Goal: Task Accomplishment & Management: Manage account settings

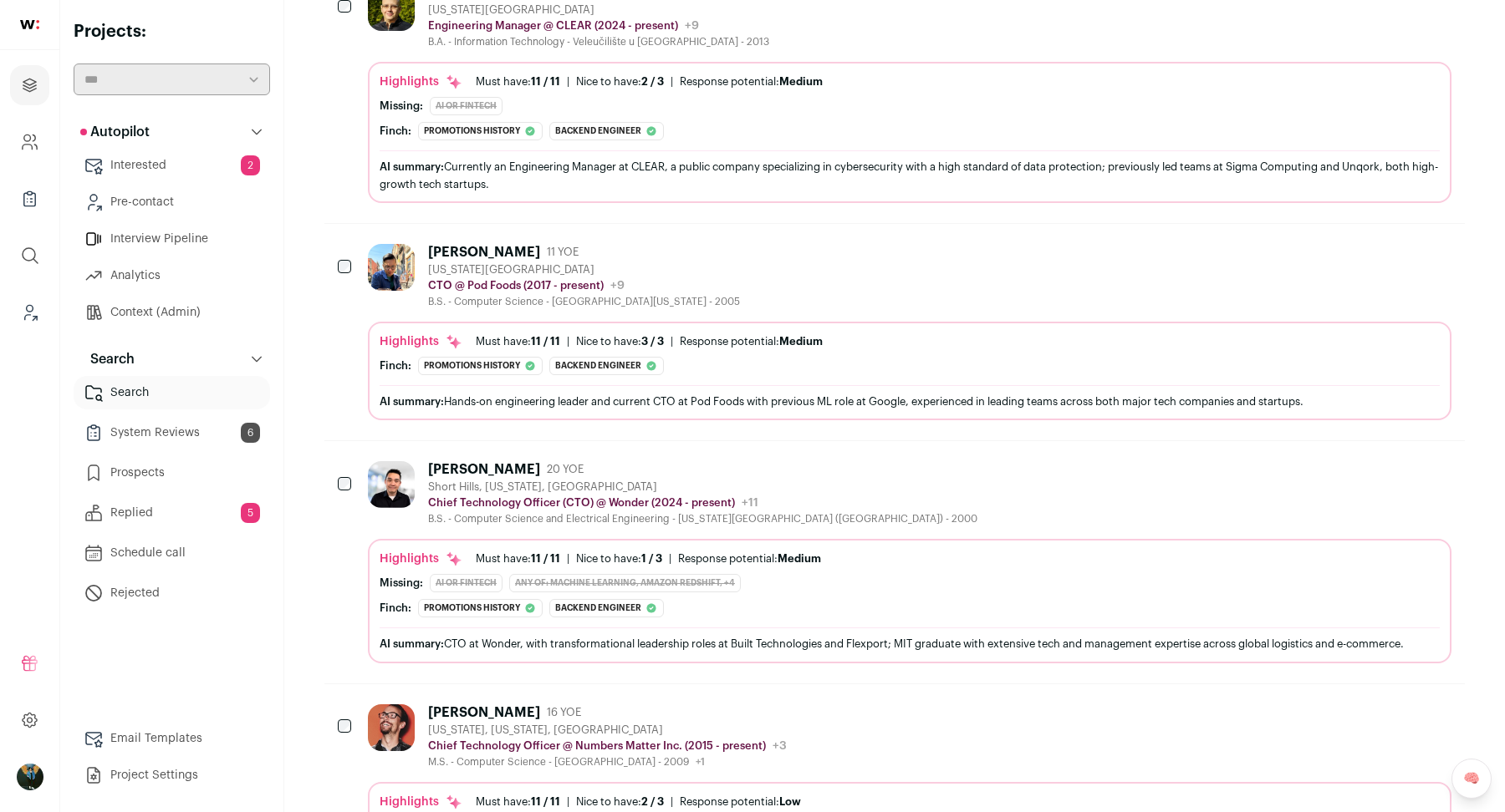
scroll to position [353, 0]
click at [508, 709] on div "Matthew Bumpus" at bounding box center [483, 711] width 112 height 17
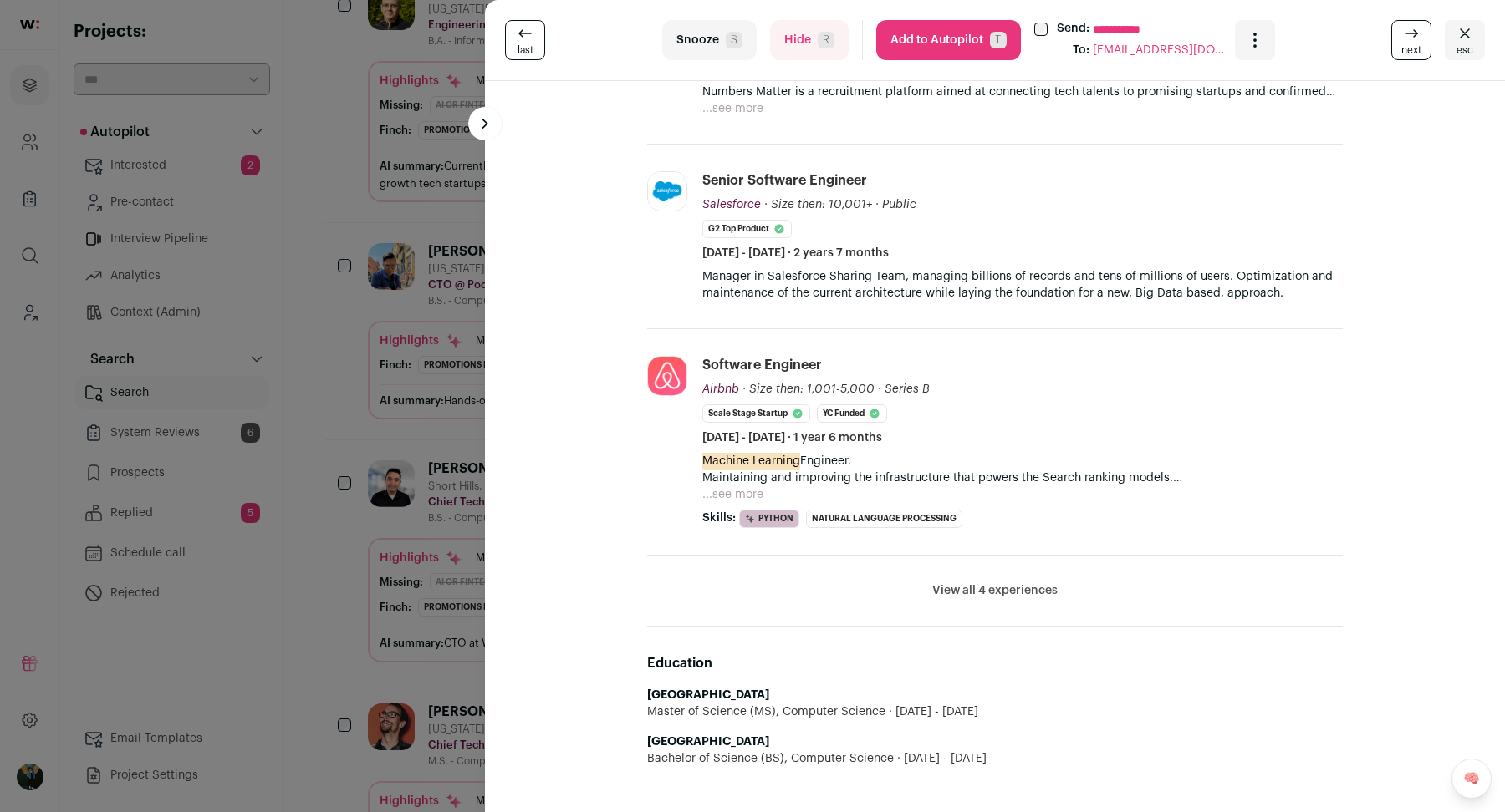
scroll to position [548, 0]
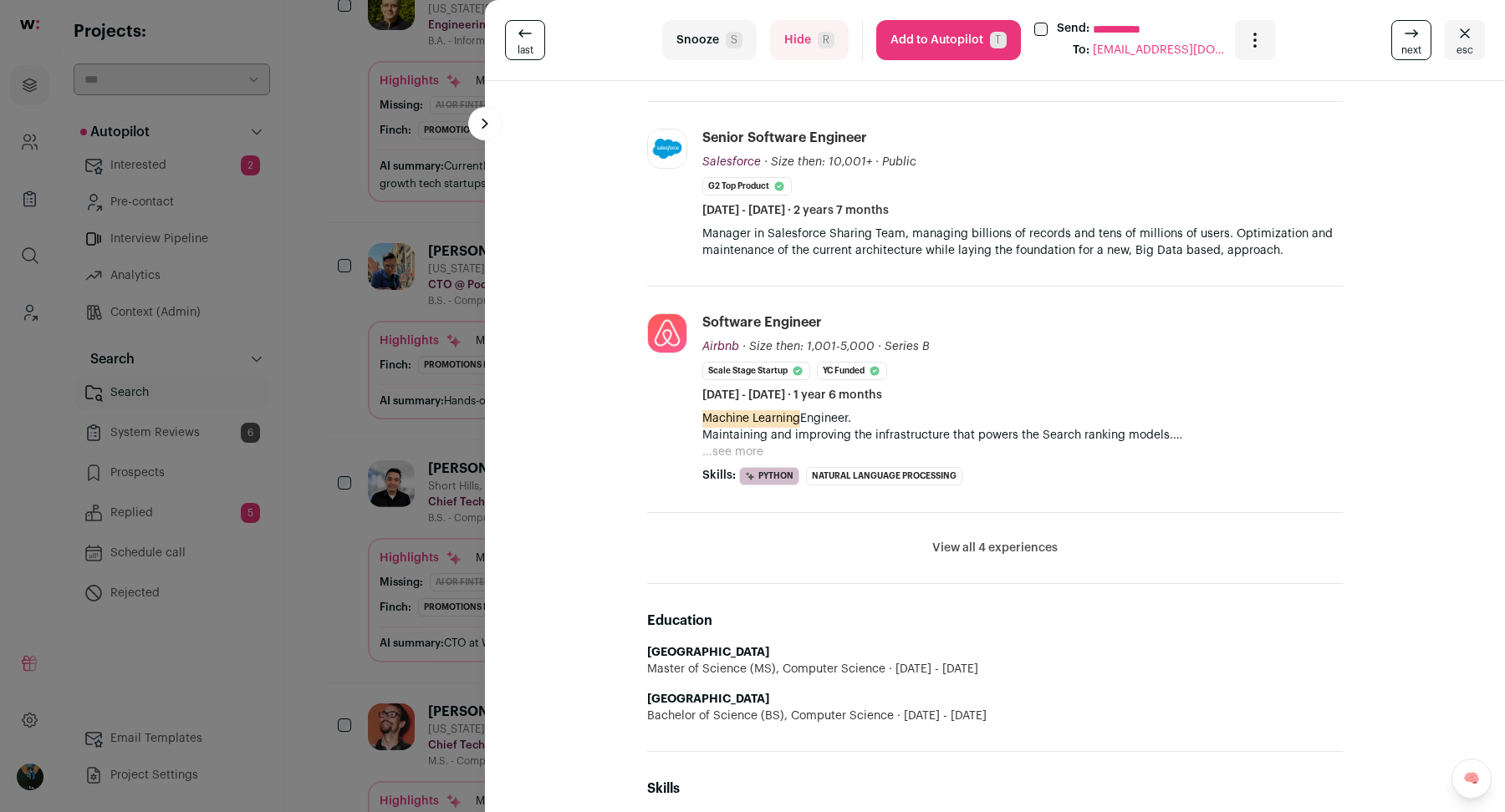
click at [452, 539] on div "**********" at bounding box center [752, 406] width 1505 height 812
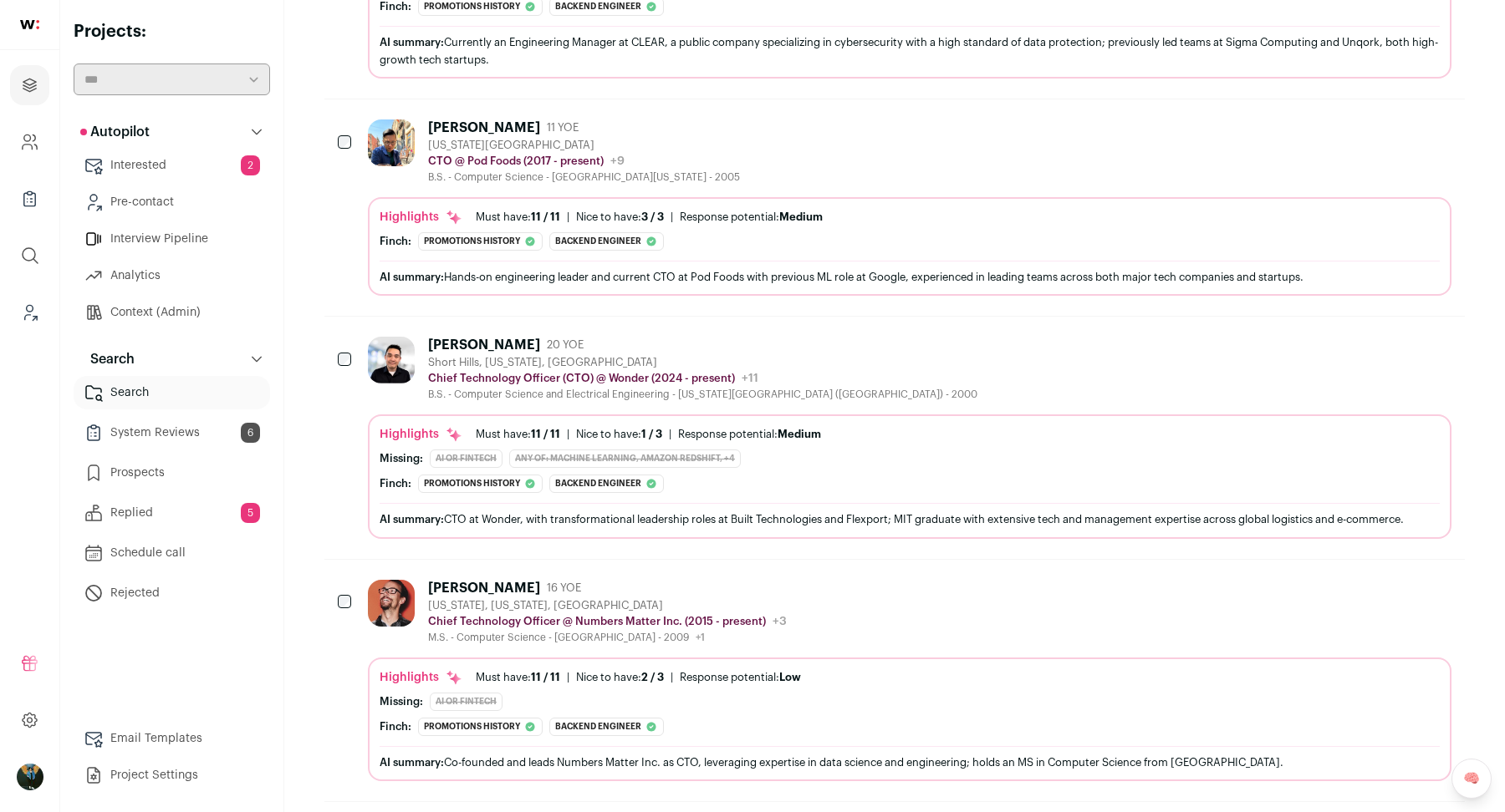
scroll to position [0, 0]
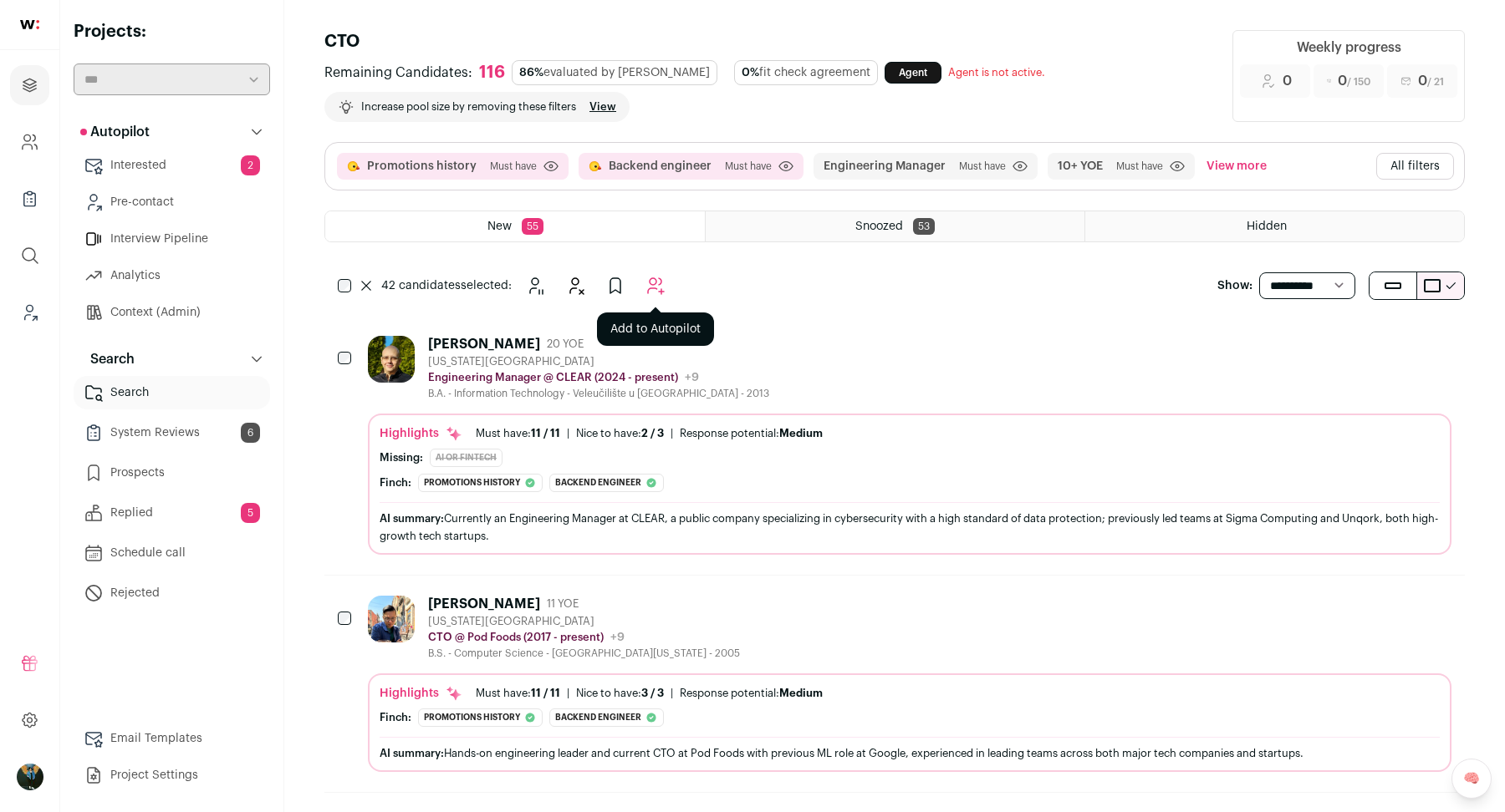
click at [647, 272] on button "Add to Autopilot" at bounding box center [655, 286] width 34 height 34
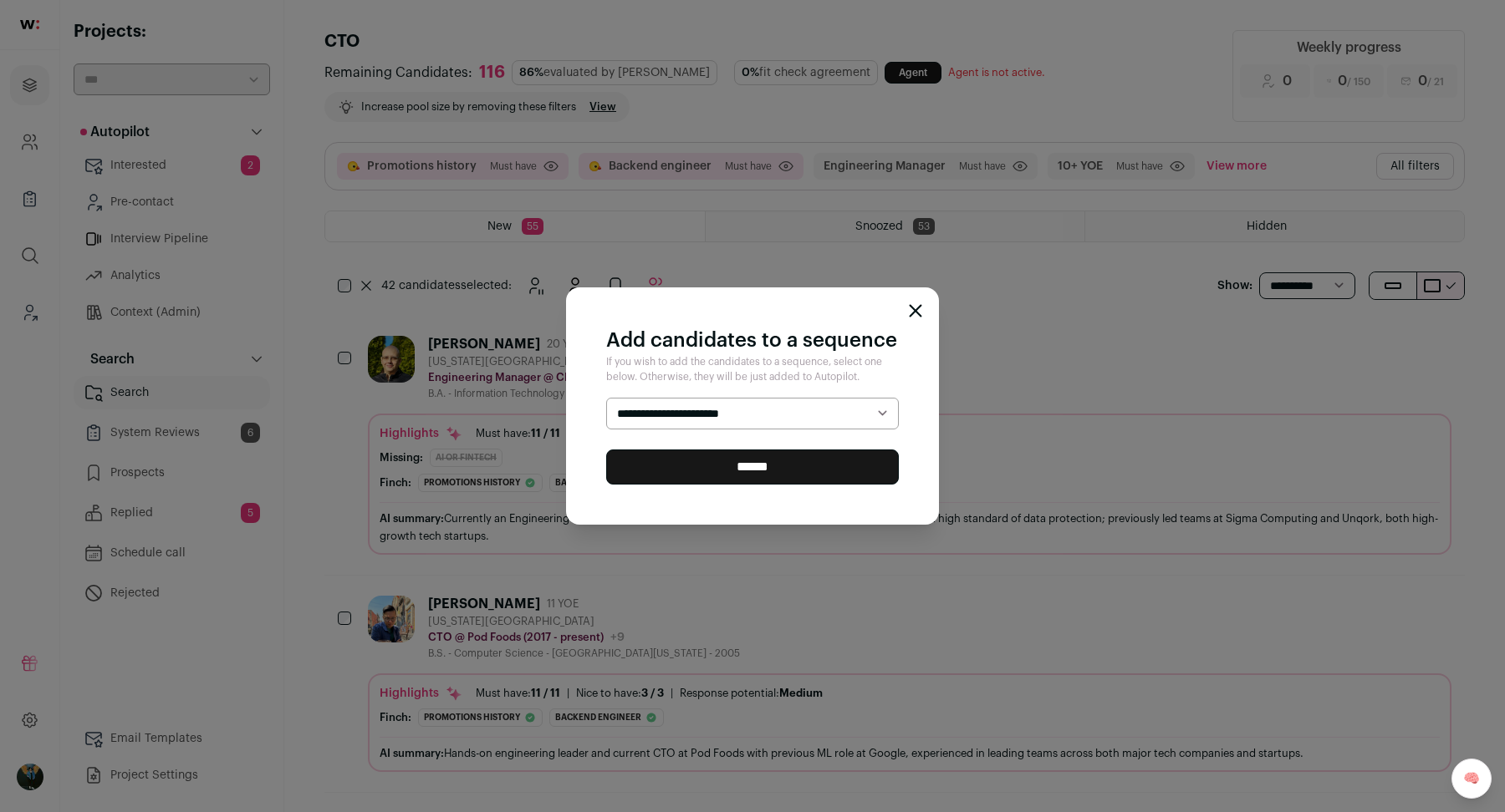
select select "*****"
click at [680, 463] on input "******" at bounding box center [752, 467] width 293 height 35
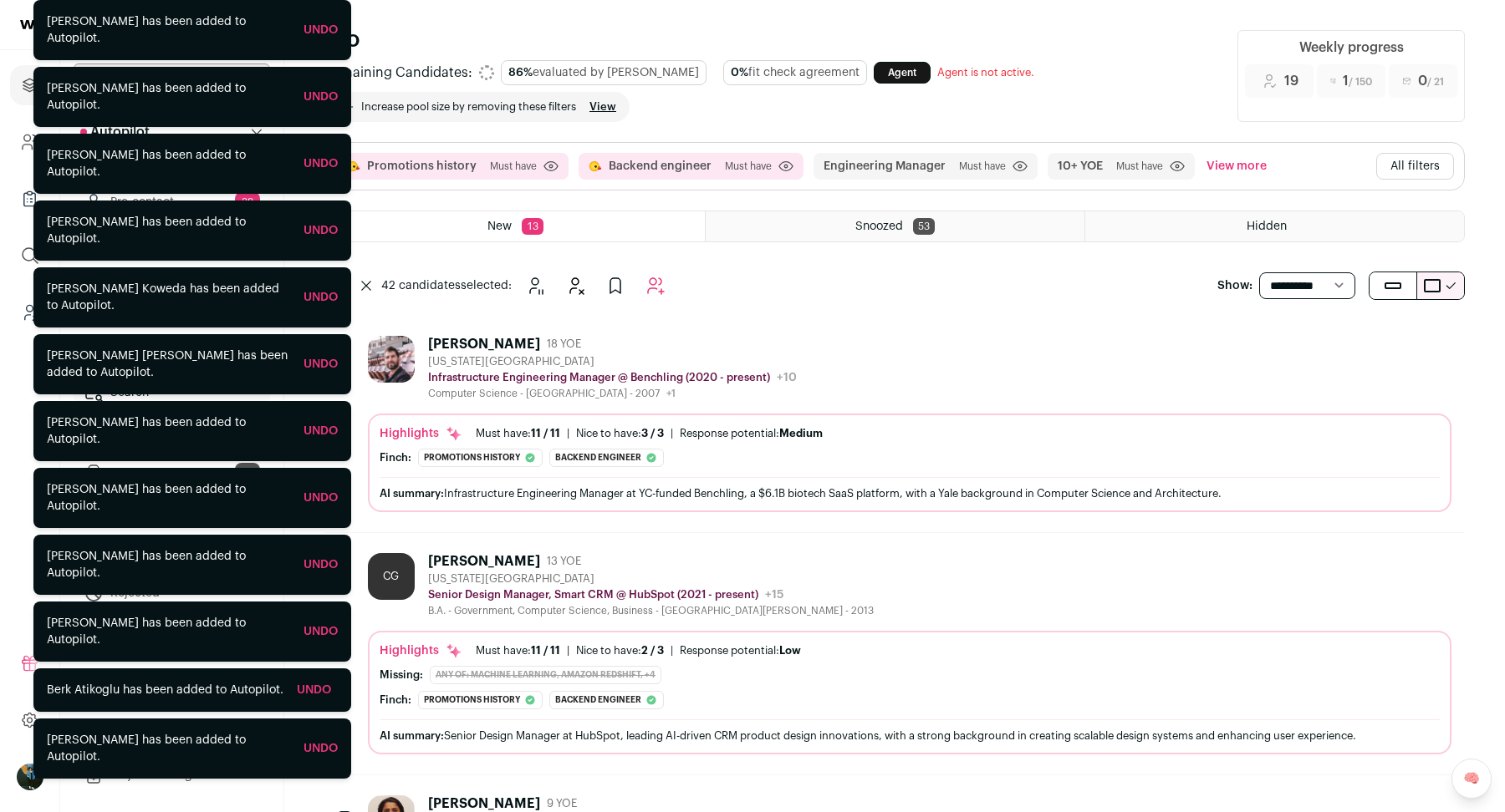
click at [1406, 184] on div "Promotions history Must have Click to disable/enable criteria Backend engineer …" at bounding box center [895, 166] width 1139 height 47
click at [1409, 172] on button "All filters" at bounding box center [1415, 166] width 78 height 26
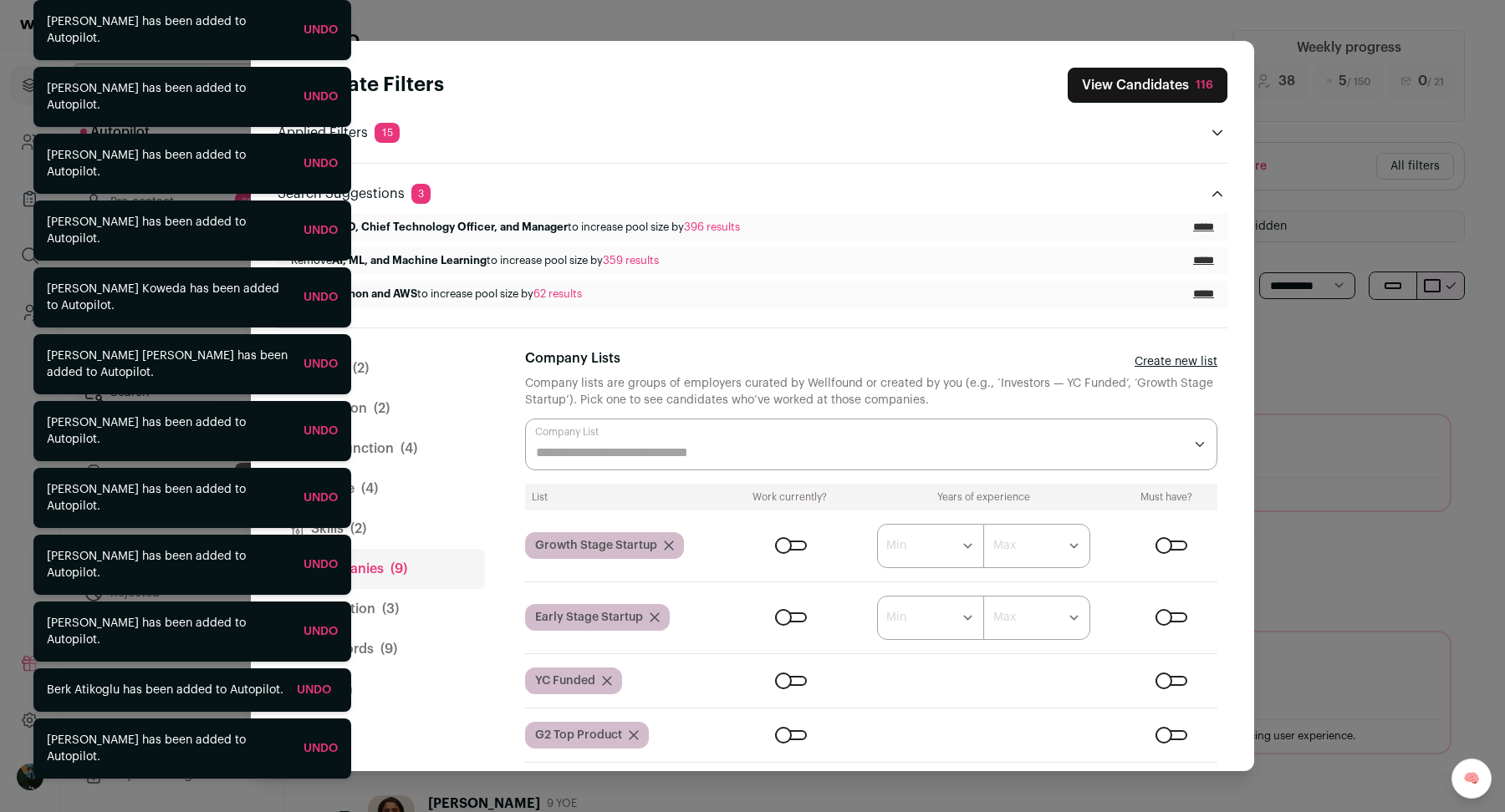
click at [446, 376] on button "[PERSON_NAME] (2)" at bounding box center [381, 368] width 207 height 40
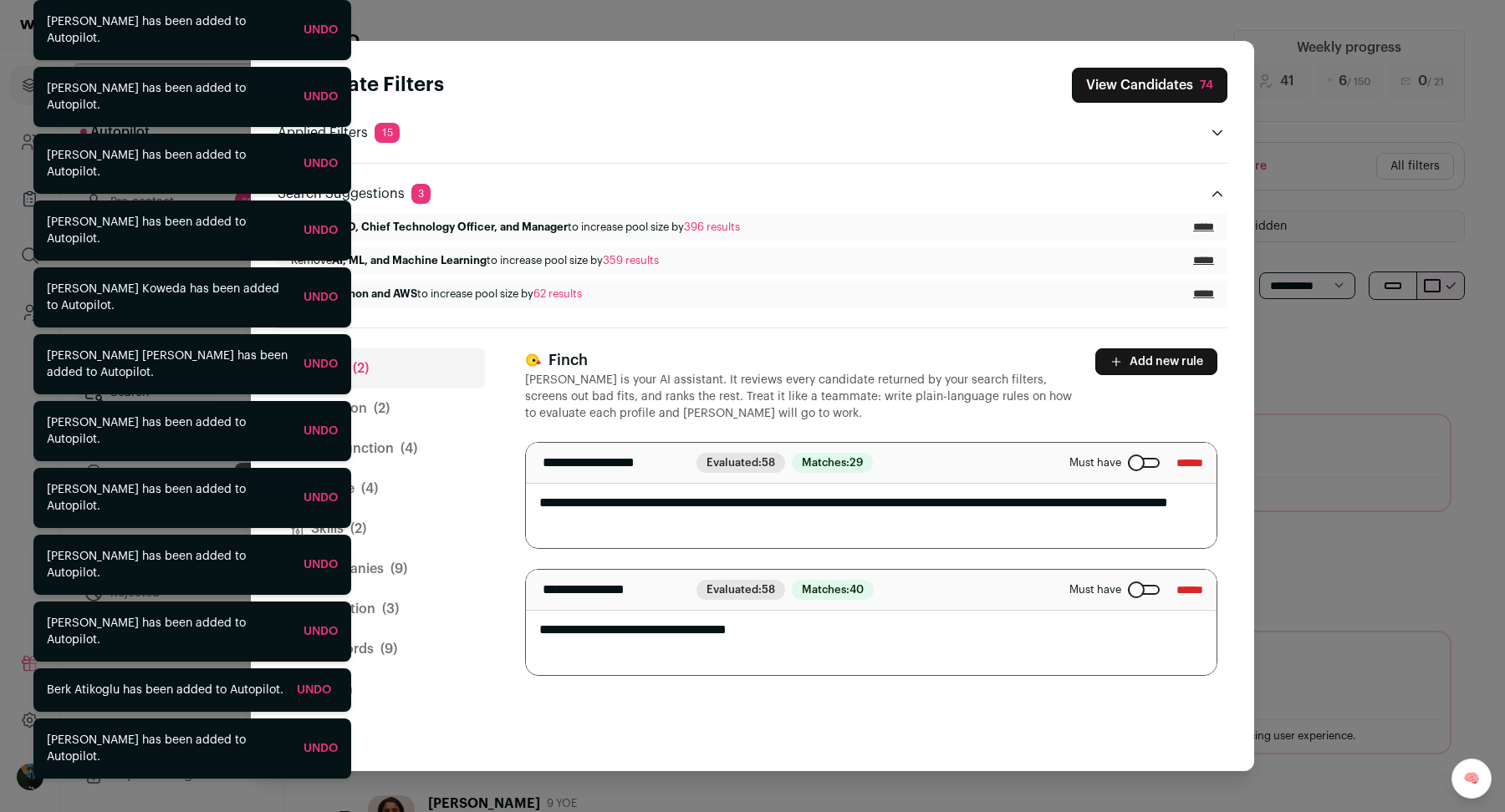
click at [423, 403] on button "Location (2)" at bounding box center [381, 408] width 207 height 40
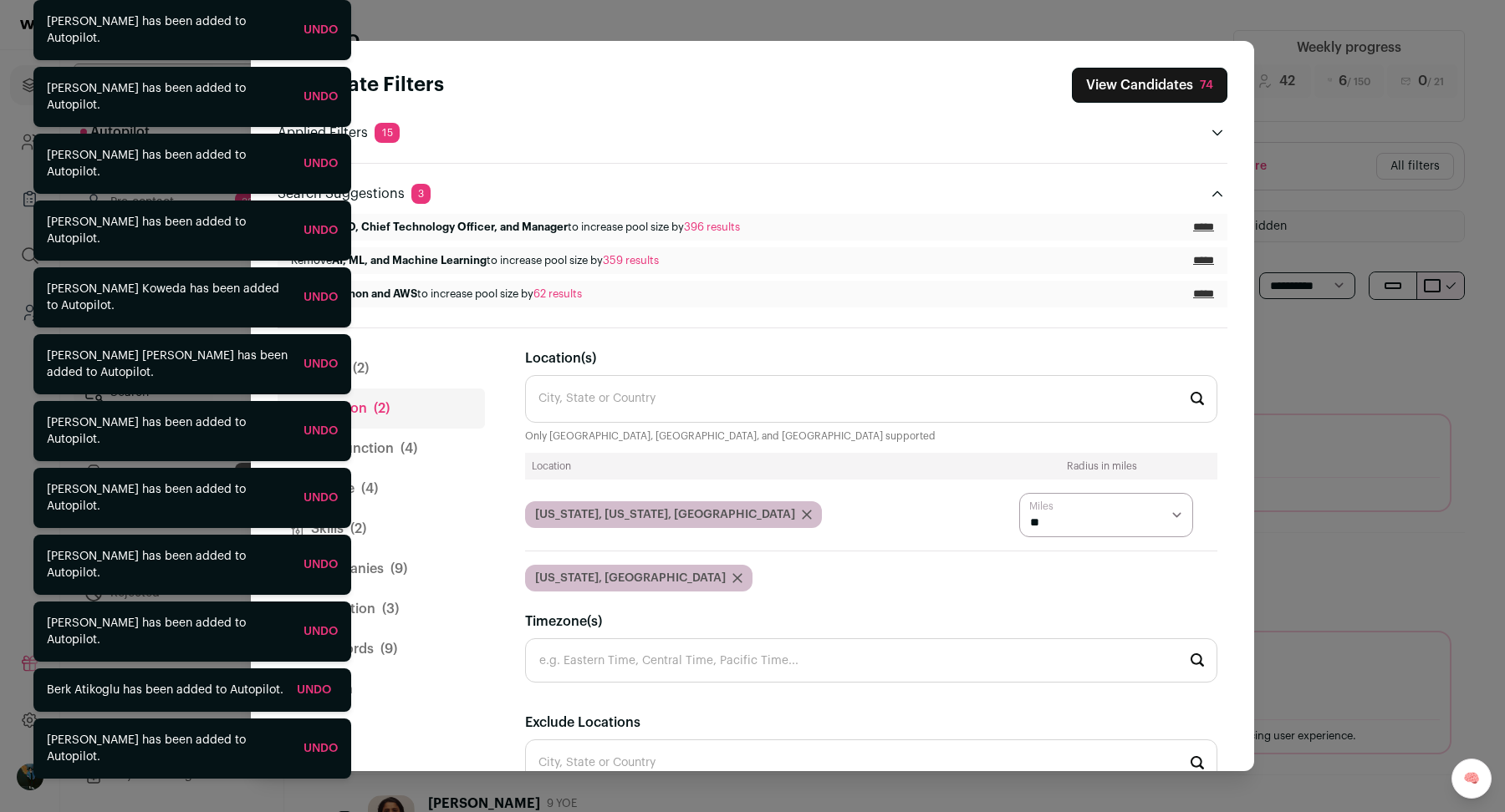
scroll to position [82, 0]
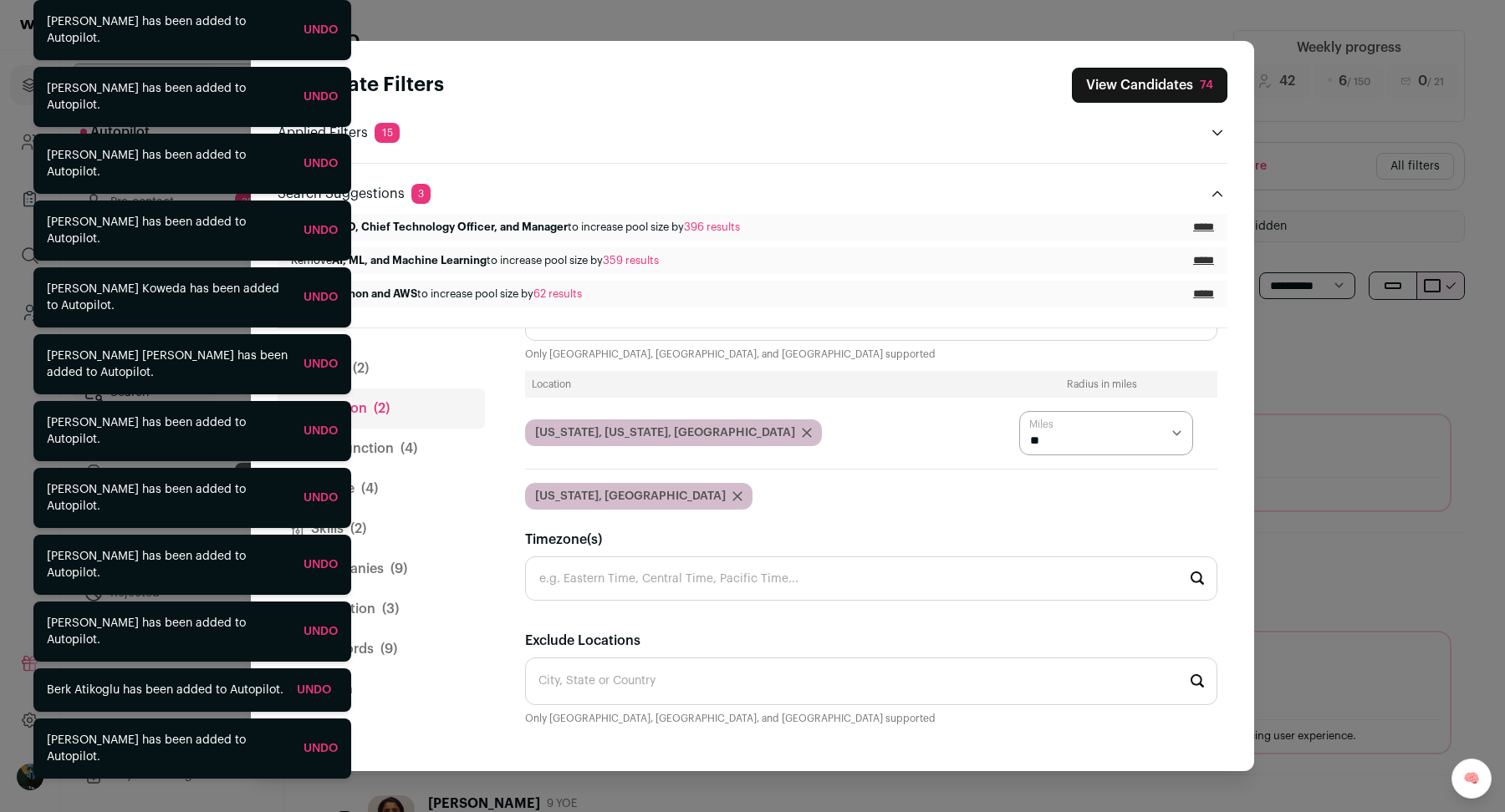
click at [376, 437] on button "Job Function (4)" at bounding box center [381, 448] width 207 height 40
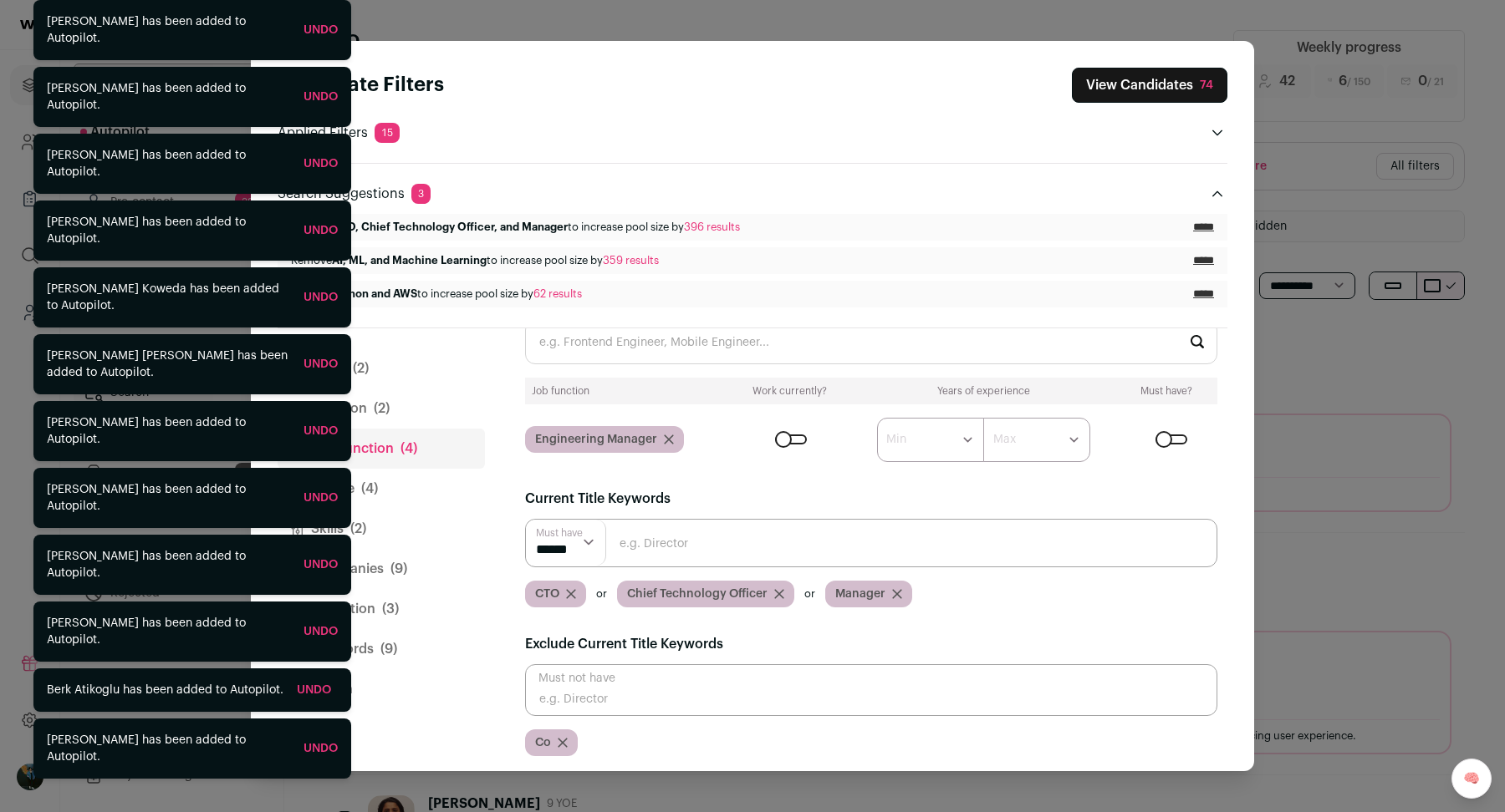
click at [659, 677] on input "Close modal via background" at bounding box center [871, 689] width 693 height 52
type input "m"
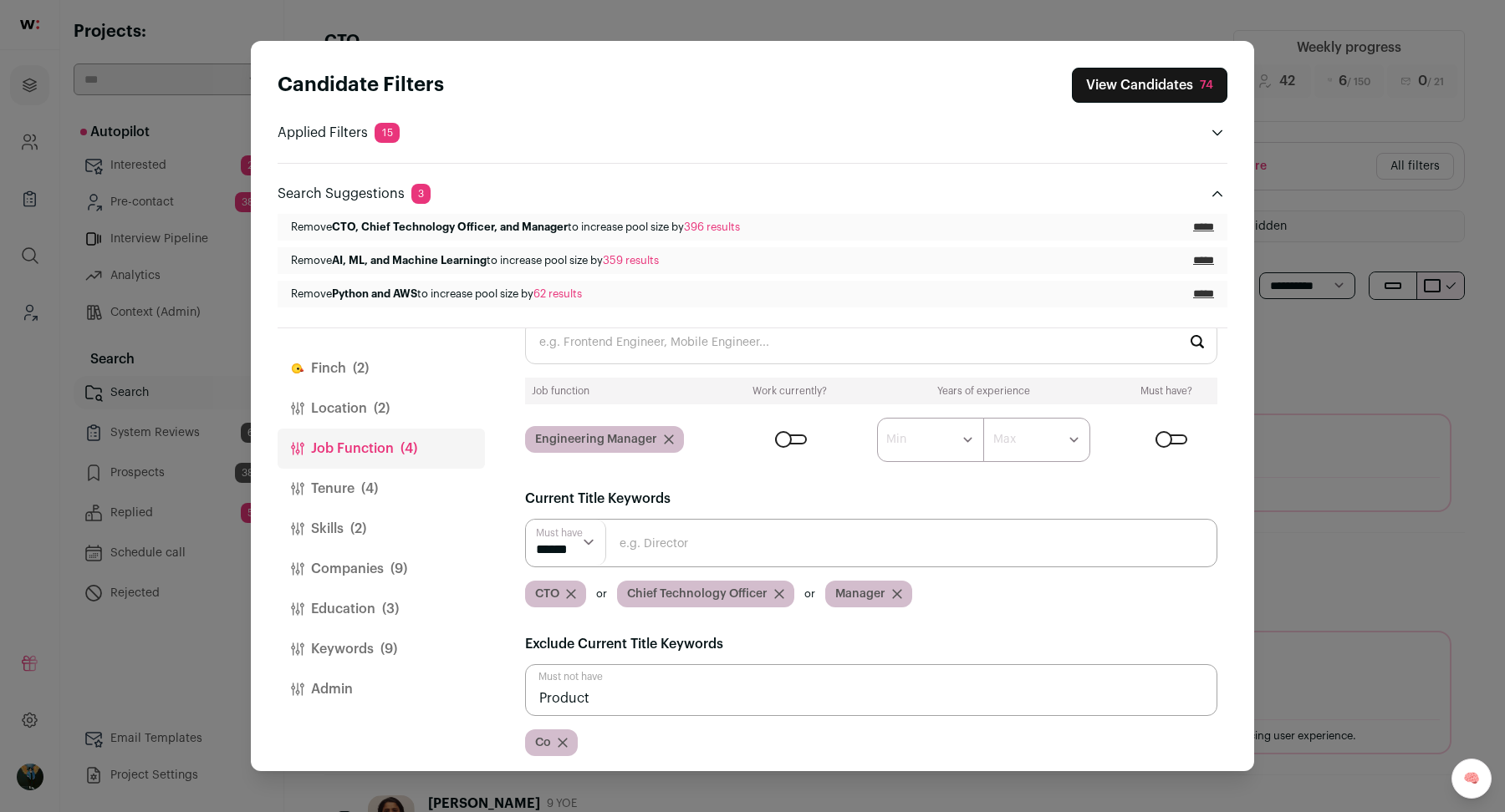
type input "Product"
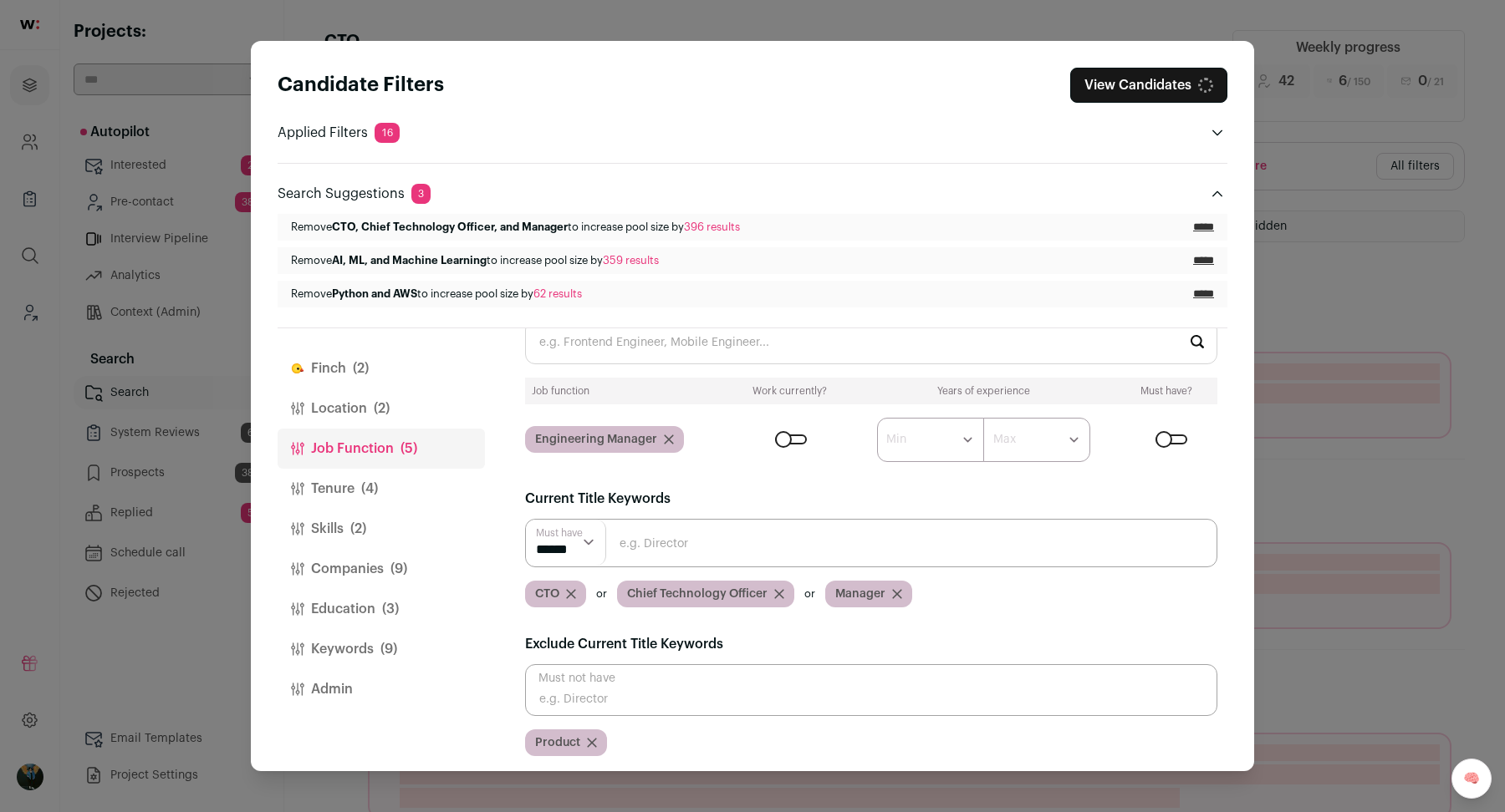
click at [618, 711] on input "Close modal via background" at bounding box center [871, 689] width 693 height 52
click at [614, 691] on input "Close modal via background" at bounding box center [871, 689] width 693 height 52
type input "Mobile"
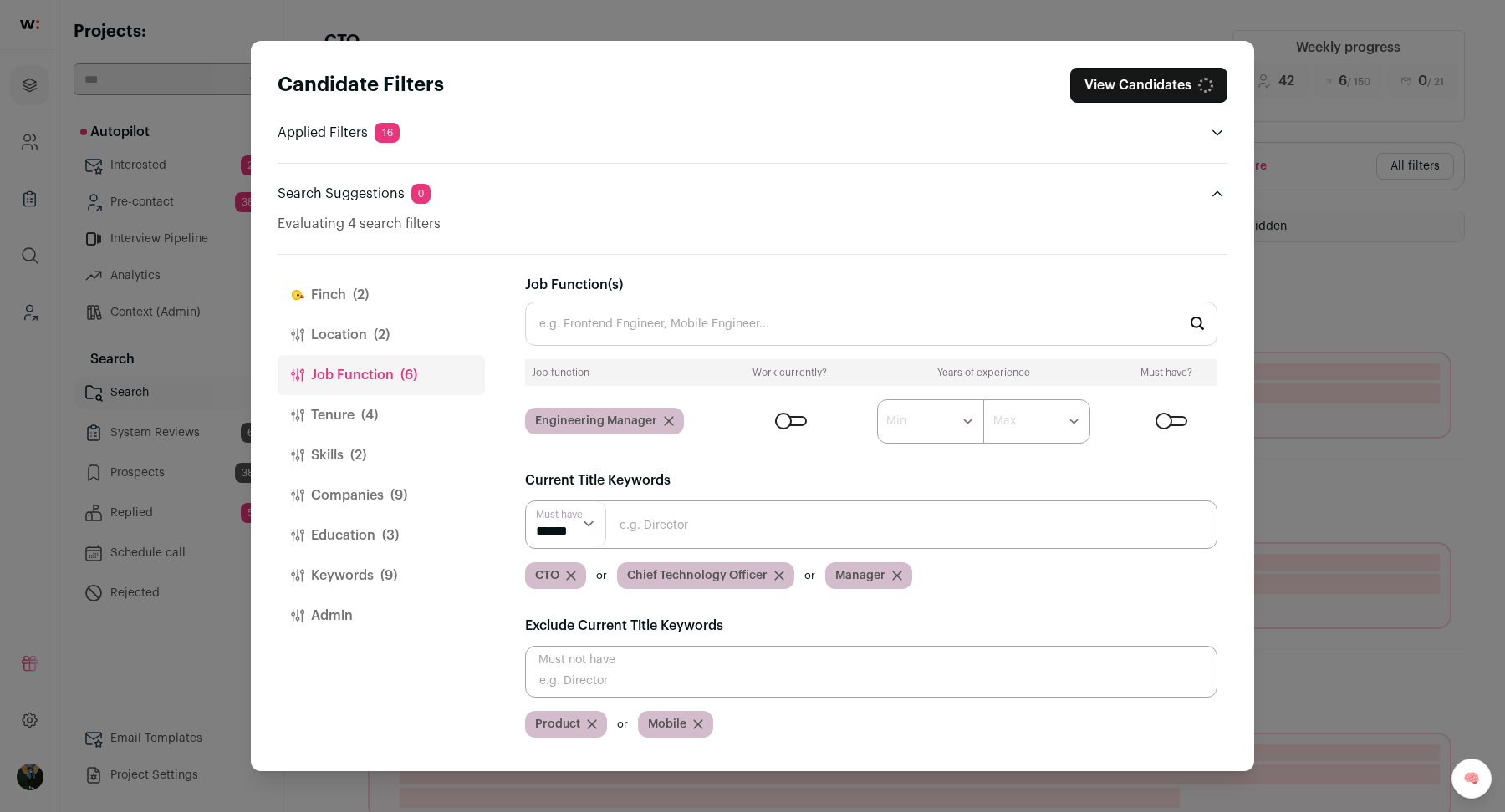
scroll to position [0, 0]
click at [590, 683] on input "Close modal via background" at bounding box center [871, 671] width 693 height 52
type input "Design"
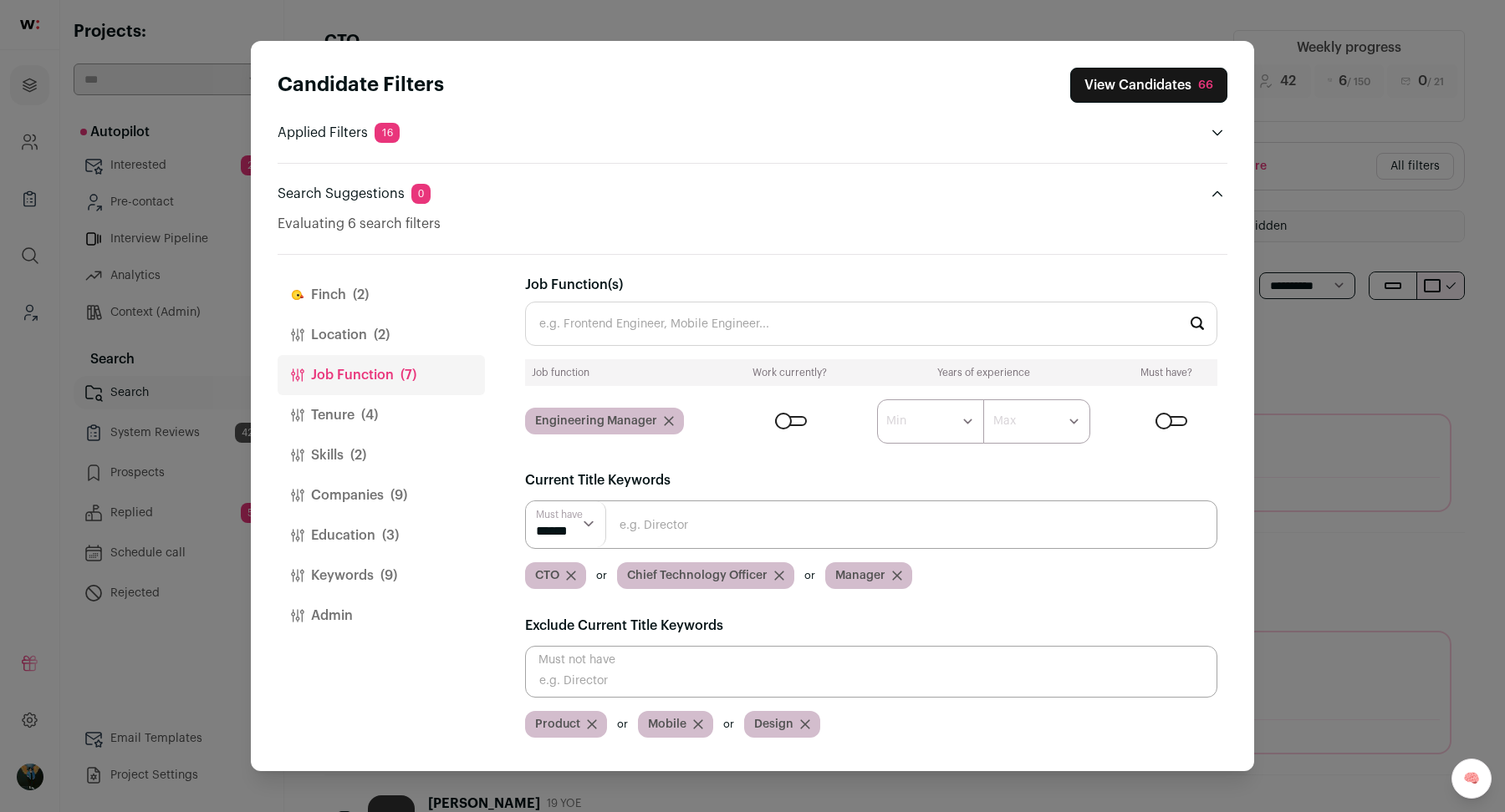
click at [1141, 87] on button "View Candidates 66" at bounding box center [1149, 86] width 157 height 35
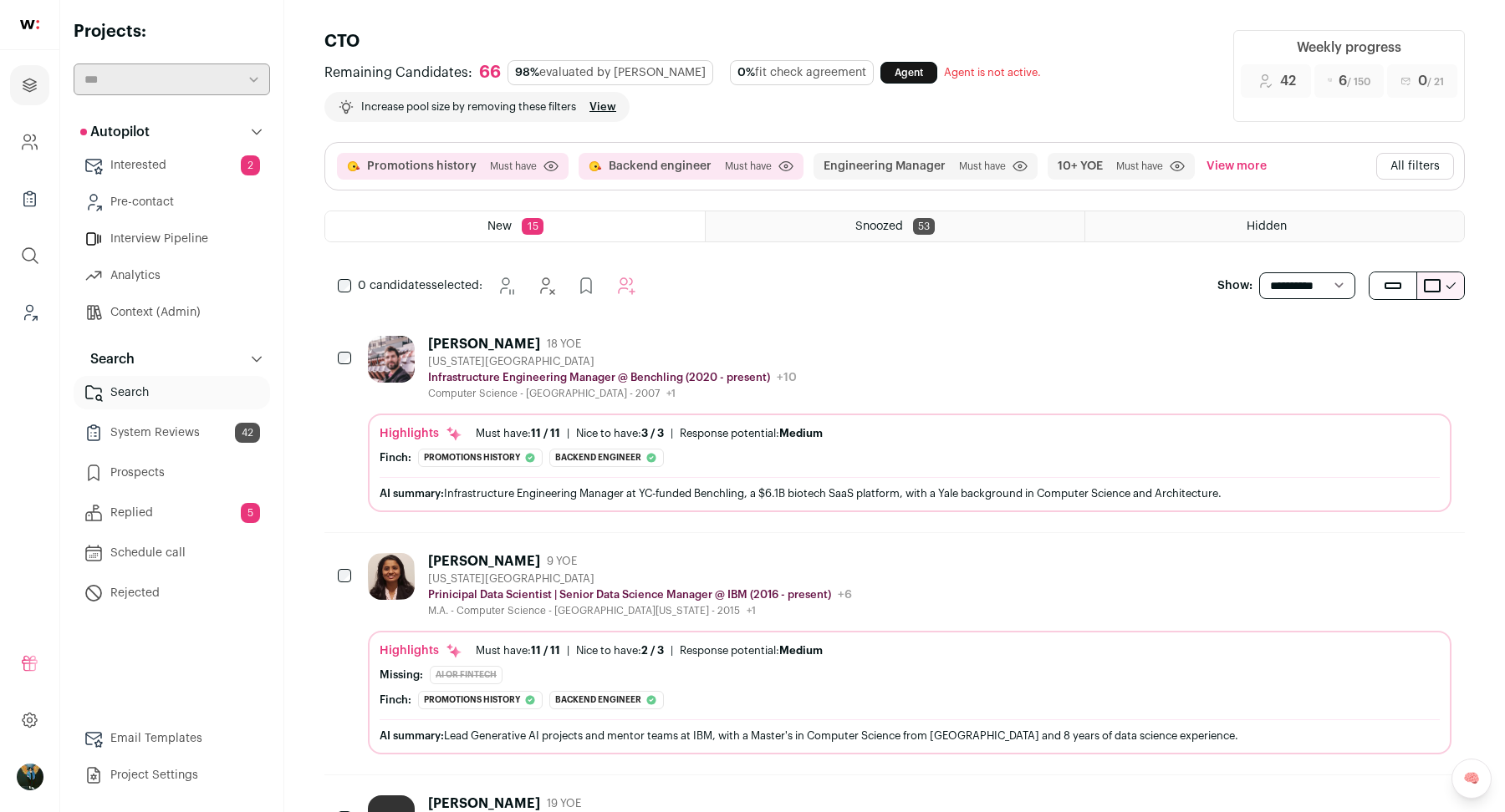
click at [1345, 346] on icon "Hide" at bounding box center [1346, 343] width 20 height 20
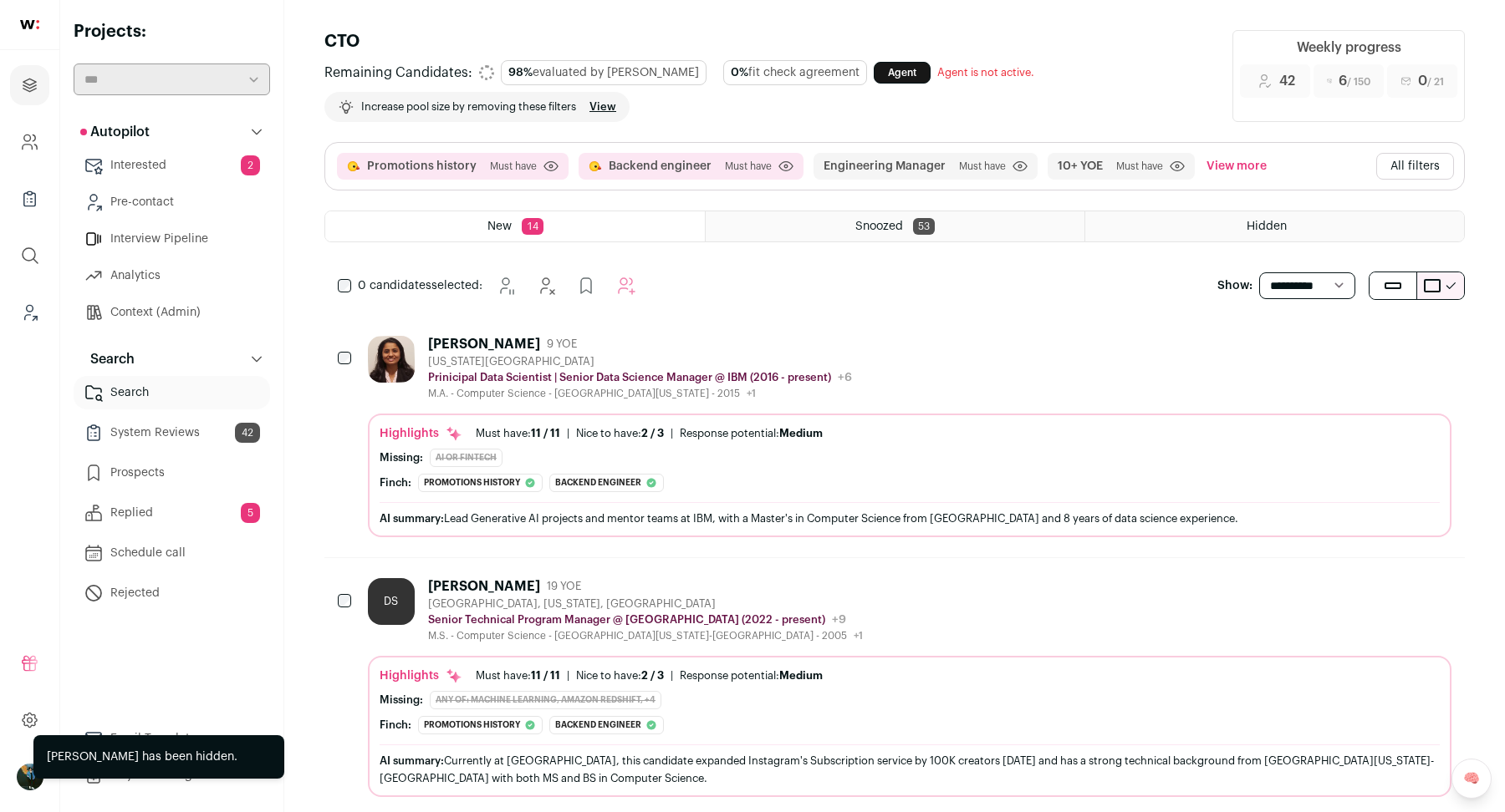
click at [1345, 346] on icon "Hide" at bounding box center [1346, 343] width 20 height 20
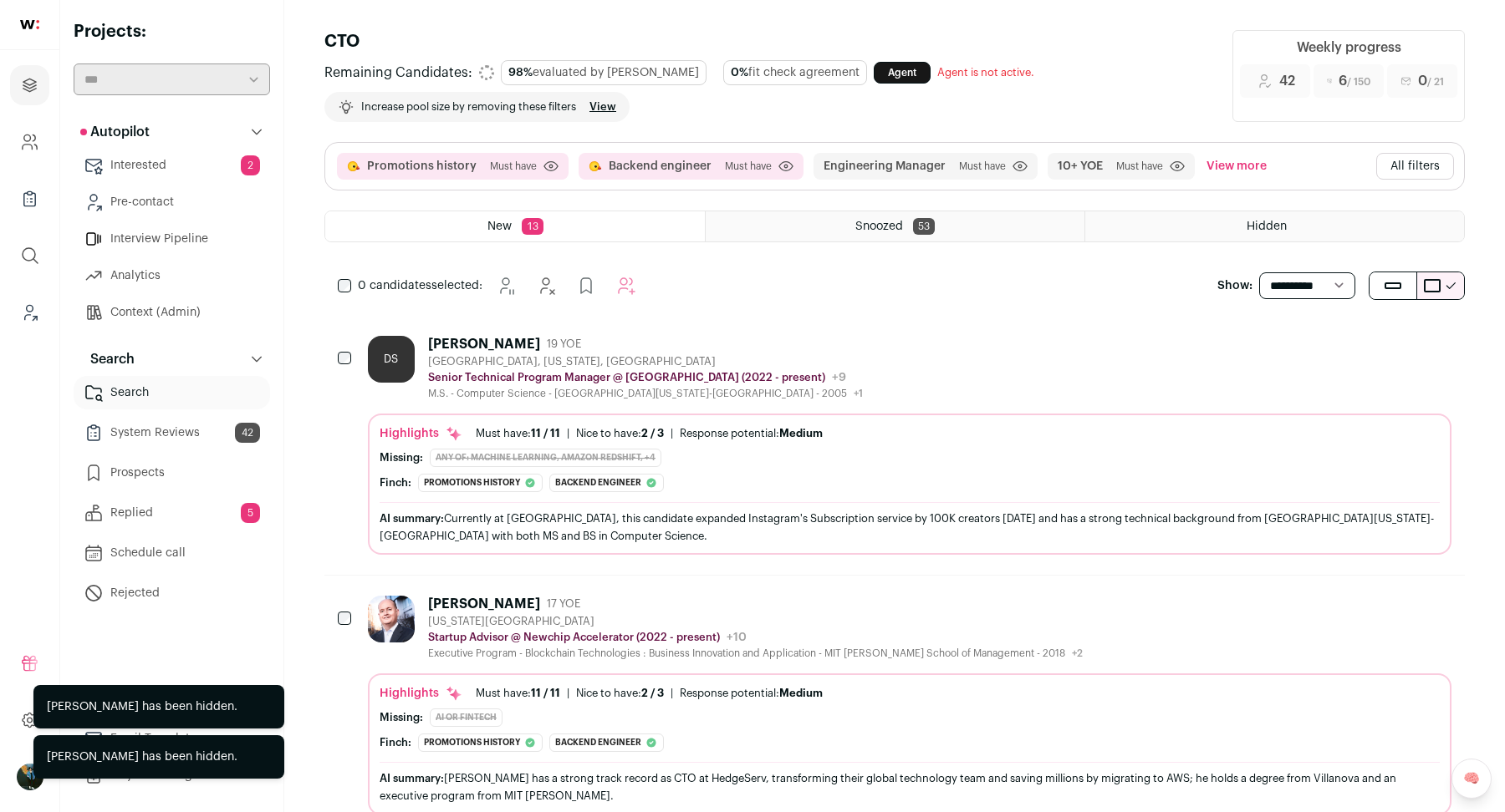
click at [1345, 346] on icon "Hide" at bounding box center [1346, 343] width 20 height 20
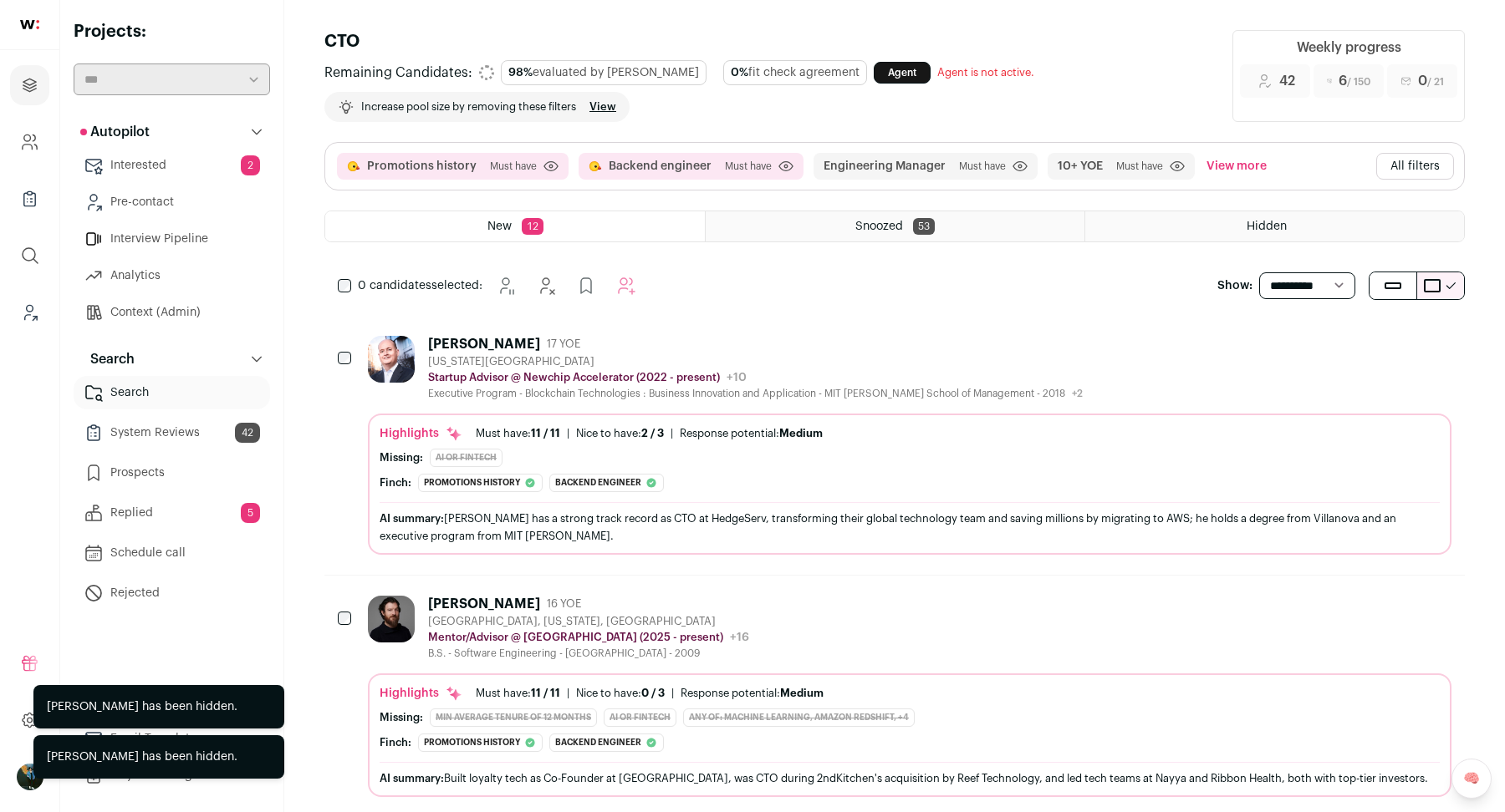
click at [1348, 342] on icon "Hide" at bounding box center [1346, 343] width 20 height 20
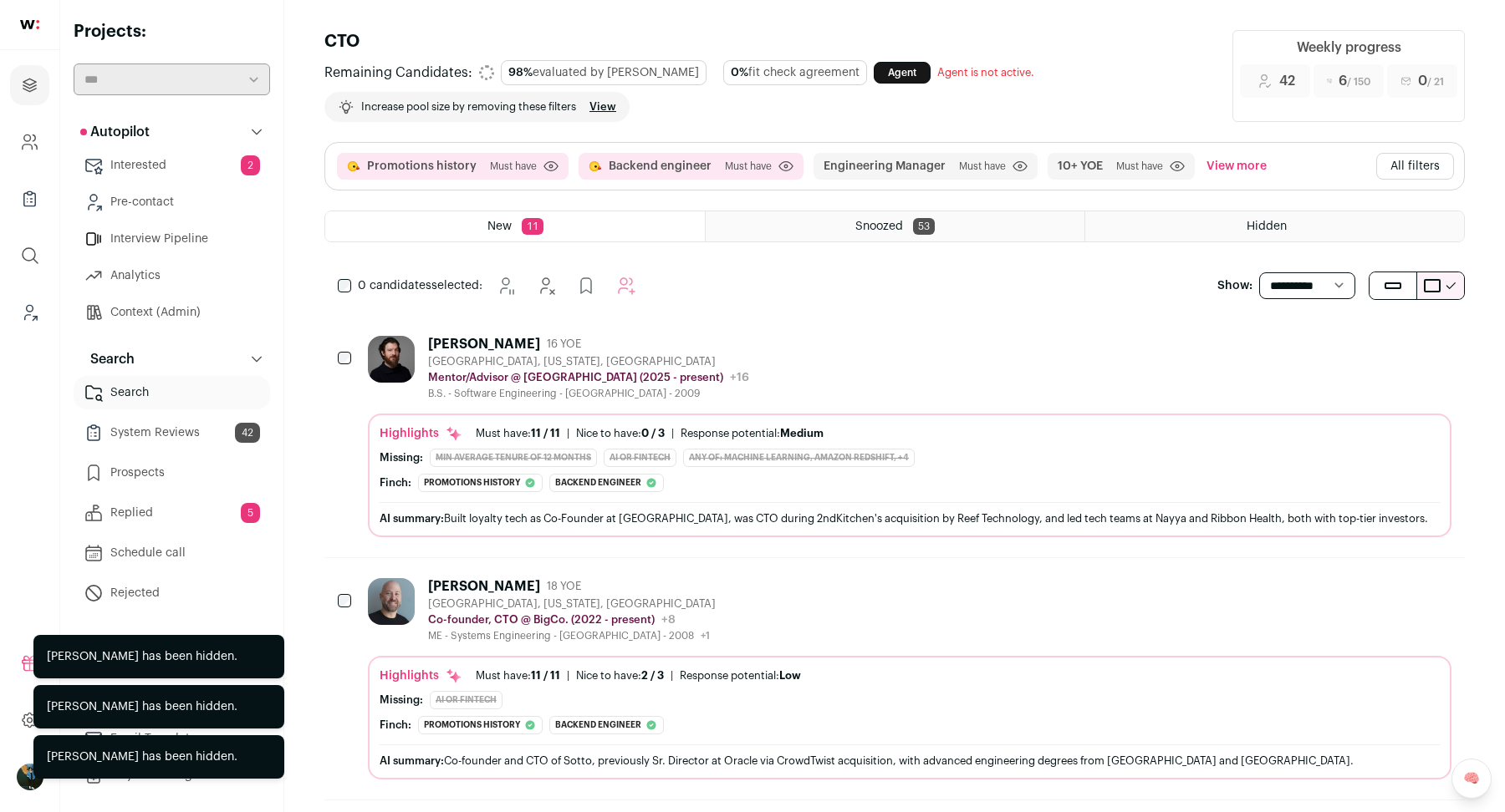
click at [1348, 342] on icon "Hide" at bounding box center [1346, 343] width 20 height 20
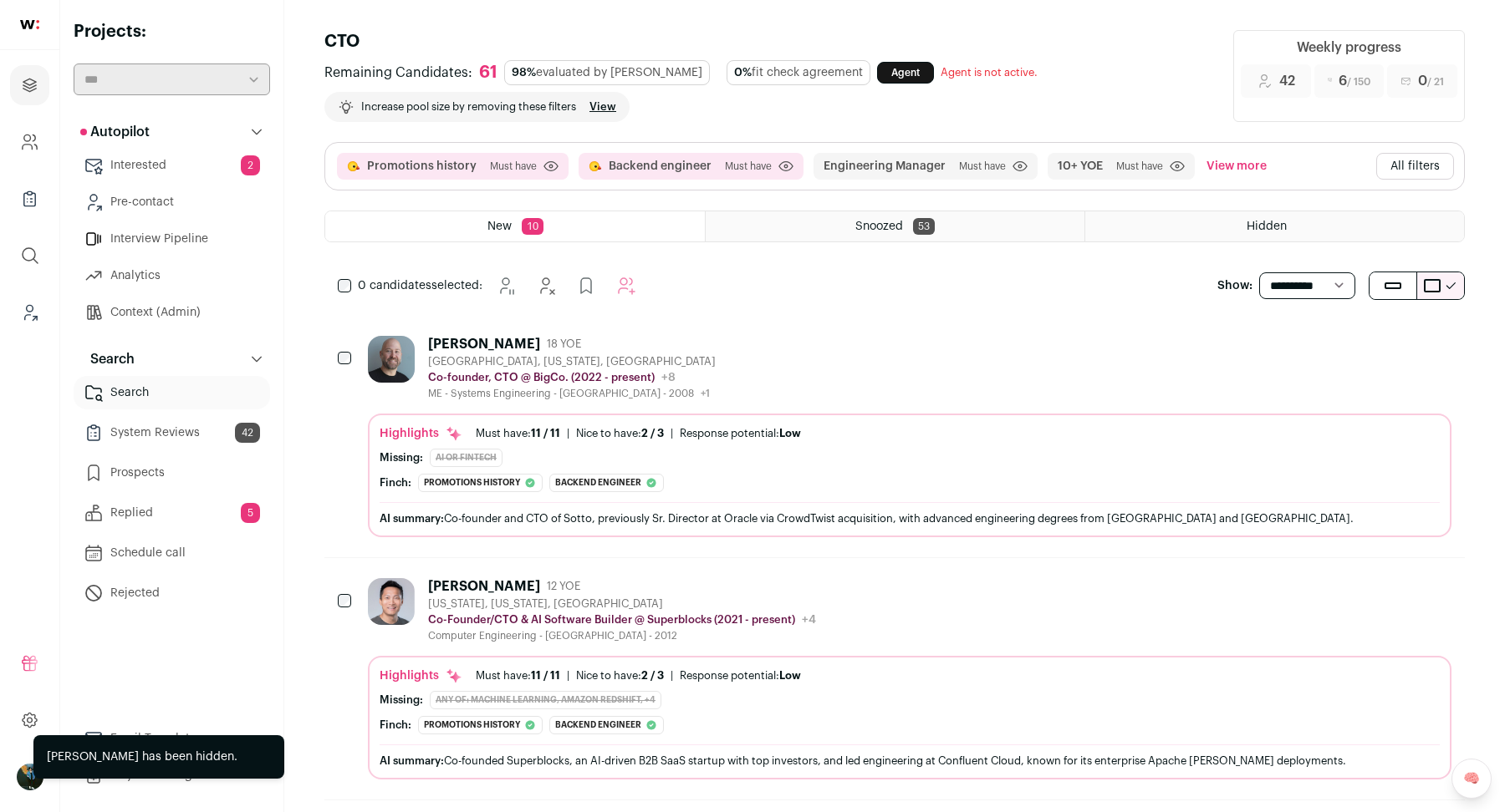
click at [1348, 342] on icon "Hide" at bounding box center [1346, 343] width 20 height 20
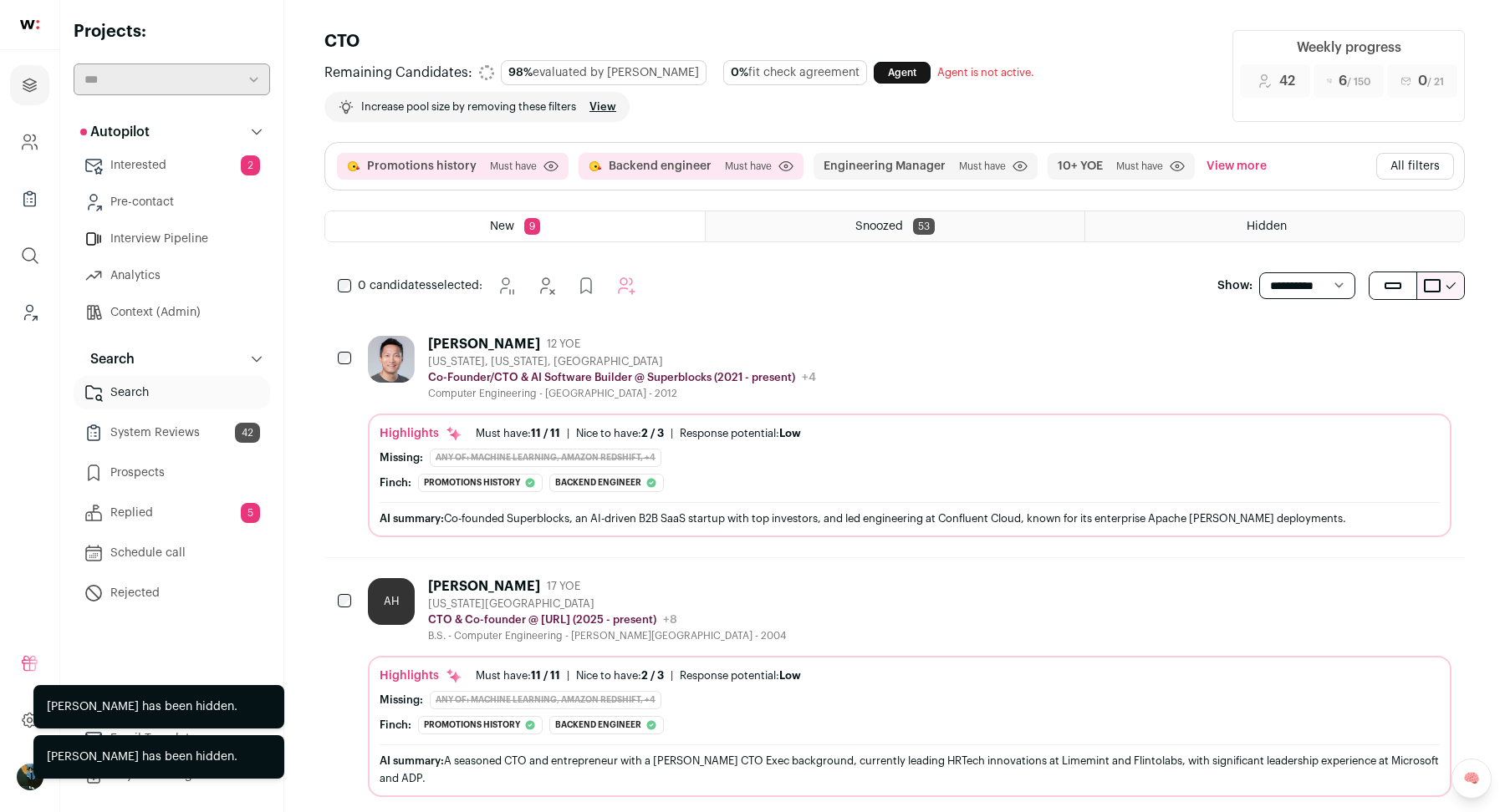
click at [1348, 342] on icon "Hide" at bounding box center [1346, 343] width 20 height 20
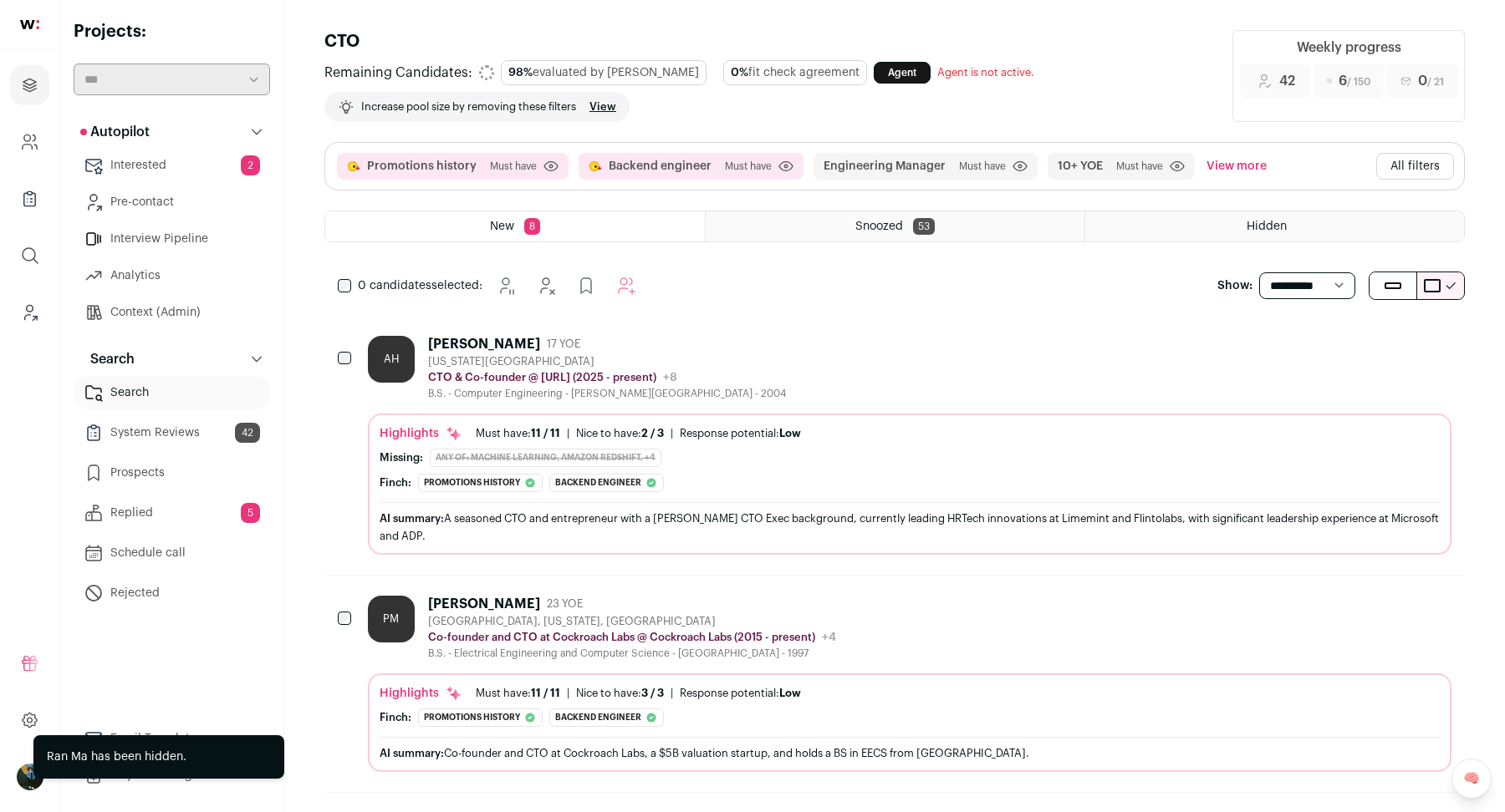
click at [1348, 342] on icon "Hide" at bounding box center [1346, 343] width 20 height 20
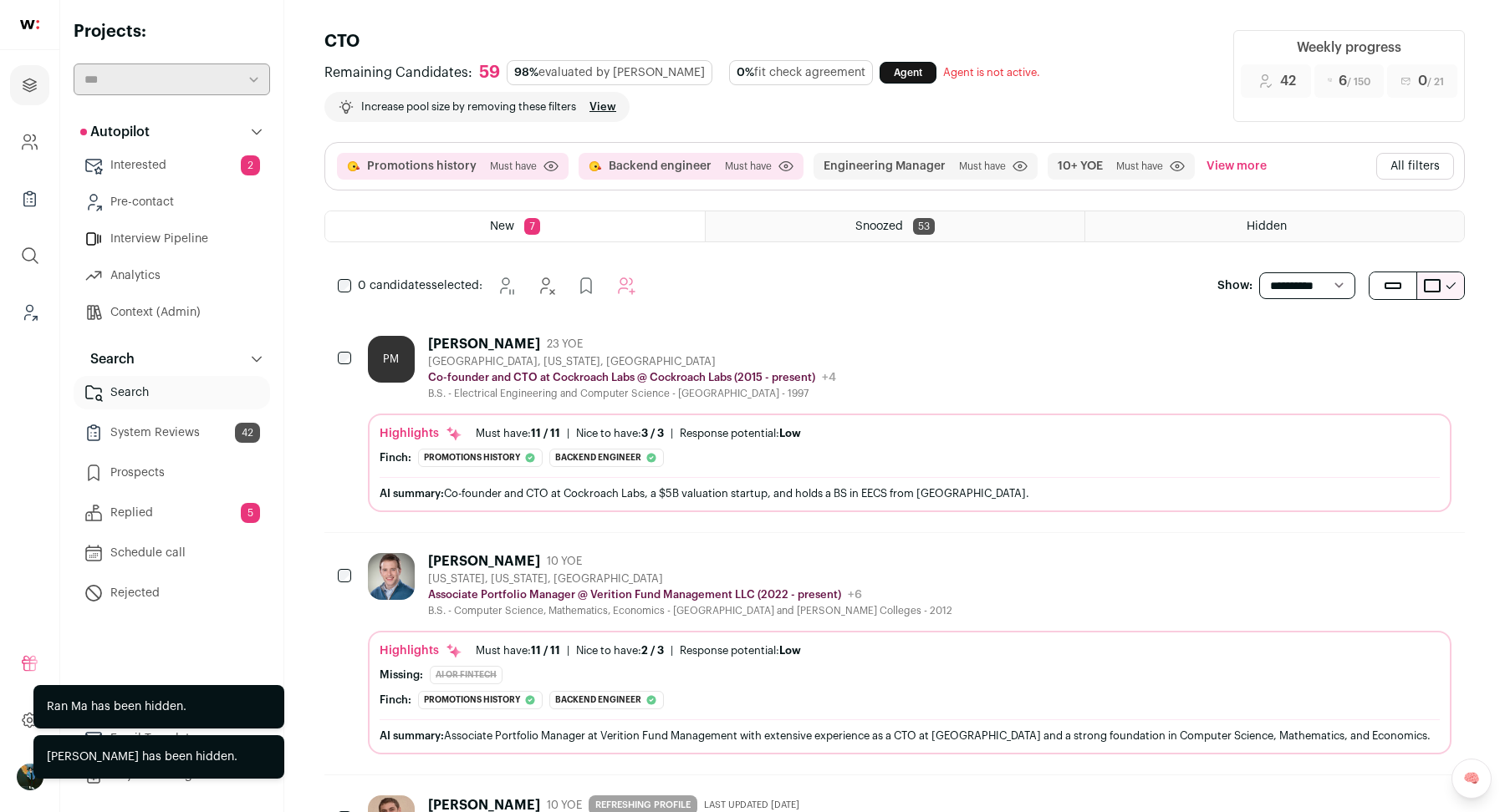
click at [1348, 342] on icon "Hide" at bounding box center [1346, 343] width 20 height 20
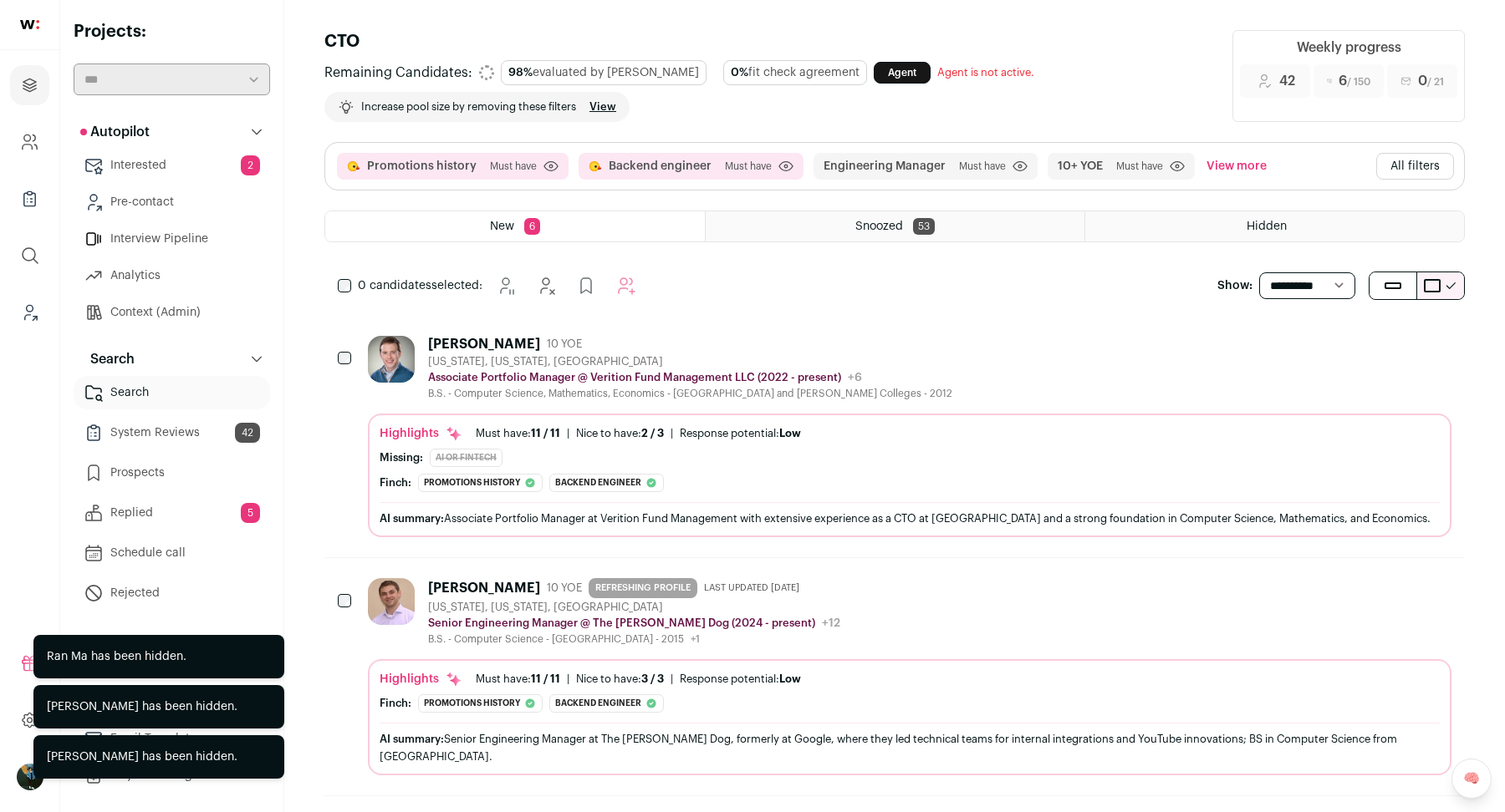
click at [1348, 342] on icon "Hide" at bounding box center [1346, 343] width 20 height 20
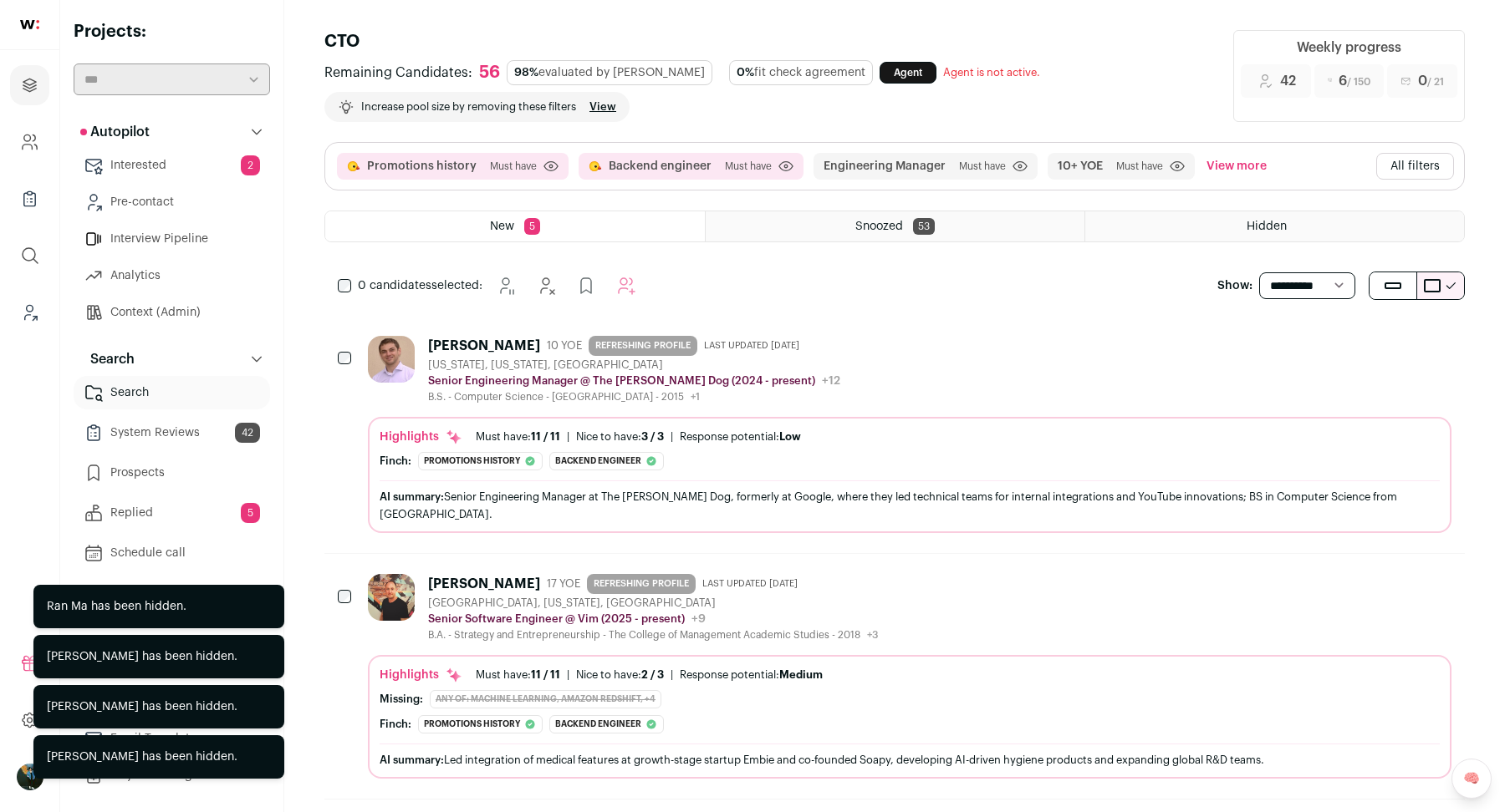
click at [335, 290] on div "0 candidates selected: Snooze" at bounding box center [490, 286] width 332 height 34
click at [341, 271] on div "0 candidates selected: Snooze" at bounding box center [490, 286] width 332 height 34
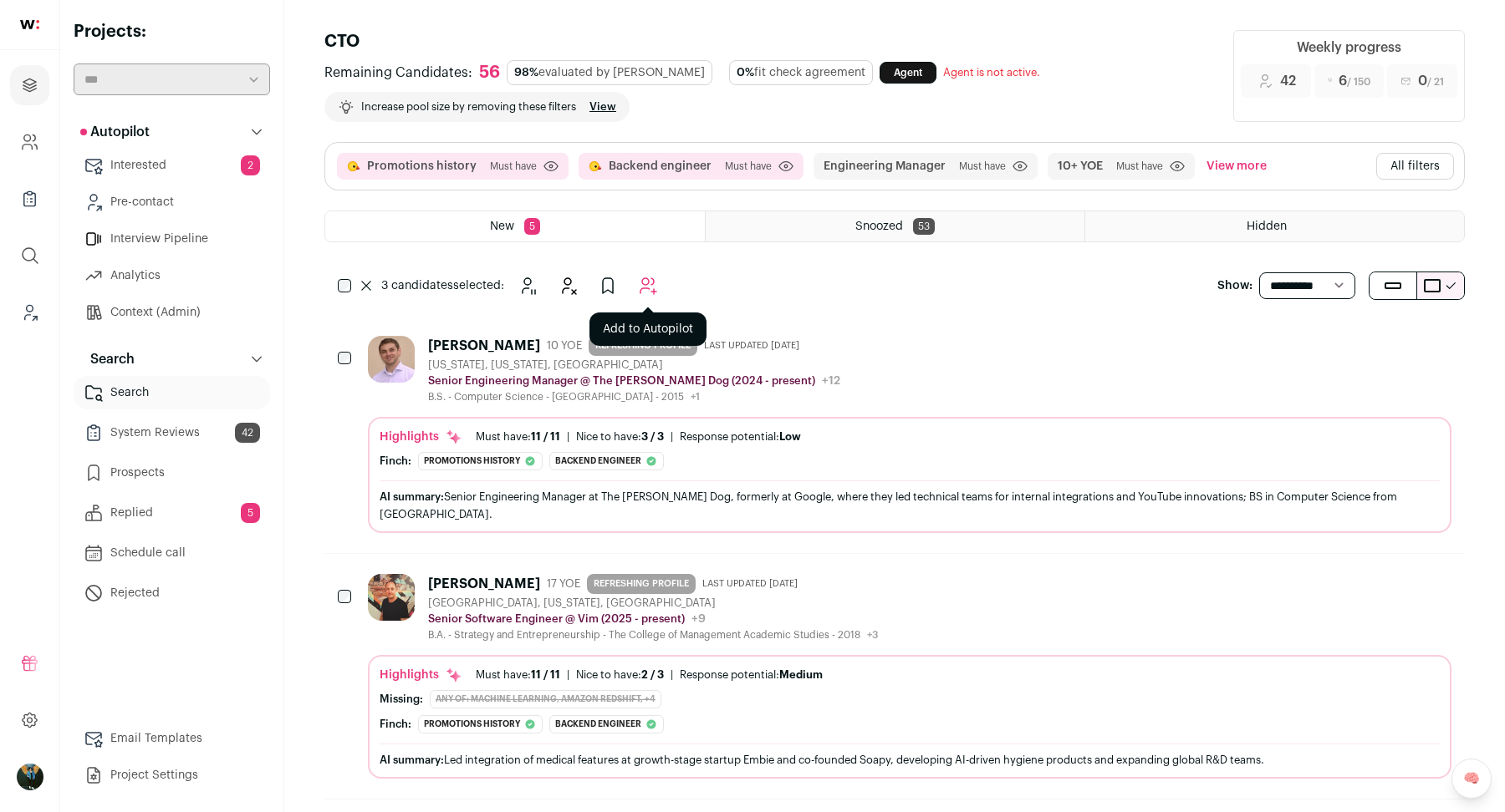
click at [659, 273] on button "Add to Autopilot" at bounding box center [648, 286] width 34 height 34
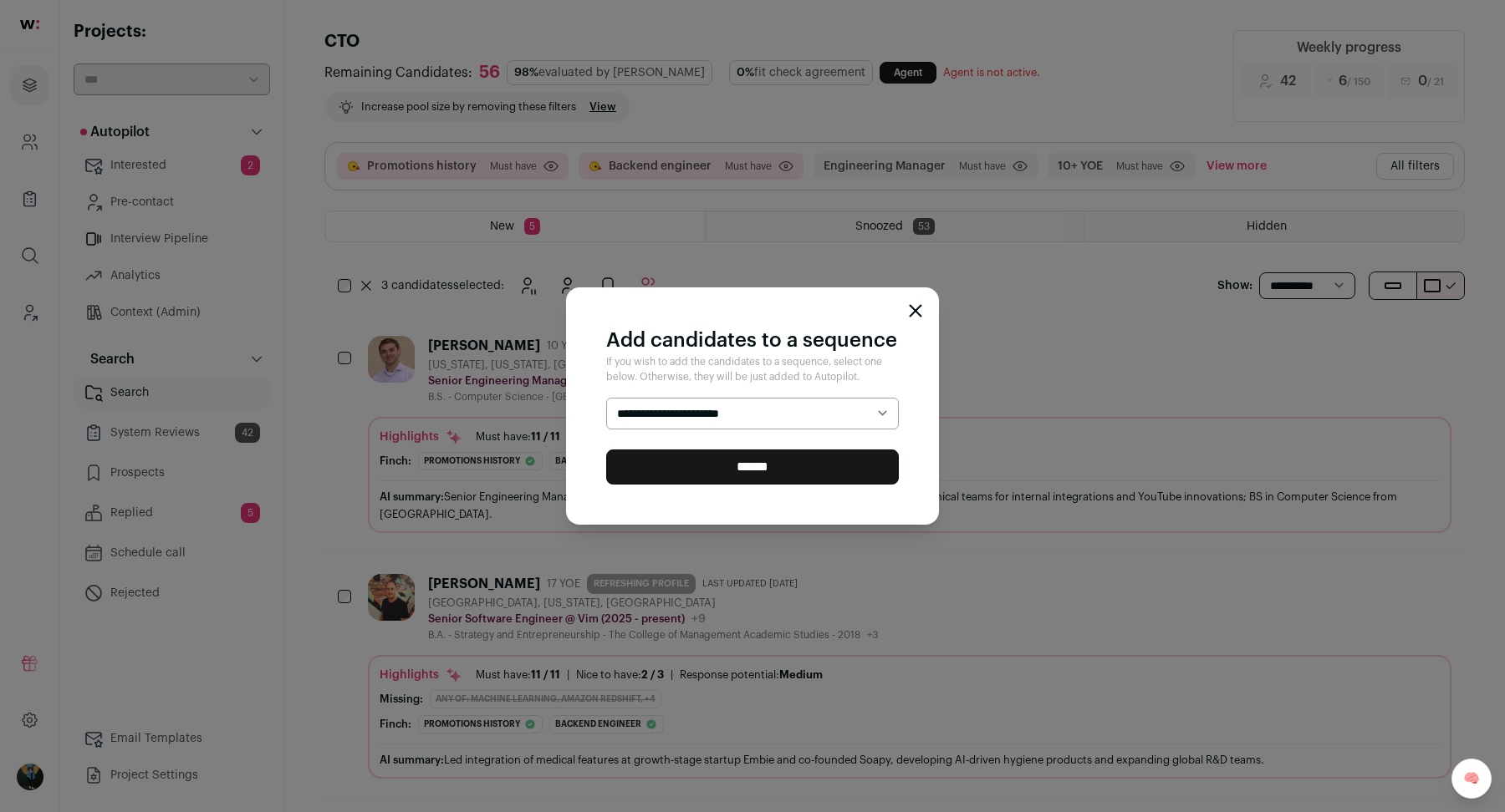
select select "*****"
click at [742, 470] on input "******" at bounding box center [752, 467] width 293 height 35
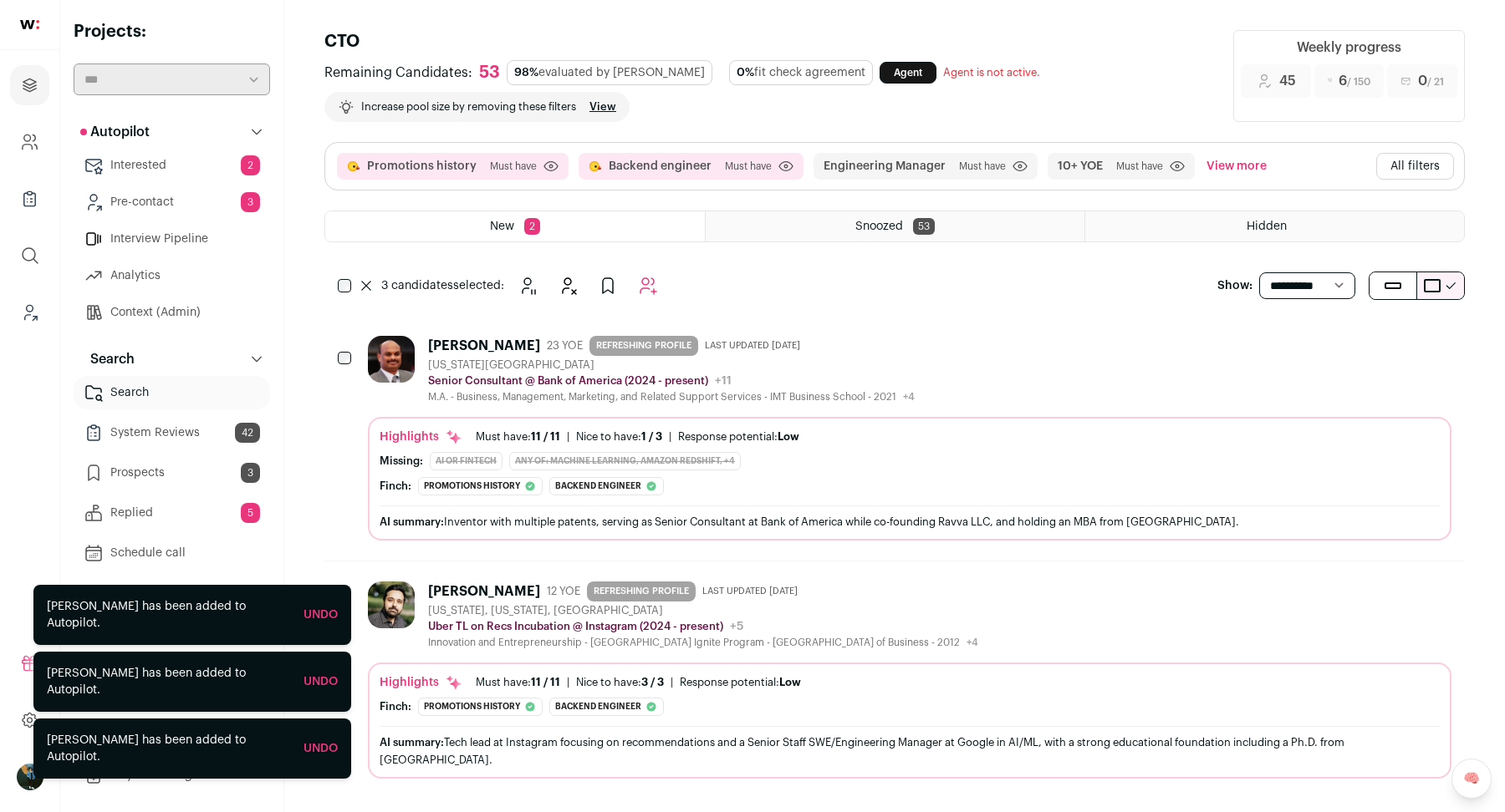
click at [343, 291] on div "3 candidates selected: Snooze" at bounding box center [501, 286] width 354 height 34
click at [576, 290] on icon "Hide" at bounding box center [567, 286] width 20 height 20
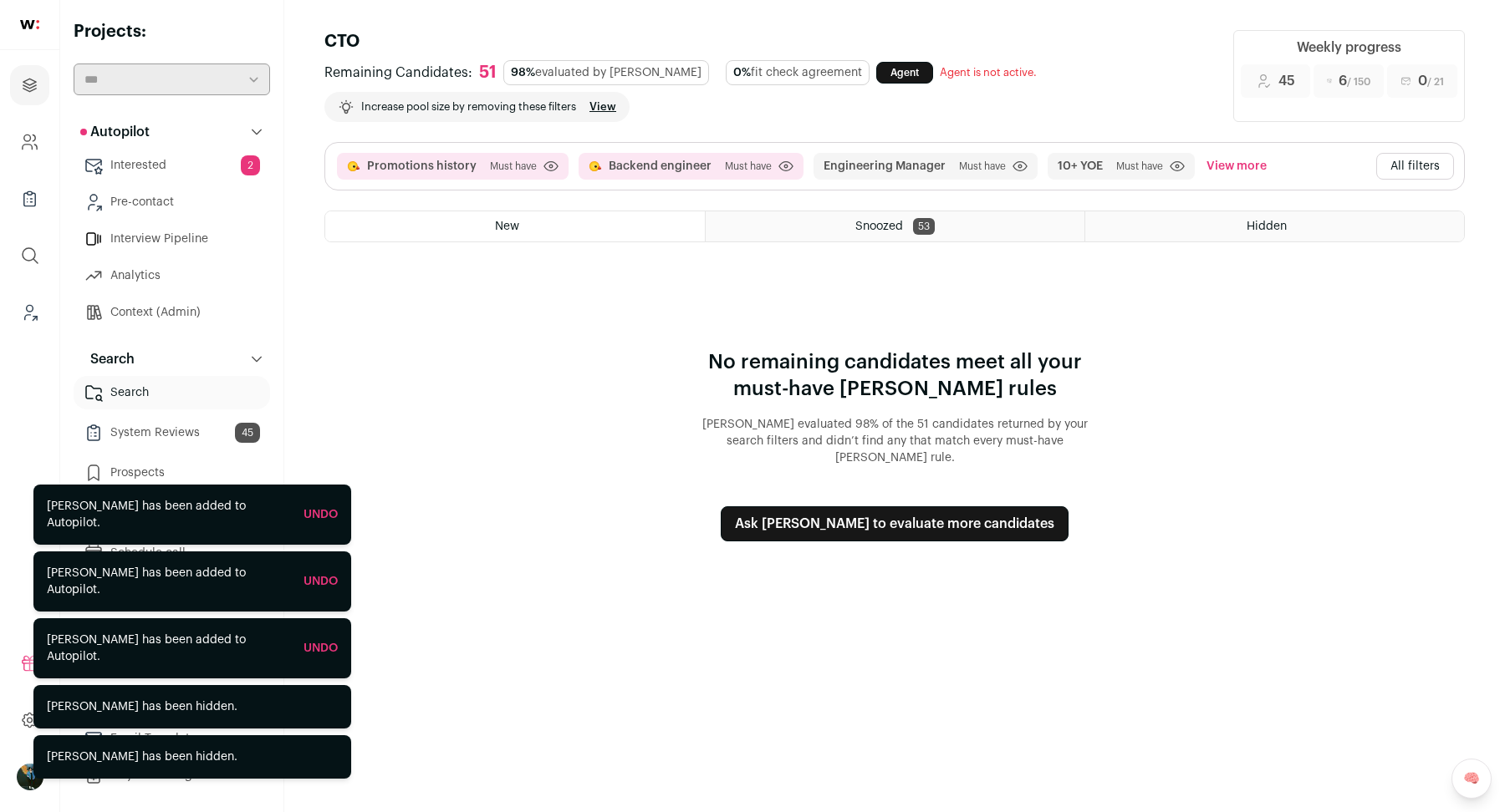
click at [1395, 179] on div "Promotions history Must have Click to disable/enable criteria Backend engineer …" at bounding box center [895, 166] width 1139 height 47
click at [1396, 171] on button "All filters" at bounding box center [1415, 166] width 78 height 26
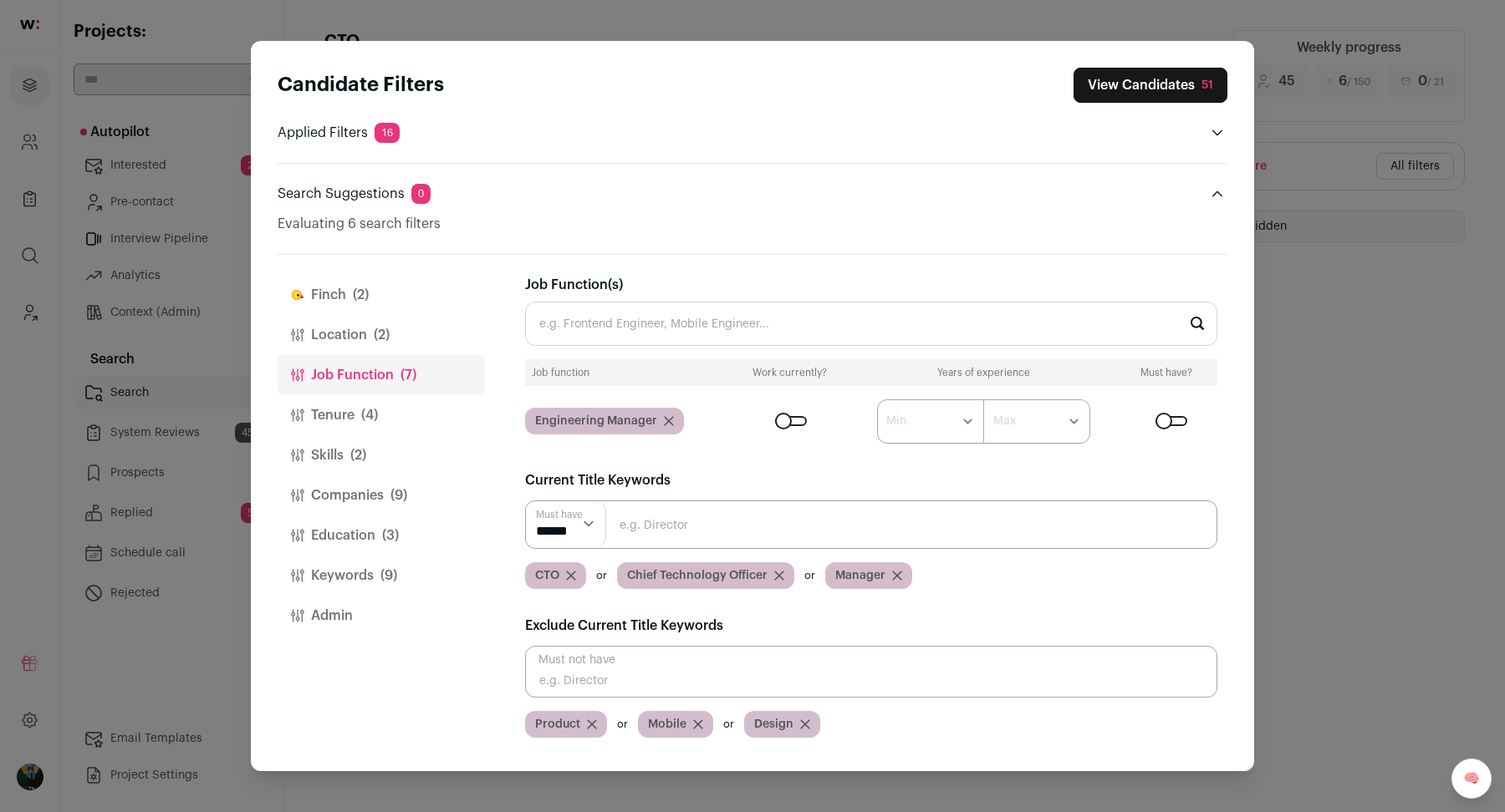
click at [1209, 195] on button "Close modal via background" at bounding box center [1217, 193] width 20 height 20
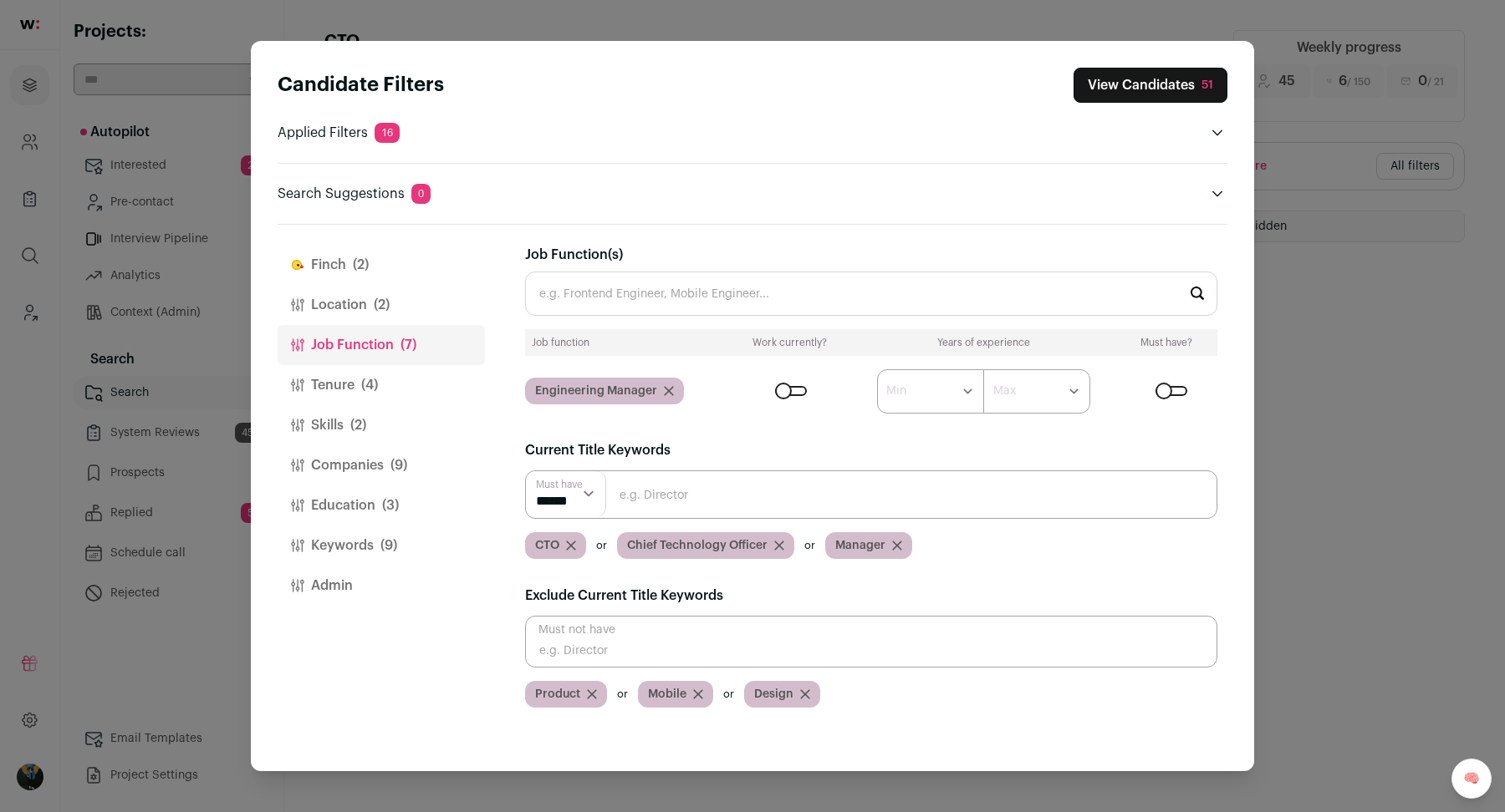
click at [1209, 195] on button "Close modal via background" at bounding box center [1217, 193] width 20 height 20
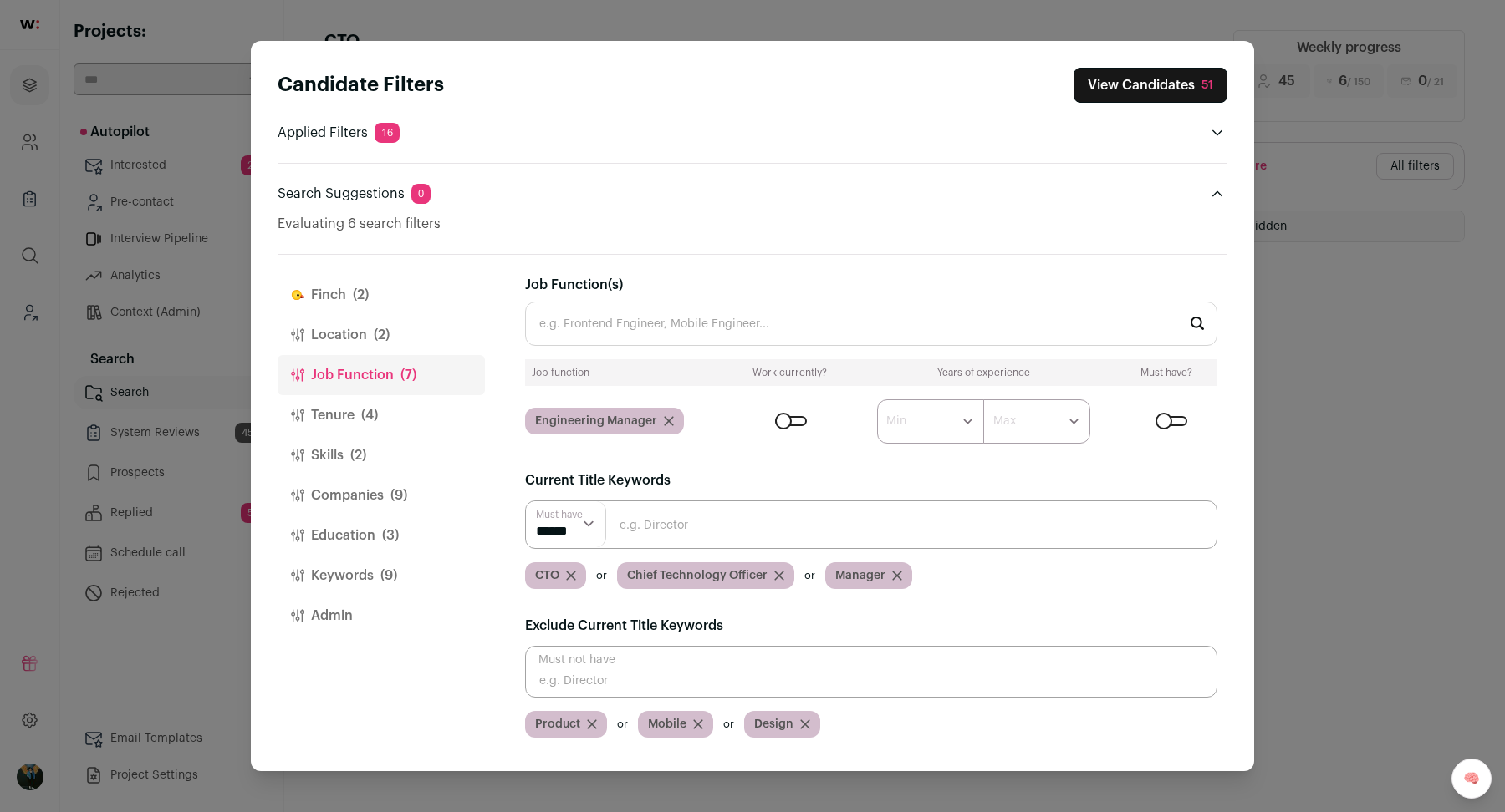
click at [789, 421] on div "Close modal via background" at bounding box center [790, 421] width 32 height 10
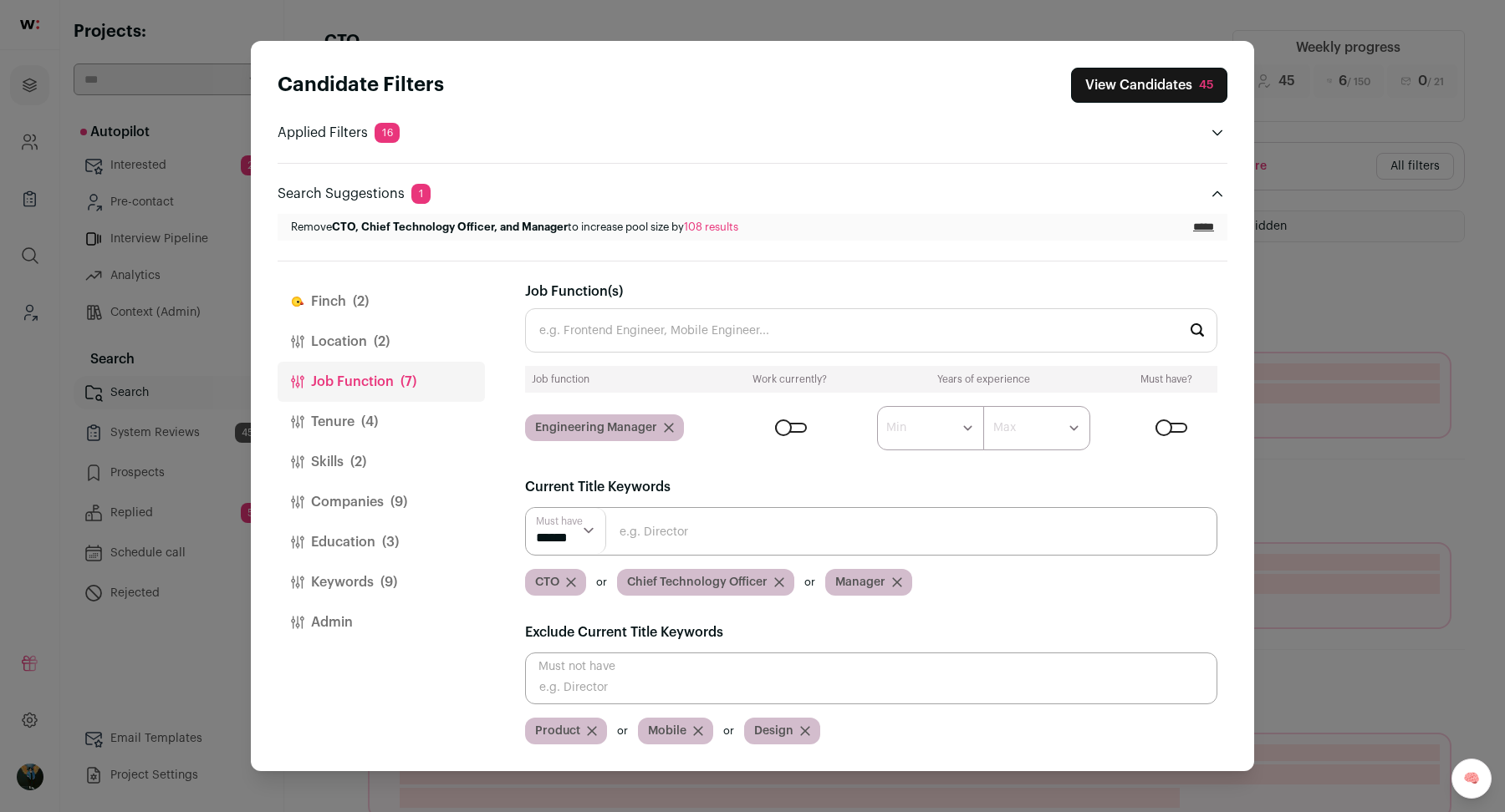
click at [378, 542] on button "Education (3)" at bounding box center [381, 541] width 207 height 40
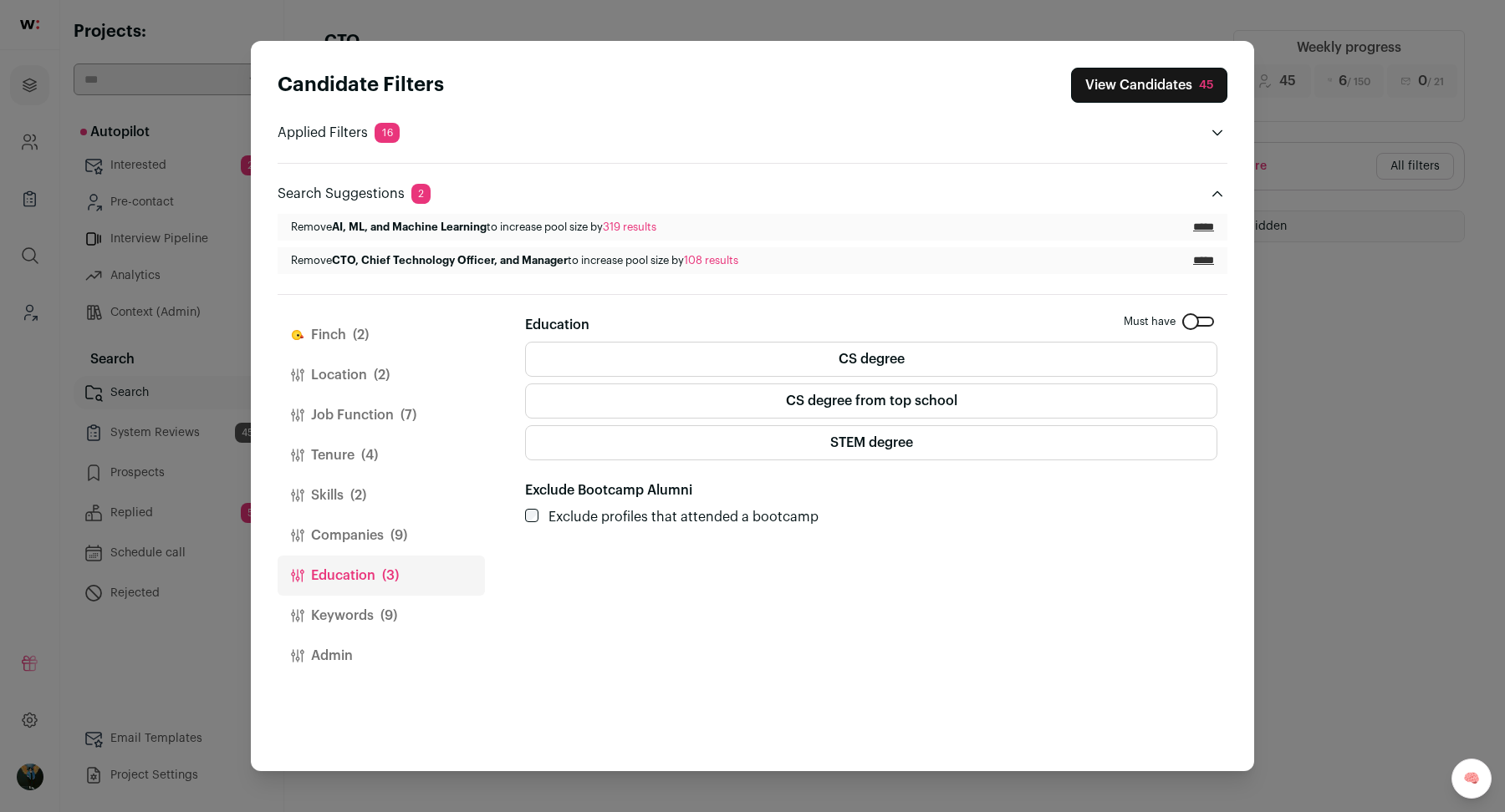
click at [389, 576] on span "(3)" at bounding box center [390, 575] width 17 height 20
click at [389, 614] on span "(9)" at bounding box center [388, 615] width 17 height 20
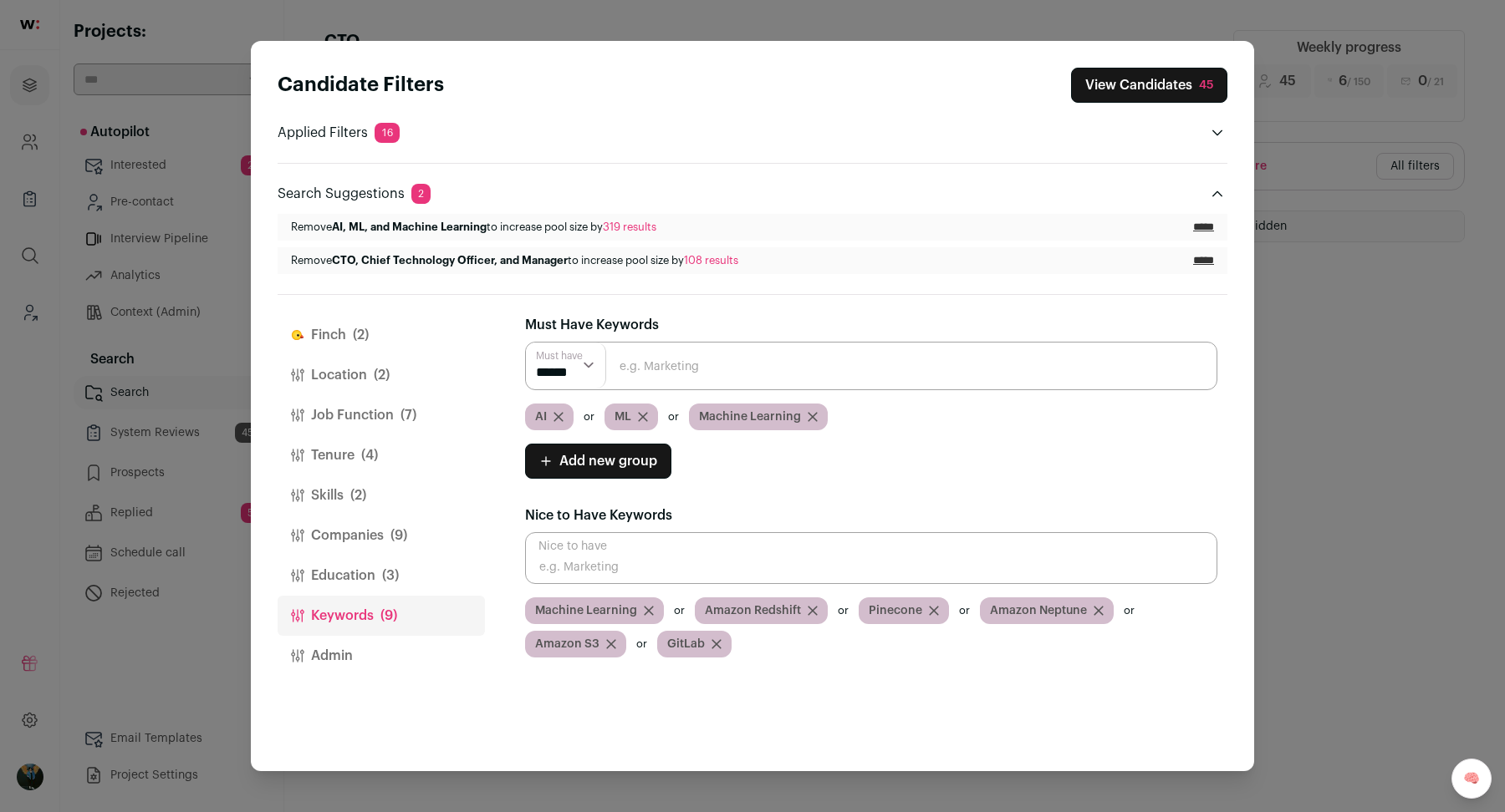
click at [386, 574] on span "(3)" at bounding box center [390, 575] width 17 height 20
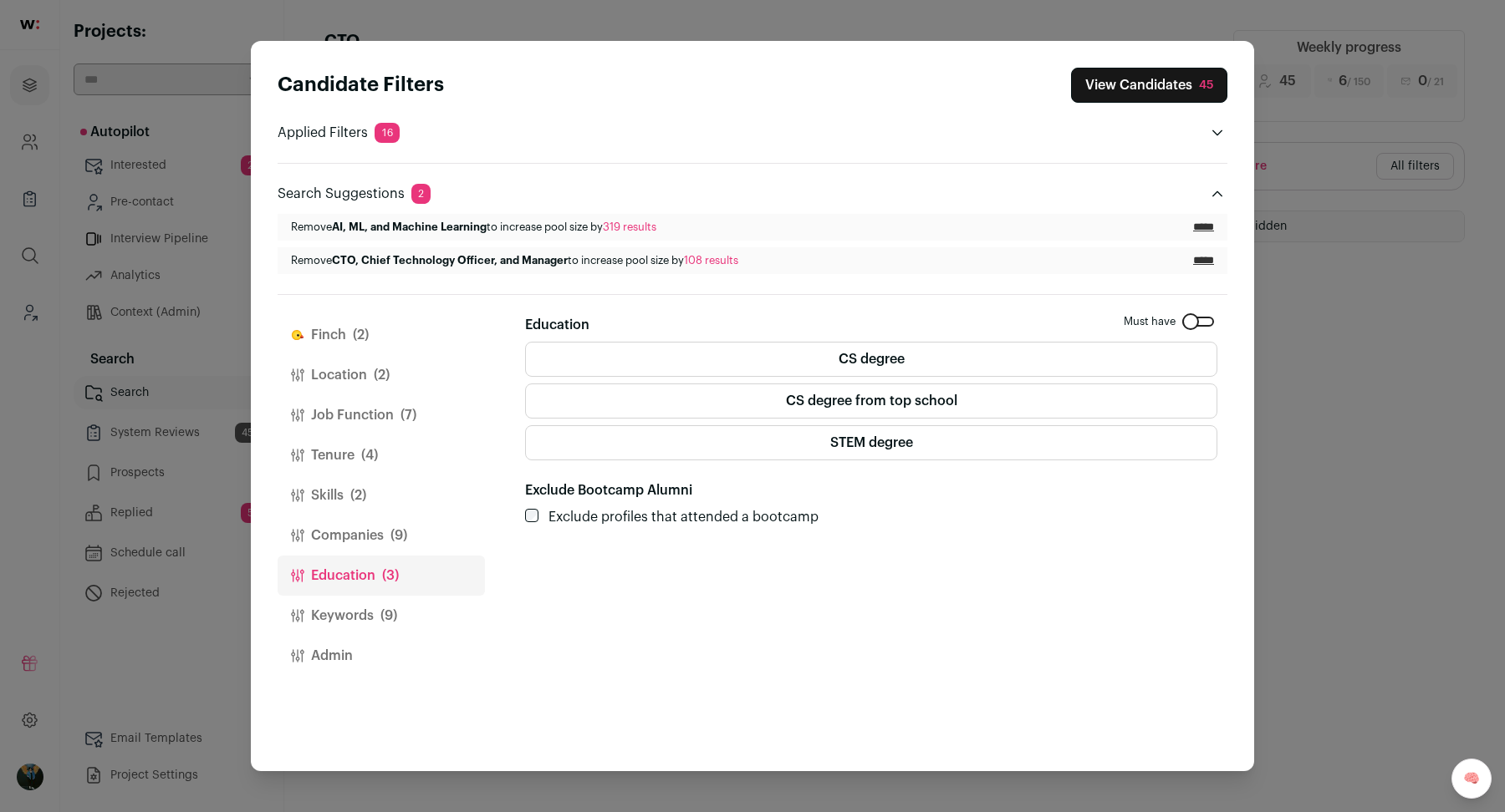
click at [1001, 395] on label "CS degree from top school" at bounding box center [871, 401] width 693 height 35
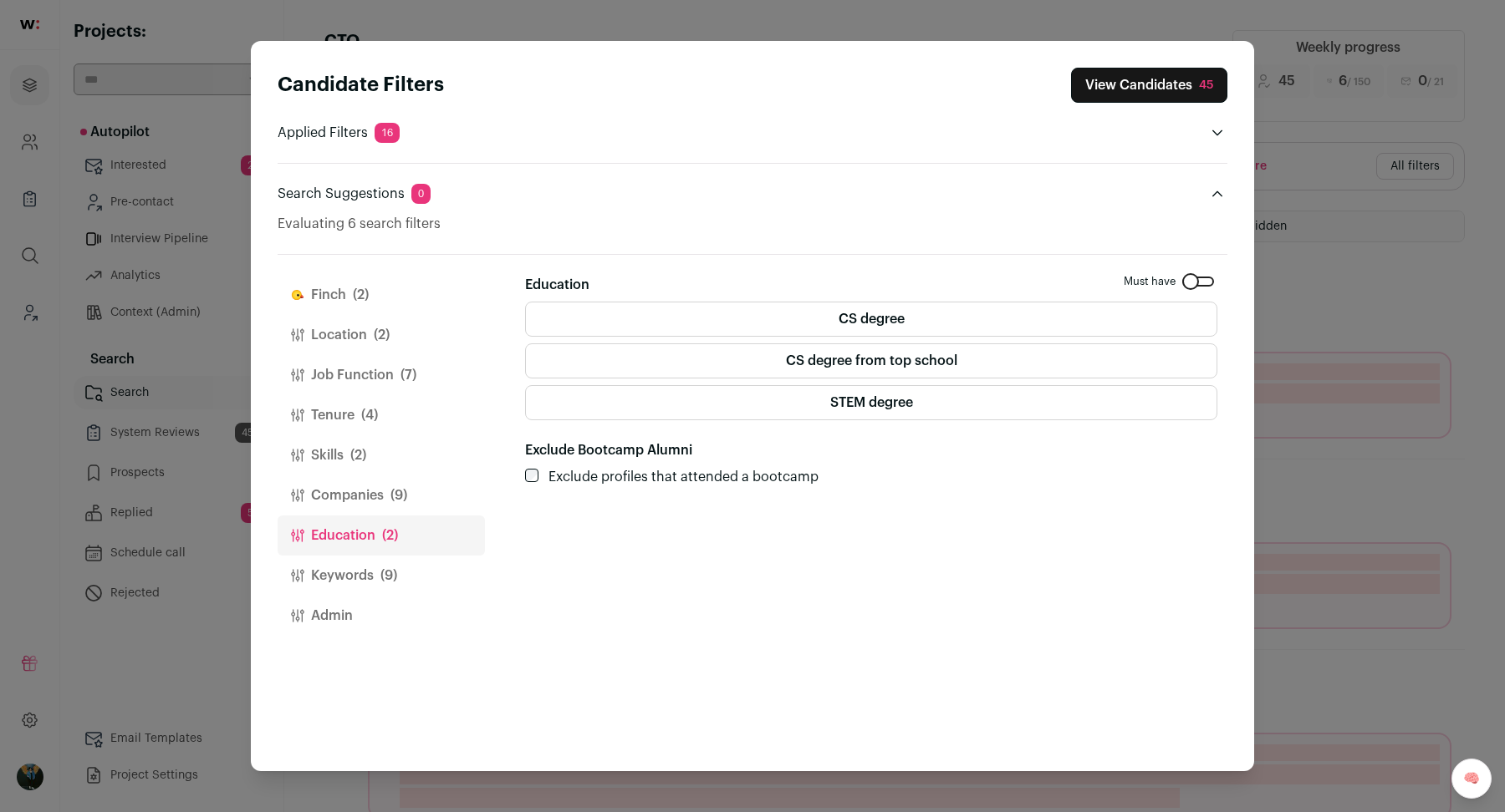
click at [410, 568] on button "Keywords (9)" at bounding box center [381, 575] width 207 height 40
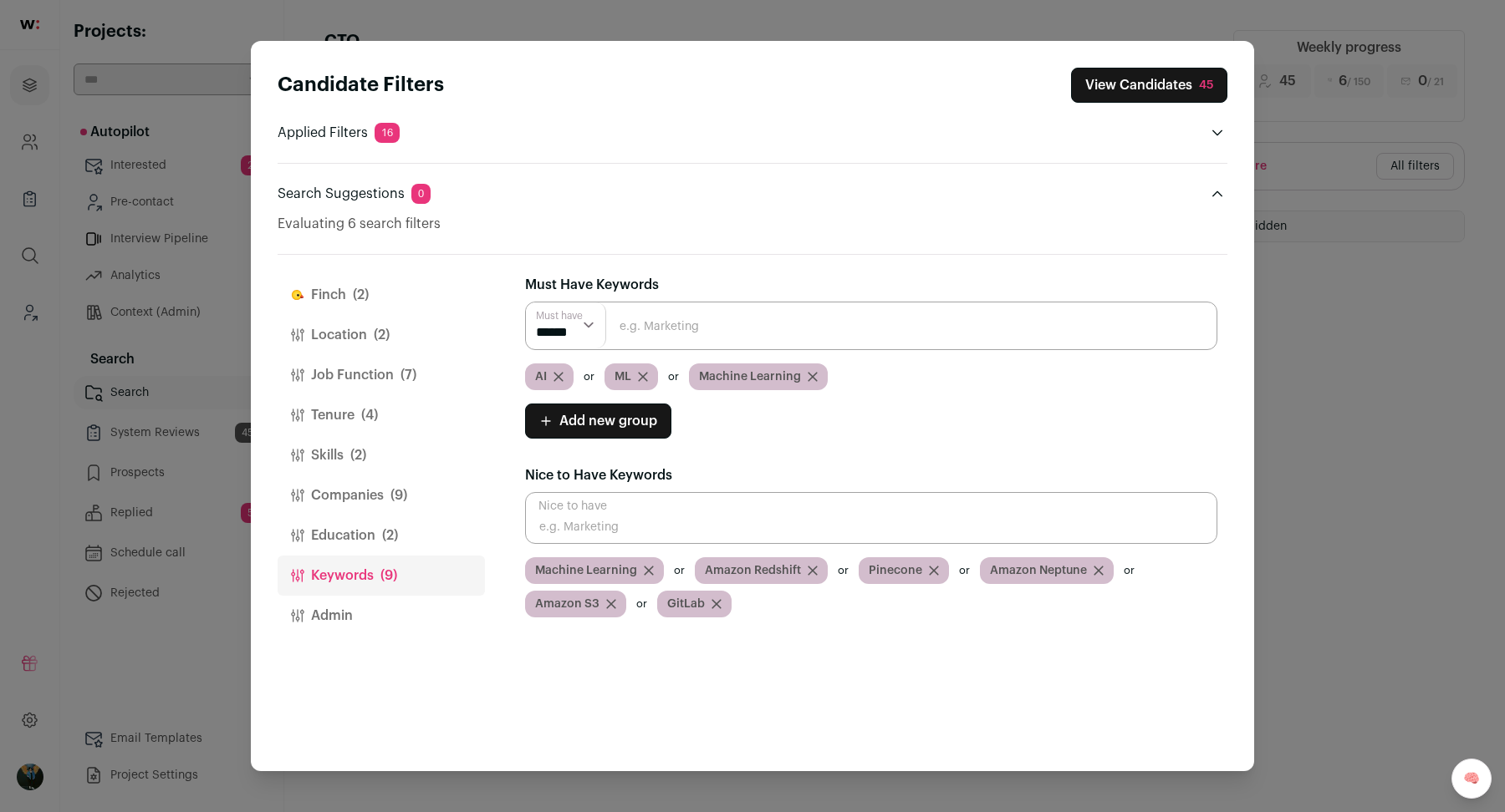
click at [1178, 75] on button "View Candidates 45" at bounding box center [1149, 86] width 156 height 35
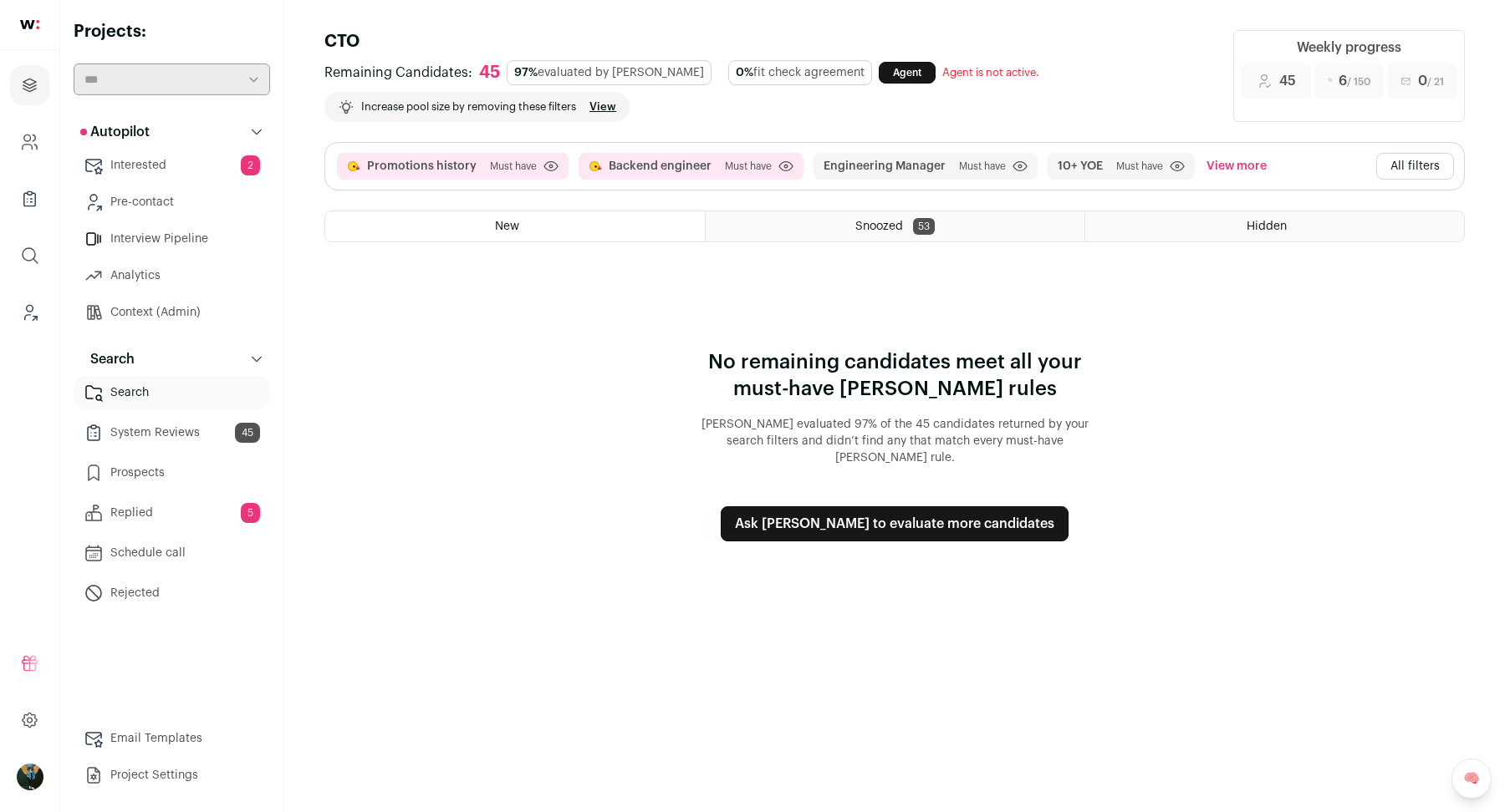
click at [839, 513] on button "Ask [PERSON_NAME] to evaluate more candidates" at bounding box center [895, 524] width 348 height 35
click at [1426, 155] on button "All filters" at bounding box center [1415, 166] width 78 height 26
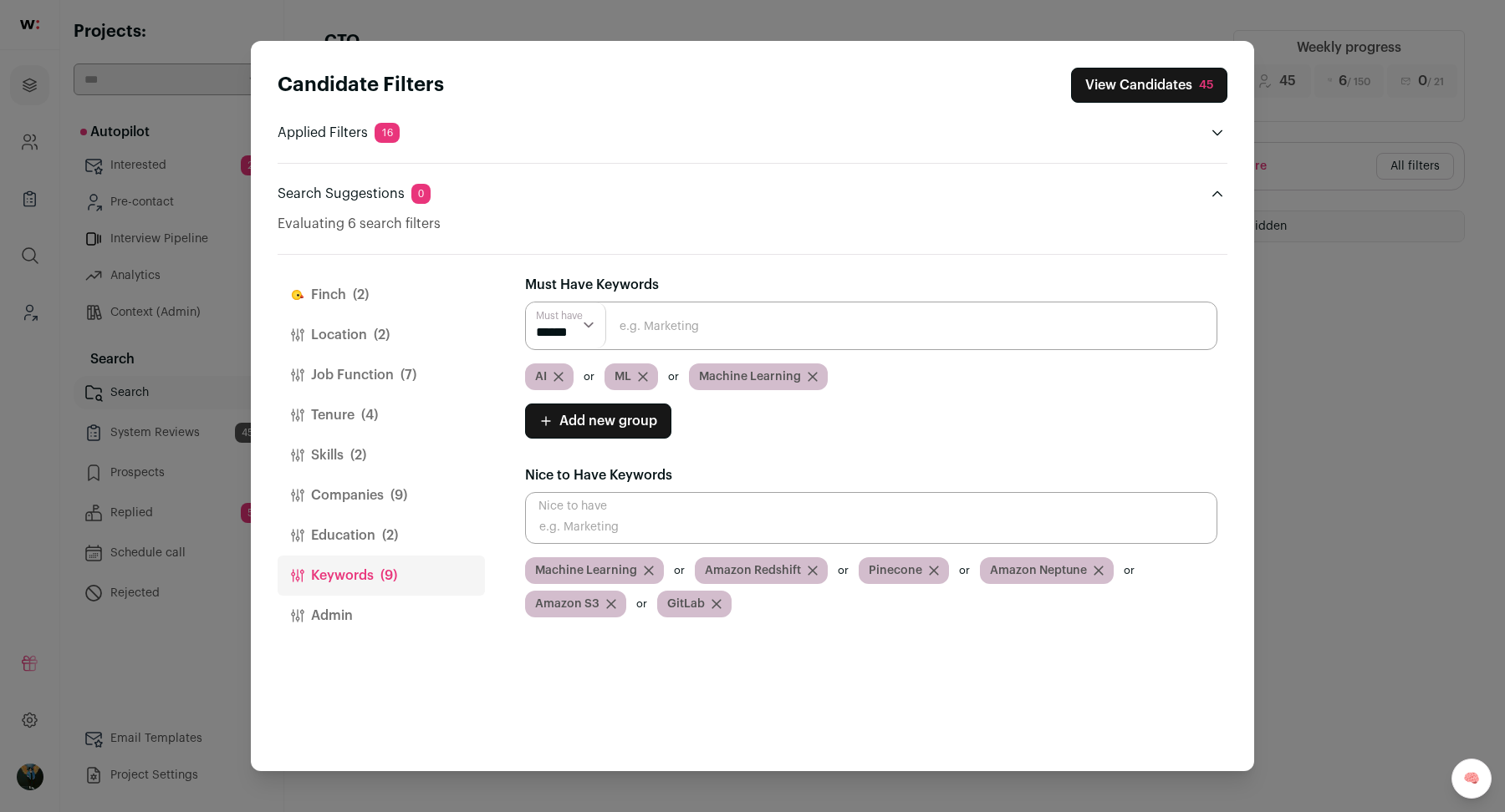
click at [355, 301] on span "(2)" at bounding box center [361, 294] width 16 height 20
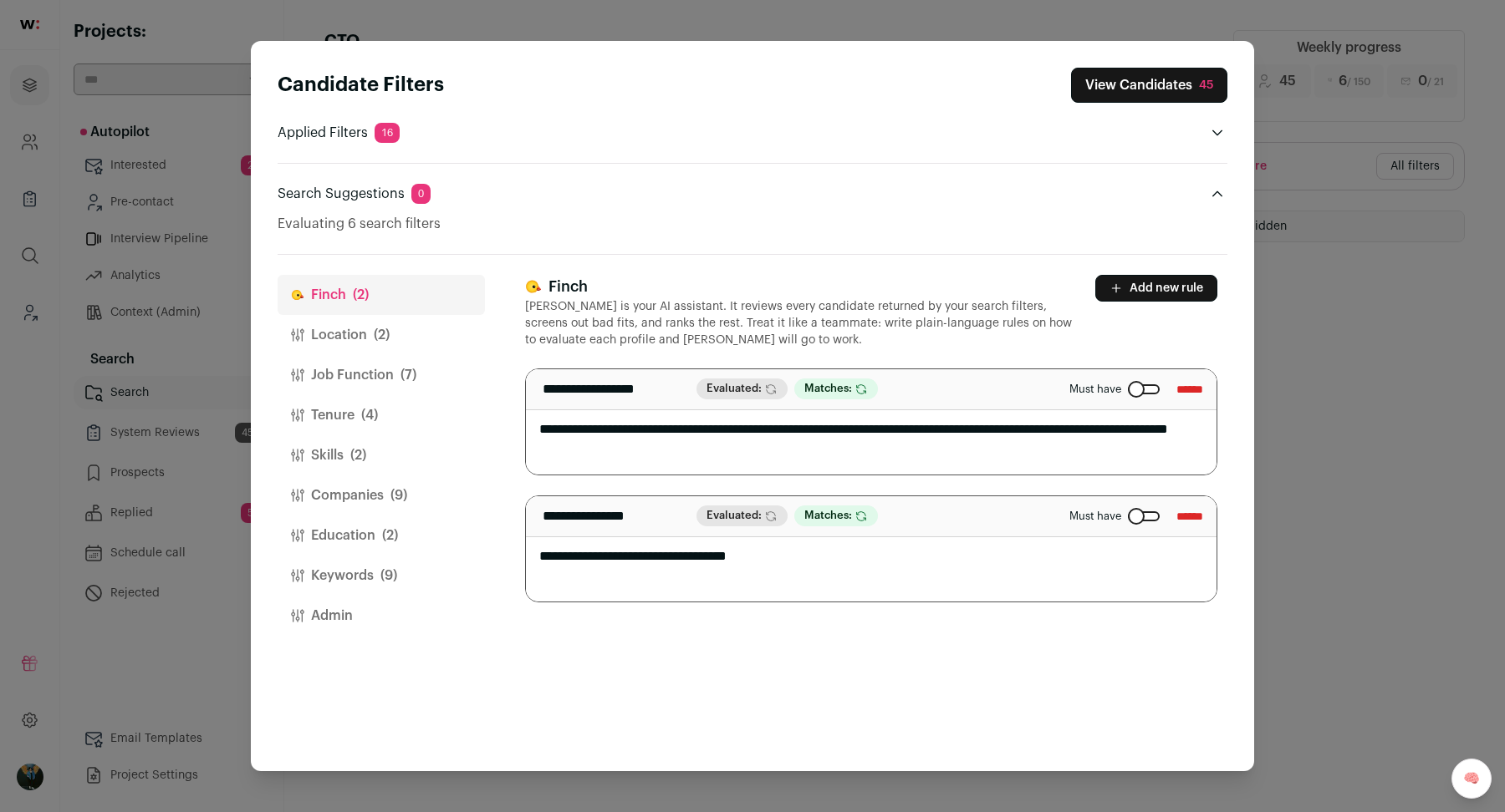
drag, startPoint x: 950, startPoint y: 427, endPoint x: 547, endPoint y: 421, distance: 403.0
click at [548, 421] on textarea "**********" at bounding box center [872, 421] width 692 height 105
click at [1007, 421] on textarea "**********" at bounding box center [872, 421] width 692 height 105
type textarea "**********"
click at [1156, 90] on button "View Candidates 45" at bounding box center [1149, 86] width 156 height 35
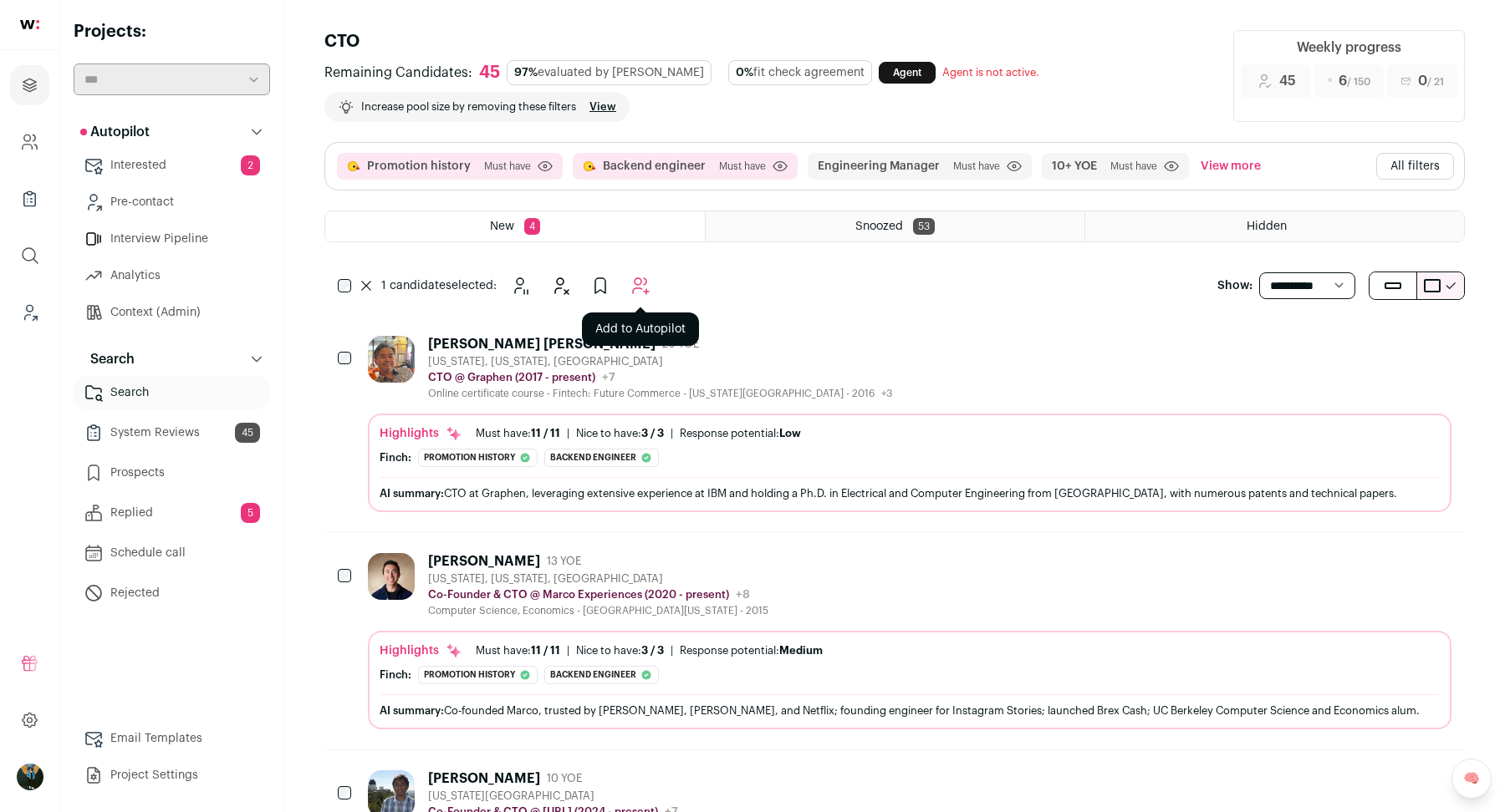
click at [640, 283] on icon "Add to Autopilot" at bounding box center [640, 286] width 20 height 20
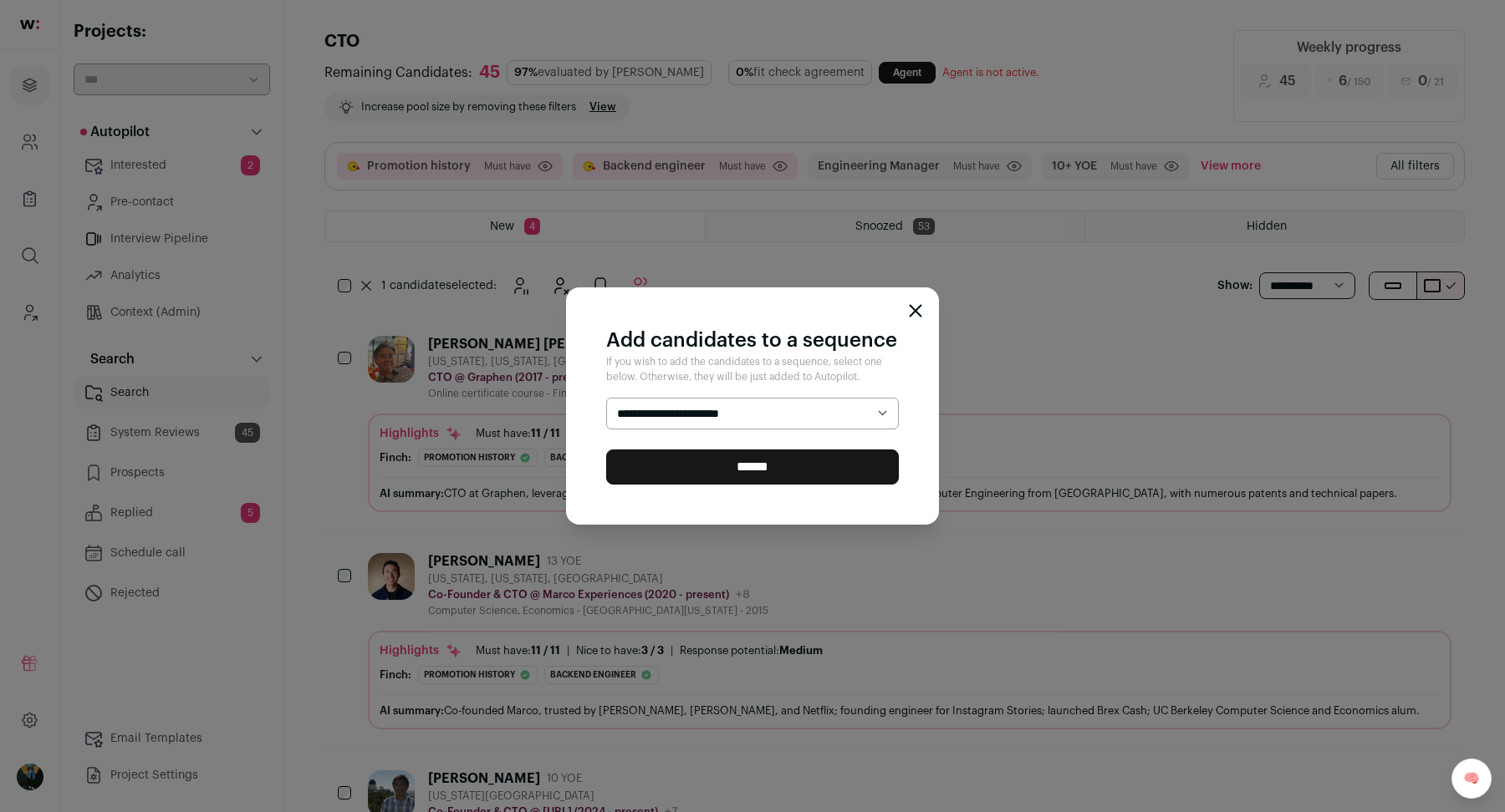
select select "*****"
click at [682, 480] on input "******" at bounding box center [752, 467] width 293 height 35
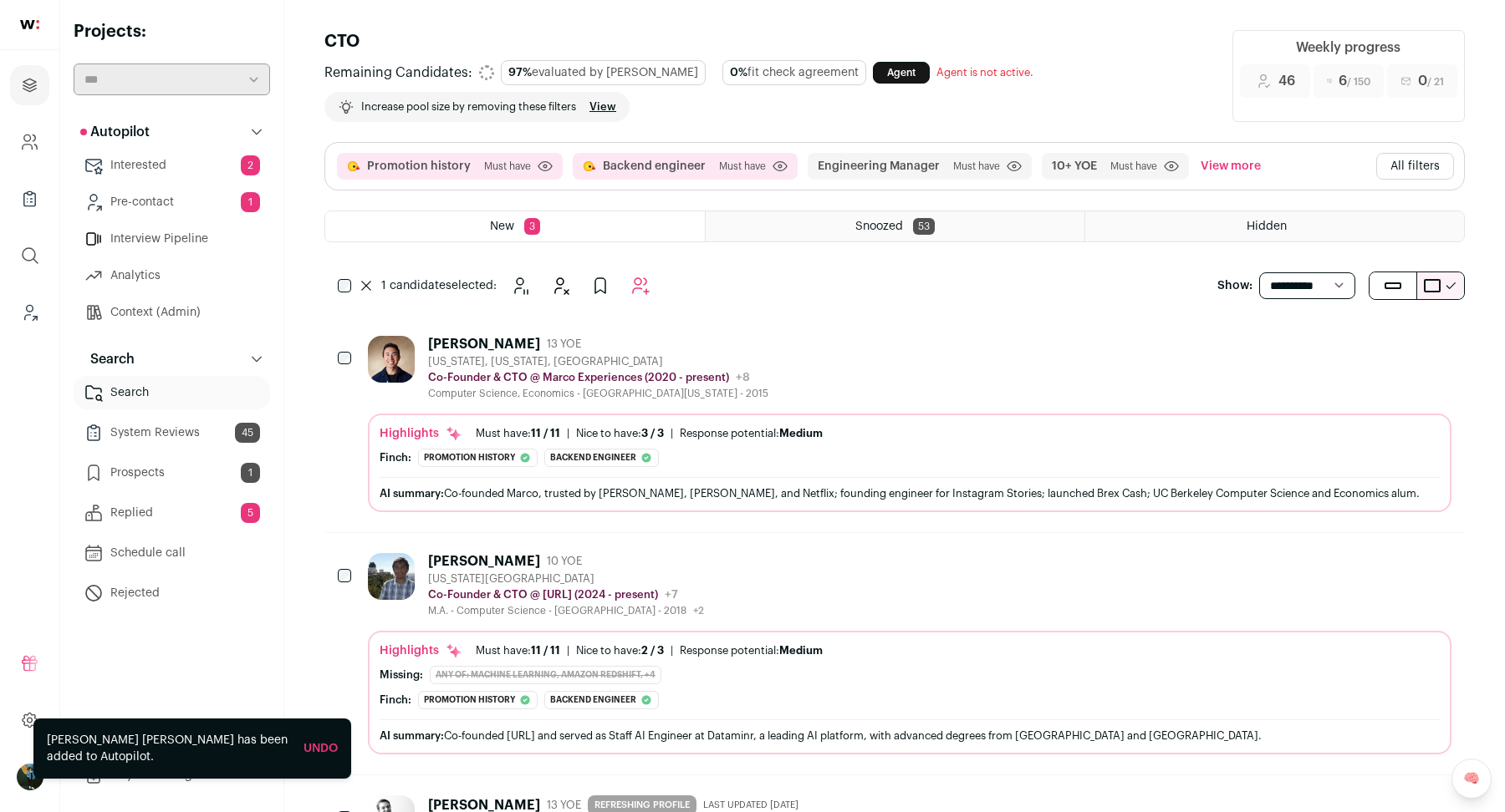
click at [349, 291] on div "1 candidate selected: Snooze Hide Add to Prospects Add to Autopilot" at bounding box center [498, 286] width 346 height 34
click at [532, 287] on icon "Snooze" at bounding box center [528, 286] width 20 height 20
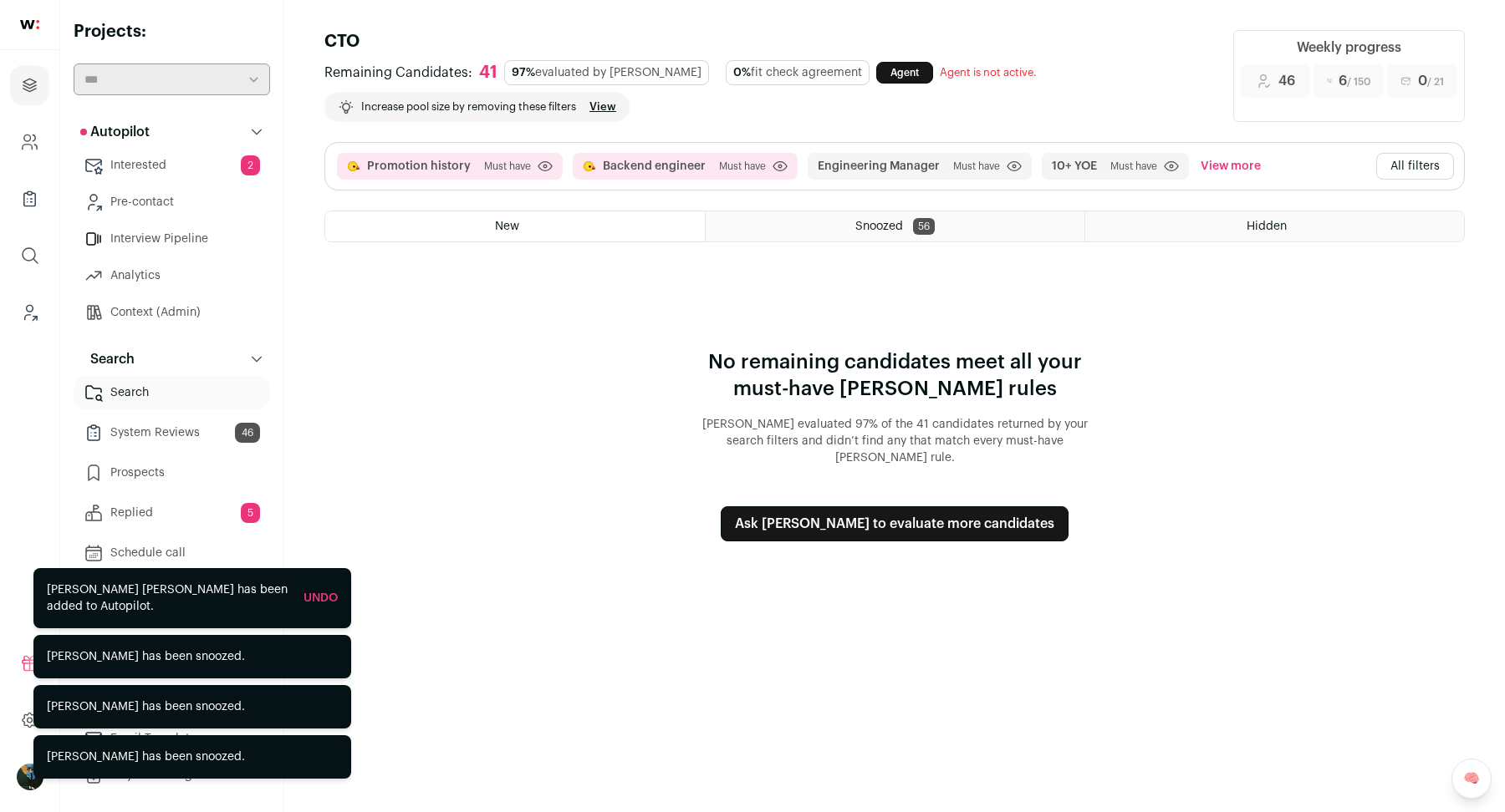
click at [1409, 167] on button "All filters" at bounding box center [1415, 166] width 78 height 26
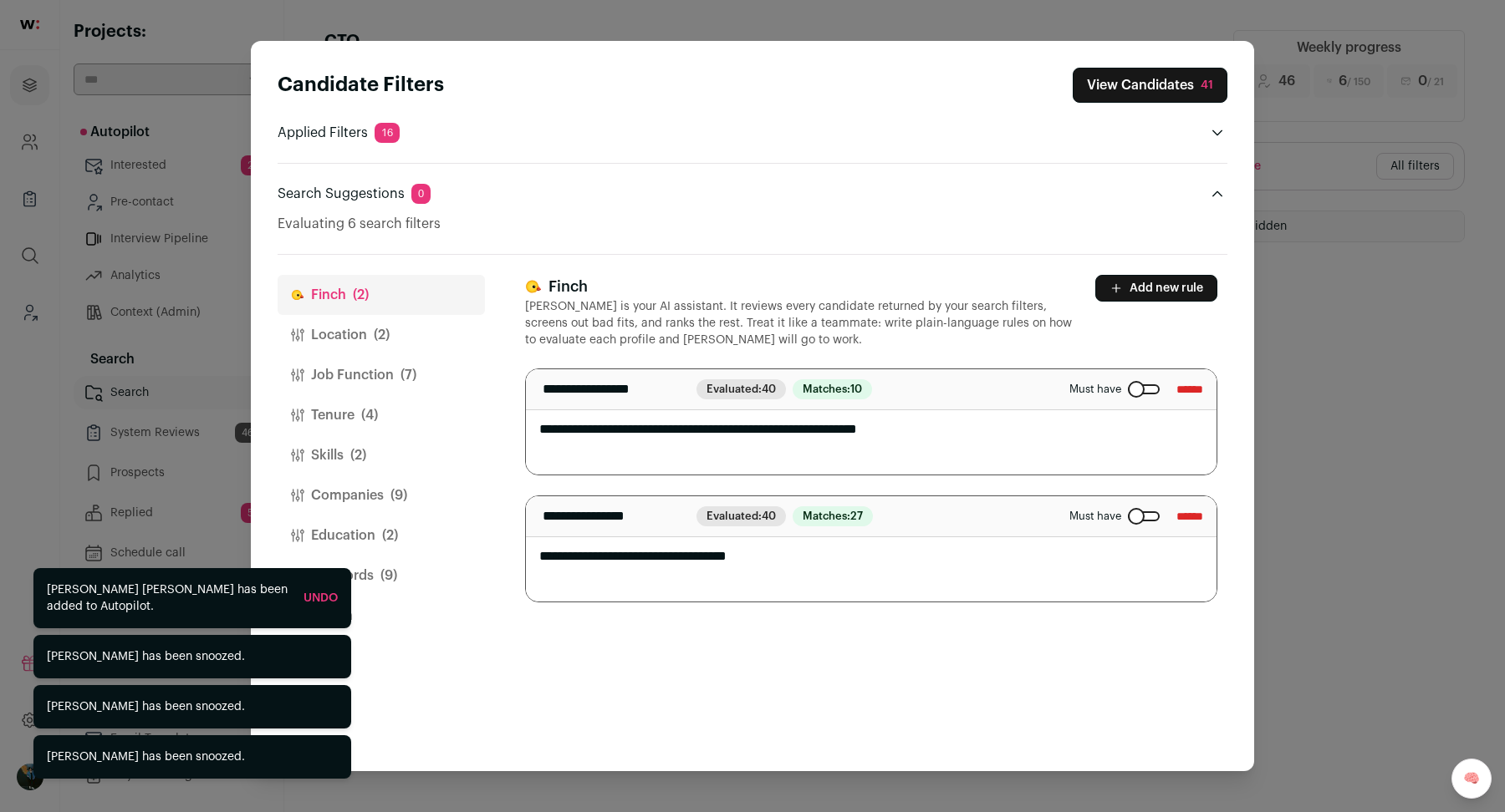
click at [374, 362] on button "Job Function (7)" at bounding box center [381, 375] width 207 height 40
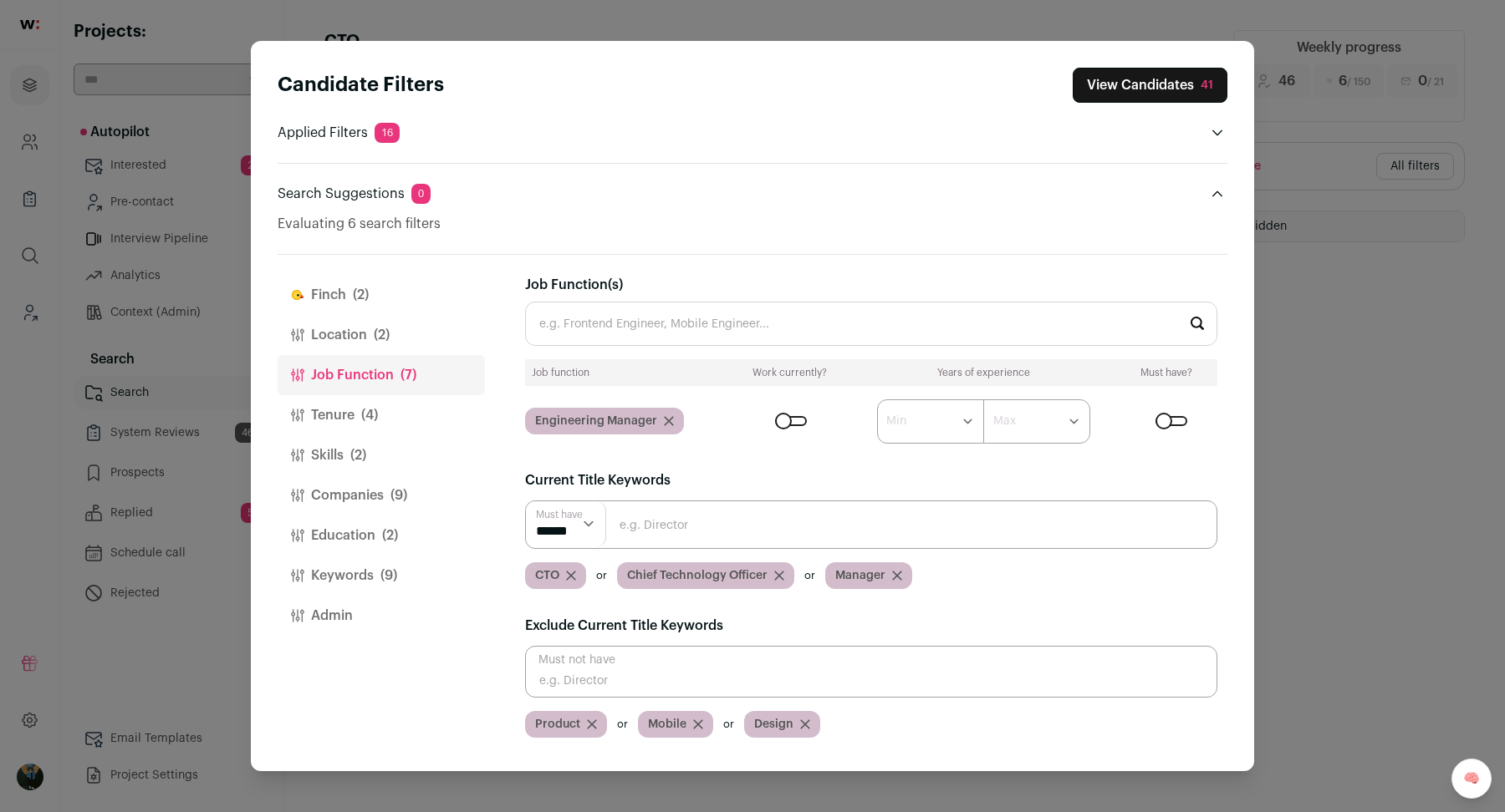
click at [680, 682] on input "Close modal via background" at bounding box center [871, 671] width 693 height 52
type input "Founder"
click at [805, 231] on p "Evaluating 6 search filters" at bounding box center [752, 224] width 949 height 20
click at [1148, 86] on button "View Candidates 41" at bounding box center [1149, 86] width 154 height 35
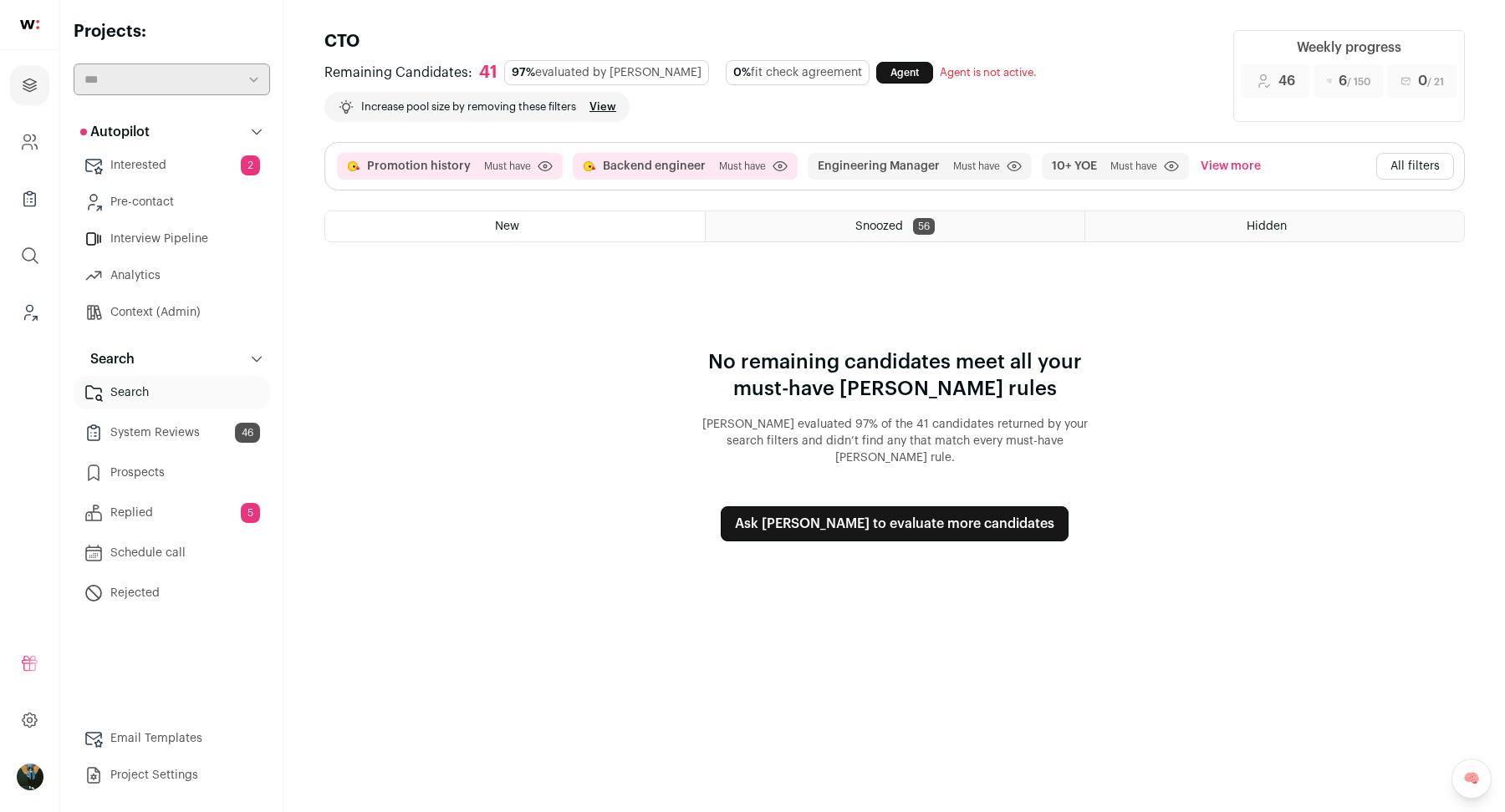
click at [1408, 160] on button "All filters" at bounding box center [1415, 166] width 78 height 26
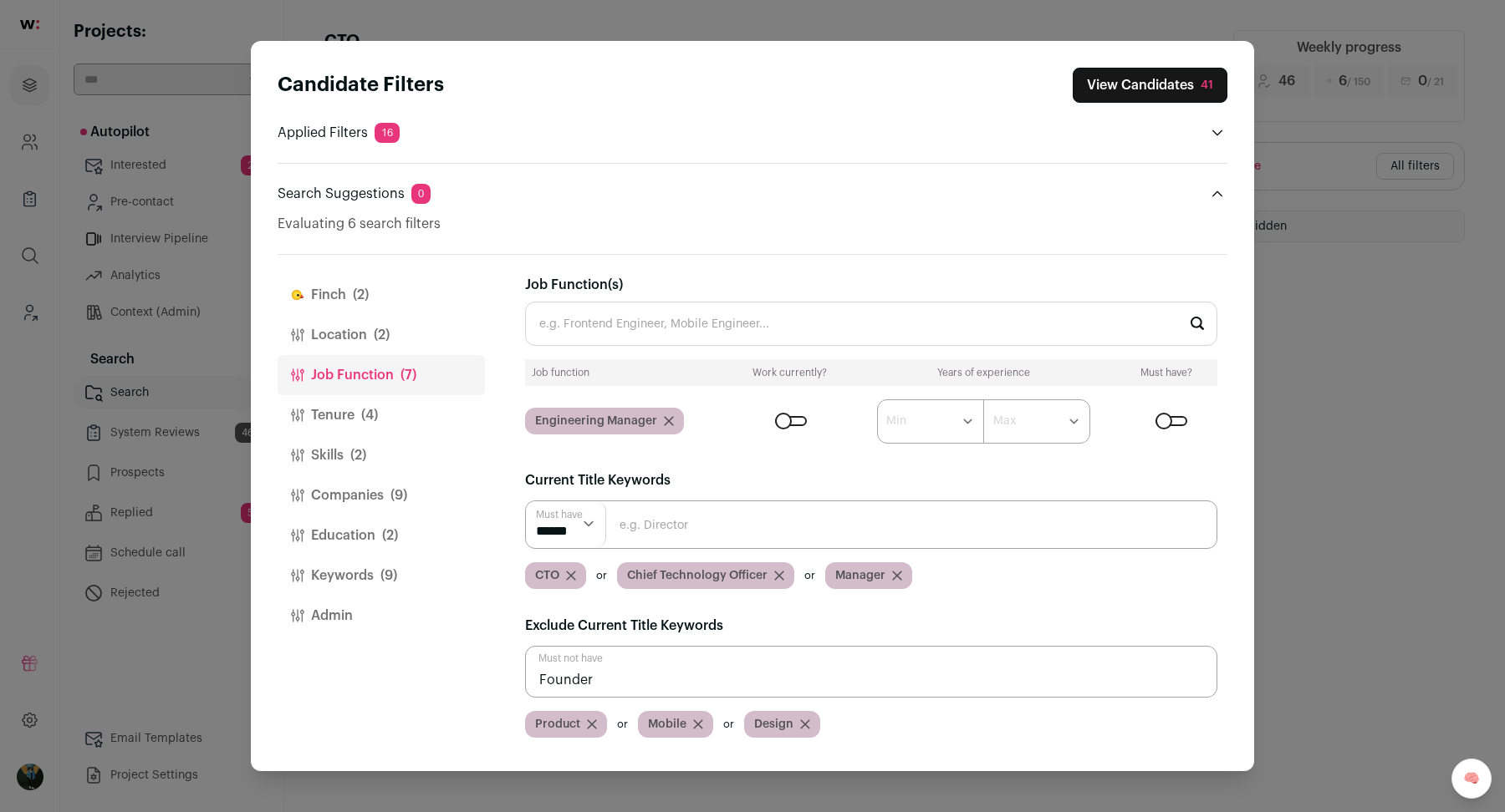
click at [370, 527] on button "Education (2)" at bounding box center [381, 535] width 207 height 40
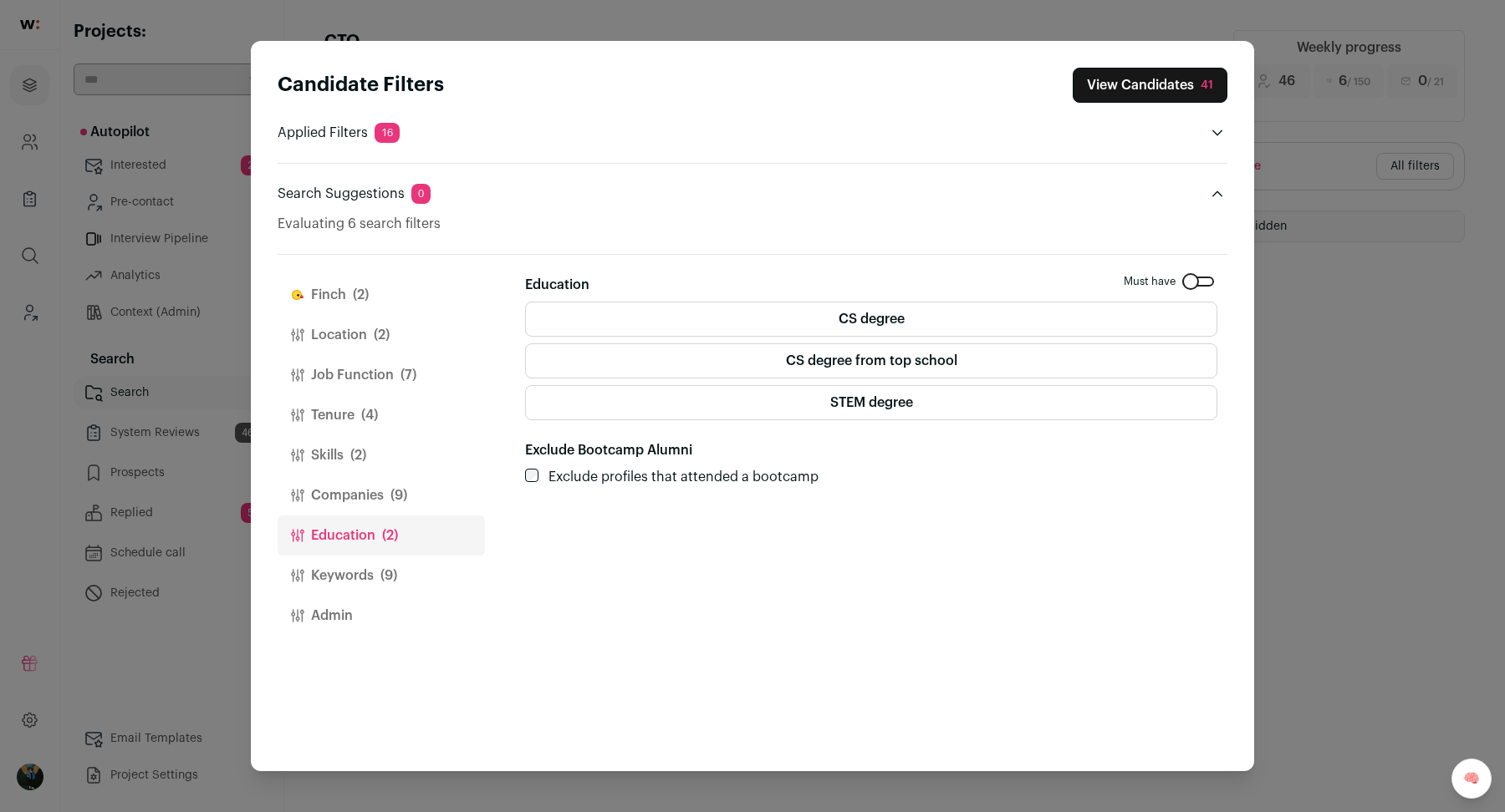
click at [371, 488] on button "Companies (9)" at bounding box center [381, 495] width 207 height 40
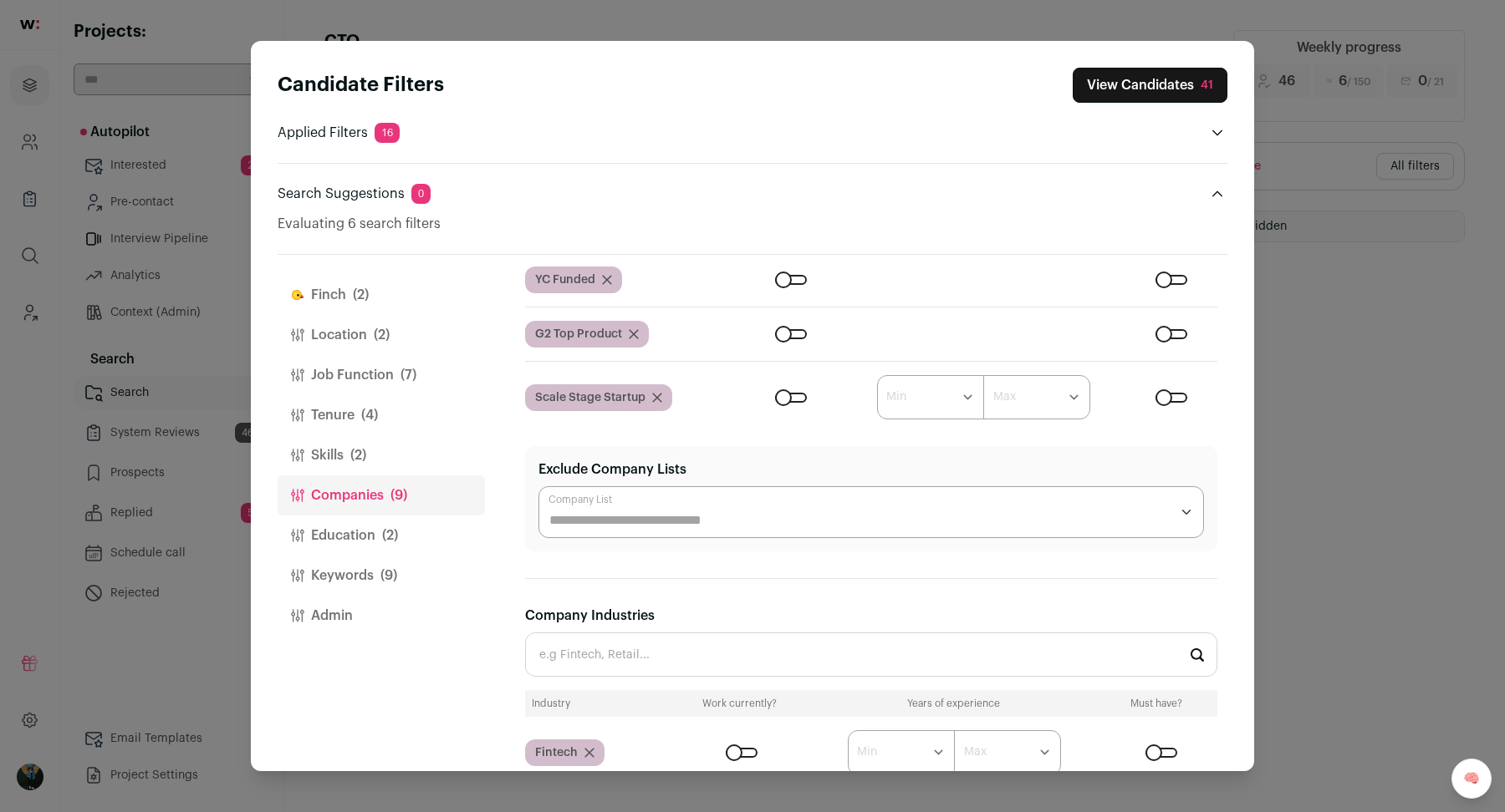
scroll to position [11, 0]
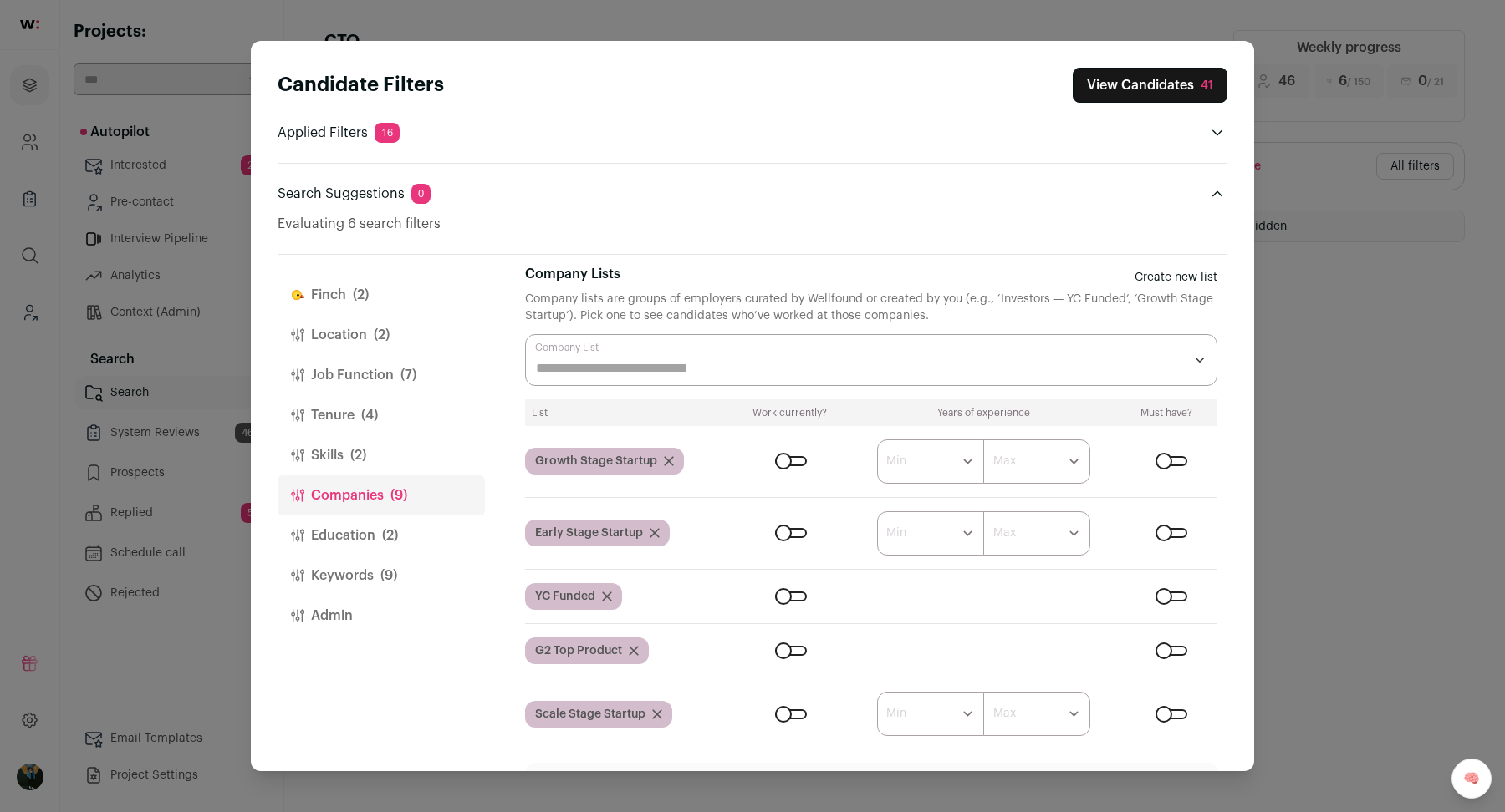
click at [1164, 531] on div "Close modal via background" at bounding box center [1172, 533] width 32 height 10
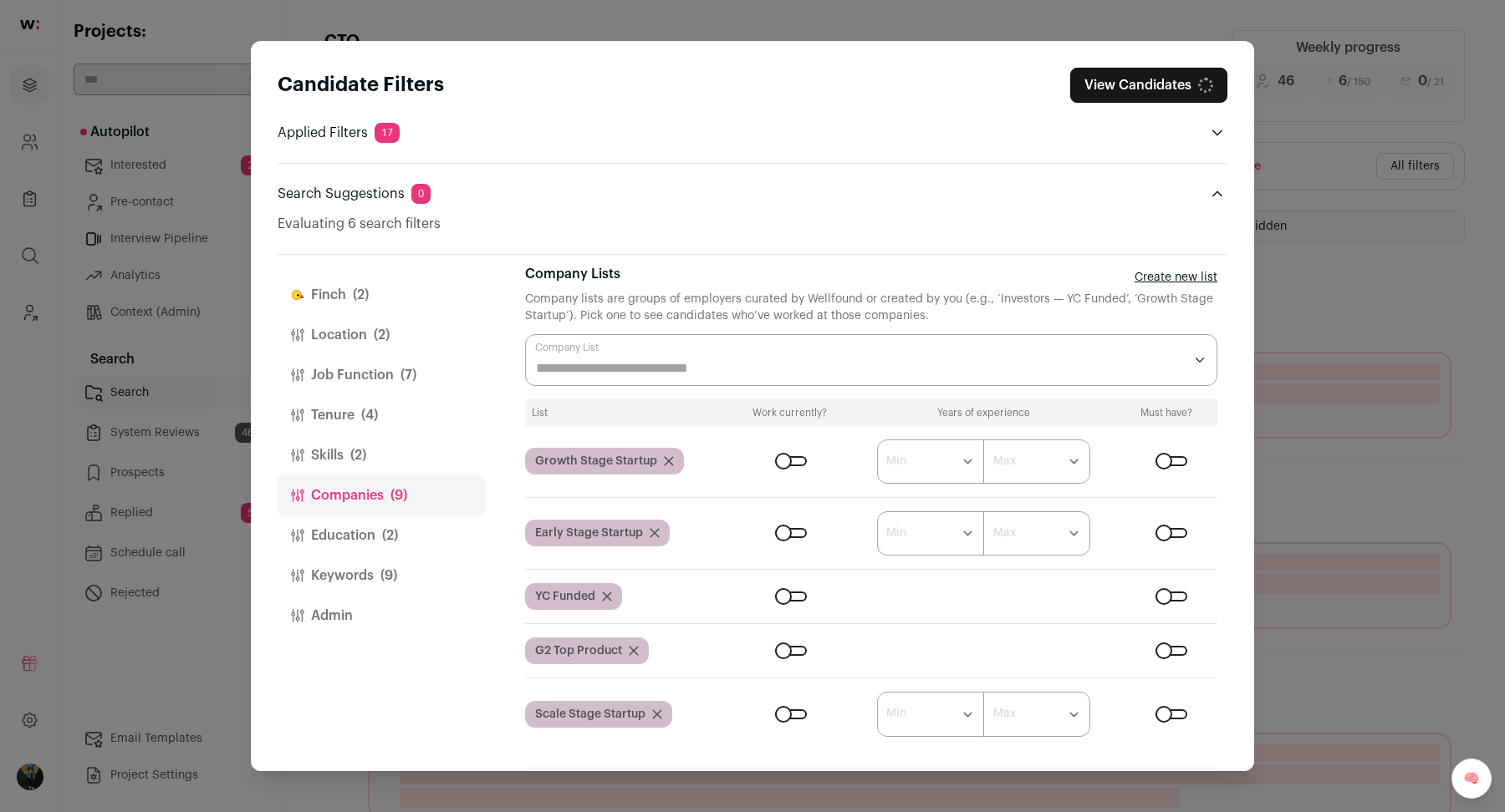
scroll to position [4, 0]
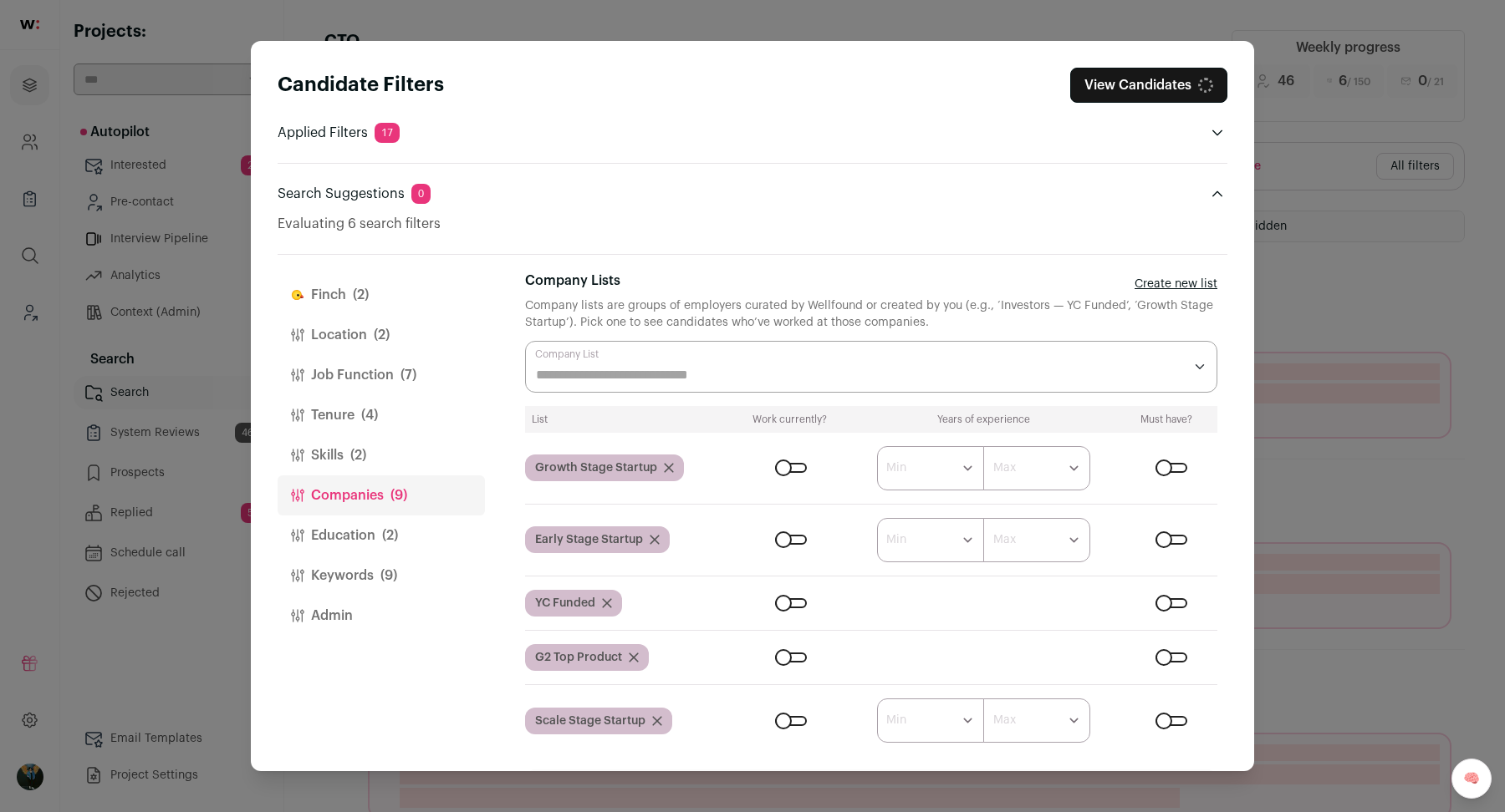
click at [1180, 454] on form "****** ******* ******* ******* ******* ******* ******* ******* ******* ********…" at bounding box center [976, 468] width 483 height 44
click at [1180, 463] on div "Close modal via background" at bounding box center [1172, 467] width 32 height 10
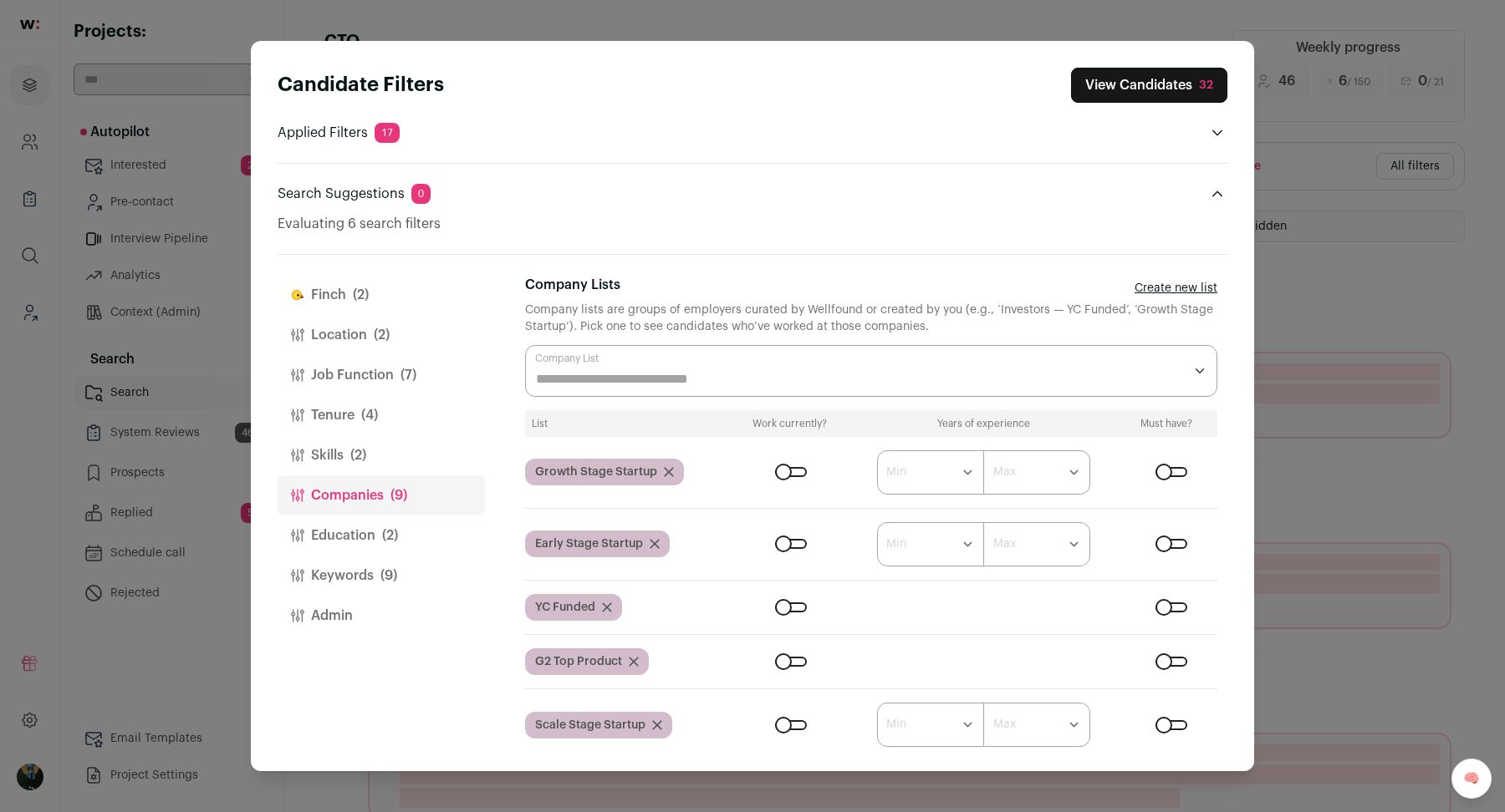
click at [1173, 607] on div "Close modal via background" at bounding box center [1172, 607] width 32 height 10
click at [1176, 657] on div "Close modal via background" at bounding box center [1172, 661] width 32 height 10
click at [1177, 720] on div "Close modal via background" at bounding box center [1172, 725] width 32 height 10
click at [1169, 470] on div "Close modal via background" at bounding box center [1172, 472] width 32 height 10
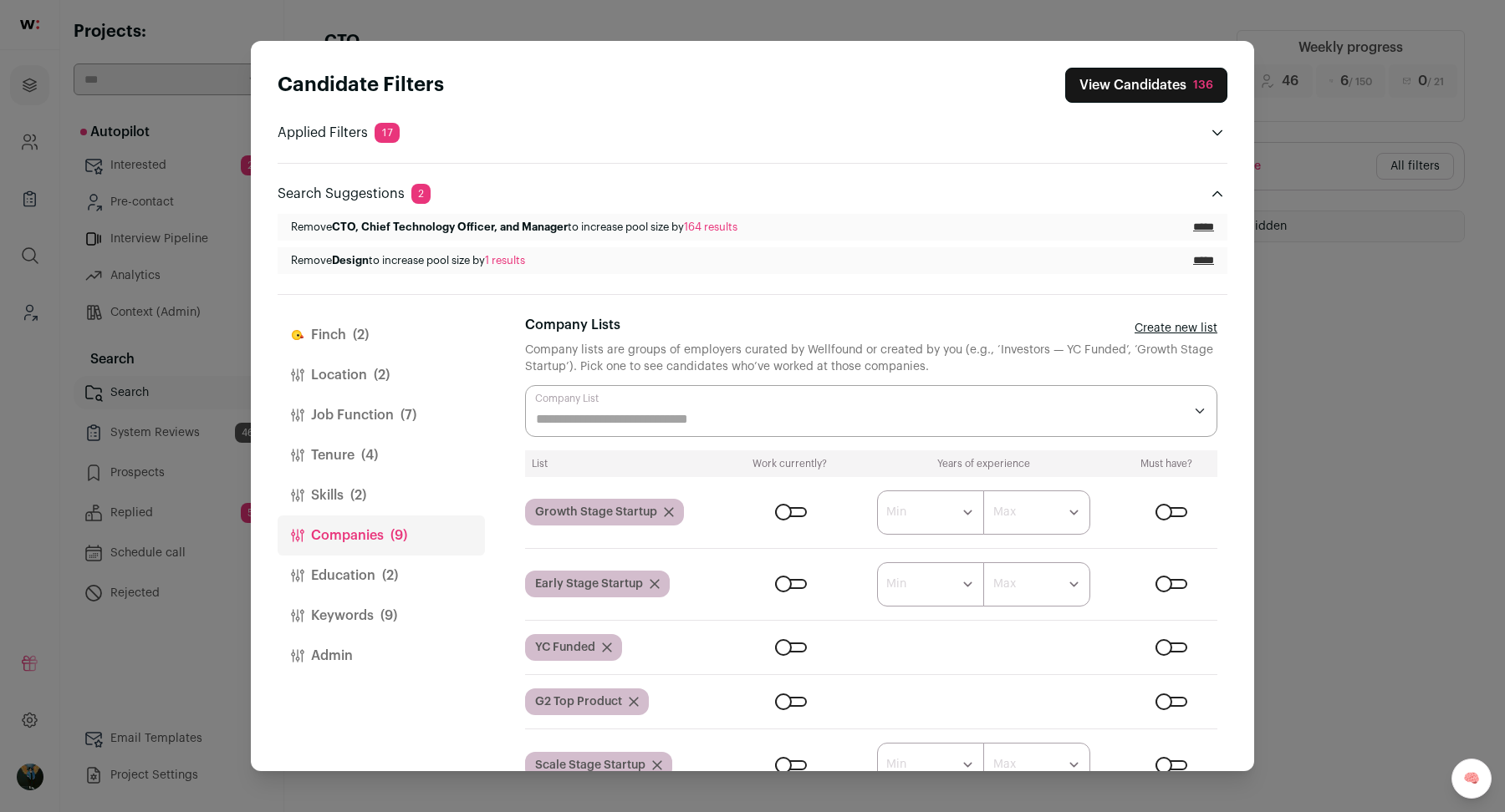
click at [1173, 545] on div "List Work currently? Years of experience Must have? Growth Stage Startup ******…" at bounding box center [871, 619] width 693 height 338
click at [1164, 583] on div "List Work currently? Years of experience Must have? Growth Stage Startup ******…" at bounding box center [871, 619] width 693 height 338
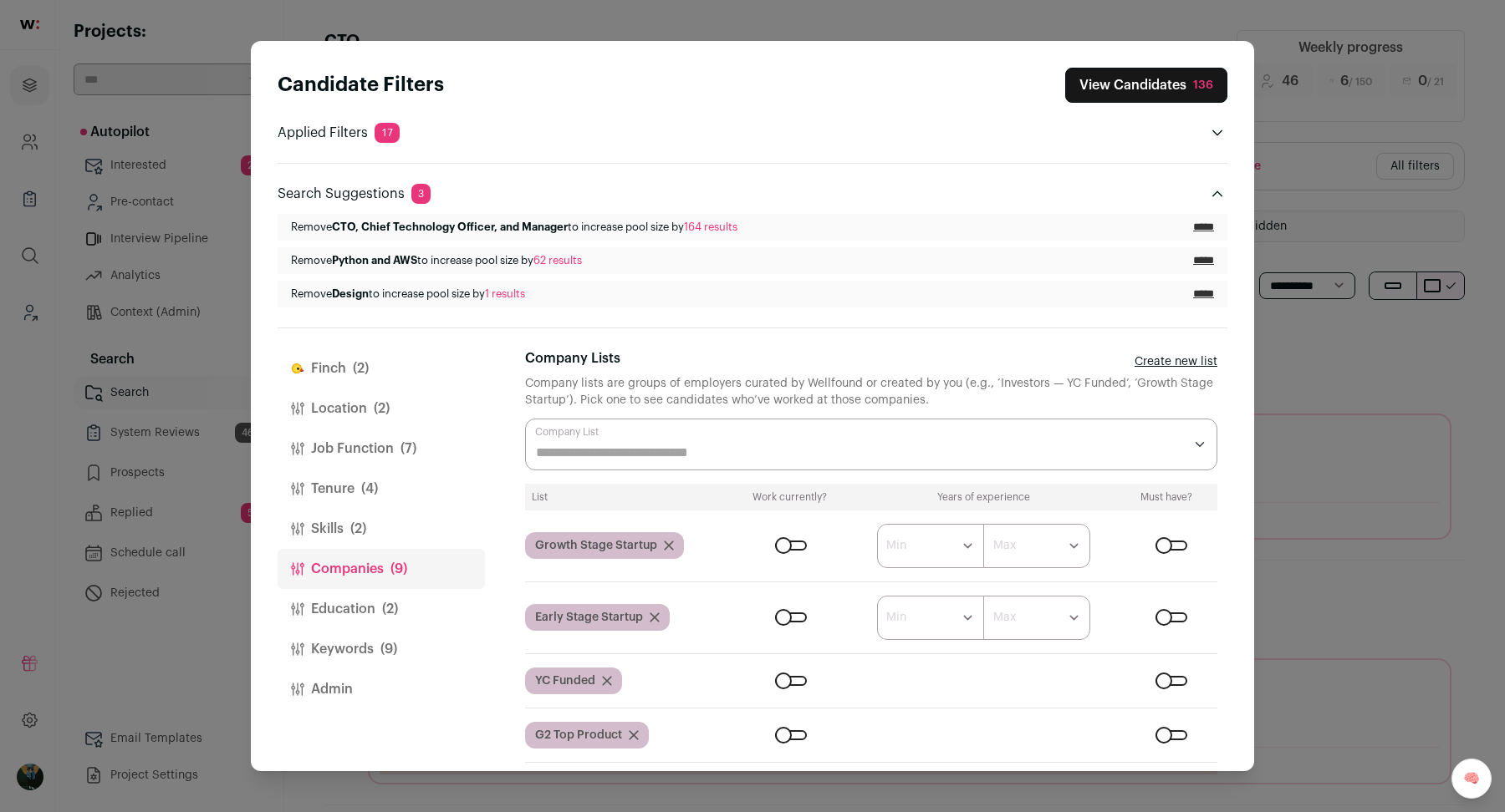
click at [1163, 623] on form "****** ******* ******* ******* ******* ******* ******* ******* ******* ********…" at bounding box center [976, 618] width 483 height 44
click at [1164, 613] on div "Close modal via background" at bounding box center [1172, 617] width 32 height 10
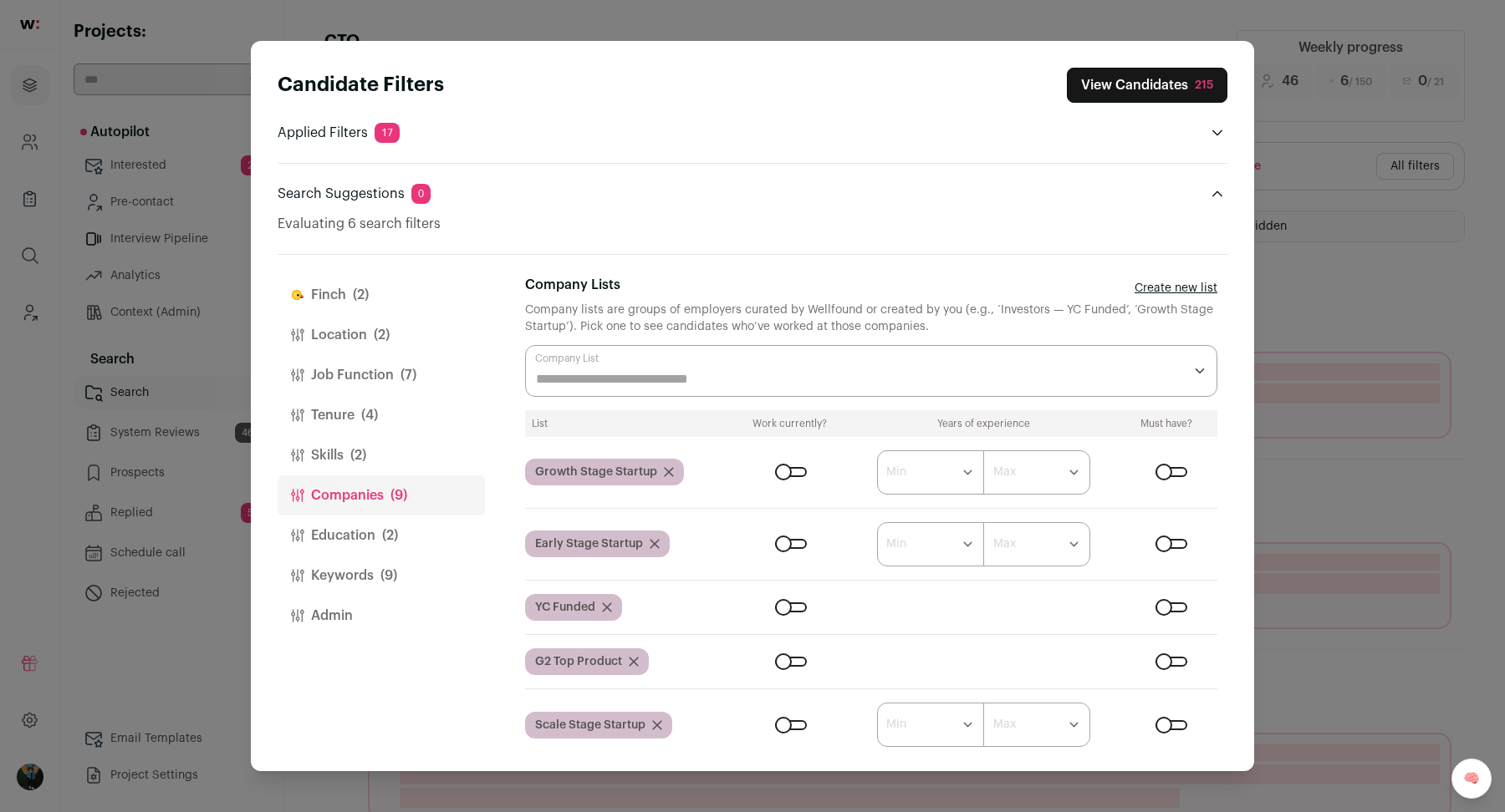
click at [1193, 86] on button "View Candidates 215" at bounding box center [1147, 86] width 161 height 35
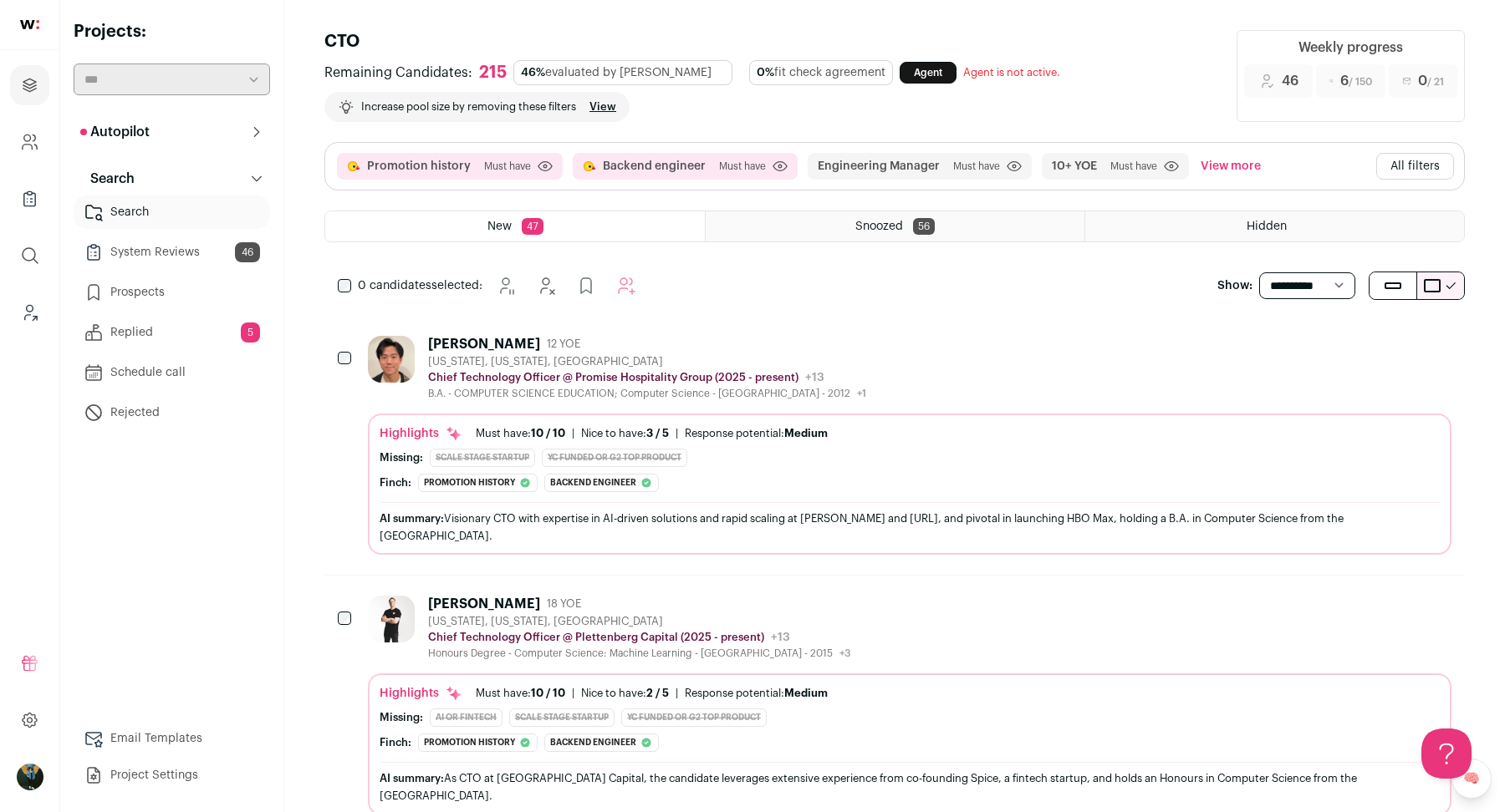
click at [359, 336] on div "Brian Ho 12 YOE New York, New York, United States Chief Technology Officer @ Pr…" at bounding box center [895, 445] width 1140 height 259
click at [351, 298] on div "0 candidates selected:" at bounding box center [490, 286] width 332 height 34
click at [349, 295] on div "0 candidates selected:" at bounding box center [490, 286] width 332 height 34
click at [454, 340] on div "Brian Ho" at bounding box center [483, 344] width 112 height 17
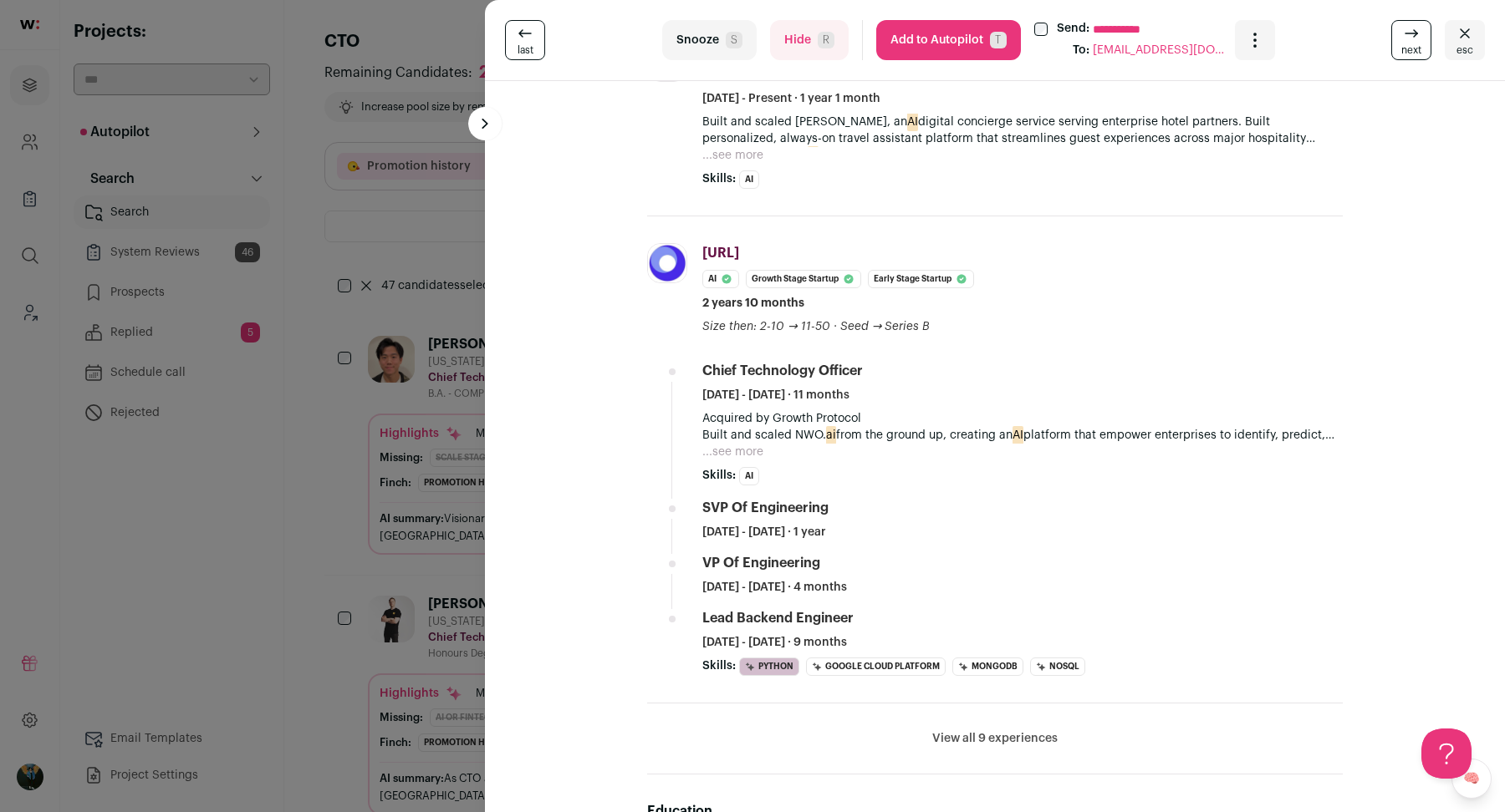
scroll to position [661, 0]
click at [379, 570] on div "**********" at bounding box center [752, 406] width 1505 height 812
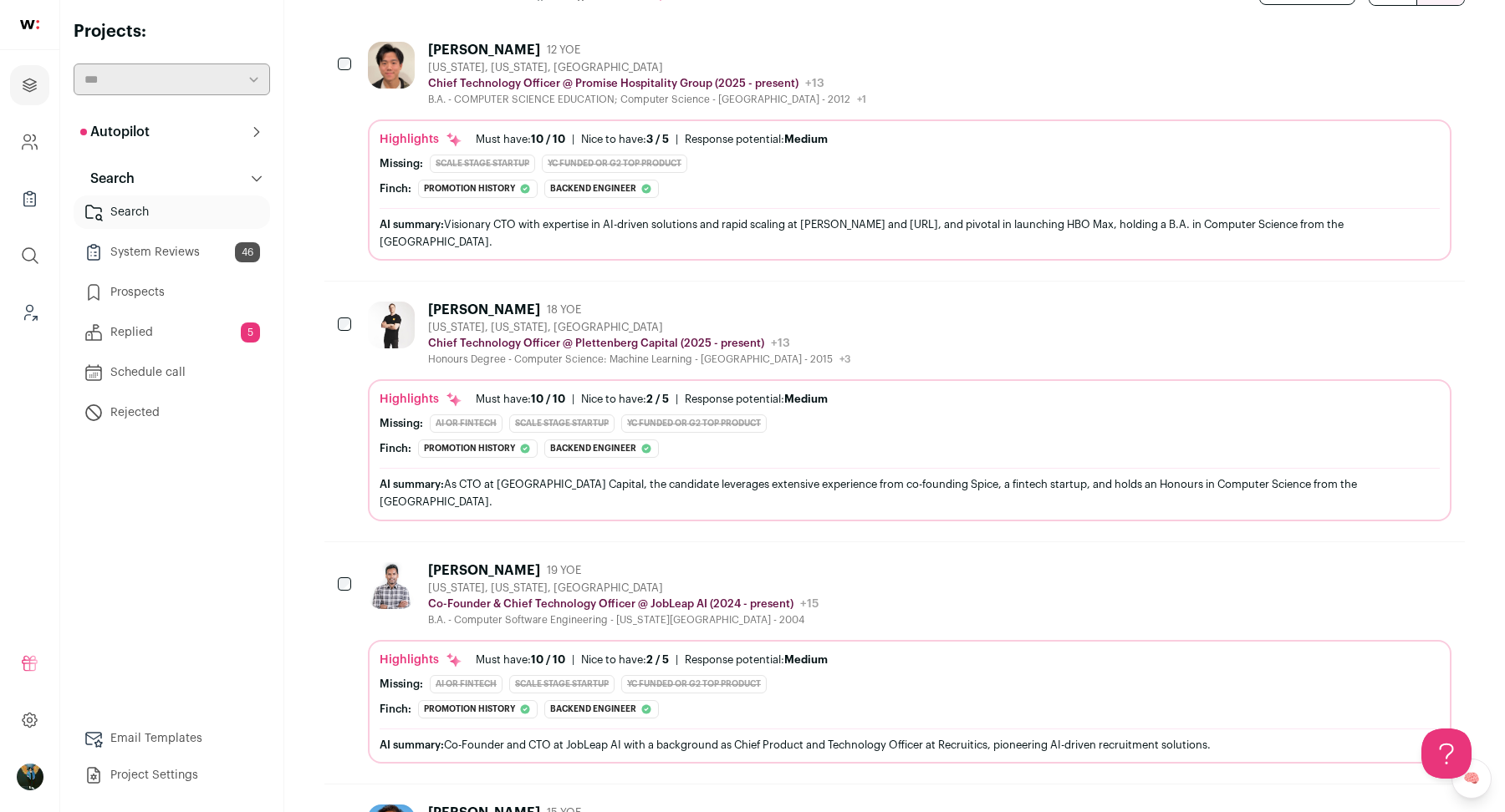
scroll to position [1111, 0]
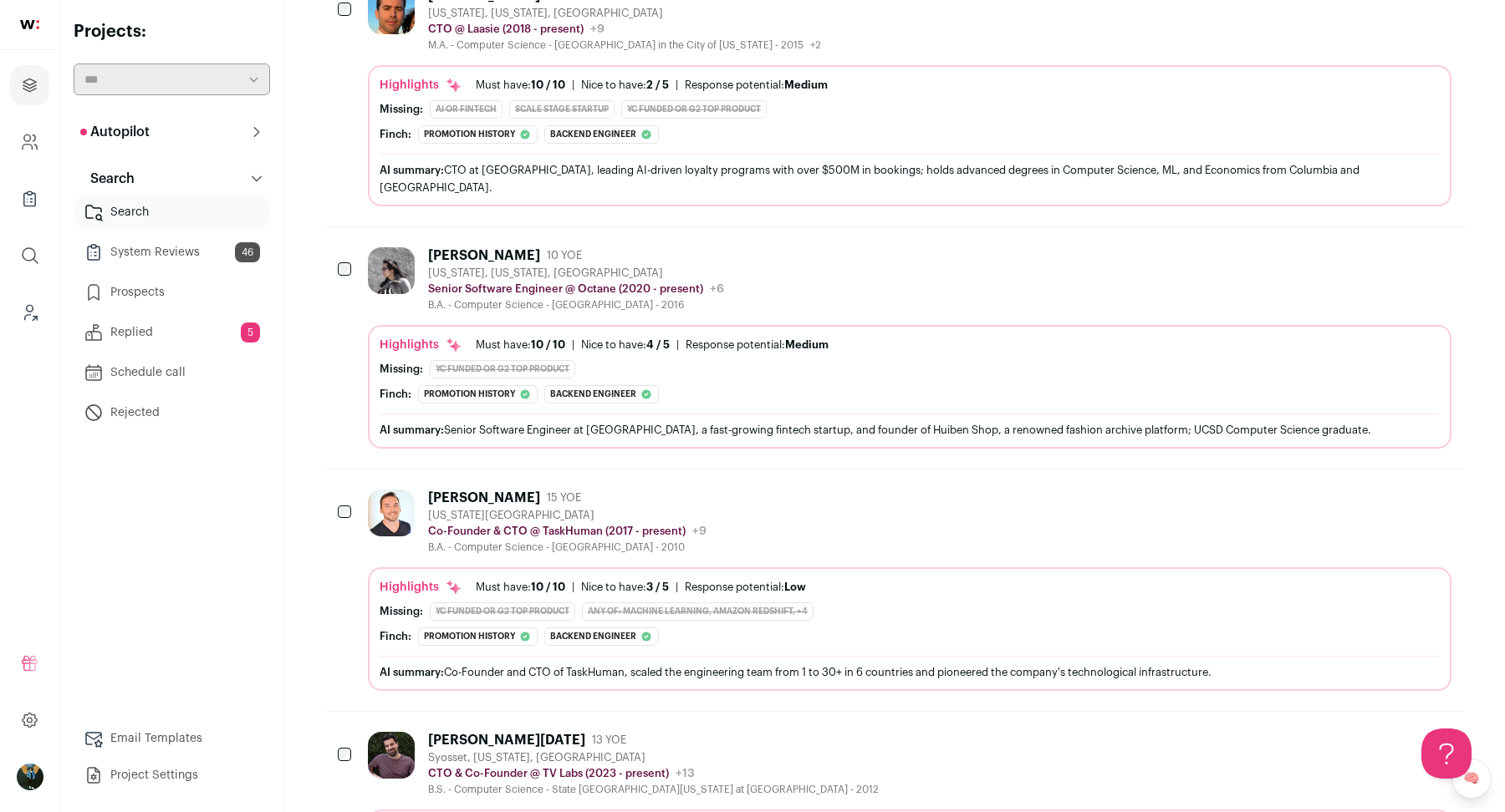
click at [333, 470] on div "Daniel Mazzella 15 YOE New York City Metropolitan Area Co-Founder & CTO @ TaskH…" at bounding box center [895, 591] width 1140 height 242
click at [408, 247] on img at bounding box center [391, 270] width 47 height 47
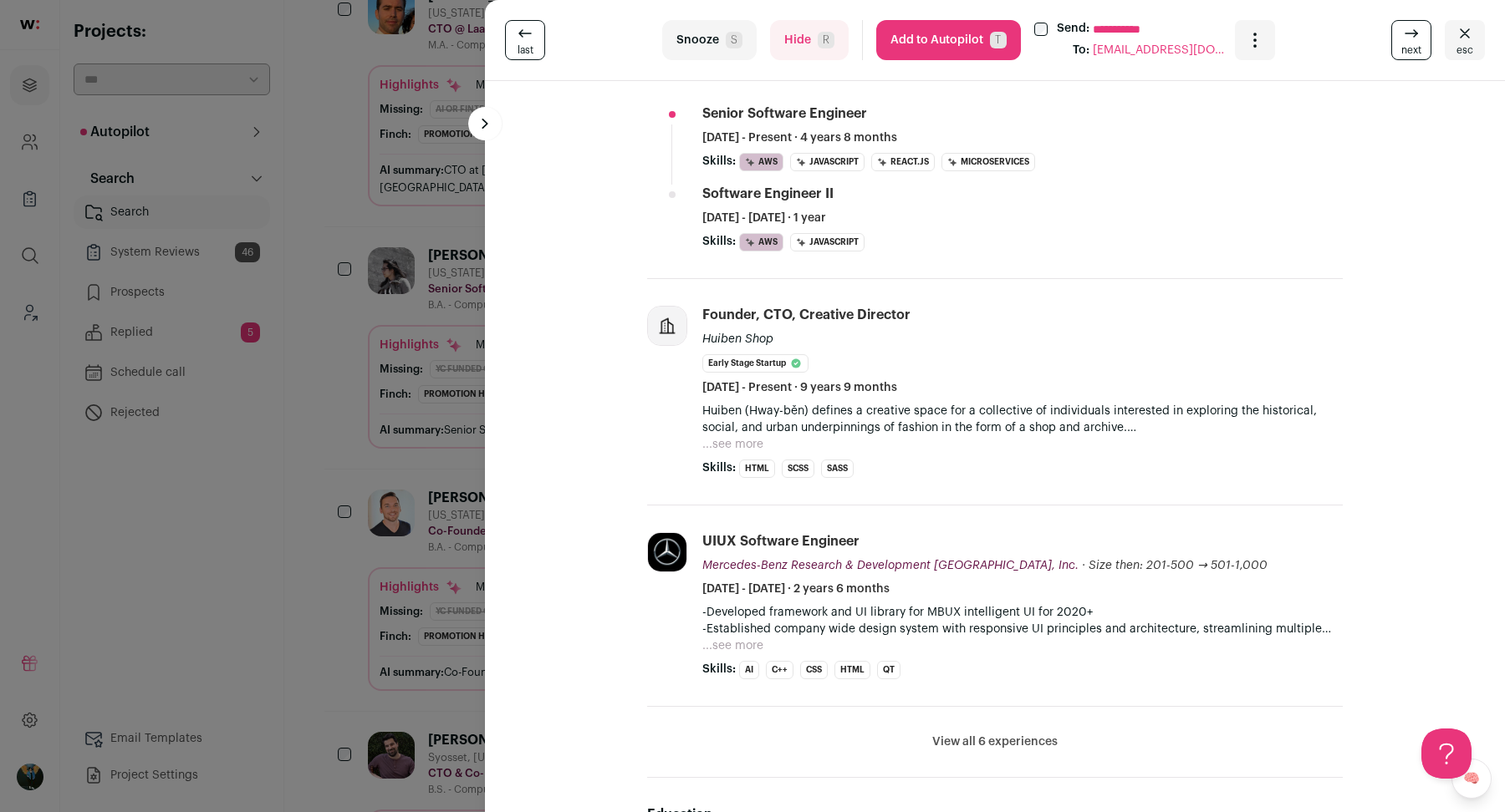
scroll to position [616, 0]
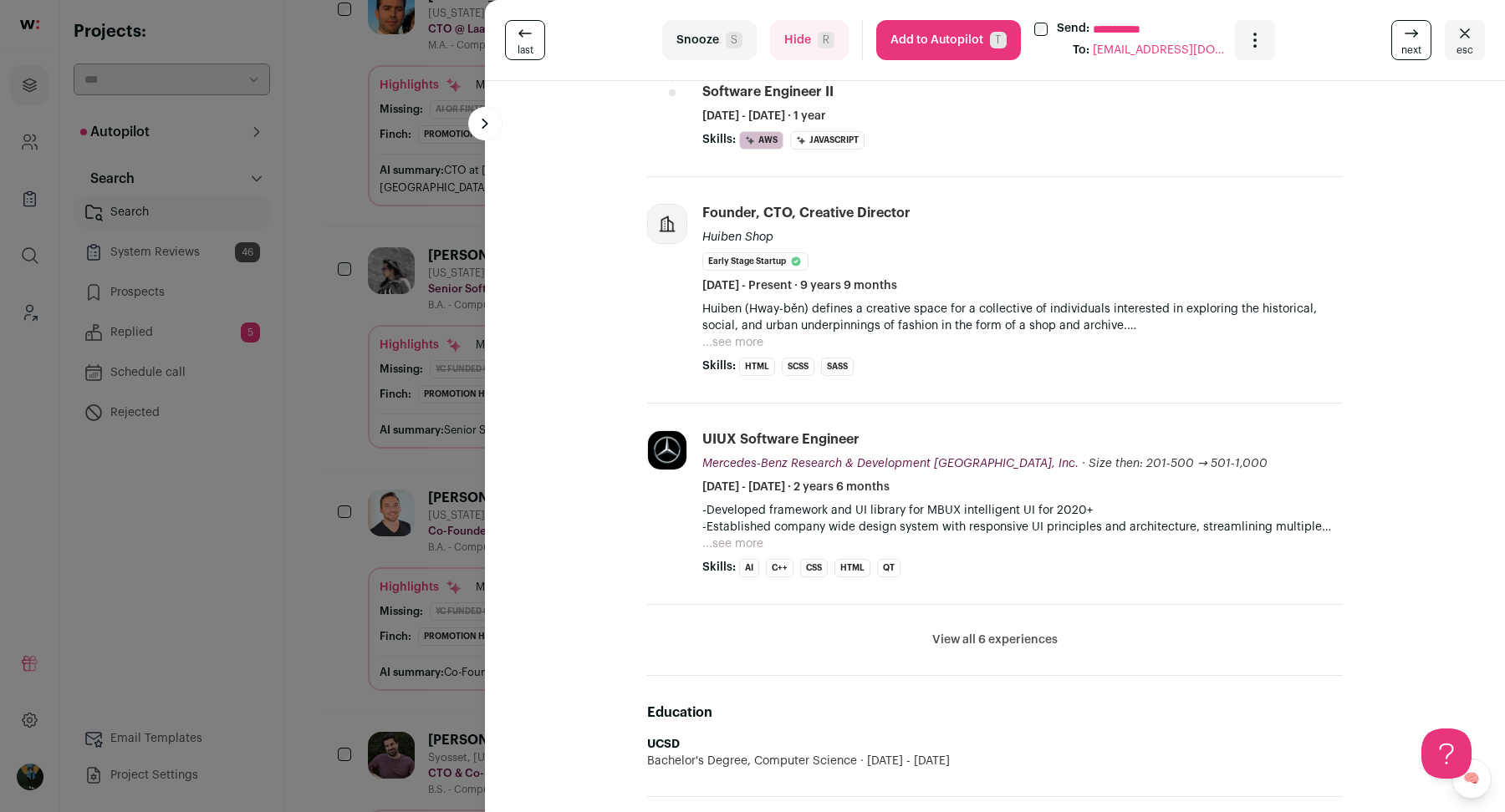
click at [306, 396] on div "**********" at bounding box center [752, 406] width 1505 height 812
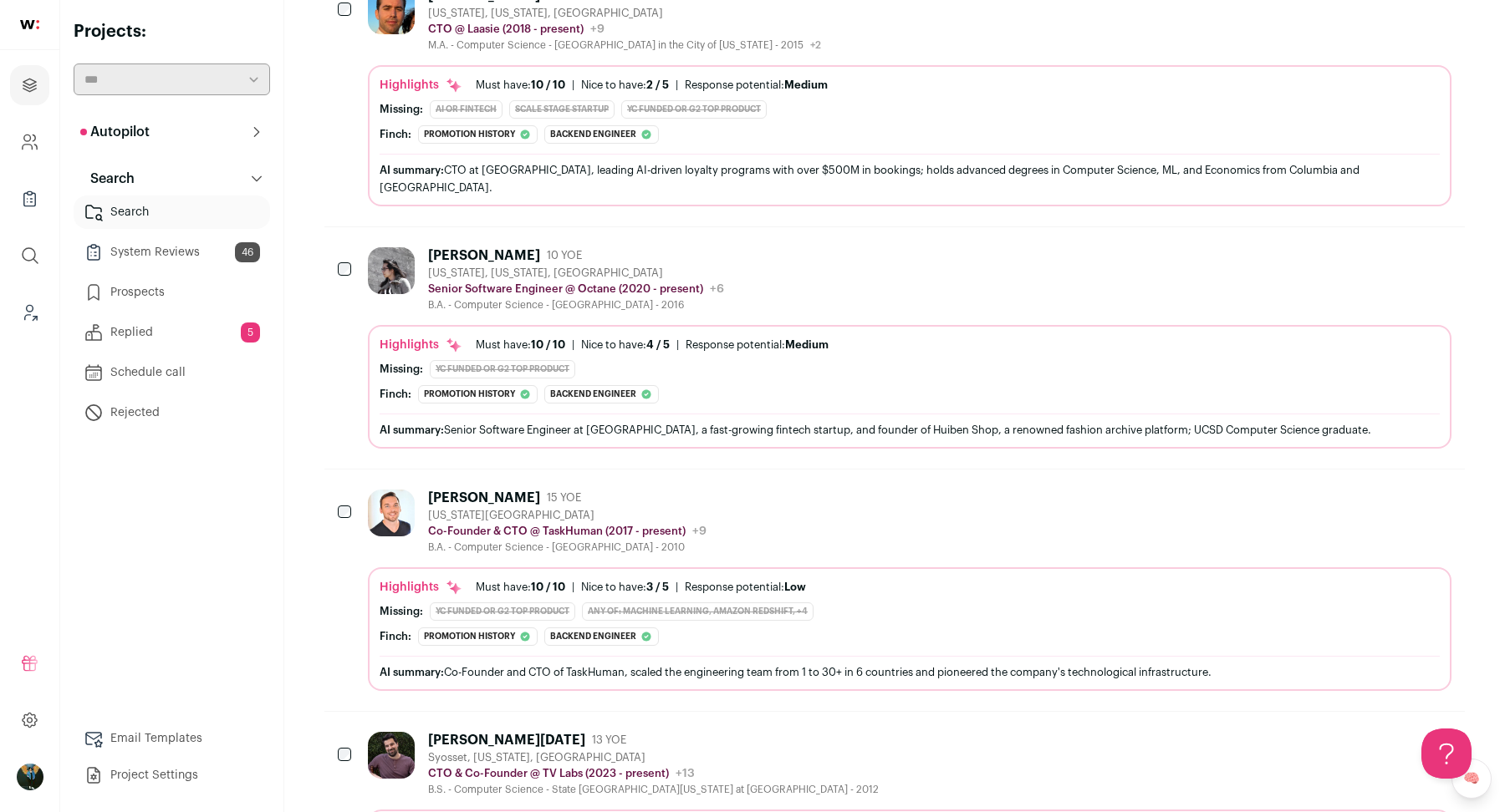
click at [346, 247] on div at bounding box center [346, 270] width 17 height 47
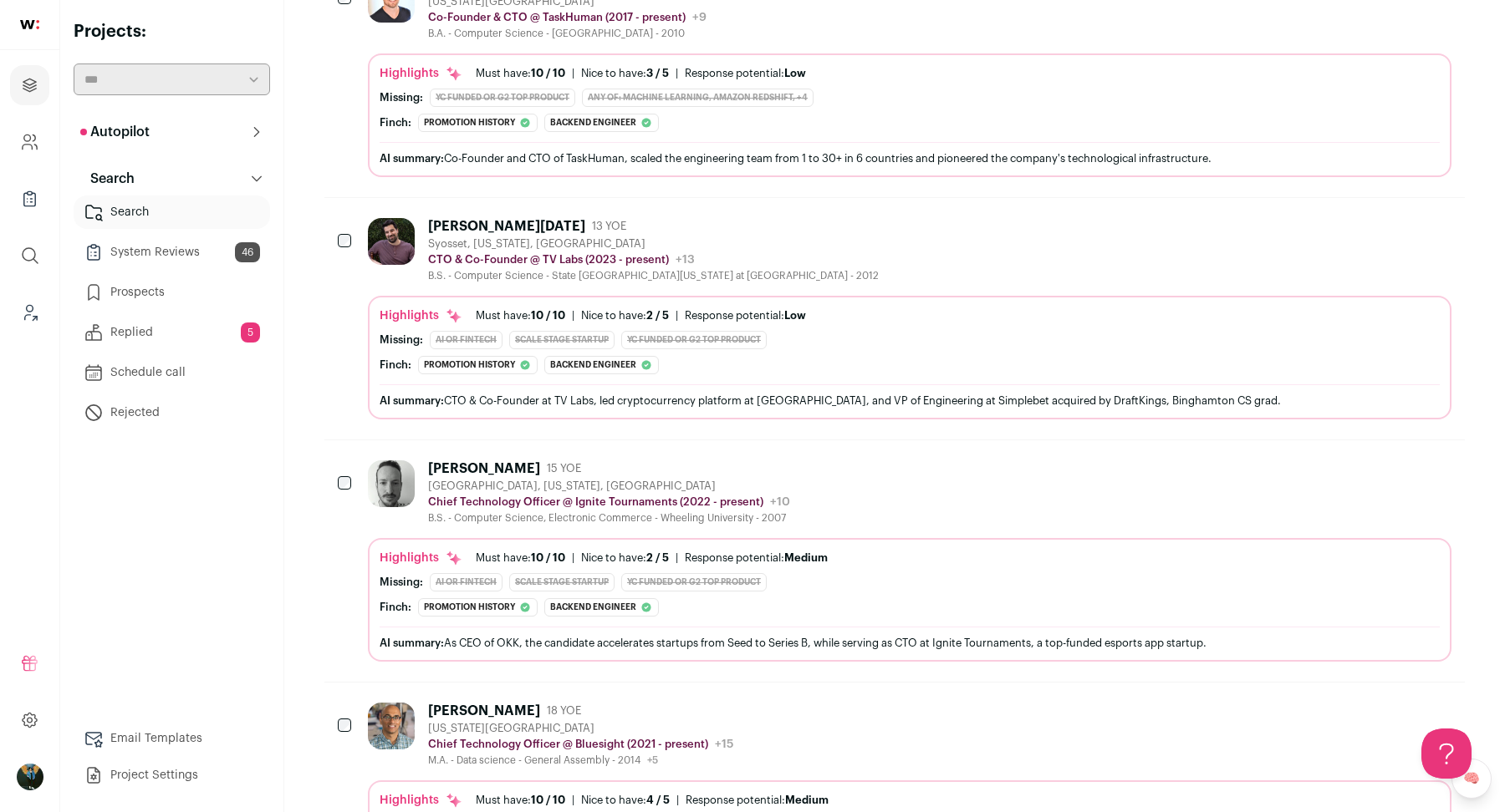
scroll to position [1706, 0]
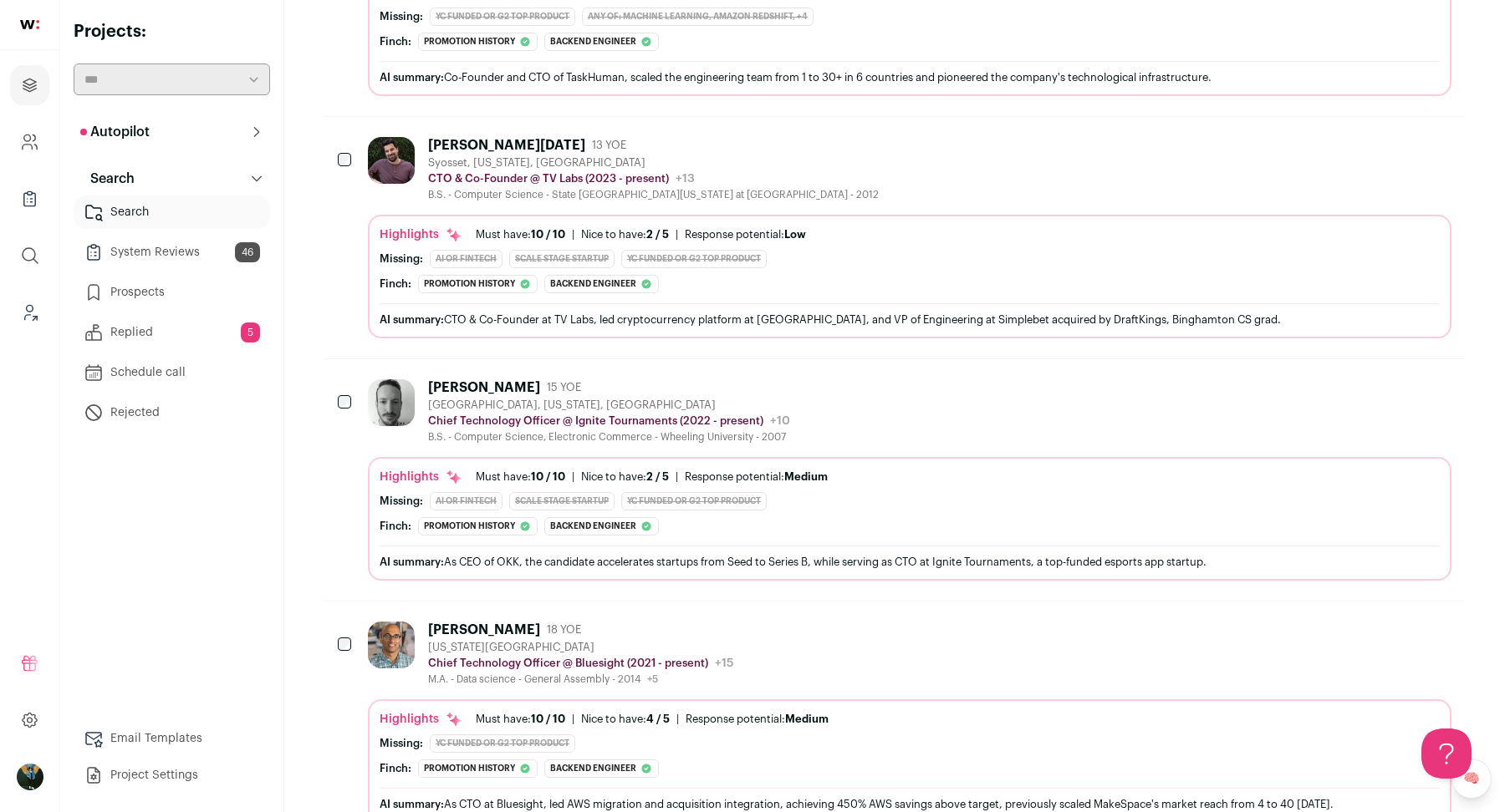
click at [363, 117] on div "David Lucia 13 YOE Syosset, New York, United States CTO & Co-Founder @ TV Labs …" at bounding box center [895, 238] width 1140 height 242
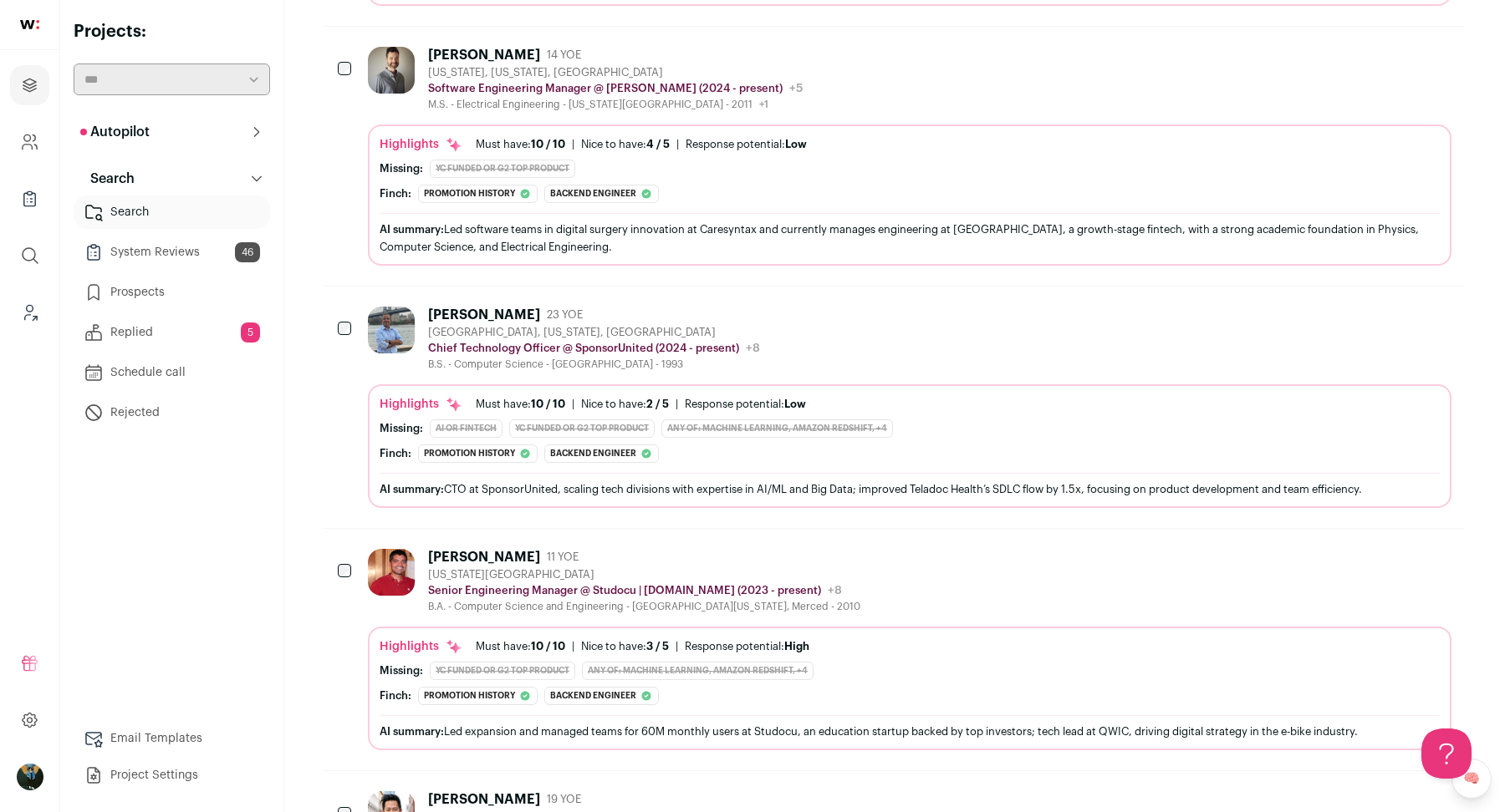
scroll to position [4204, 0]
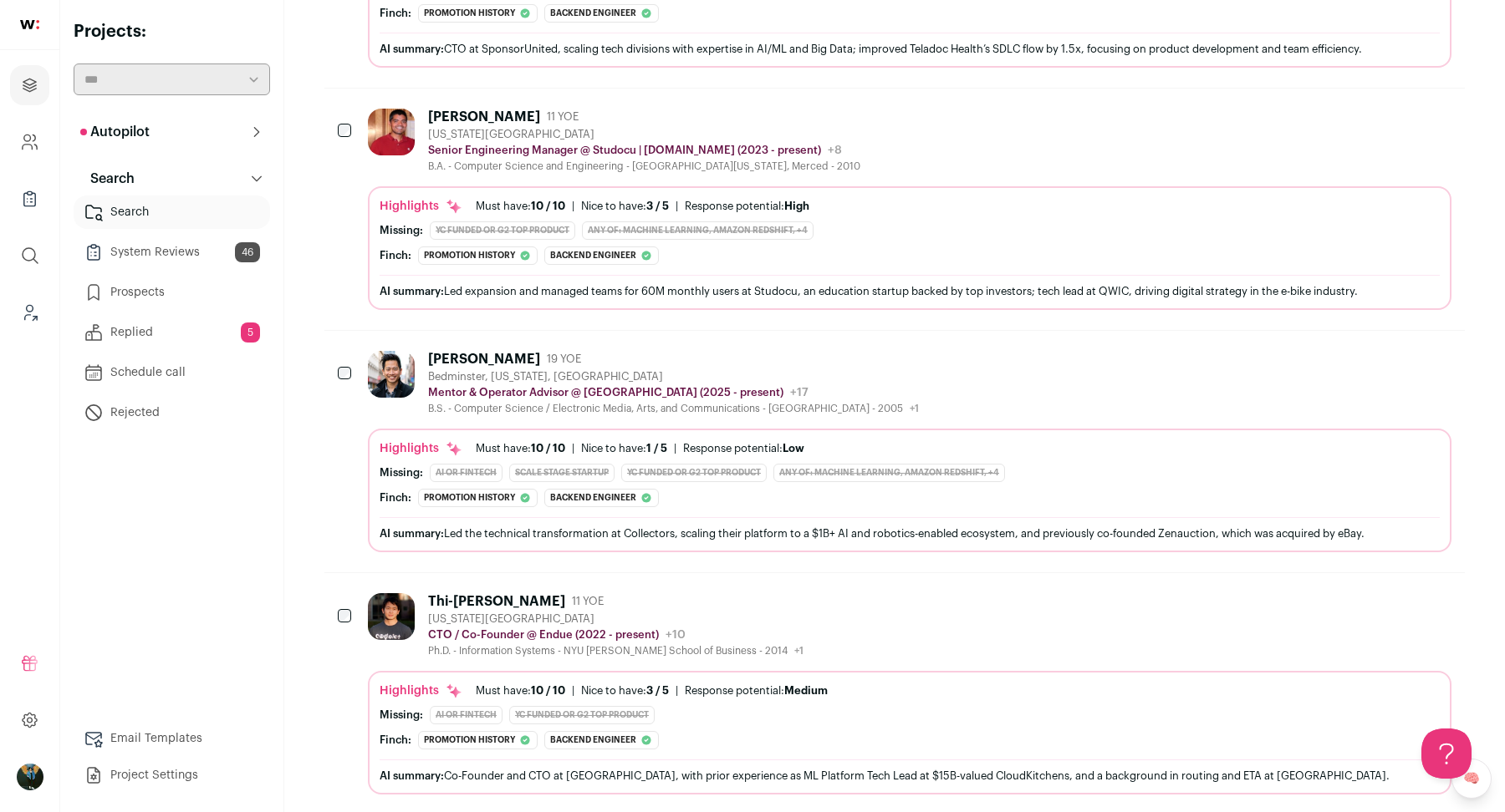
click at [345, 593] on div at bounding box center [346, 616] width 17 height 47
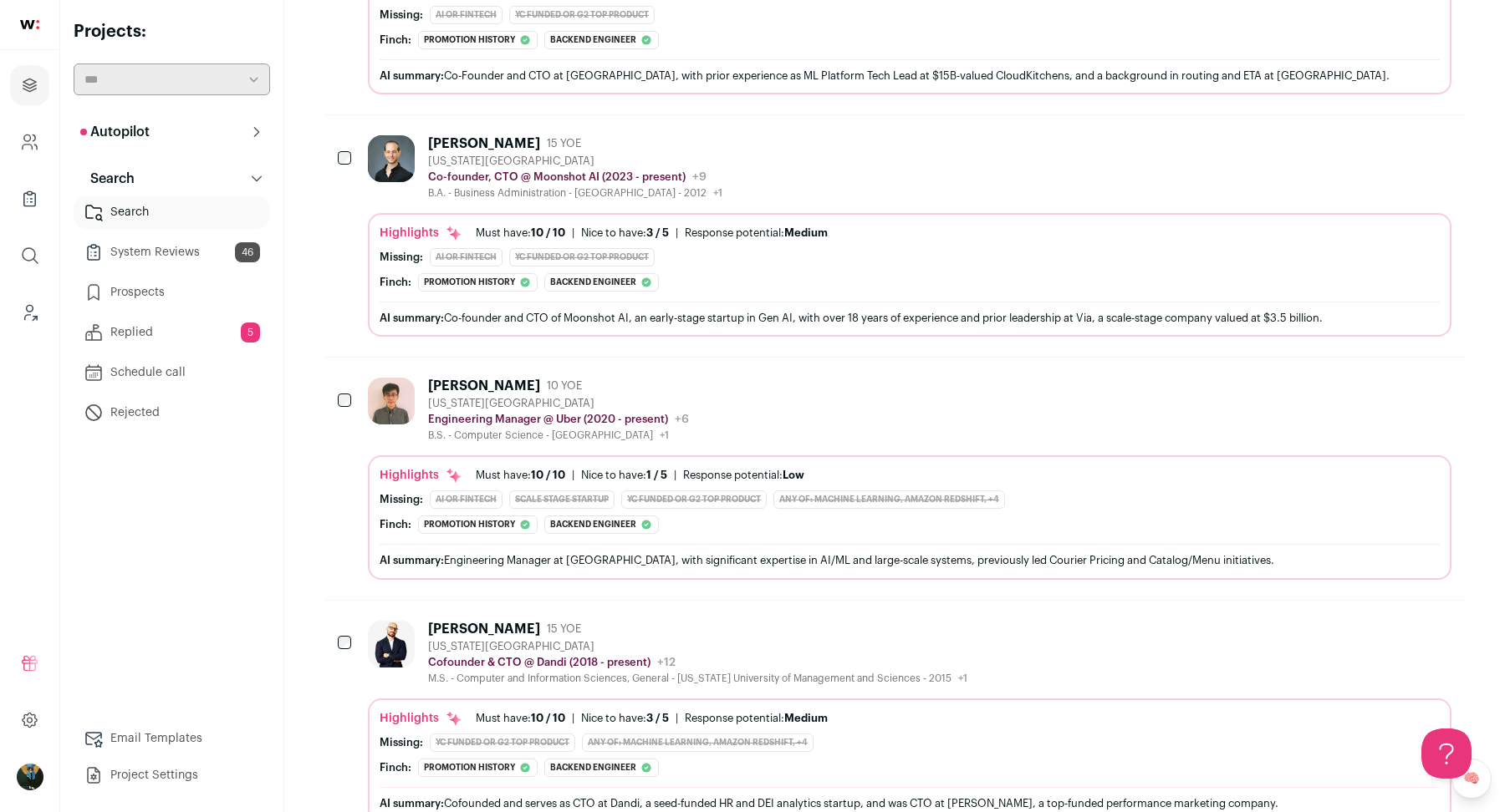
scroll to position [4914, 0]
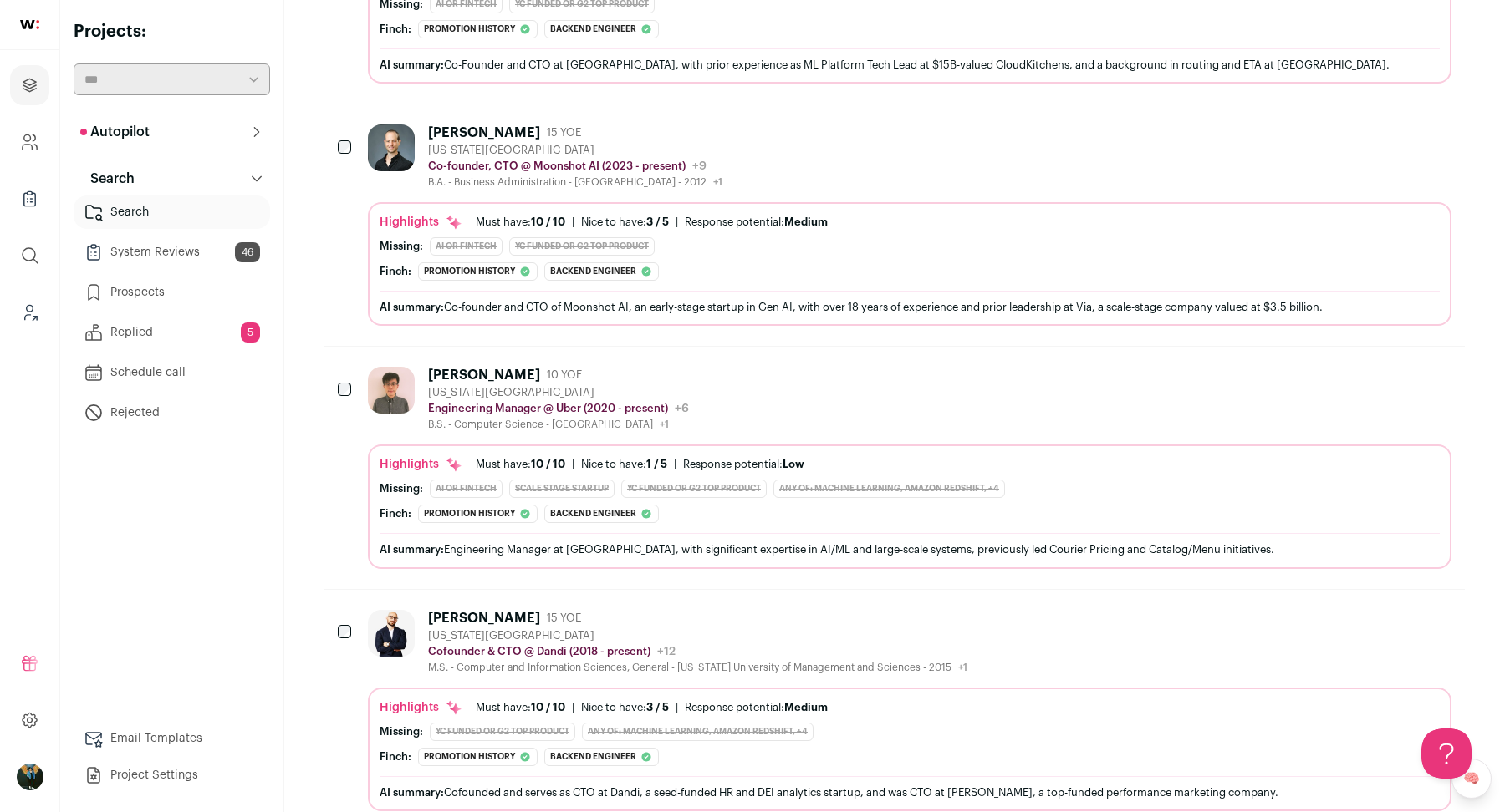
click at [342, 610] on div at bounding box center [346, 633] width 17 height 47
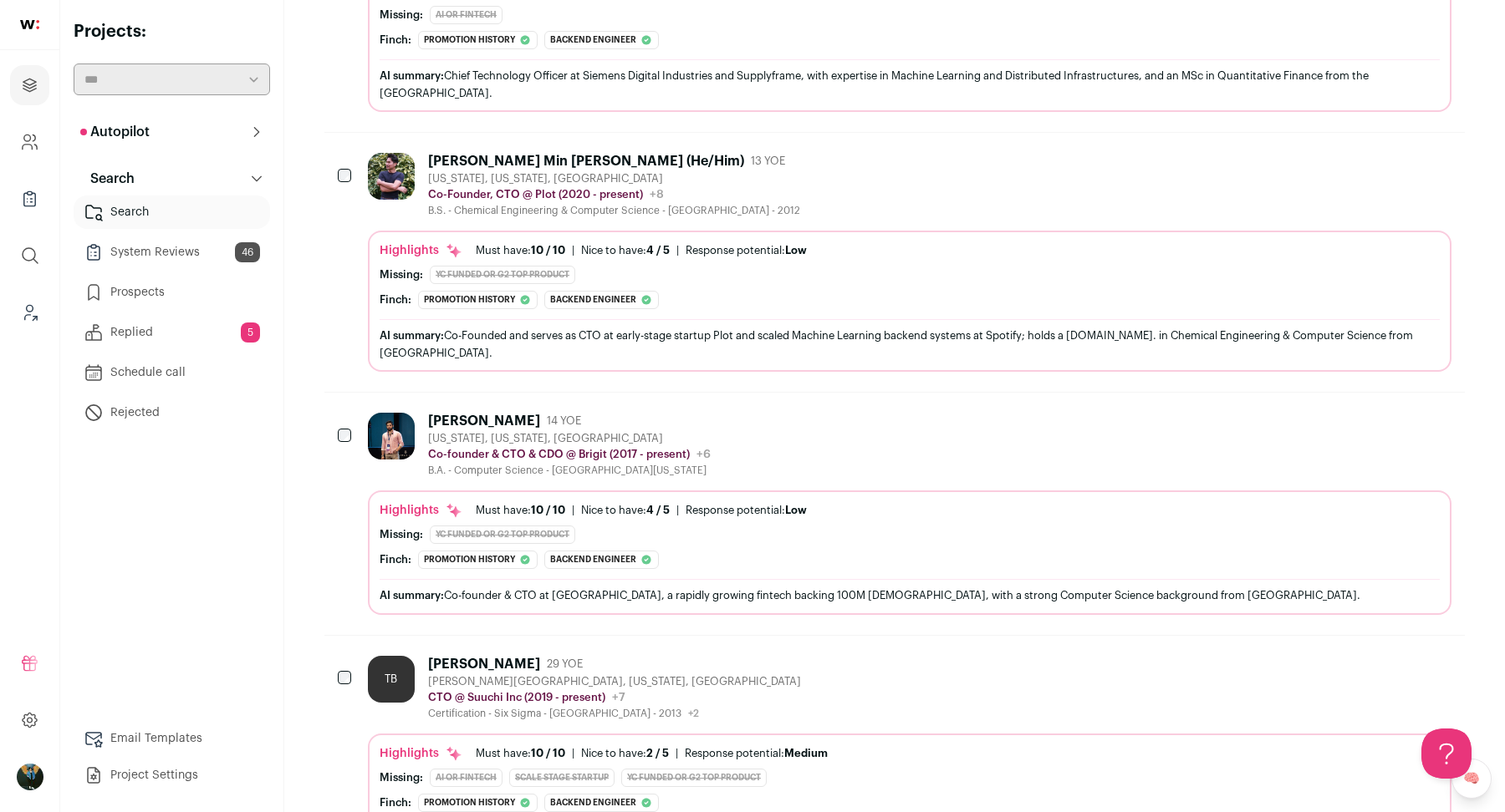
scroll to position [6138, 0]
click at [344, 412] on div at bounding box center [346, 435] width 17 height 47
click at [351, 412] on div at bounding box center [346, 435] width 17 height 47
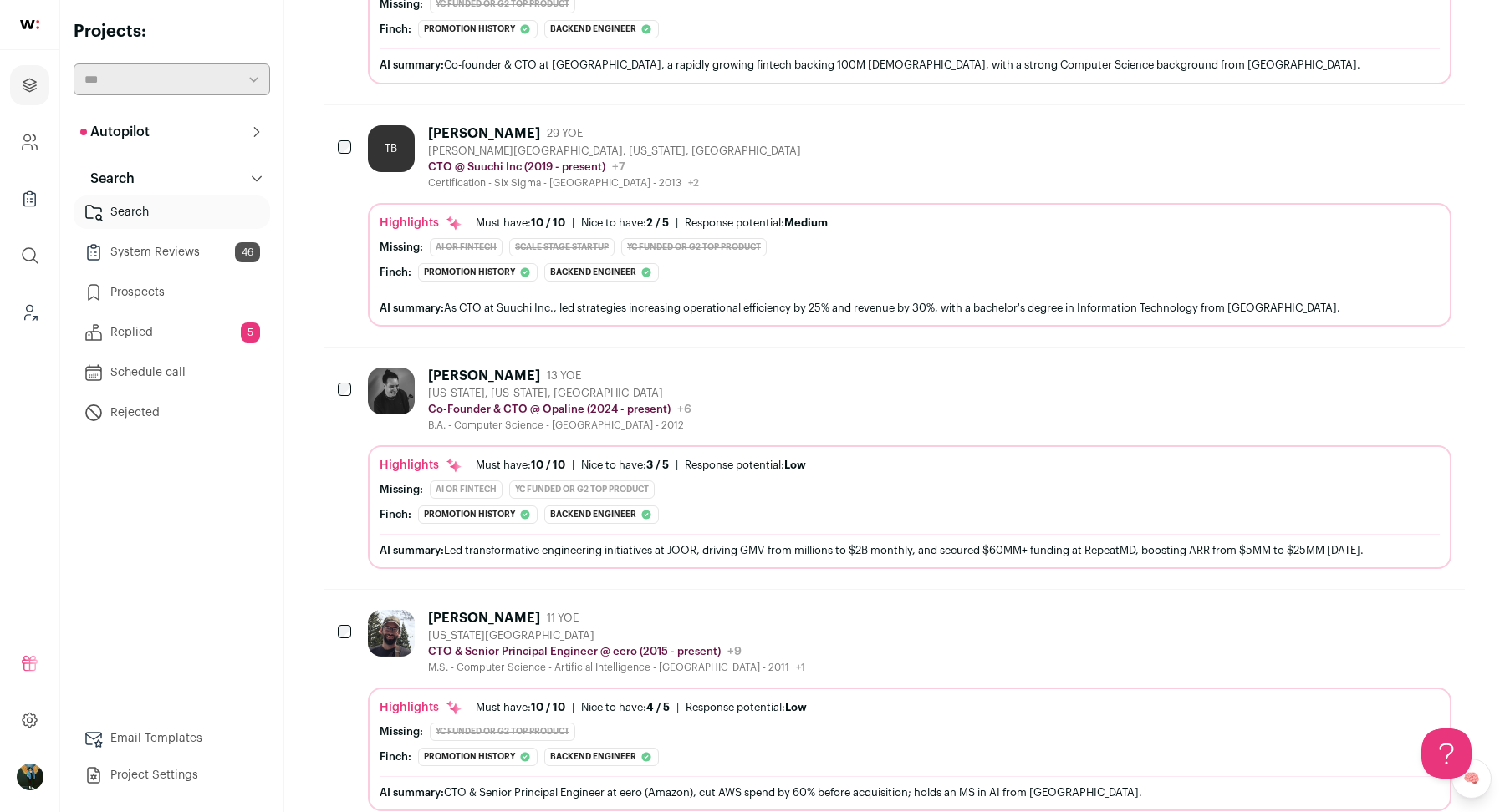
scroll to position [6676, 0]
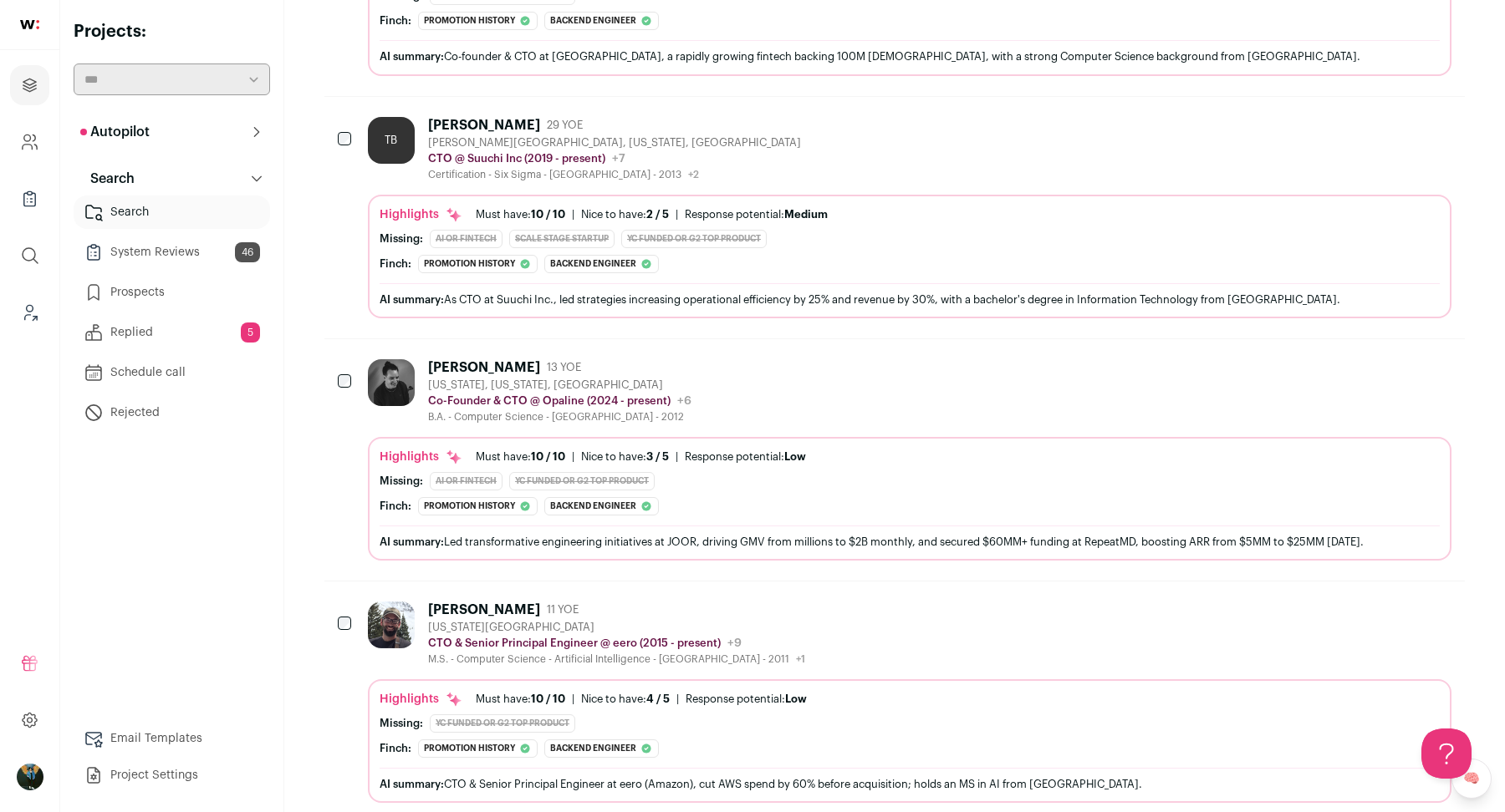
click at [336, 339] on div "James Cerrato 13 YOE New York, New York, United States Co-Founder & CTO @ Opali…" at bounding box center [895, 460] width 1140 height 242
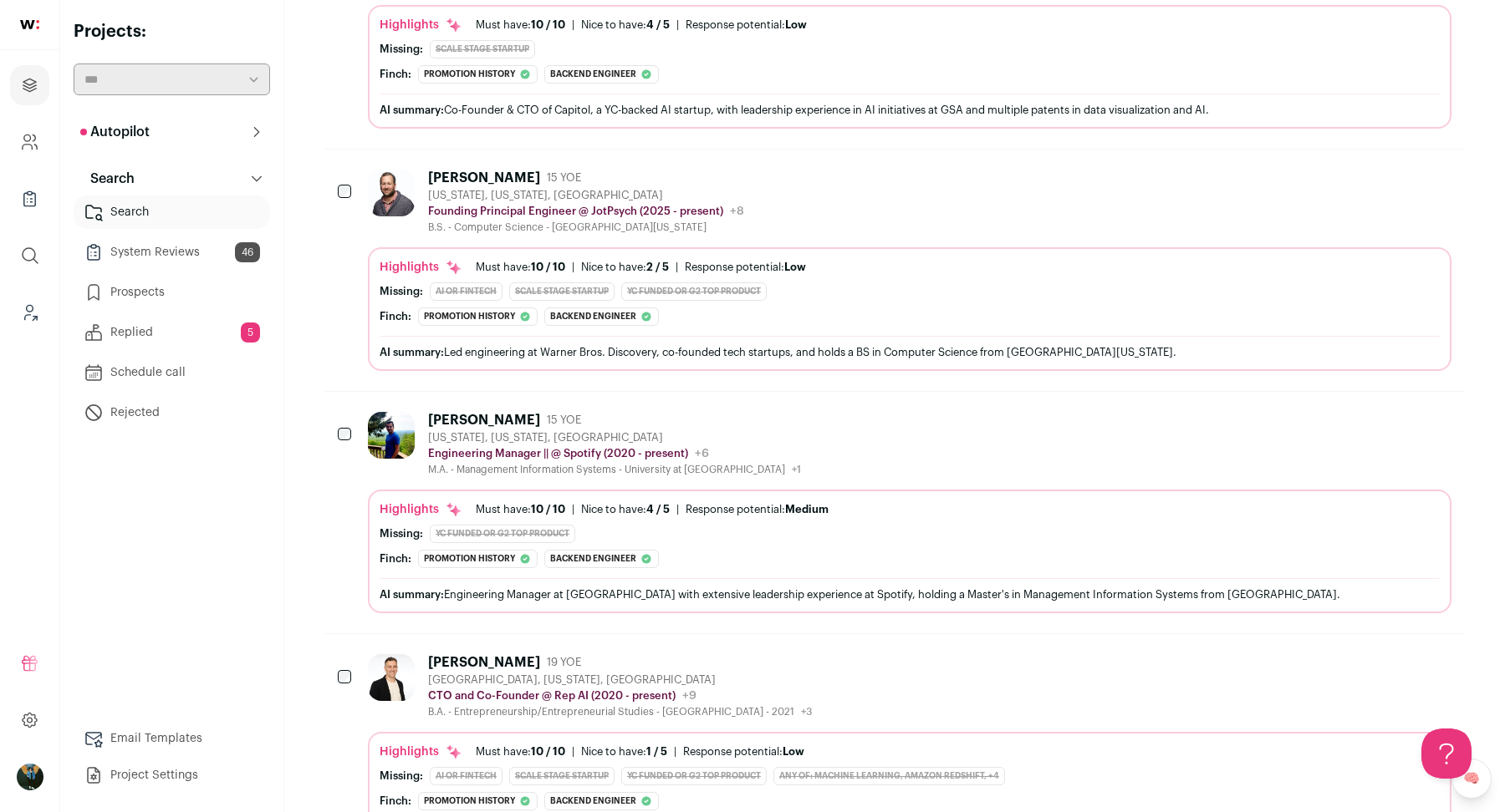
scroll to position [11732, 0]
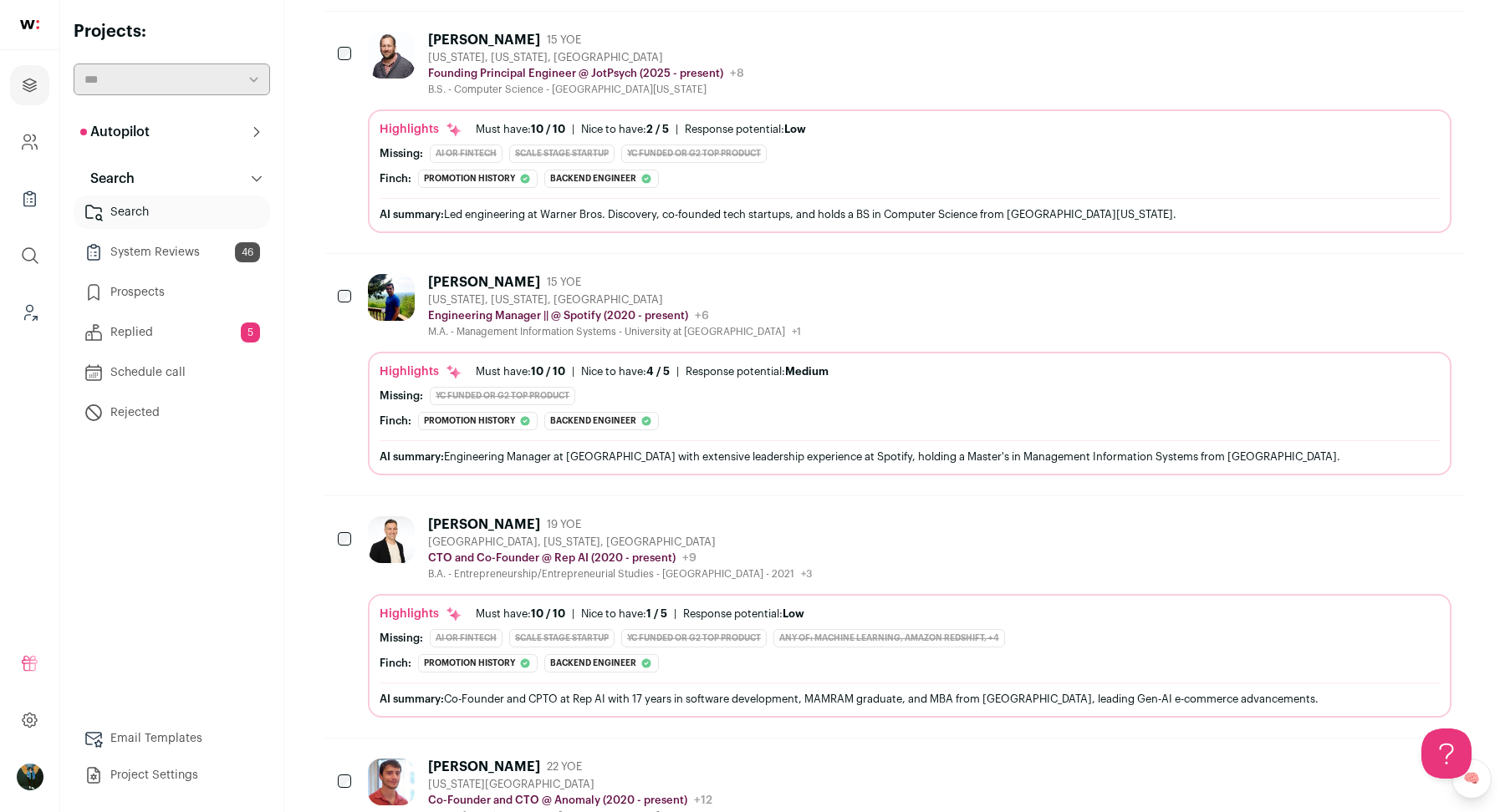
click at [349, 274] on div at bounding box center [346, 297] width 17 height 47
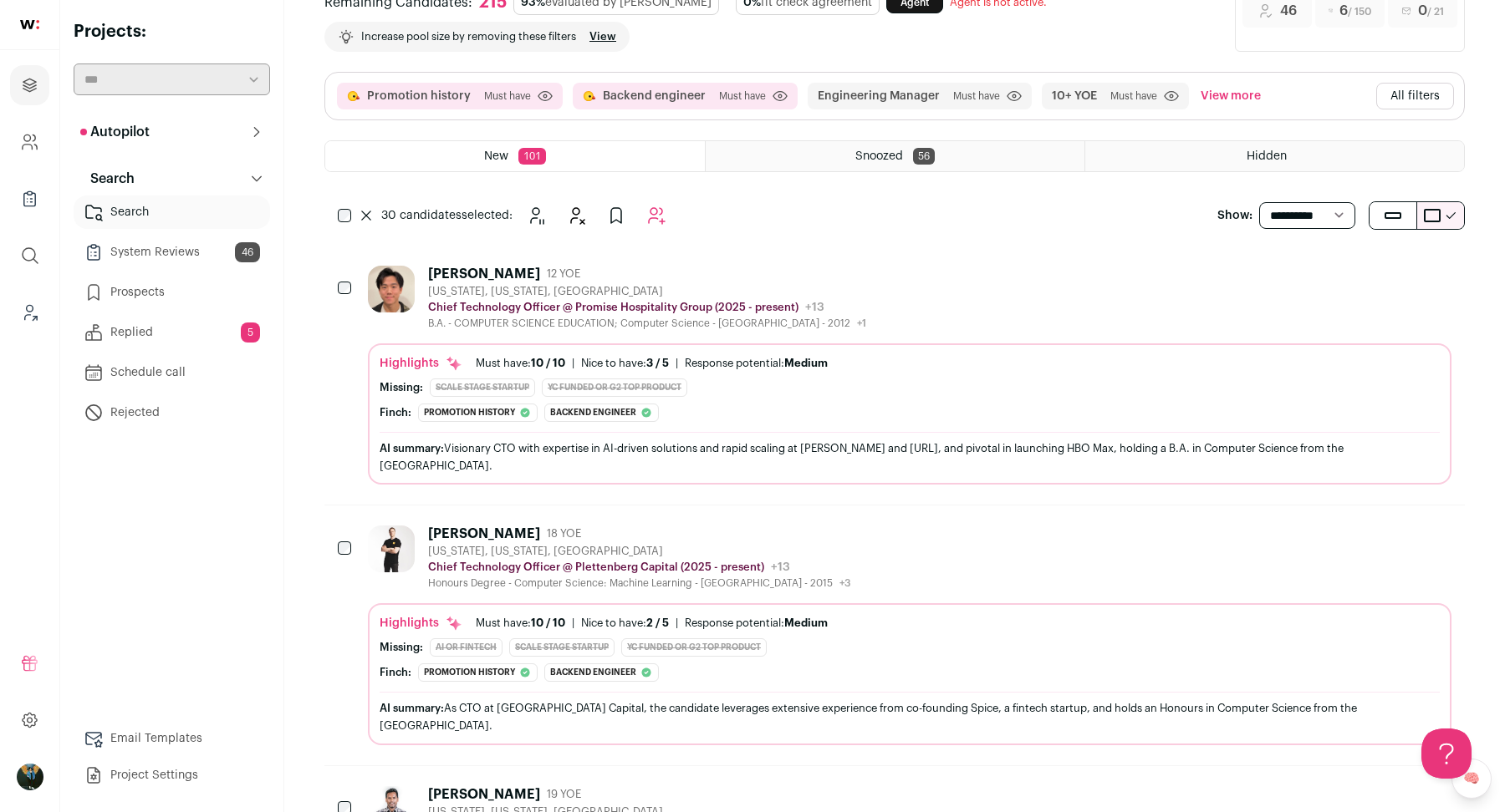
scroll to position [0, 0]
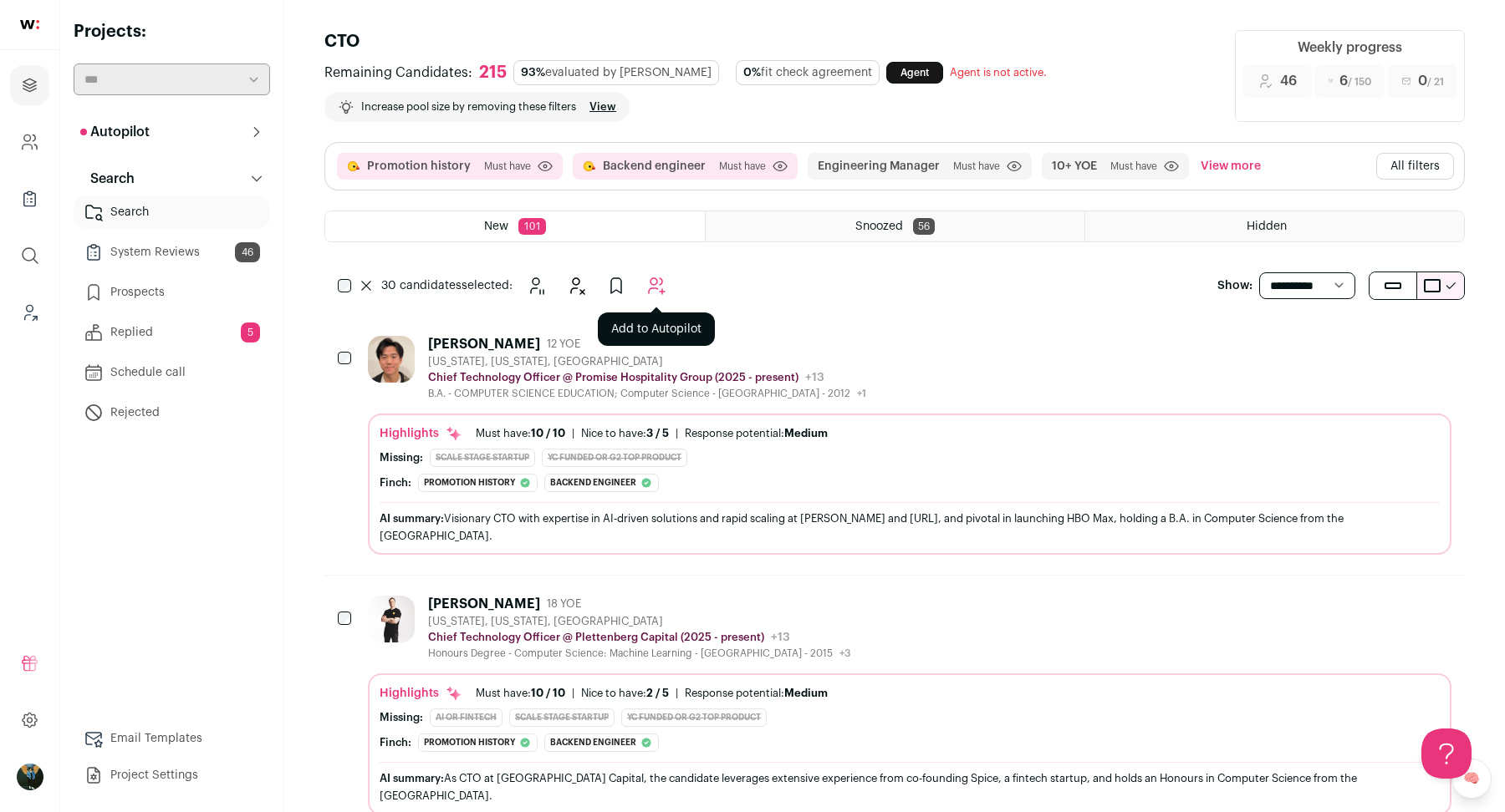
click at [663, 283] on icon "Add to Autopilot" at bounding box center [655, 286] width 20 height 20
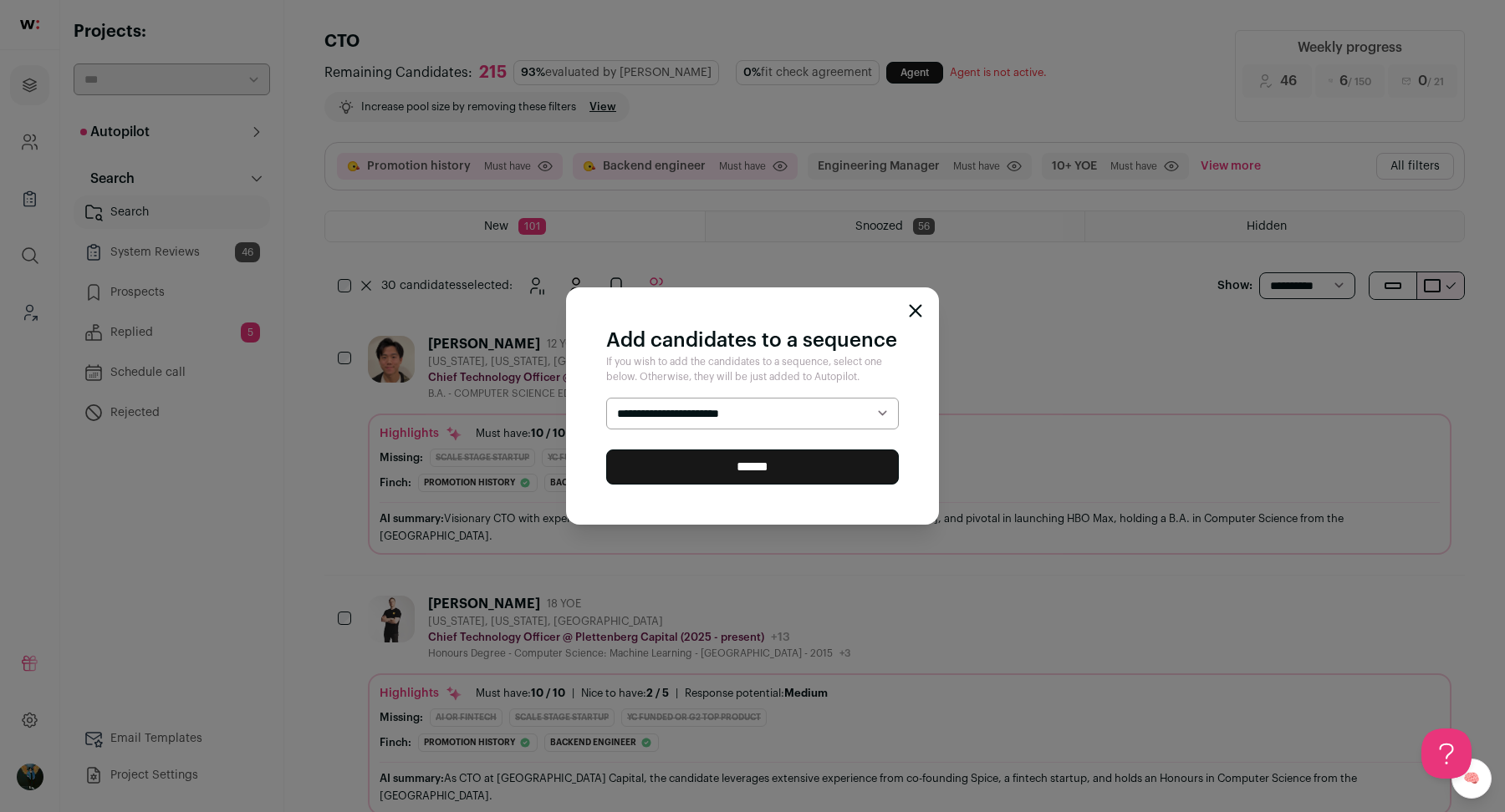
select select "*****"
click at [678, 459] on input "******" at bounding box center [752, 467] width 293 height 35
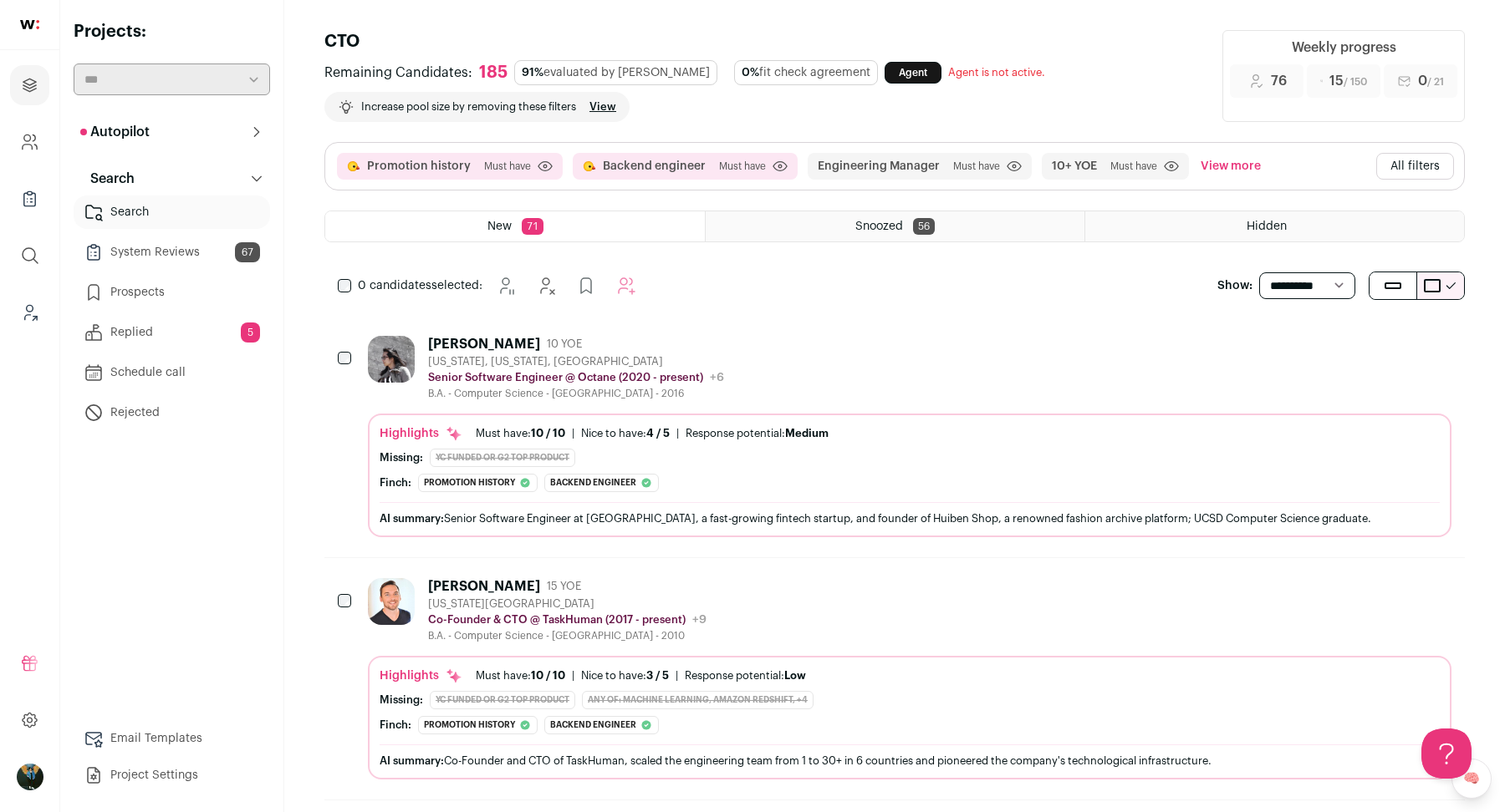
click at [335, 287] on div "0 candidates selected:" at bounding box center [490, 286] width 332 height 34
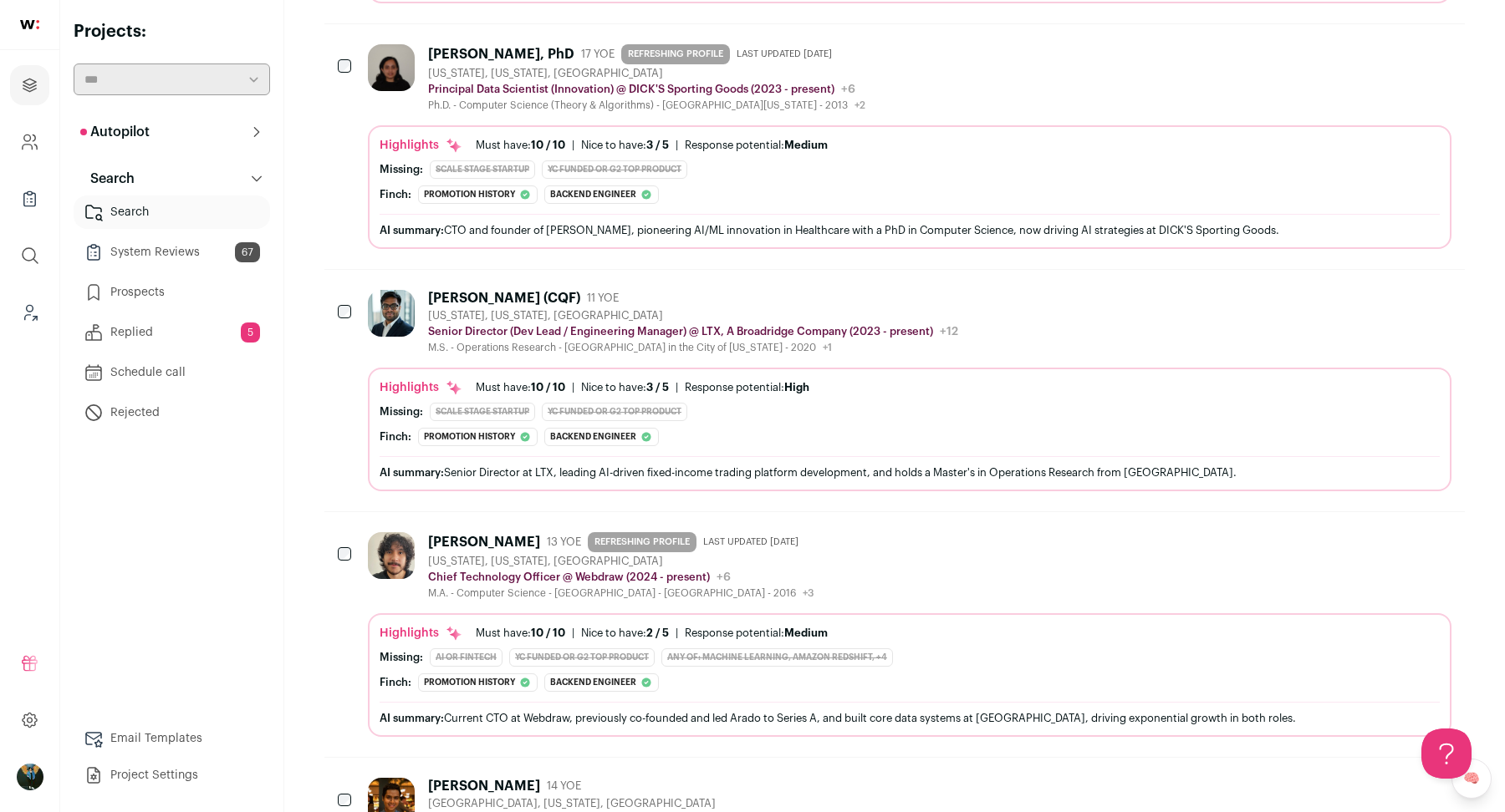
scroll to position [9293, 0]
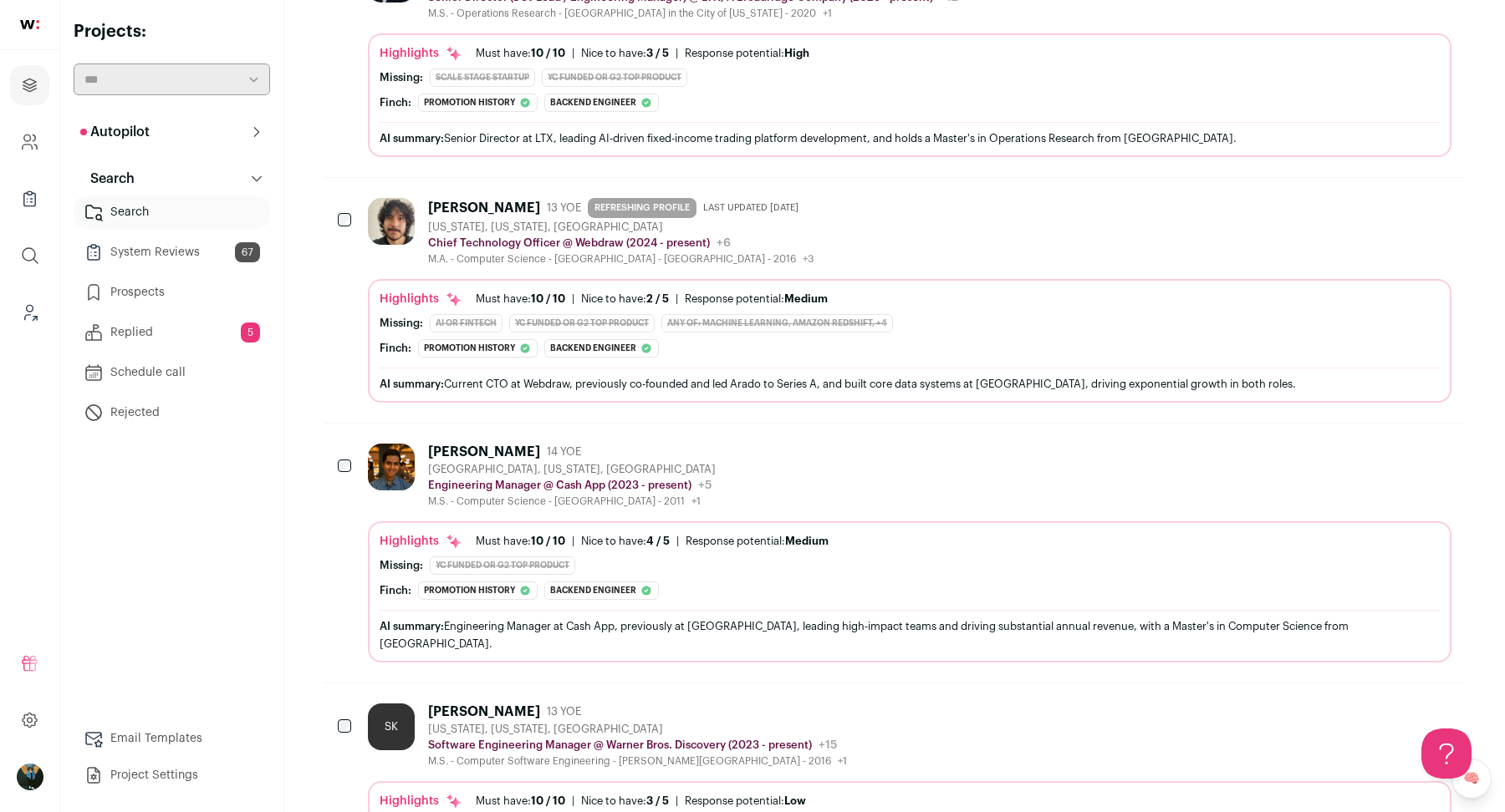
click at [349, 443] on div at bounding box center [346, 466] width 17 height 47
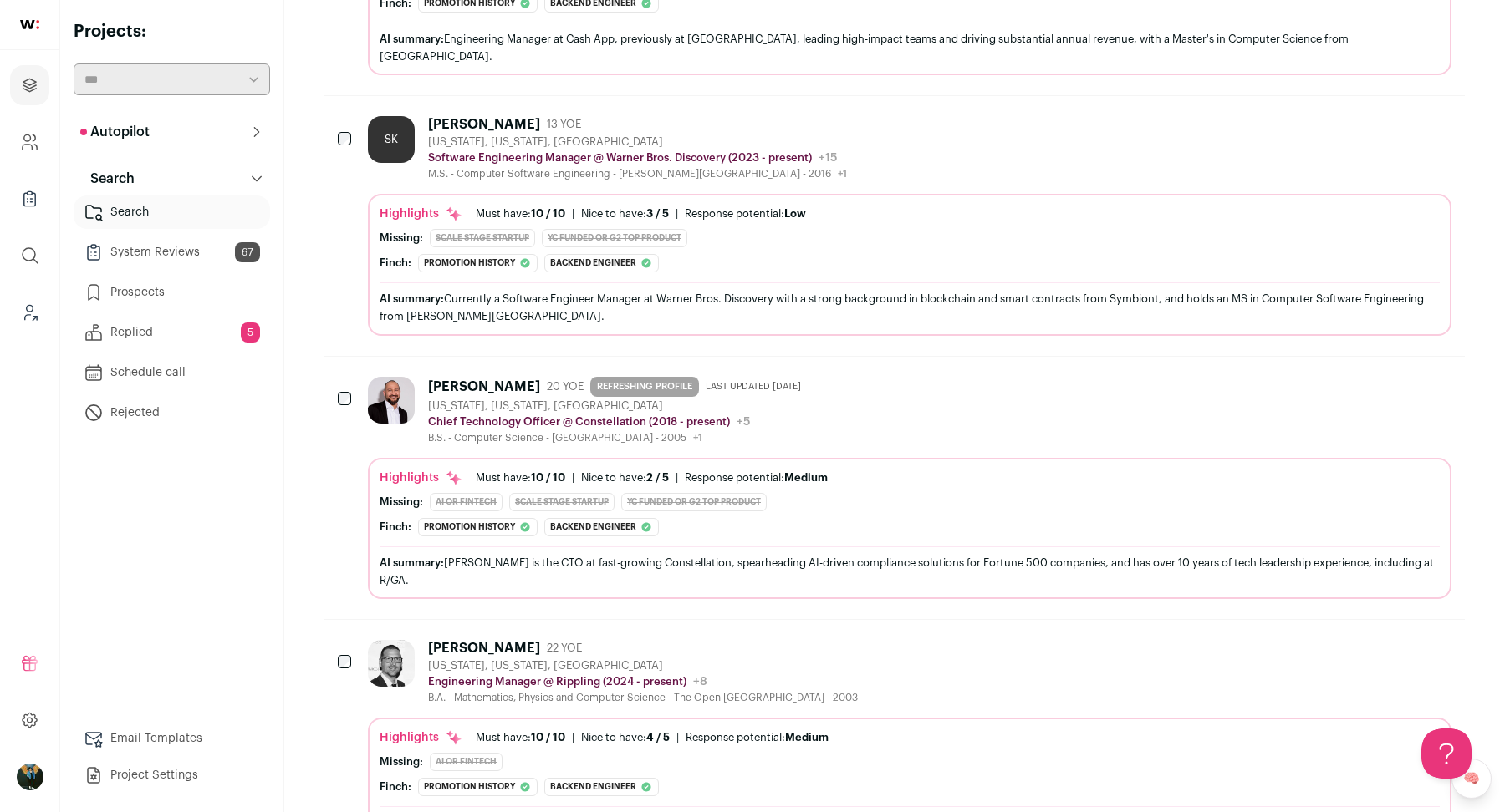
scroll to position [9881, 0]
click at [336, 619] on div "Asaf Klibansky 22 YOE New York, New York, United States Engineering Manager @ R…" at bounding box center [895, 740] width 1140 height 242
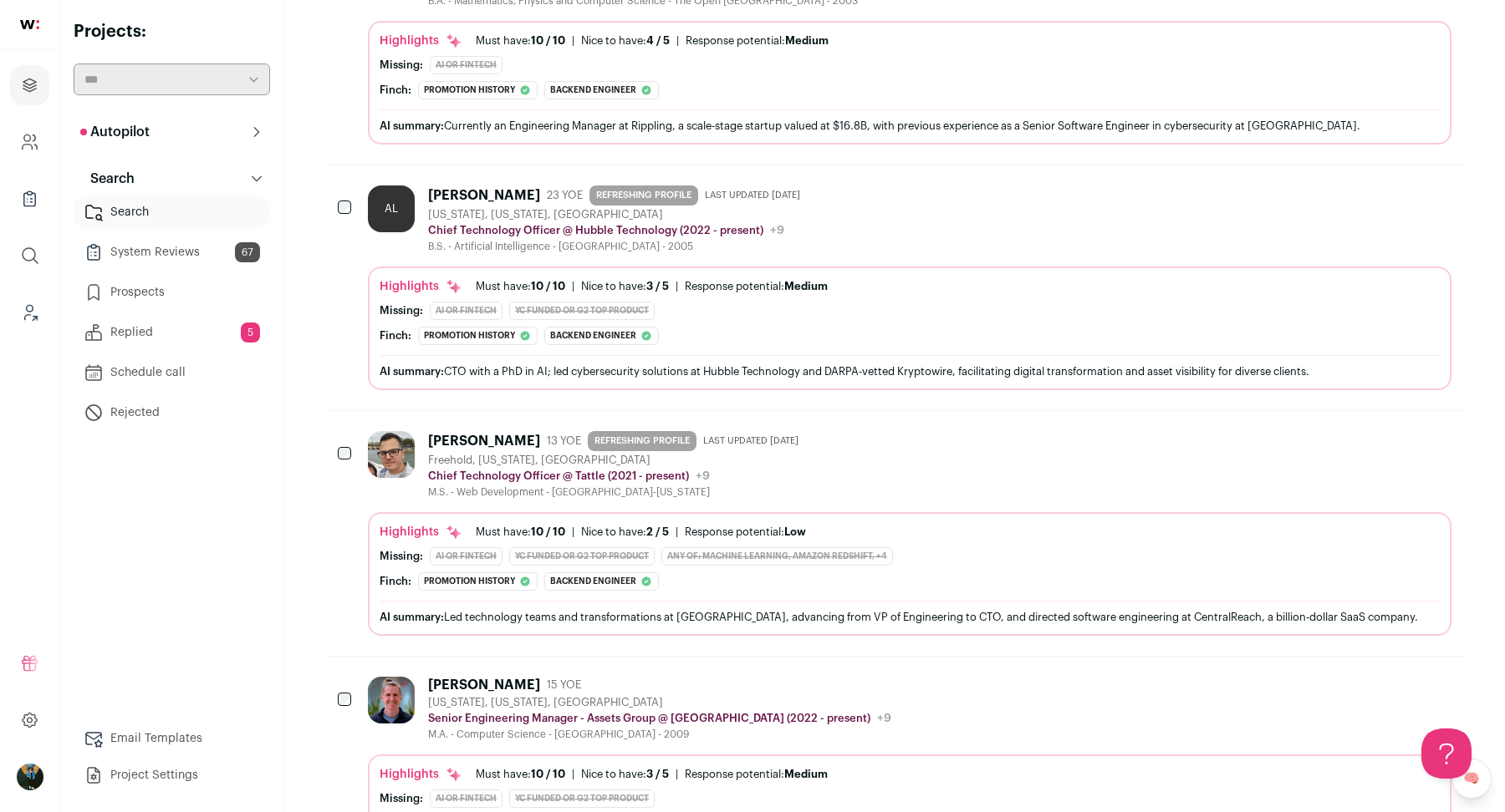
scroll to position [10578, 0]
click at [354, 675] on div at bounding box center [346, 698] width 17 height 47
click at [407, 675] on img at bounding box center [391, 698] width 47 height 47
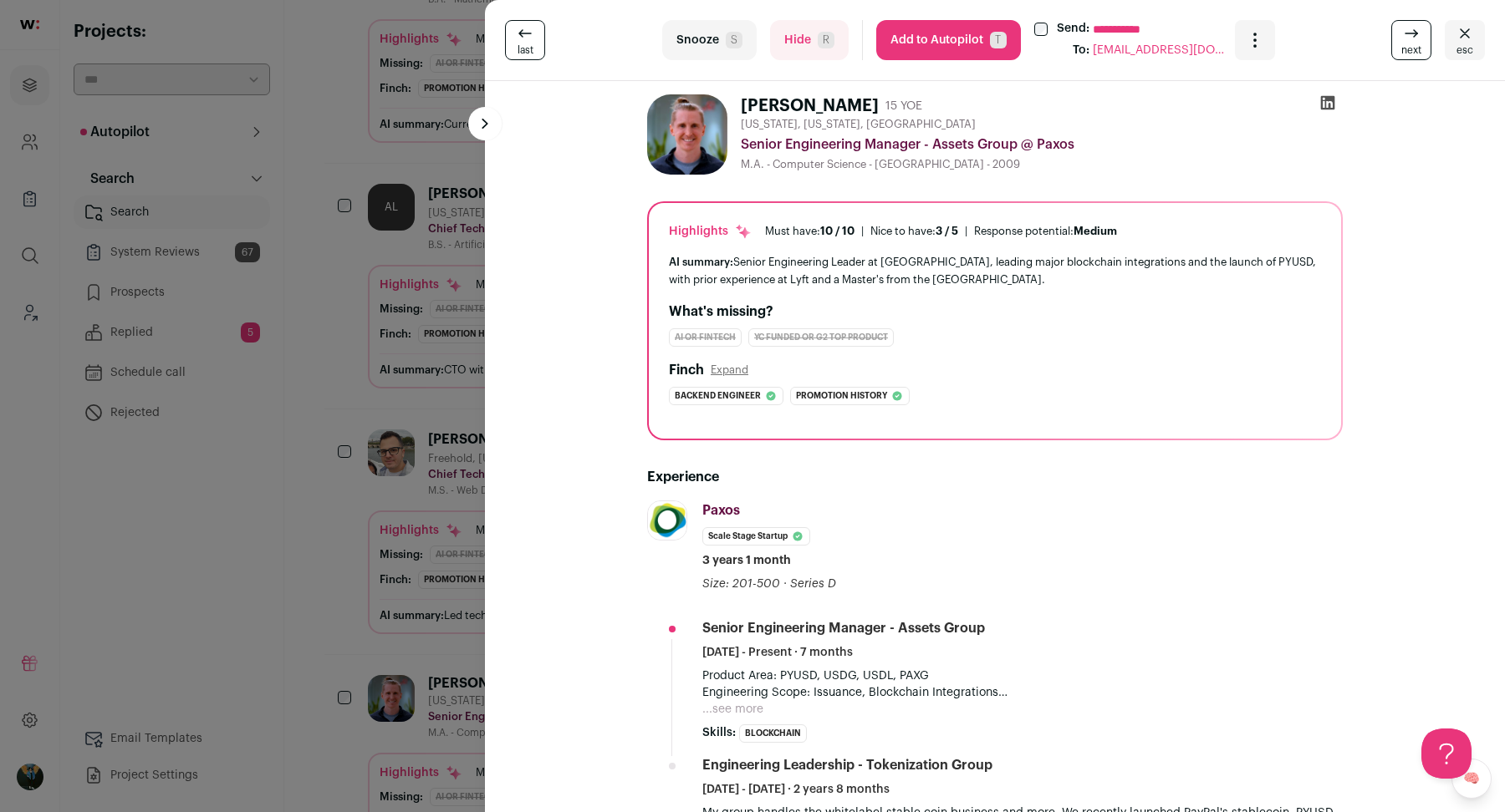
click at [387, 483] on div "**********" at bounding box center [752, 406] width 1505 height 812
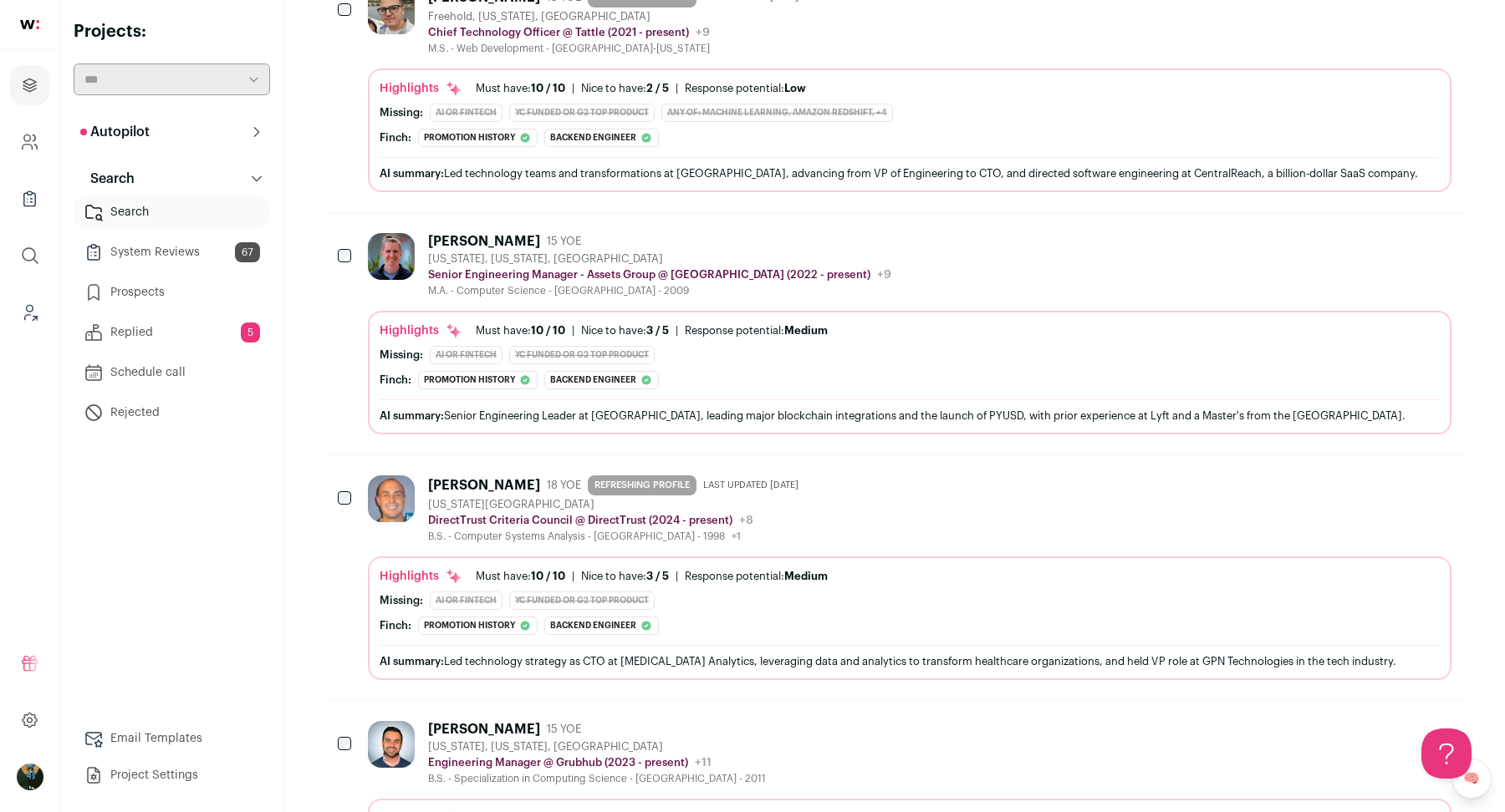
scroll to position [11021, 0]
click at [394, 720] on img at bounding box center [391, 743] width 47 height 47
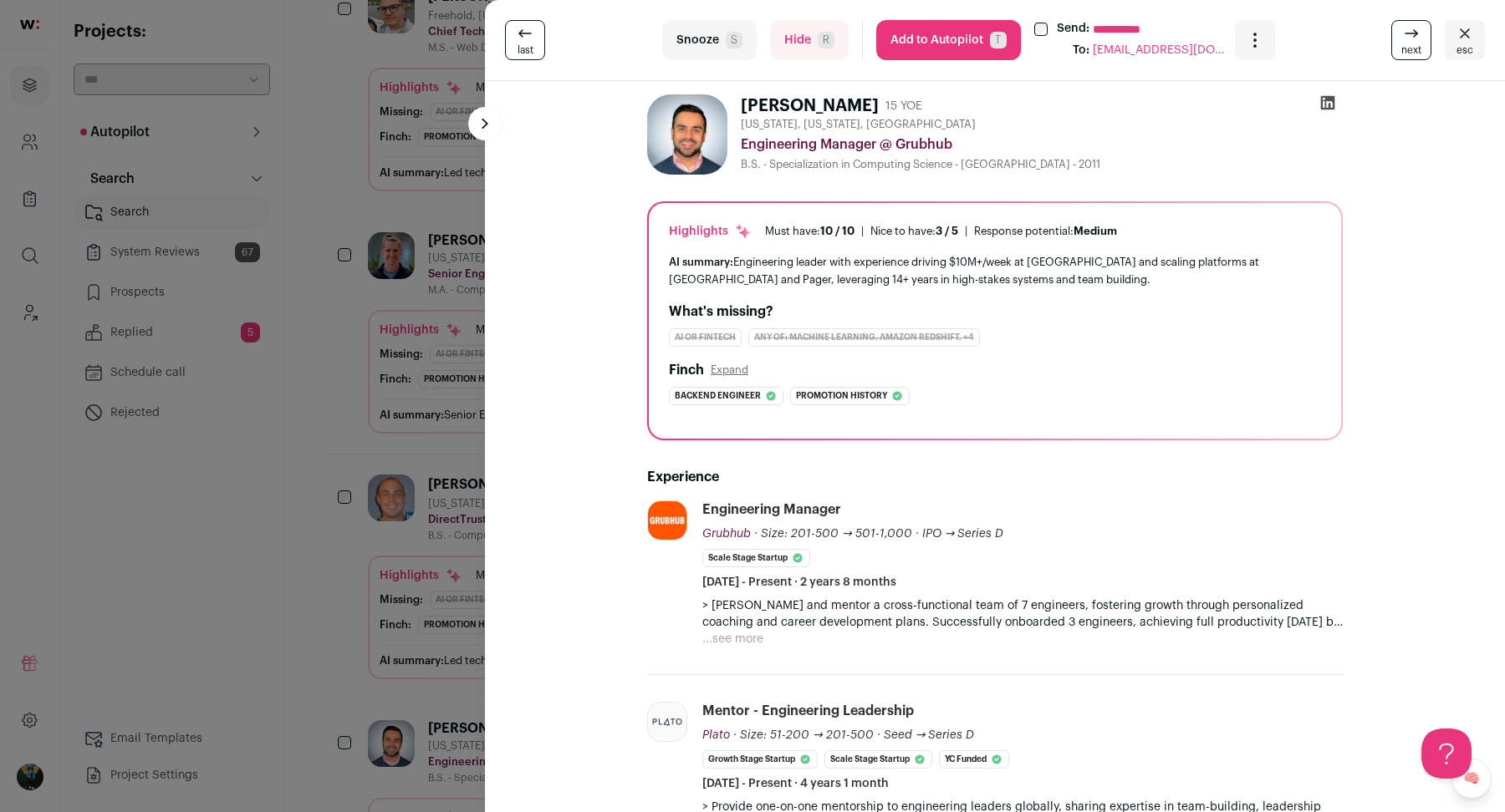
scroll to position [406, 0]
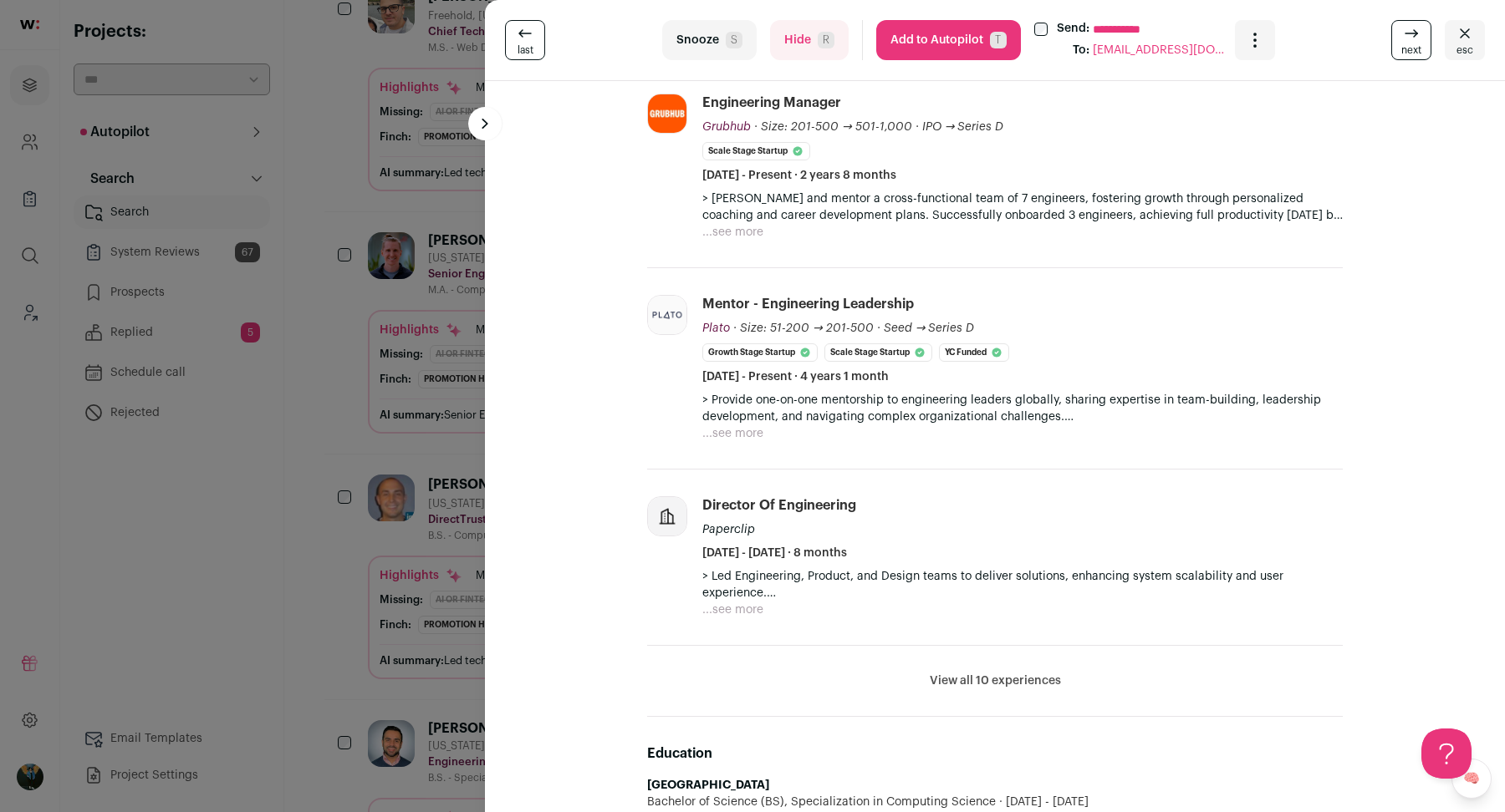
click at [981, 692] on li "View all 10 experiences View less" at bounding box center [994, 681] width 695 height 71
click at [976, 680] on button "View all 10 experiences" at bounding box center [995, 681] width 131 height 17
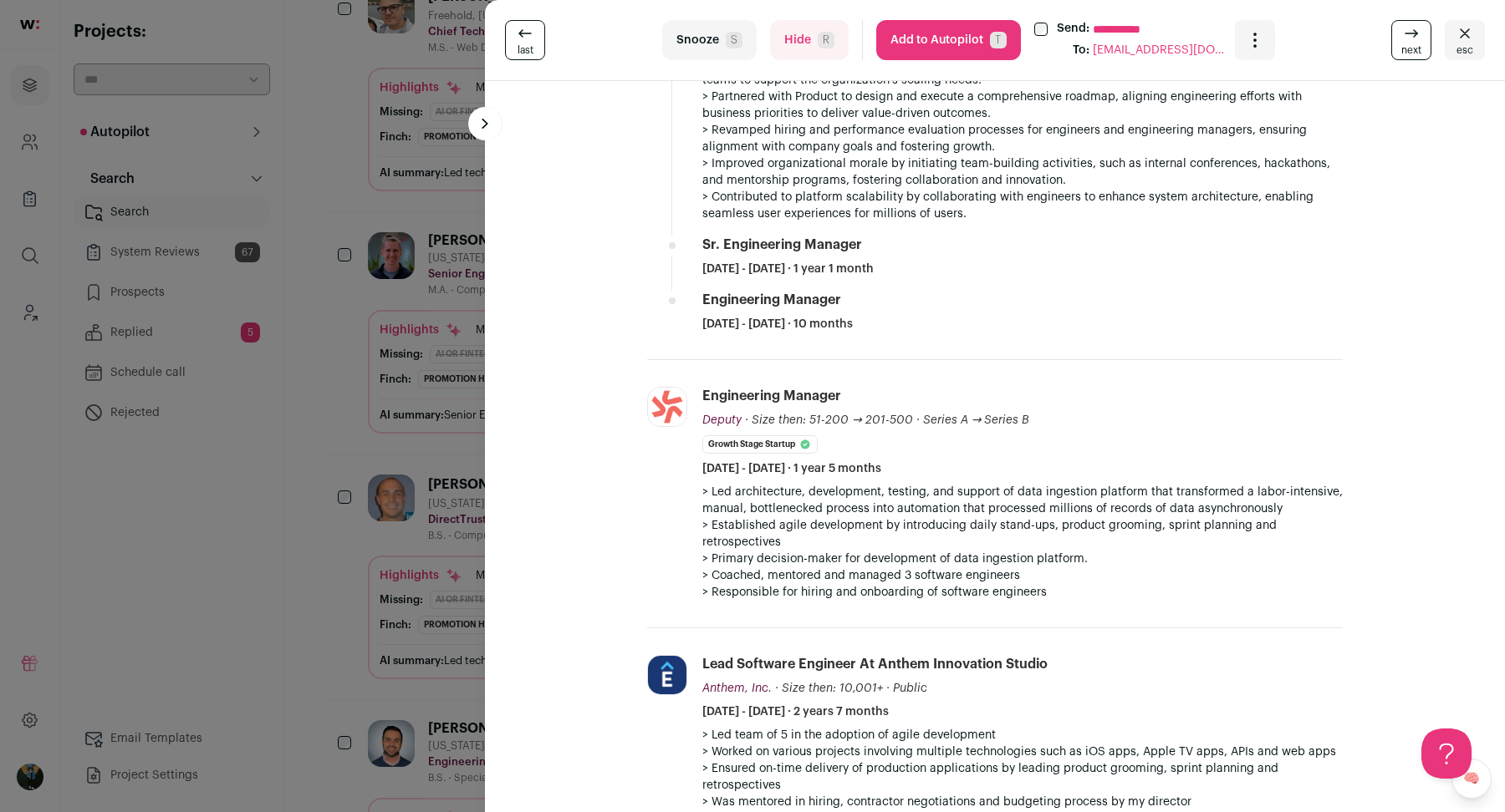
scroll to position [1276, 0]
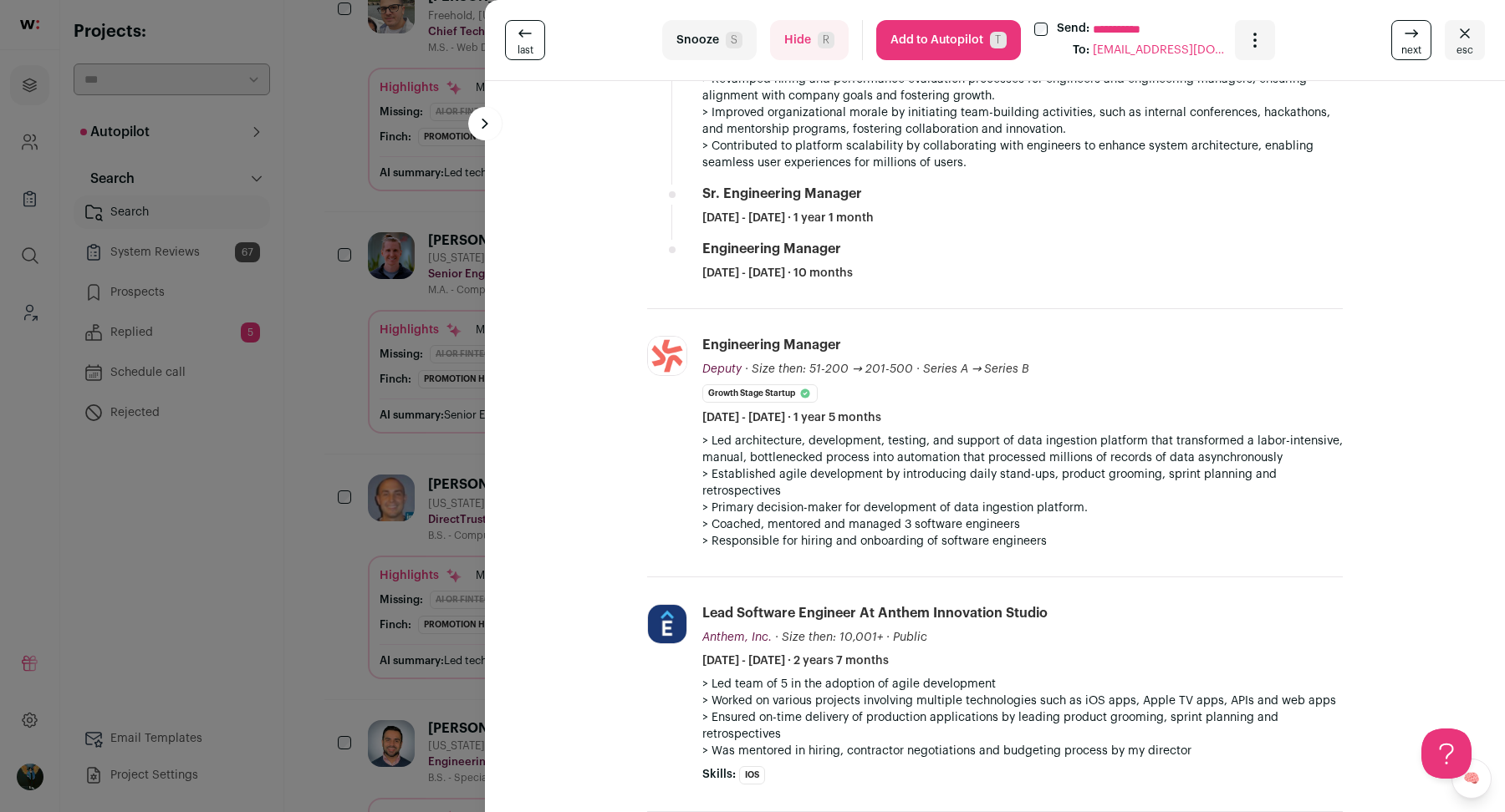
click at [447, 596] on div "**********" at bounding box center [752, 406] width 1505 height 812
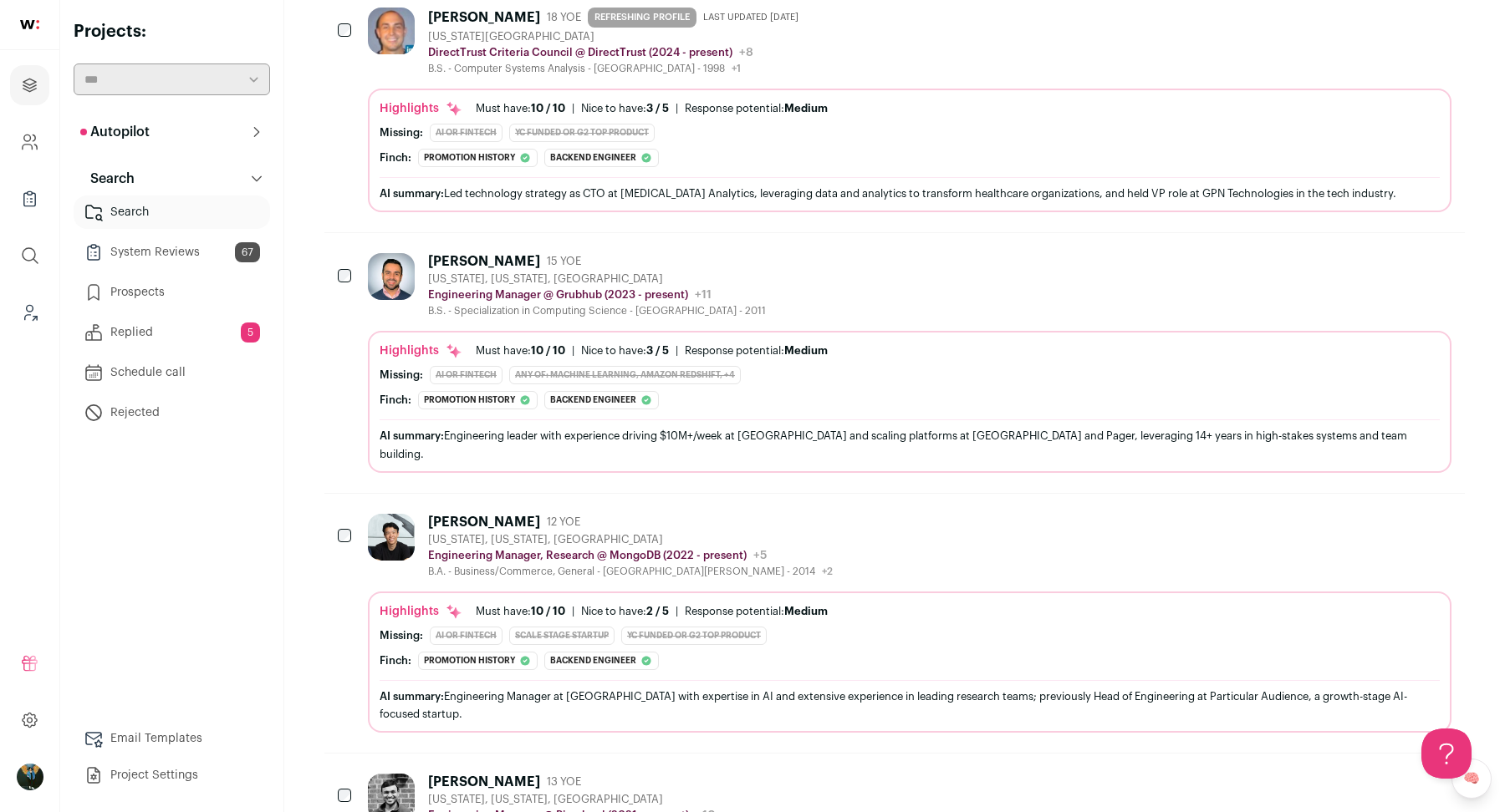
click at [473, 514] on div "Steve Liu" at bounding box center [483, 522] width 112 height 17
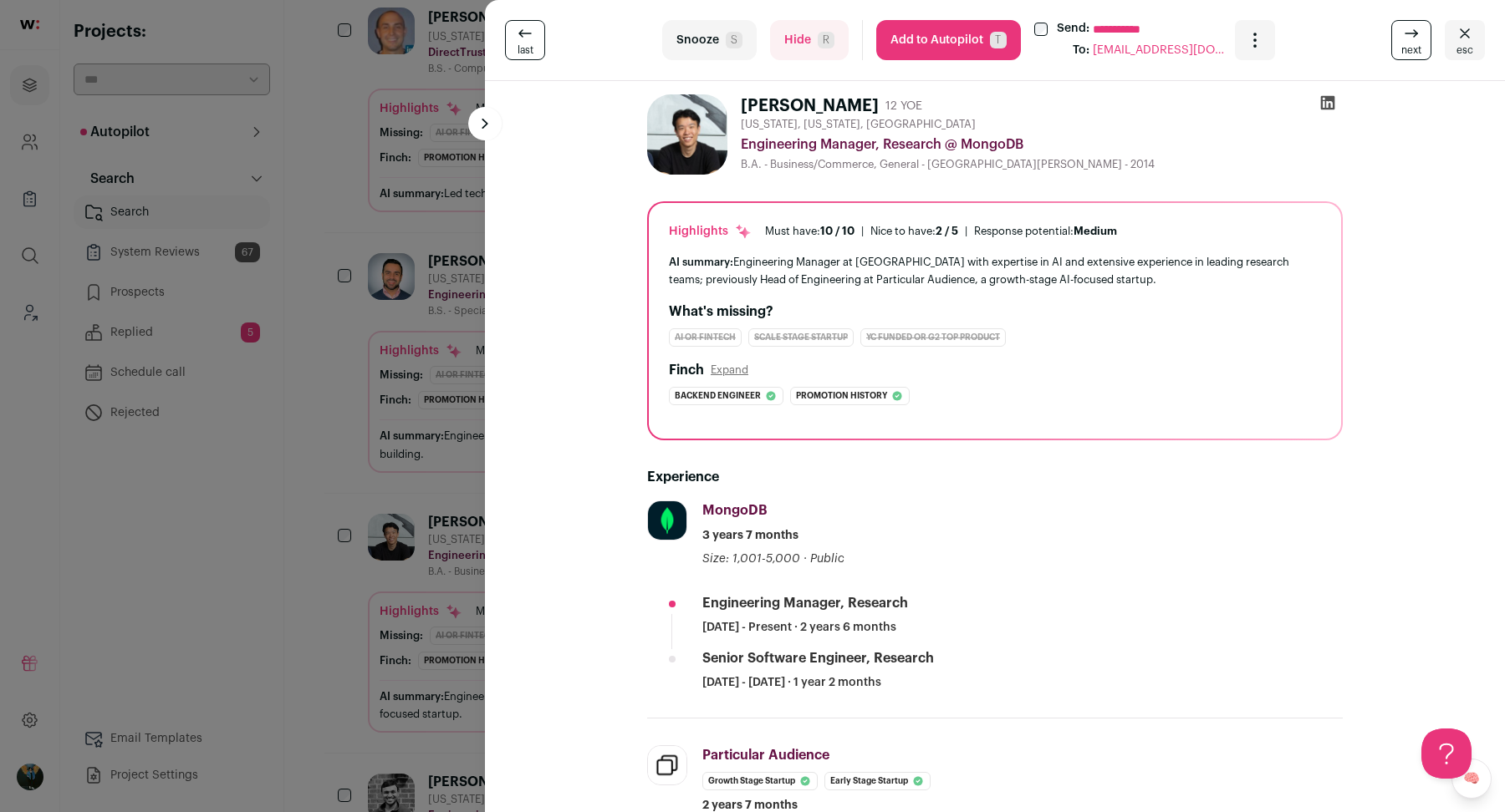
scroll to position [331, 0]
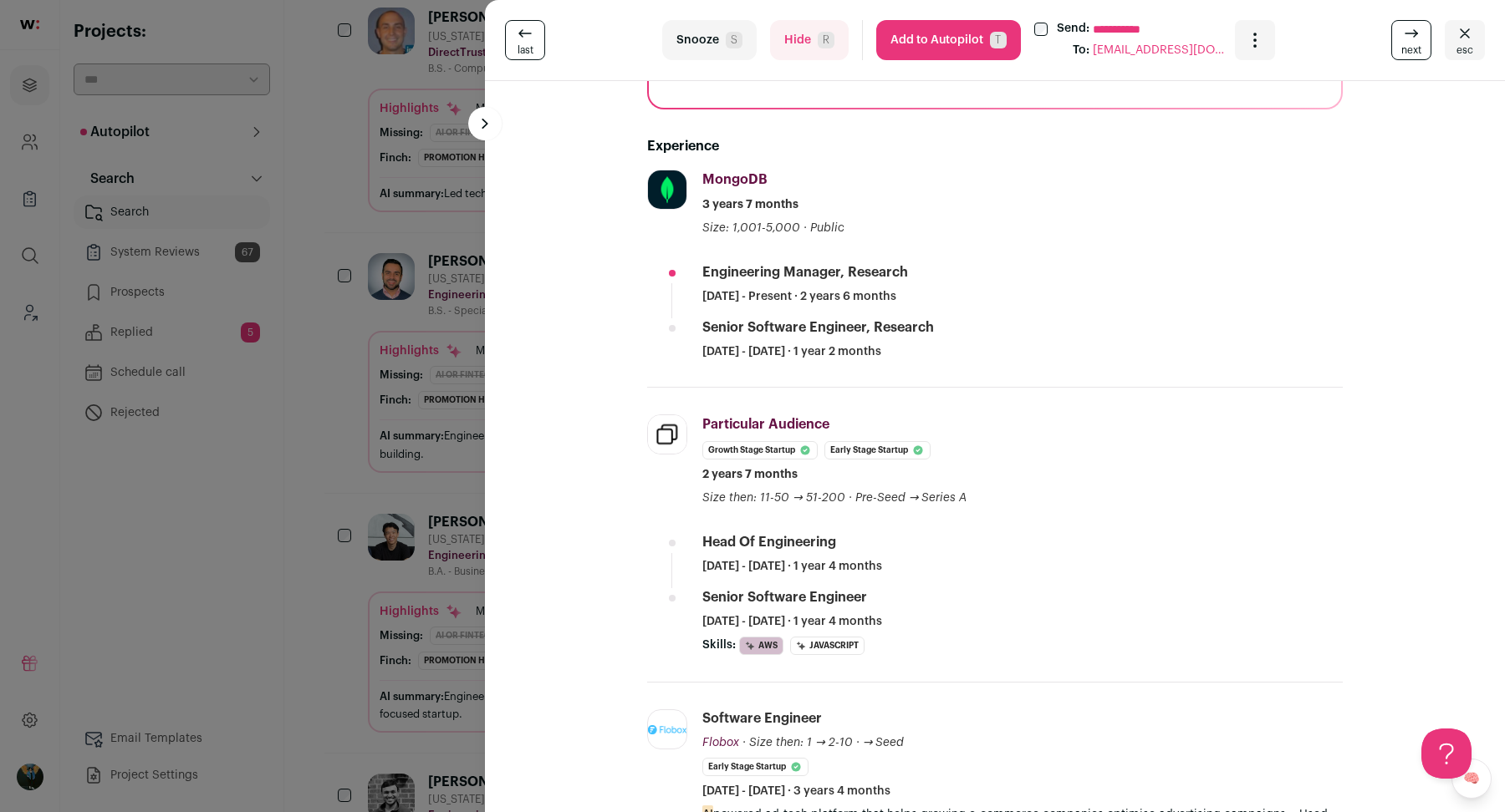
click at [240, 417] on div "**********" at bounding box center [752, 406] width 1505 height 812
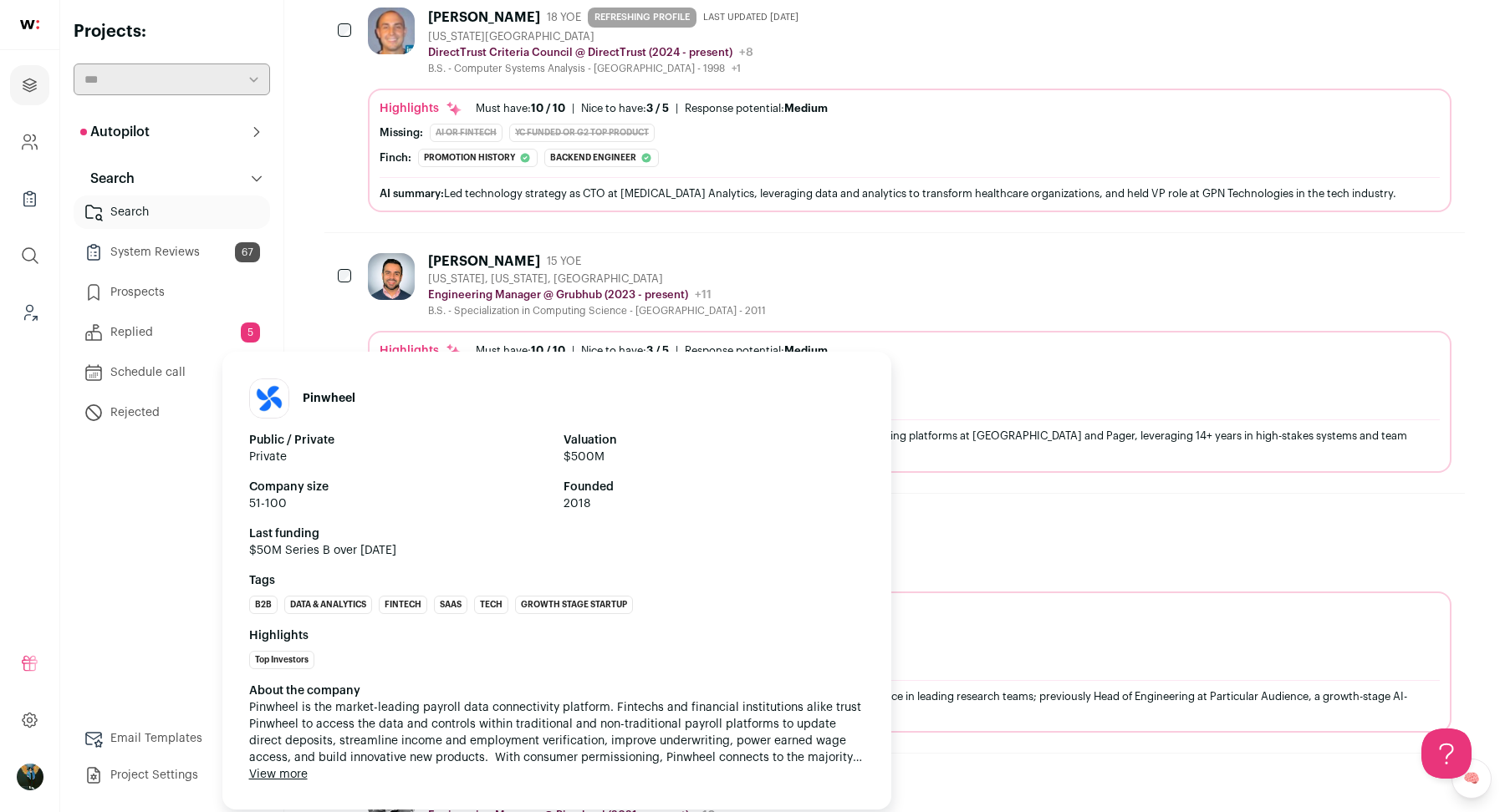
click at [506, 588] on div "Pinwheel Public / Private Private Valuation $500M Company size 51-100 Founded 2…" at bounding box center [557, 580] width 669 height 458
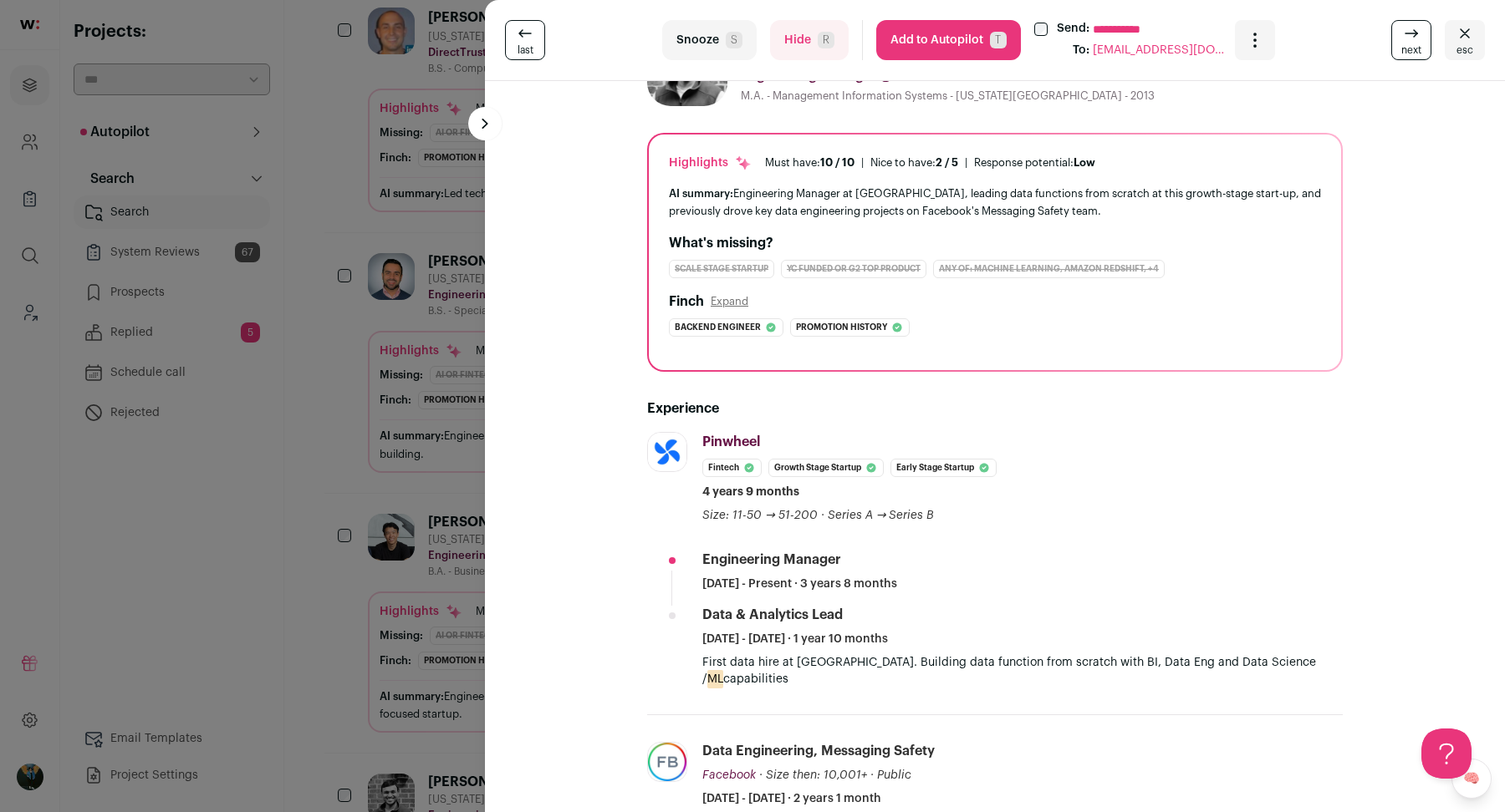
scroll to position [169, 0]
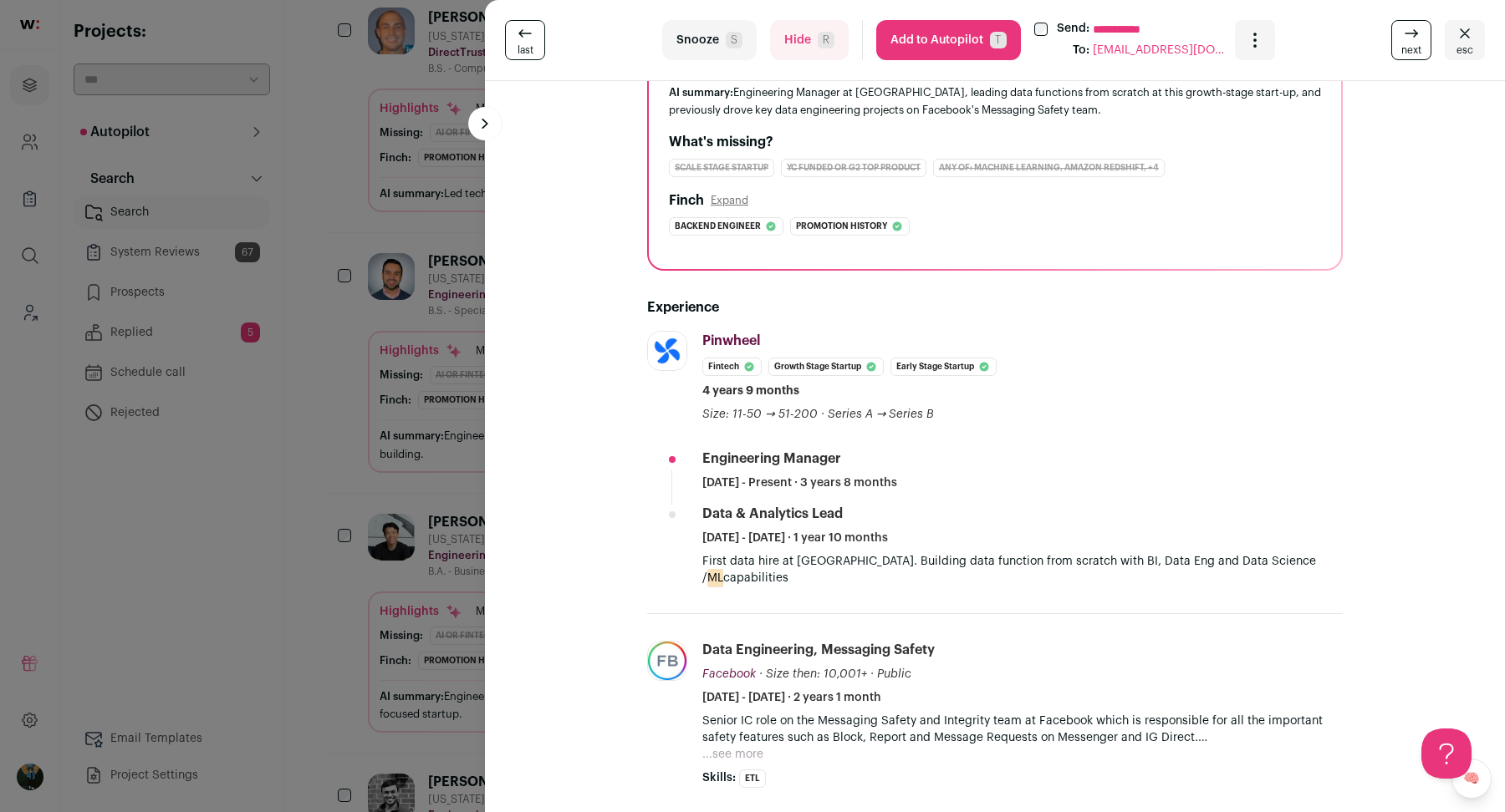
click at [408, 583] on div "**********" at bounding box center [752, 406] width 1505 height 812
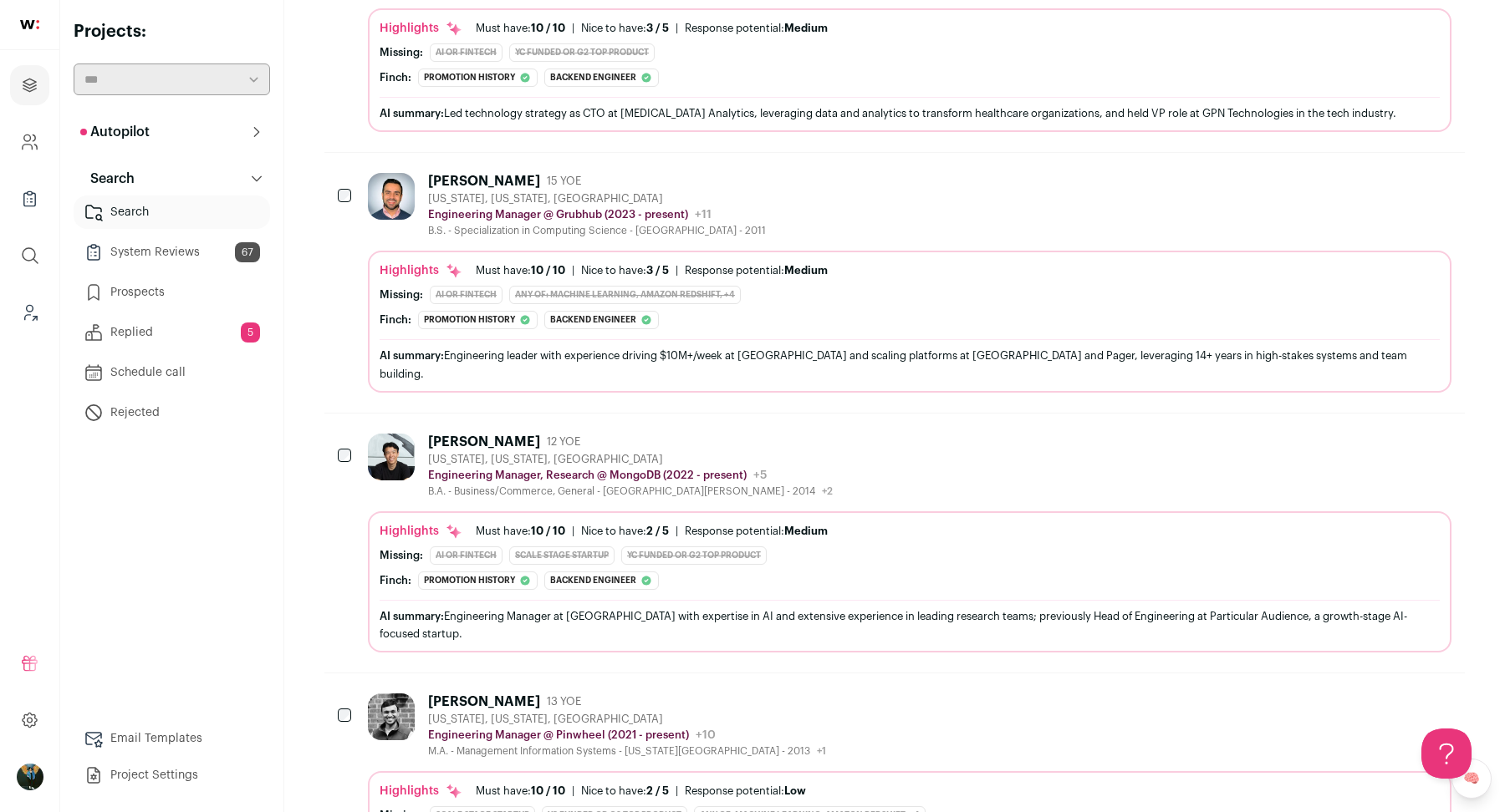
scroll to position [11726, 0]
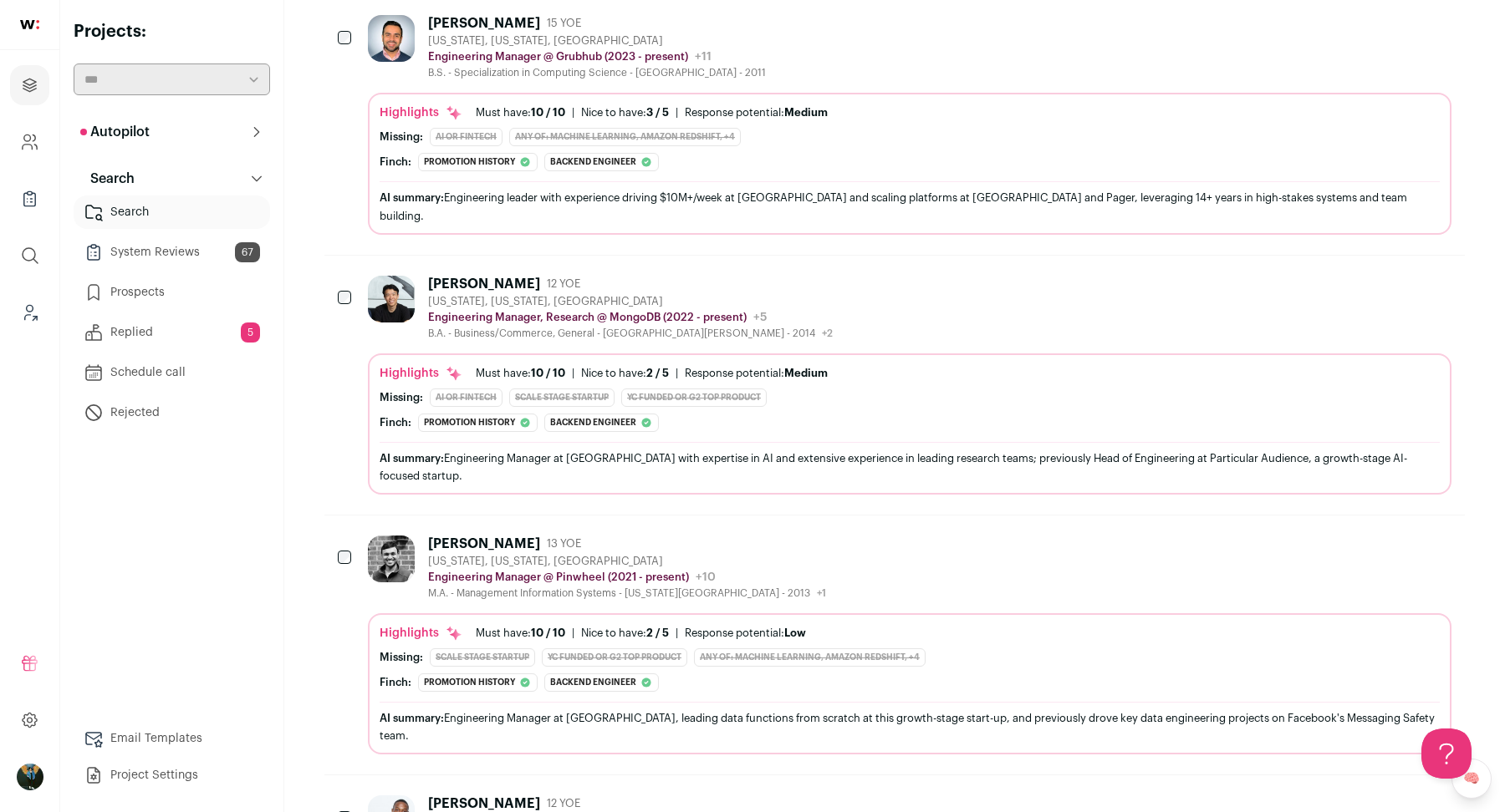
click at [408, 795] on div at bounding box center [394, 827] width 54 height 64
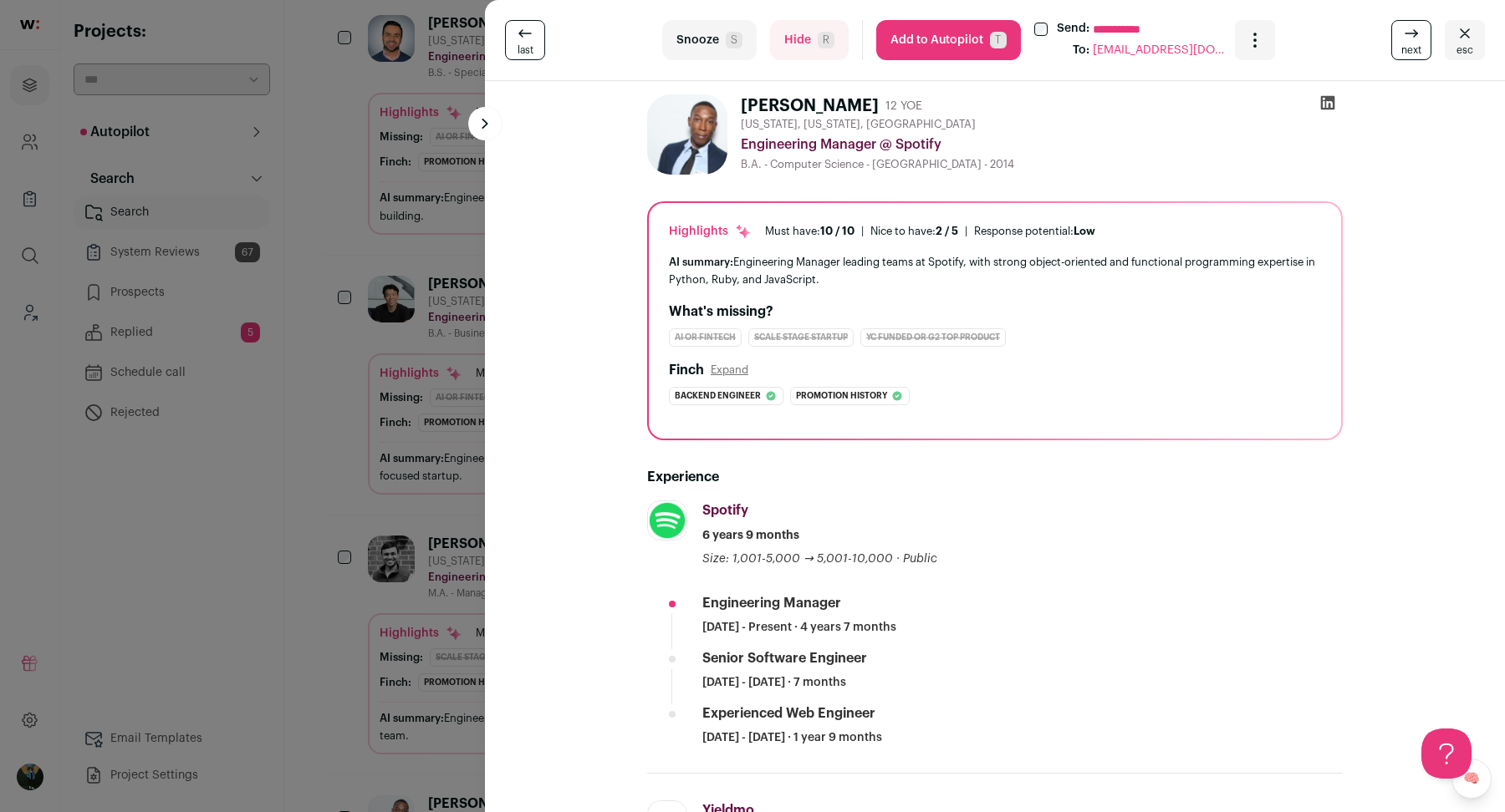
click at [410, 531] on div "**********" at bounding box center [752, 406] width 1505 height 812
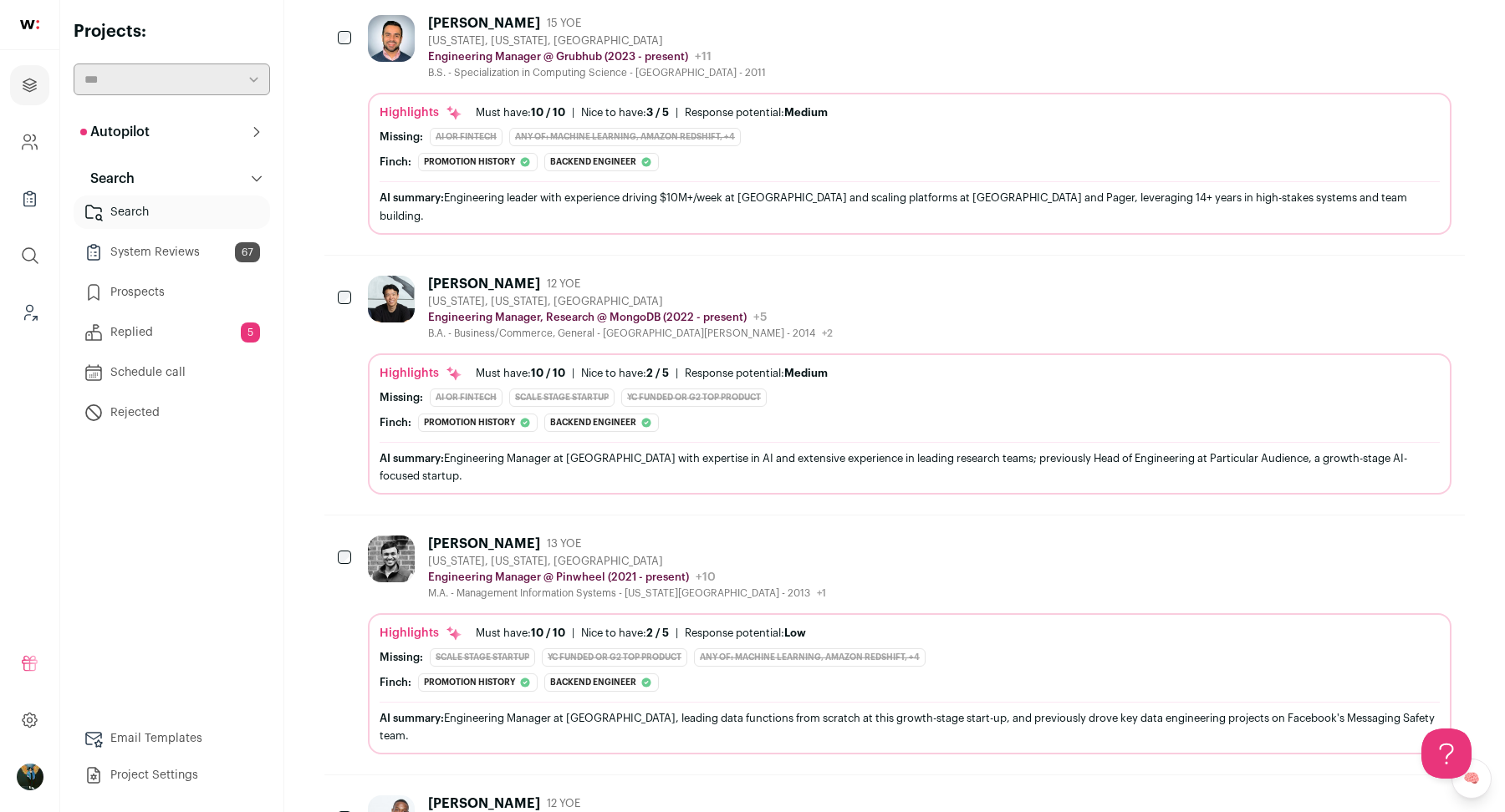
click at [338, 795] on div at bounding box center [346, 818] width 17 height 47
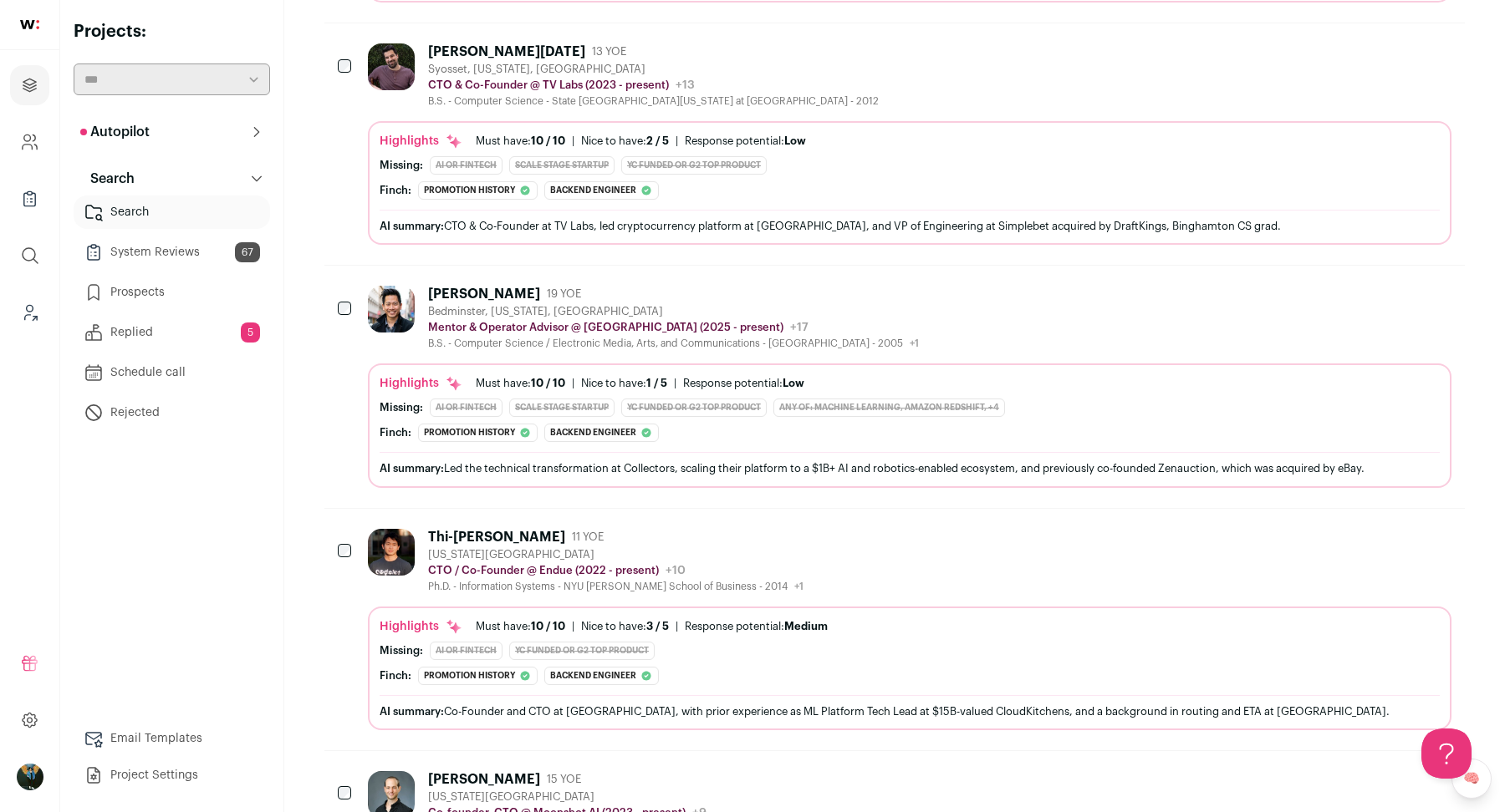
scroll to position [0, 0]
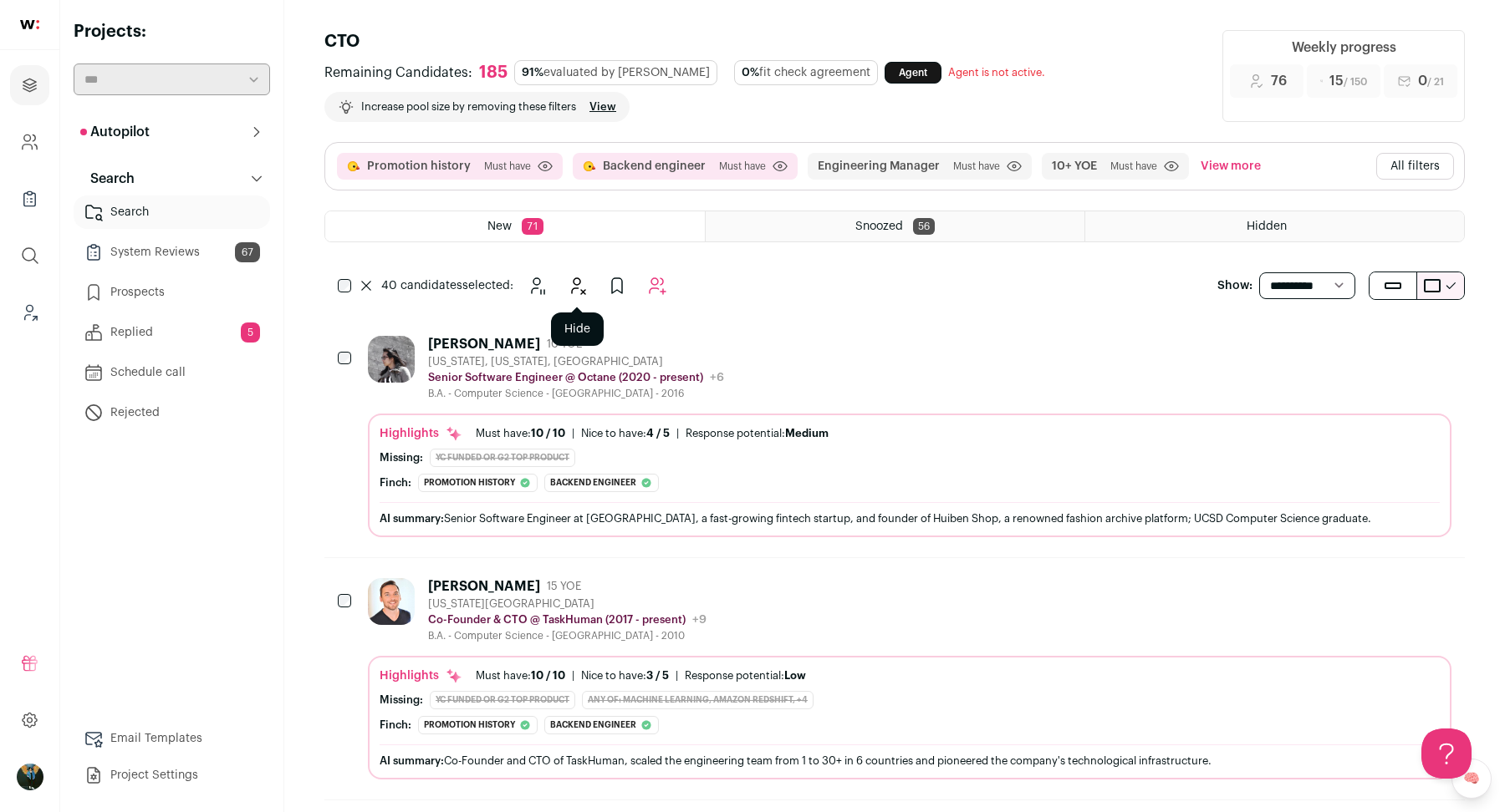
click at [569, 282] on icon "Hide" at bounding box center [576, 286] width 20 height 20
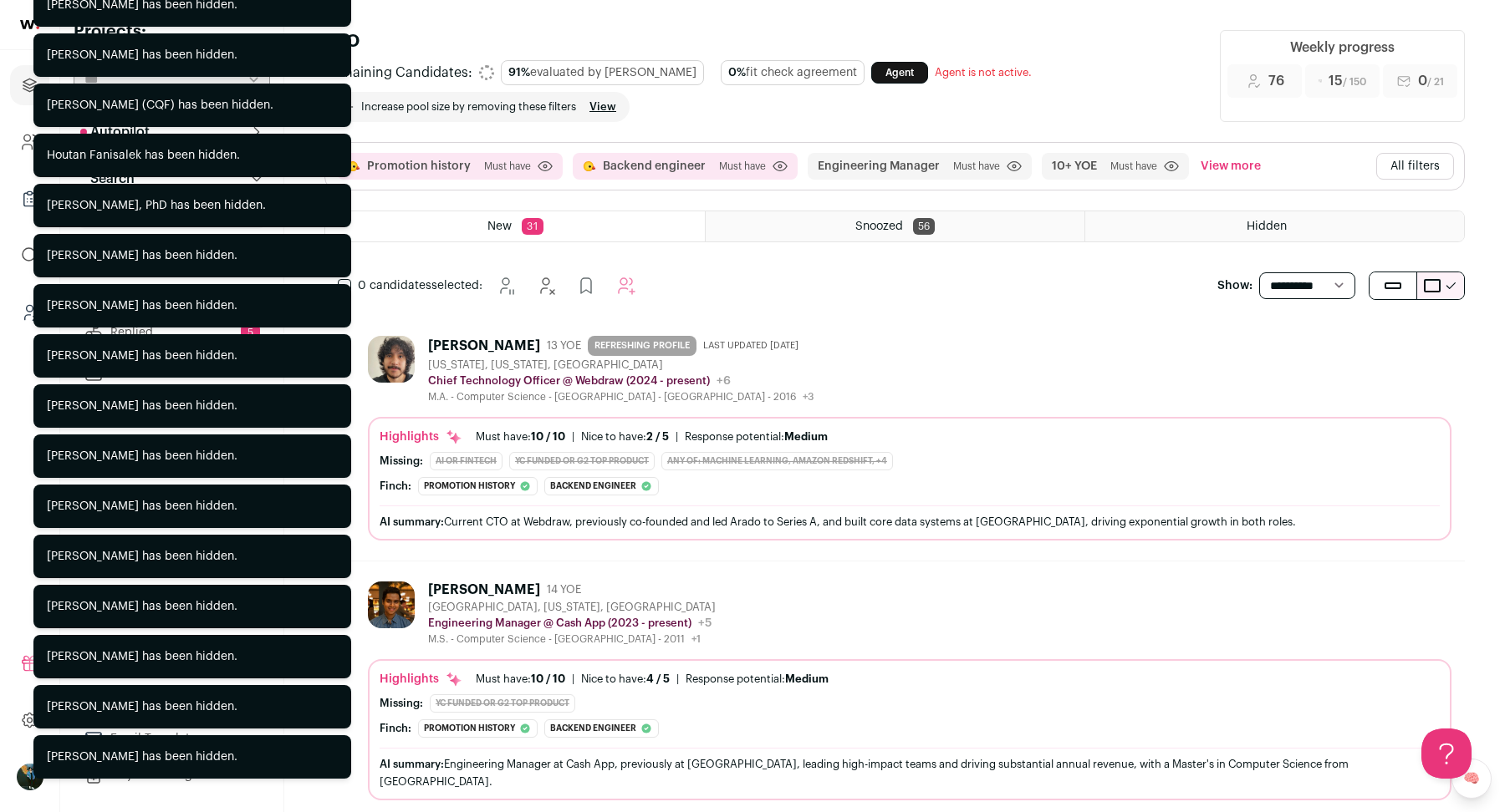
click at [352, 278] on div "0 candidates selected:" at bounding box center [490, 286] width 332 height 34
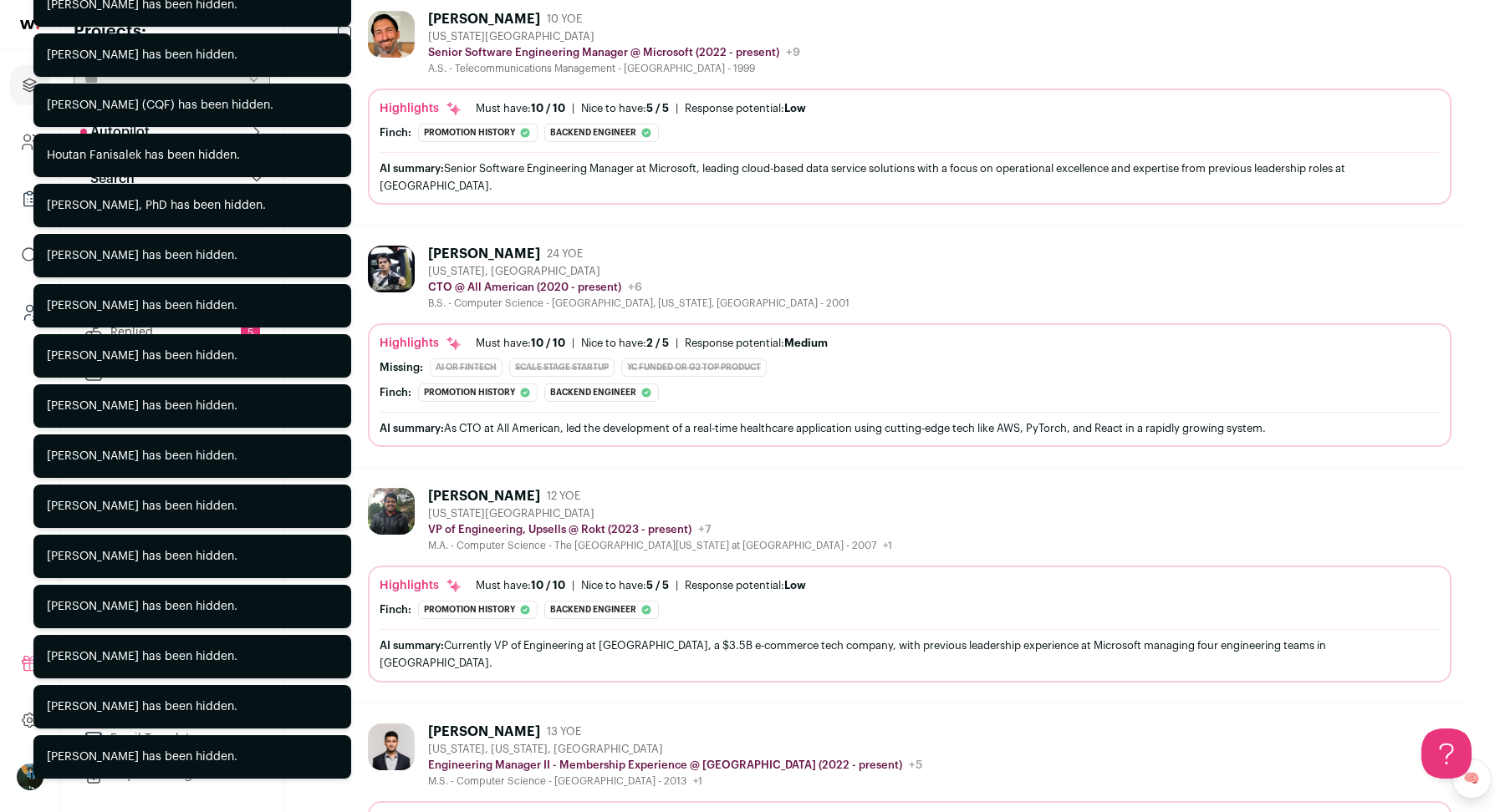
scroll to position [4791, 0]
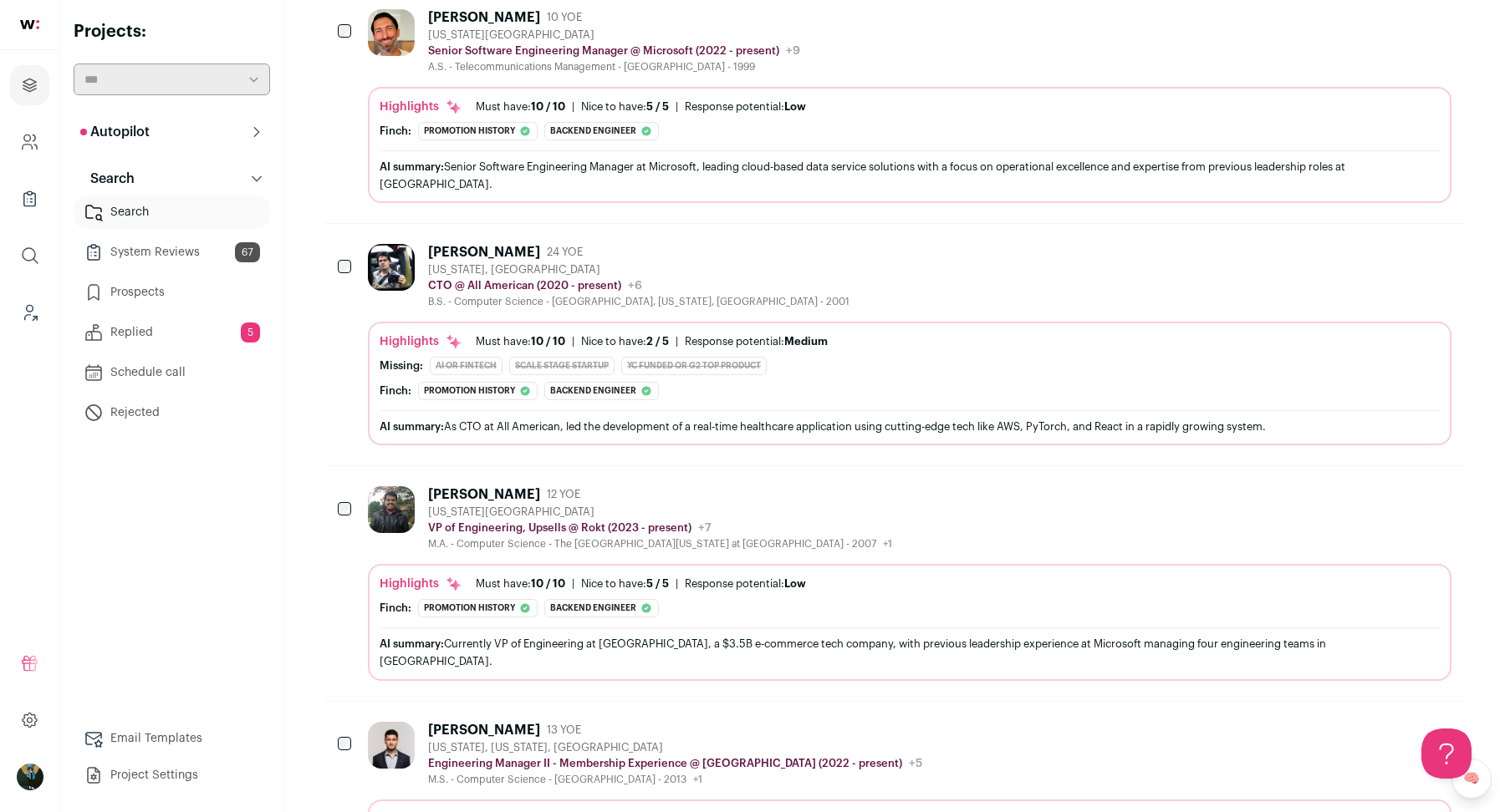
click at [374, 722] on img at bounding box center [391, 745] width 47 height 47
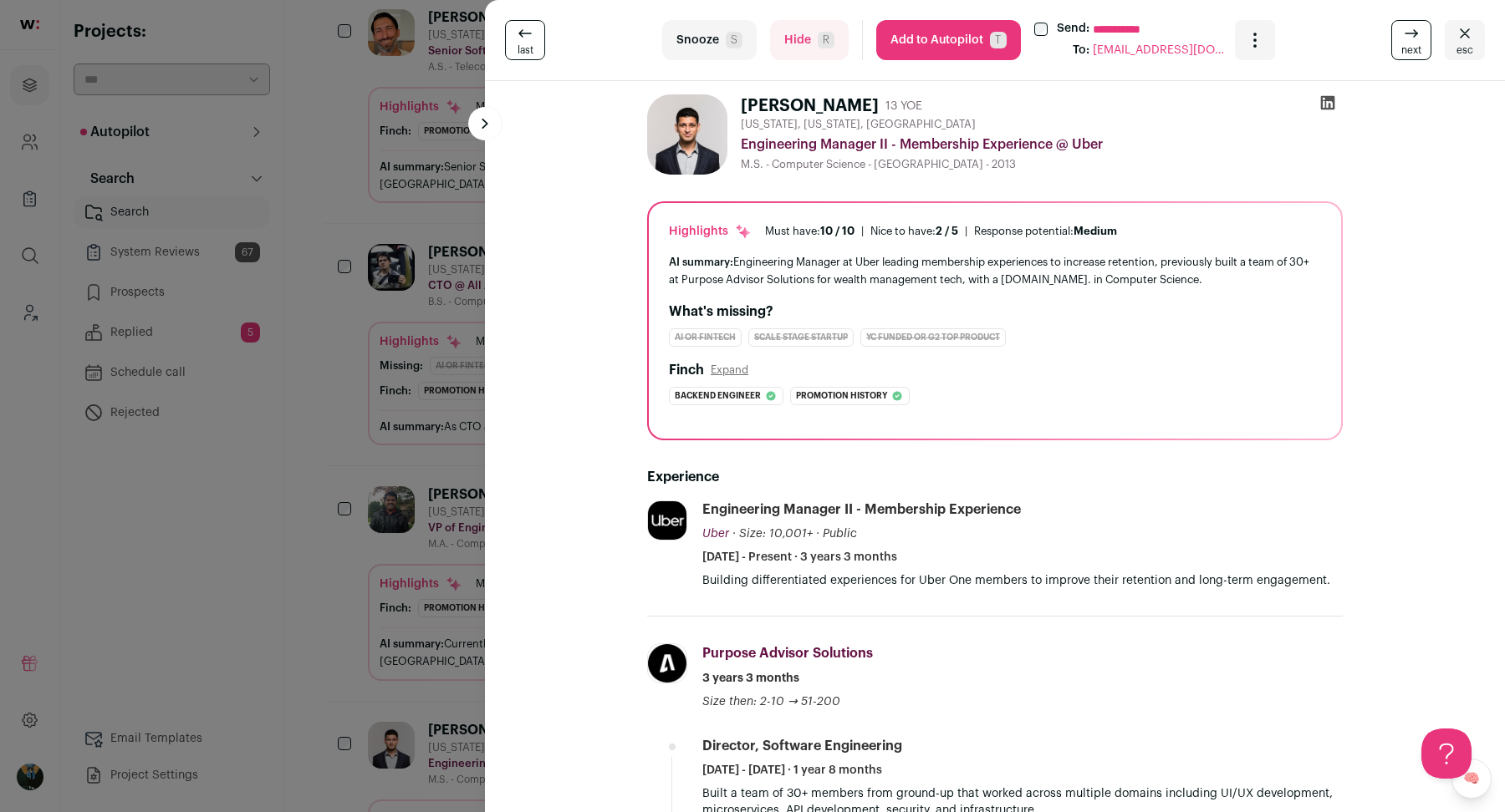
click at [347, 628] on div "**********" at bounding box center [752, 406] width 1505 height 812
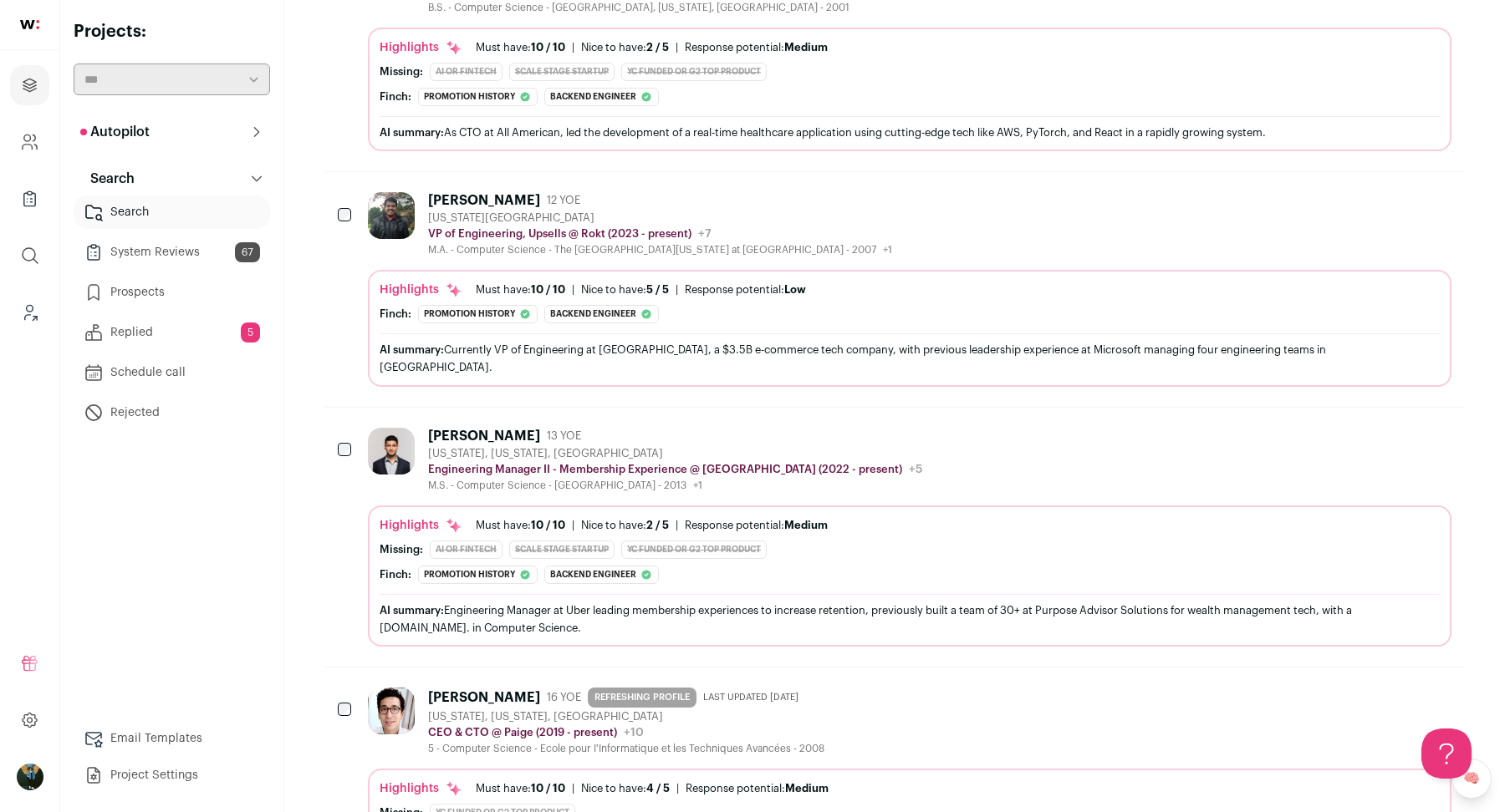
scroll to position [5086, 0]
click at [470, 227] on p "VP of Engineering, Upsells @ Rokt (2023 - present)" at bounding box center [559, 233] width 263 height 13
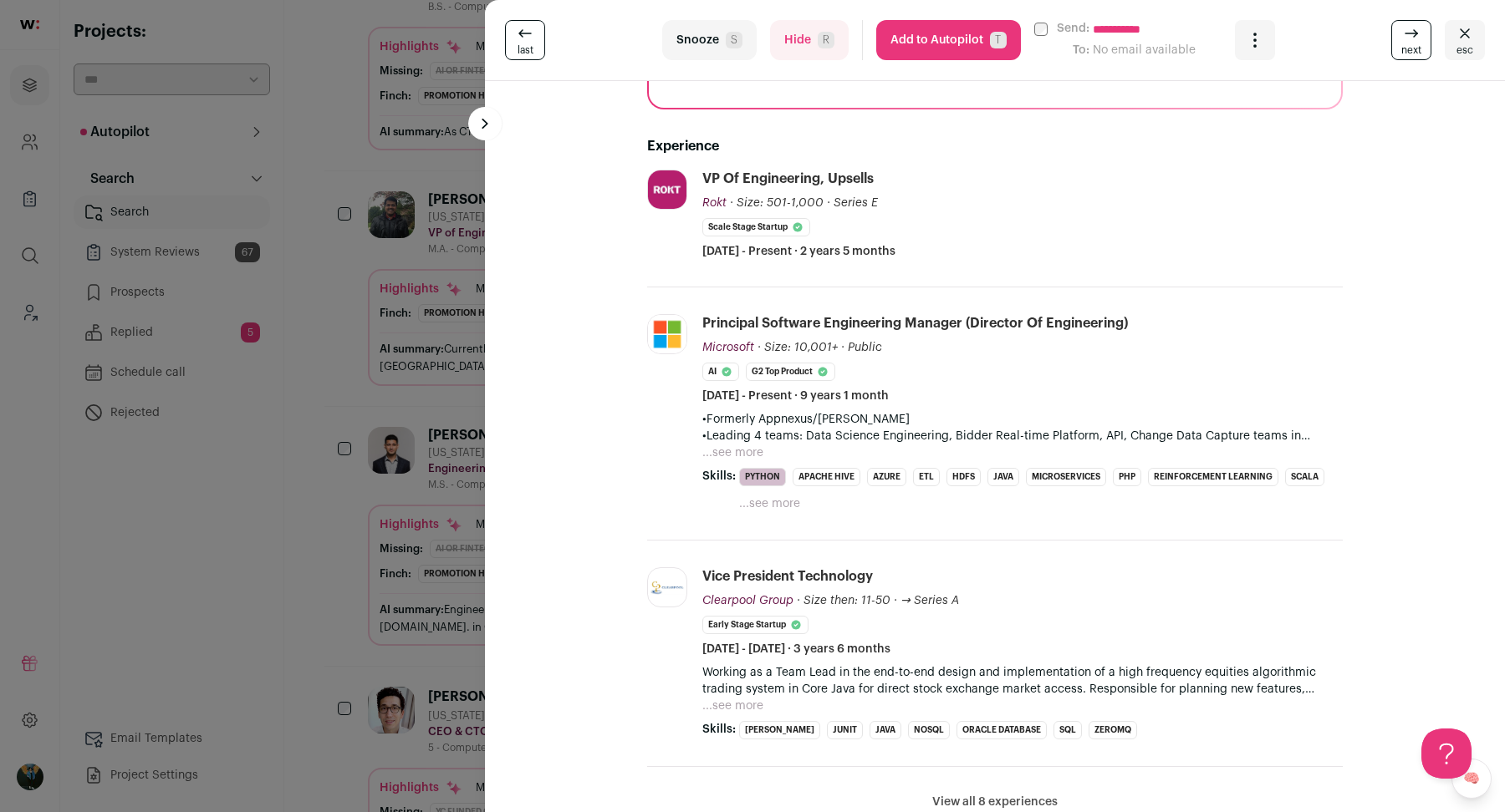
scroll to position [519, 0]
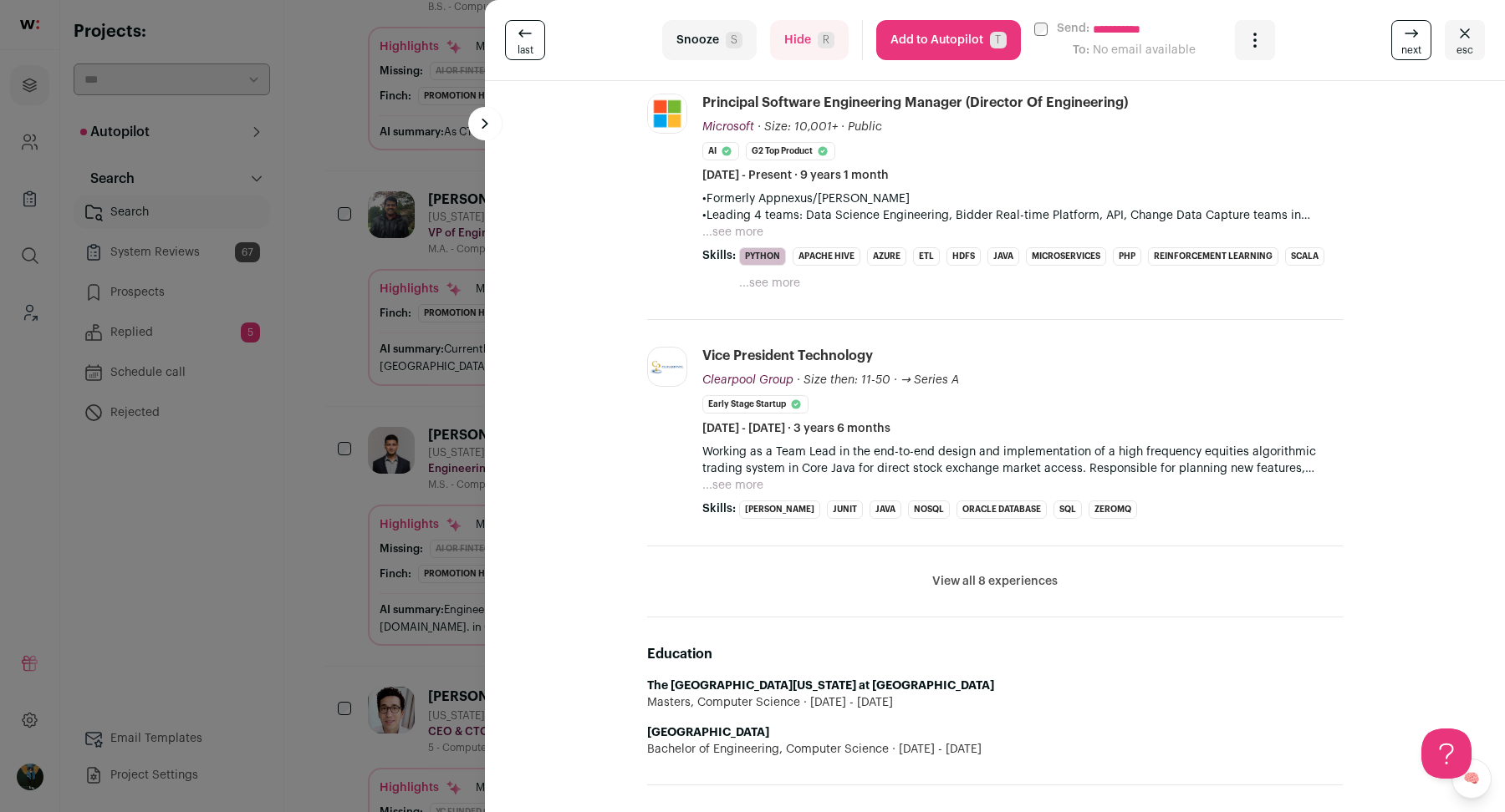
click at [432, 391] on div "**********" at bounding box center [752, 406] width 1505 height 812
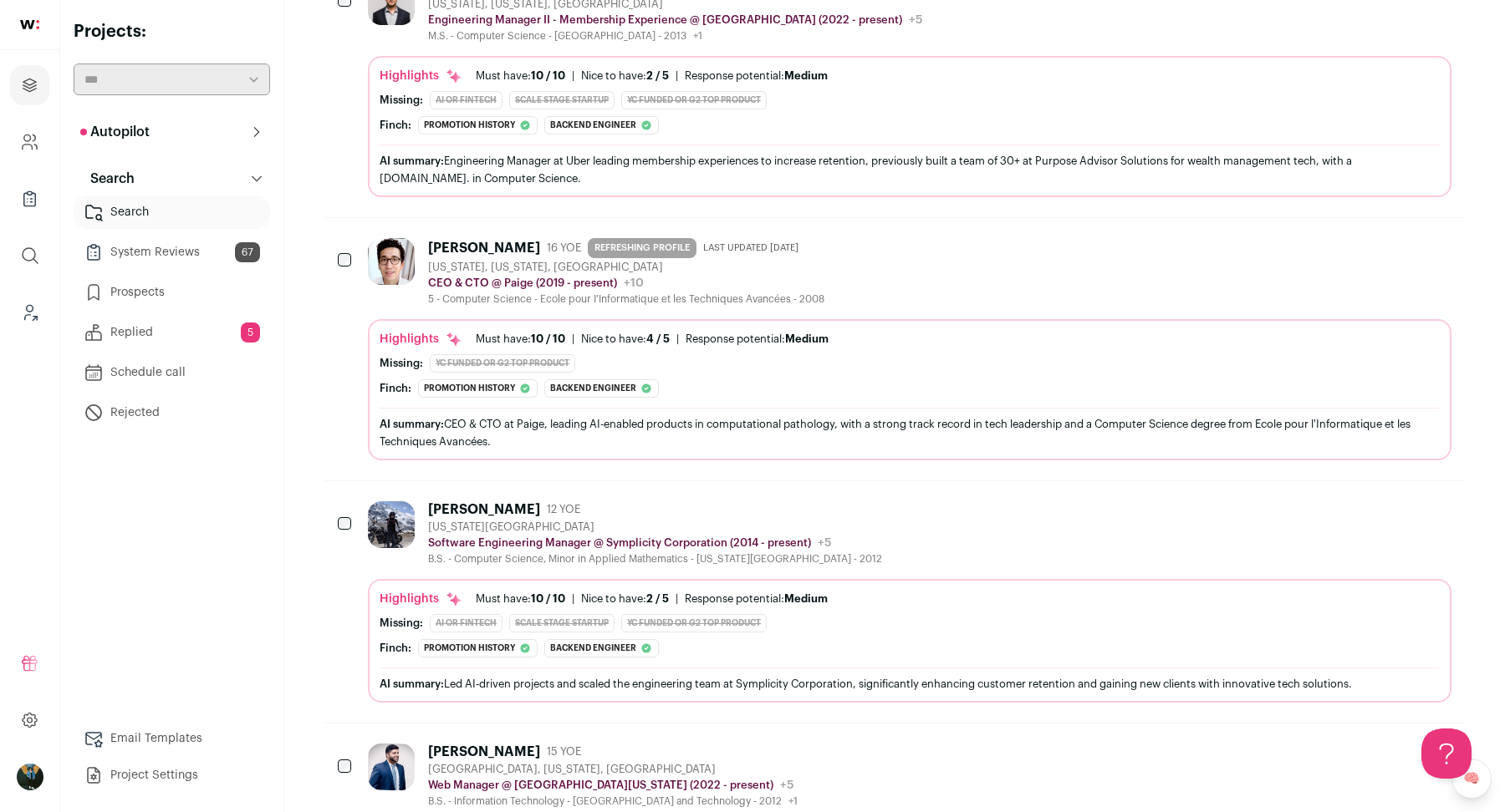
scroll to position [5586, 0]
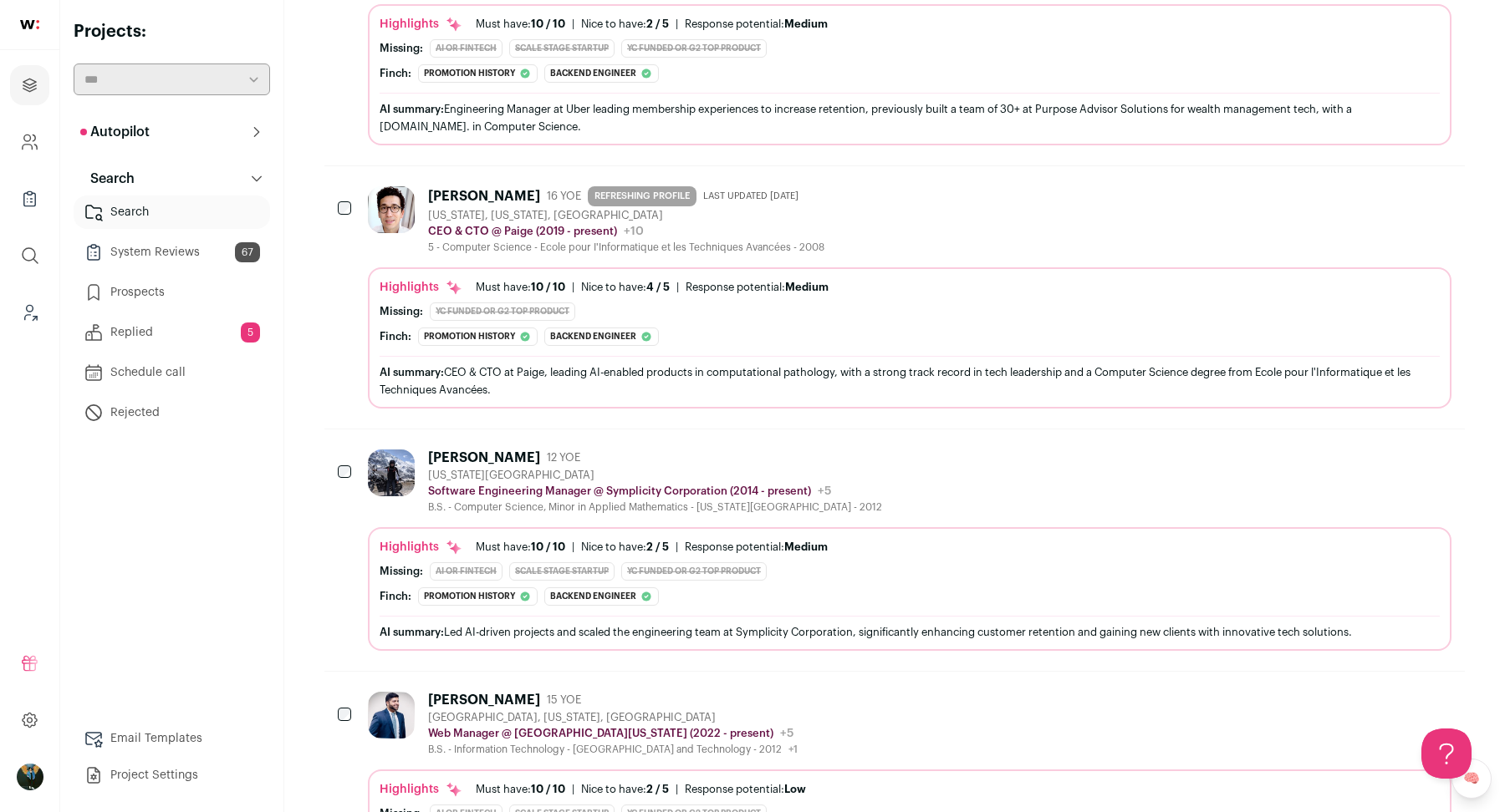
click at [347, 186] on div at bounding box center [346, 209] width 17 height 47
click at [438, 469] on div "[US_STATE][GEOGRAPHIC_DATA]" at bounding box center [655, 475] width 454 height 13
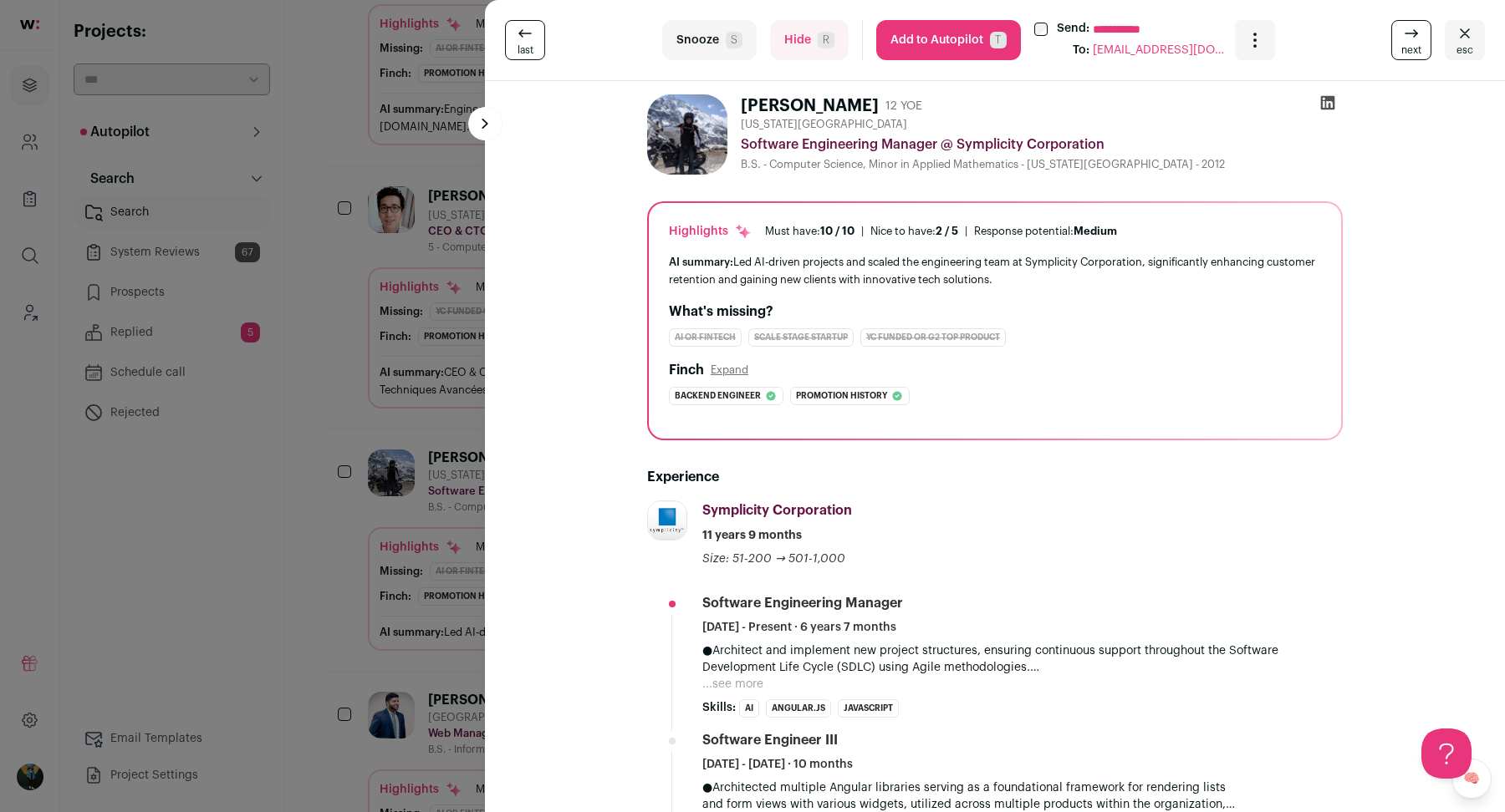
click at [420, 239] on div "**********" at bounding box center [752, 406] width 1505 height 812
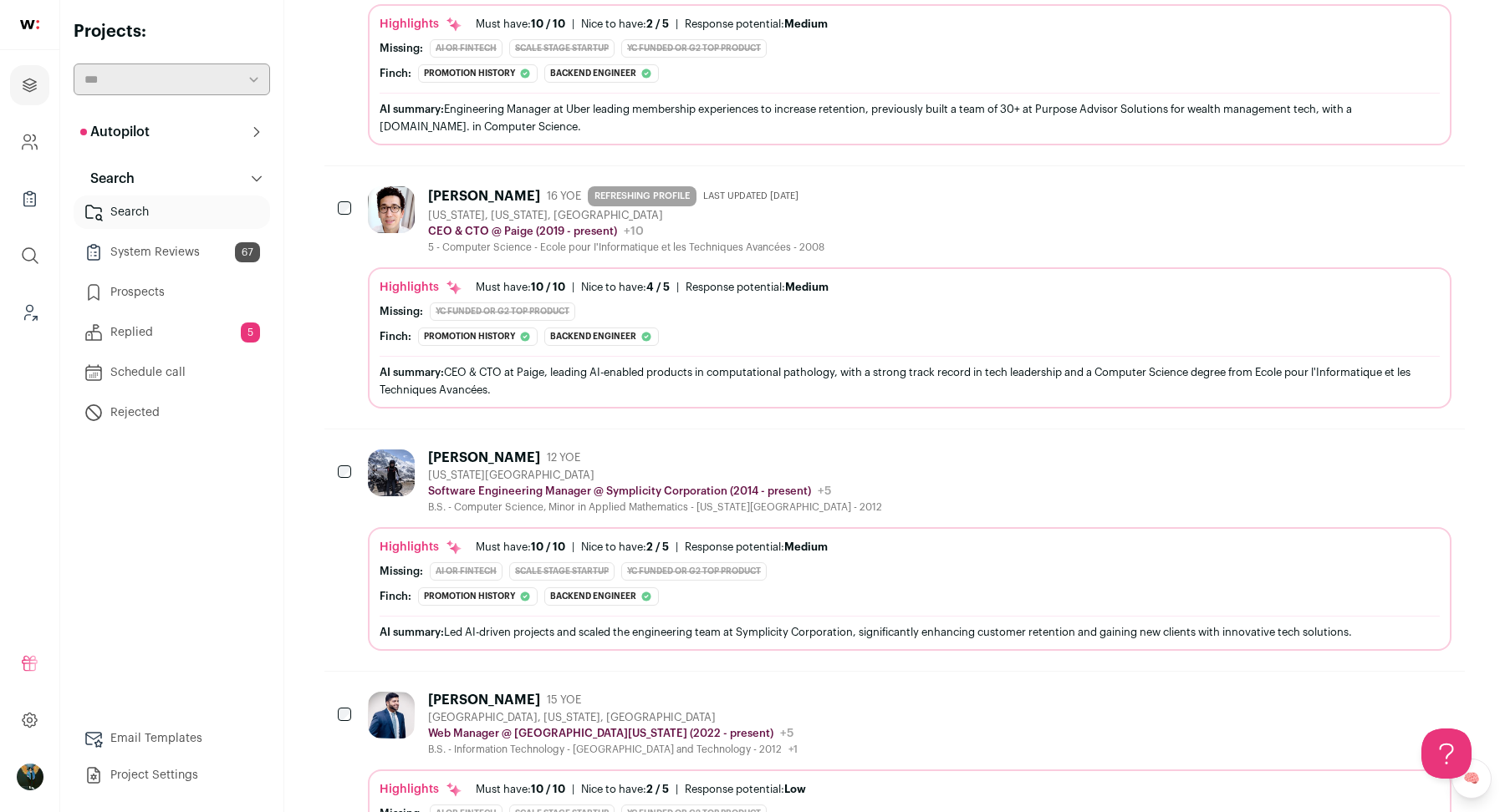
click at [350, 186] on div at bounding box center [346, 209] width 17 height 47
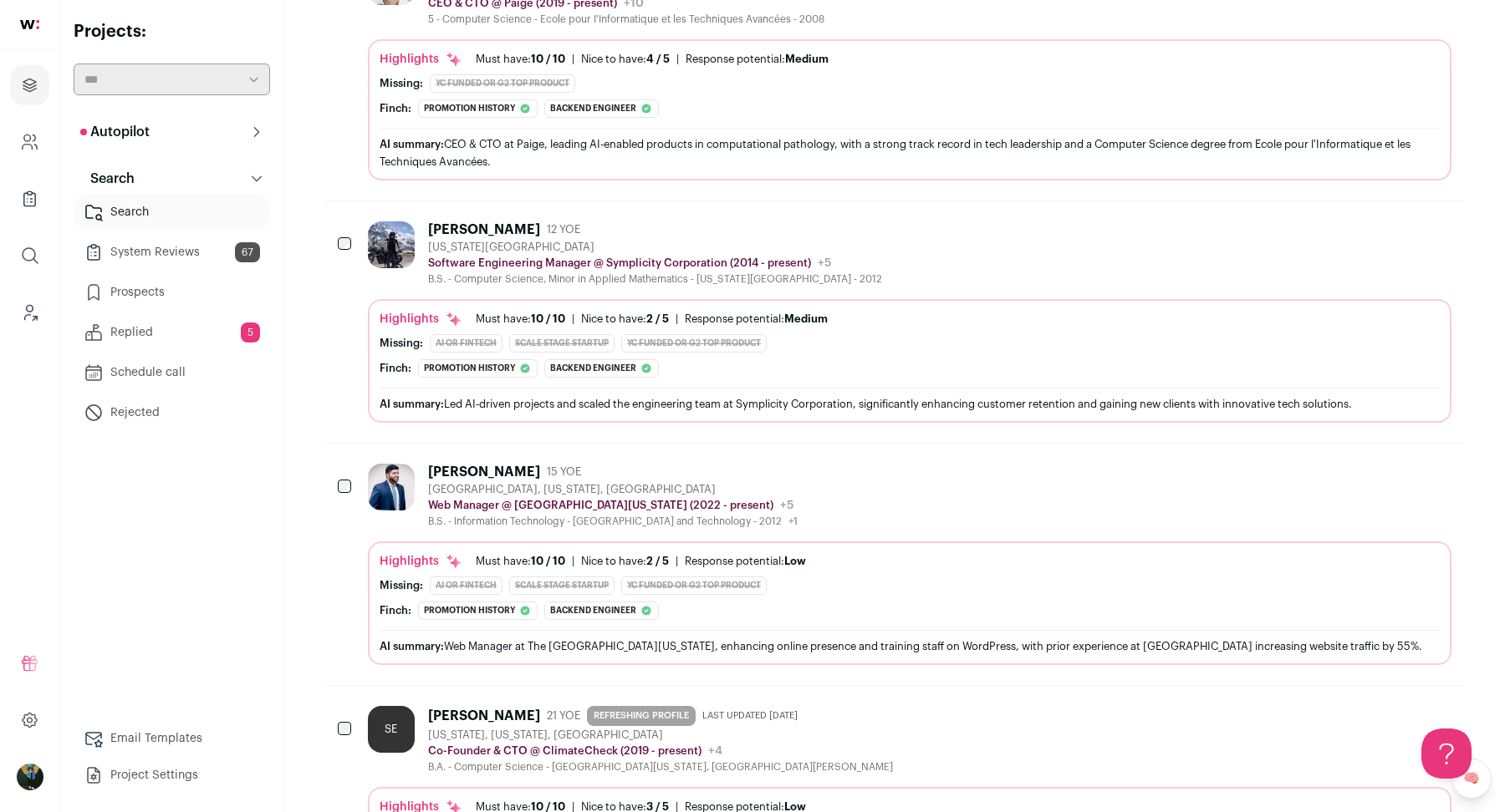
click at [406, 464] on img at bounding box center [391, 487] width 47 height 47
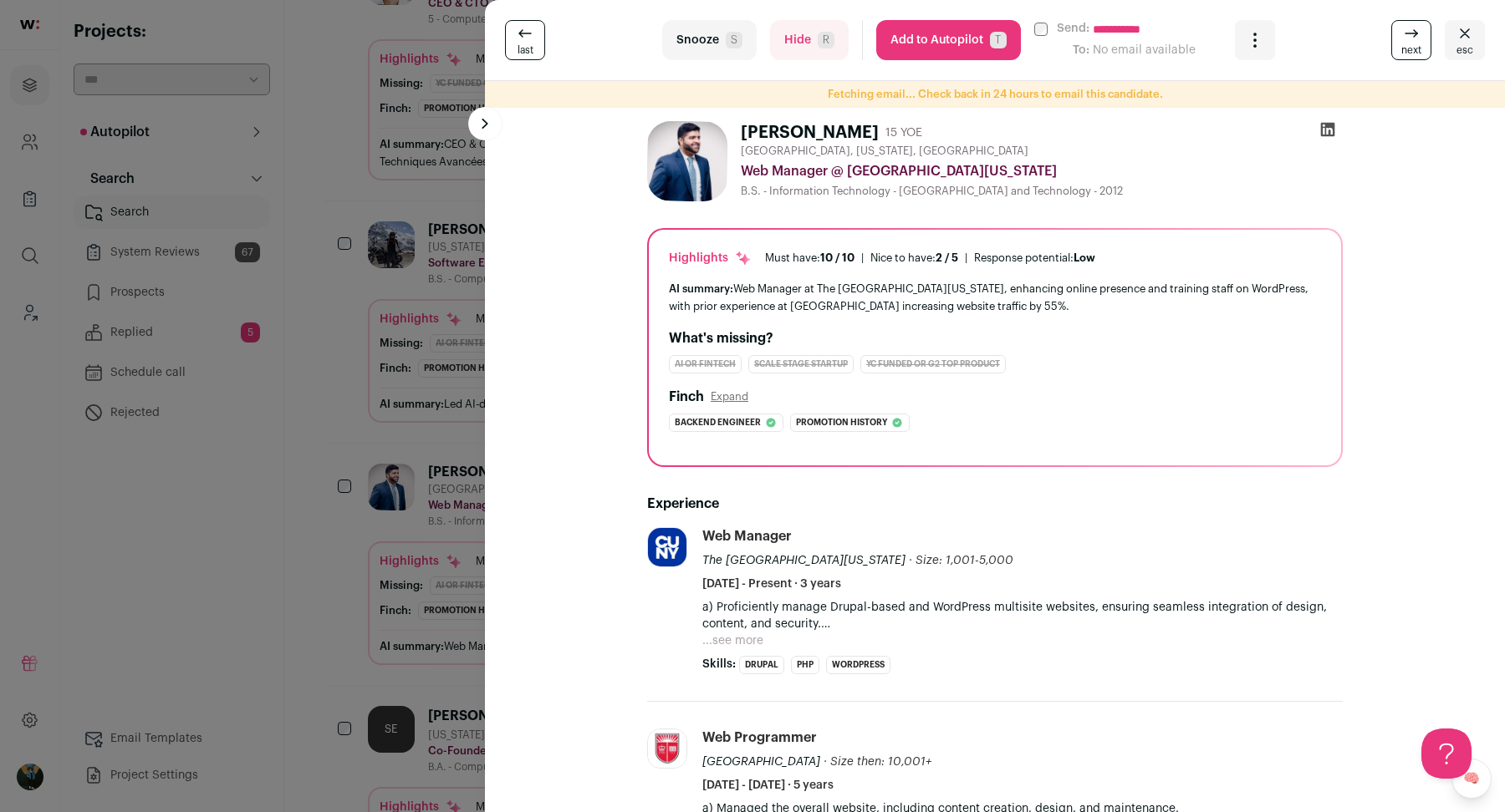
scroll to position [257, 0]
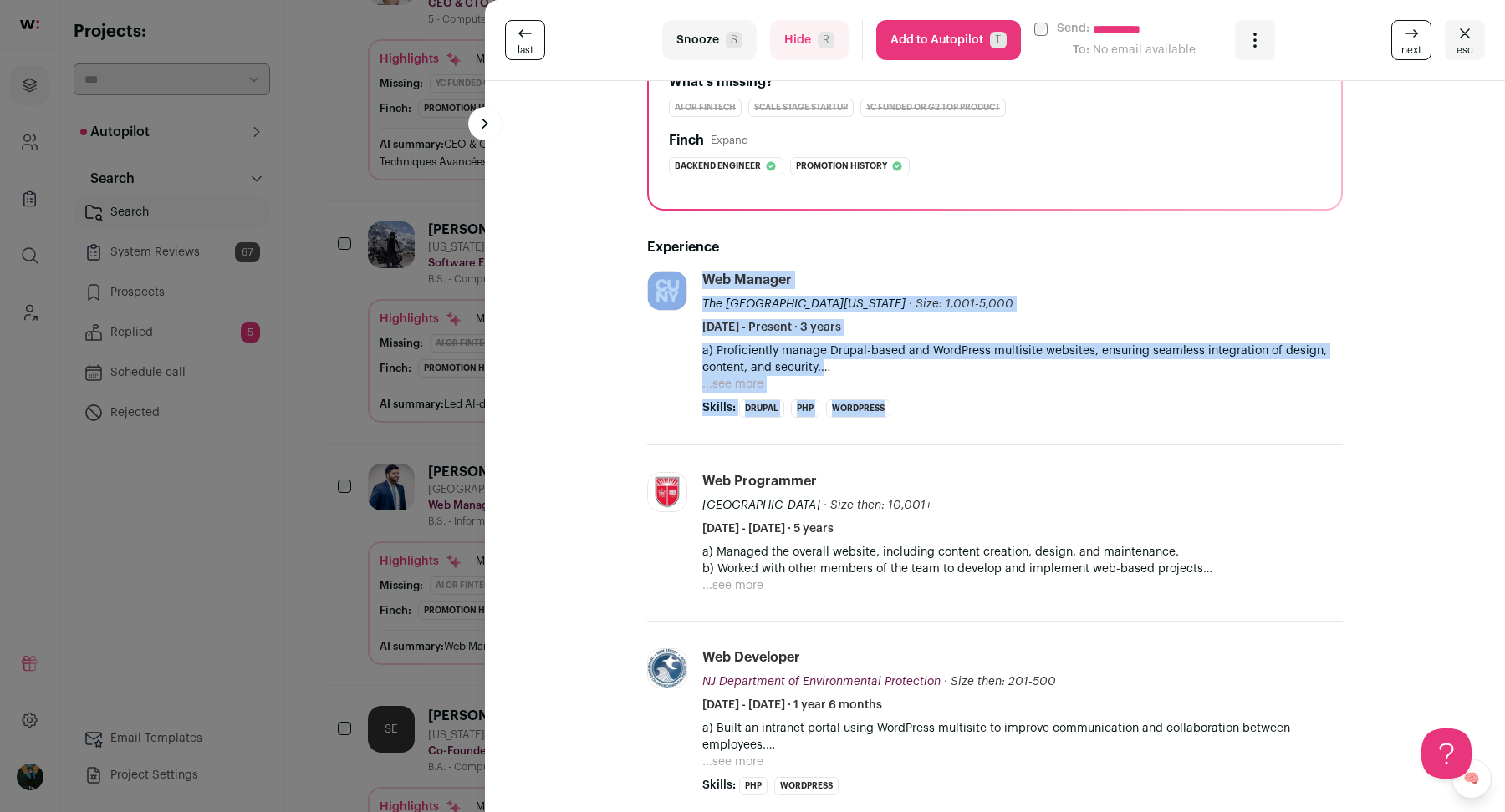
click at [423, 443] on div "**********" at bounding box center [752, 406] width 1505 height 812
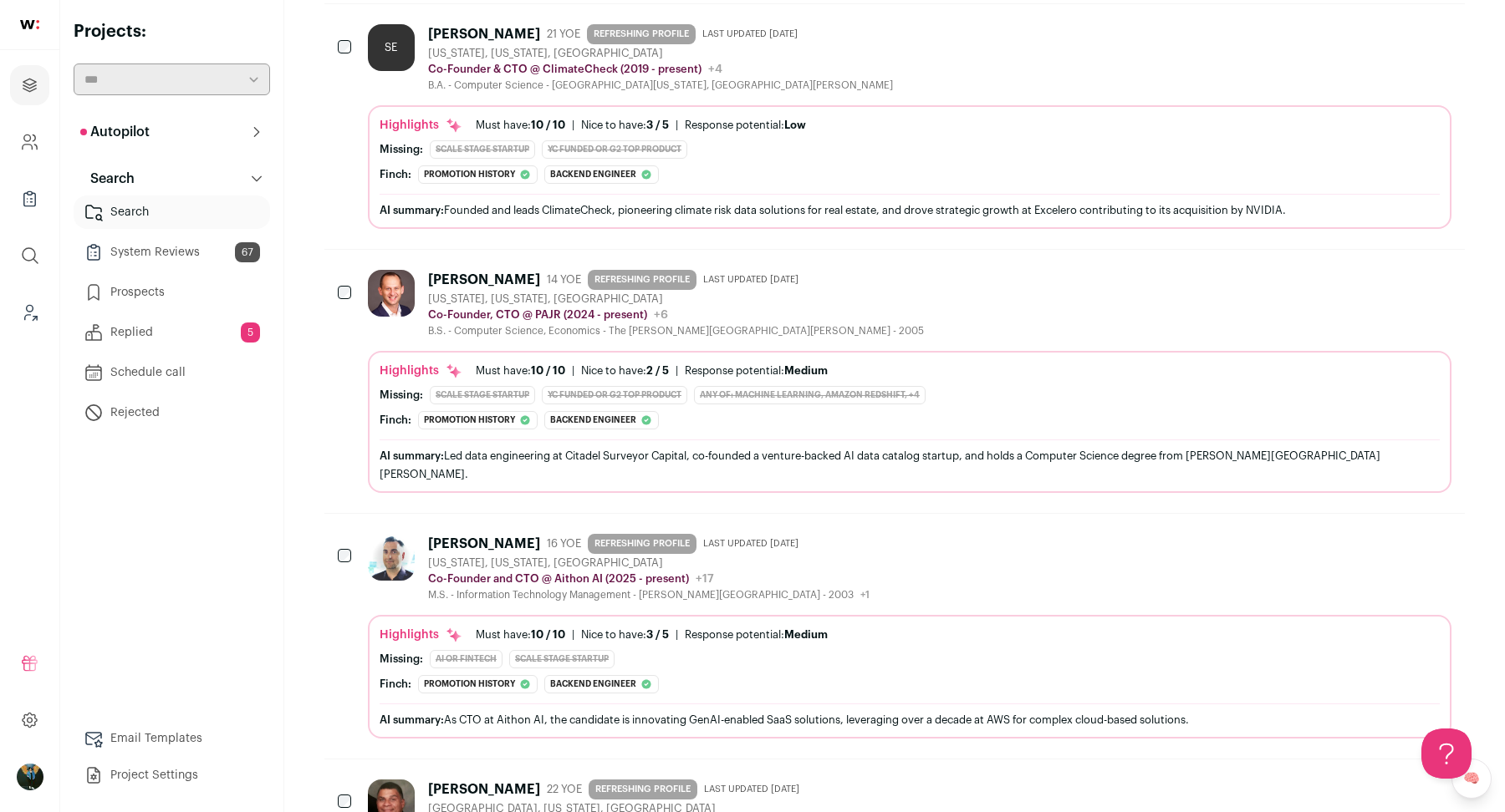
scroll to position [6531, 0]
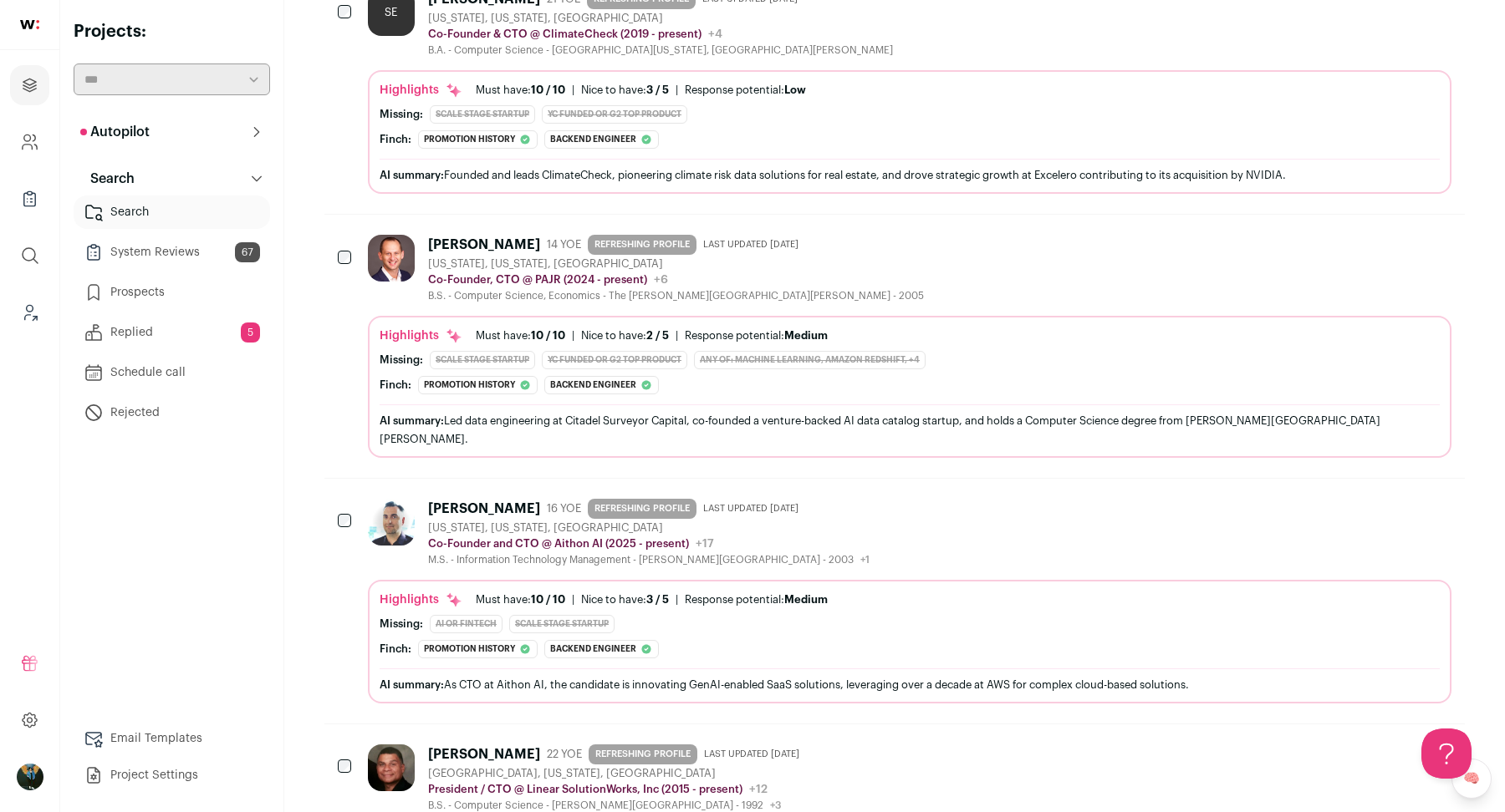
click at [347, 499] on div at bounding box center [346, 522] width 17 height 47
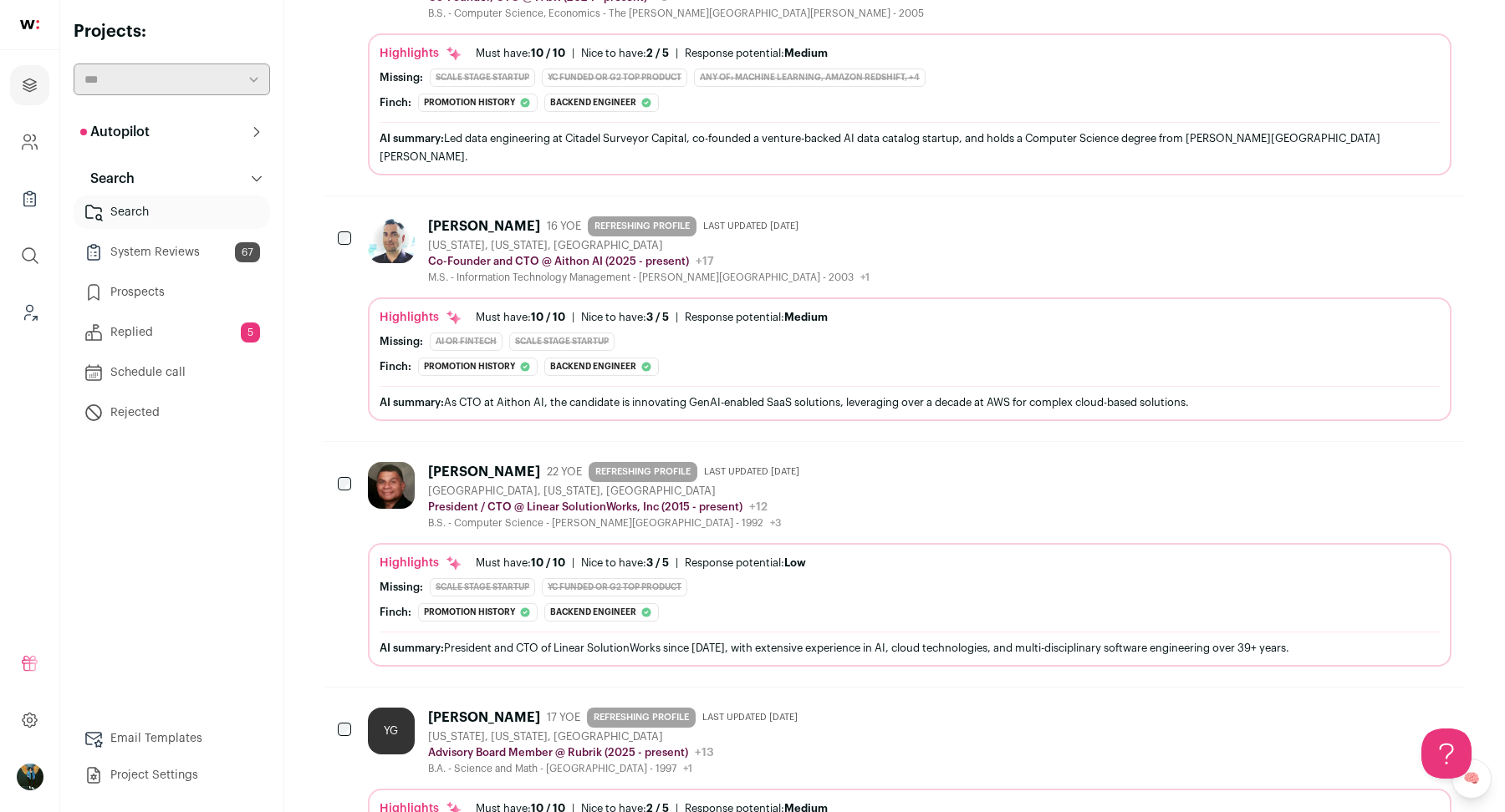
scroll to position [6818, 0]
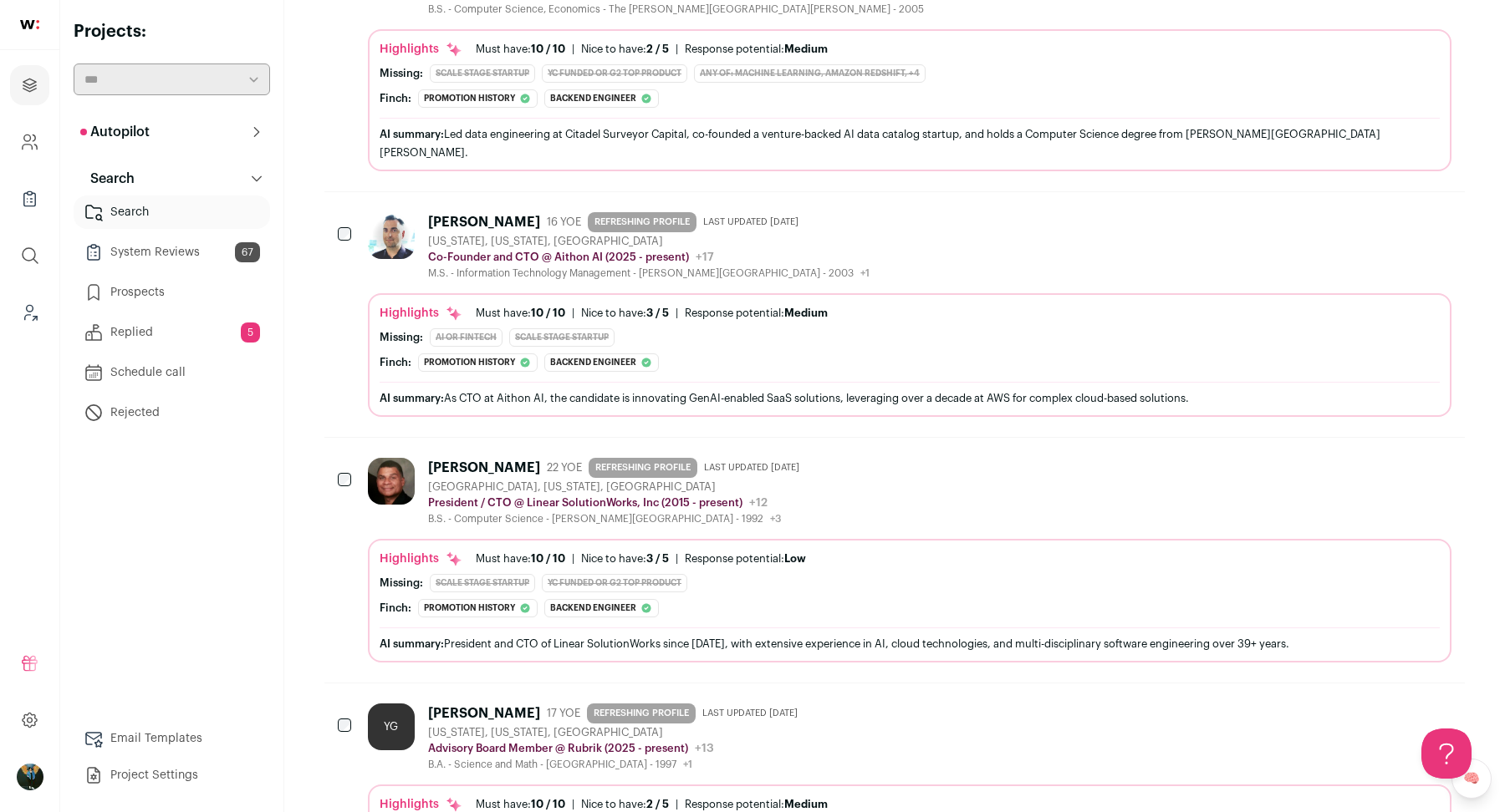
click at [334, 683] on div "YG Yoav Guttmann 17 YOE REFRESHING PROFILE Last updated 7/8/2025 New York, New …" at bounding box center [895, 815] width 1140 height 263
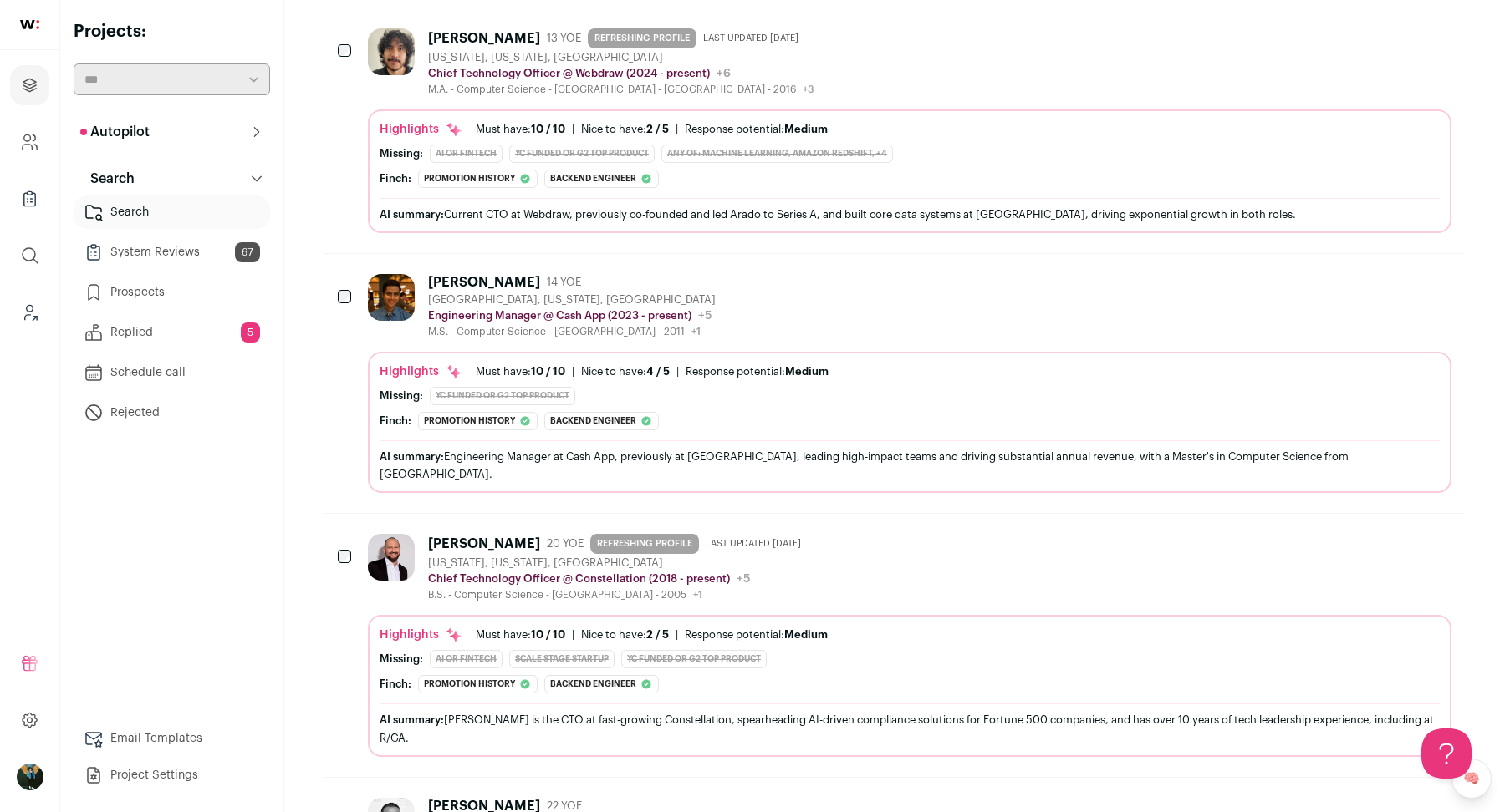
scroll to position [0, 0]
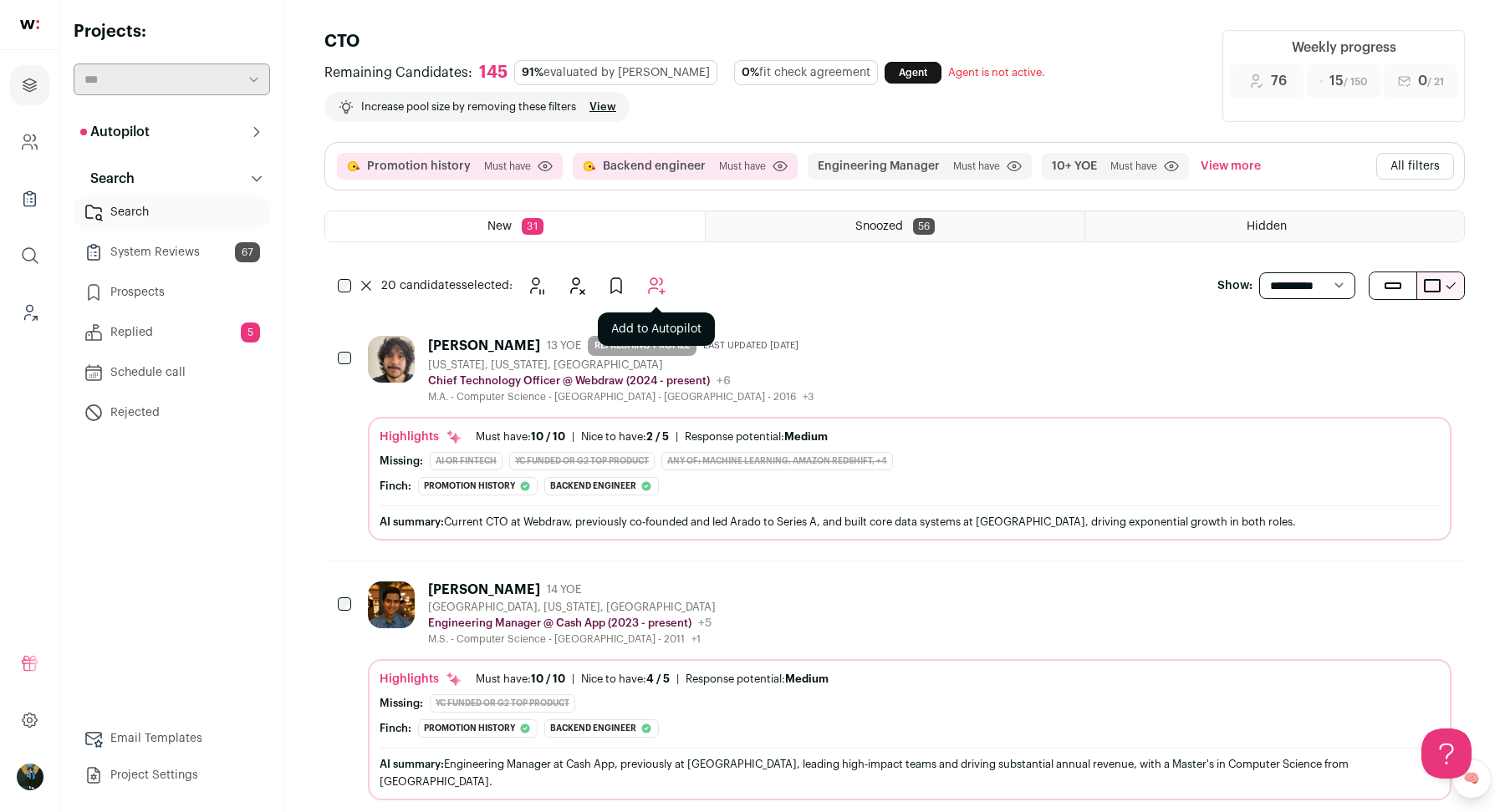
click at [670, 293] on button "Add to Autopilot" at bounding box center [656, 286] width 34 height 34
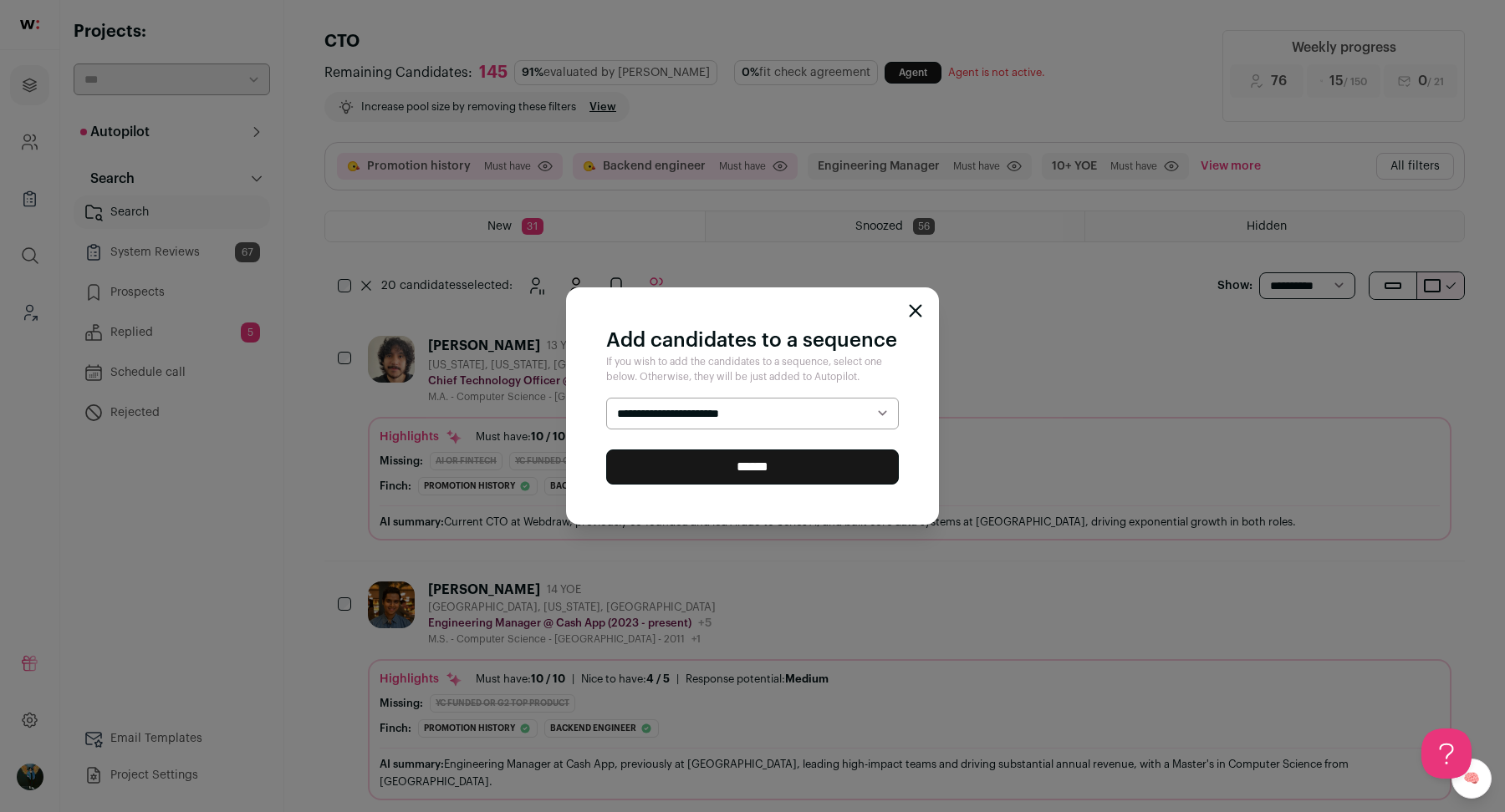
click at [475, 378] on div "**********" at bounding box center [752, 406] width 1505 height 812
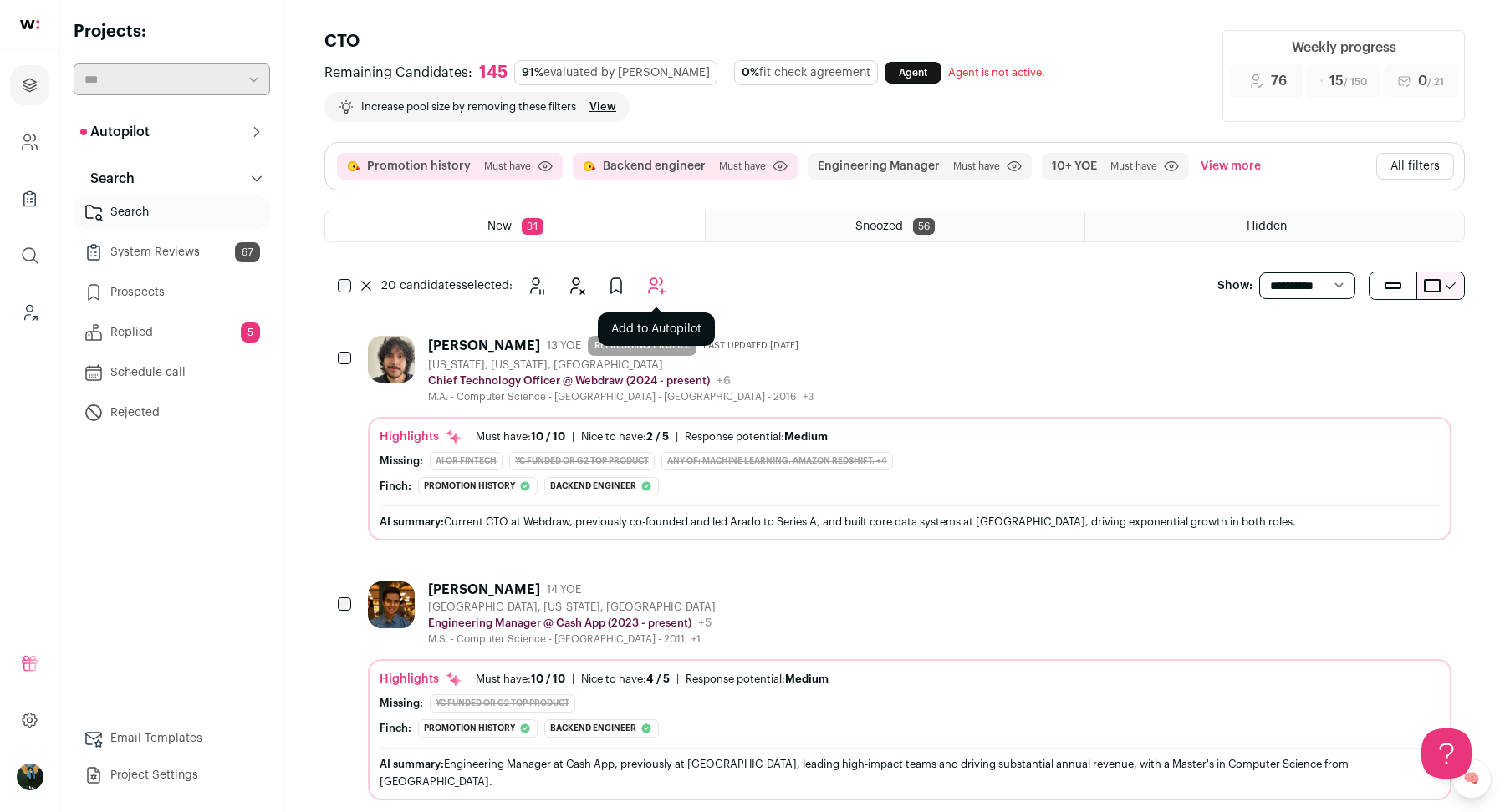
click at [664, 279] on icon "Add to Autopilot" at bounding box center [655, 286] width 20 height 20
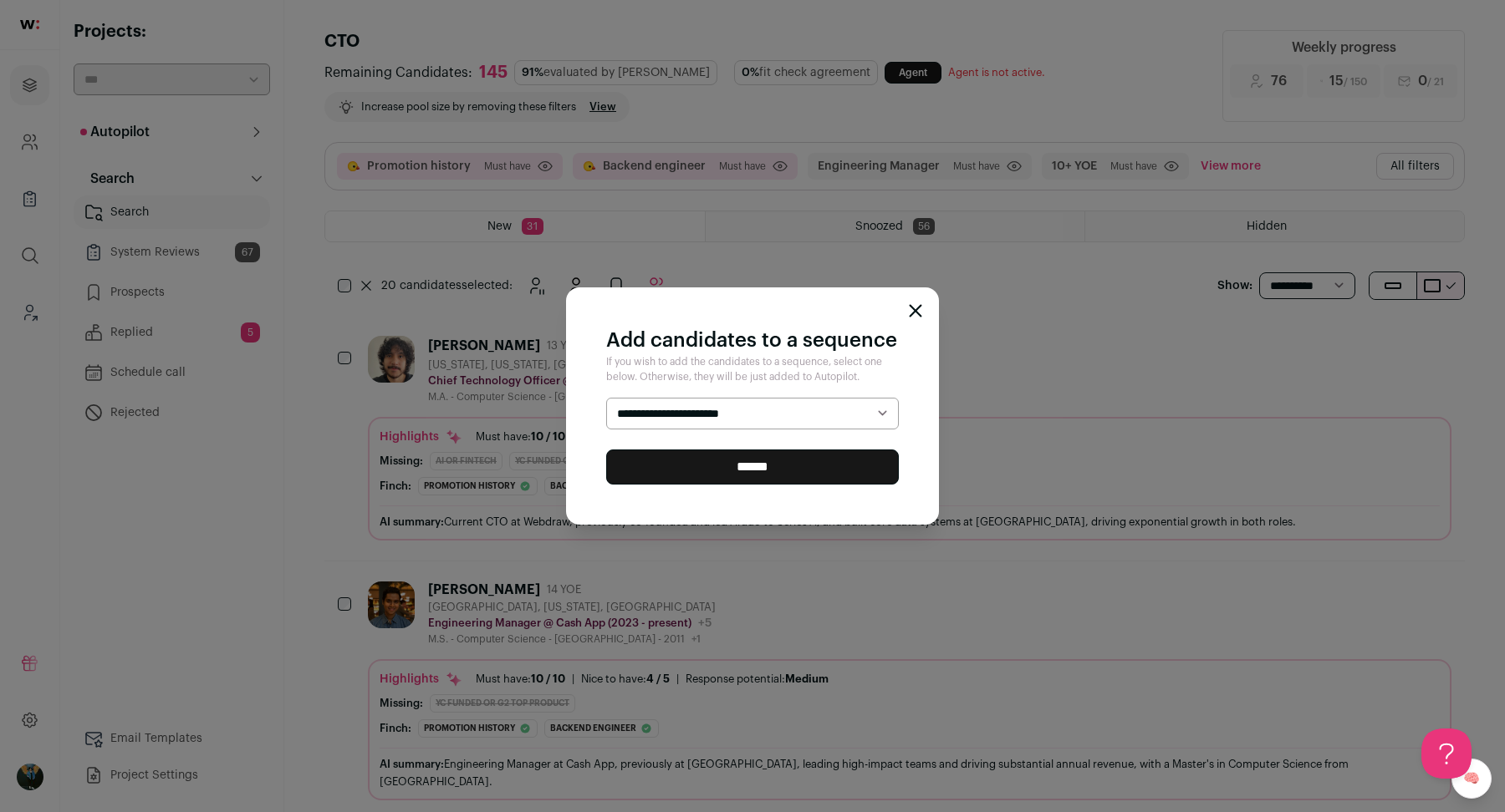
select select "*****"
click at [702, 467] on input "******" at bounding box center [752, 467] width 293 height 35
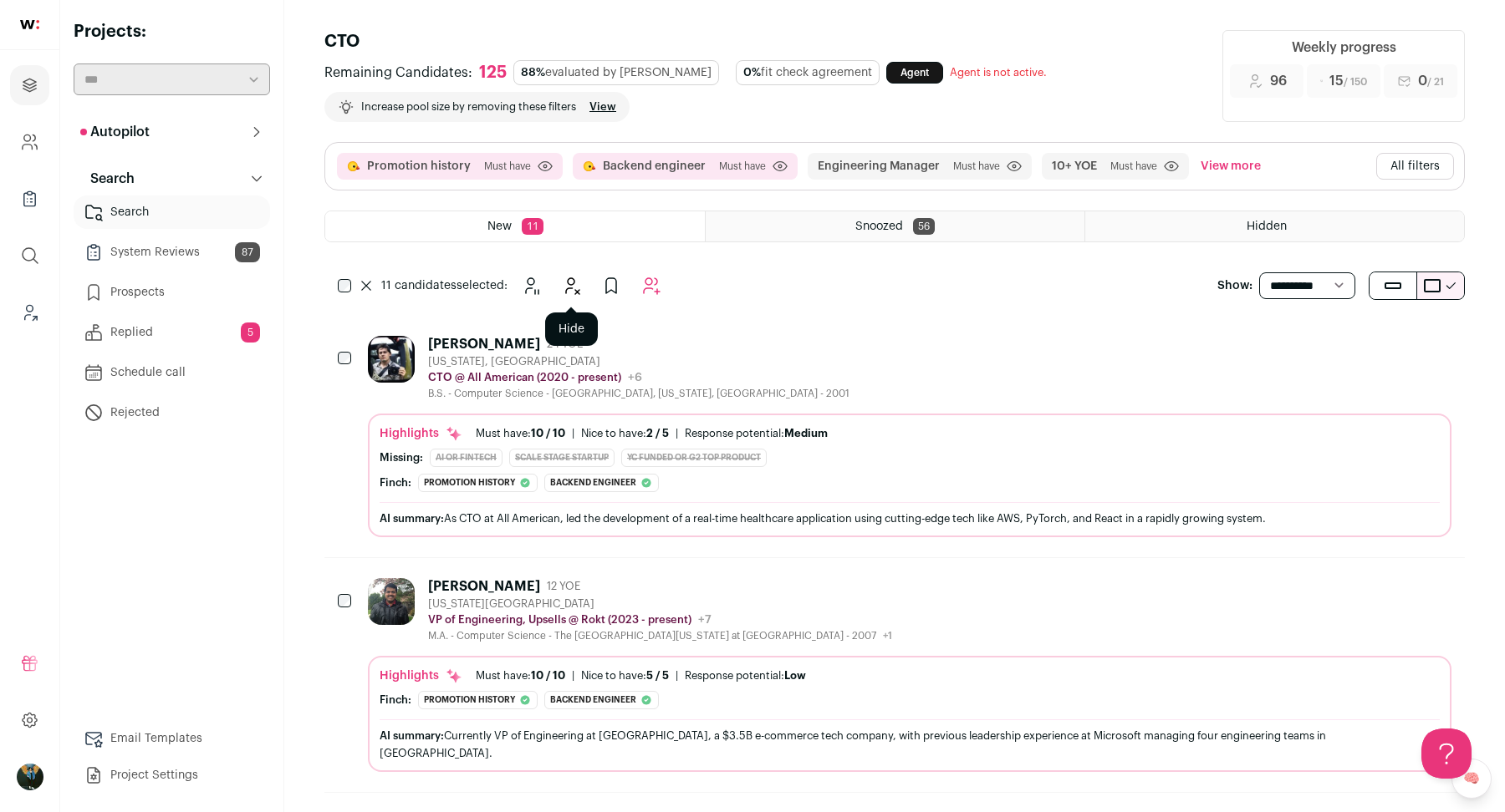
click at [576, 294] on button "Hide" at bounding box center [571, 286] width 34 height 34
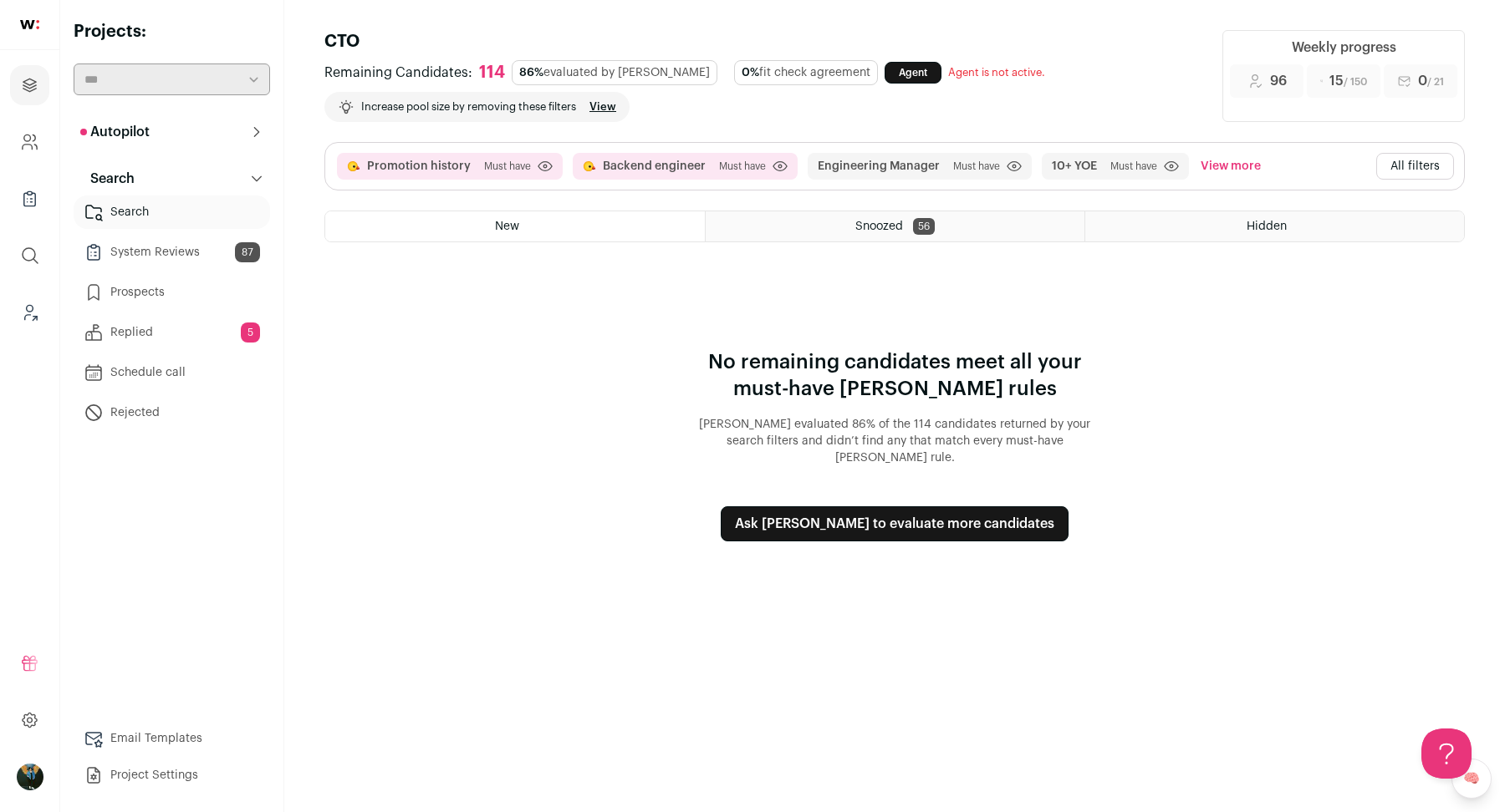
click at [1396, 169] on button "All filters" at bounding box center [1415, 166] width 78 height 26
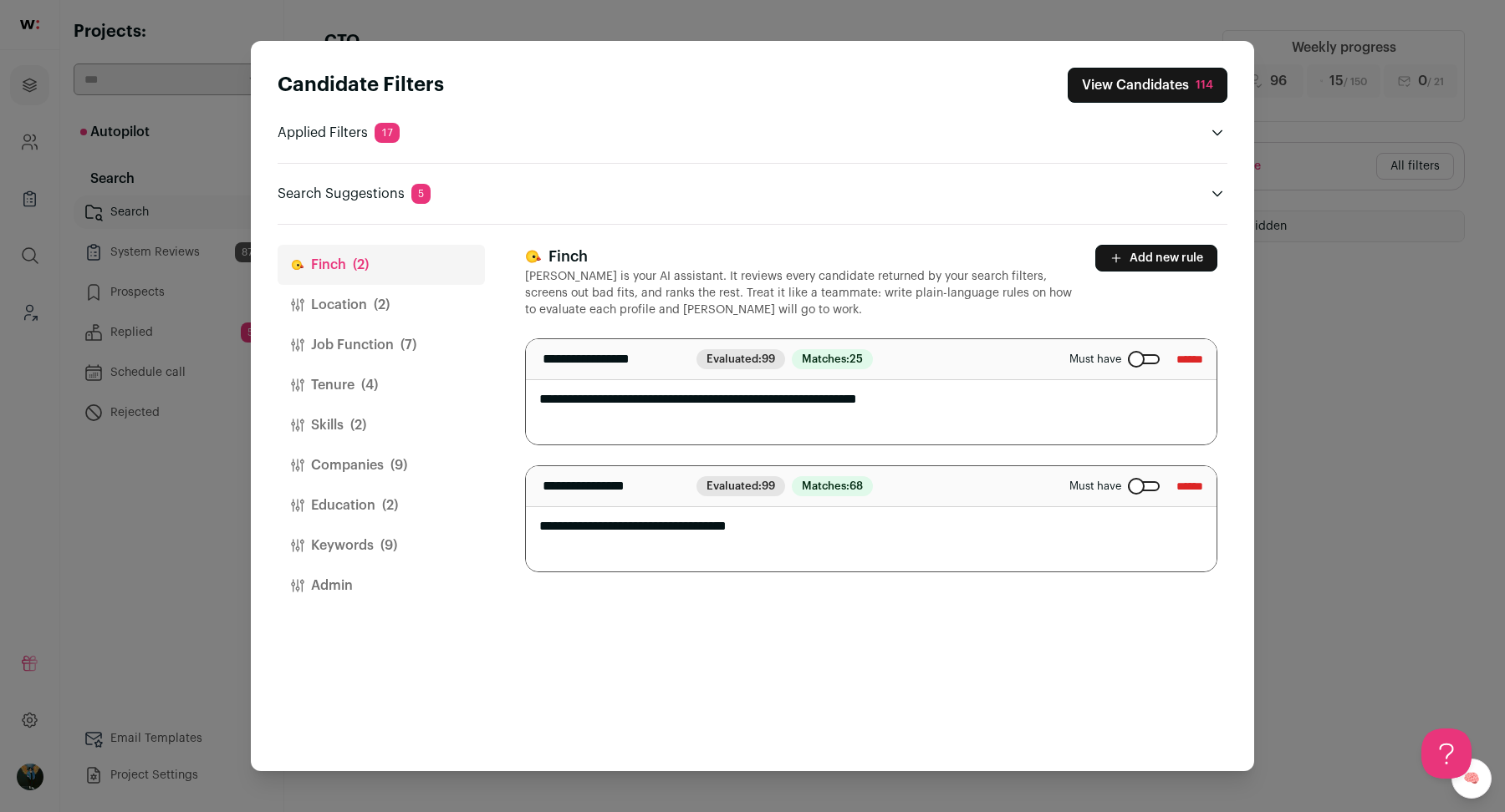
click at [393, 340] on button "Job Function (7)" at bounding box center [381, 345] width 207 height 40
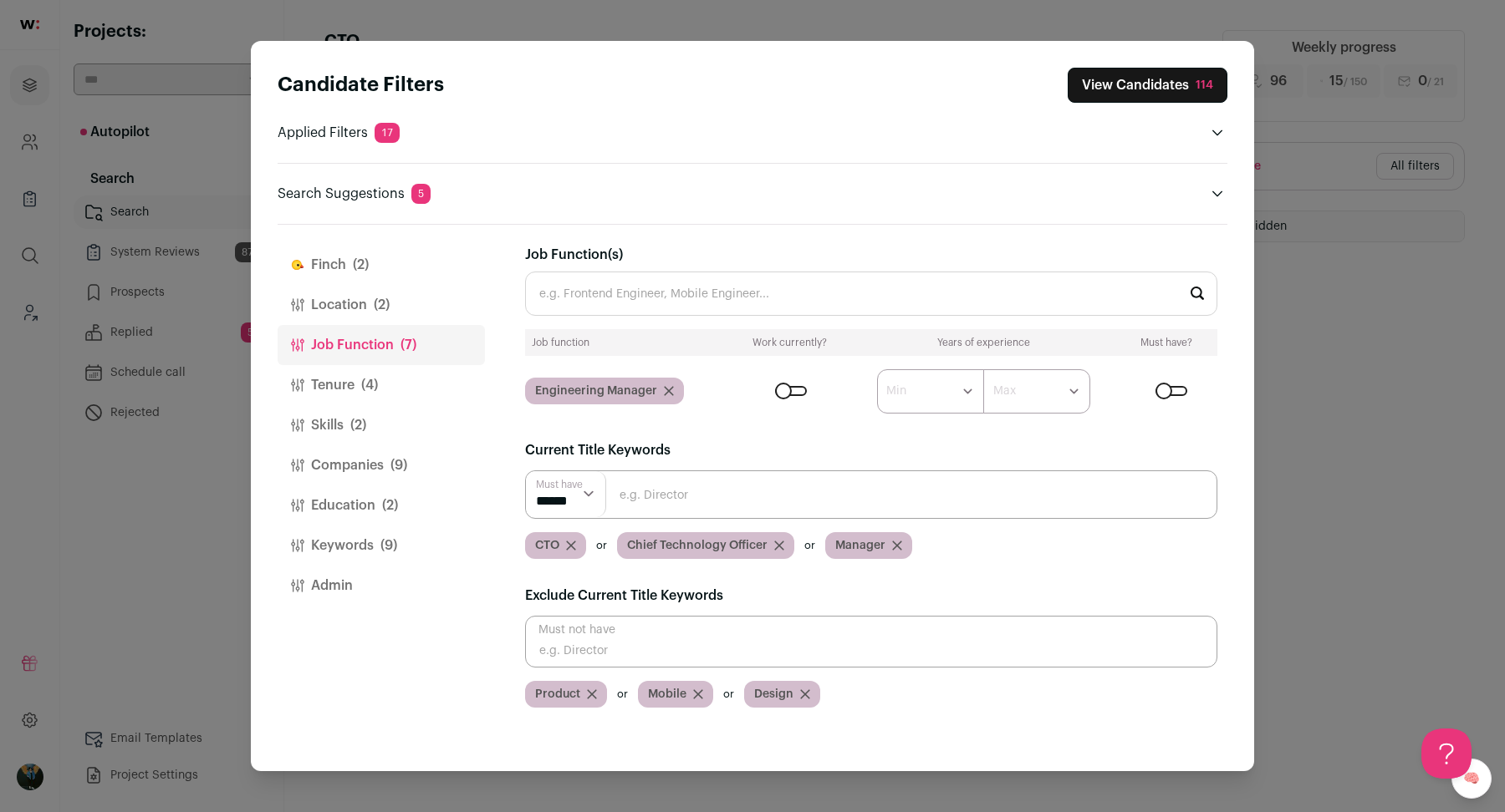
click at [1179, 386] on div "Close modal via background" at bounding box center [1172, 391] width 32 height 10
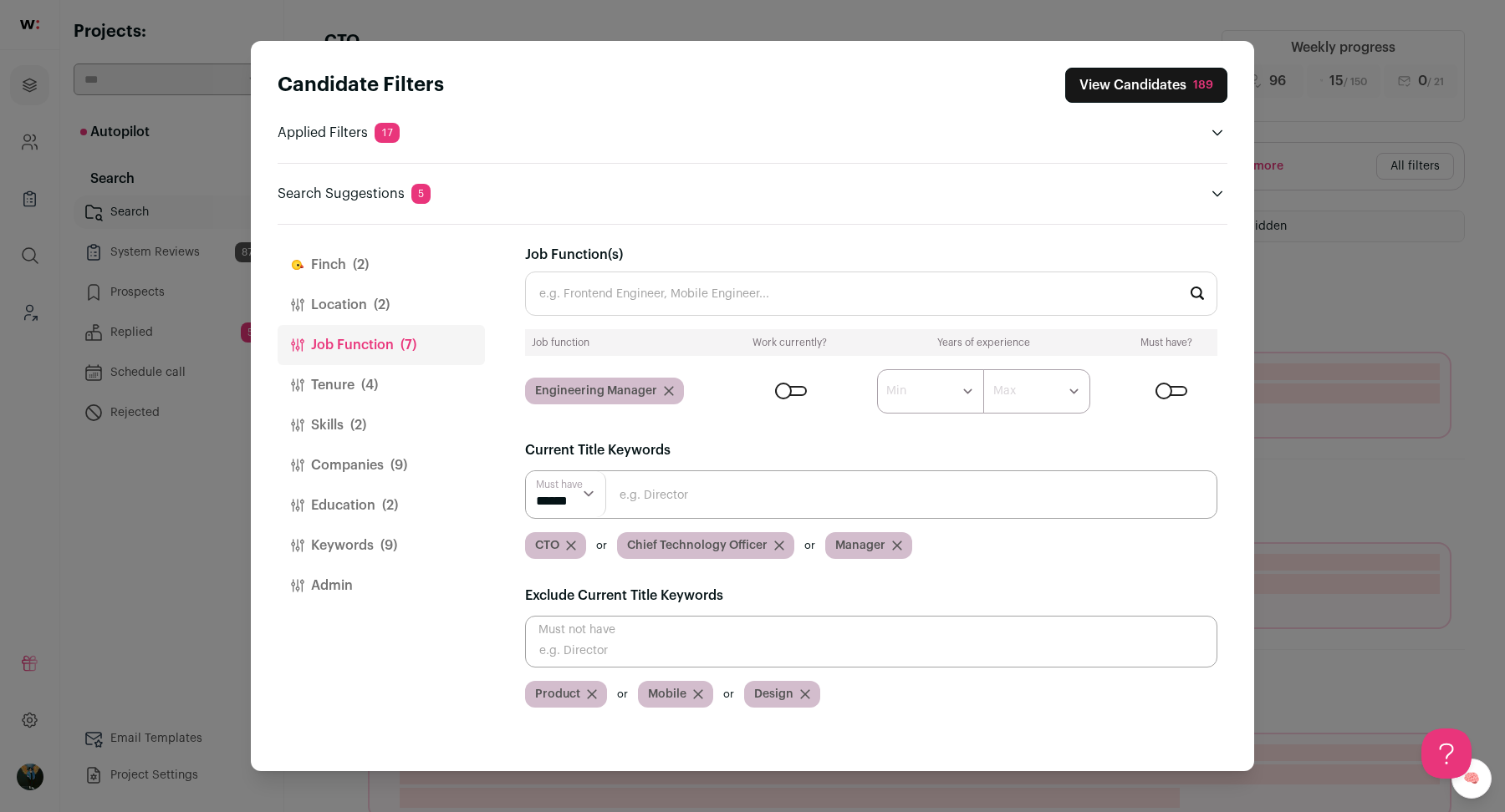
click at [369, 251] on button "[PERSON_NAME] (2)" at bounding box center [381, 264] width 207 height 40
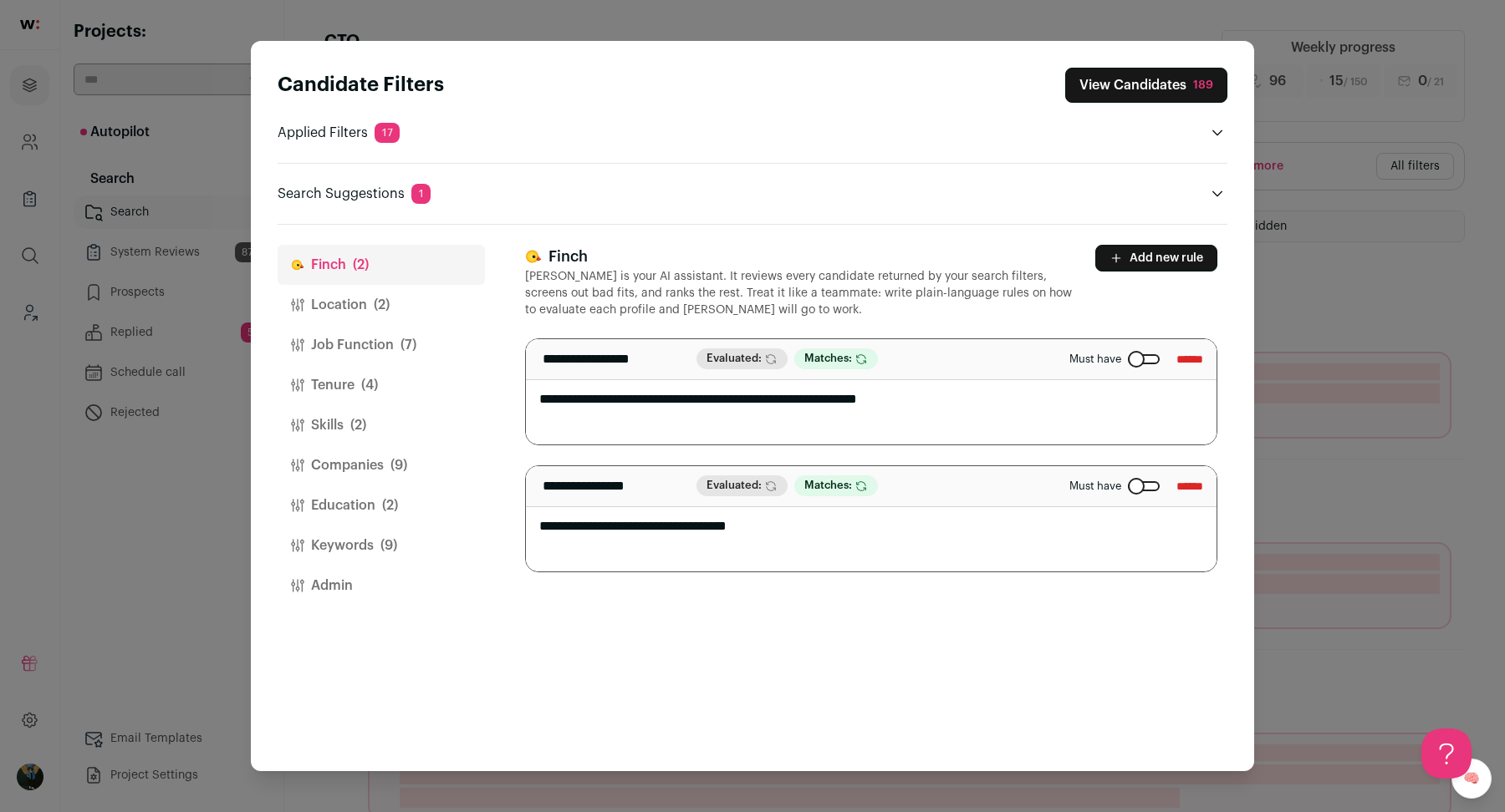
click at [1220, 65] on header "Candidate Filters View Candidates 189 Applied Filters 17 Promotion history or B…" at bounding box center [752, 132] width 949 height 183
click at [1199, 86] on div "189" at bounding box center [1202, 85] width 20 height 17
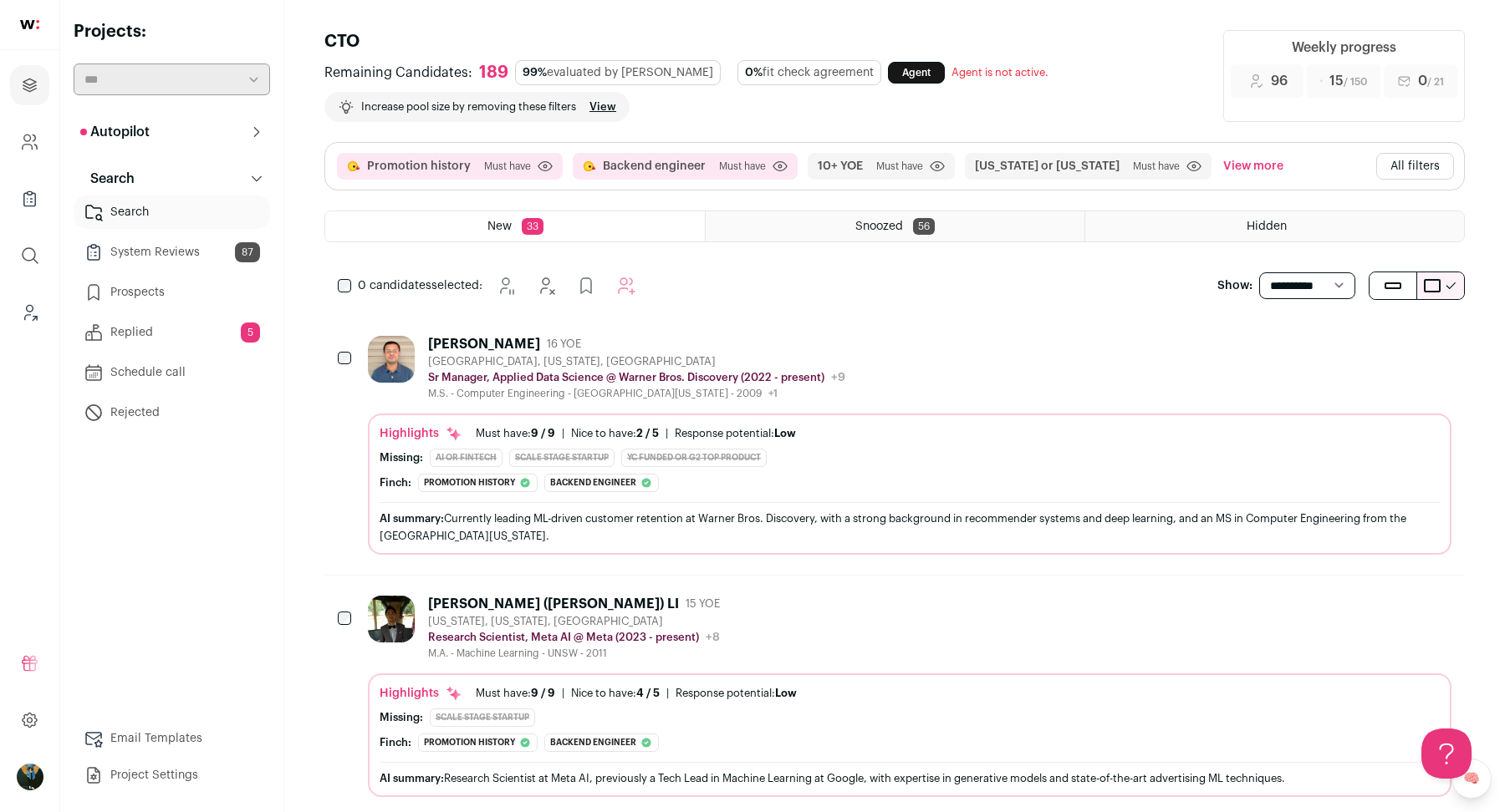
click at [1414, 171] on button "All filters" at bounding box center [1415, 166] width 78 height 26
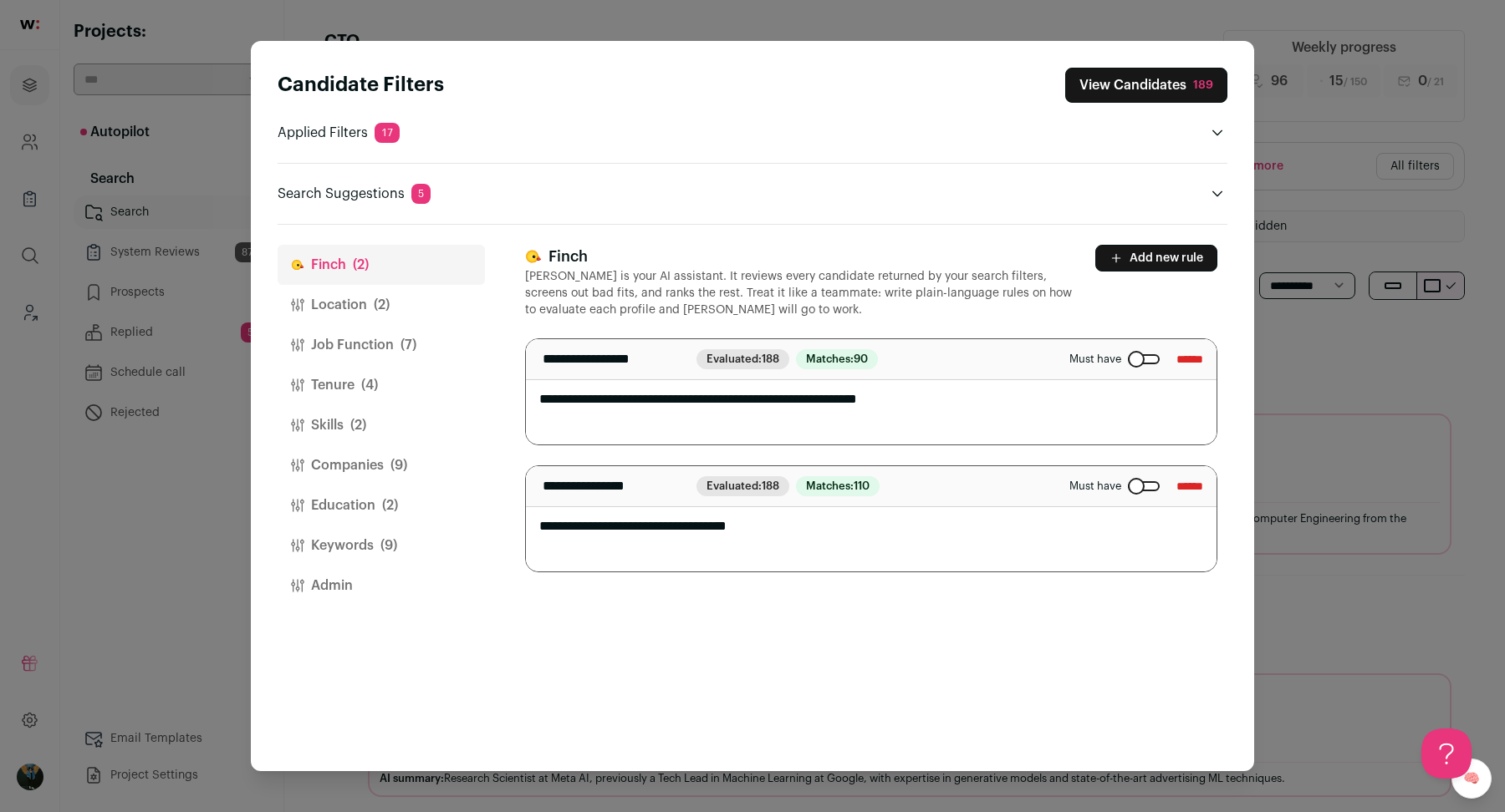
click at [386, 342] on button "Job Function (7)" at bounding box center [381, 345] width 207 height 40
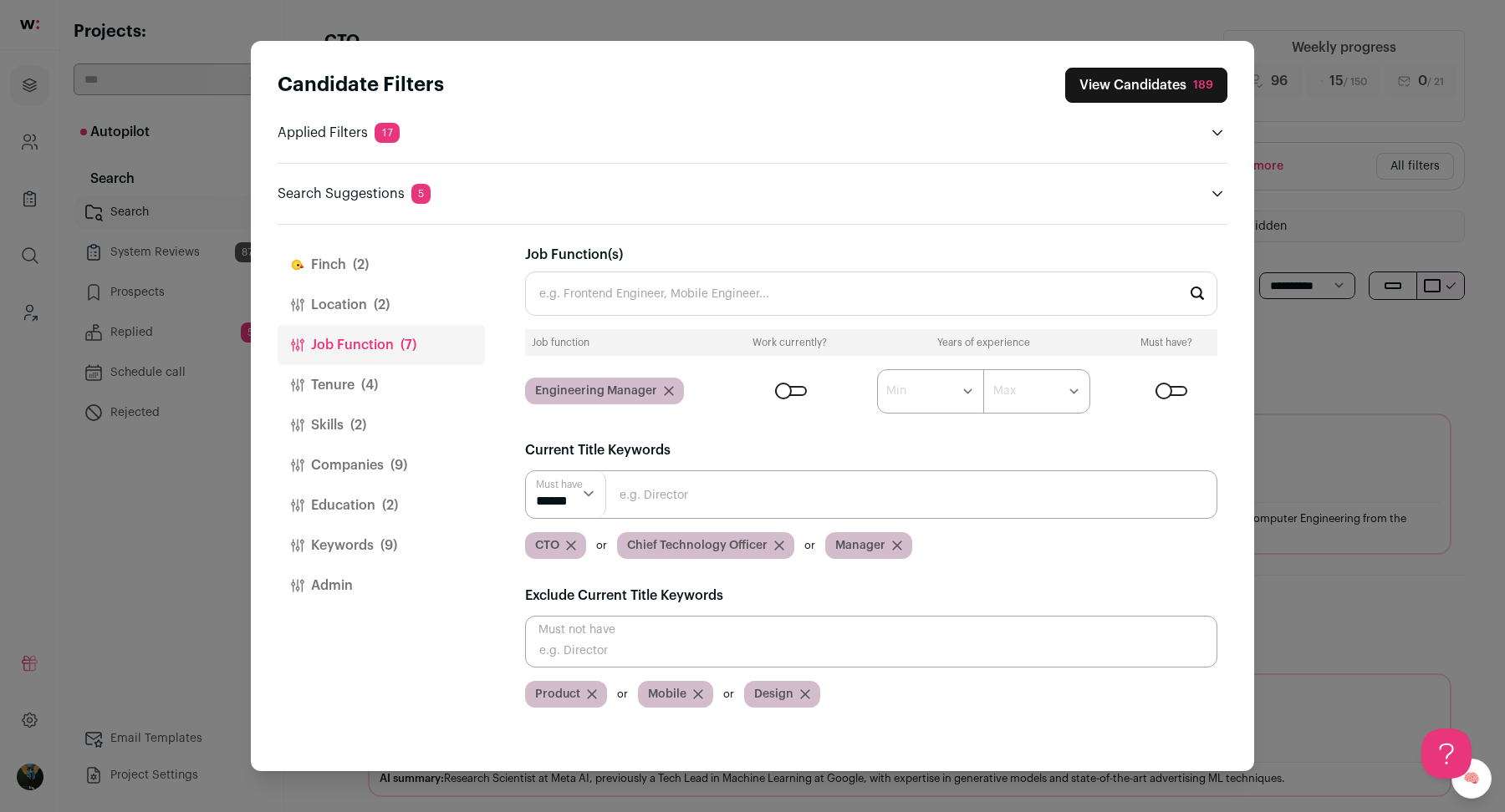
click at [695, 498] on input "Close modal via background" at bounding box center [871, 494] width 693 height 48
click at [696, 499] on input "Close modal via background" at bounding box center [871, 494] width 693 height 48
type input "Tech lead"
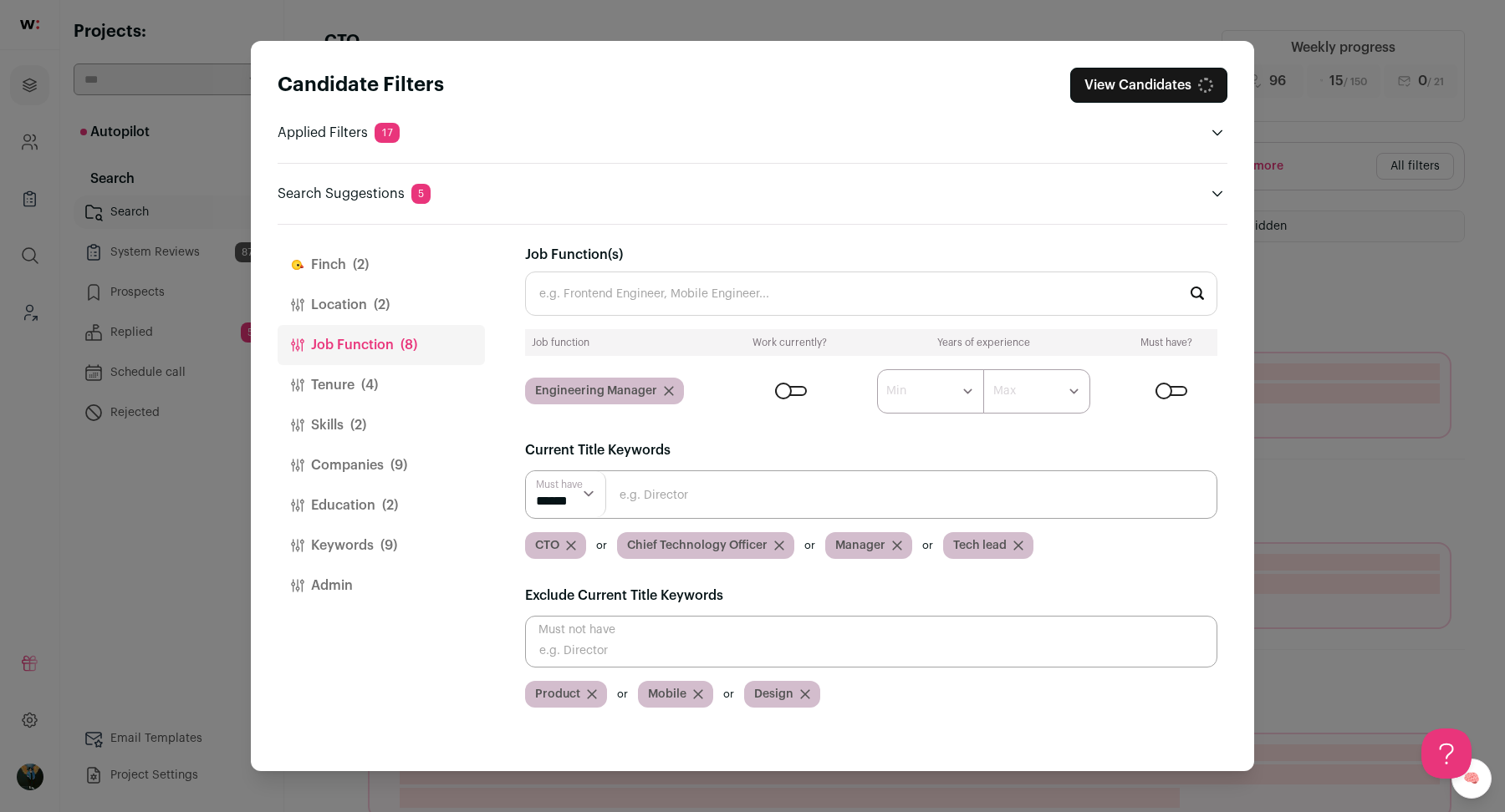
click at [708, 504] on input "Close modal via background" at bounding box center [871, 494] width 693 height 48
type input "Head of"
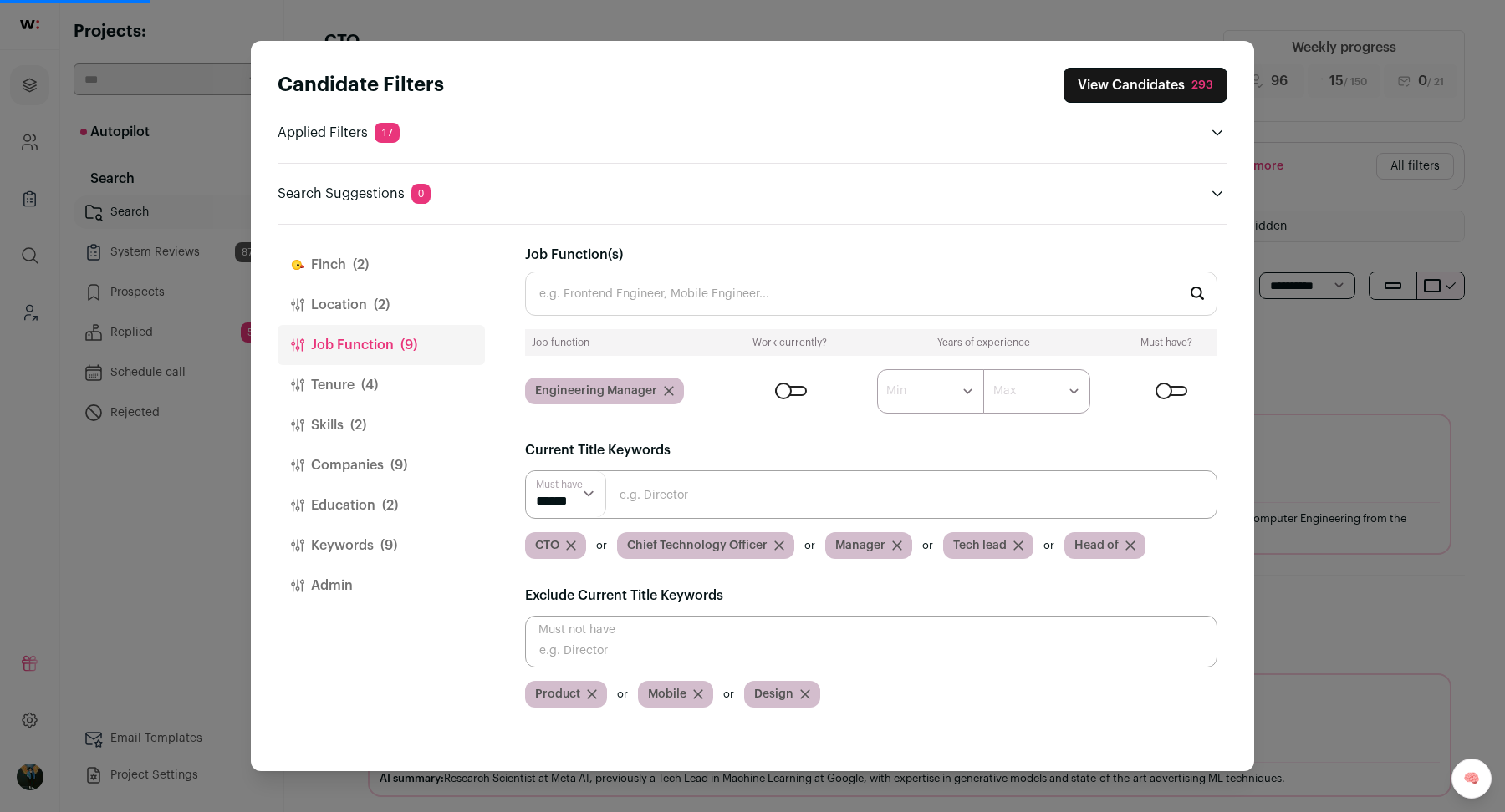
click at [1170, 75] on button "View Candidates 293" at bounding box center [1145, 86] width 164 height 35
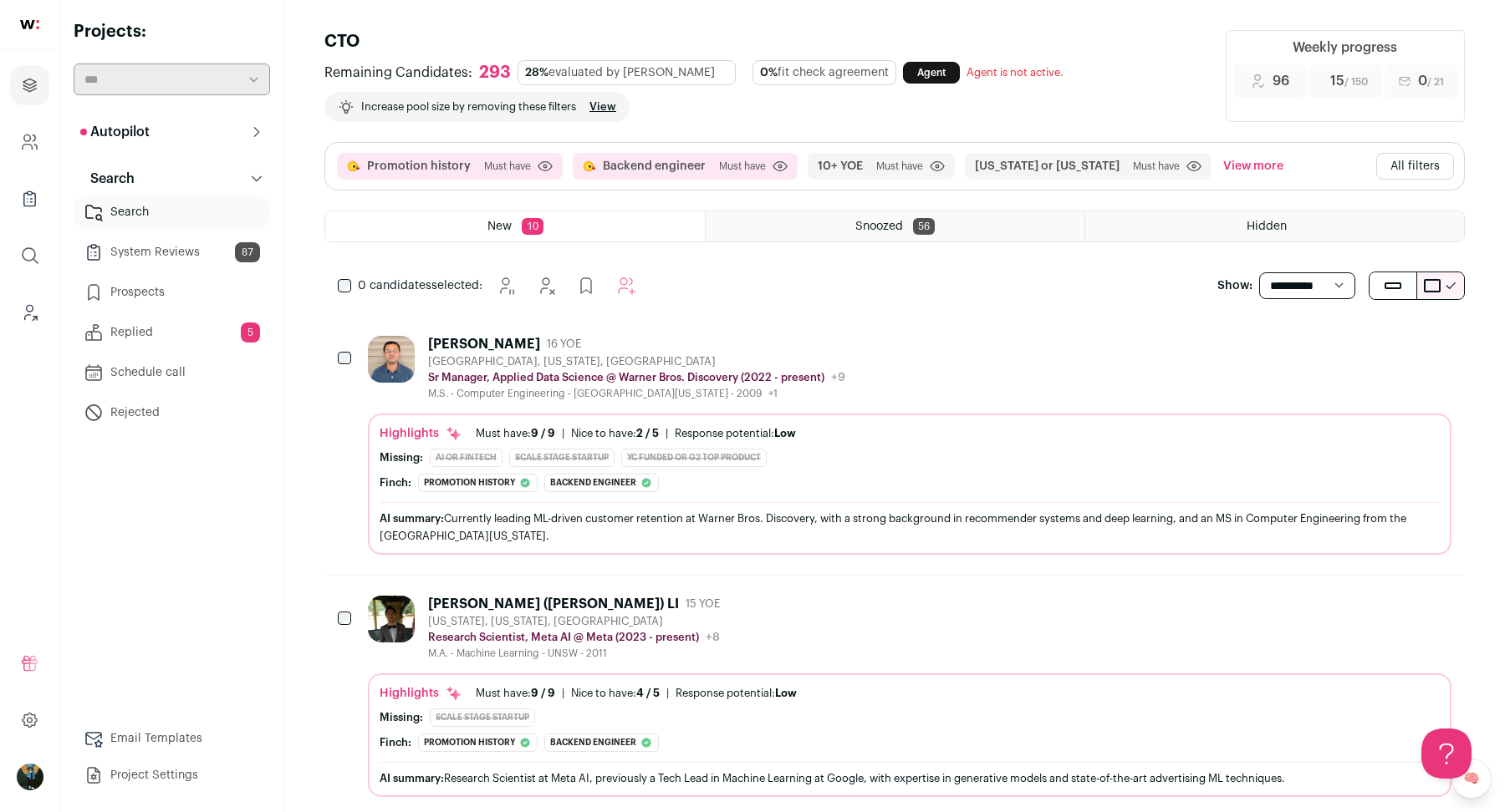
click at [1353, 339] on icon "Hide" at bounding box center [1346, 343] width 20 height 20
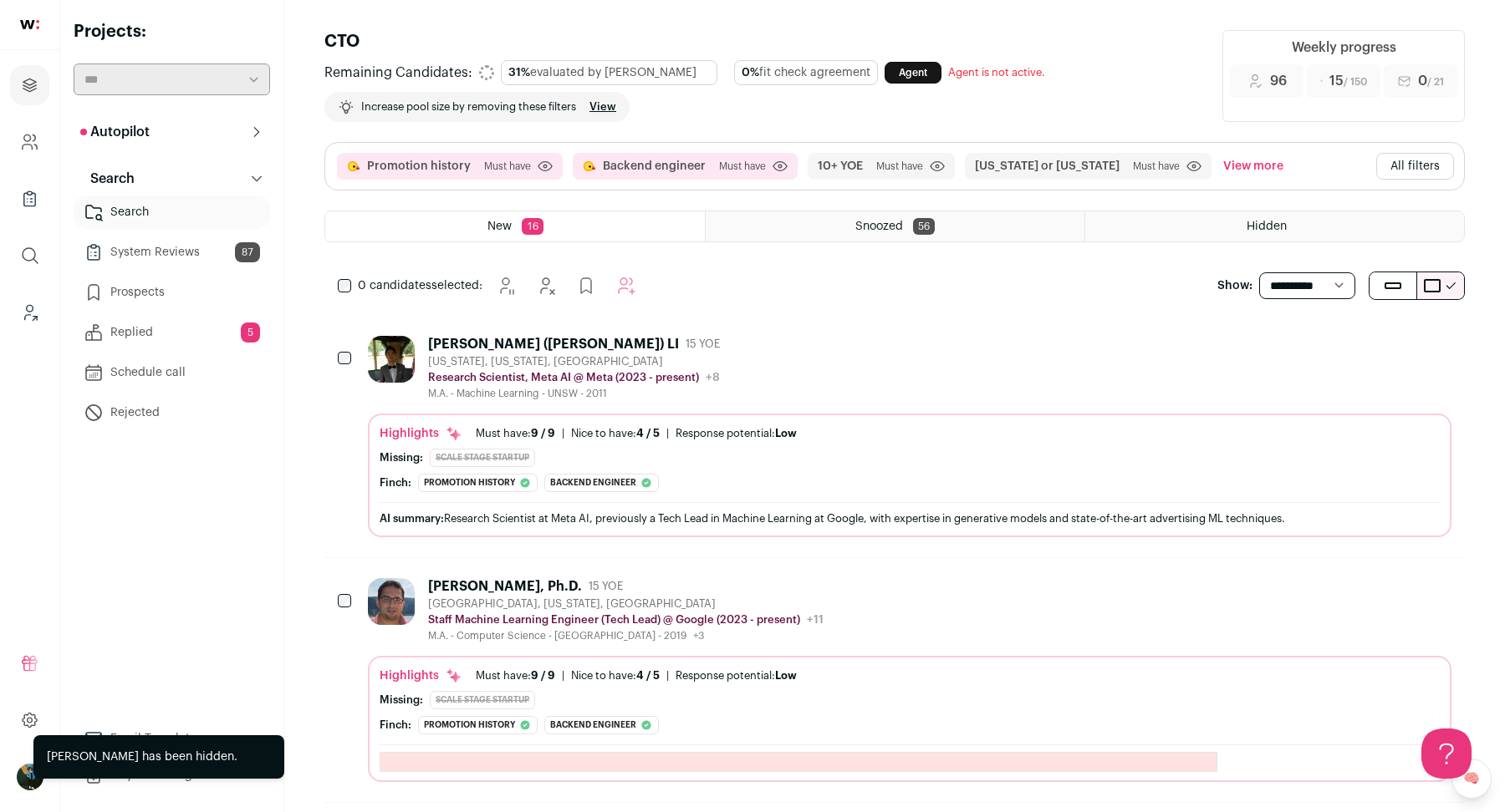
click at [1353, 339] on icon "Hide" at bounding box center [1346, 343] width 20 height 20
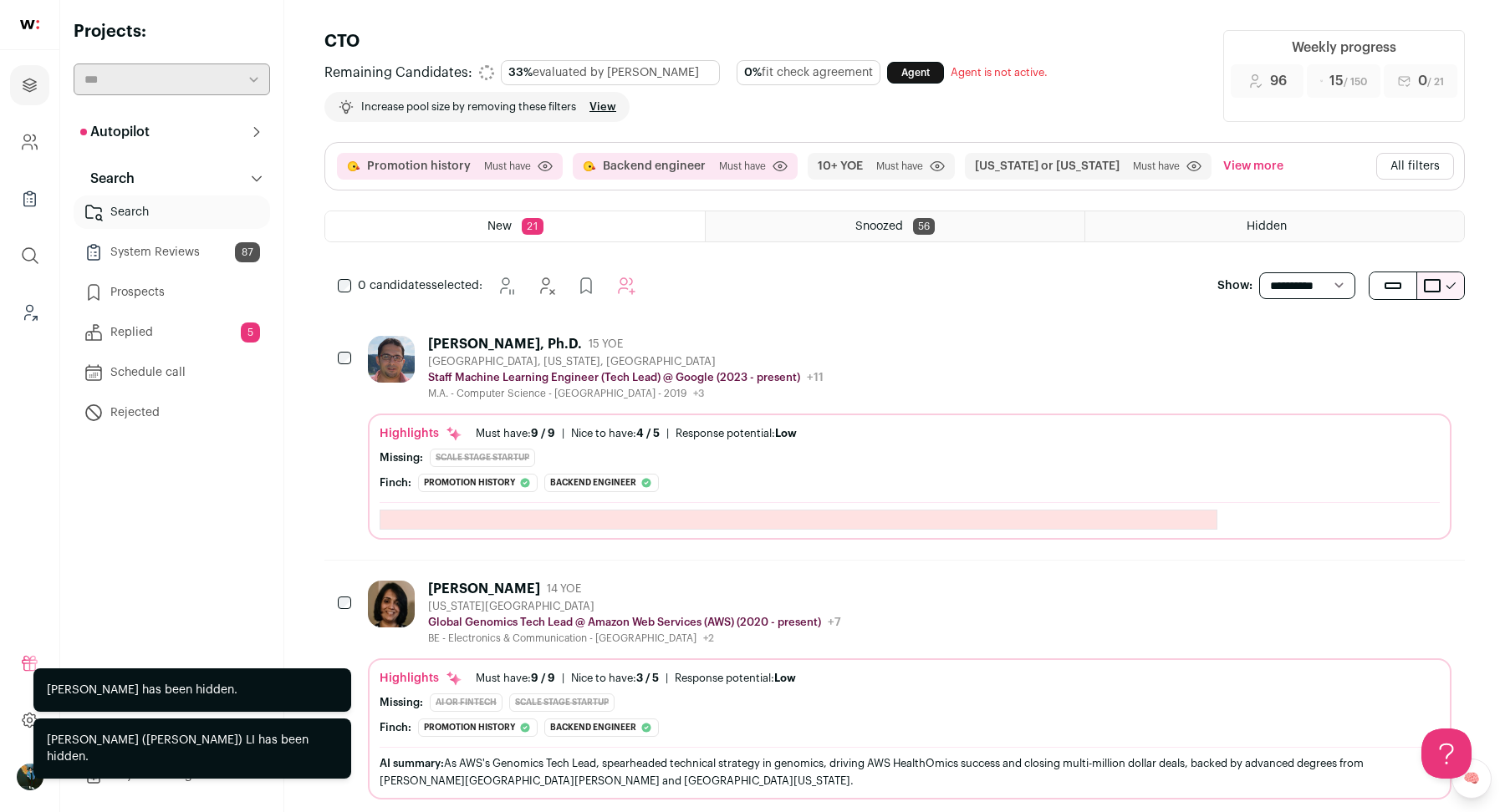
click at [1353, 340] on icon "Hide" at bounding box center [1346, 343] width 20 height 20
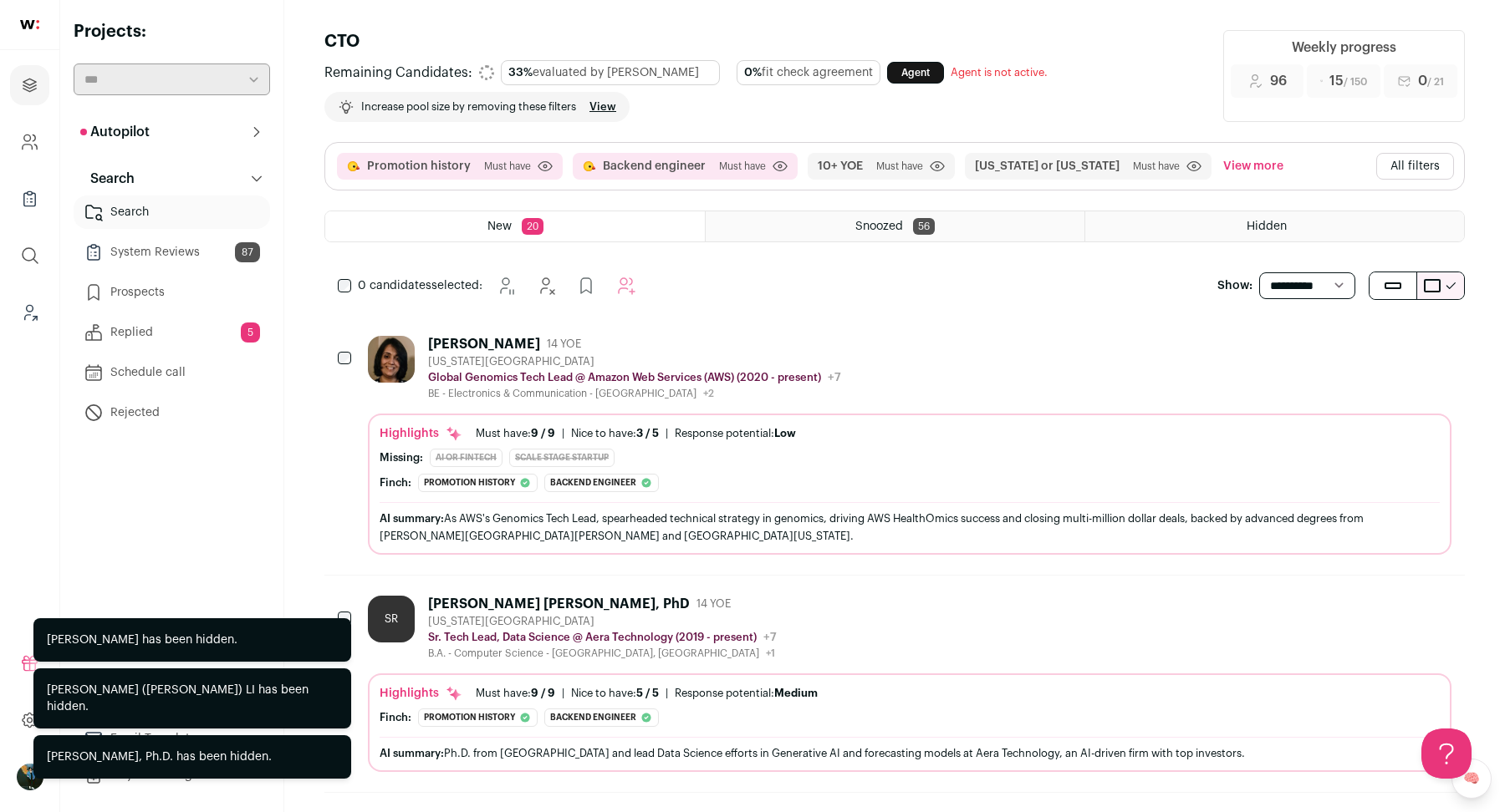
click at [1353, 340] on icon "Hide" at bounding box center [1346, 343] width 20 height 20
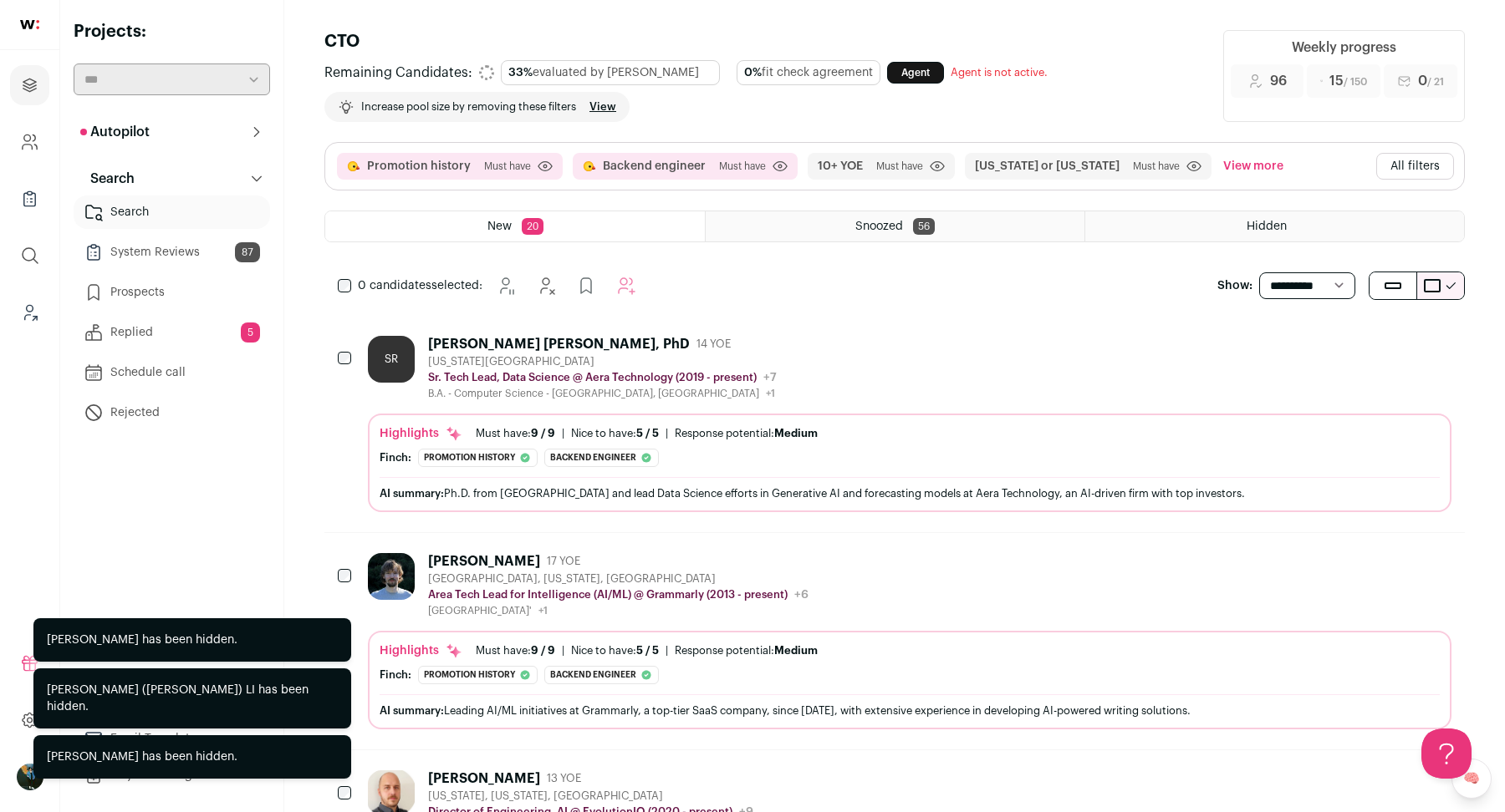
click at [1353, 340] on icon "Hide" at bounding box center [1346, 343] width 20 height 20
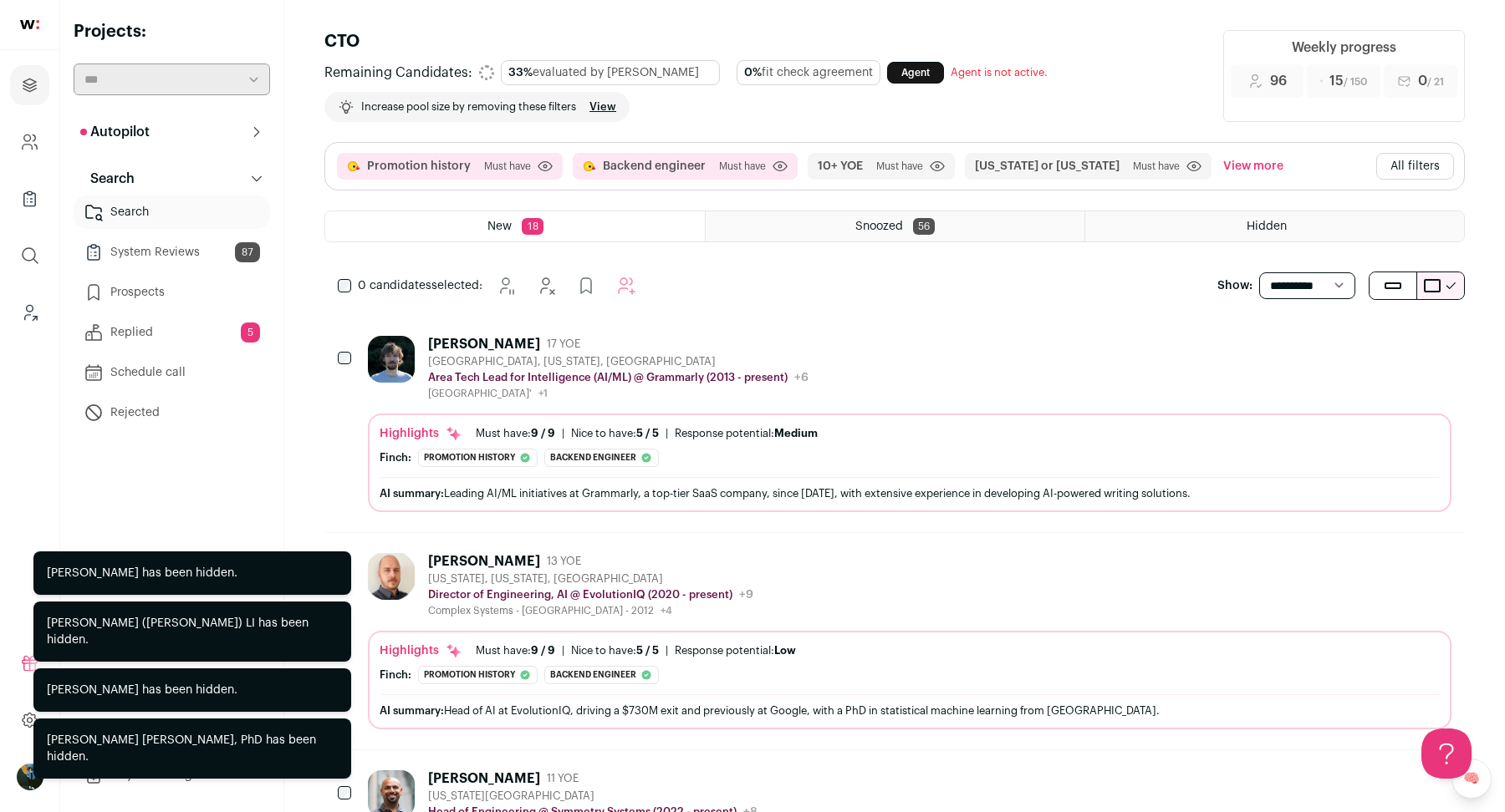
click at [1353, 341] on icon "Hide" at bounding box center [1346, 343] width 20 height 20
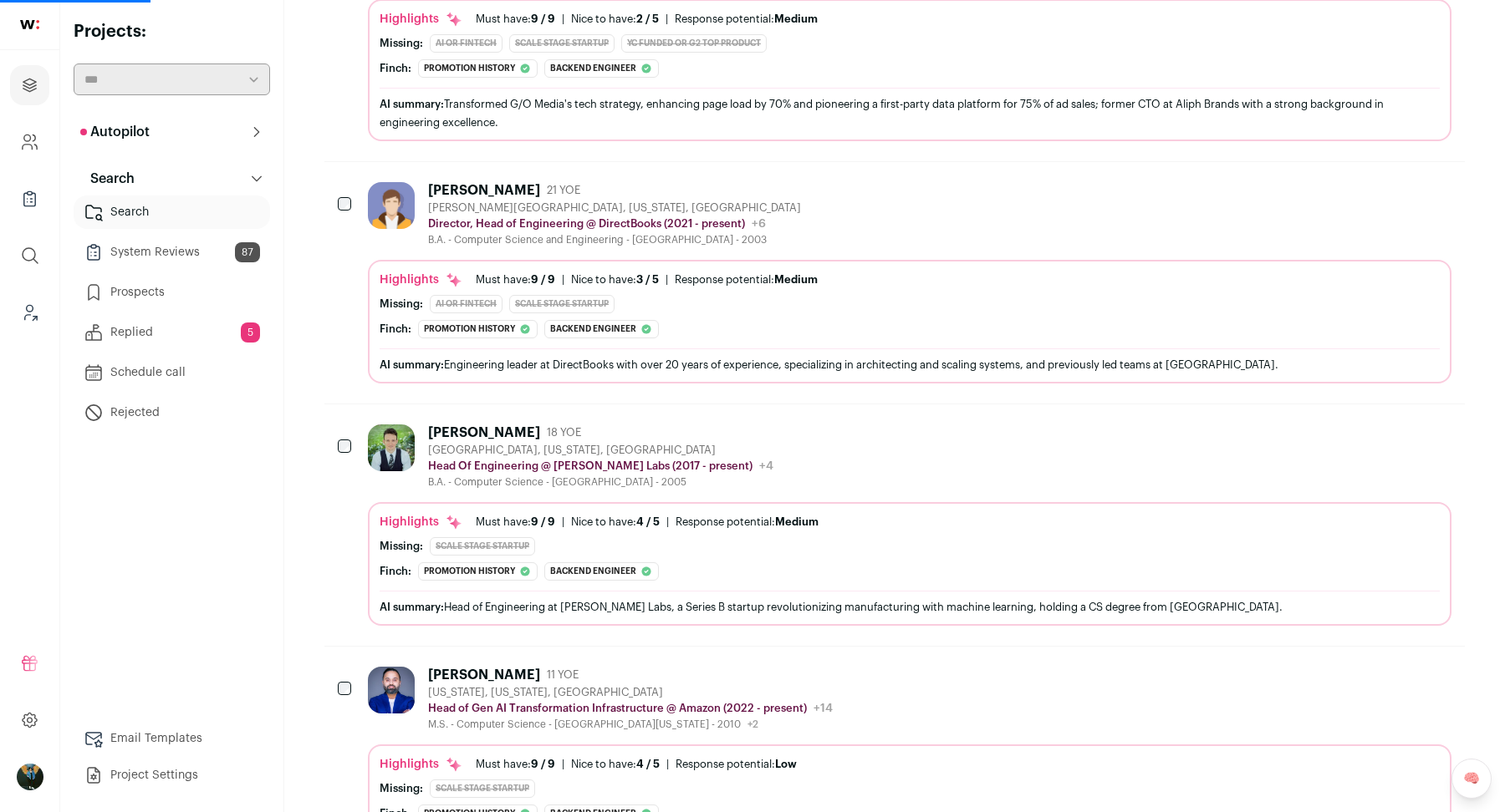
scroll to position [892, 0]
click at [475, 182] on div "[PERSON_NAME]" at bounding box center [483, 190] width 112 height 17
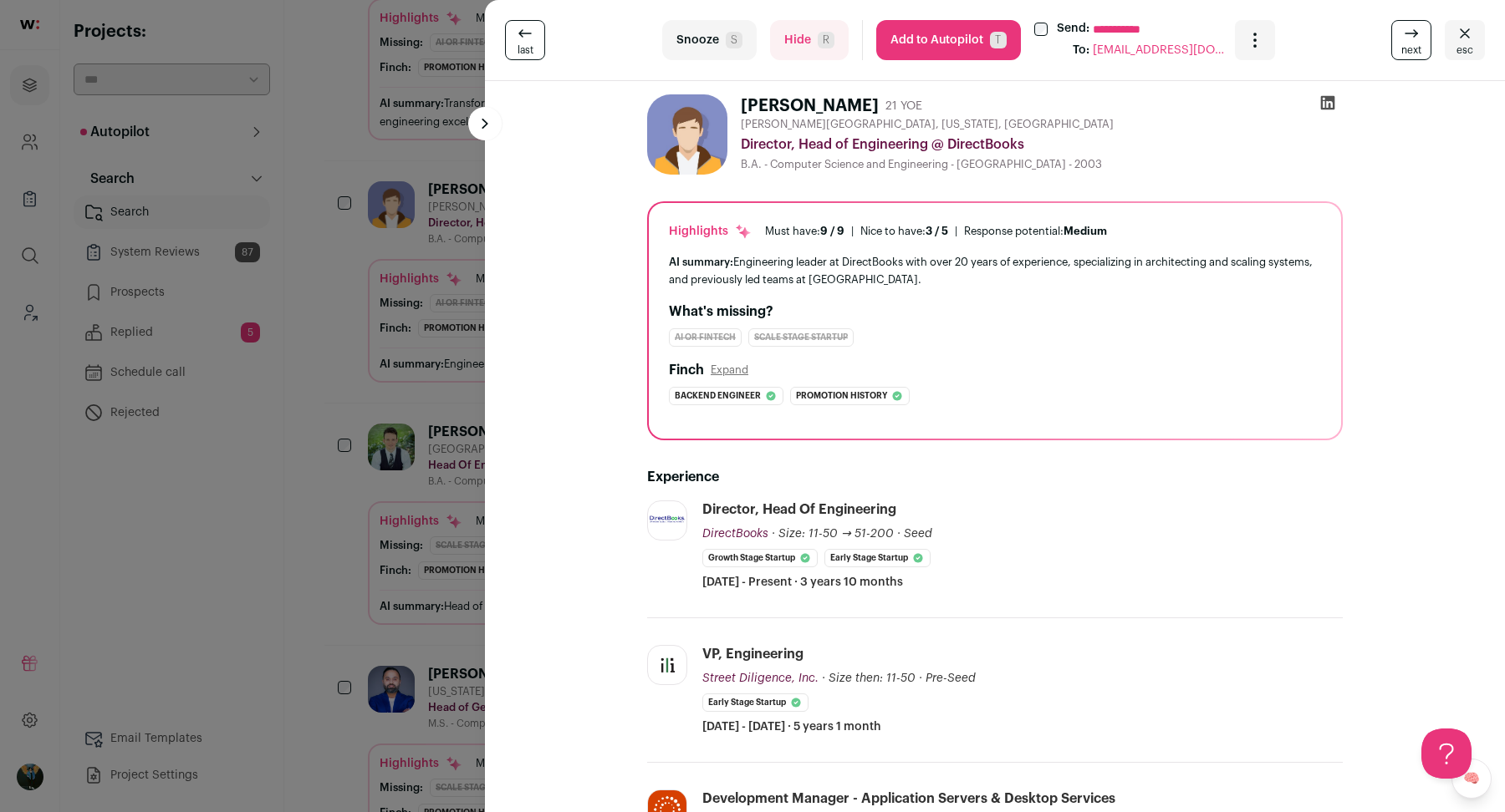
scroll to position [197, 0]
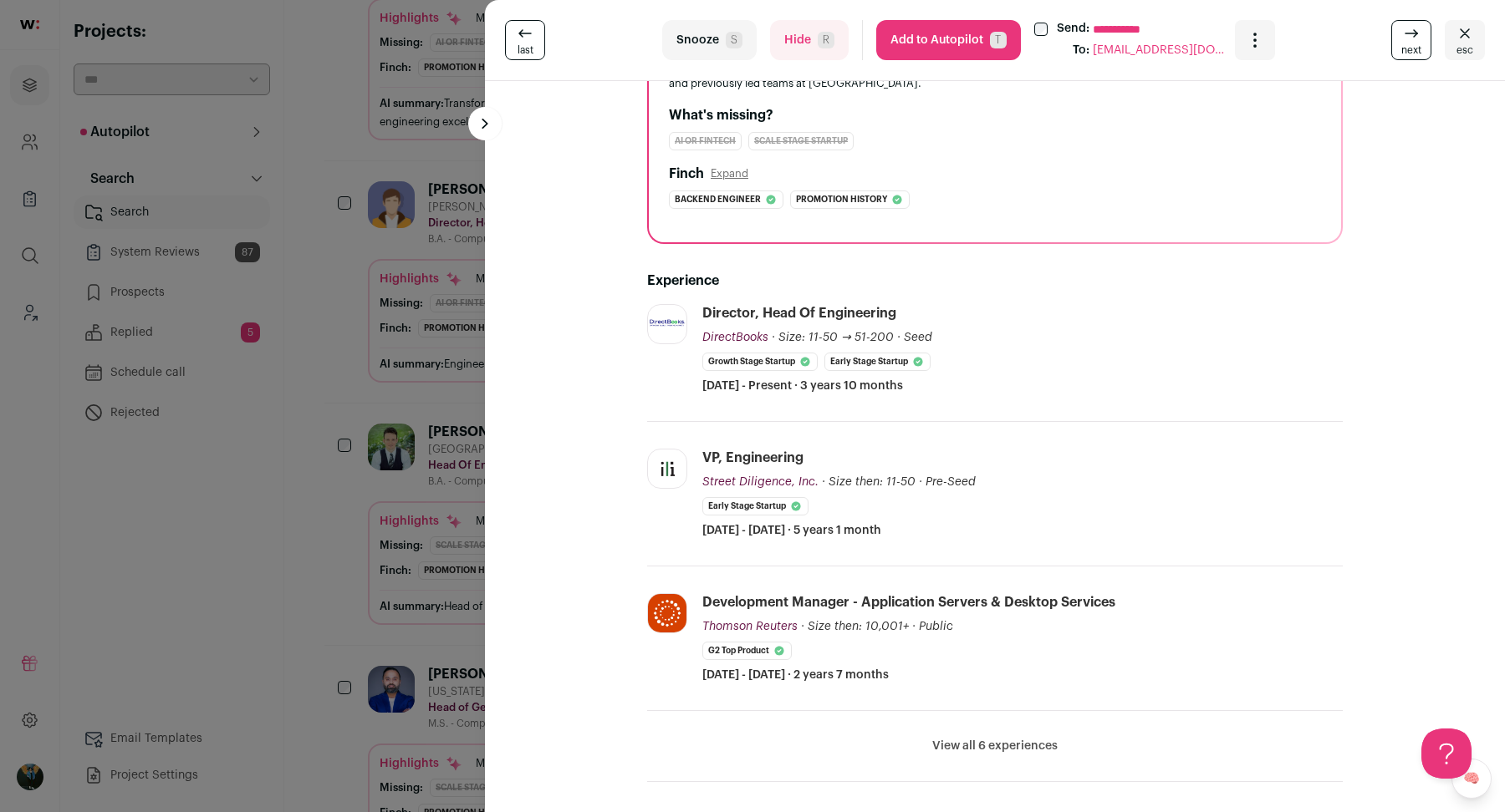
click at [452, 518] on div "**********" at bounding box center [752, 406] width 1505 height 812
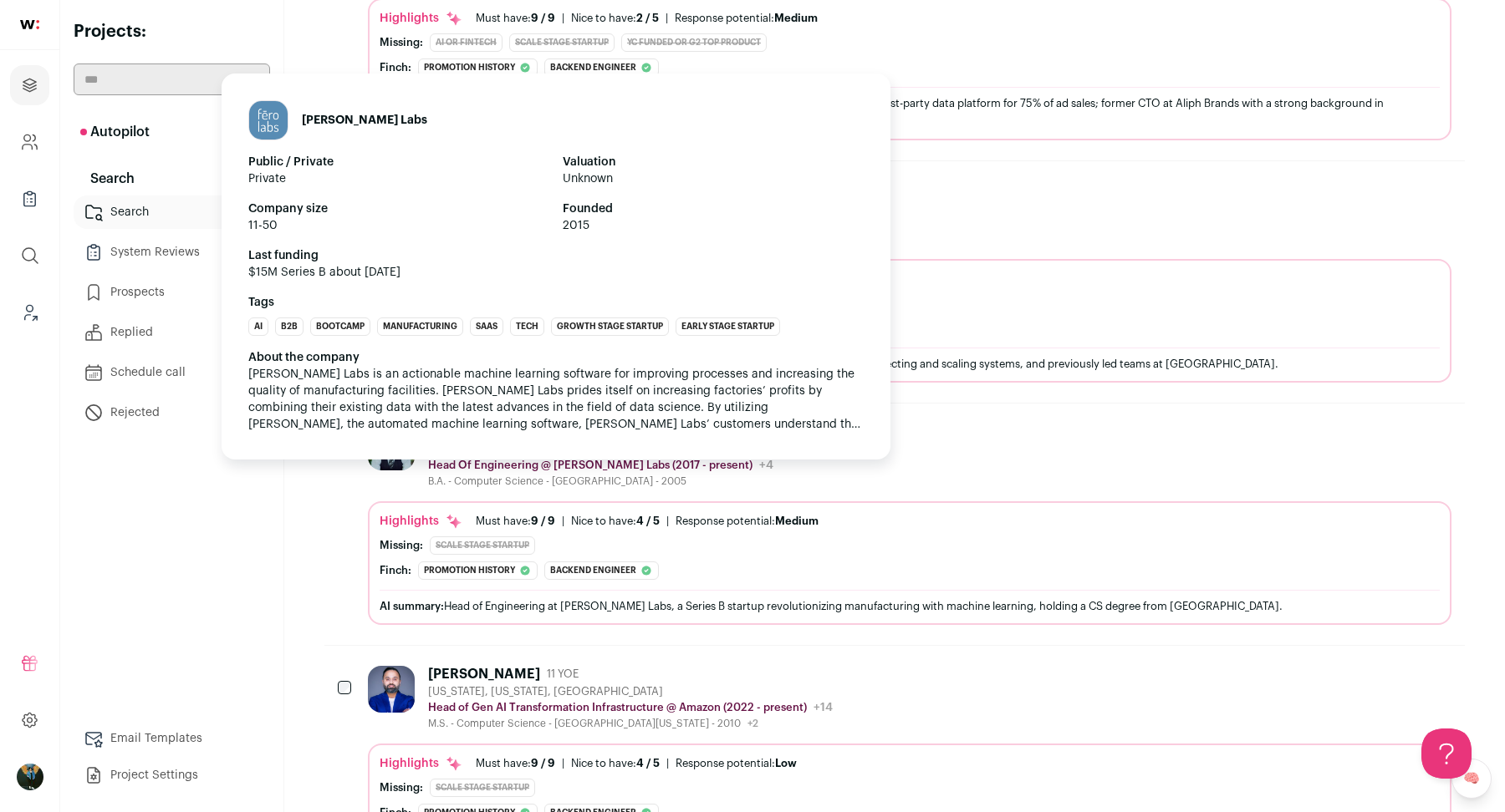
click at [487, 421] on div "[PERSON_NAME] Labs Public / Private Private Valuation Unknown Company size 11-5…" at bounding box center [556, 266] width 669 height 386
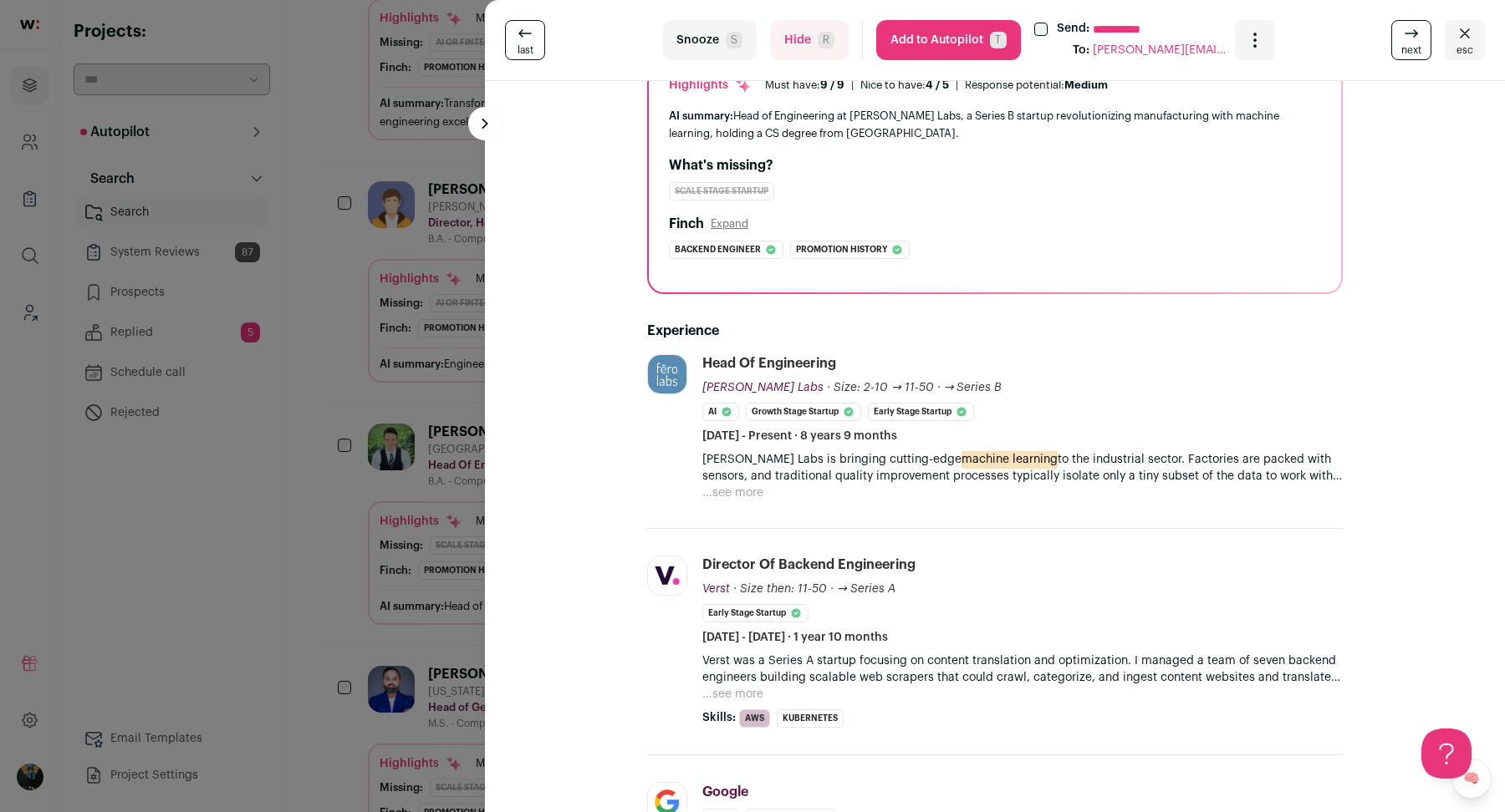
scroll to position [406, 0]
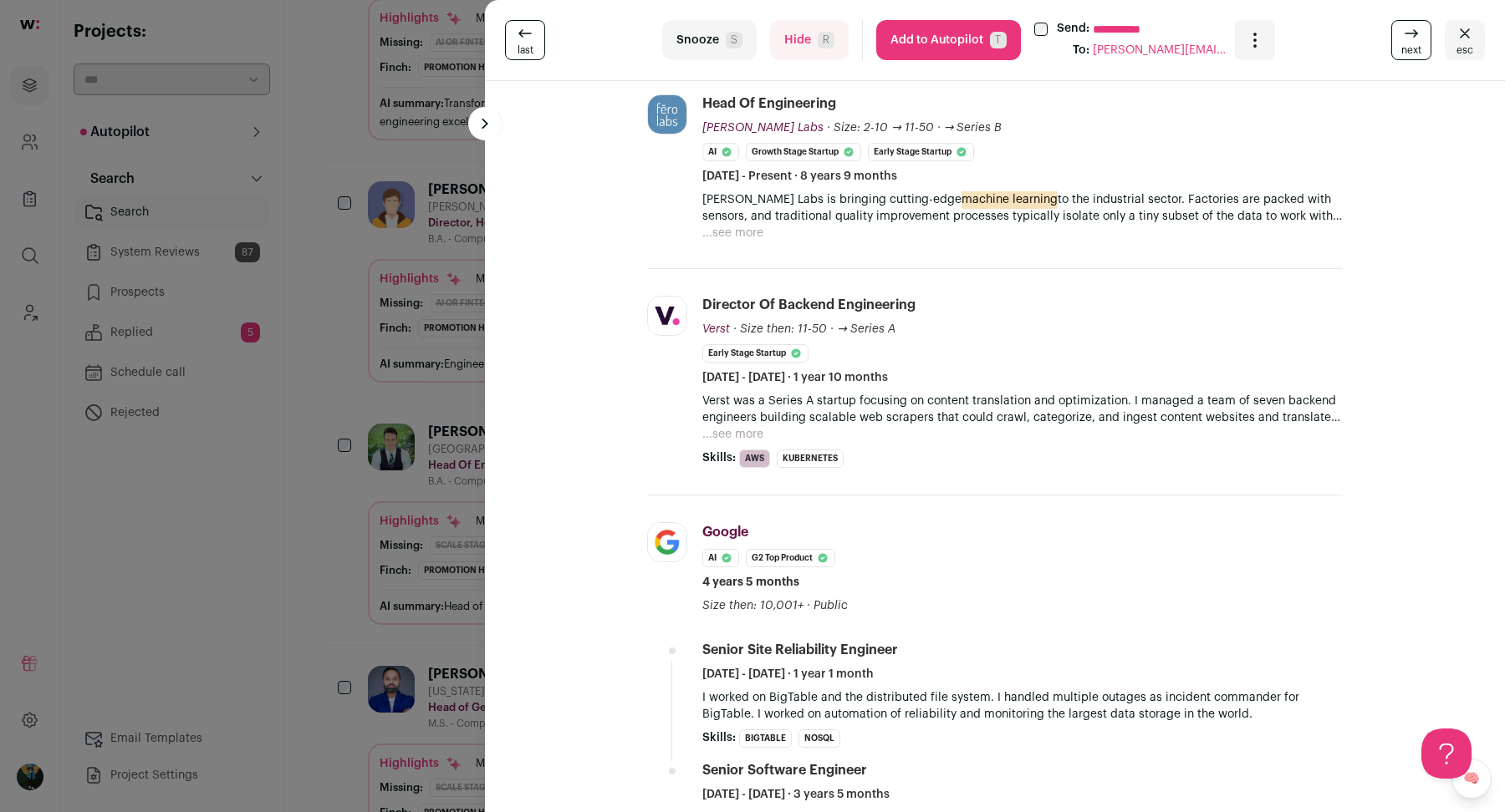
click at [503, 562] on div "[PERSON_NAME] 18 YOE [GEOGRAPHIC_DATA], [US_STATE], [GEOGRAPHIC_DATA] Head Of E…" at bounding box center [994, 600] width 1003 height 1851
click at [427, 600] on div "**********" at bounding box center [752, 406] width 1505 height 812
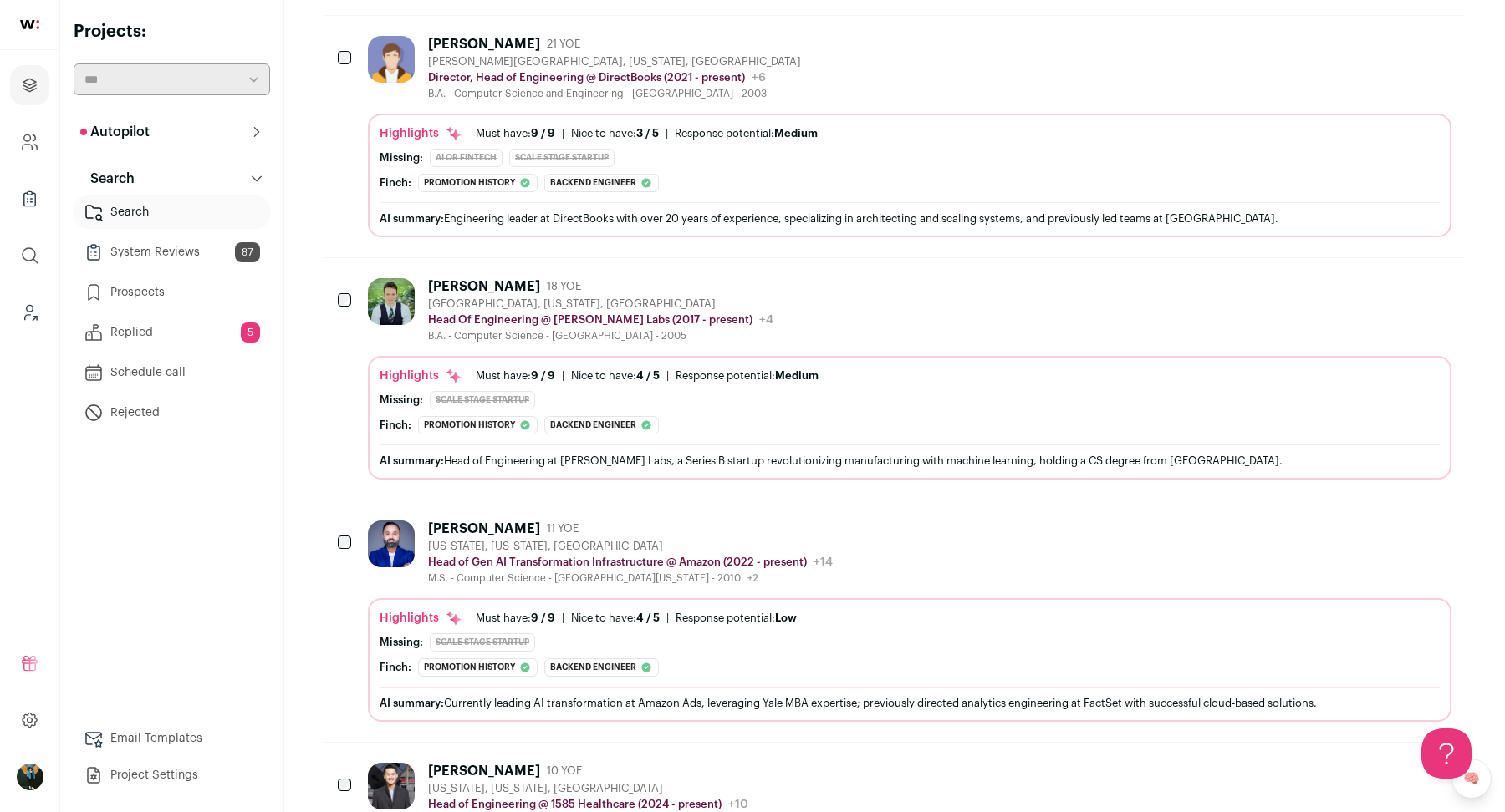
scroll to position [1161, 0]
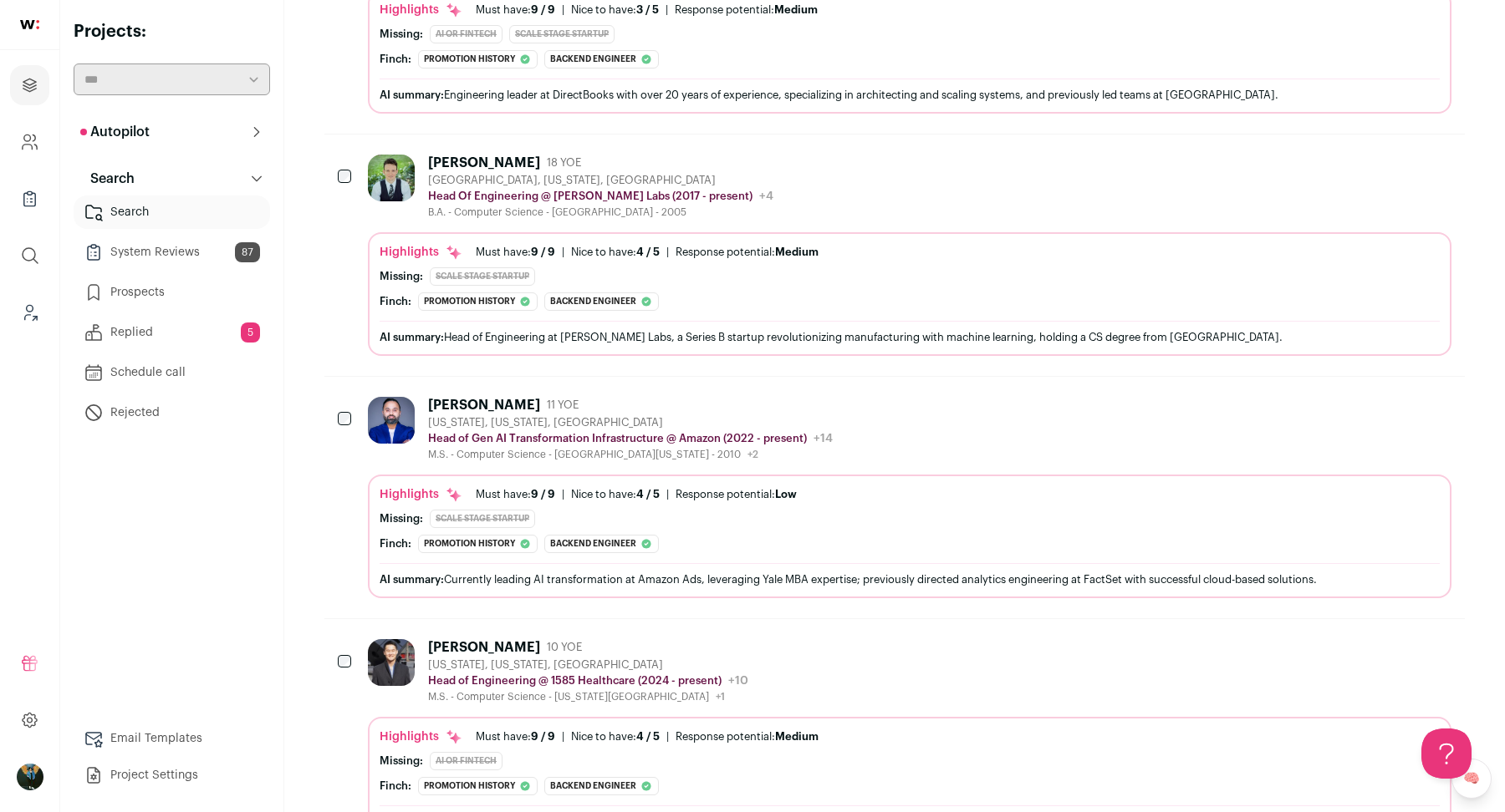
click at [342, 416] on div at bounding box center [346, 420] width 17 height 47
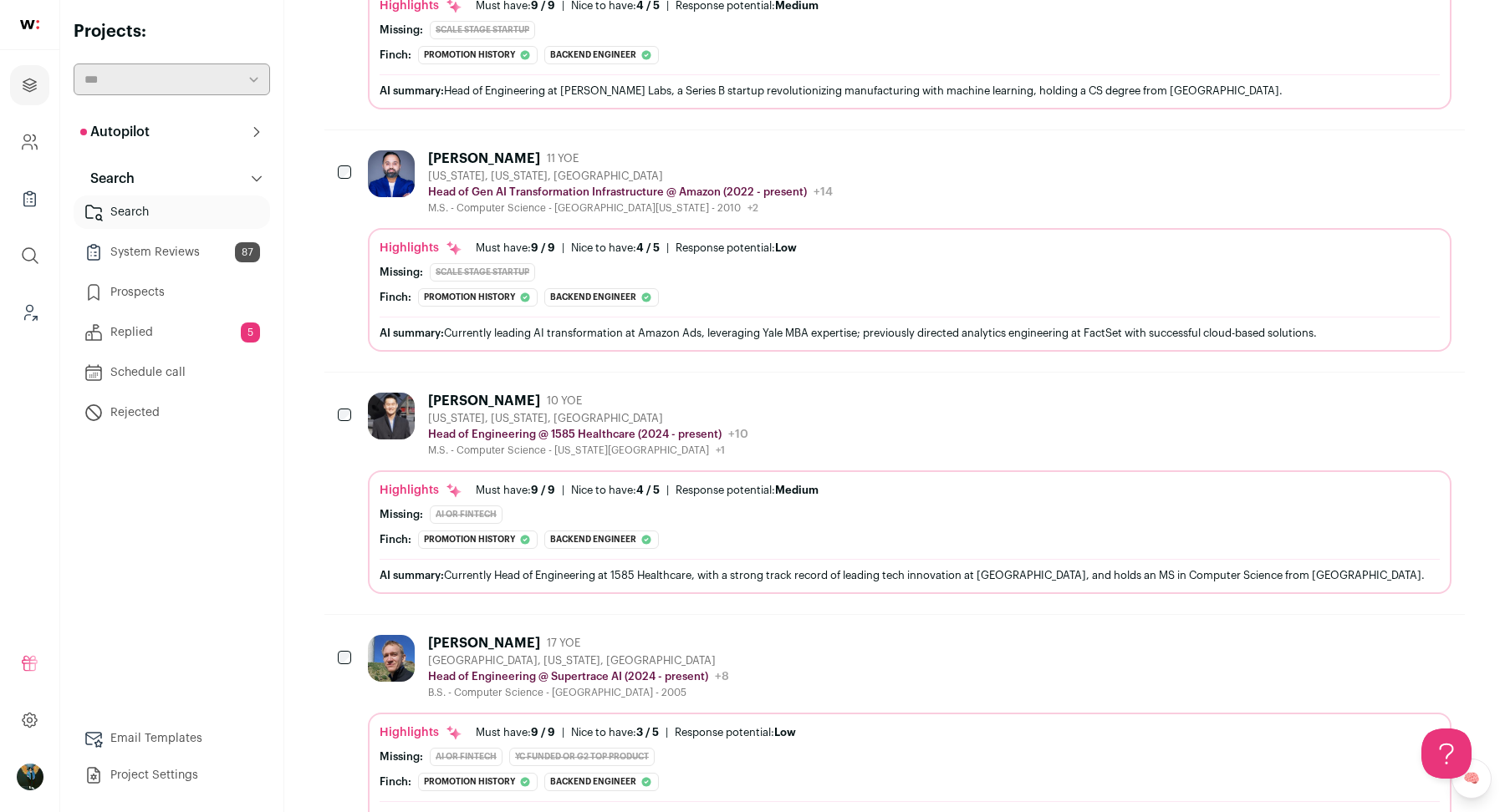
scroll to position [1404, 0]
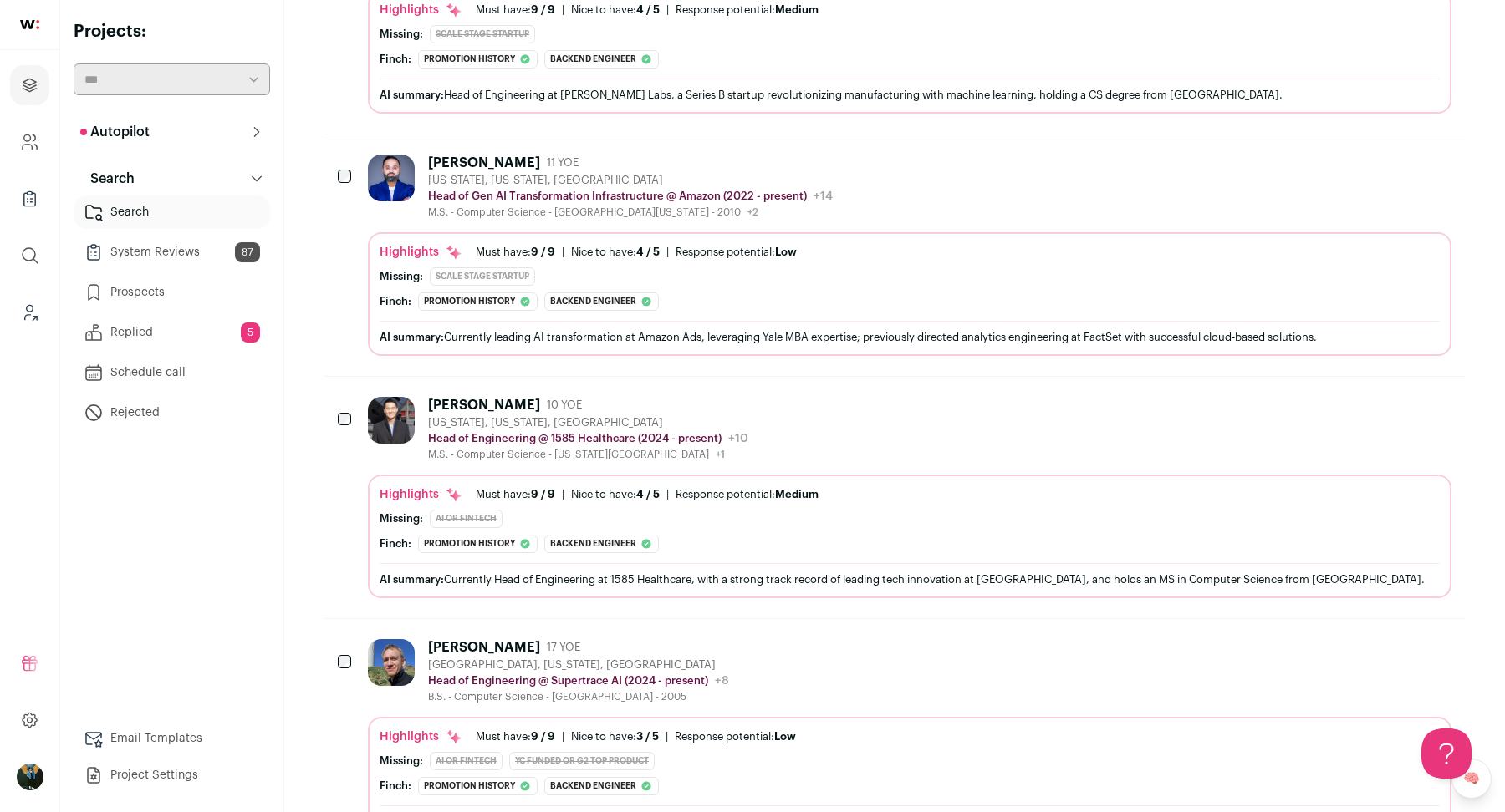
click at [857, 376] on div "[PERSON_NAME] 10 YOE [US_STATE], [US_STATE], [GEOGRAPHIC_DATA] Head of Engineer…" at bounding box center [895, 497] width 1140 height 242
click at [726, 416] on div "[US_STATE], [US_STATE], [GEOGRAPHIC_DATA]" at bounding box center [588, 422] width 320 height 13
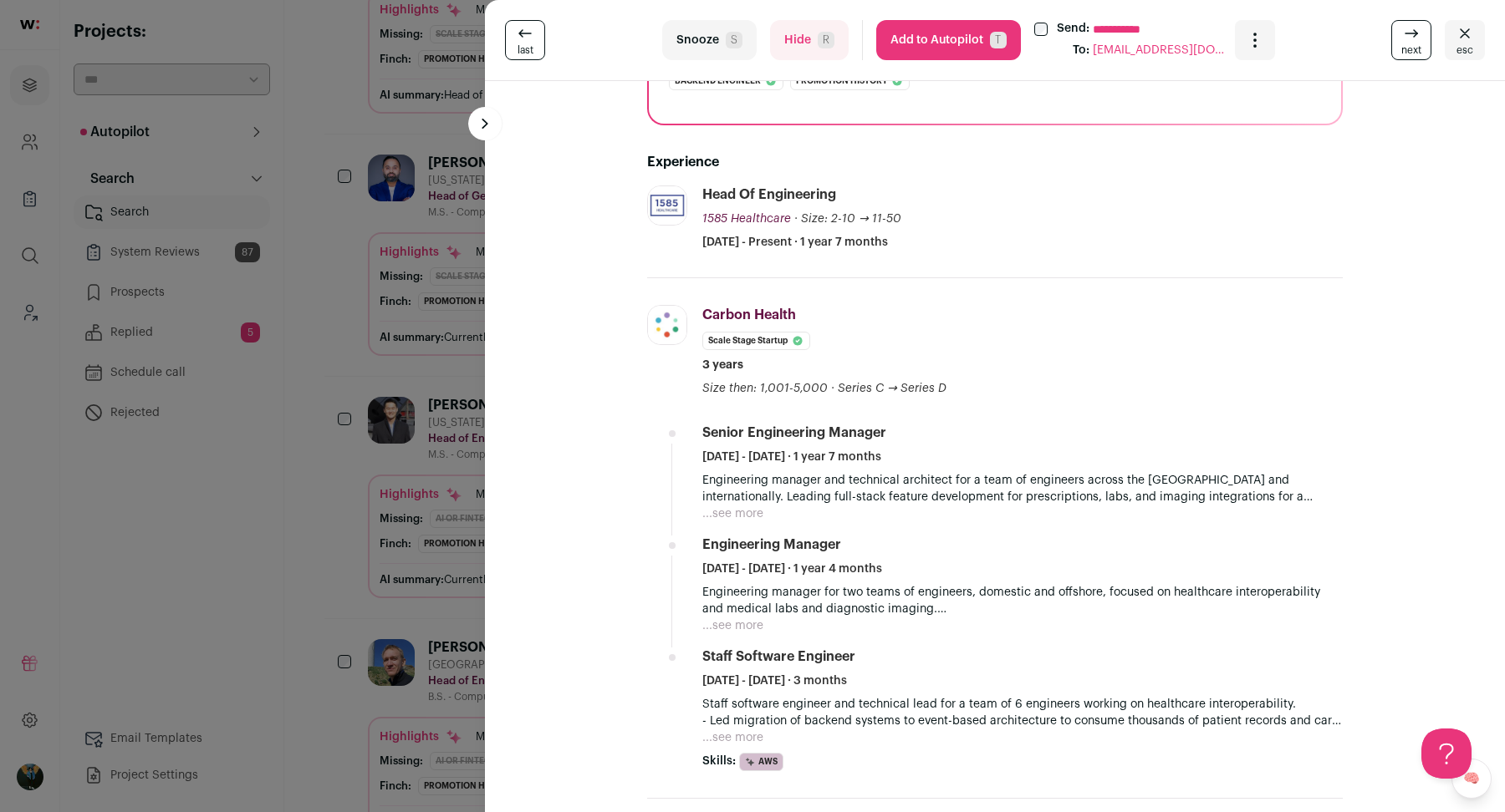
scroll to position [316, 0]
click at [367, 624] on div "**********" at bounding box center [752, 406] width 1505 height 812
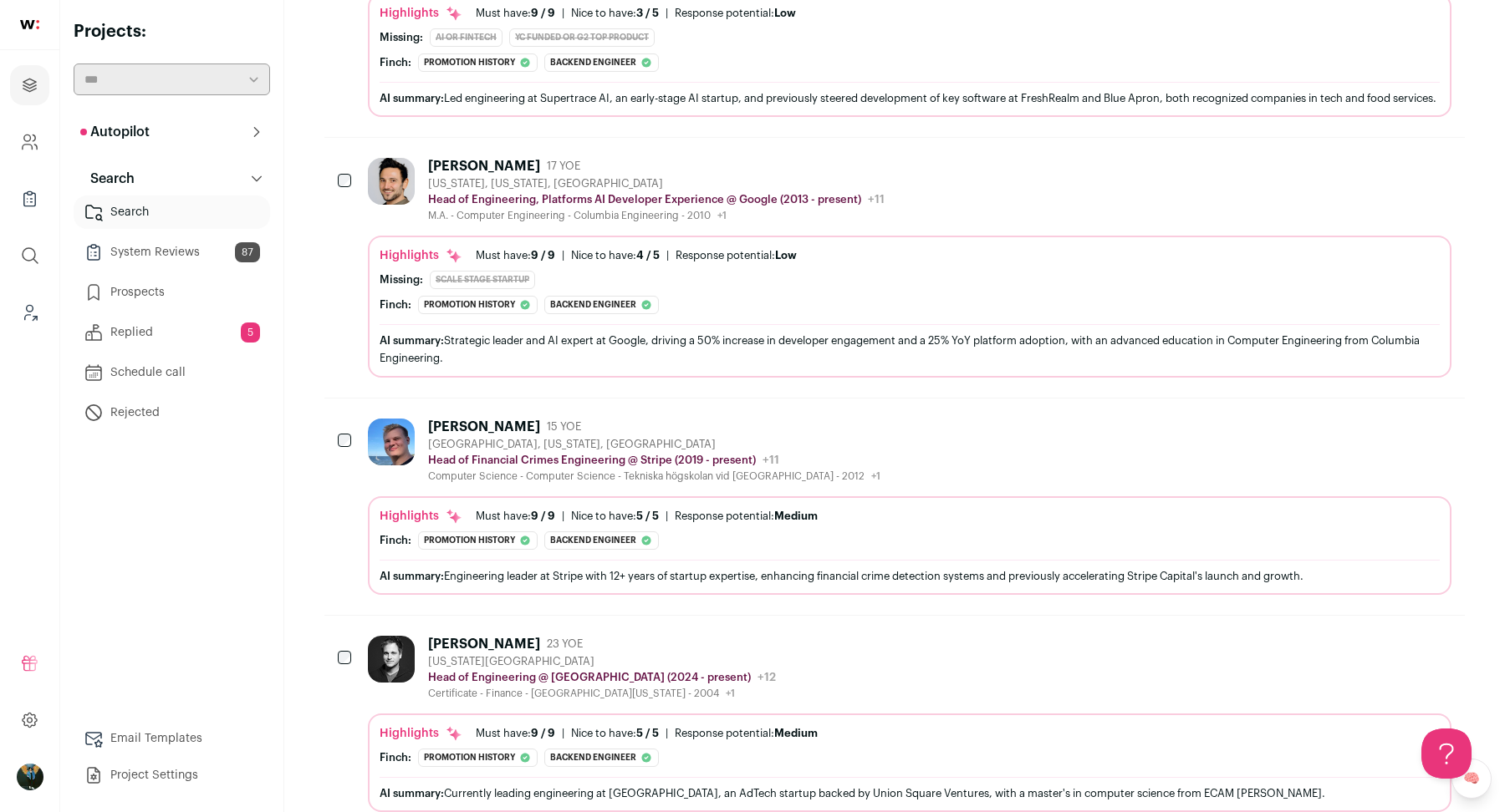
scroll to position [2132, 0]
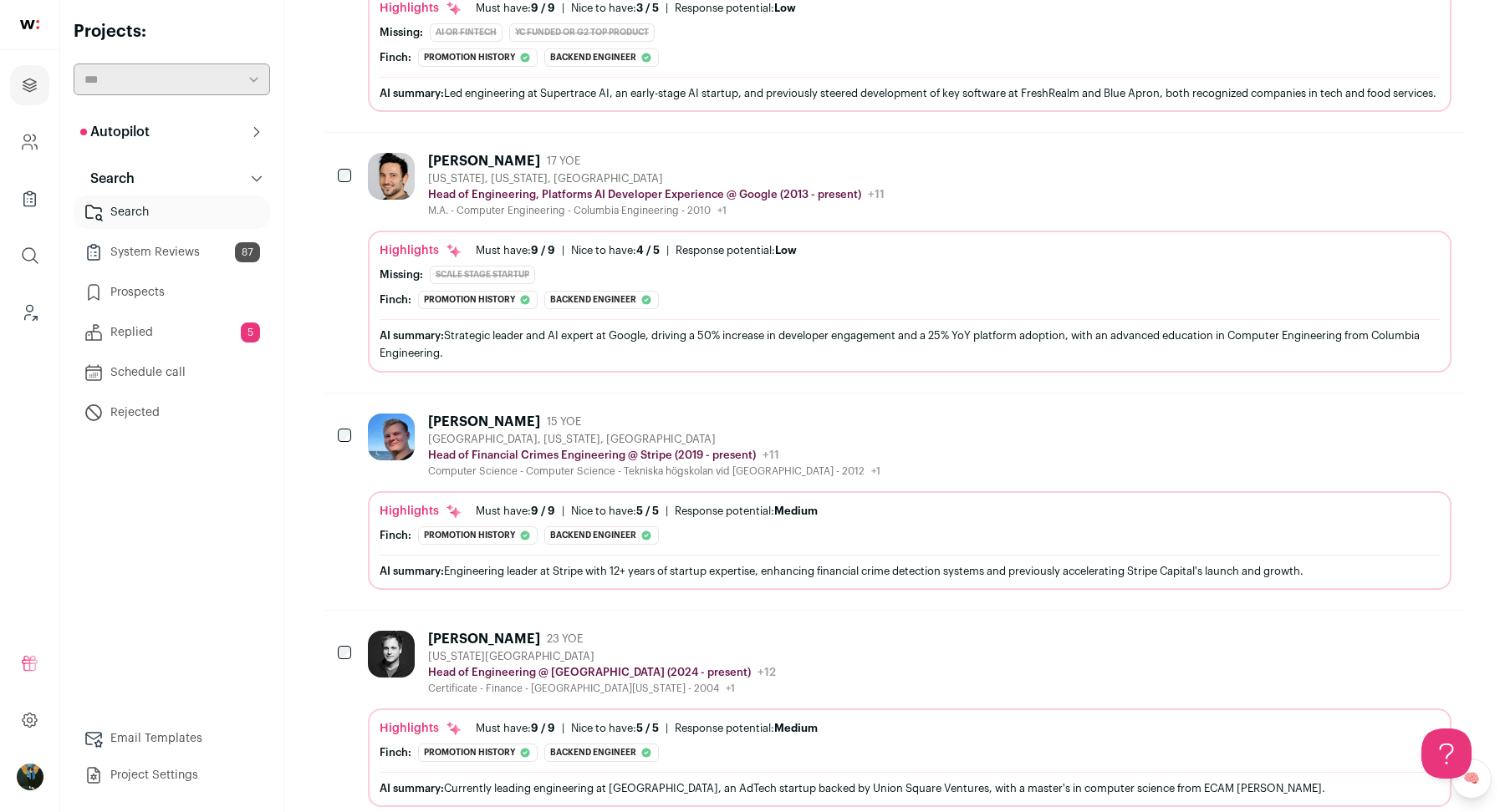
click at [483, 640] on div "[PERSON_NAME]" at bounding box center [483, 638] width 112 height 17
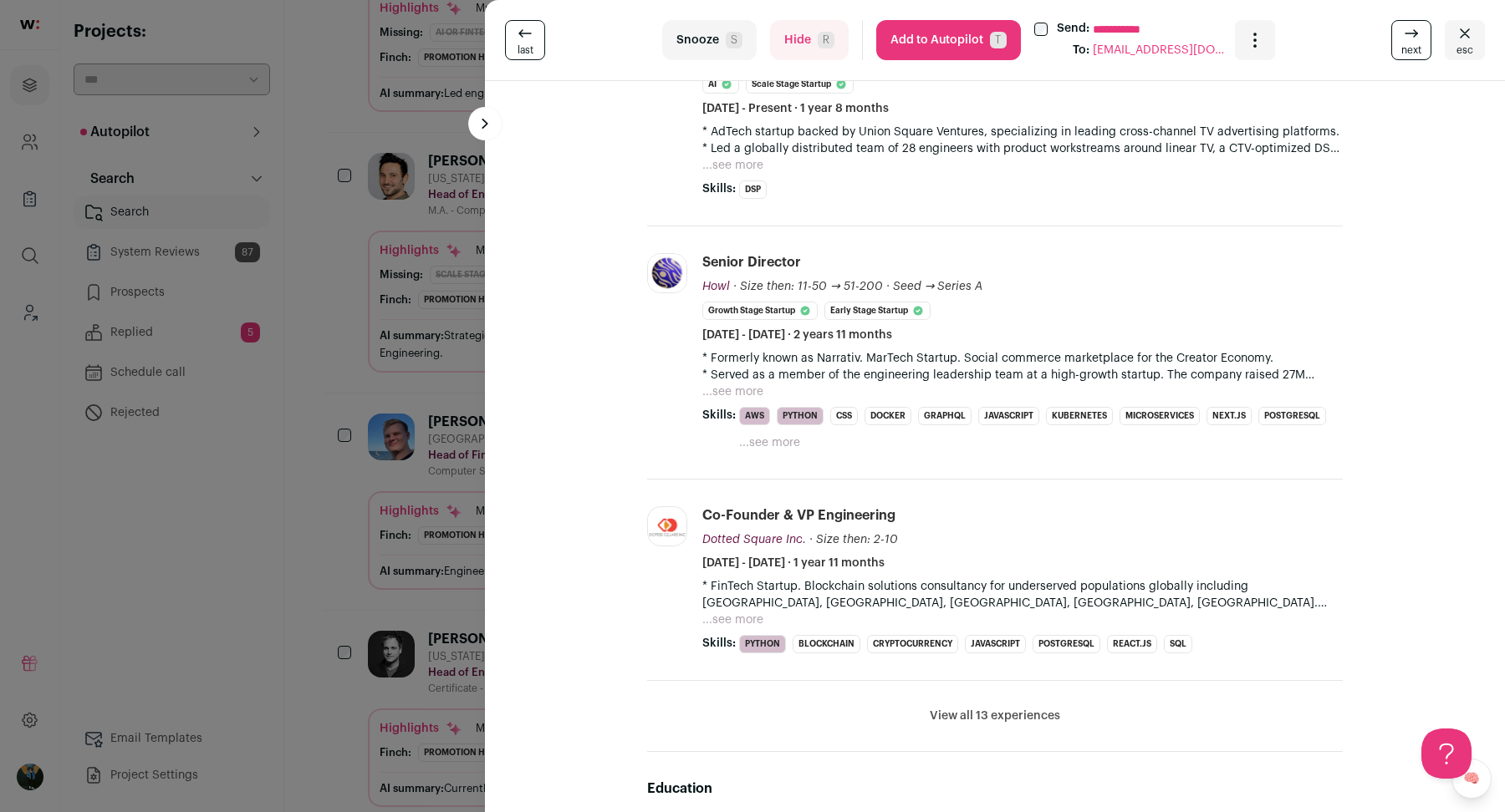
scroll to position [414, 0]
click at [394, 645] on div "**********" at bounding box center [752, 406] width 1505 height 812
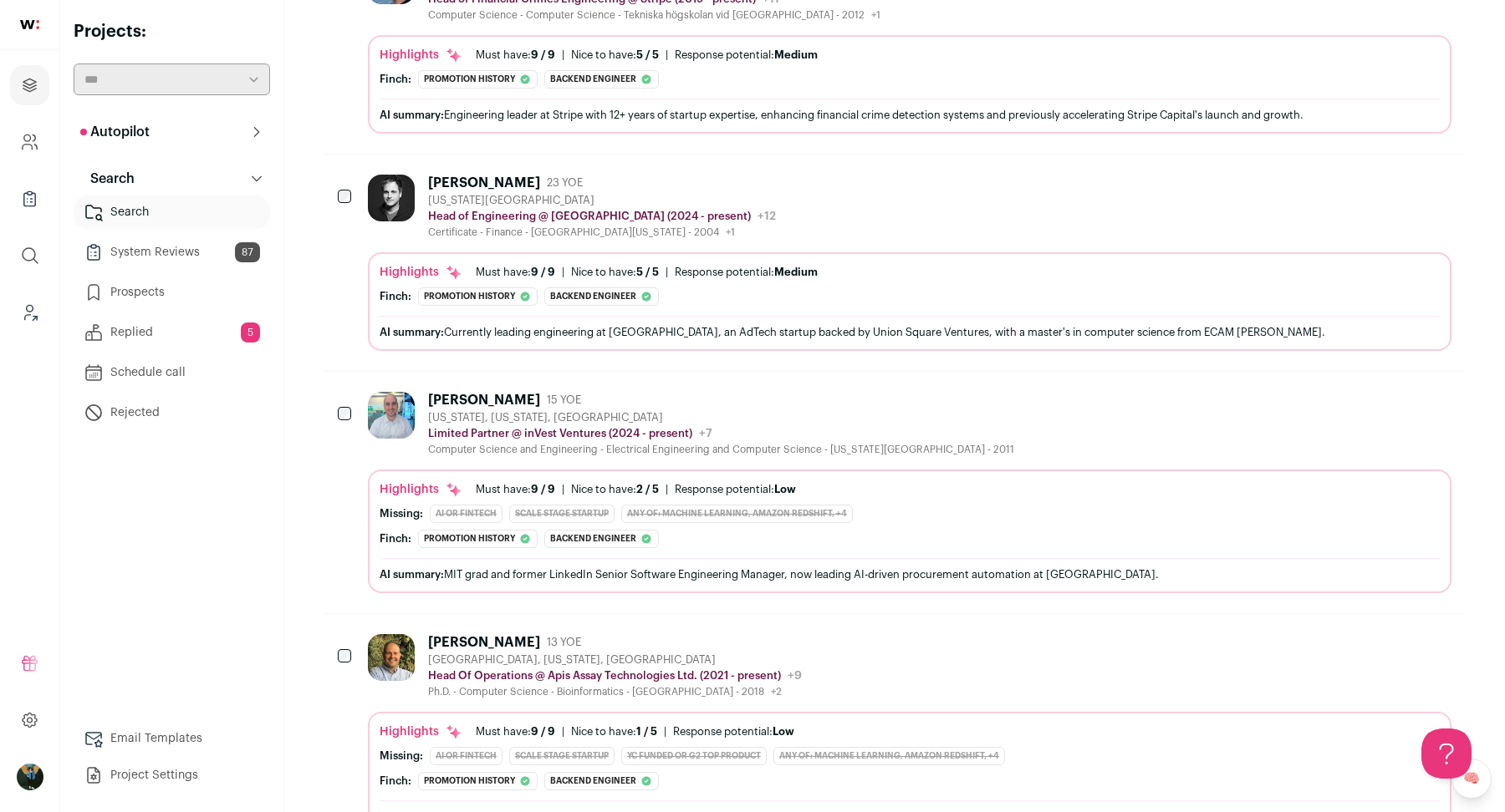
scroll to position [2591, 0]
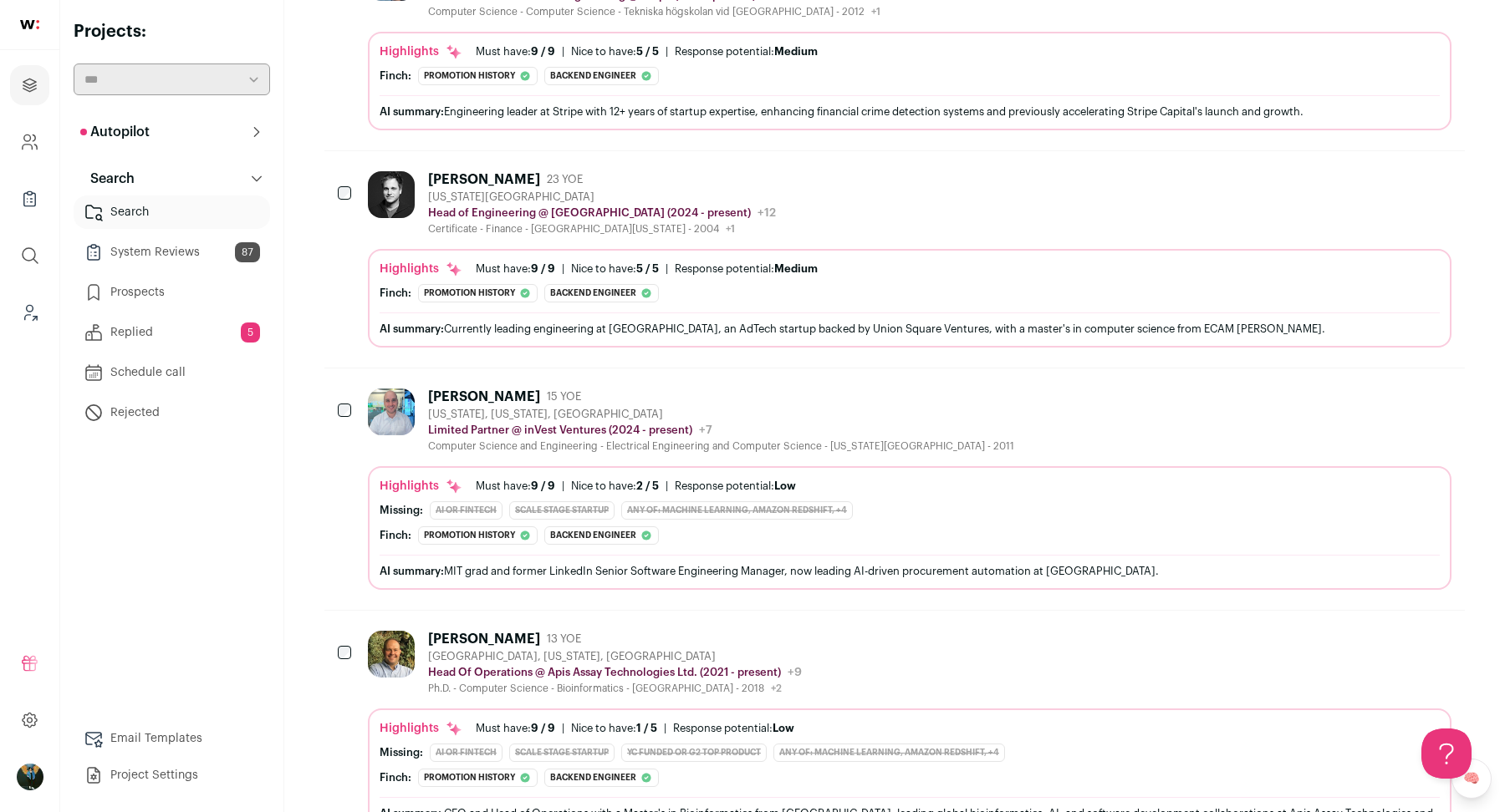
click at [476, 697] on div "[PERSON_NAME] 13 YOE [GEOGRAPHIC_DATA], [US_STATE], [GEOGRAPHIC_DATA] Head Of O…" at bounding box center [910, 740] width 1083 height 219
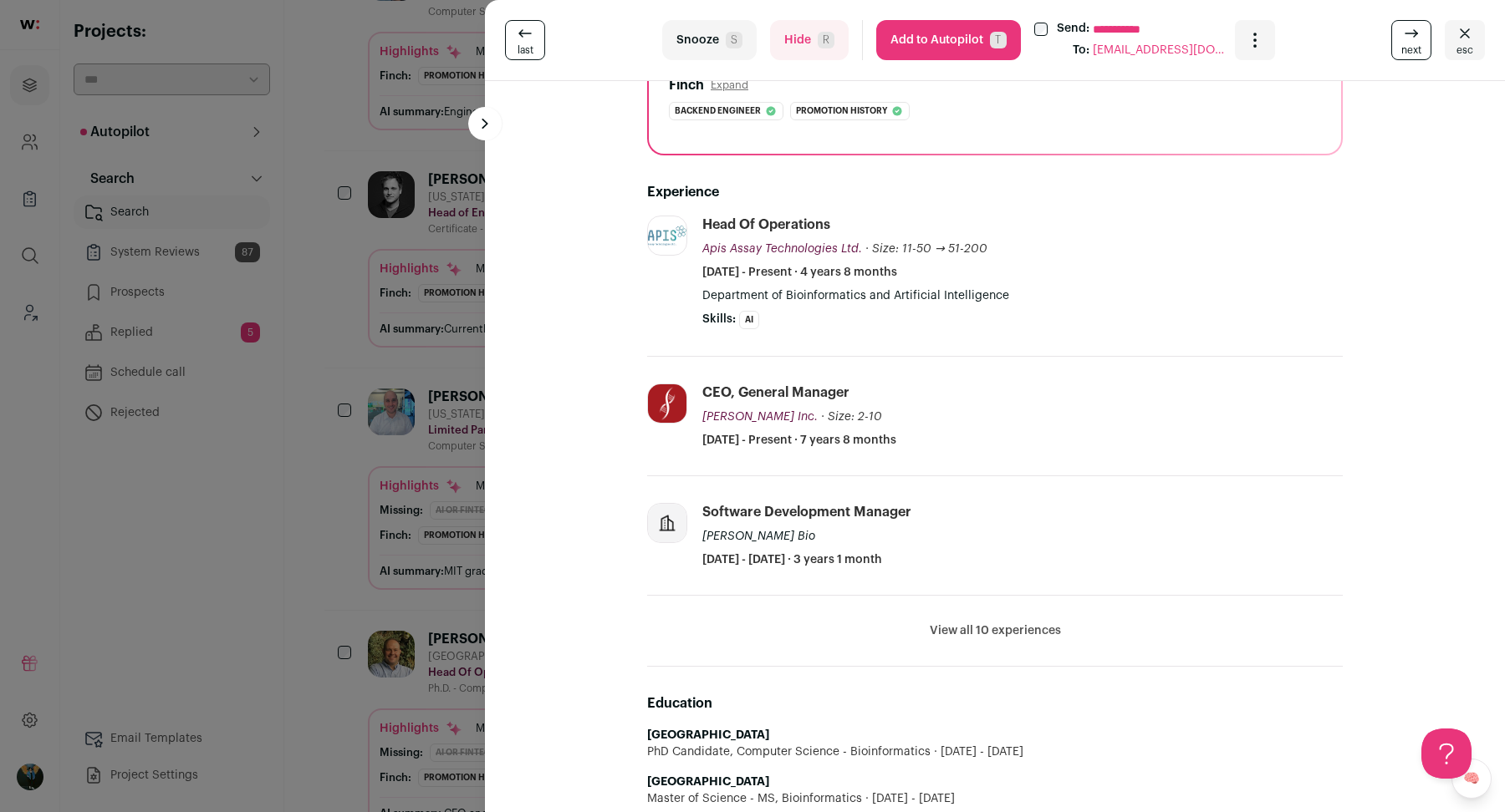
scroll to position [286, 0]
click at [364, 619] on div "**********" at bounding box center [752, 406] width 1505 height 812
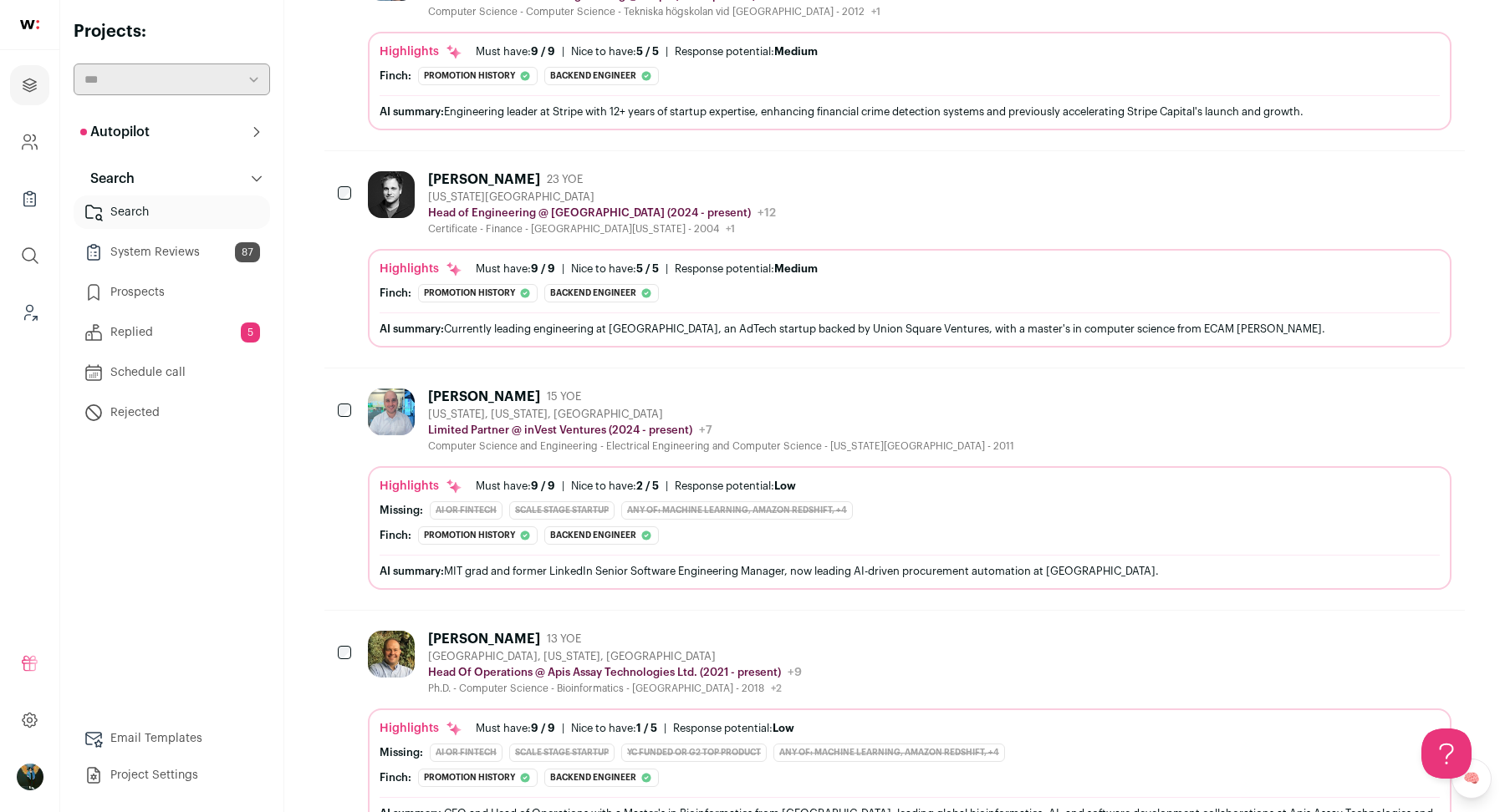
click at [346, 633] on div at bounding box center [346, 653] width 17 height 47
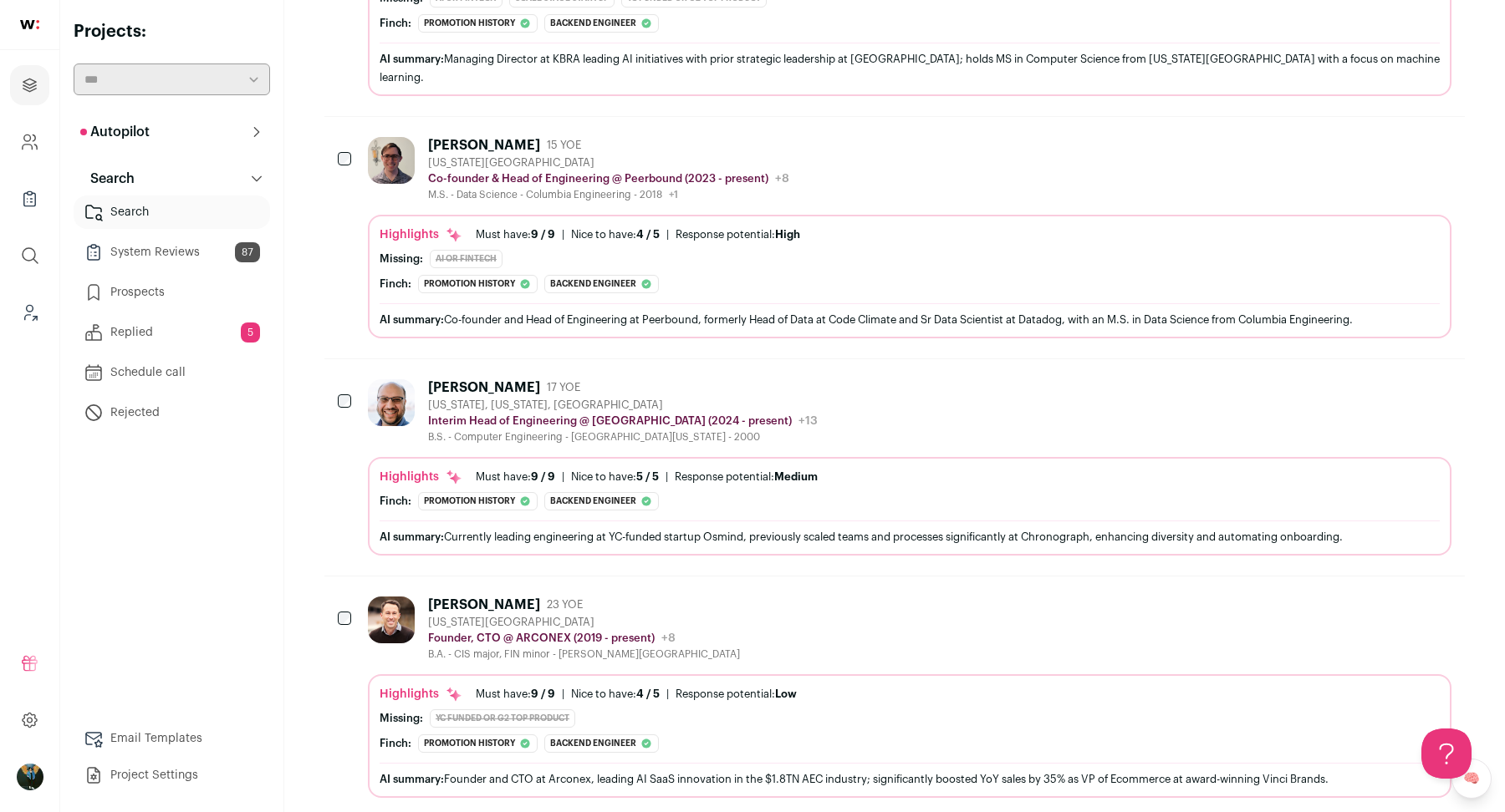
scroll to position [4098, 0]
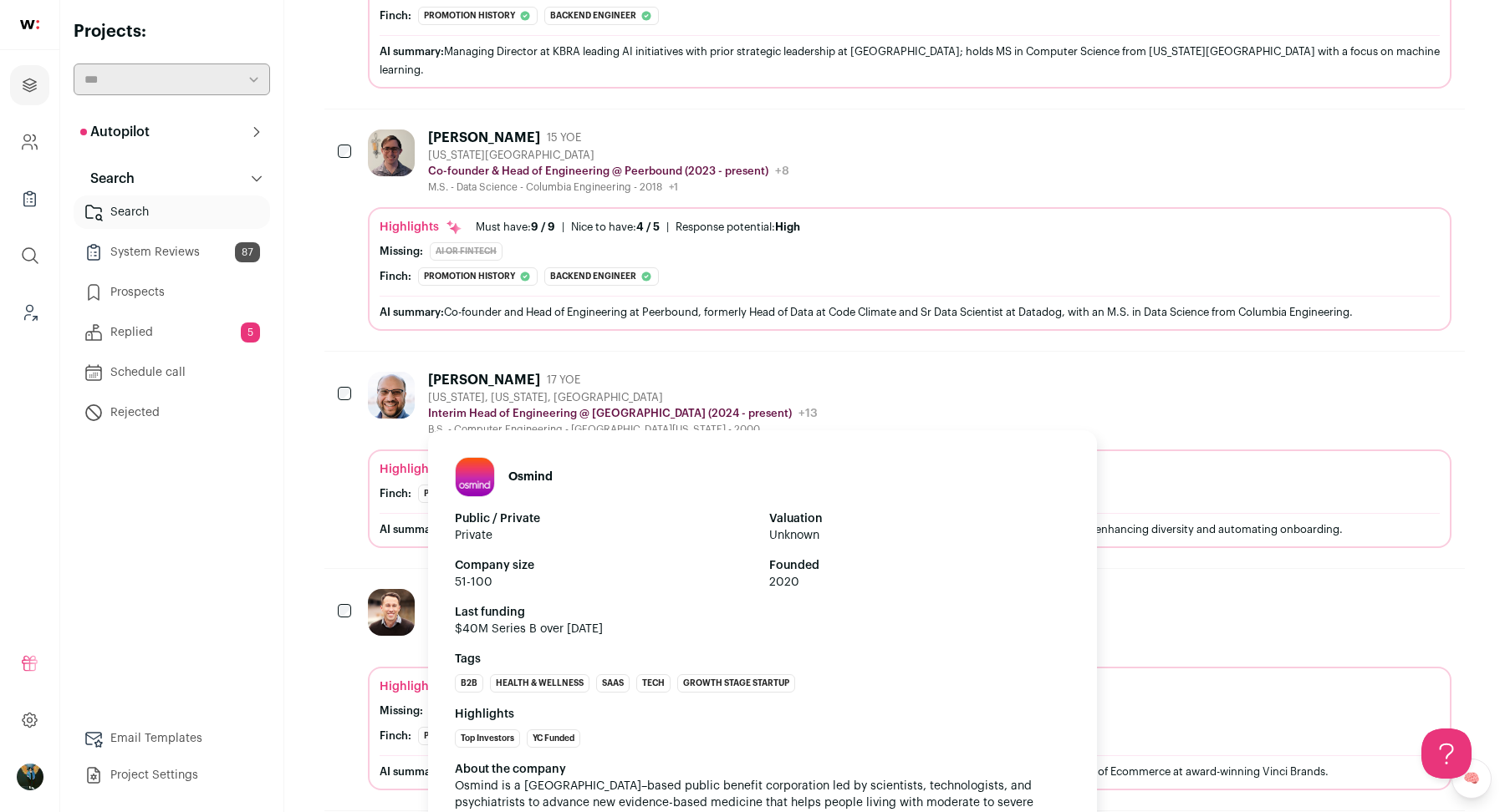
click at [434, 372] on div "[PERSON_NAME]" at bounding box center [483, 380] width 112 height 17
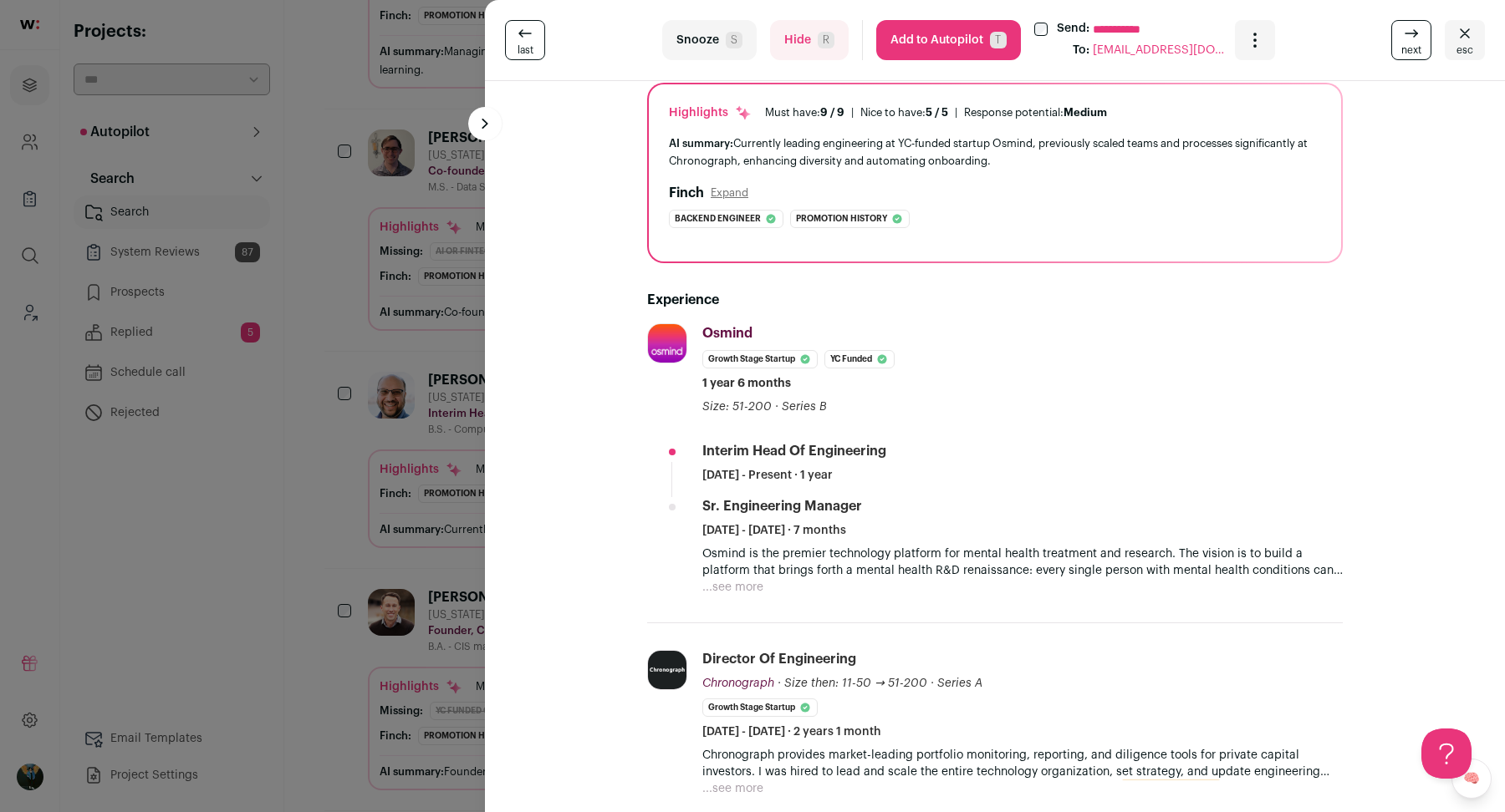
scroll to position [307, 0]
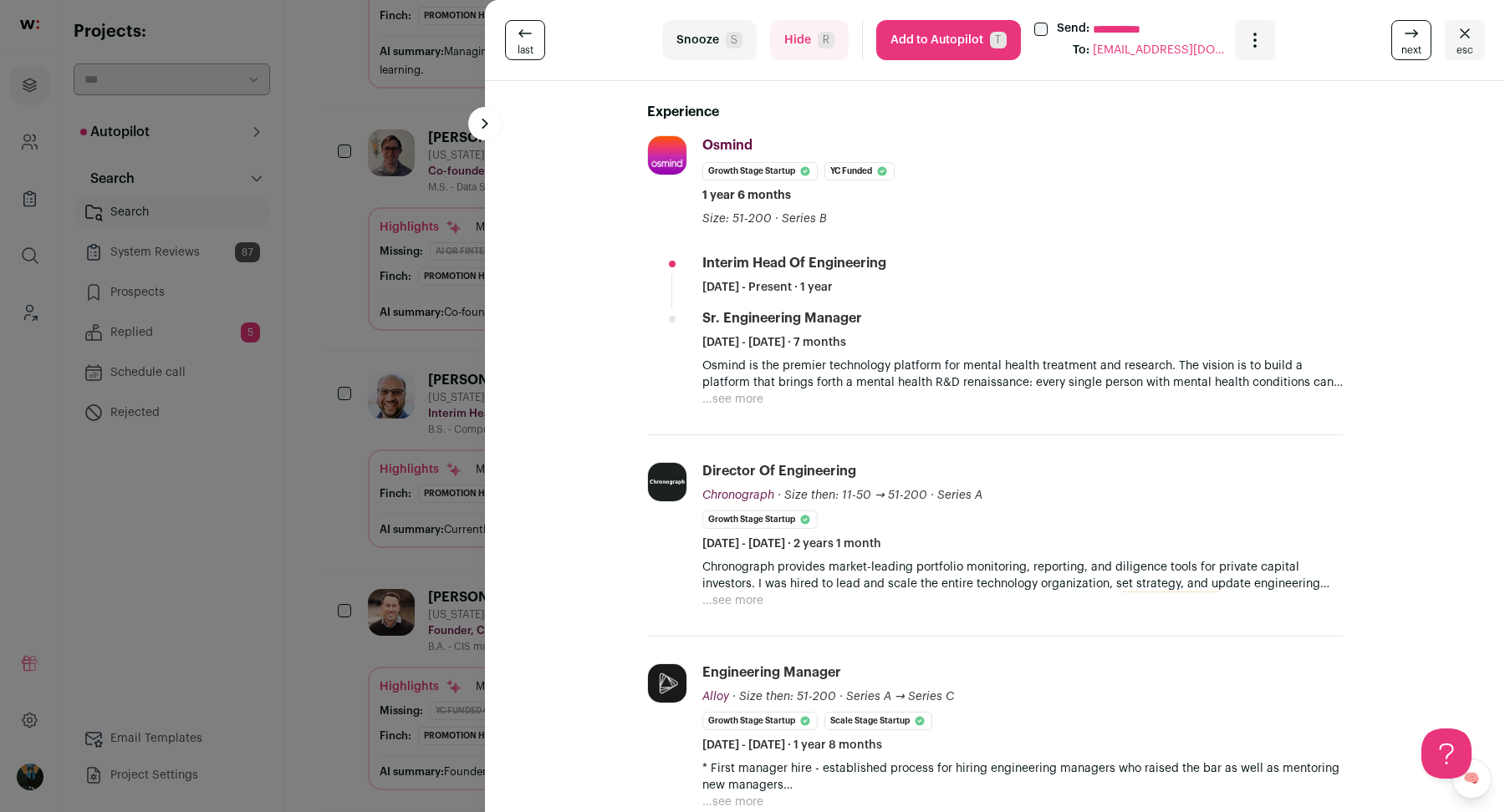
click at [474, 451] on div "**********" at bounding box center [752, 406] width 1505 height 812
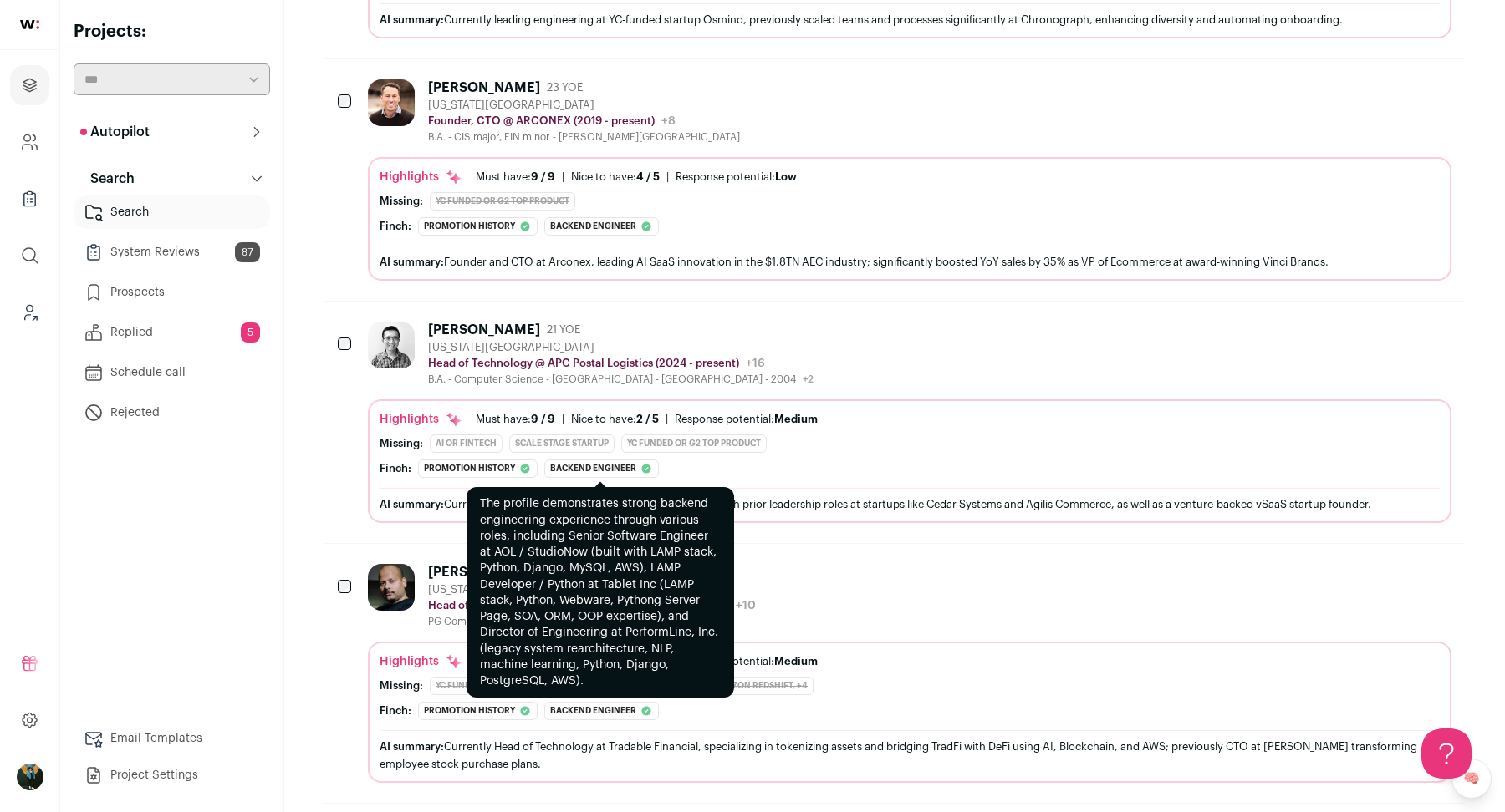
scroll to position [4614, 0]
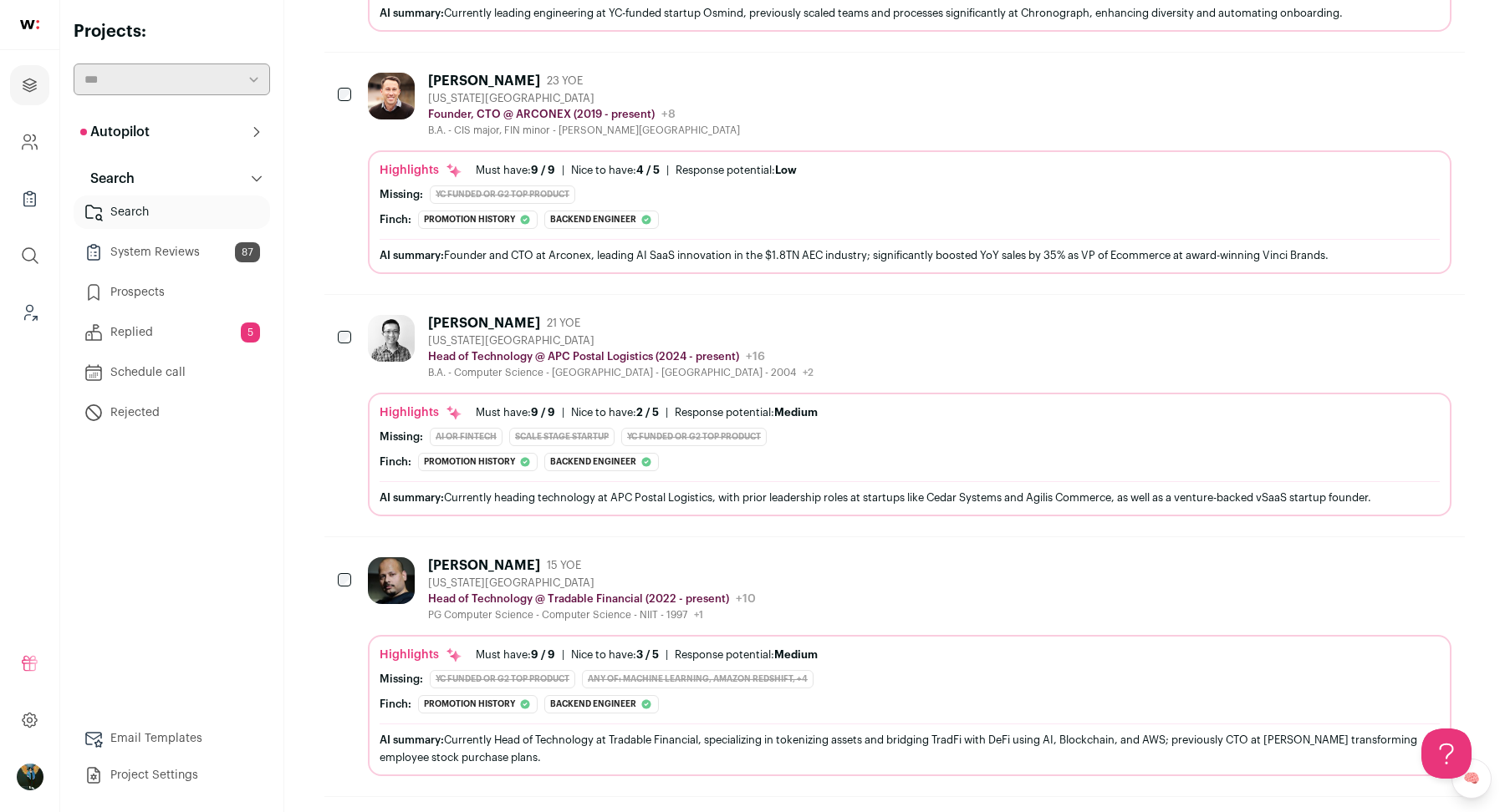
click at [435, 608] on div "PG Computer Science - Computer Science - NIIT - 1997 +1 [DATE] - [DATE] NIIT" at bounding box center [591, 615] width 327 height 13
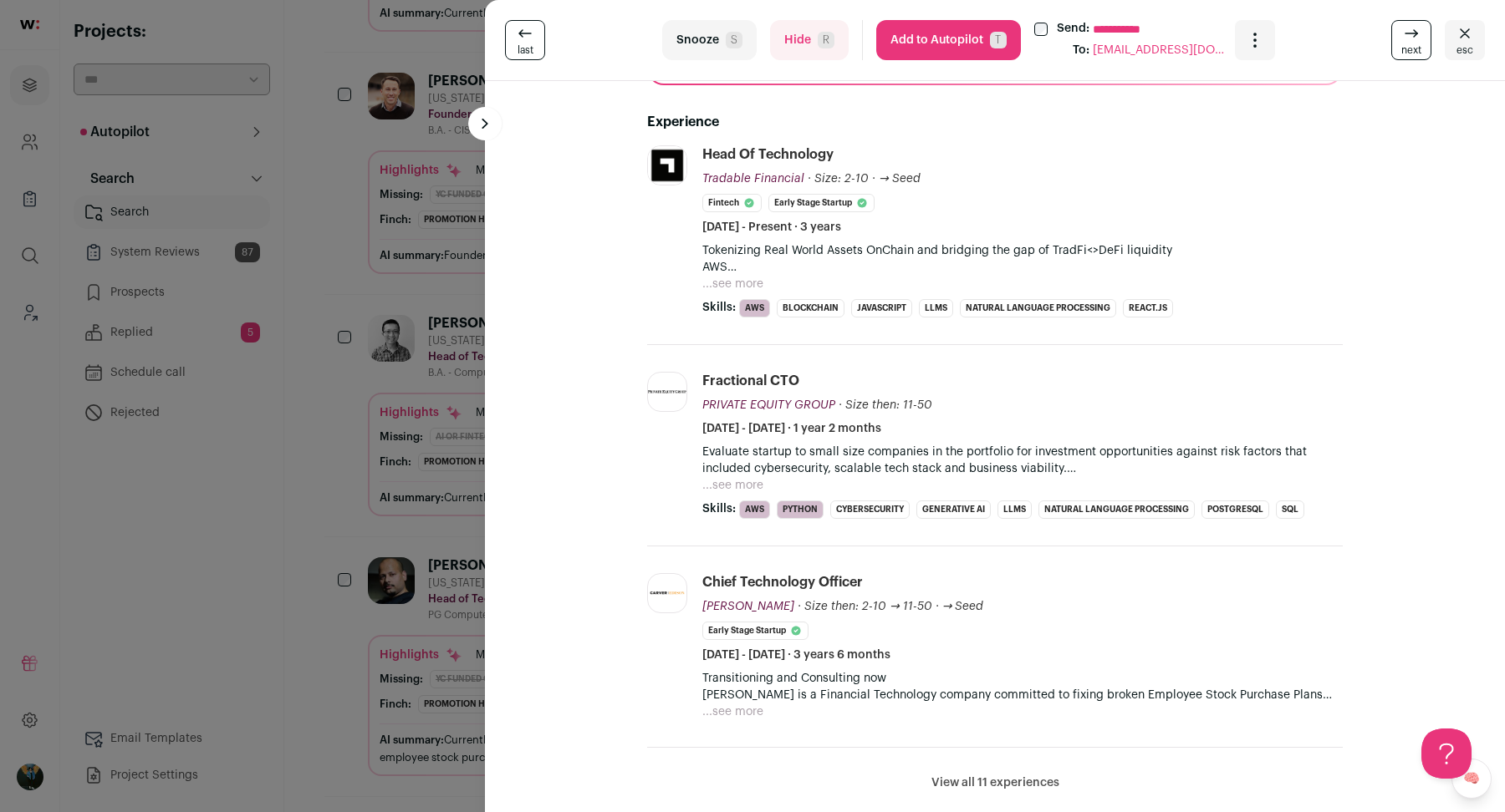
scroll to position [456, 0]
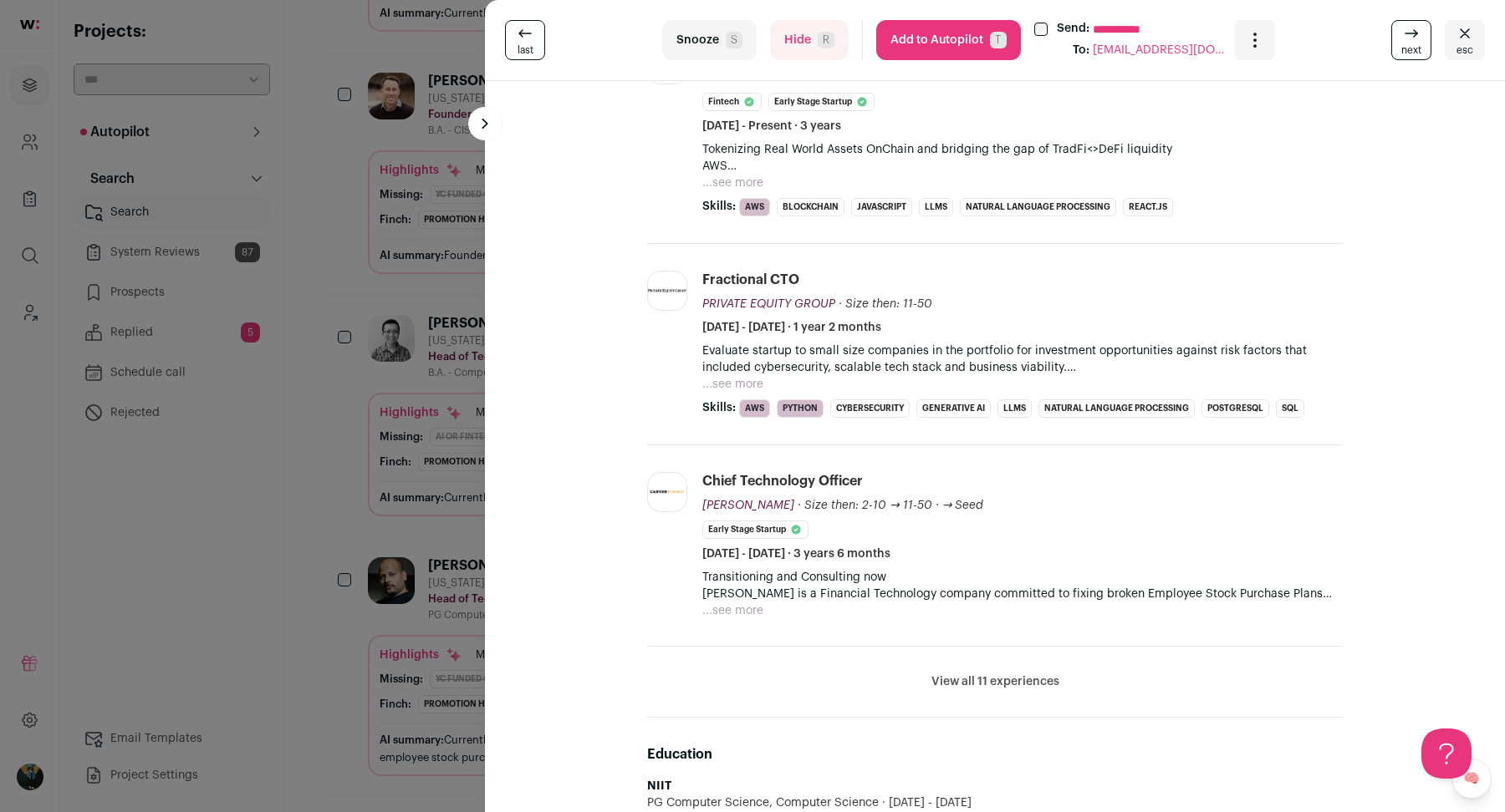
click at [410, 635] on div "**********" at bounding box center [752, 406] width 1505 height 812
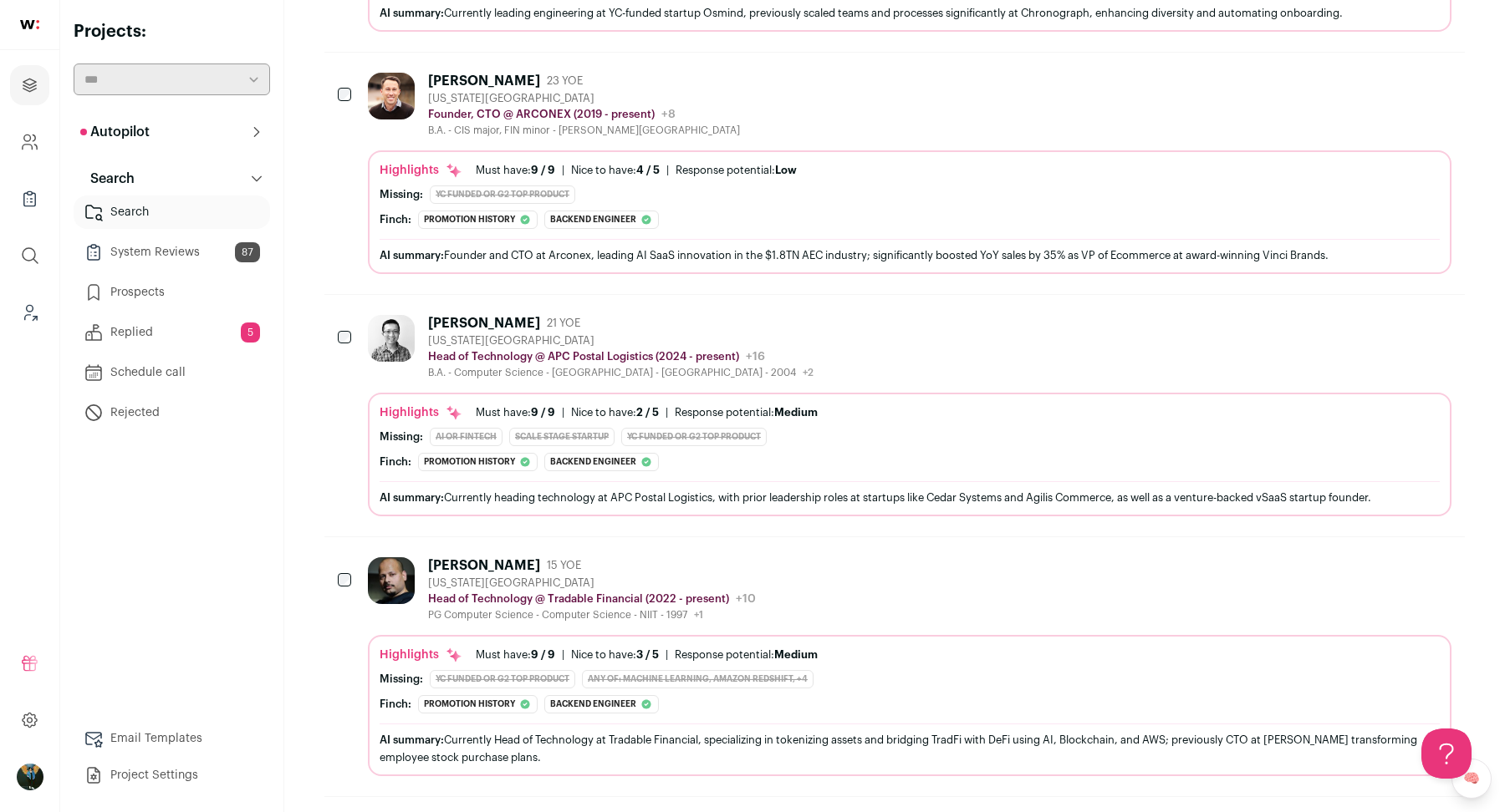
click at [351, 557] on div at bounding box center [346, 580] width 17 height 47
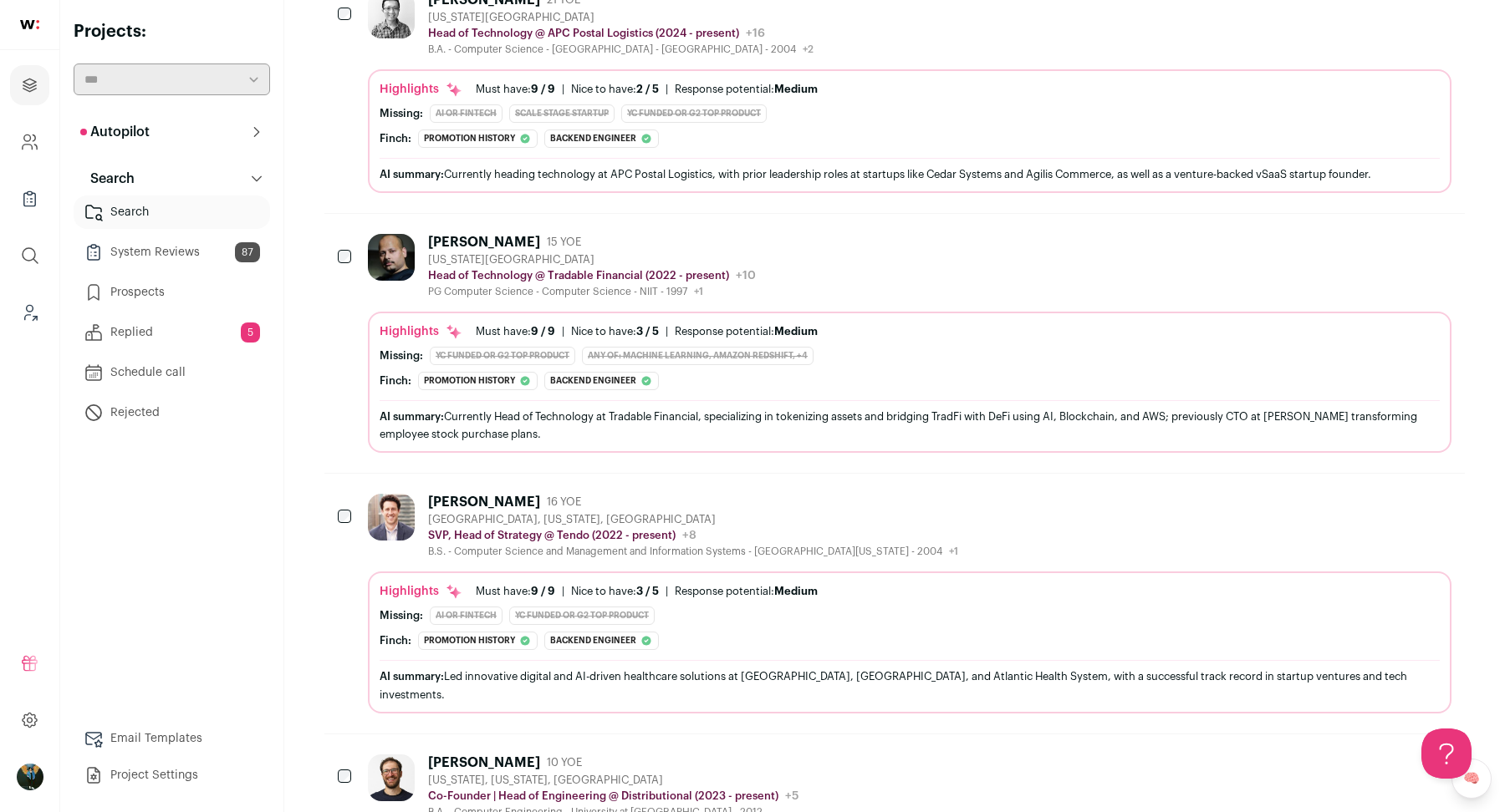
scroll to position [4936, 0]
click at [424, 495] on div "Benjamin Maisano 16 YOE Mendham, New Jersey, United States SVP, Head of Strateg…" at bounding box center [663, 526] width 590 height 64
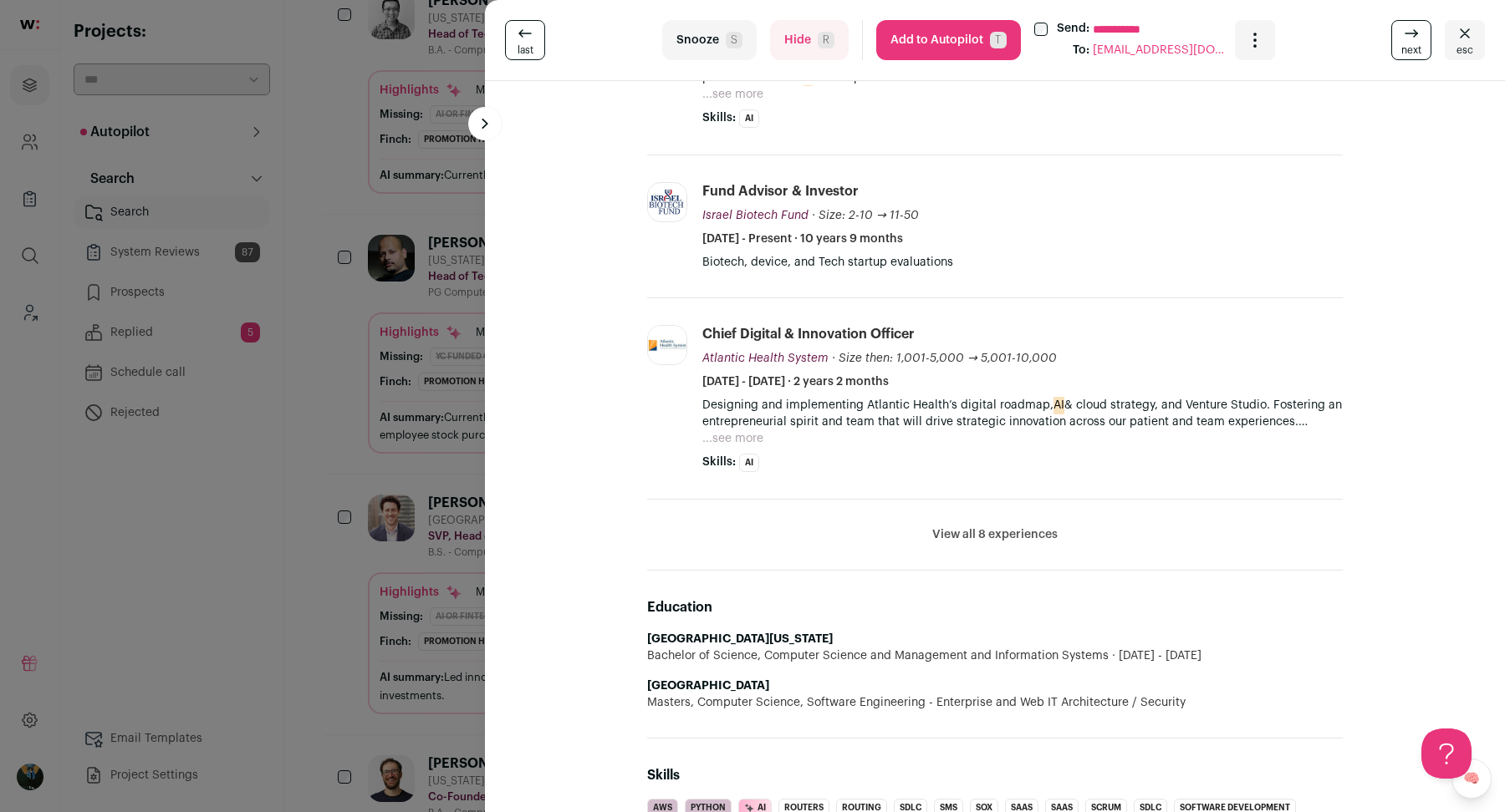
scroll to position [766, 0]
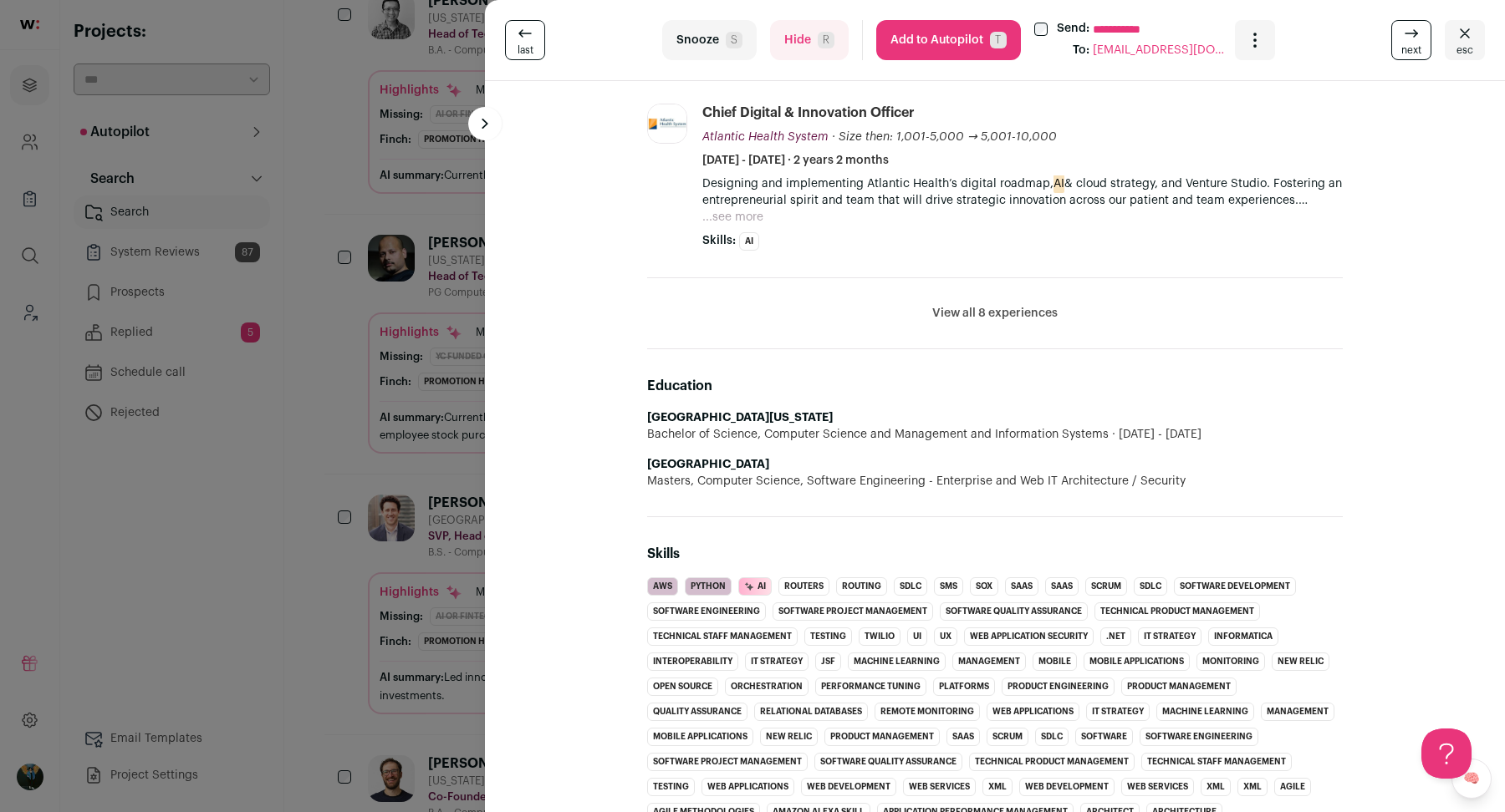
click at [431, 533] on div "**********" at bounding box center [752, 406] width 1505 height 812
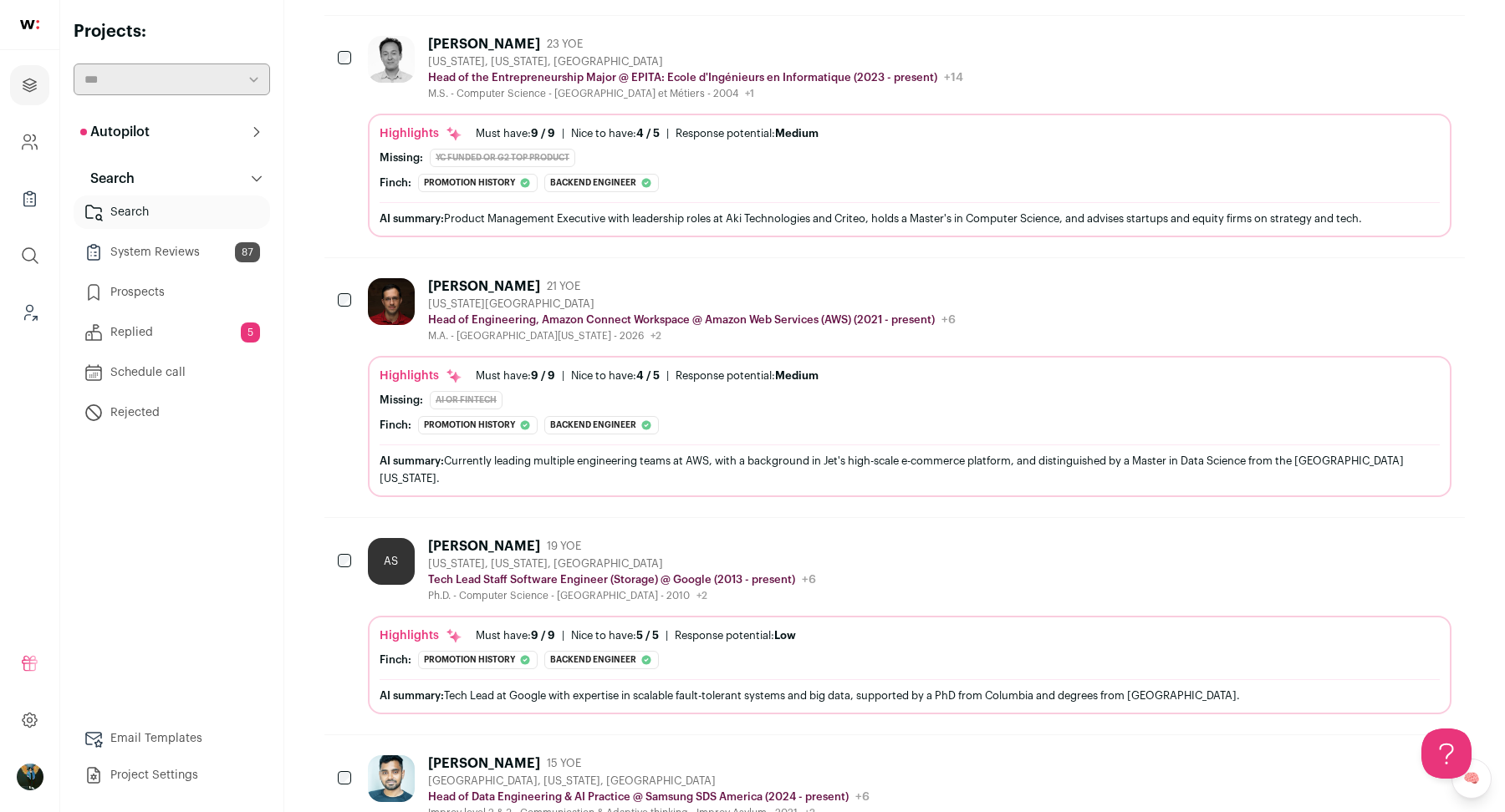
scroll to position [5899, 0]
click at [503, 537] on div "AS Alex Sherman 19 YOE New York, New York, United States Tech Lead Staff Softwa…" at bounding box center [910, 625] width 1083 height 176
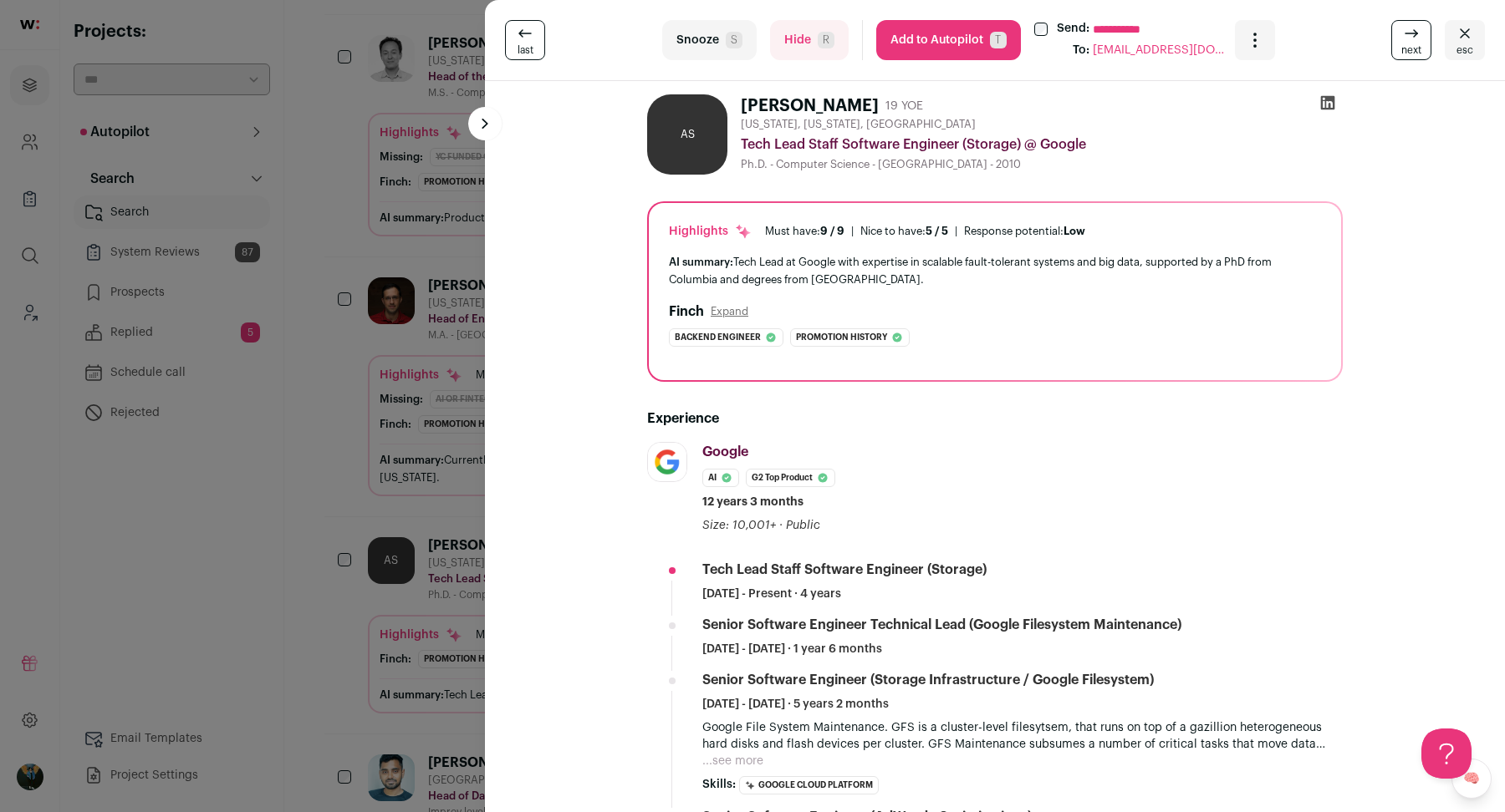
click at [395, 603] on div "**********" at bounding box center [752, 406] width 1505 height 812
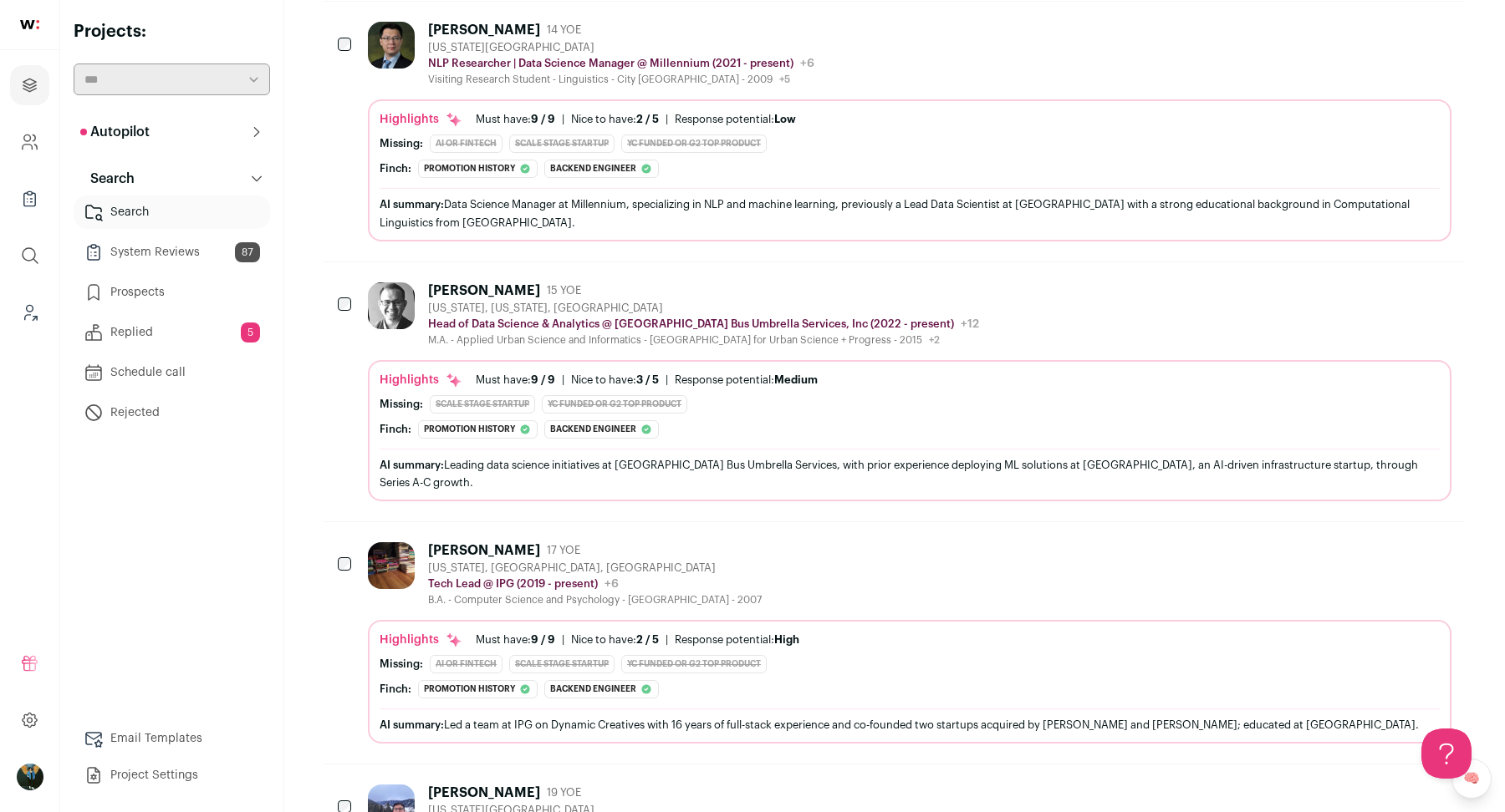
scroll to position [6876, 0]
click at [432, 540] on div "[PERSON_NAME]" at bounding box center [483, 548] width 112 height 17
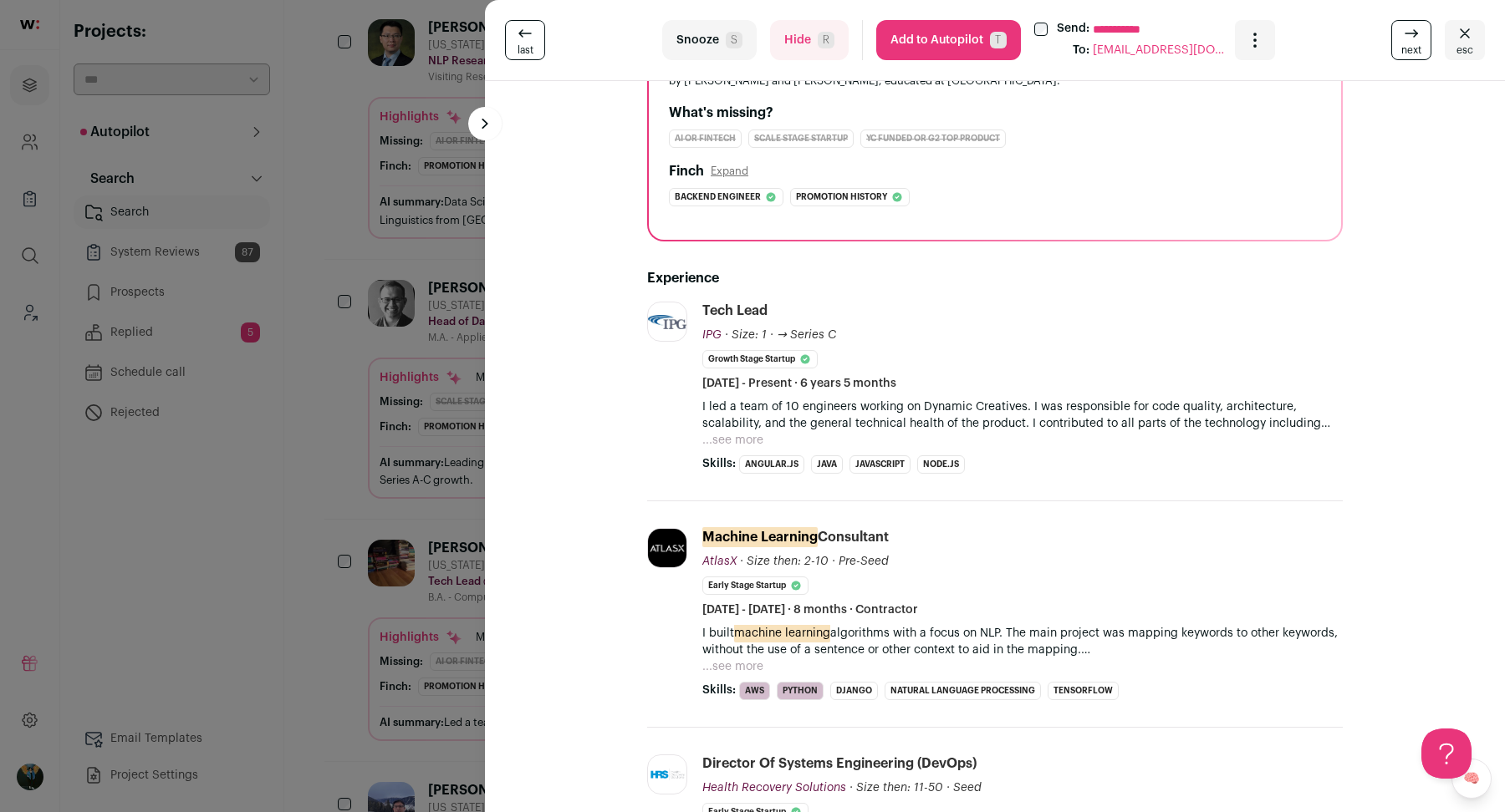
scroll to position [231, 0]
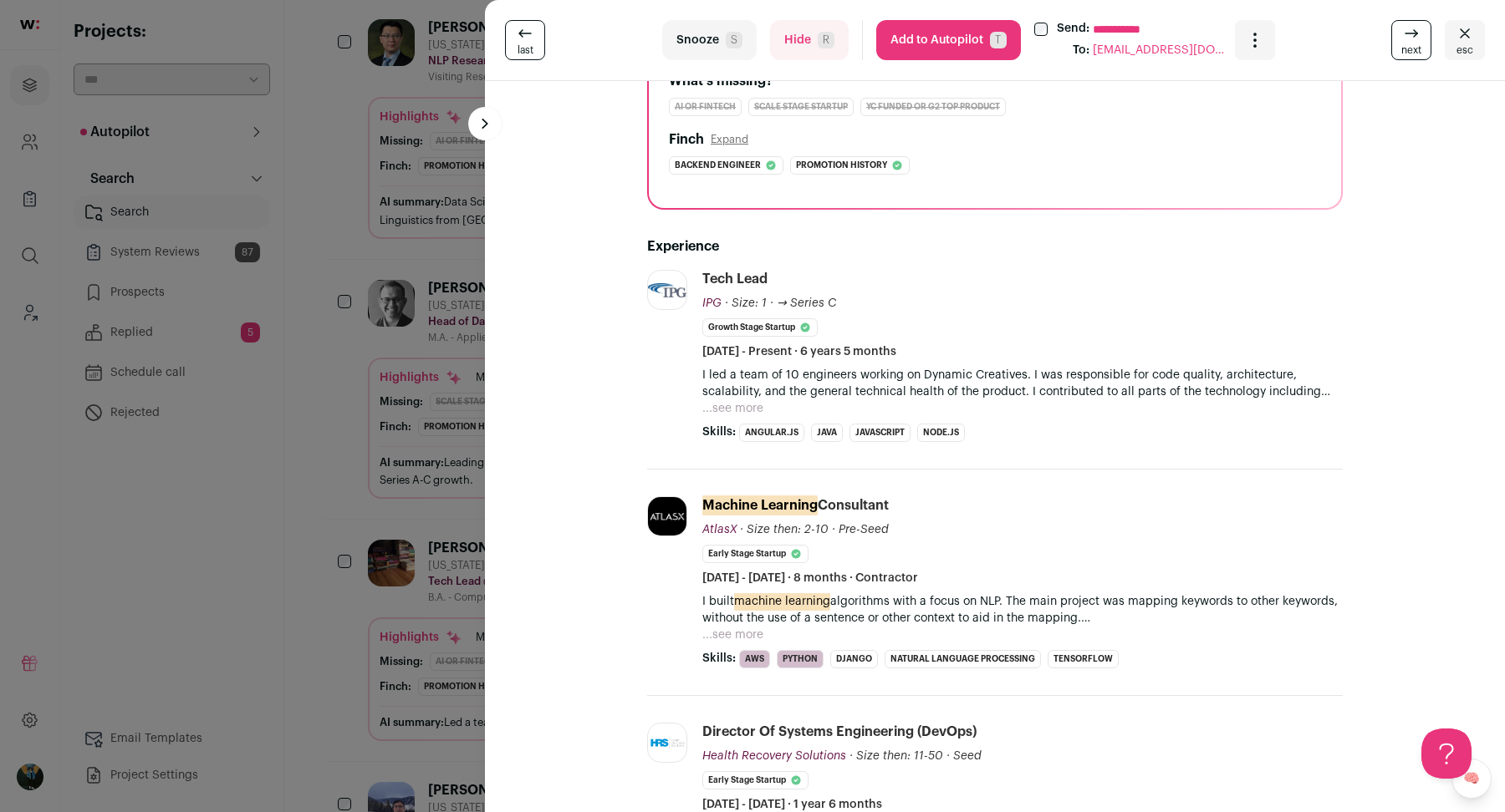
click at [368, 574] on div "**********" at bounding box center [752, 406] width 1505 height 812
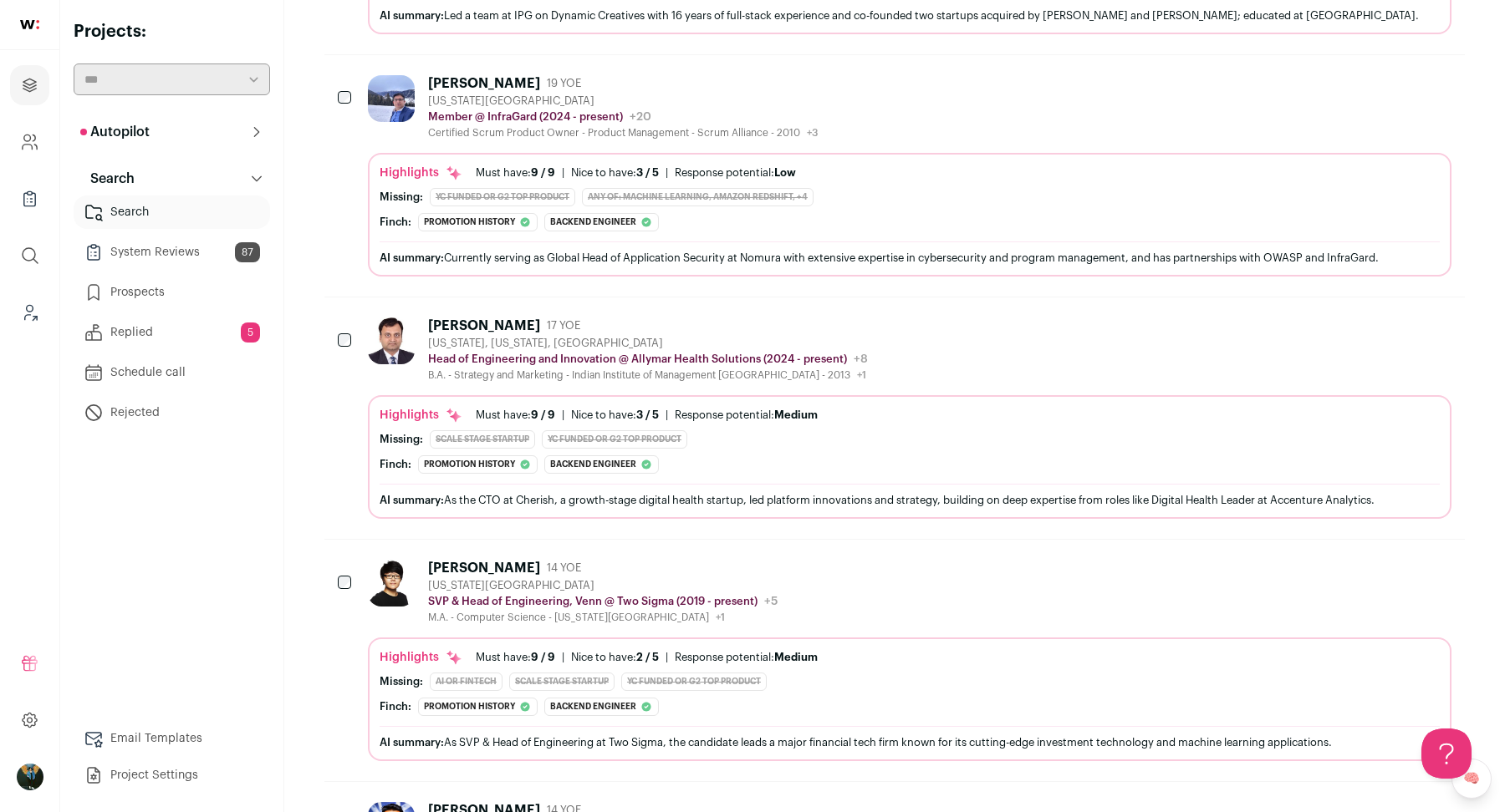
scroll to position [7586, 0]
click at [432, 557] on div "Zian Sun" at bounding box center [483, 565] width 112 height 17
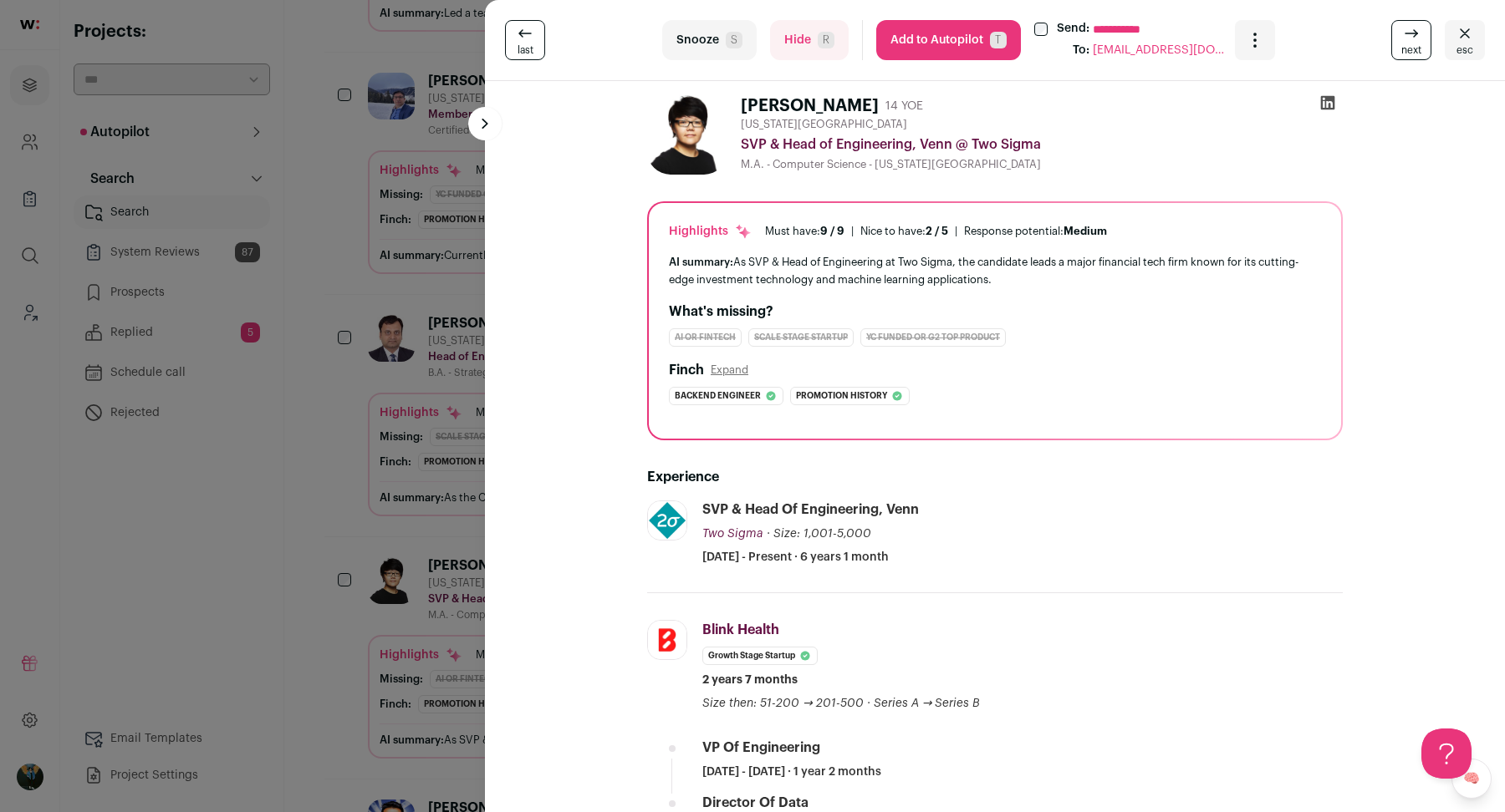
scroll to position [215, 0]
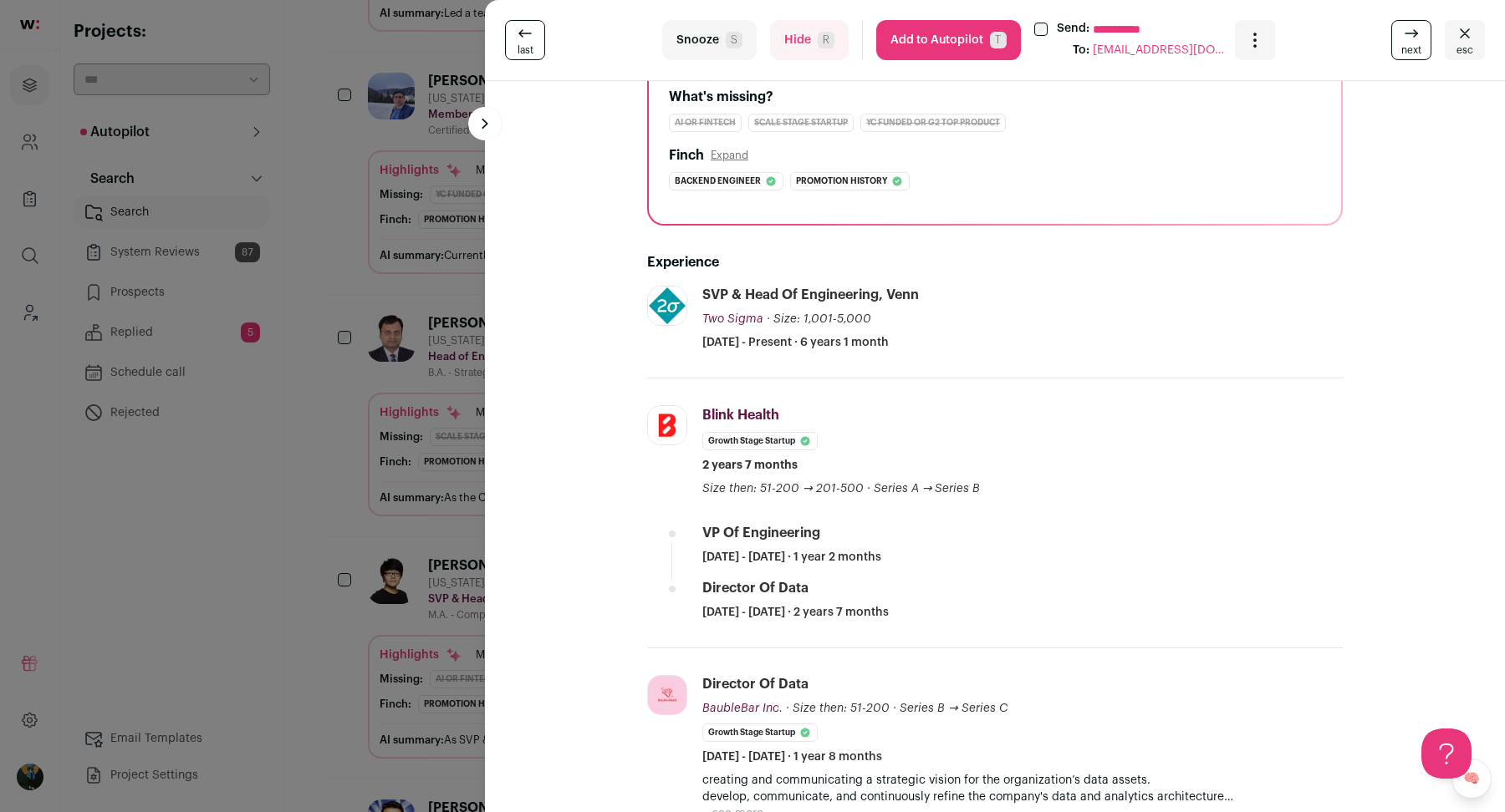
click at [337, 594] on div "**********" at bounding box center [752, 406] width 1505 height 812
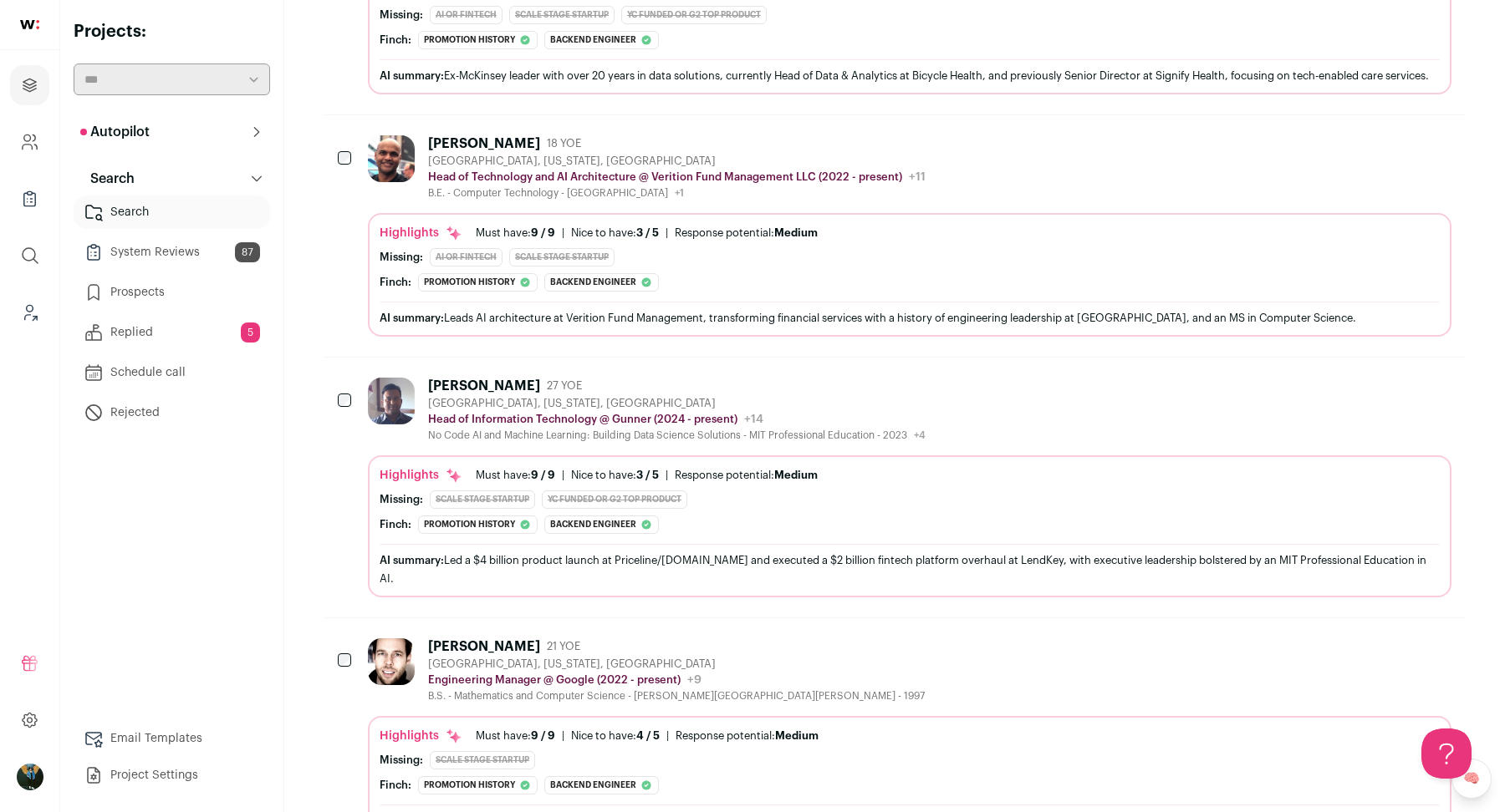
scroll to position [9499, 0]
click at [503, 395] on div "[GEOGRAPHIC_DATA], [US_STATE], [GEOGRAPHIC_DATA]" at bounding box center [677, 401] width 498 height 13
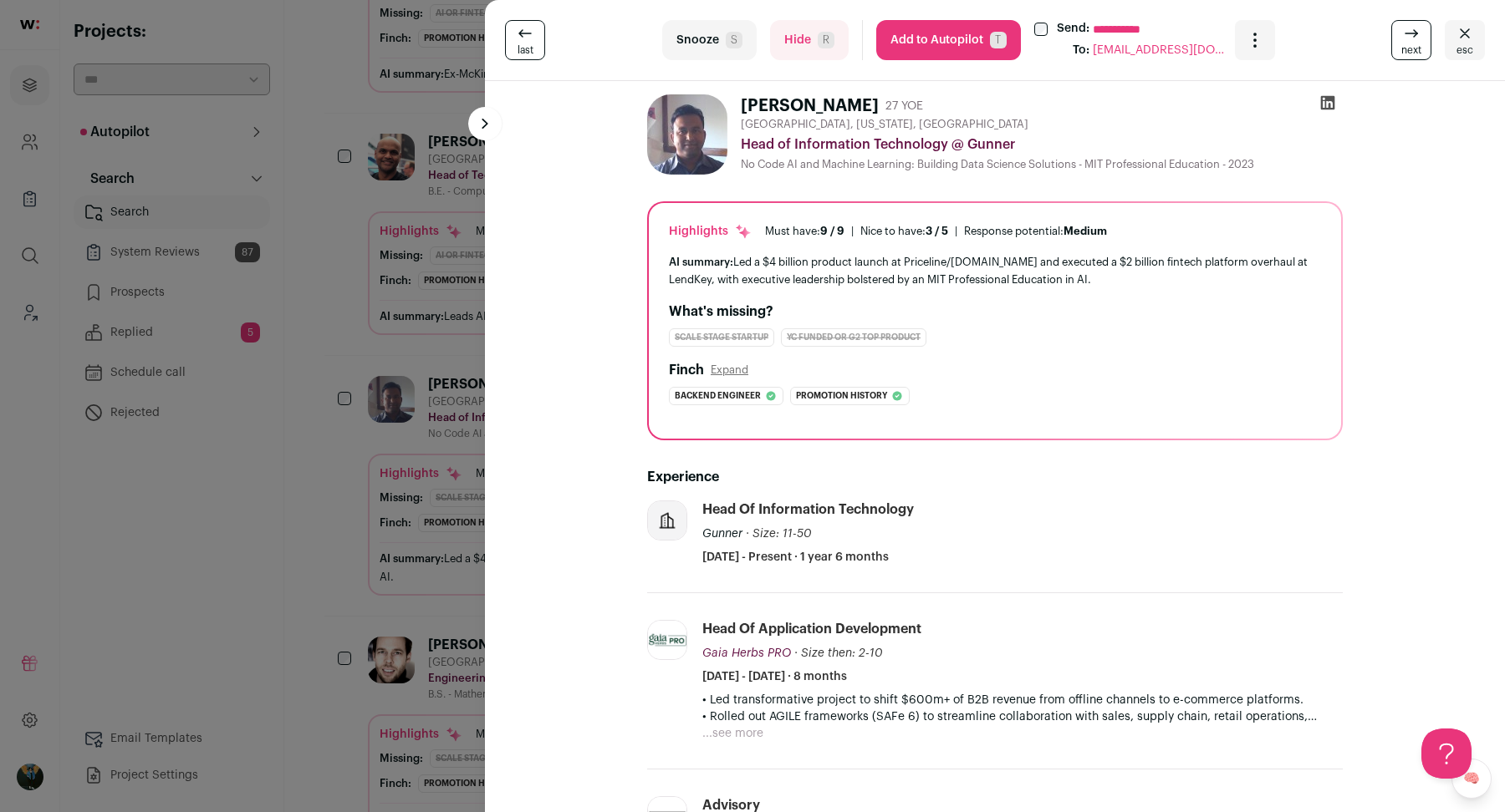
click at [356, 471] on div "**********" at bounding box center [752, 406] width 1505 height 812
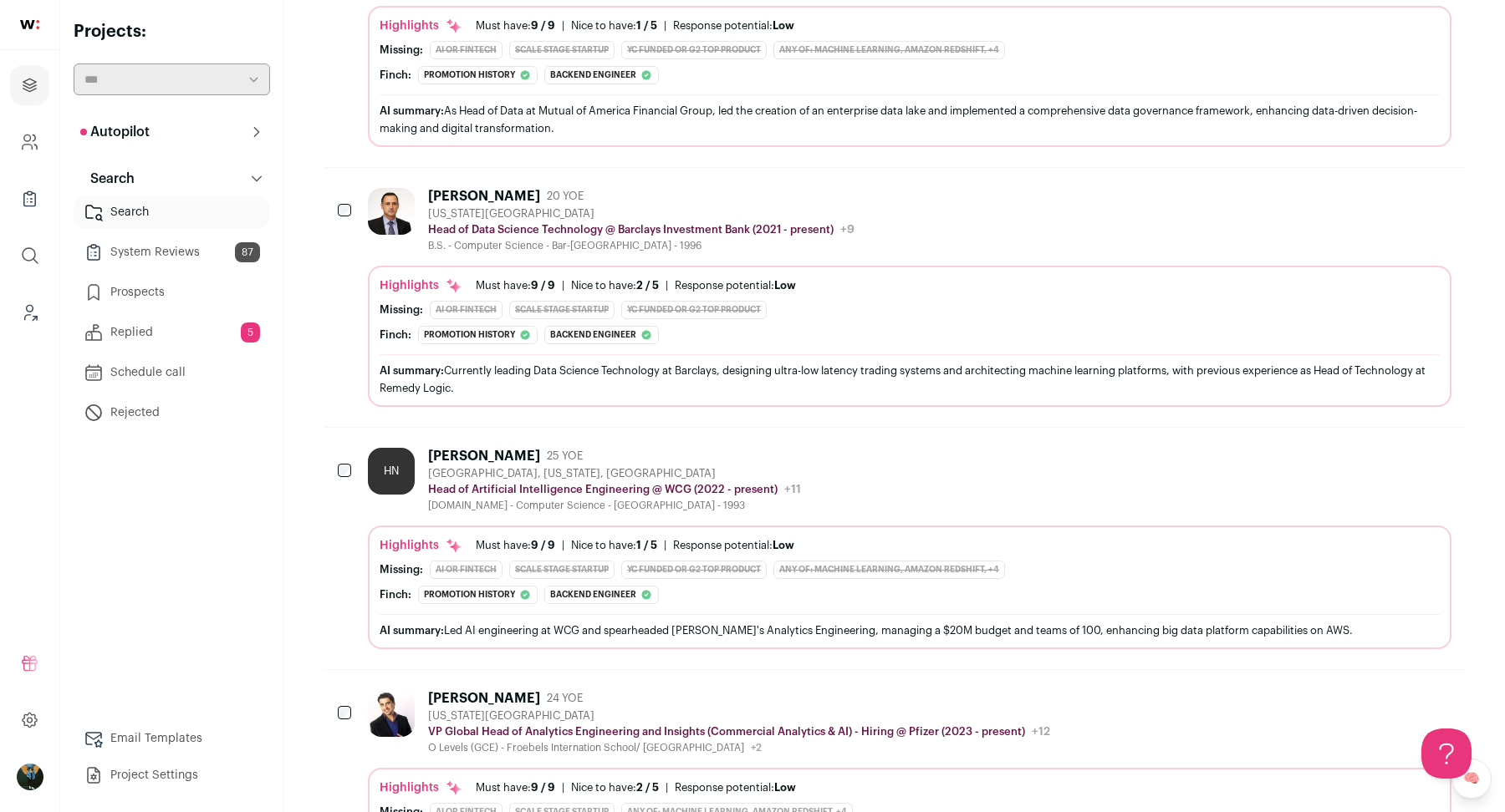
scroll to position [10575, 0]
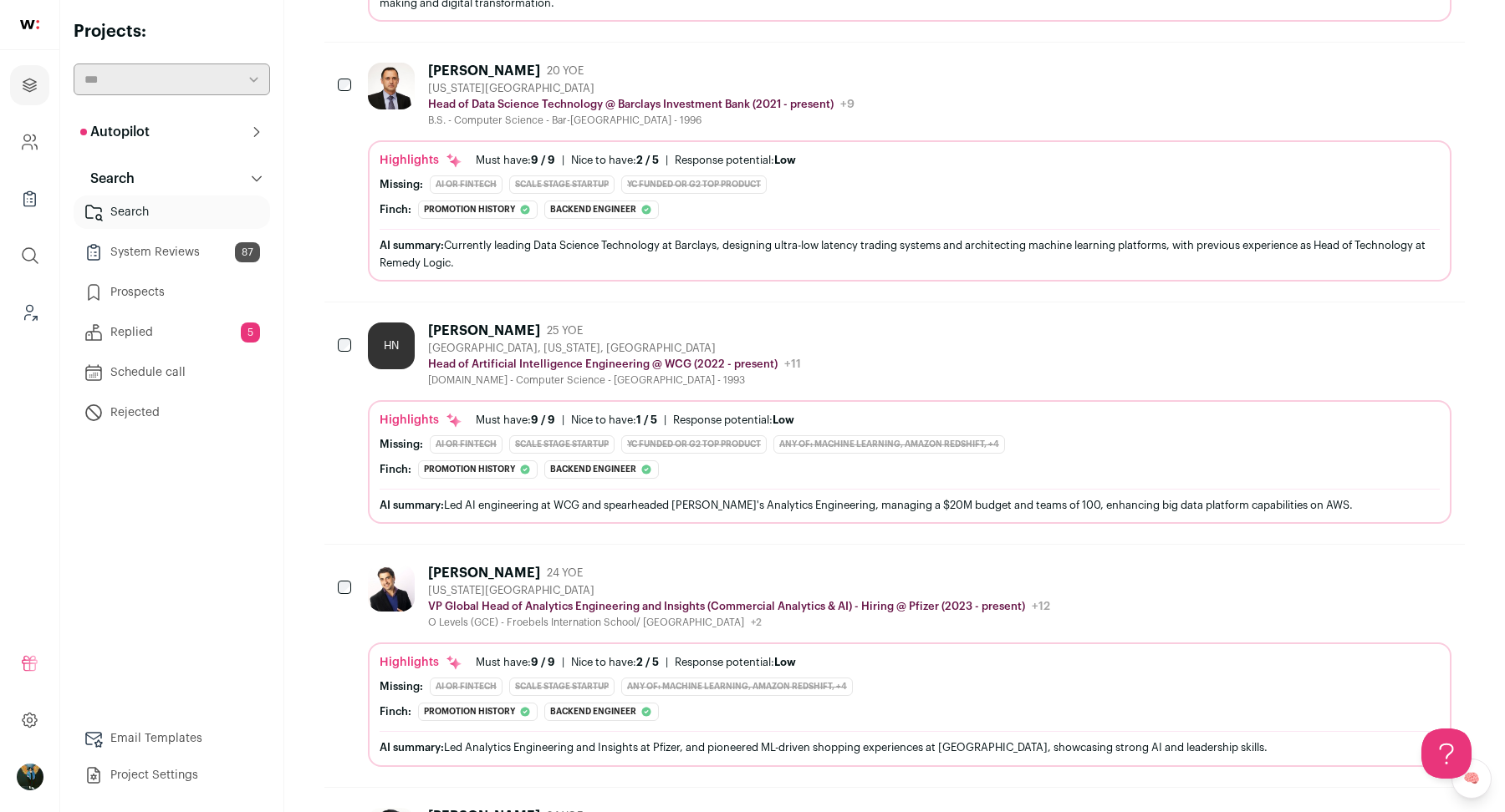
click at [480, 342] on div "Livingston, New Jersey, United States" at bounding box center [614, 348] width 373 height 13
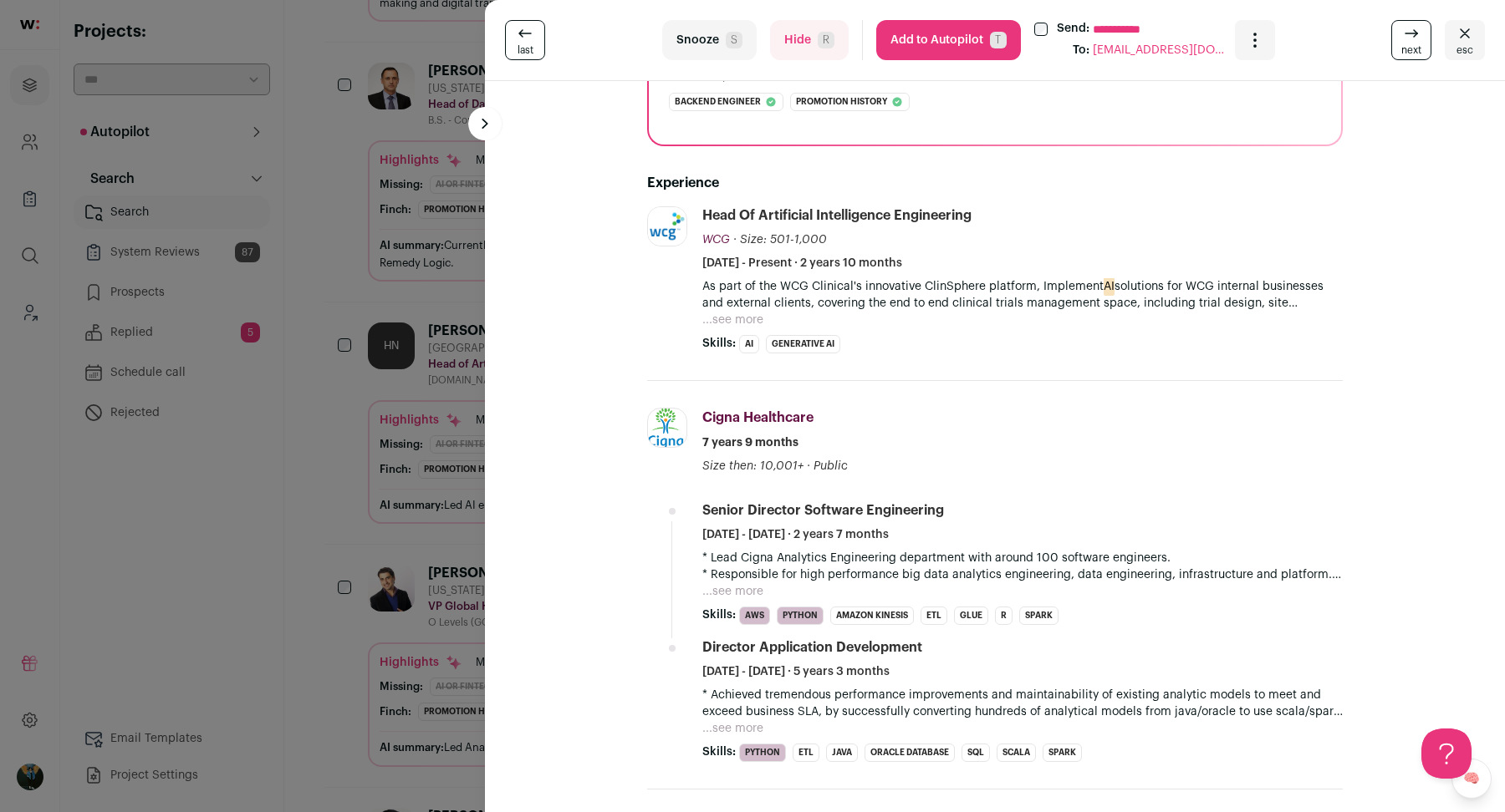
scroll to position [278, 0]
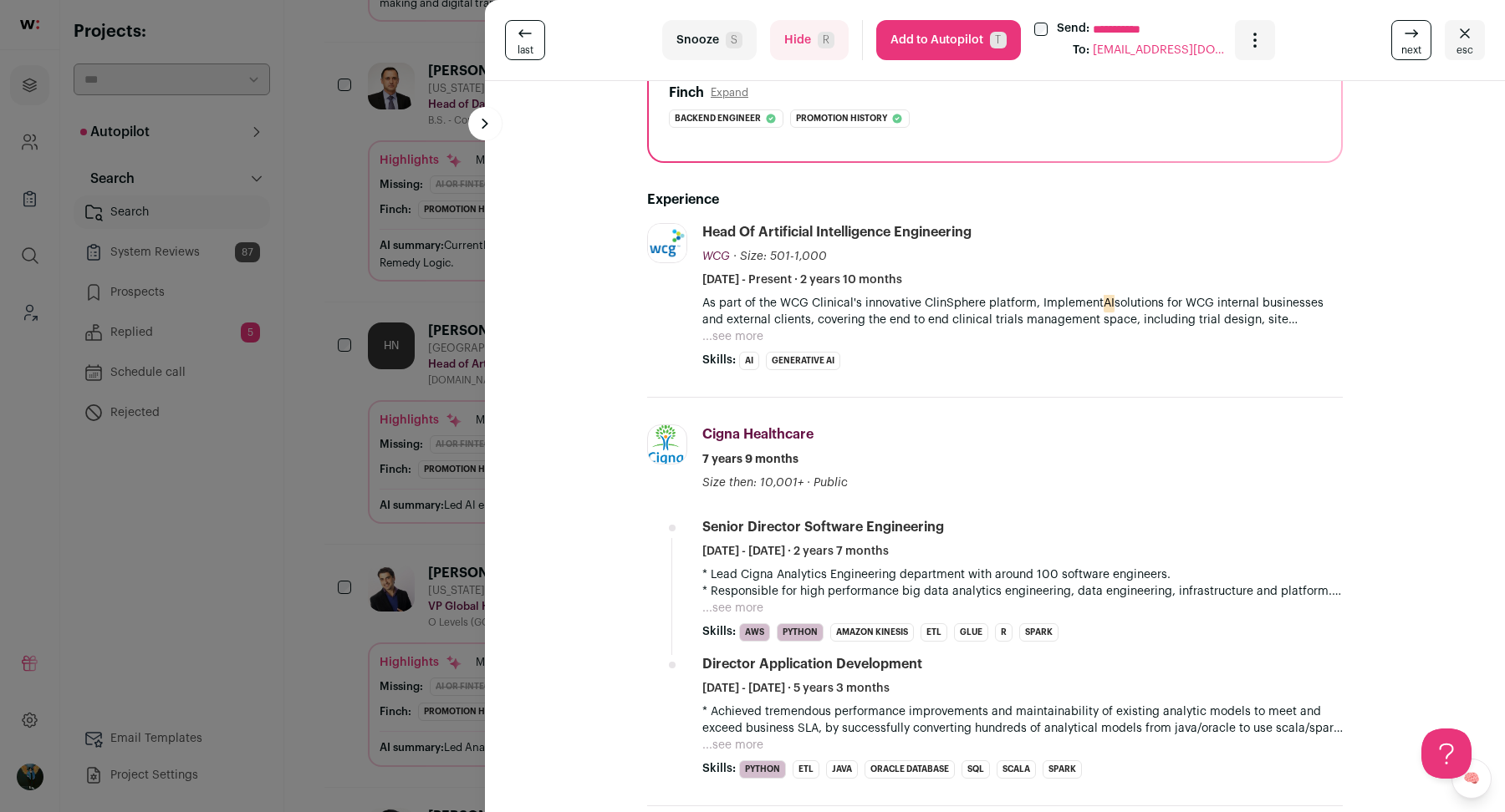
click at [389, 442] on div "**********" at bounding box center [752, 406] width 1505 height 812
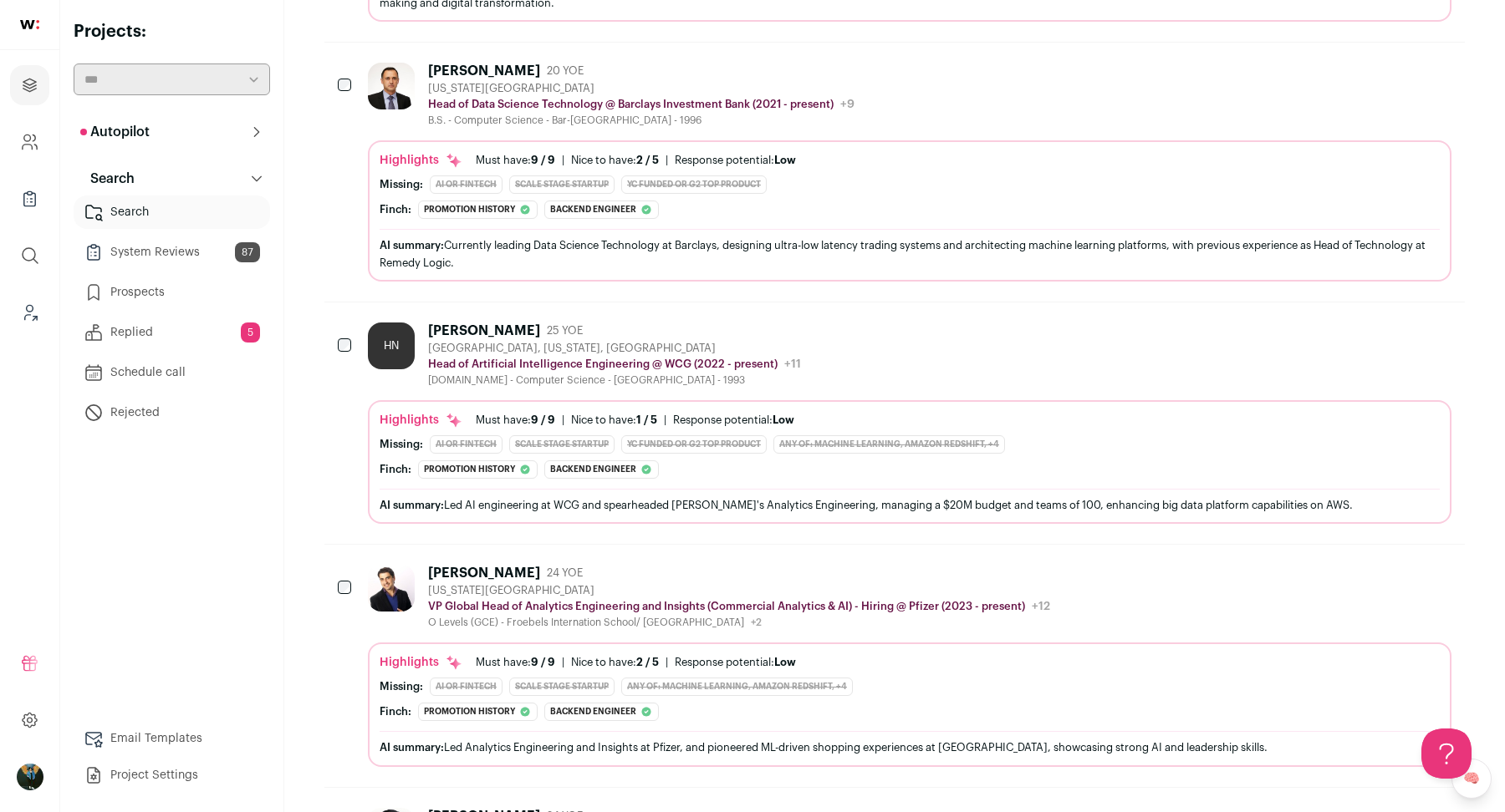
click at [368, 323] on div "HN" at bounding box center [391, 346] width 47 height 47
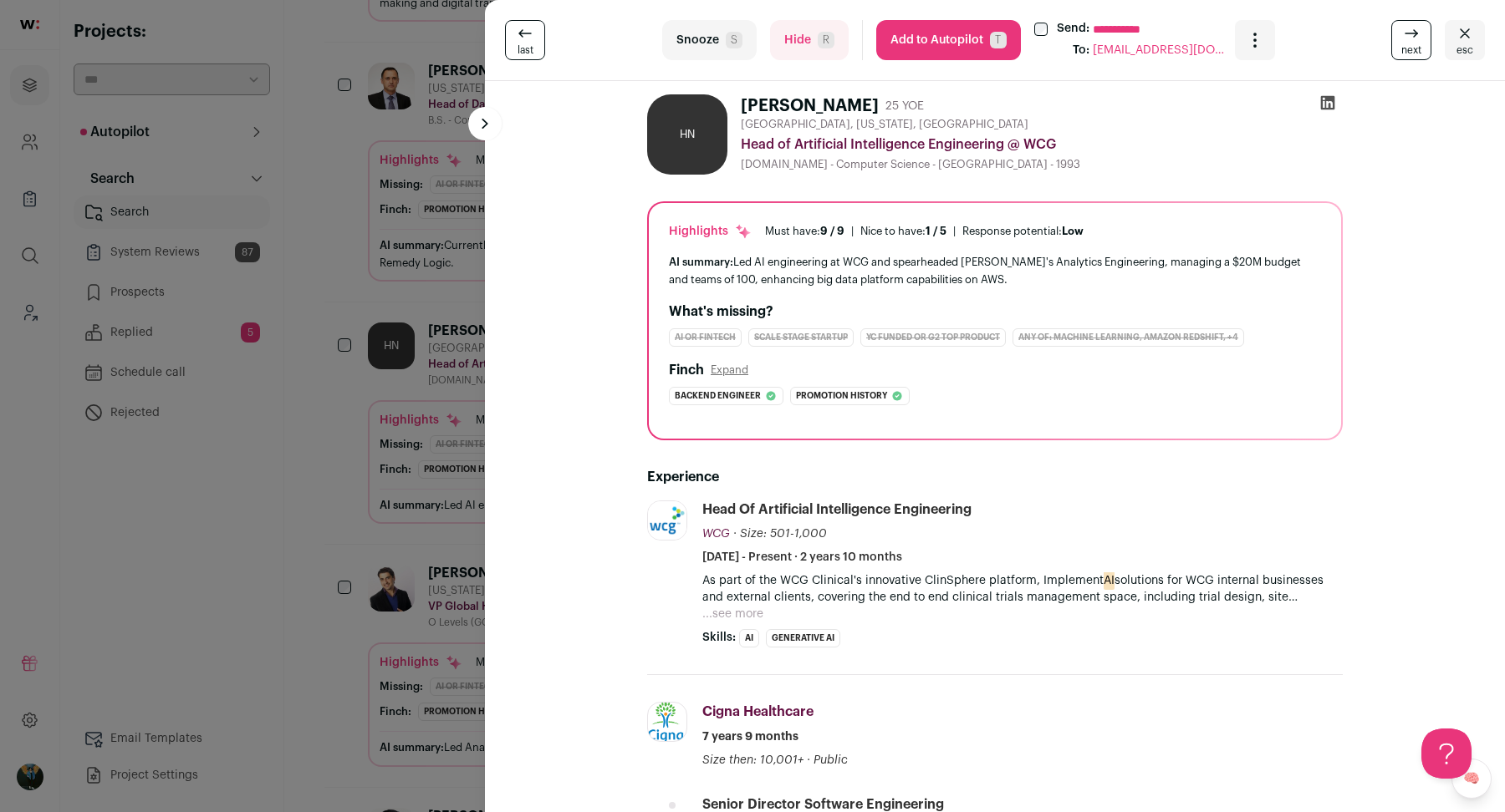
click at [344, 215] on div "**********" at bounding box center [752, 406] width 1505 height 812
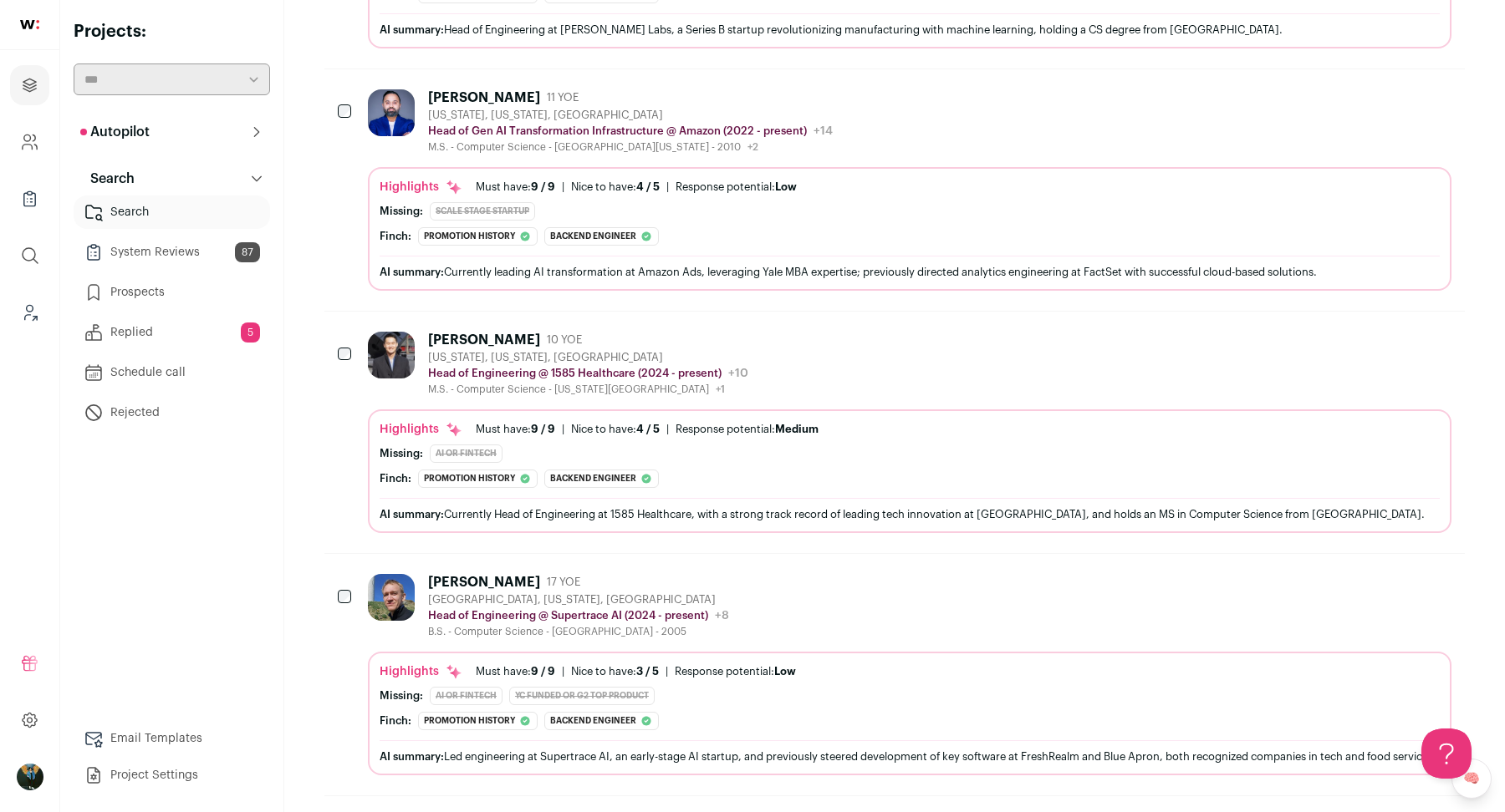
scroll to position [0, 0]
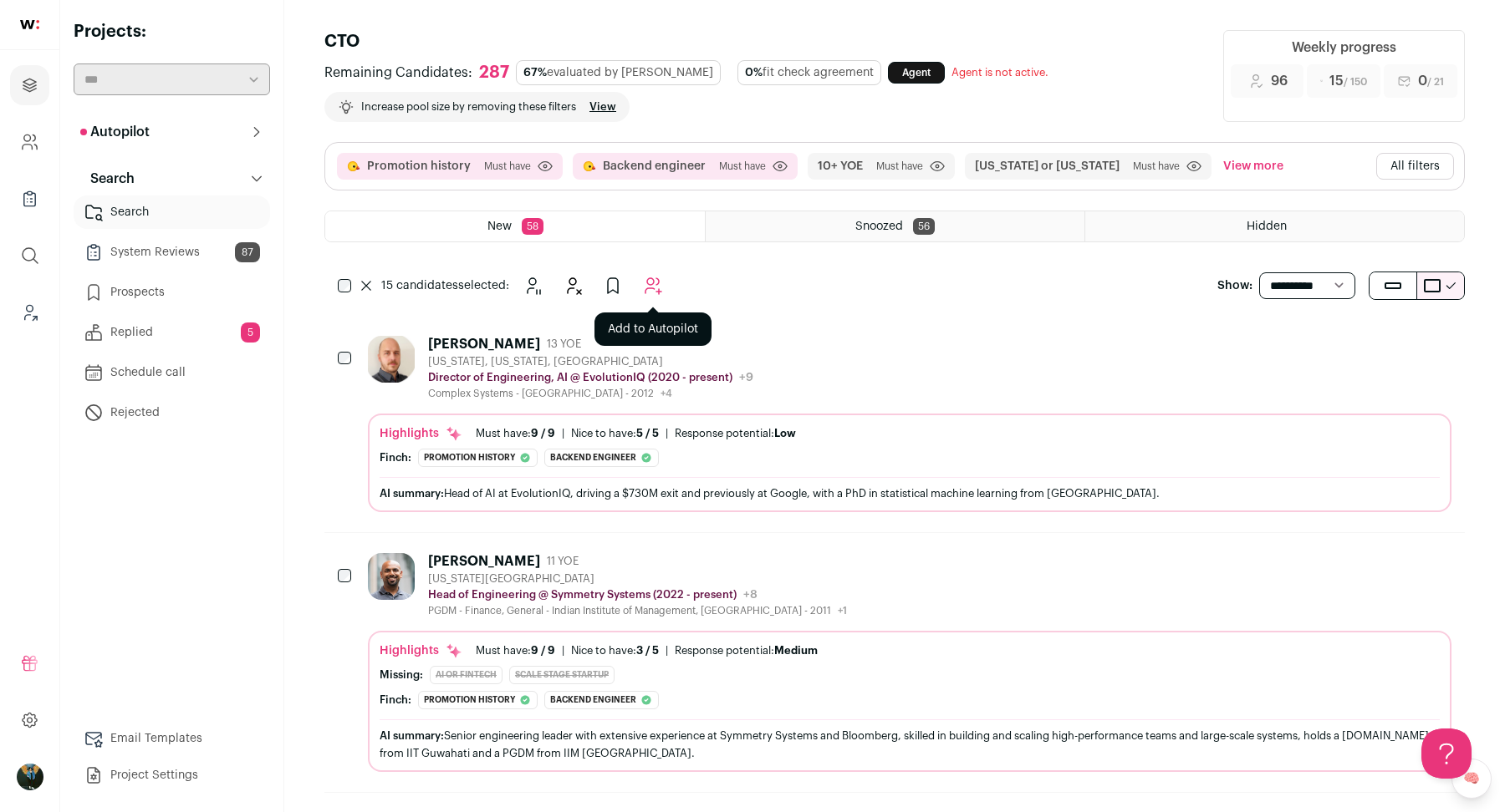
click at [655, 288] on icon "Add to Autopilot" at bounding box center [653, 286] width 20 height 20
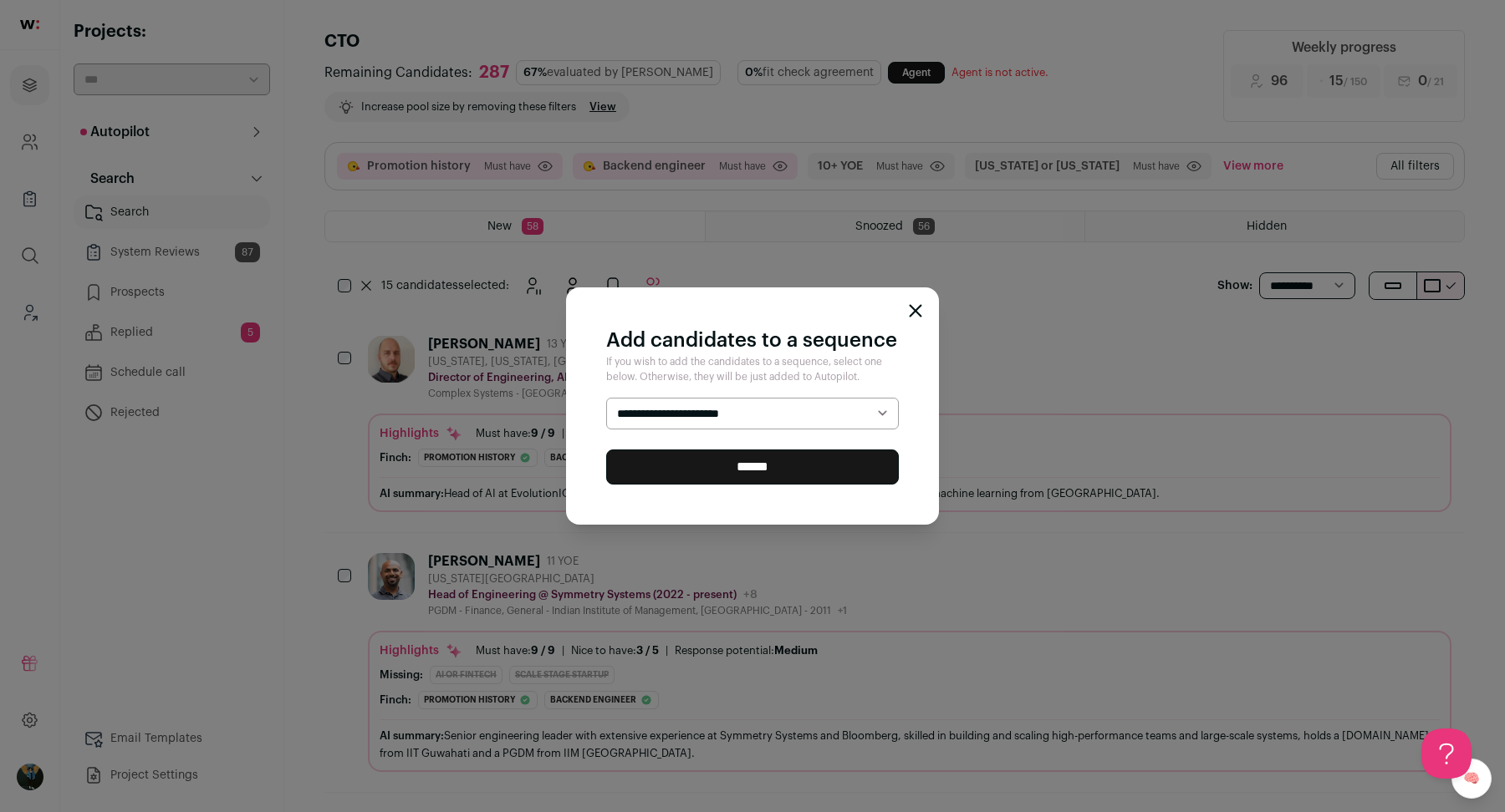
select select "*****"
click at [738, 462] on input "******" at bounding box center [752, 467] width 293 height 35
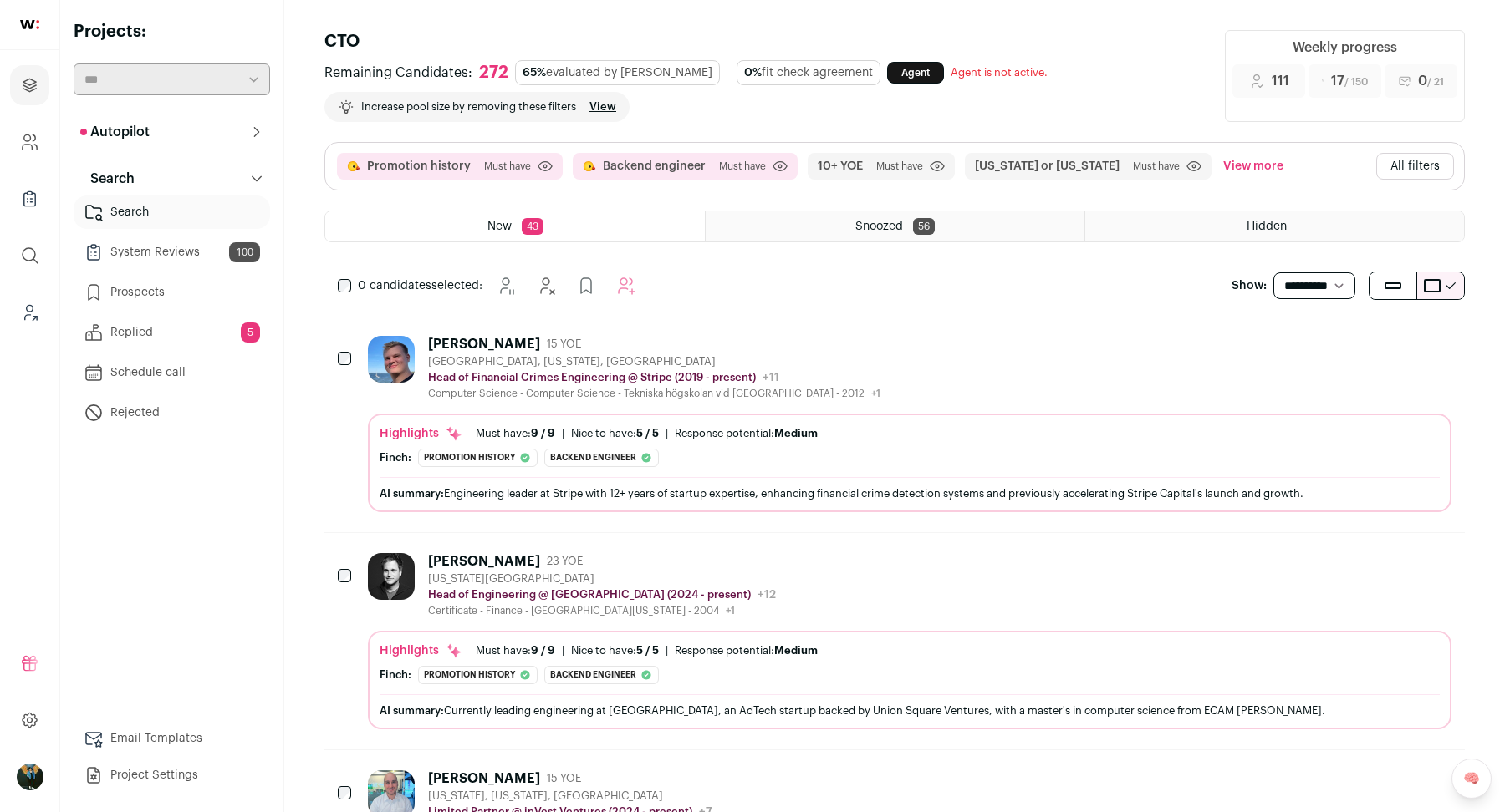
click at [532, 572] on div "[US_STATE][GEOGRAPHIC_DATA]" at bounding box center [602, 578] width 348 height 13
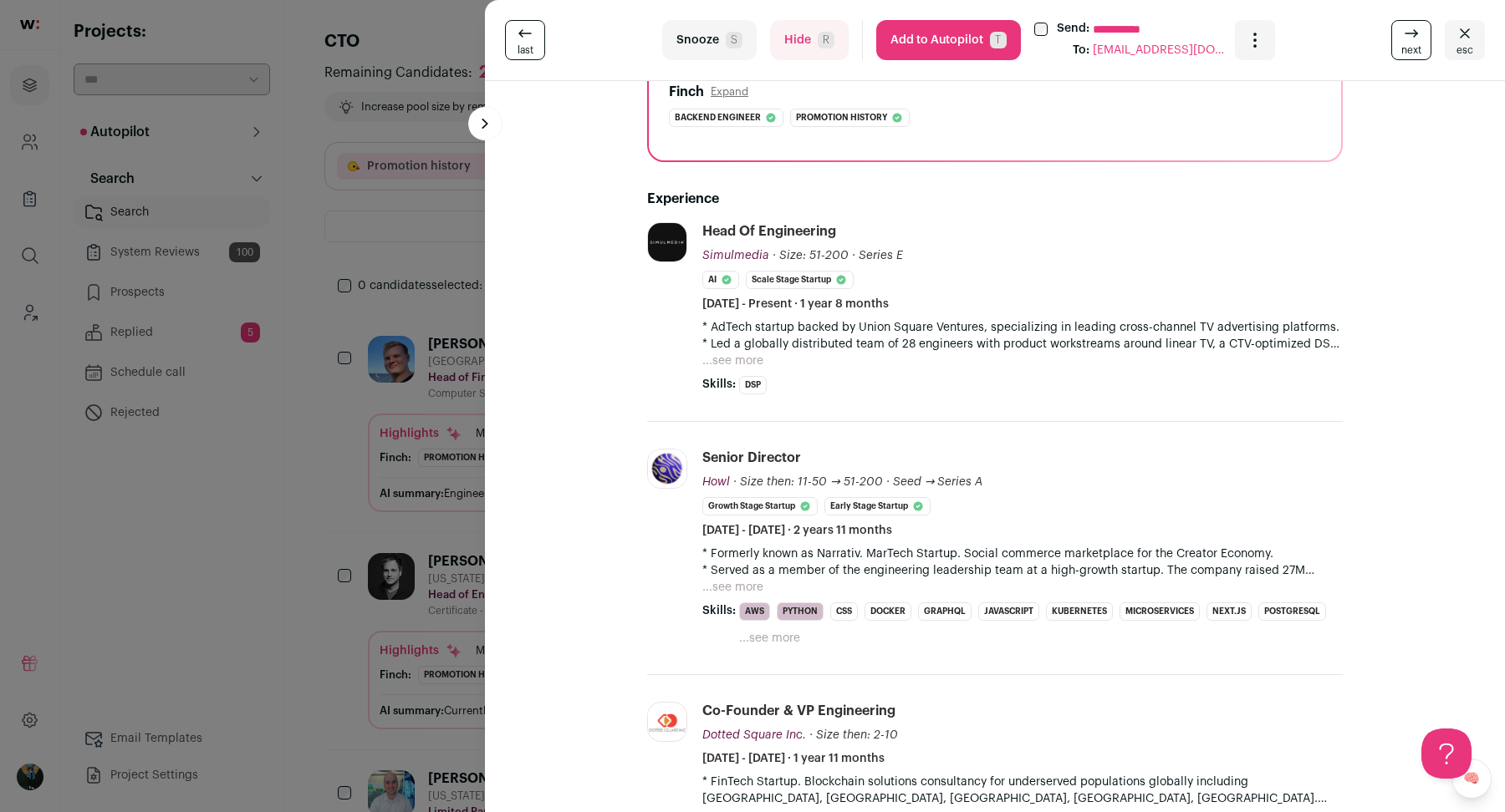
scroll to position [221, 0]
click at [348, 643] on div "**********" at bounding box center [752, 406] width 1505 height 812
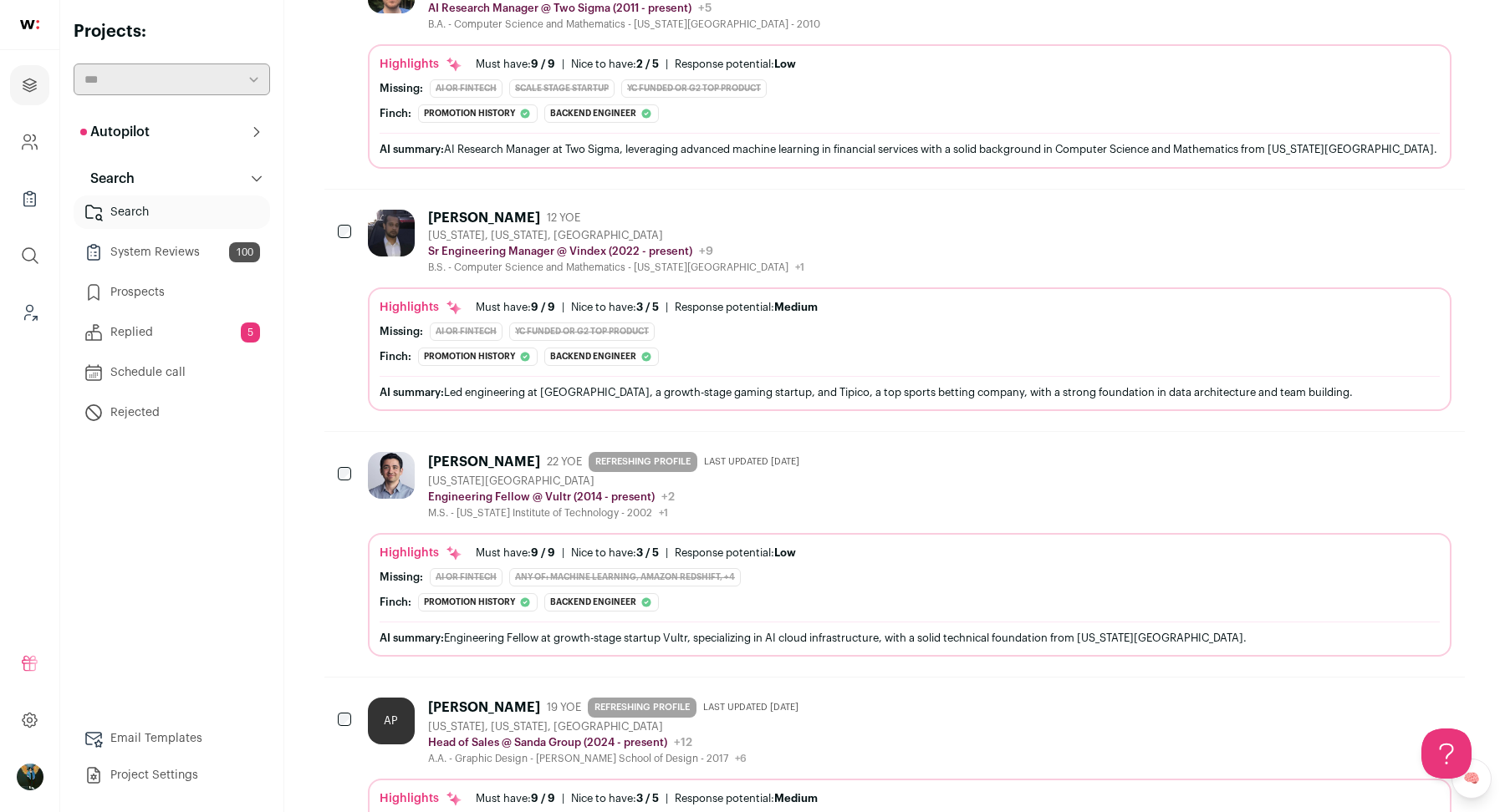
scroll to position [9712, 0]
click at [470, 228] on div "[US_STATE], [US_STATE], [GEOGRAPHIC_DATA]" at bounding box center [616, 235] width 376 height 13
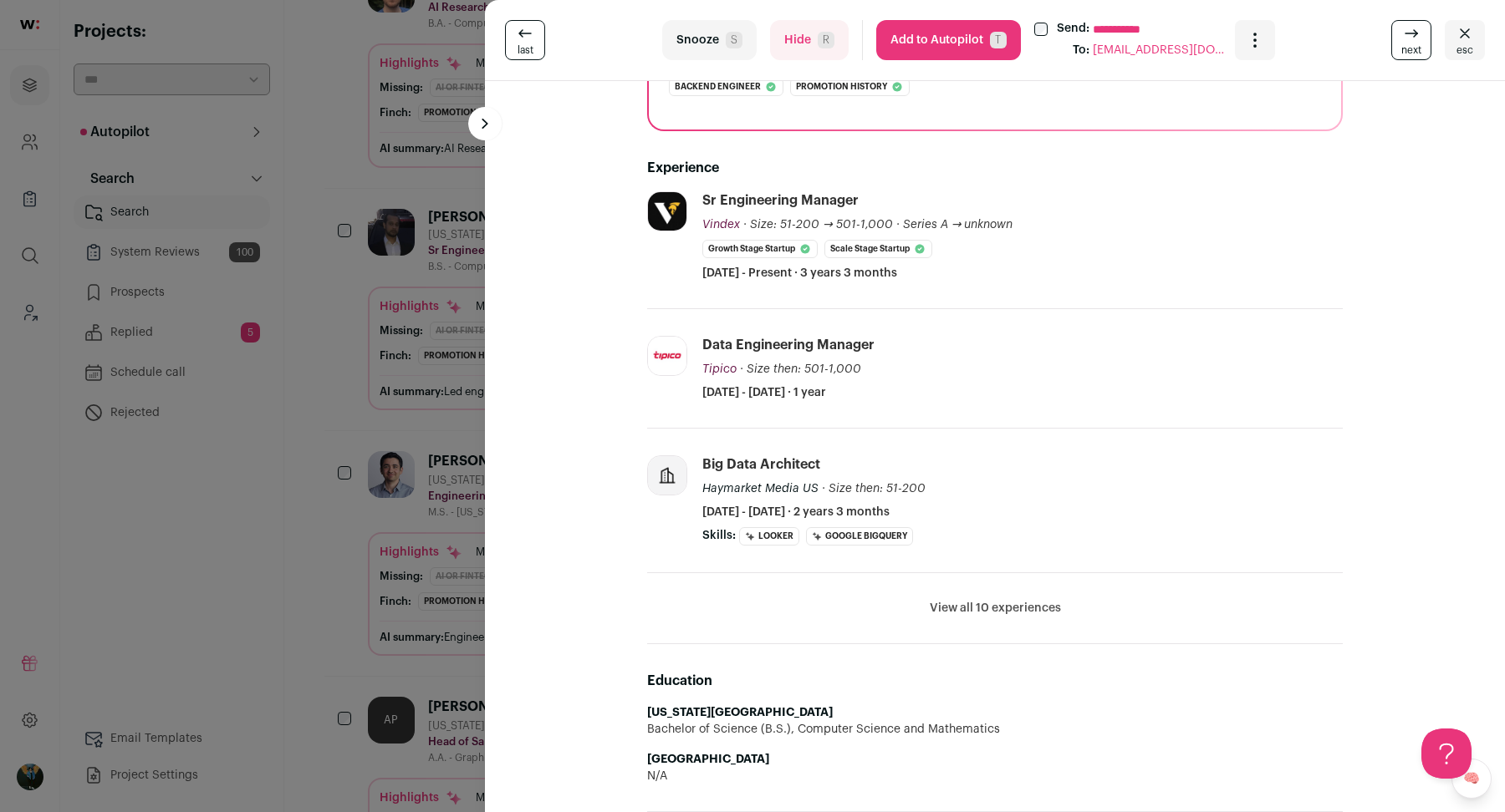
scroll to position [310, 0]
click at [446, 417] on div "**********" at bounding box center [752, 406] width 1505 height 812
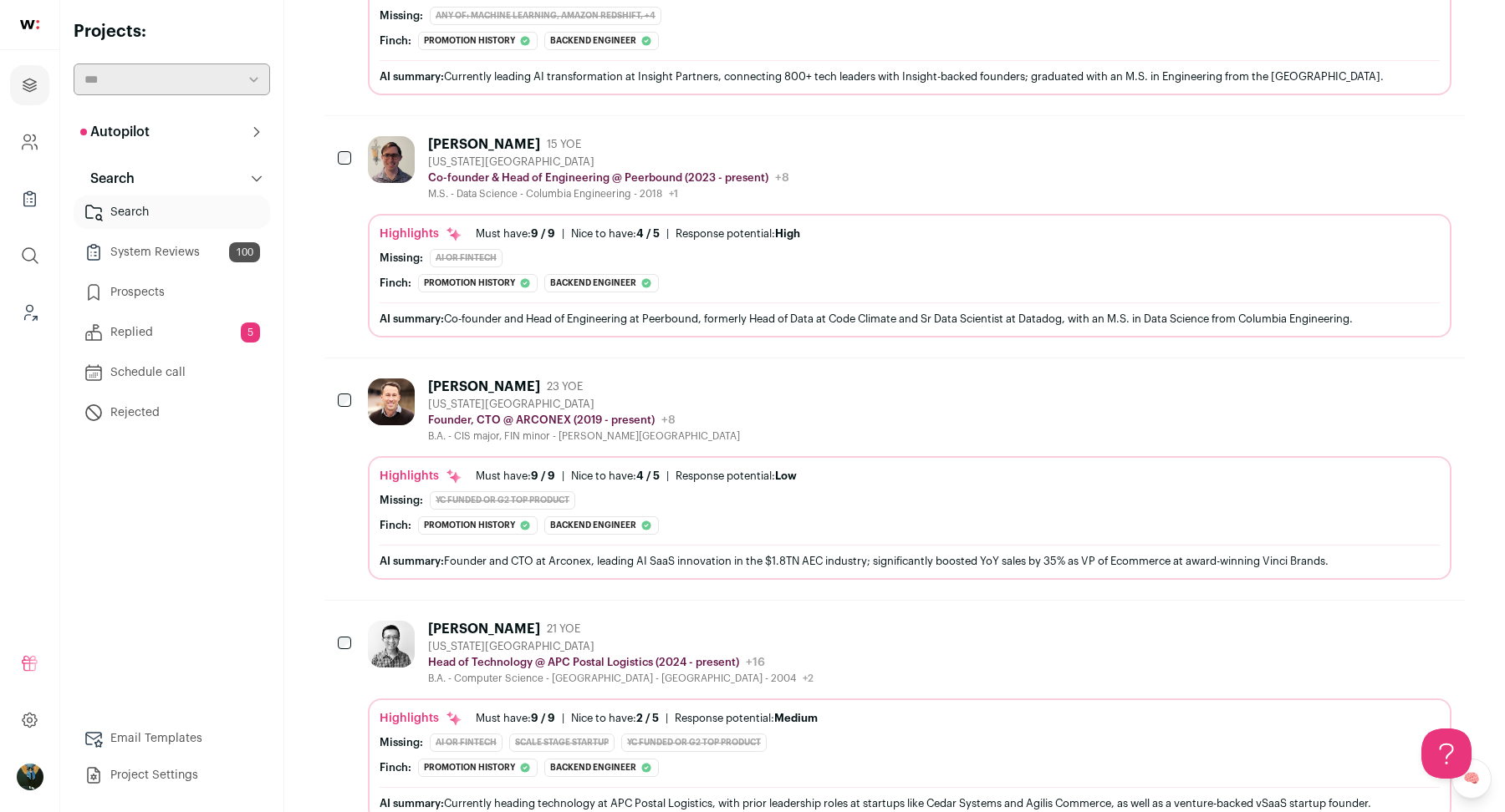
scroll to position [0, 0]
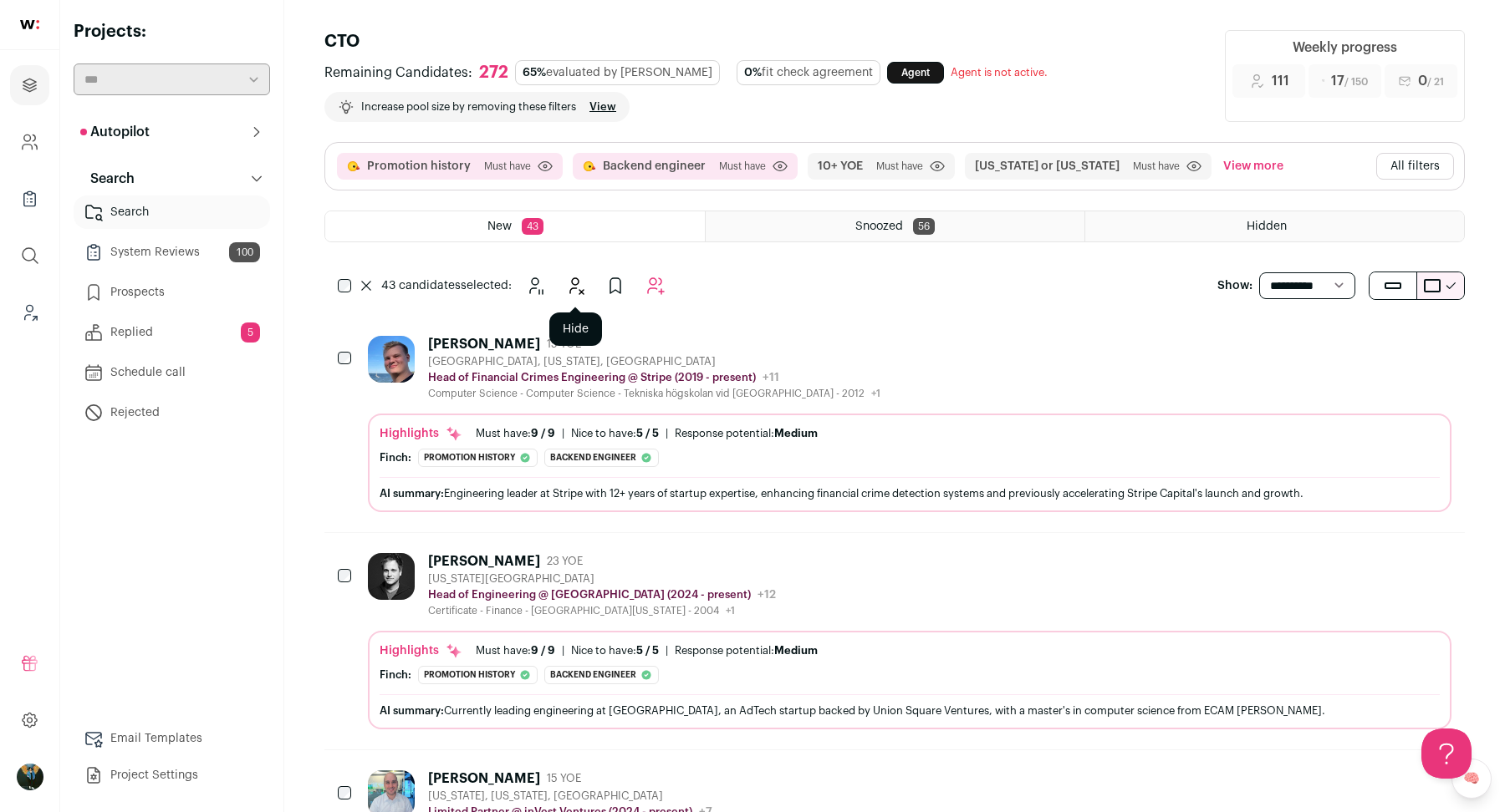
click at [564, 286] on button "Hide" at bounding box center [575, 286] width 34 height 34
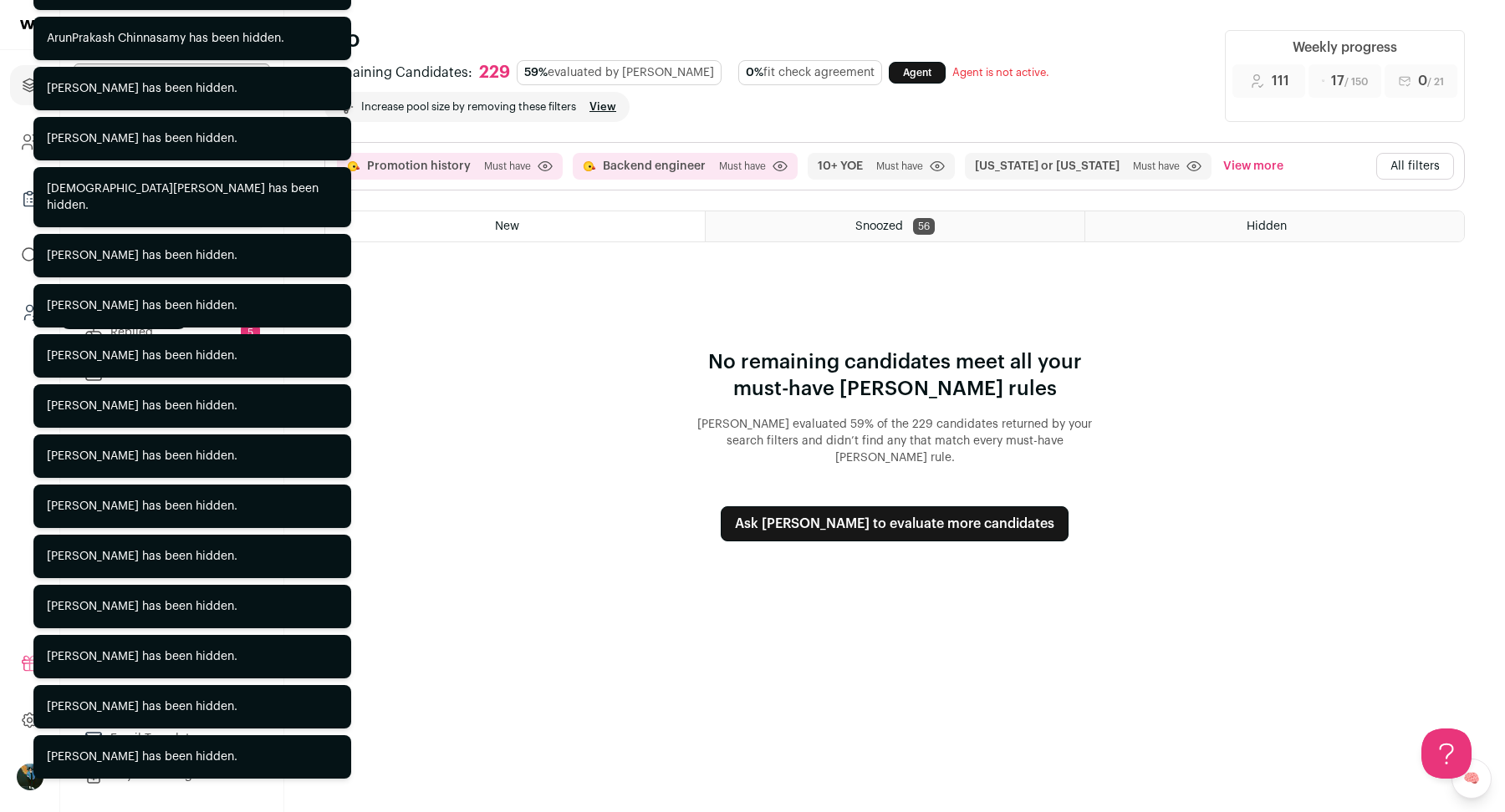
click at [16, 318] on link "Leads (Backoffice)" at bounding box center [29, 312] width 40 height 40
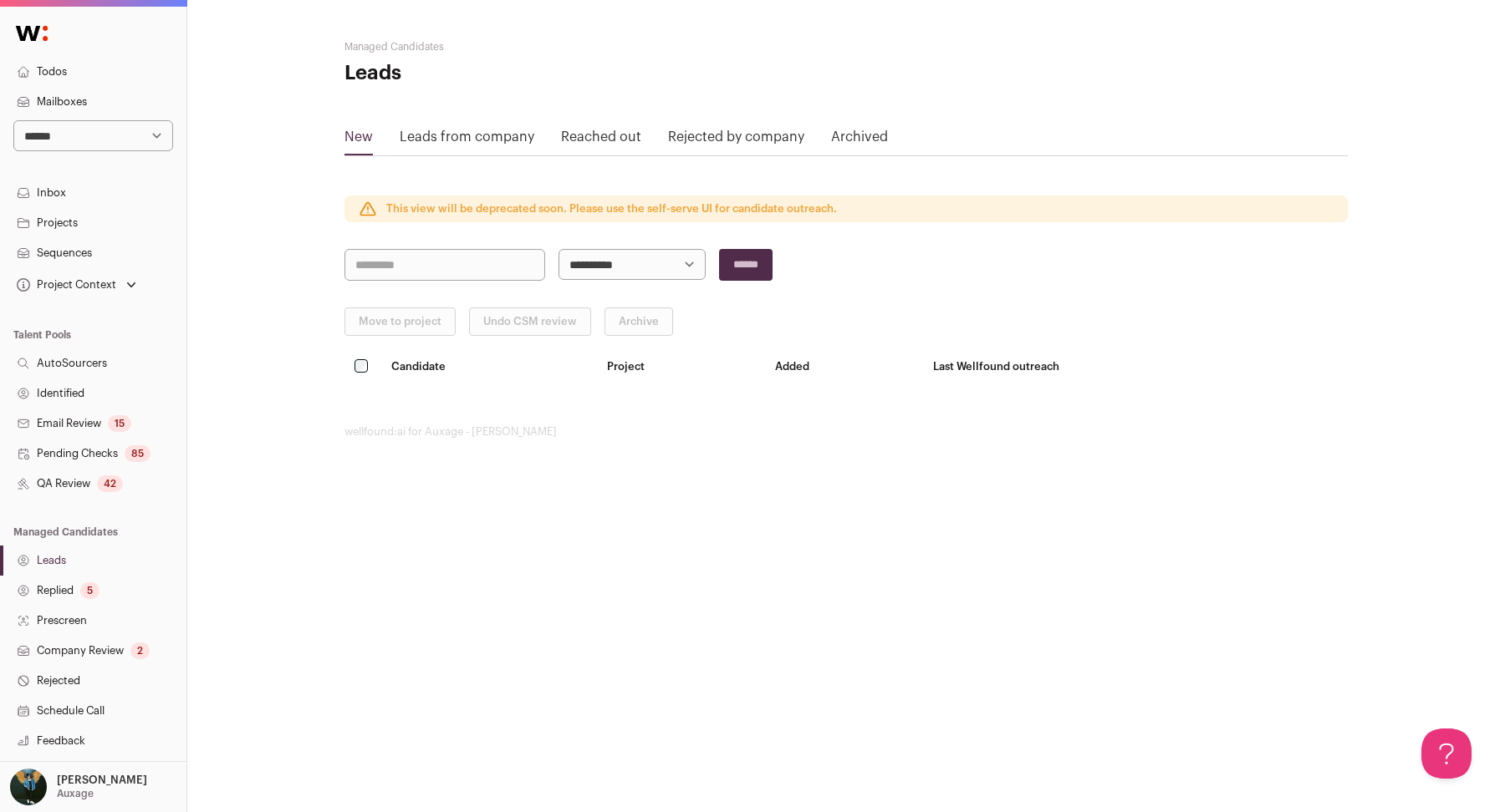
click at [83, 488] on link "QA Review 42" at bounding box center [93, 484] width 186 height 30
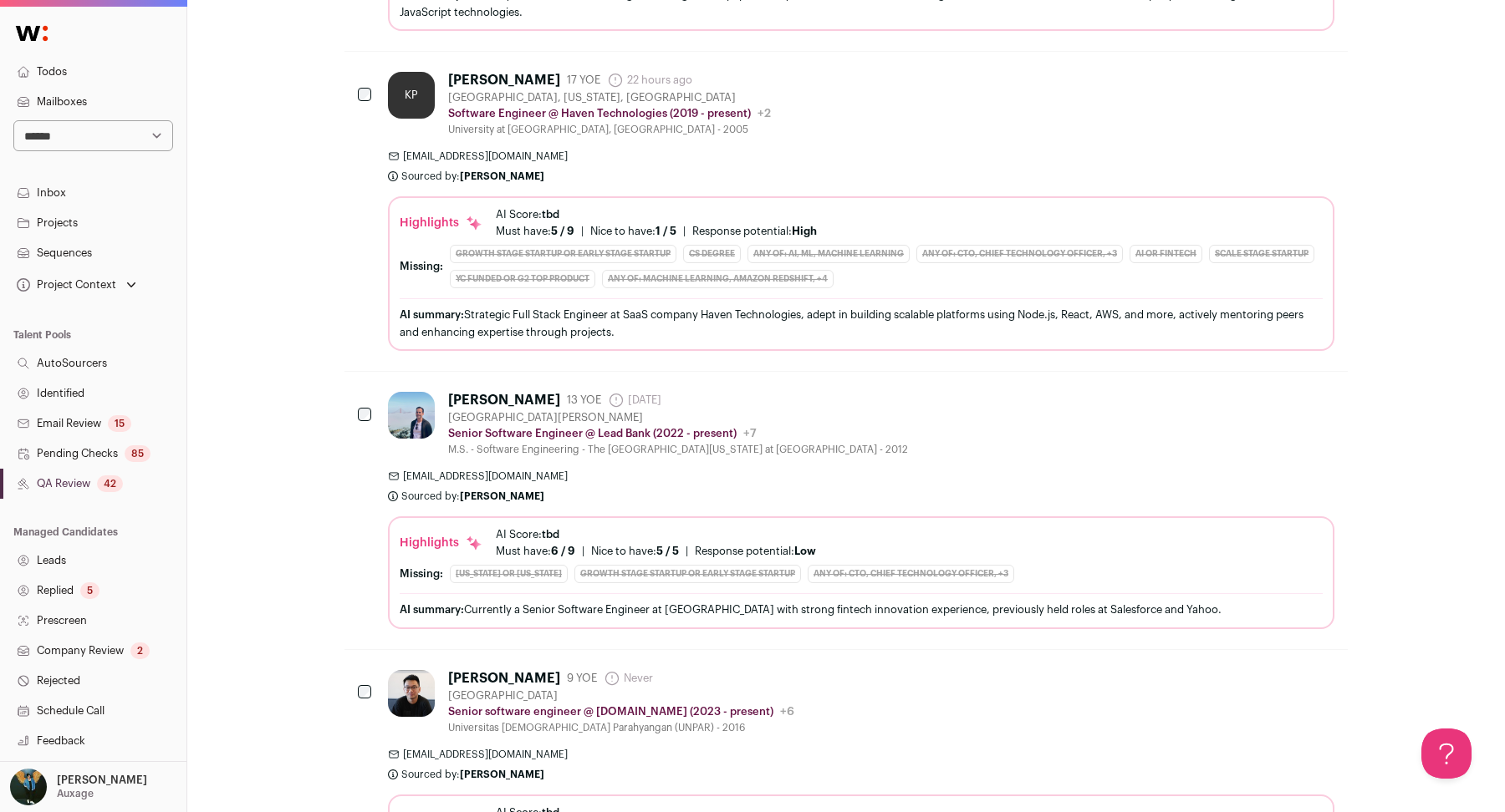
scroll to position [5233, 0]
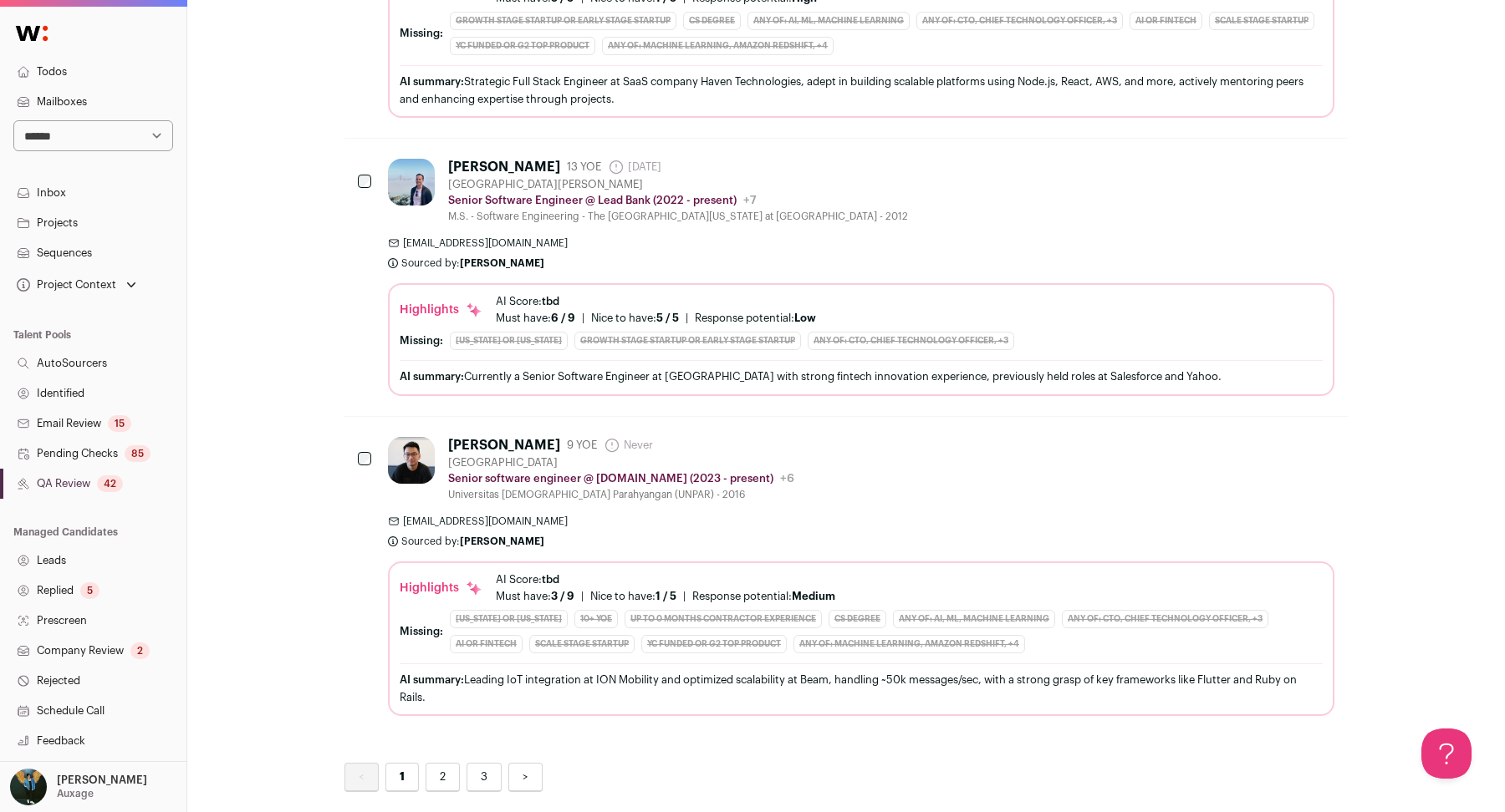
click at [432, 763] on link "2" at bounding box center [442, 777] width 34 height 29
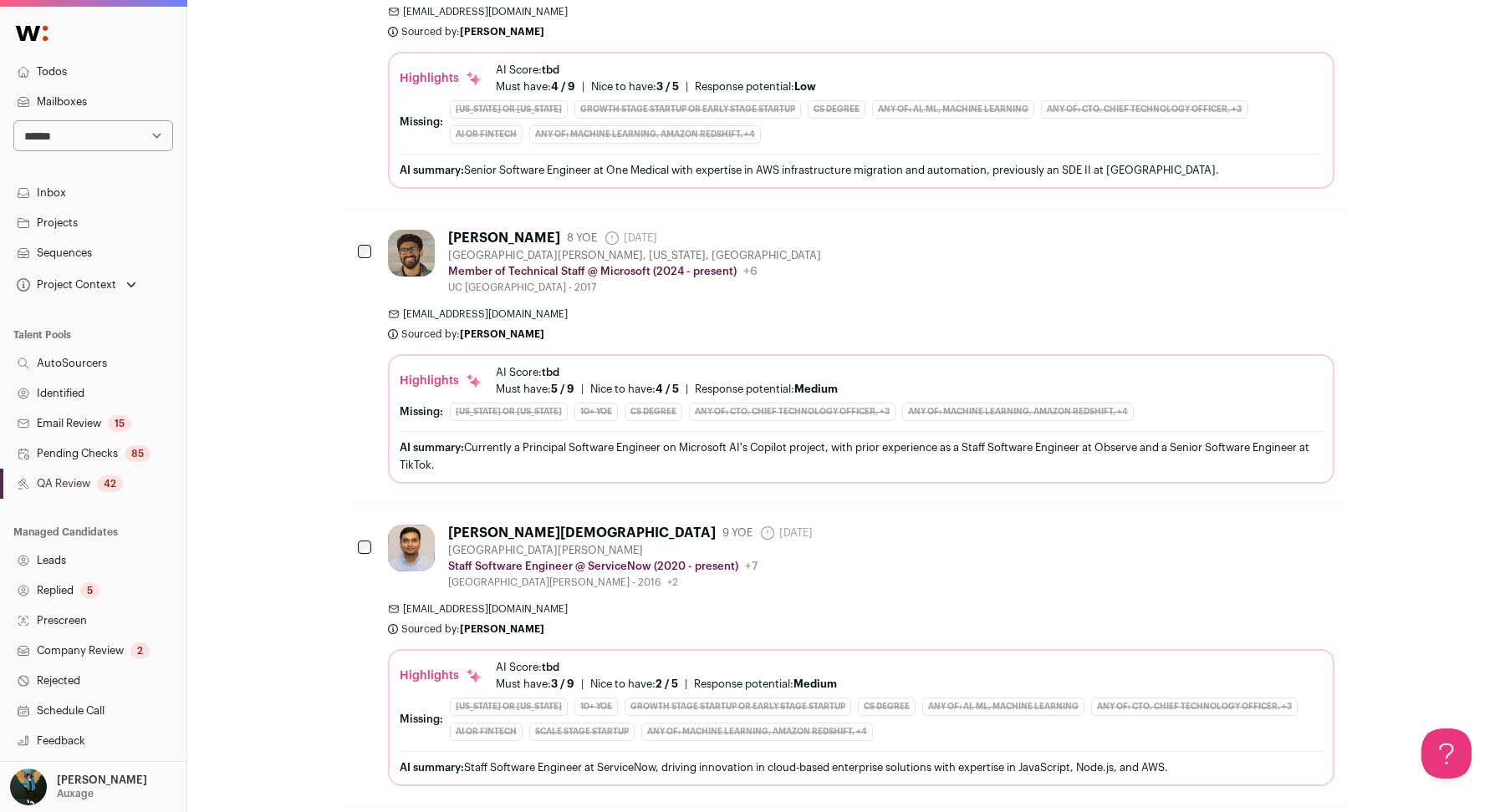
scroll to position [1491, 0]
click at [522, 227] on div "[PERSON_NAME] 8 YOE [DATE] Admin only. The last time the profile was scraped." at bounding box center [634, 235] width 373 height 17
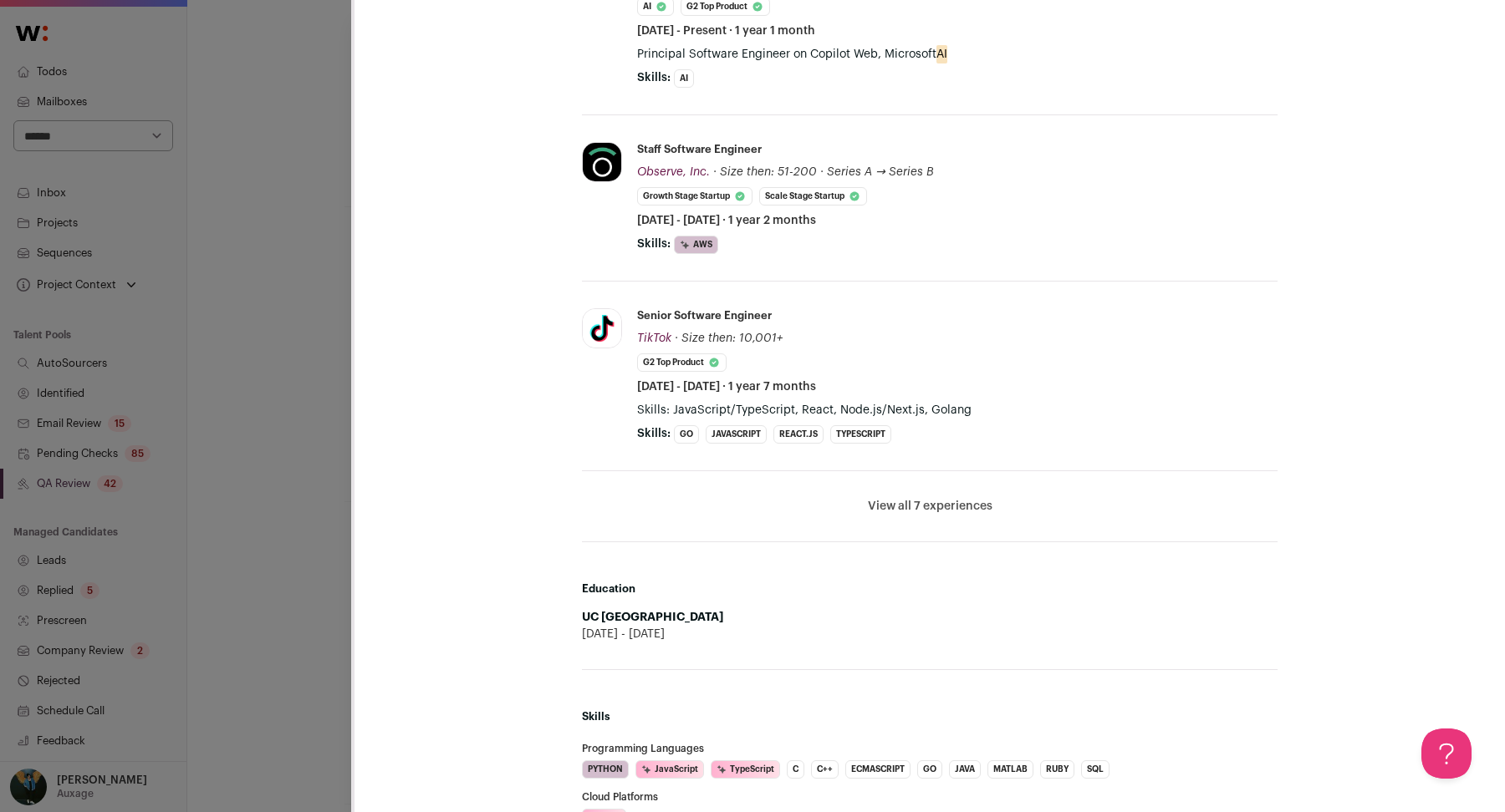
scroll to position [669, 0]
click at [277, 494] on div "**********" at bounding box center [752, 406] width 1505 height 812
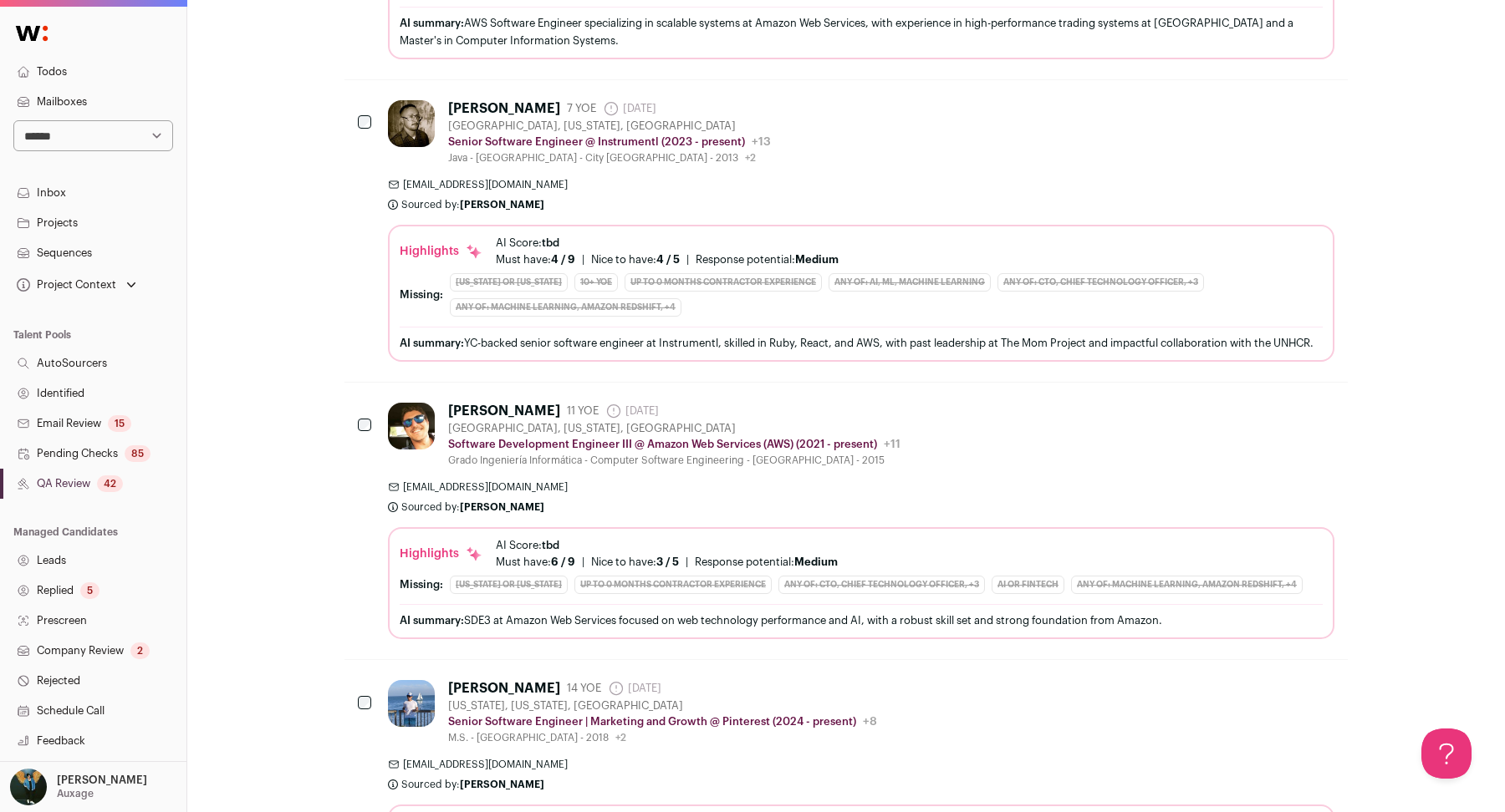
scroll to position [4372, 0]
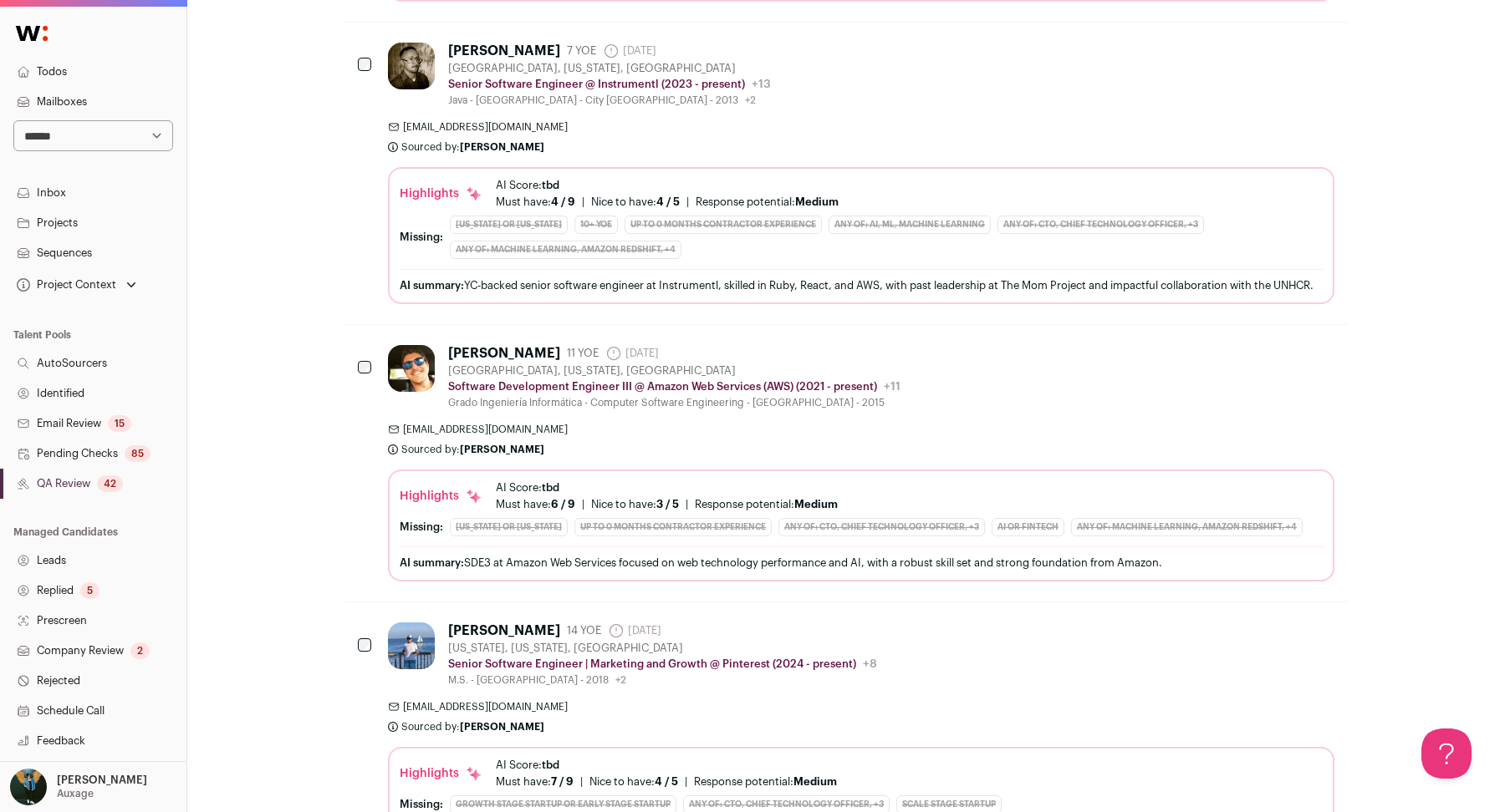
click at [520, 42] on div "[PERSON_NAME]" at bounding box center [504, 50] width 112 height 17
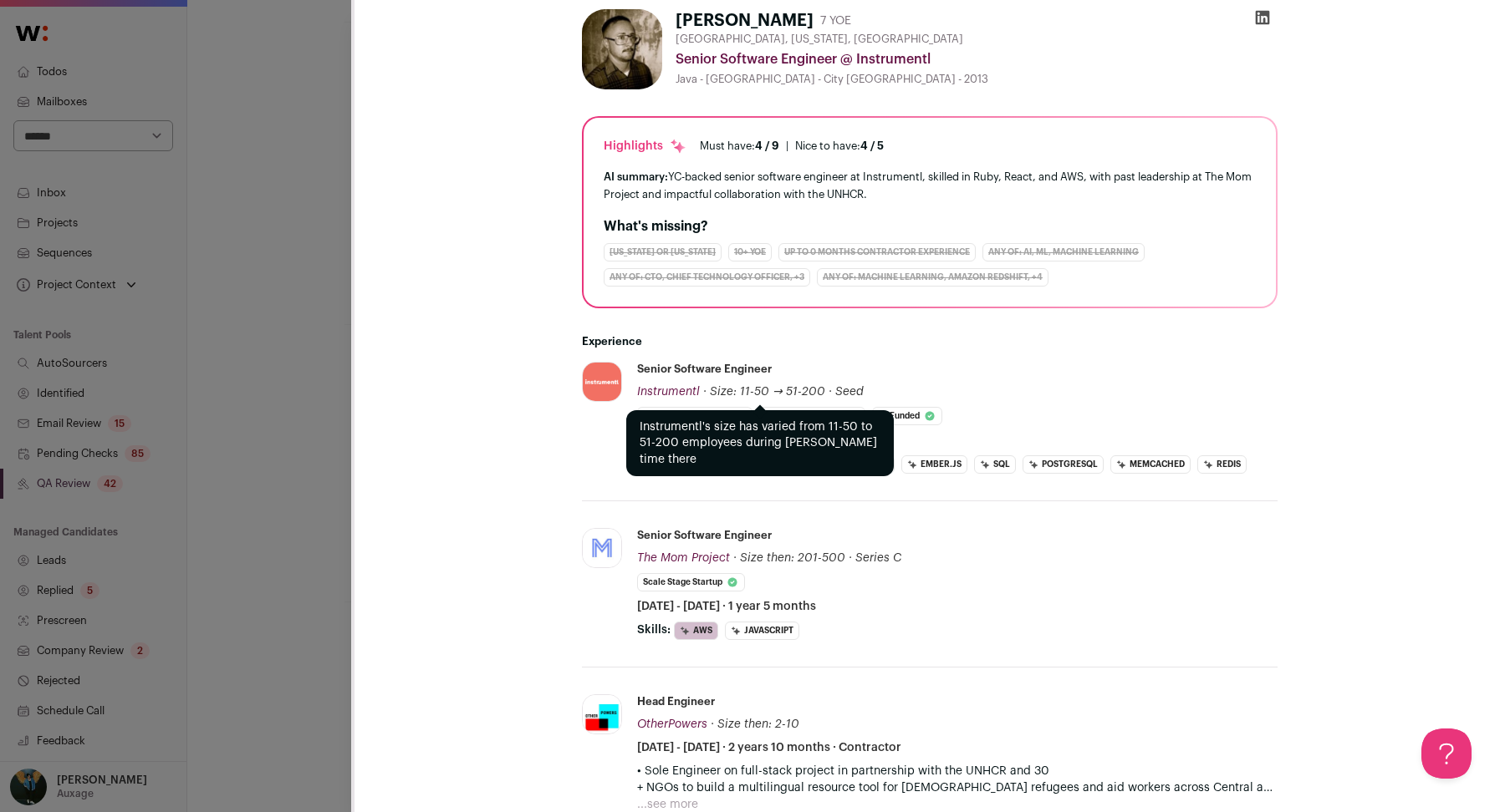
scroll to position [286, 0]
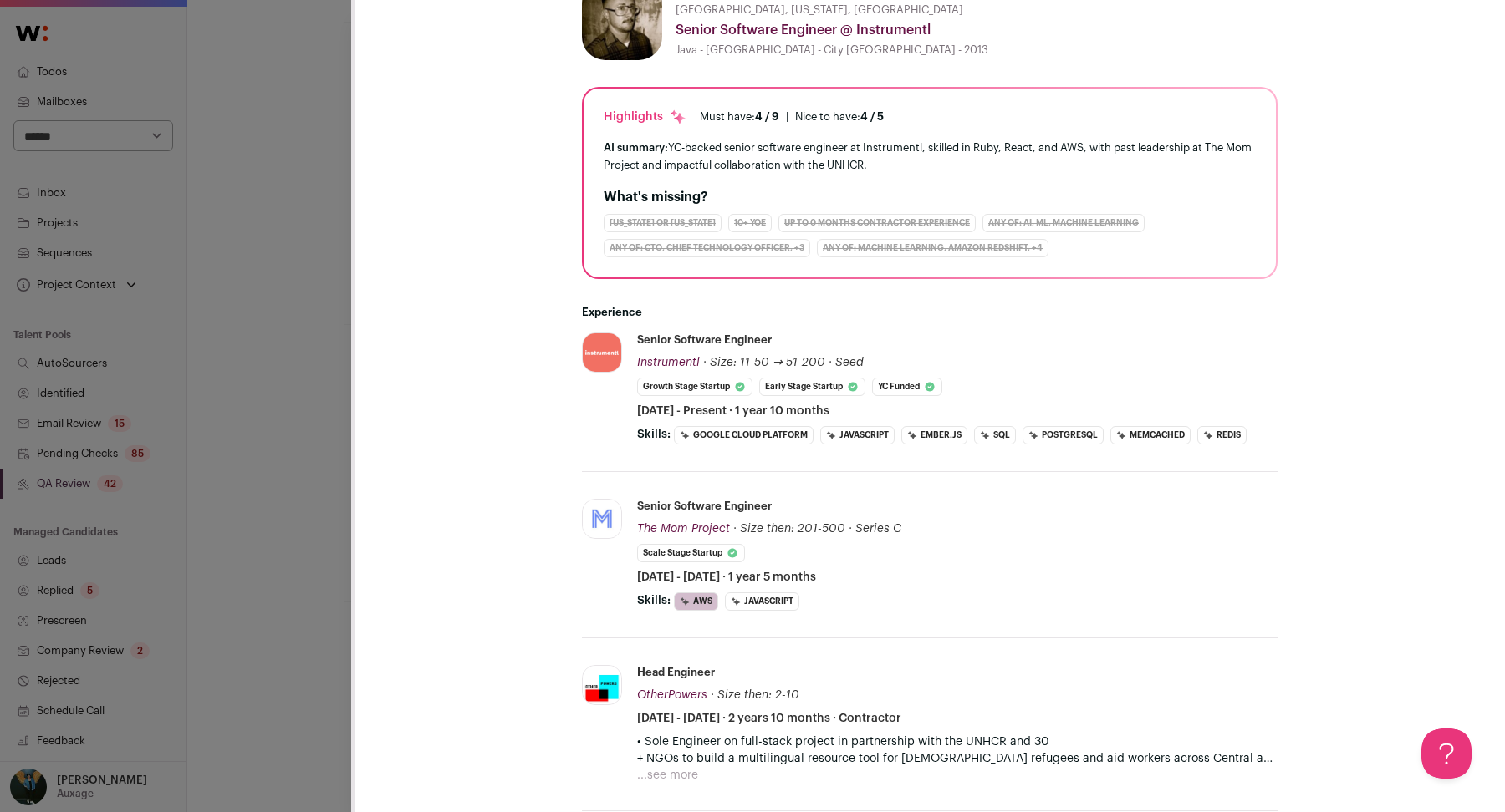
click at [340, 409] on div "**********" at bounding box center [752, 406] width 1505 height 812
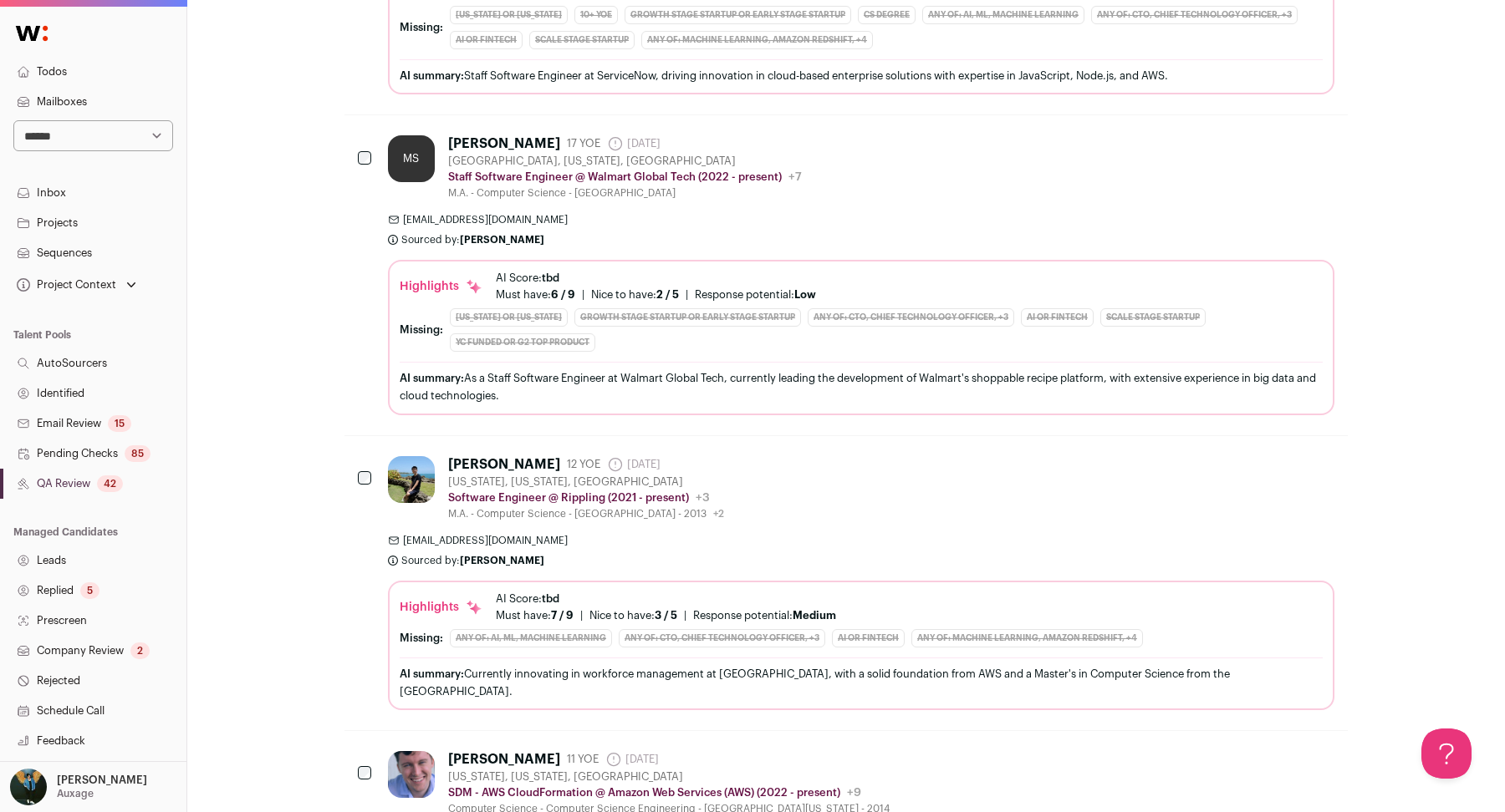
scroll to position [255, 0]
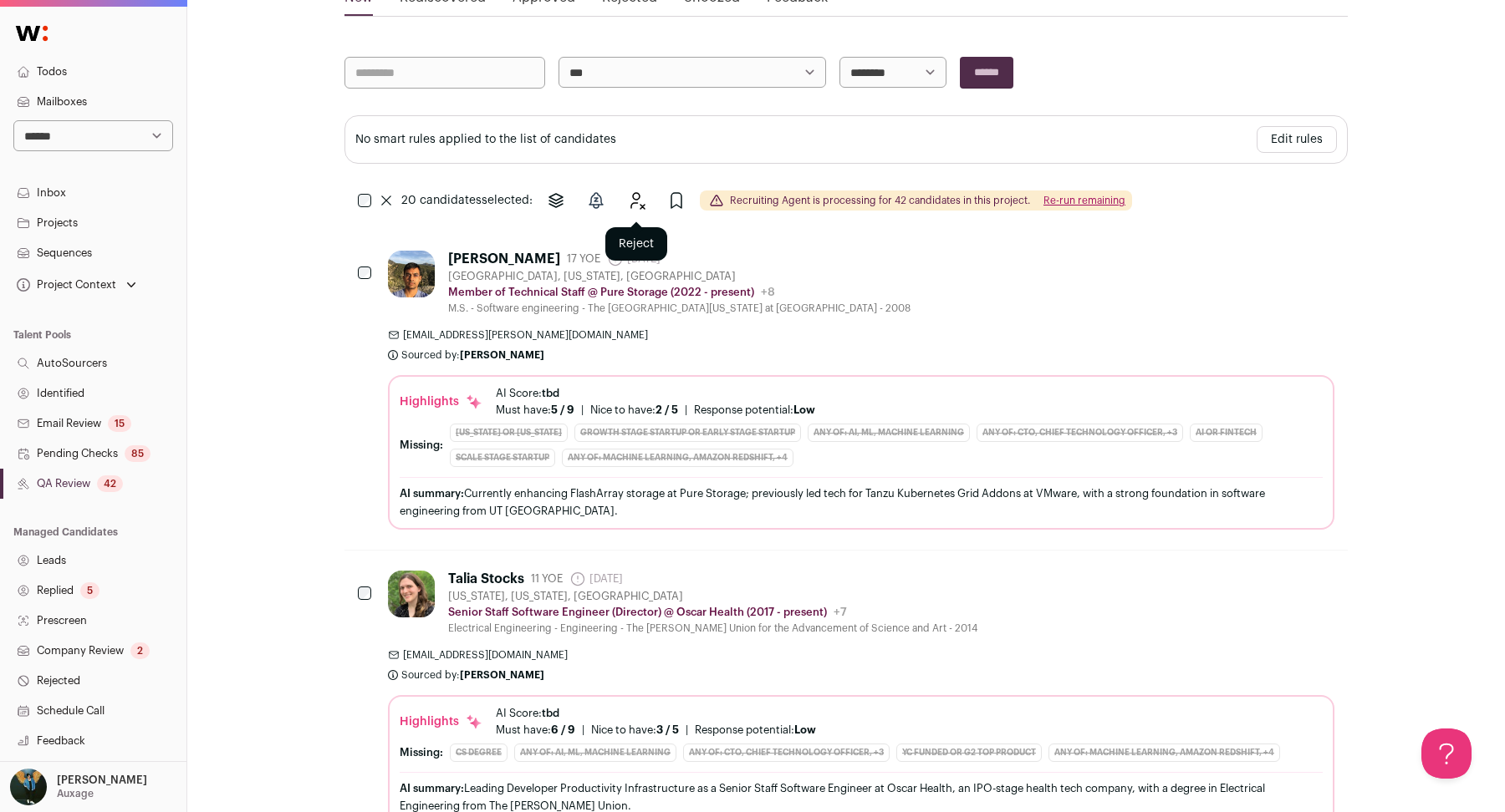
click at [626, 209] on button "Reject" at bounding box center [636, 200] width 34 height 34
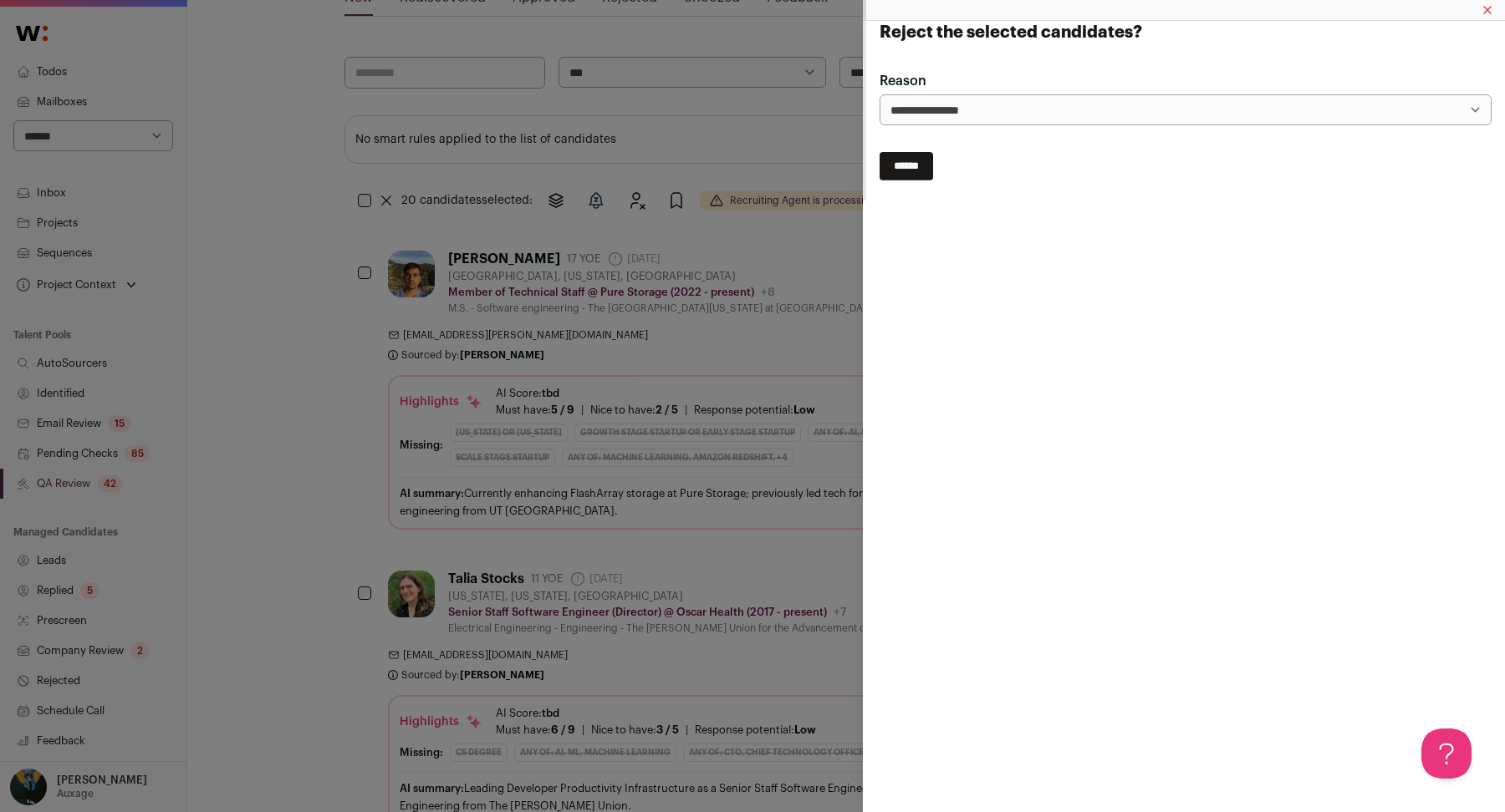
click at [0, 0] on select "**********" at bounding box center [0, 0] width 0 height 0
click at [925, 161] on input "******" at bounding box center [906, 166] width 54 height 28
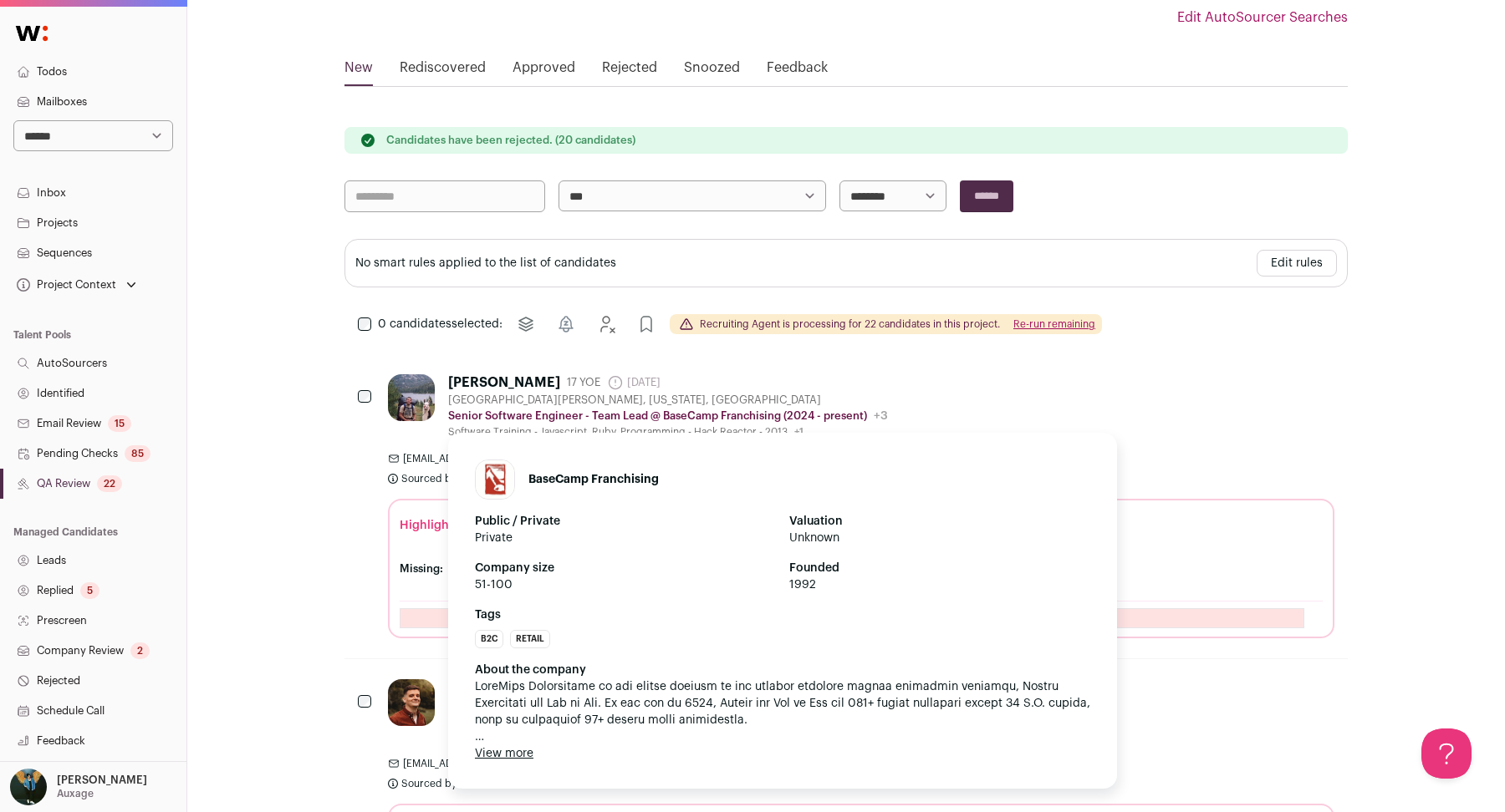
scroll to position [493, 0]
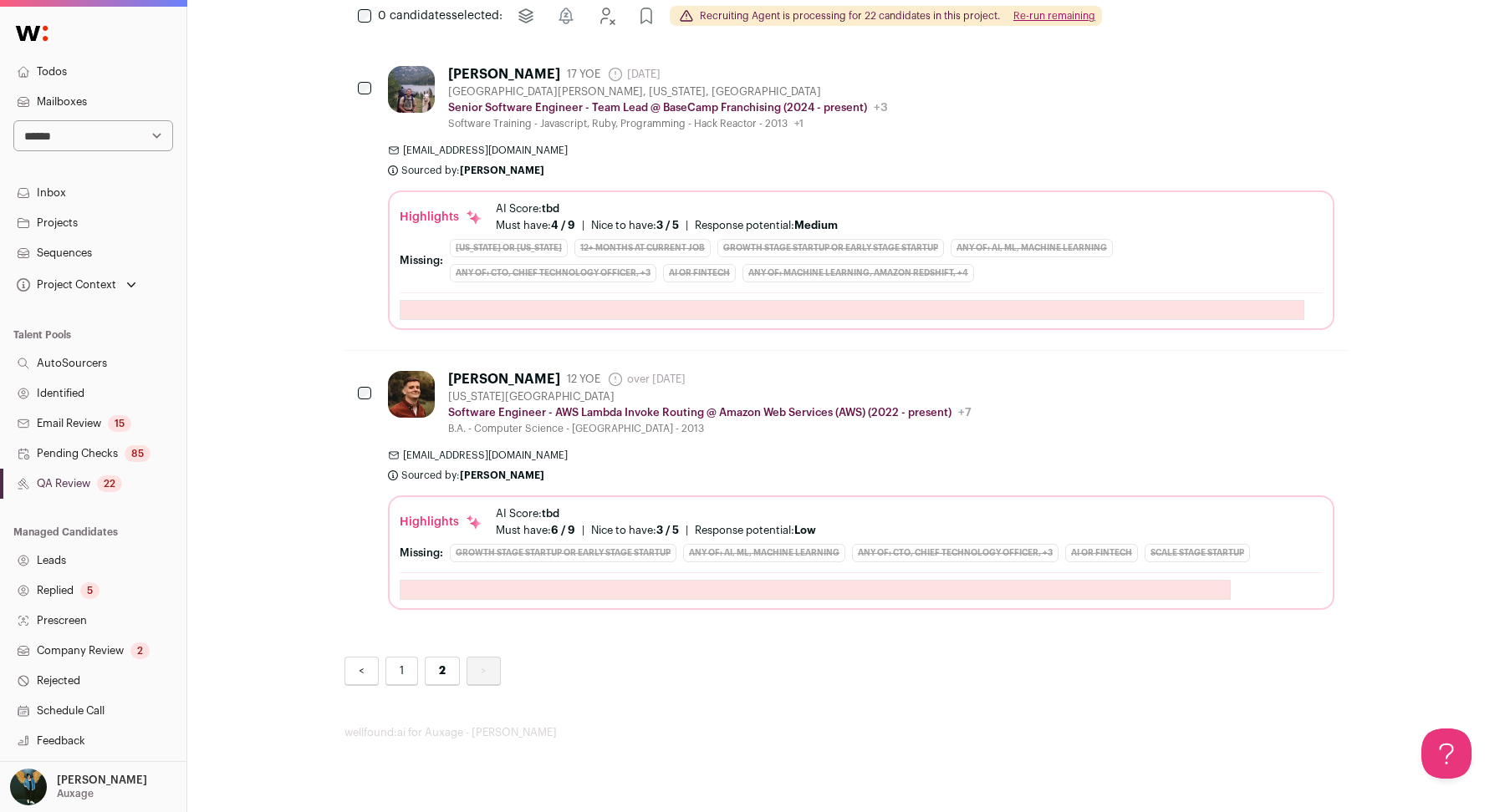
click at [406, 672] on link "1" at bounding box center [401, 671] width 33 height 29
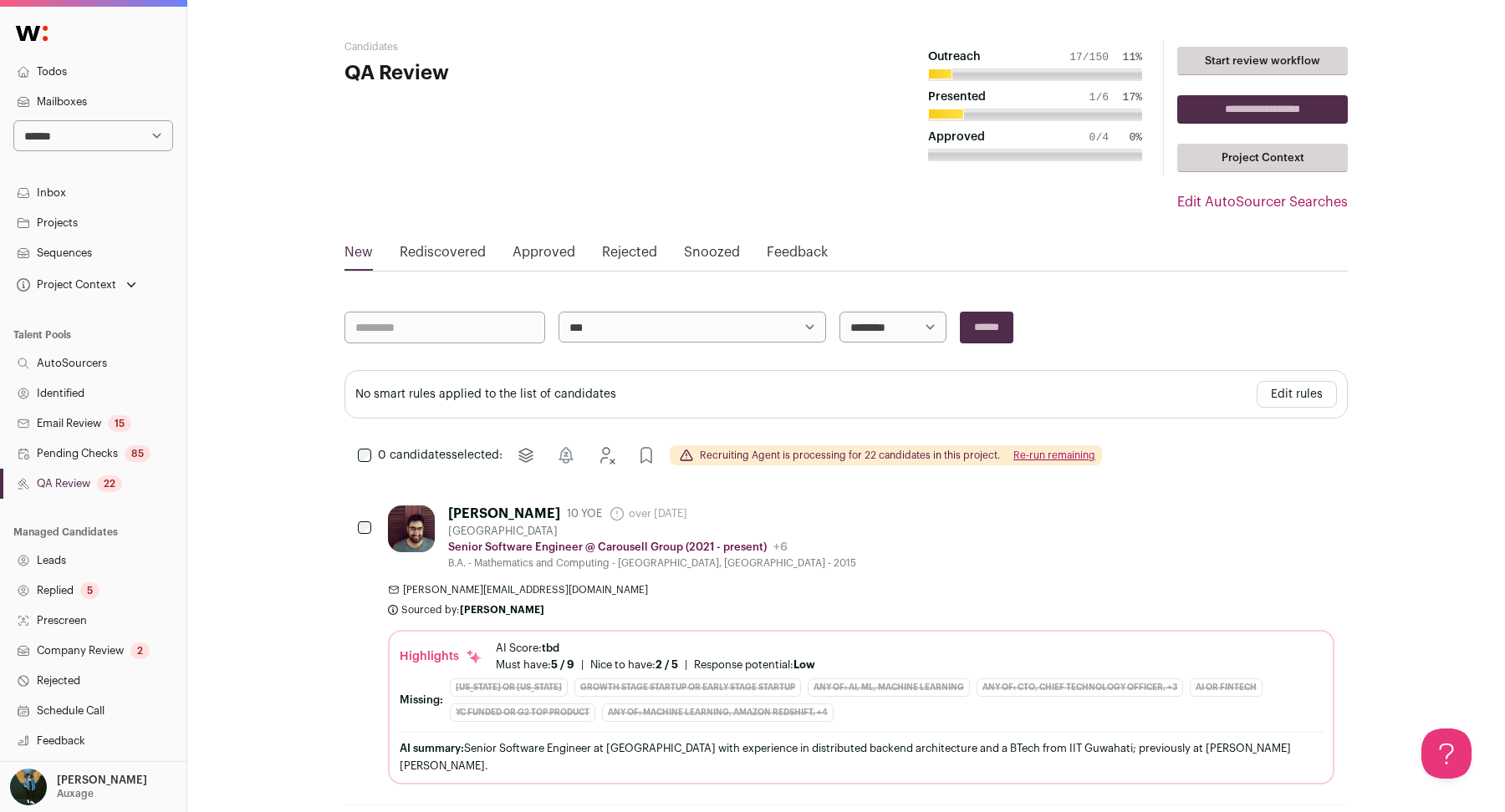
click at [356, 468] on div "0 candidates selected: Move to project [GEOGRAPHIC_DATA] Reject Approve Recruit…" at bounding box center [845, 455] width 1003 height 34
click at [357, 462] on div "0 candidates selected: Move to project [GEOGRAPHIC_DATA] Reject Approve Recruit…" at bounding box center [845, 455] width 1003 height 34
click at [370, 463] on div "0 candidates selected: Move to project [GEOGRAPHIC_DATA] Reject Approve Recruit…" at bounding box center [845, 455] width 1003 height 34
click at [630, 448] on icon "Reject" at bounding box center [633, 456] width 13 height 16
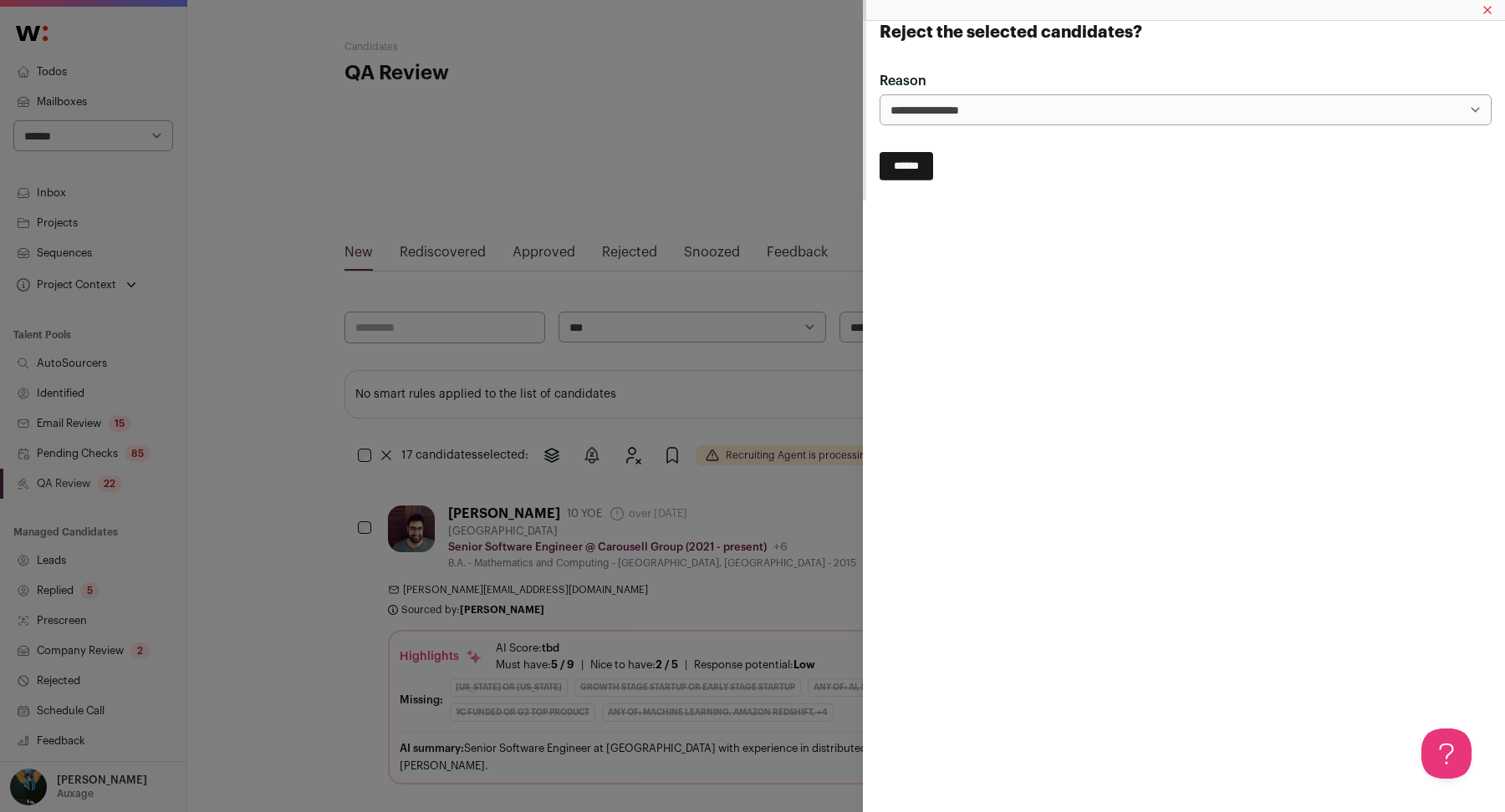
click at [921, 168] on input "******" at bounding box center [906, 166] width 54 height 28
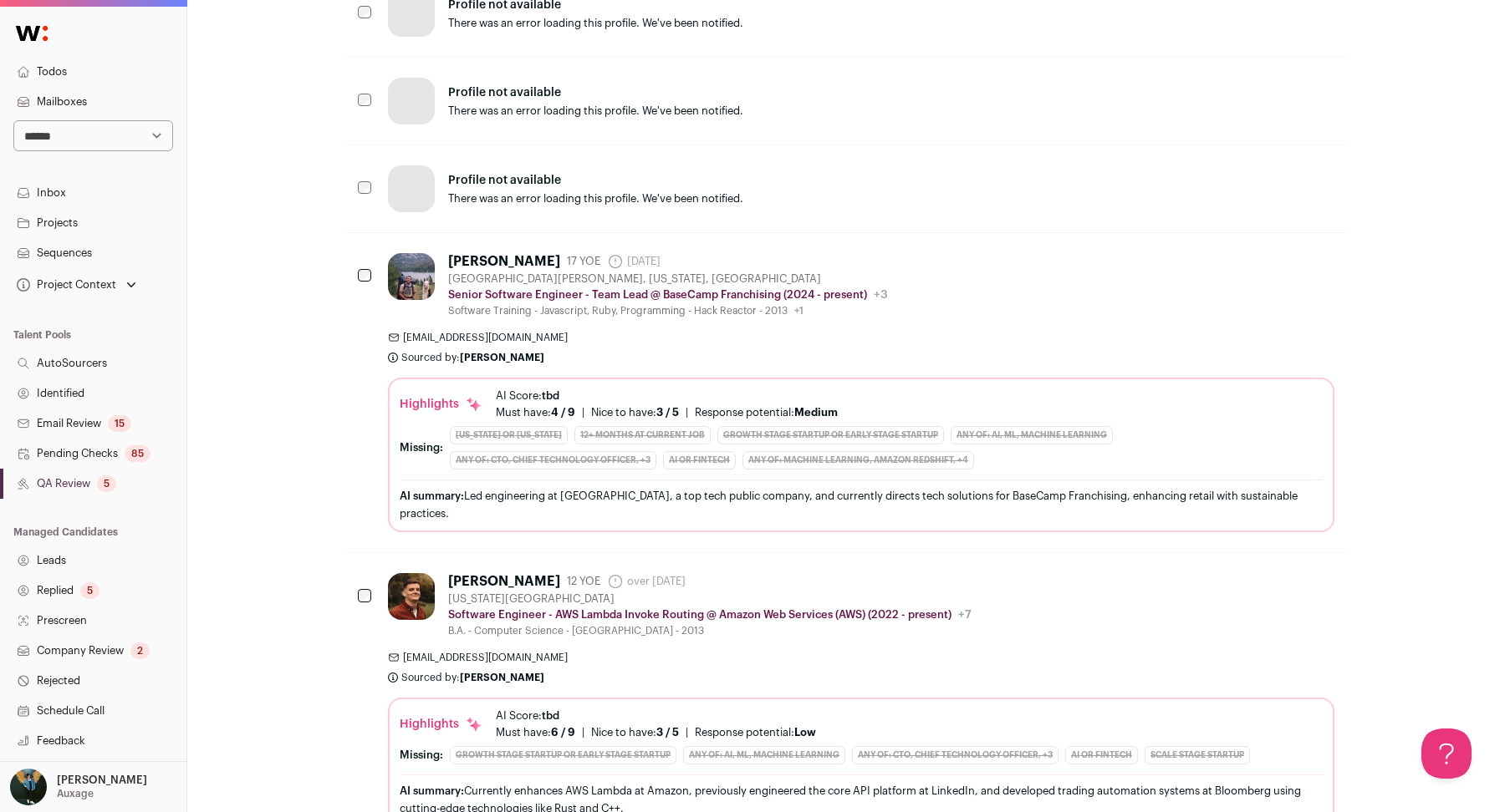
scroll to position [425, 0]
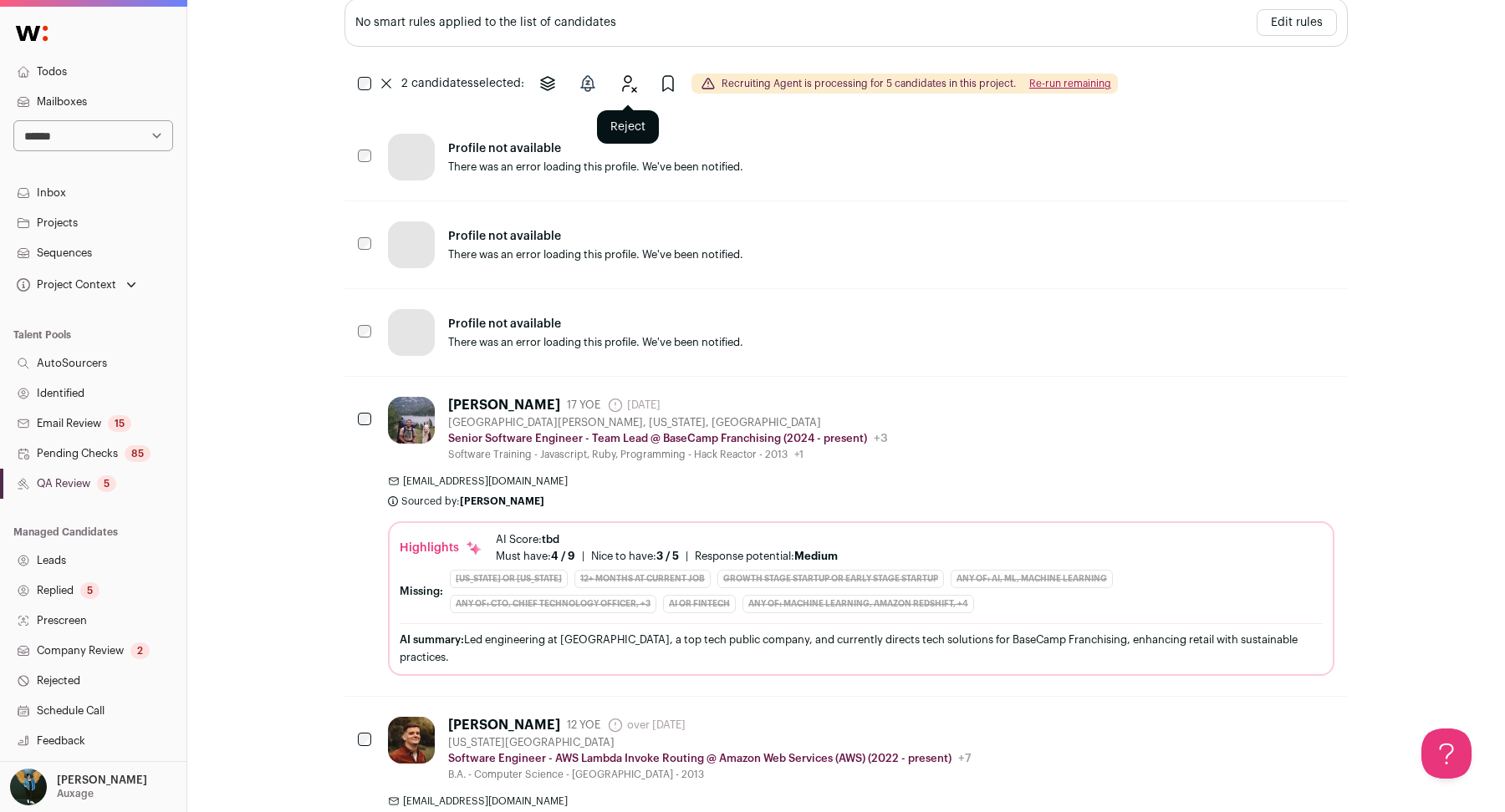
click at [628, 77] on icon "Reject" at bounding box center [627, 83] width 20 height 20
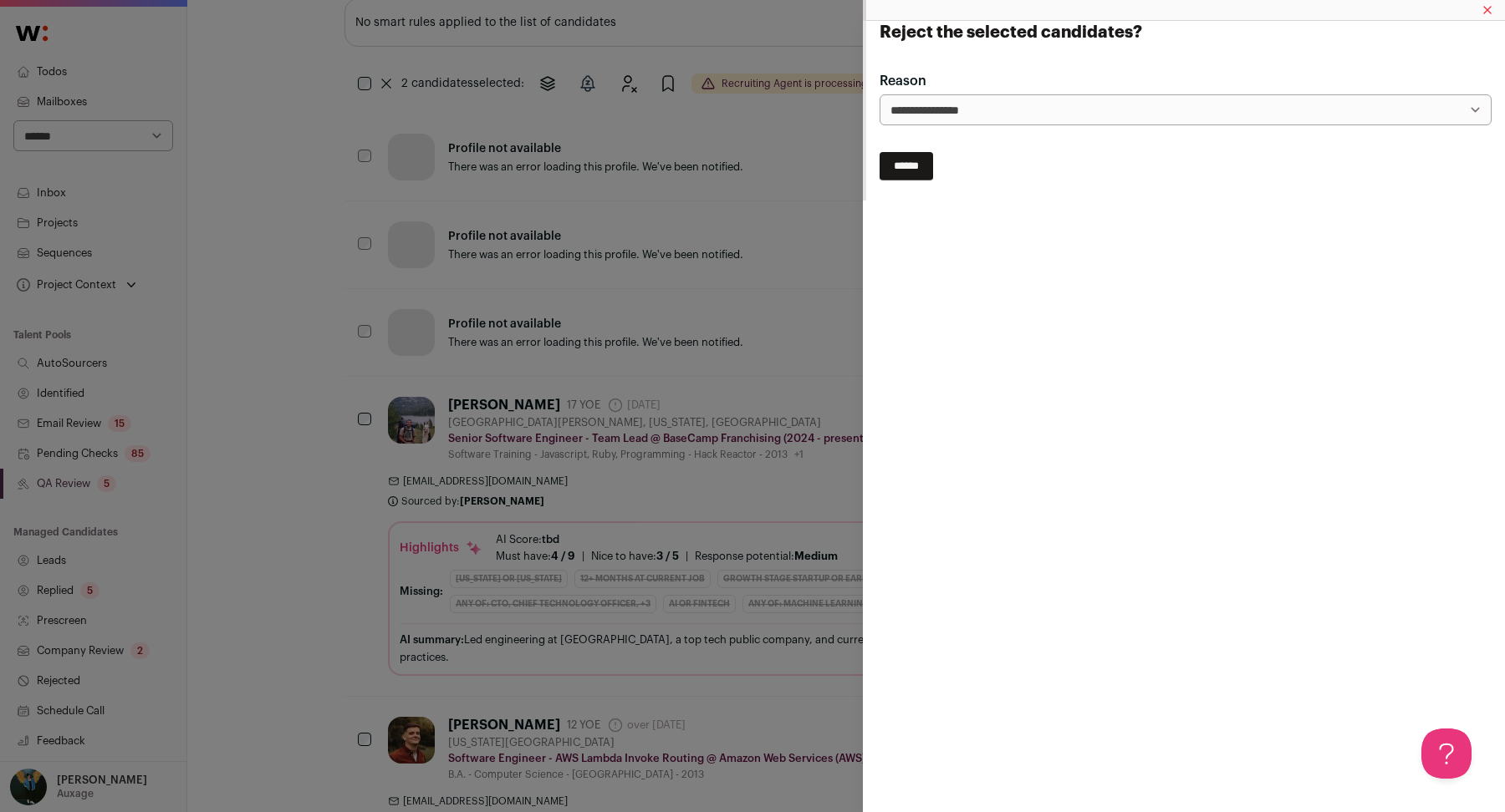
click at [918, 168] on input "******" at bounding box center [906, 166] width 54 height 28
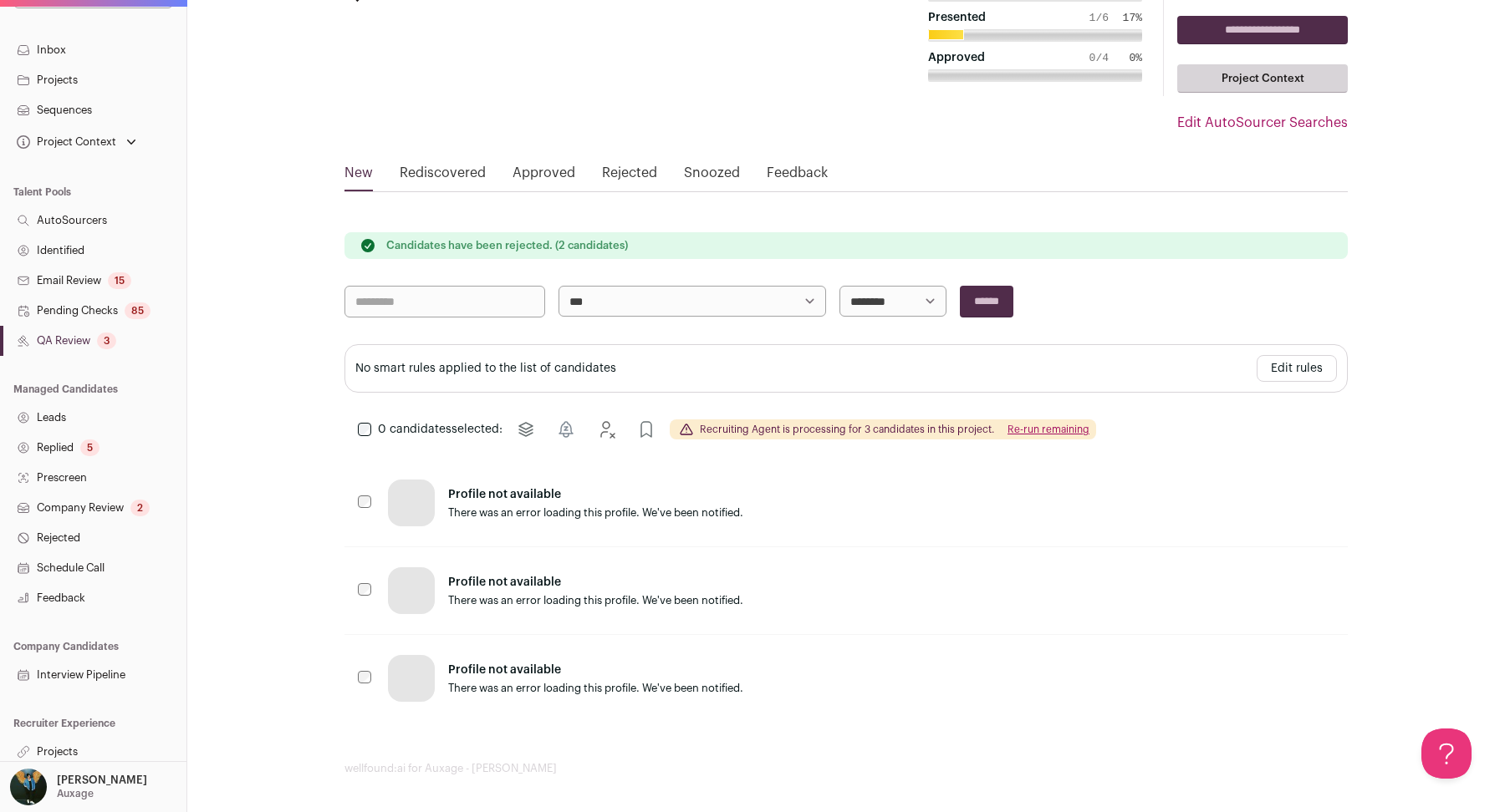
scroll to position [146, 0]
click at [93, 454] on link "Replied 5" at bounding box center [93, 444] width 186 height 30
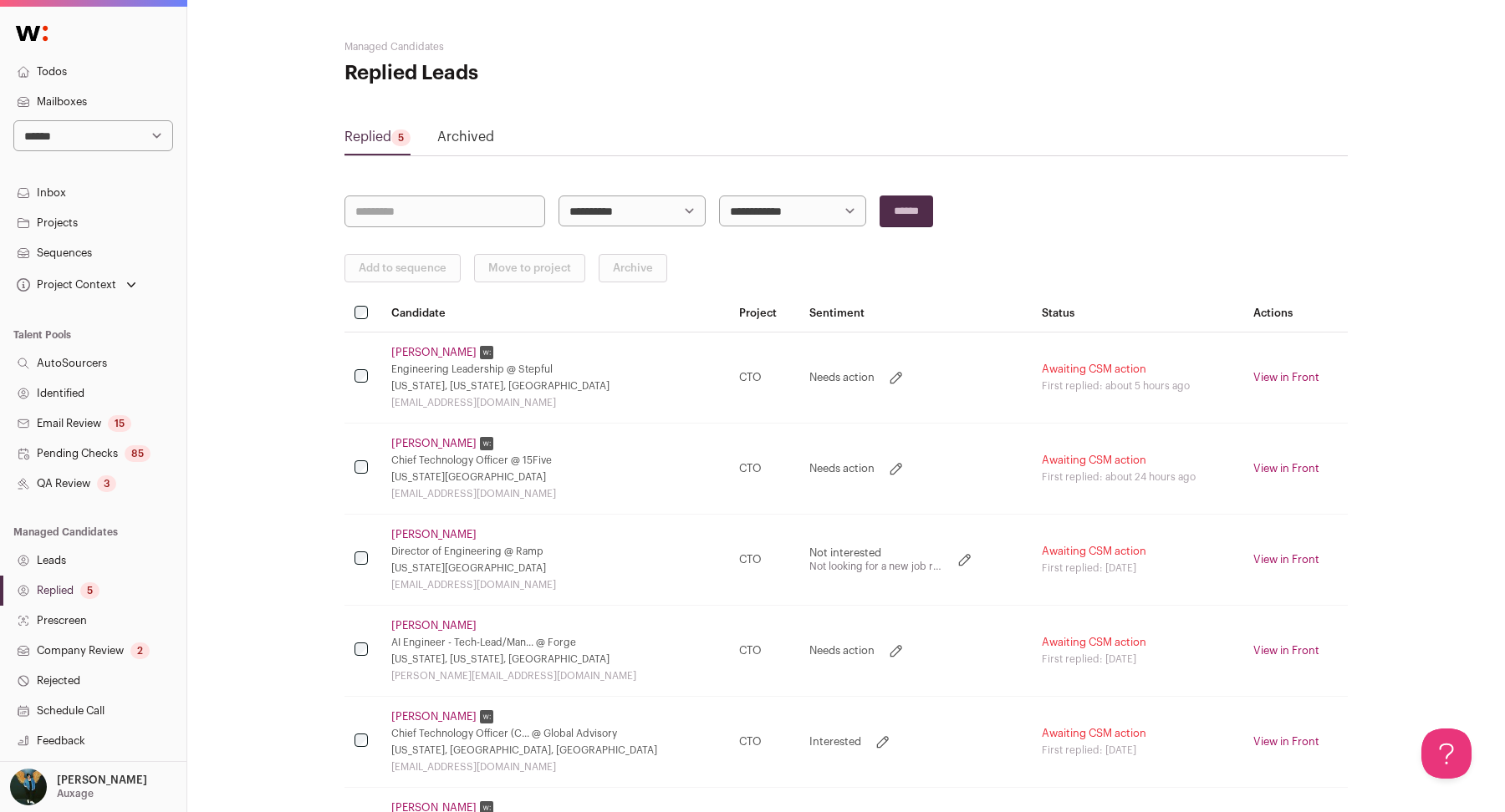
click at [421, 354] on link "[PERSON_NAME]" at bounding box center [433, 352] width 86 height 13
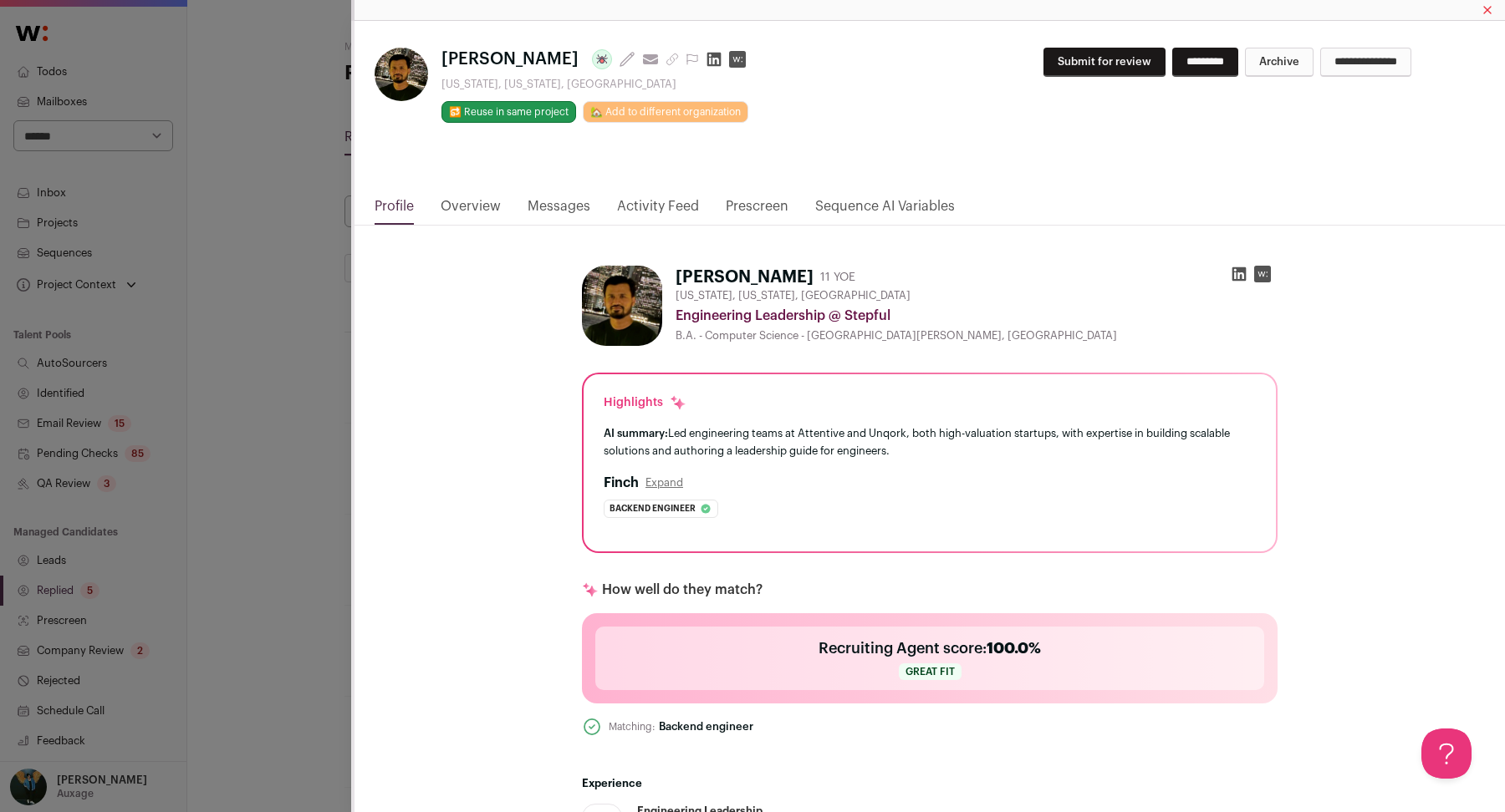
click at [574, 194] on div "**********" at bounding box center [930, 108] width 1150 height 175
click at [564, 206] on link "Messages" at bounding box center [558, 211] width 63 height 28
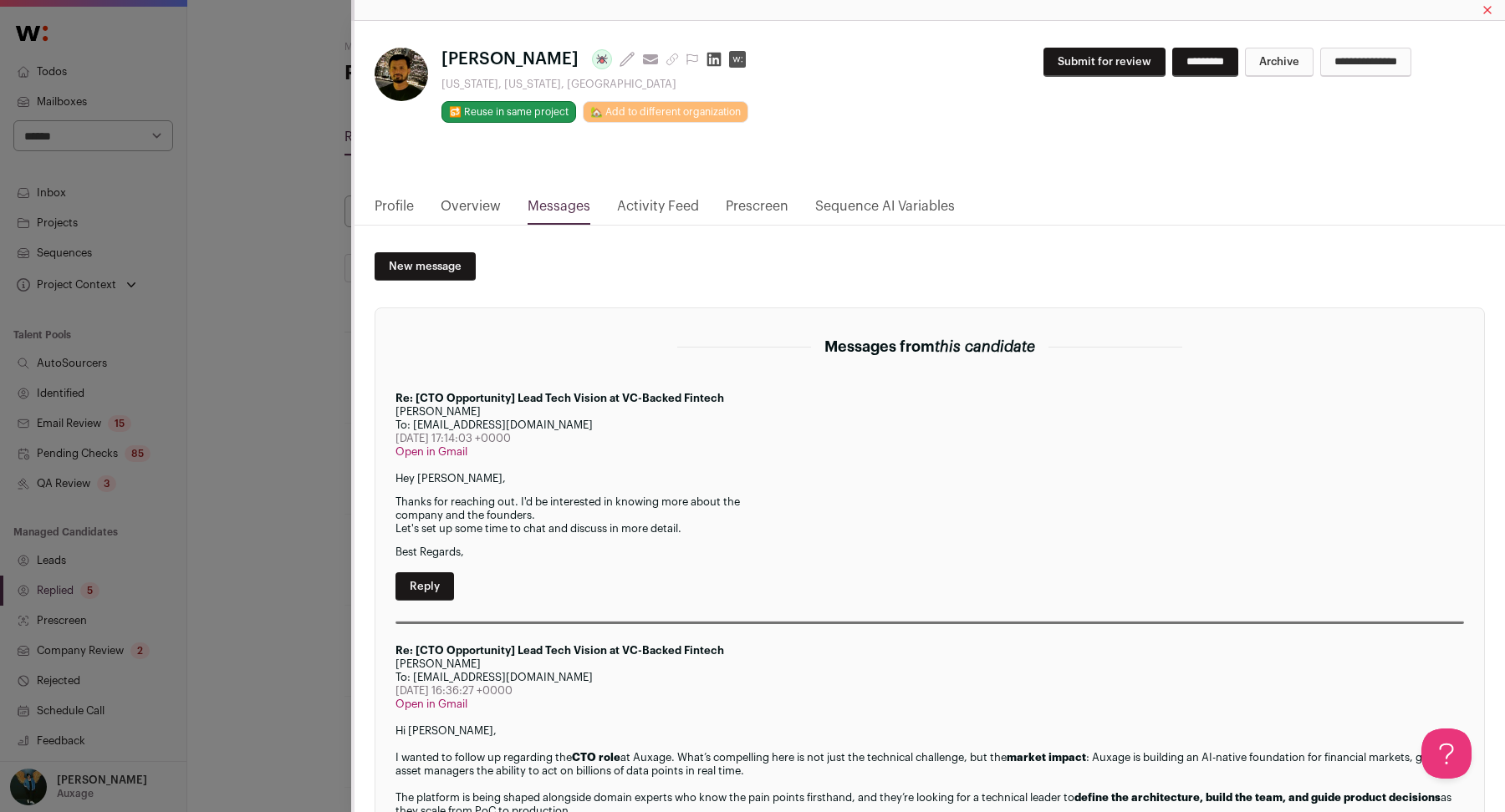
click at [1052, 84] on div "**********" at bounding box center [1233, 69] width 502 height 42
click at [1044, 68] on button "Submit for review" at bounding box center [1104, 62] width 122 height 29
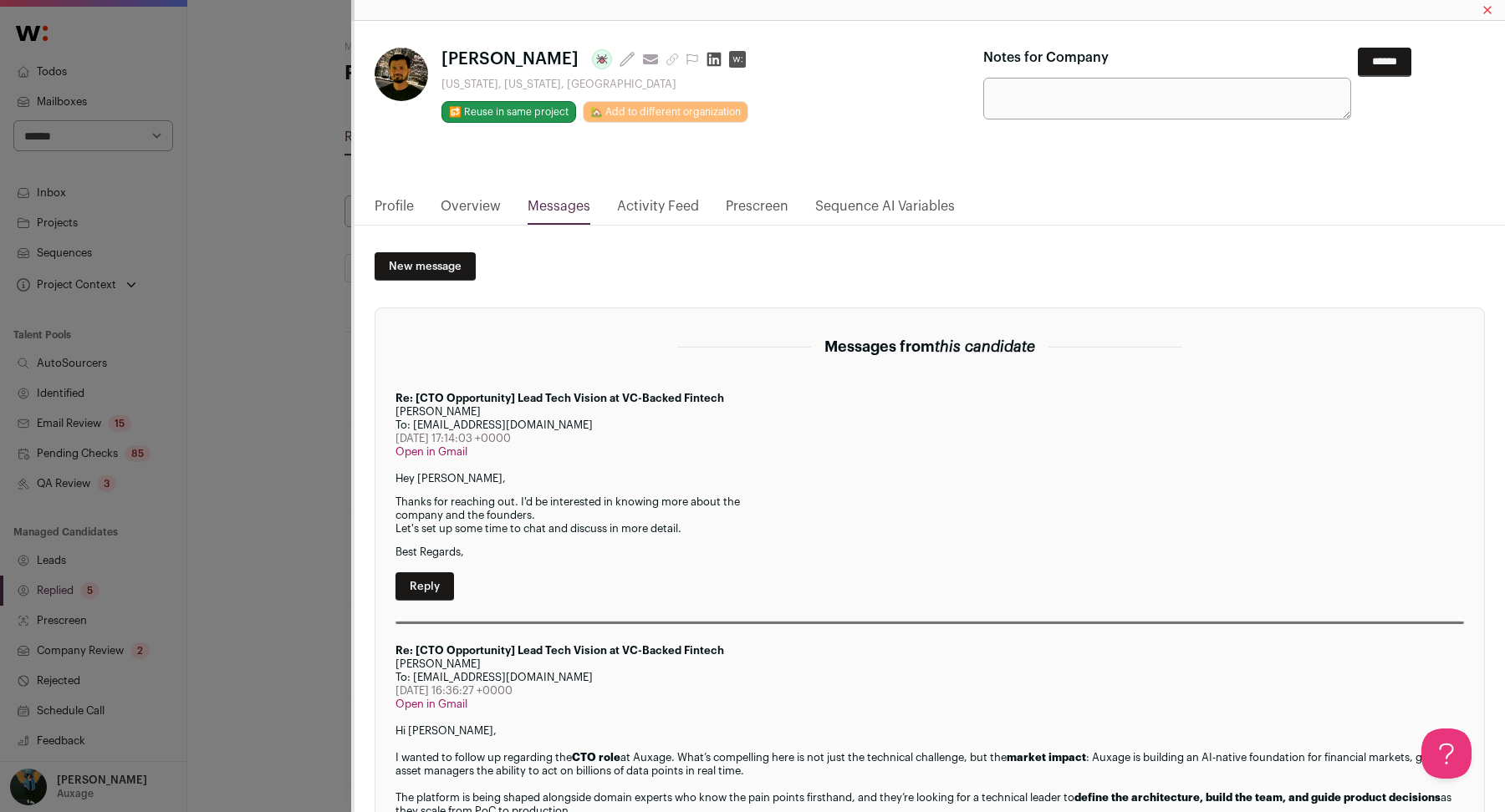
click at [1384, 56] on input "******" at bounding box center [1384, 62] width 54 height 29
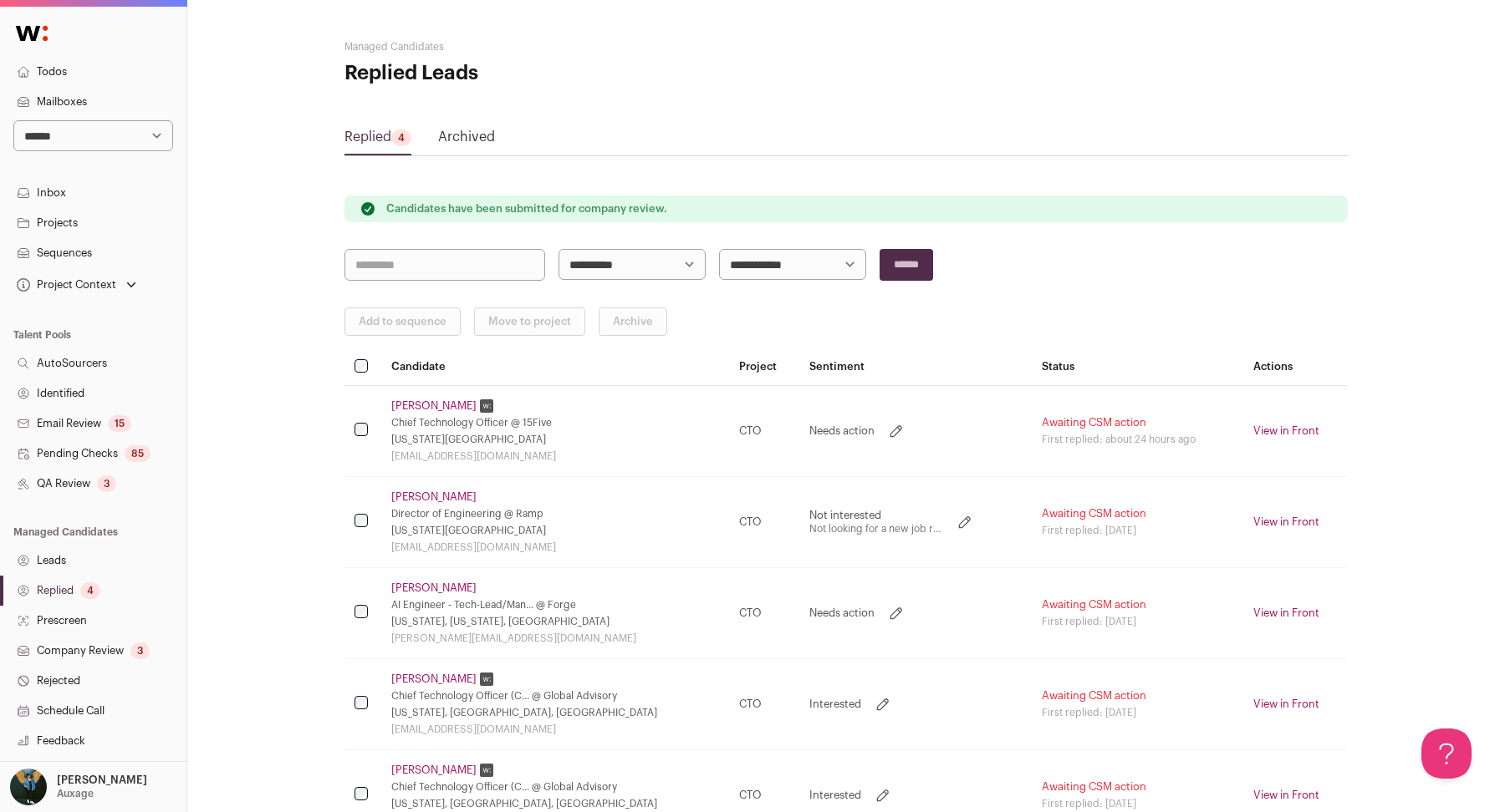
click at [426, 410] on td "[PERSON_NAME] Chief Technology Officer @ 15Five [US_STATE][GEOGRAPHIC_DATA] [EM…" at bounding box center [555, 430] width 348 height 91
click at [423, 402] on link "[PERSON_NAME]" at bounding box center [433, 406] width 86 height 13
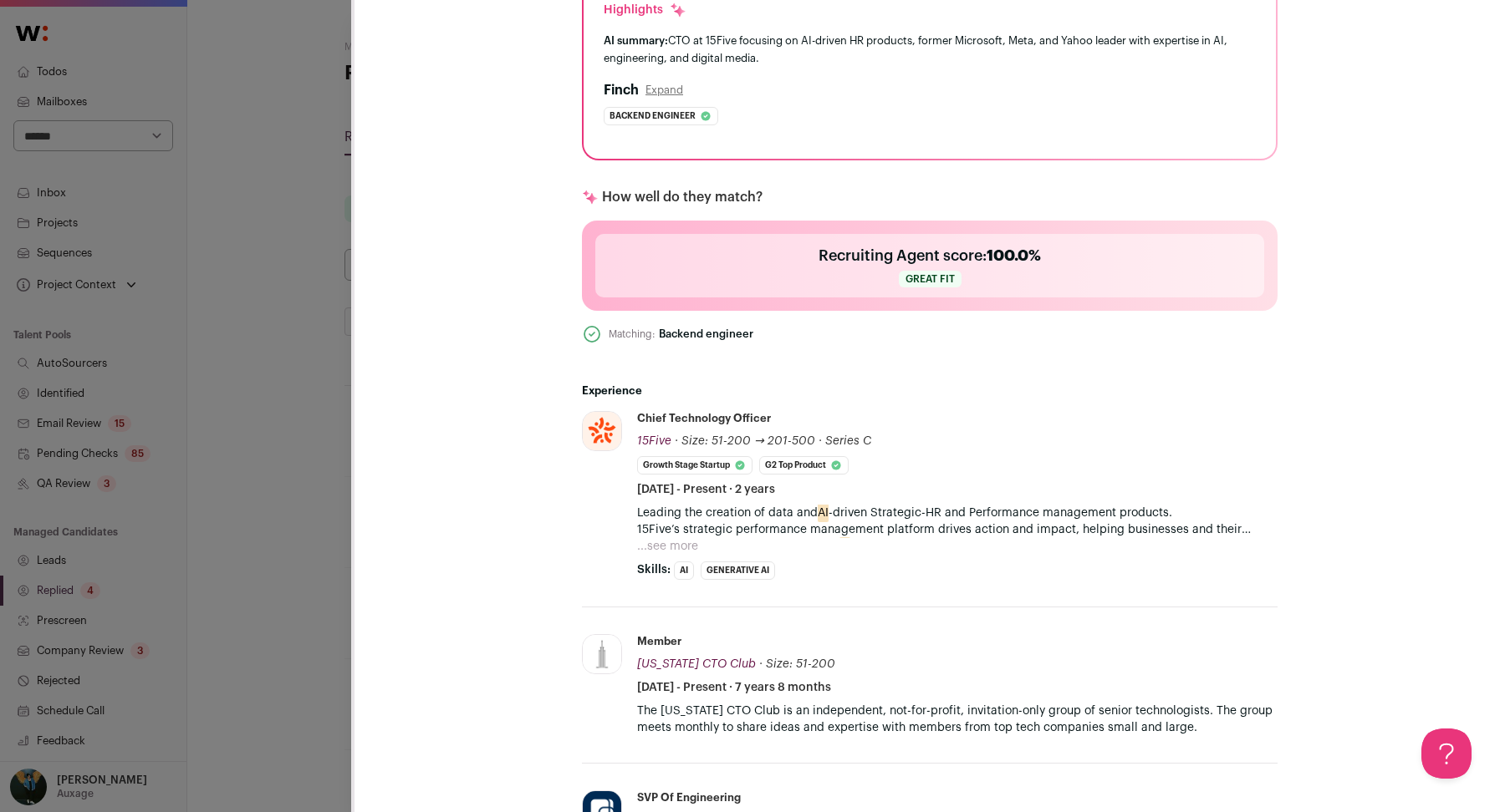
scroll to position [720, 0]
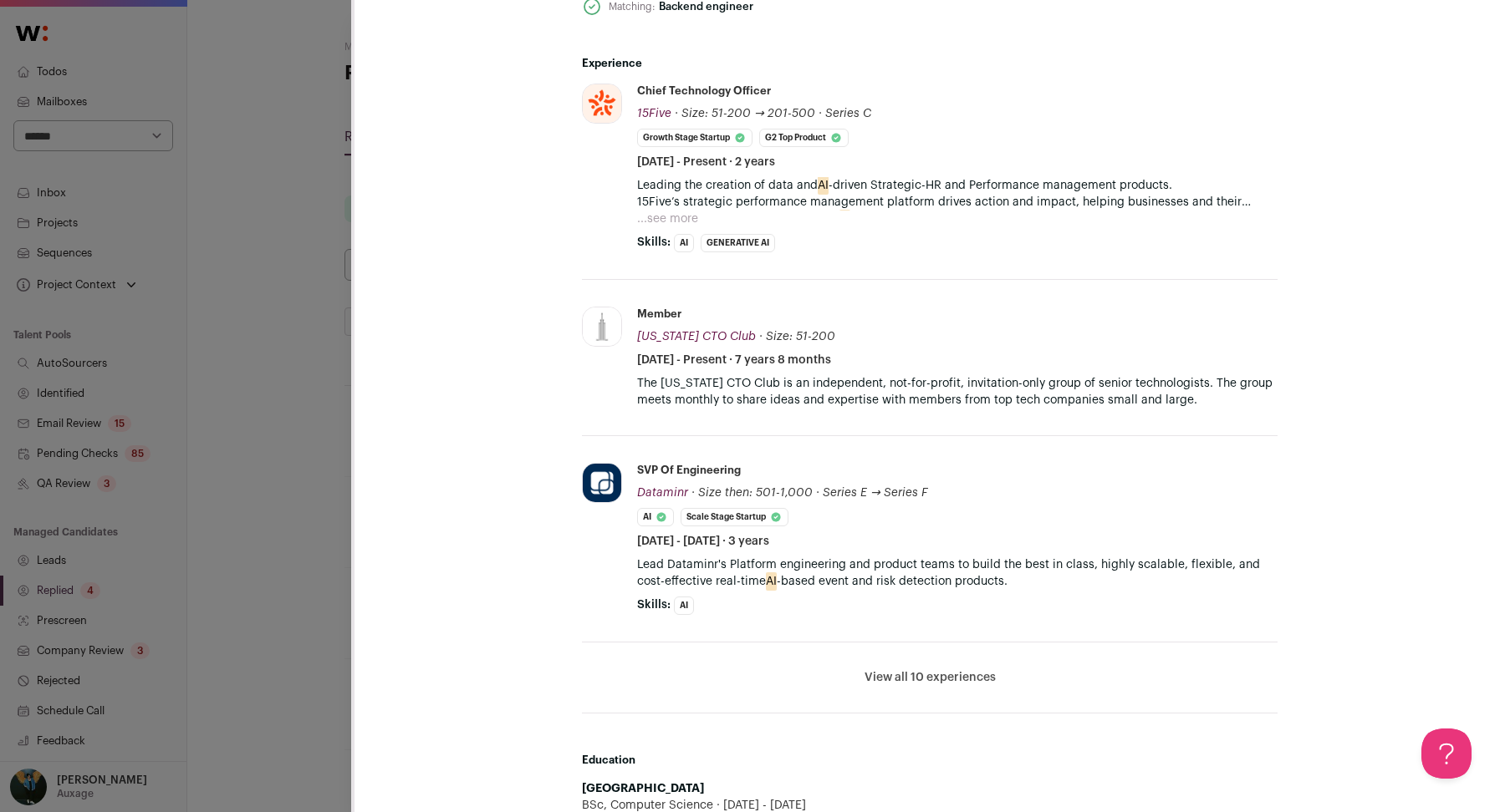
click at [677, 211] on button "...see more" at bounding box center [667, 219] width 61 height 17
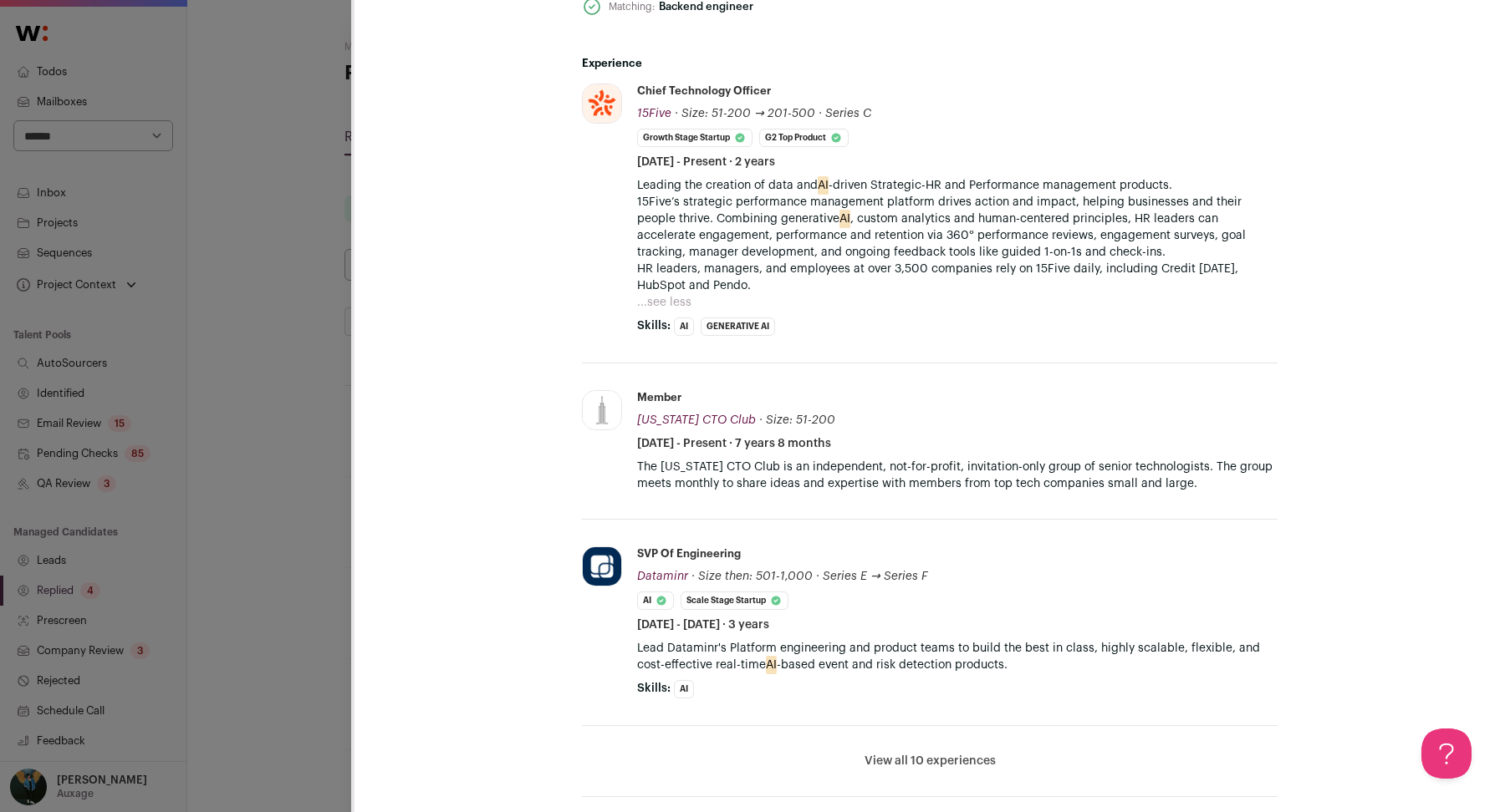
click at [262, 345] on div "[PERSON_NAME] Last update: [DATE] View most recent conversation in Front [US_ST…" at bounding box center [752, 406] width 1505 height 812
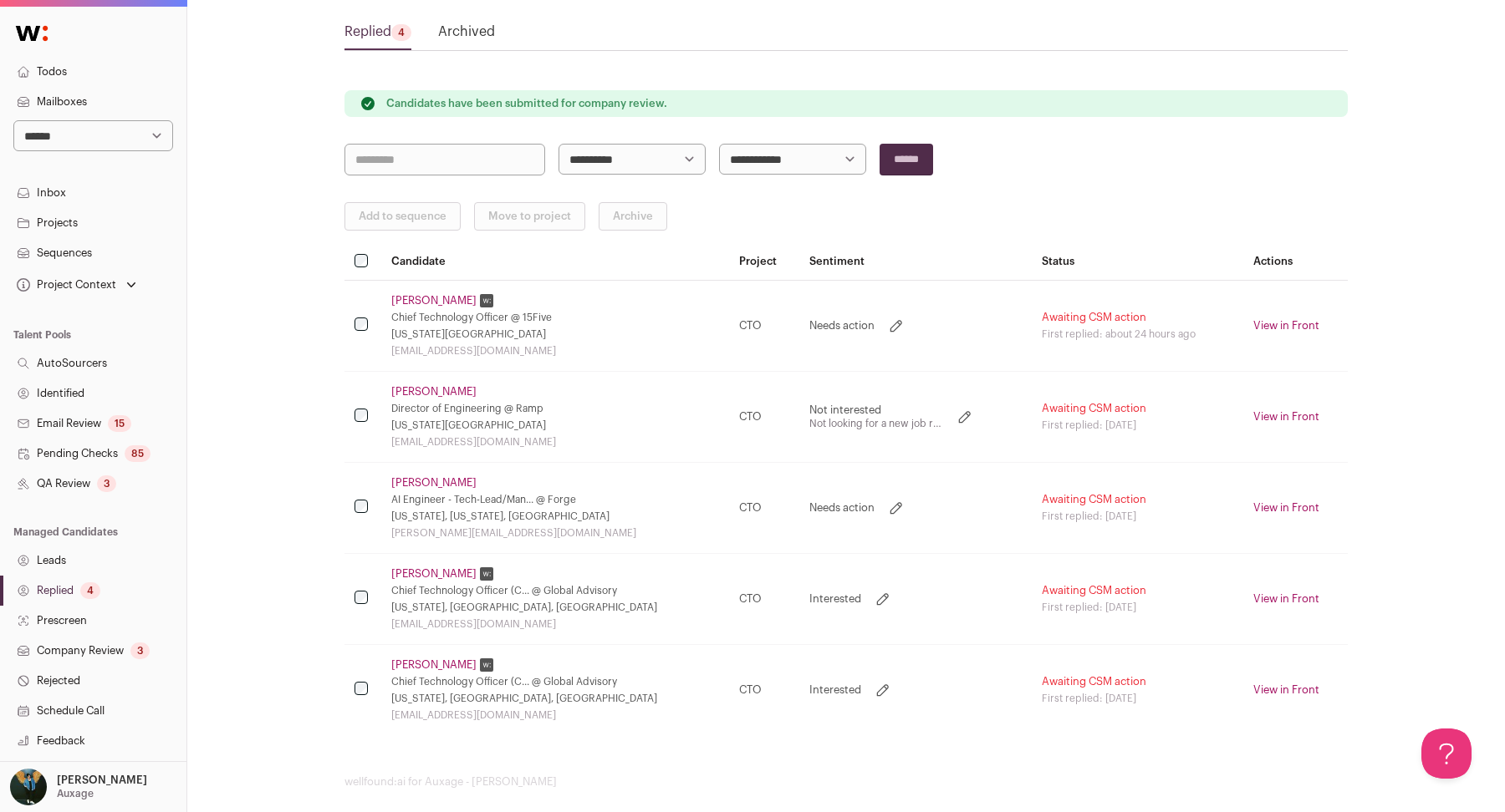
scroll to position [118, 0]
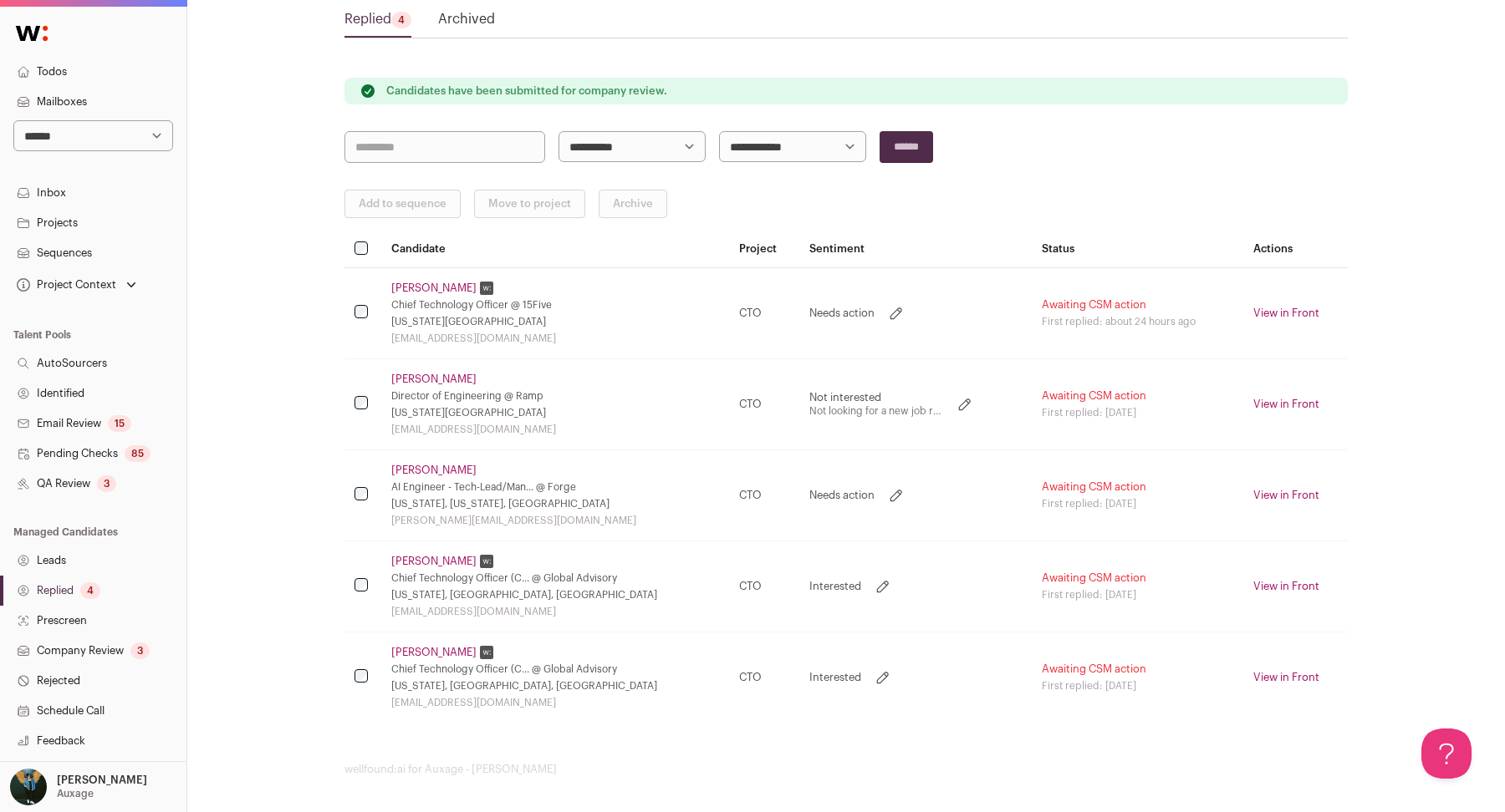
click at [417, 377] on link "[PERSON_NAME]" at bounding box center [433, 379] width 86 height 13
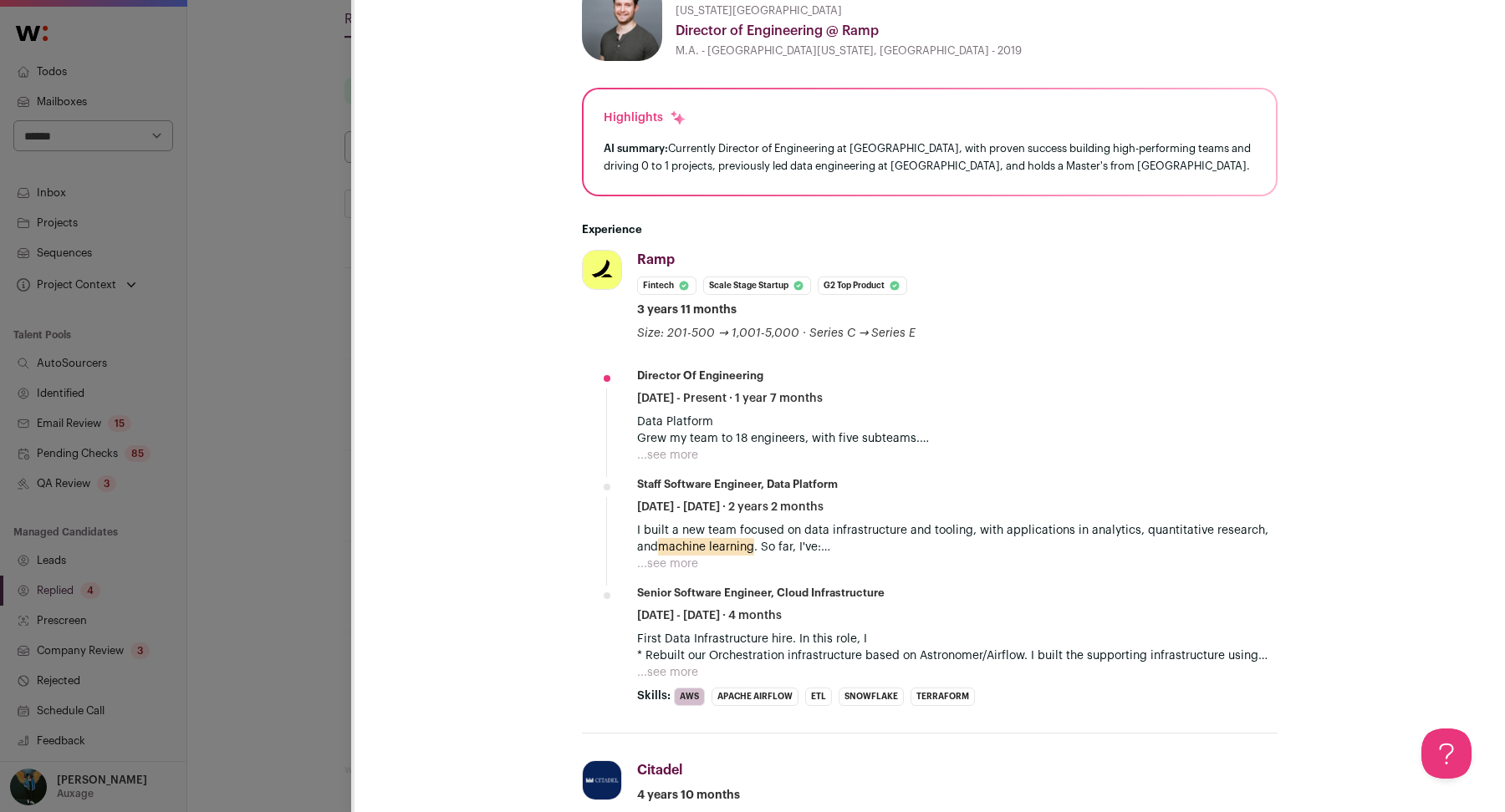
scroll to position [323, 0]
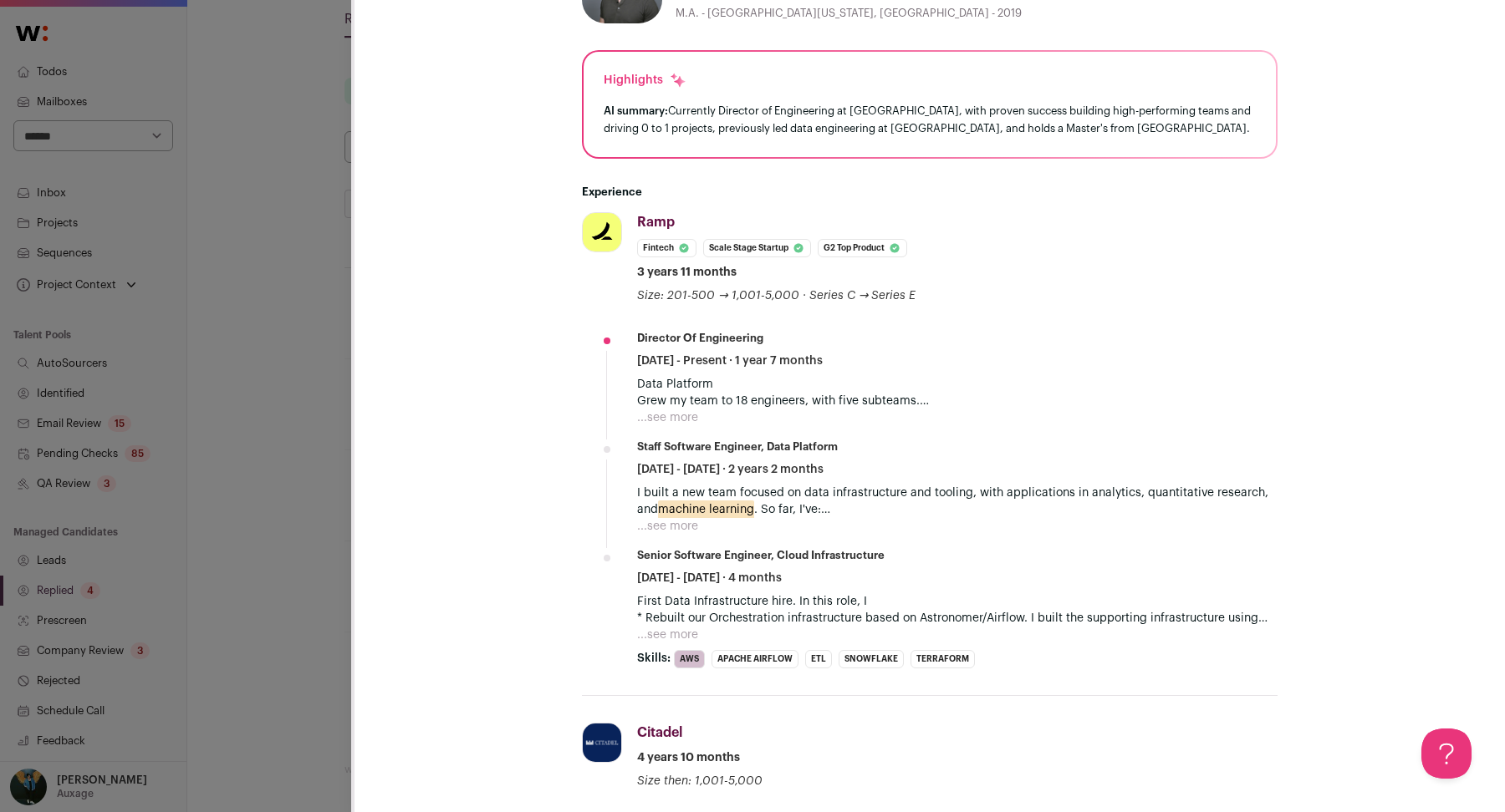
click at [338, 287] on div "**********" at bounding box center [752, 406] width 1505 height 812
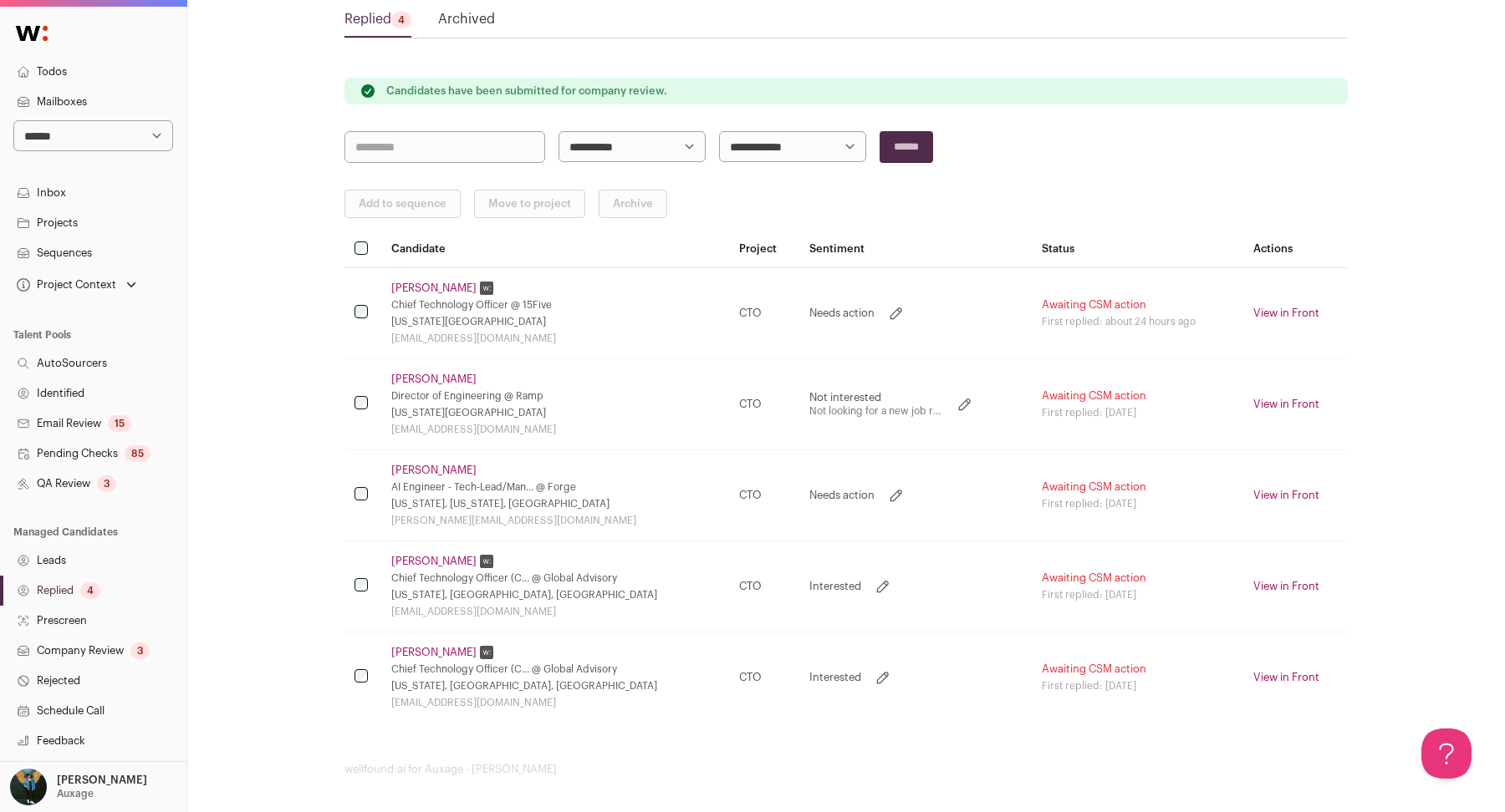
click at [419, 465] on link "[PERSON_NAME]" at bounding box center [433, 470] width 86 height 13
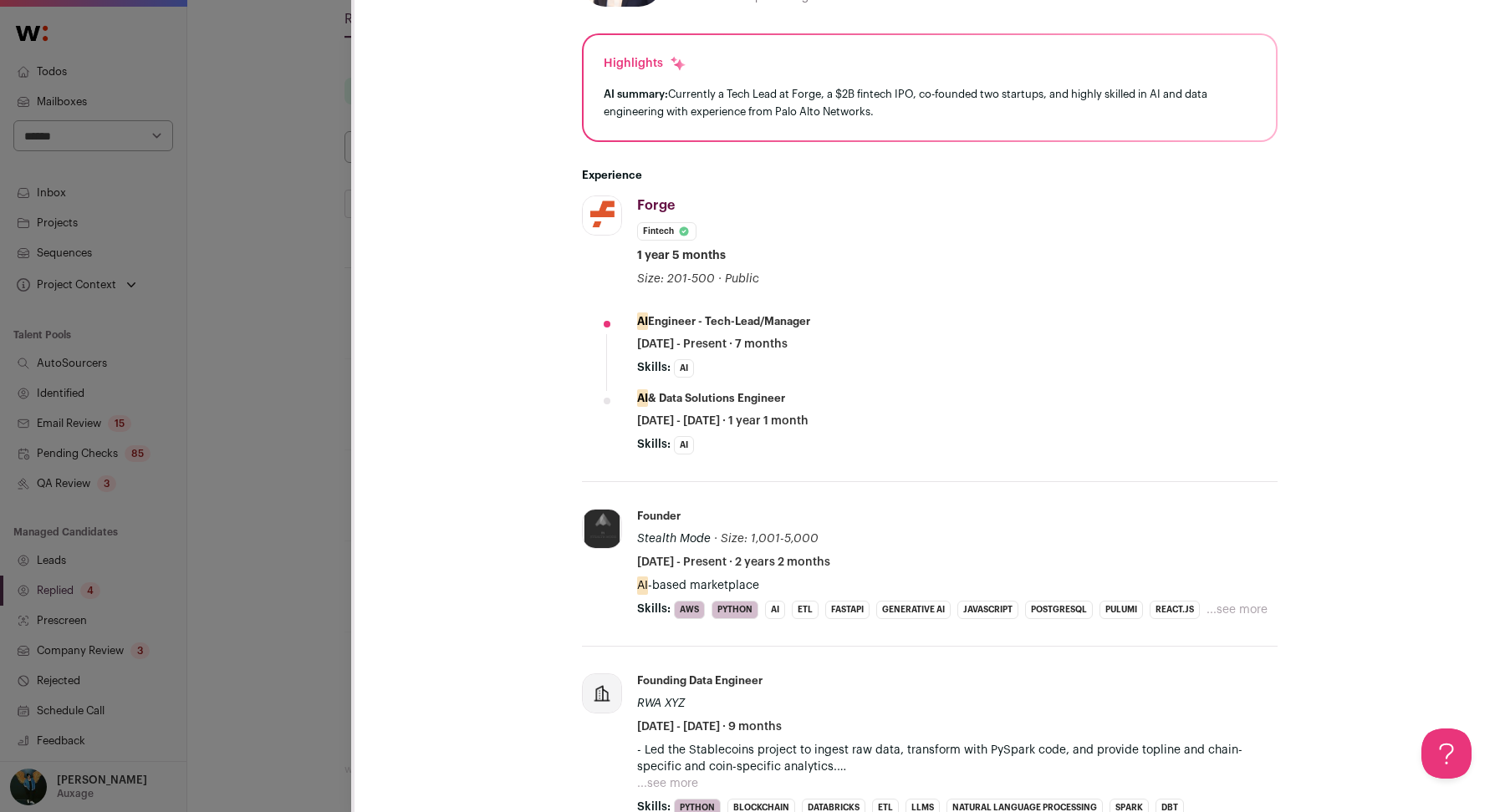
scroll to position [336, 0]
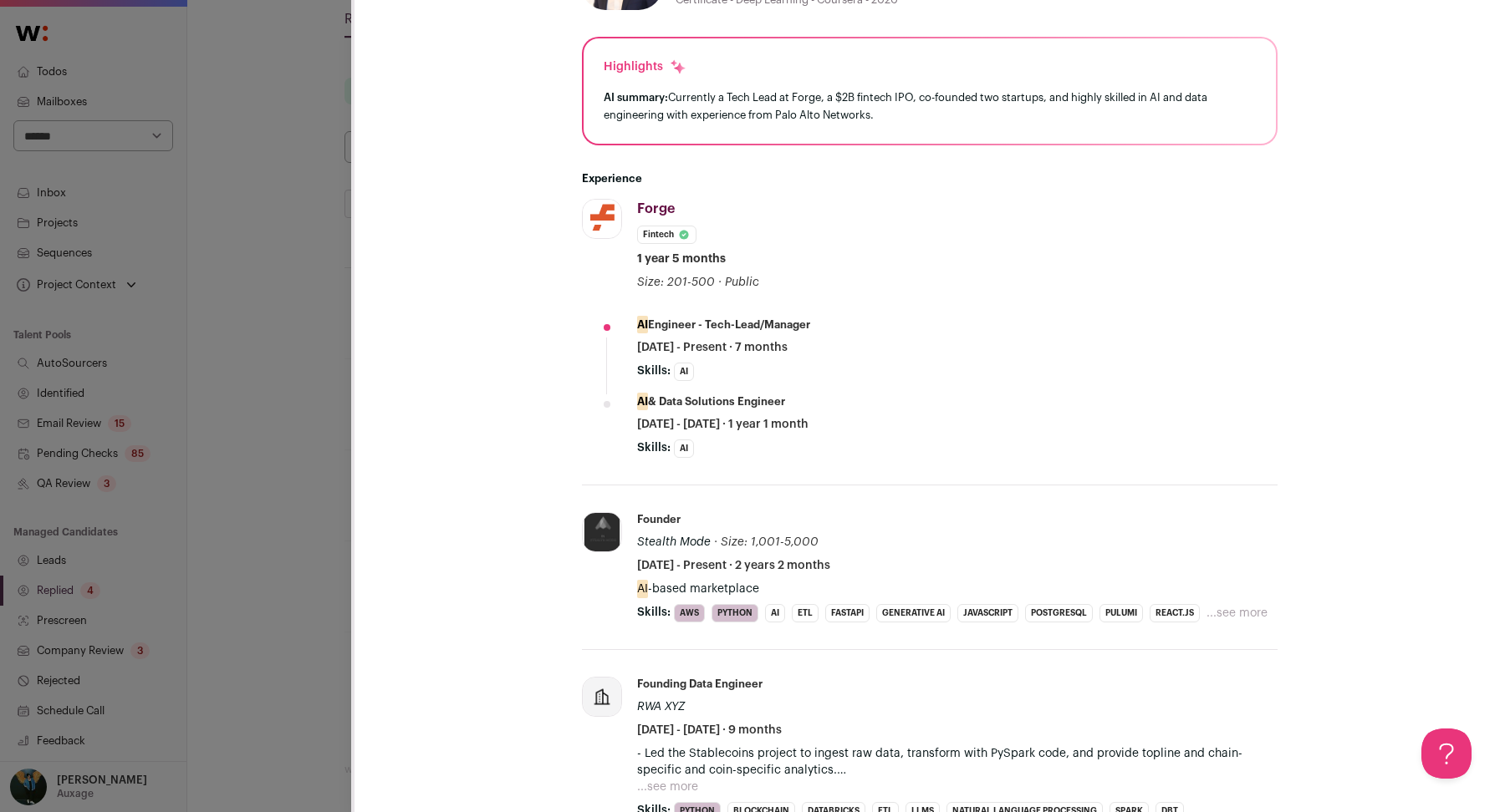
click at [346, 297] on div "**********" at bounding box center [752, 406] width 1505 height 812
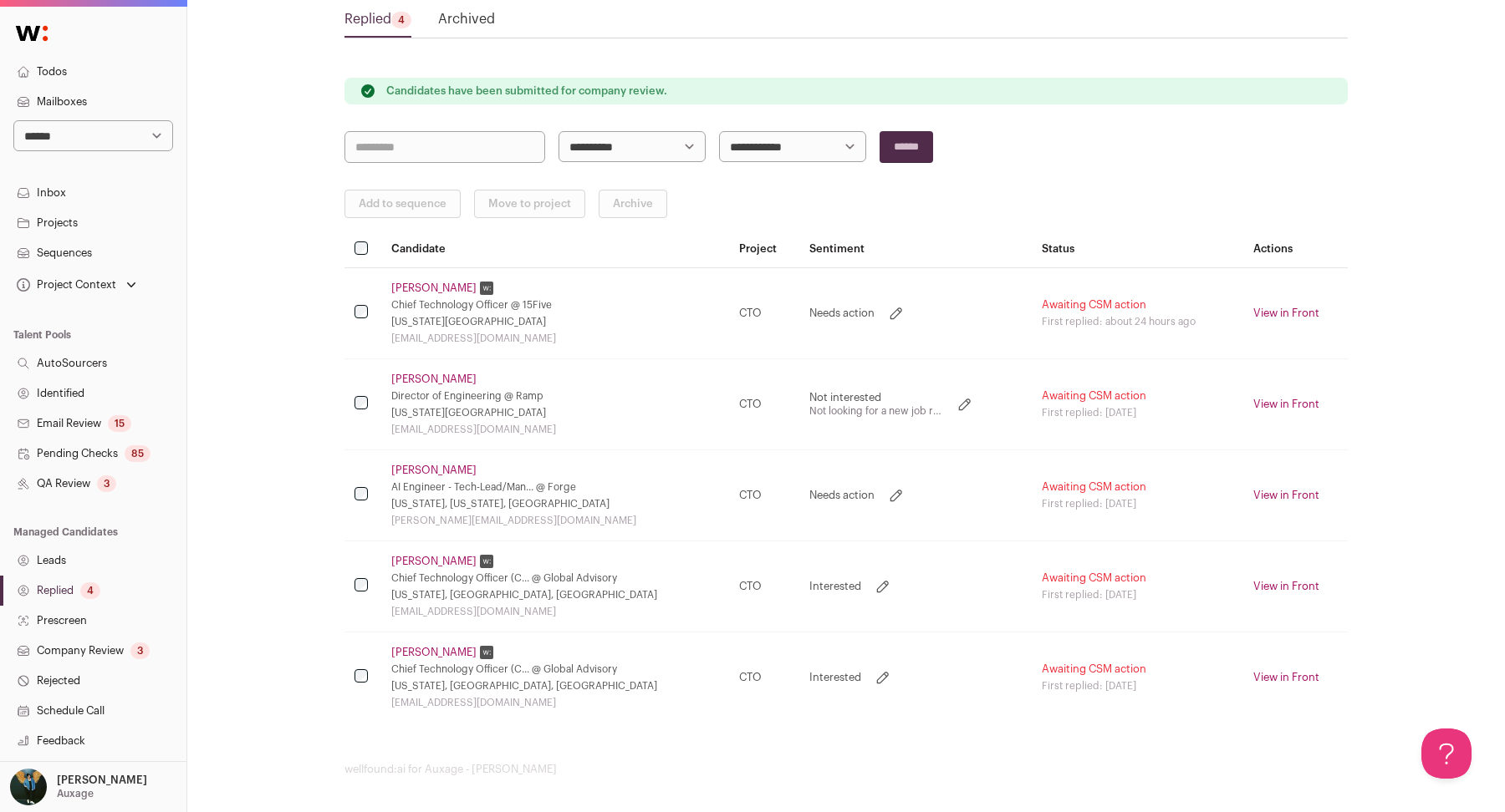
click at [452, 556] on link "[PERSON_NAME]" at bounding box center [433, 561] width 86 height 13
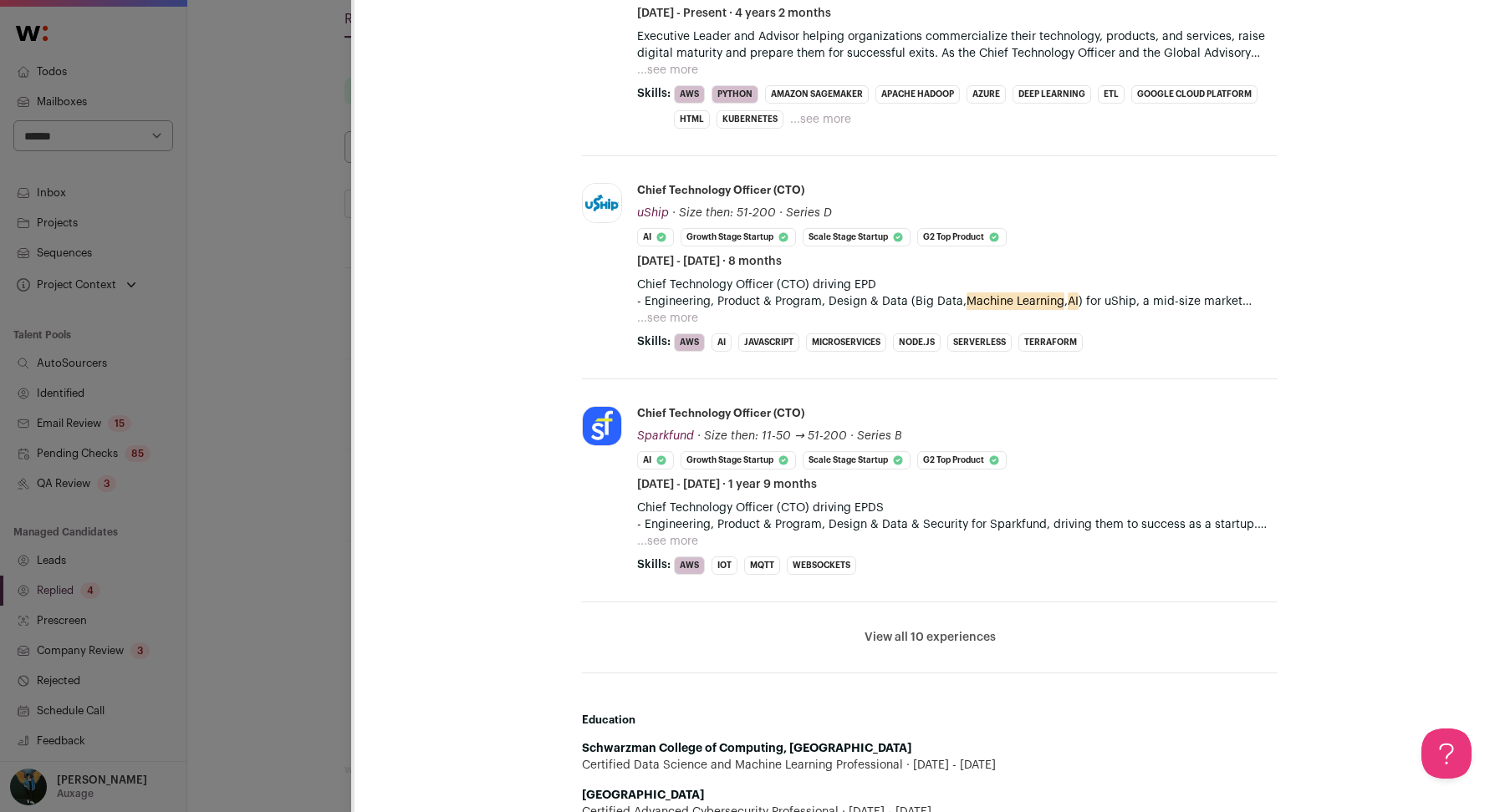
scroll to position [905, 0]
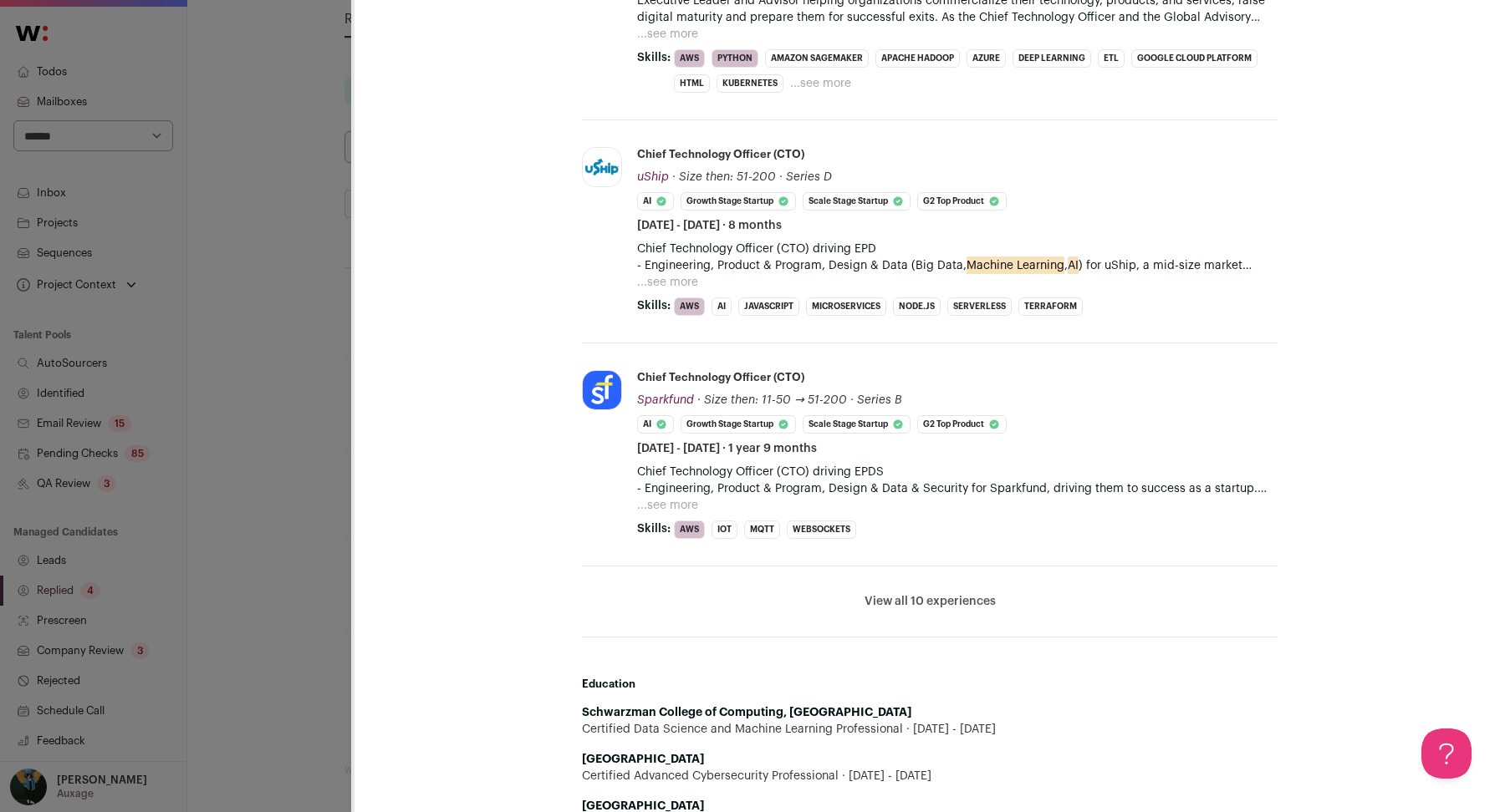
click at [208, 324] on div "**********" at bounding box center [752, 406] width 1505 height 812
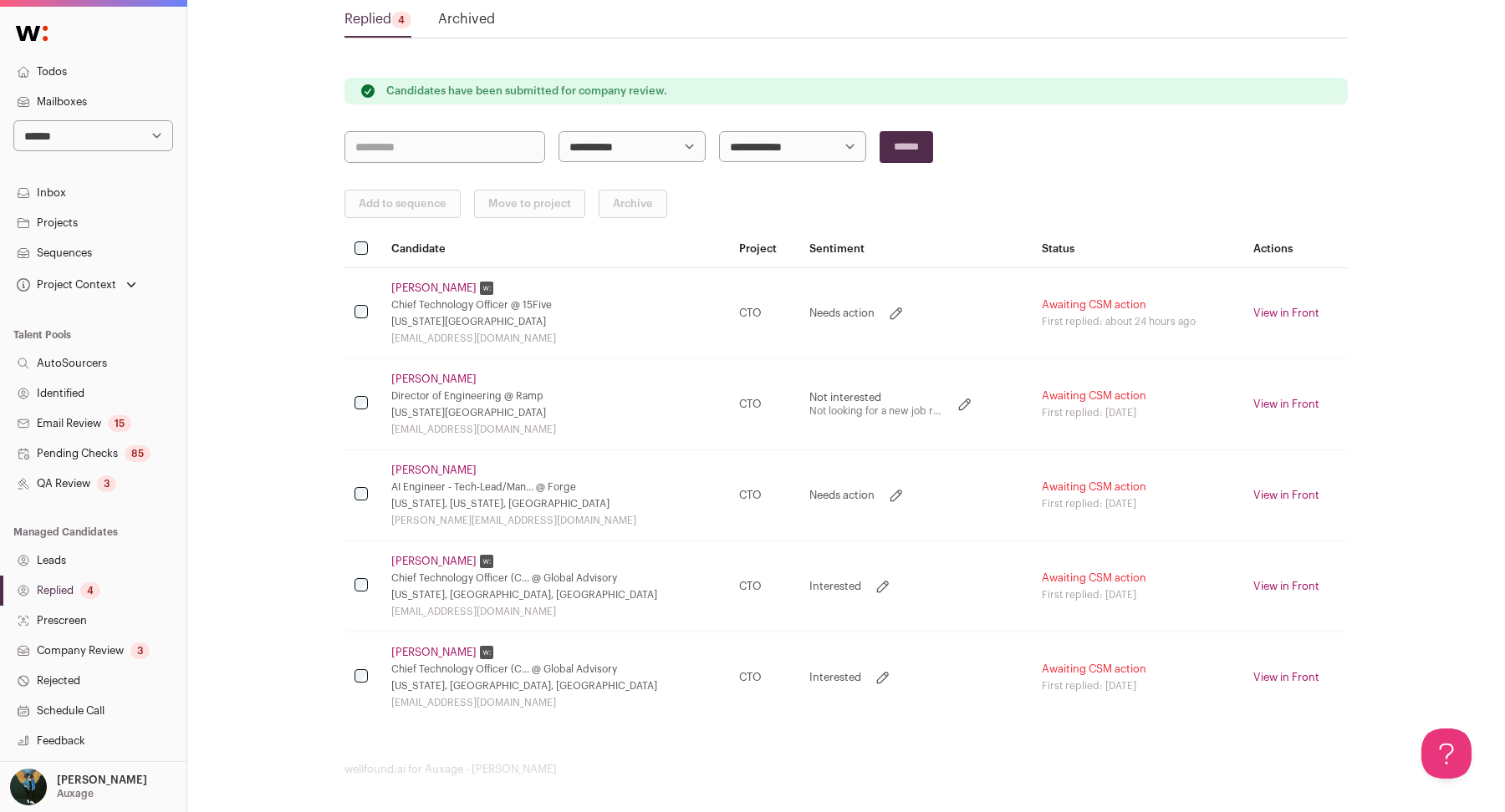
click at [399, 559] on link "[PERSON_NAME]" at bounding box center [433, 561] width 86 height 13
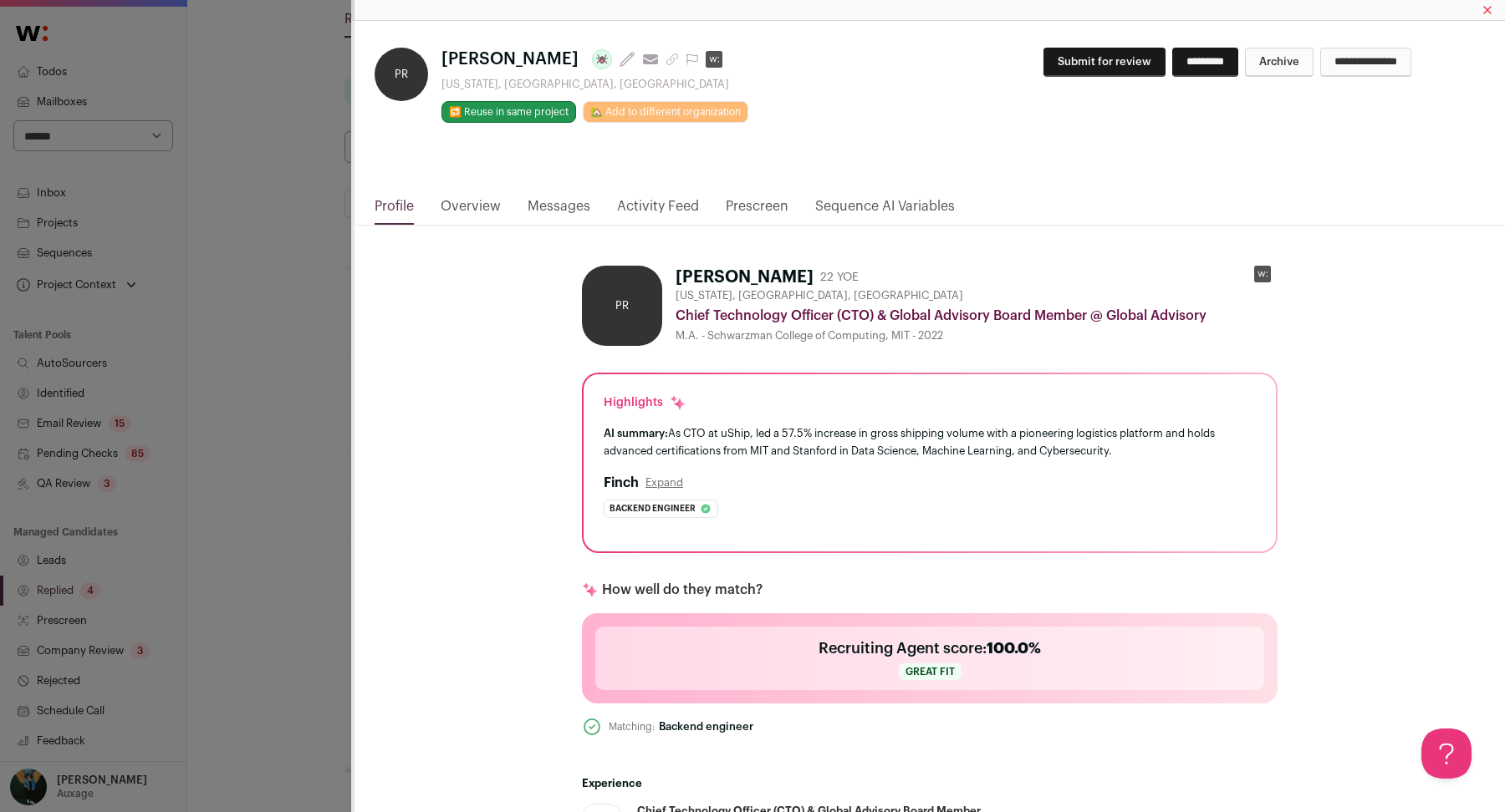
click at [251, 464] on html "**********" at bounding box center [752, 348] width 1505 height 934
click at [263, 525] on div "**********" at bounding box center [752, 406] width 1505 height 812
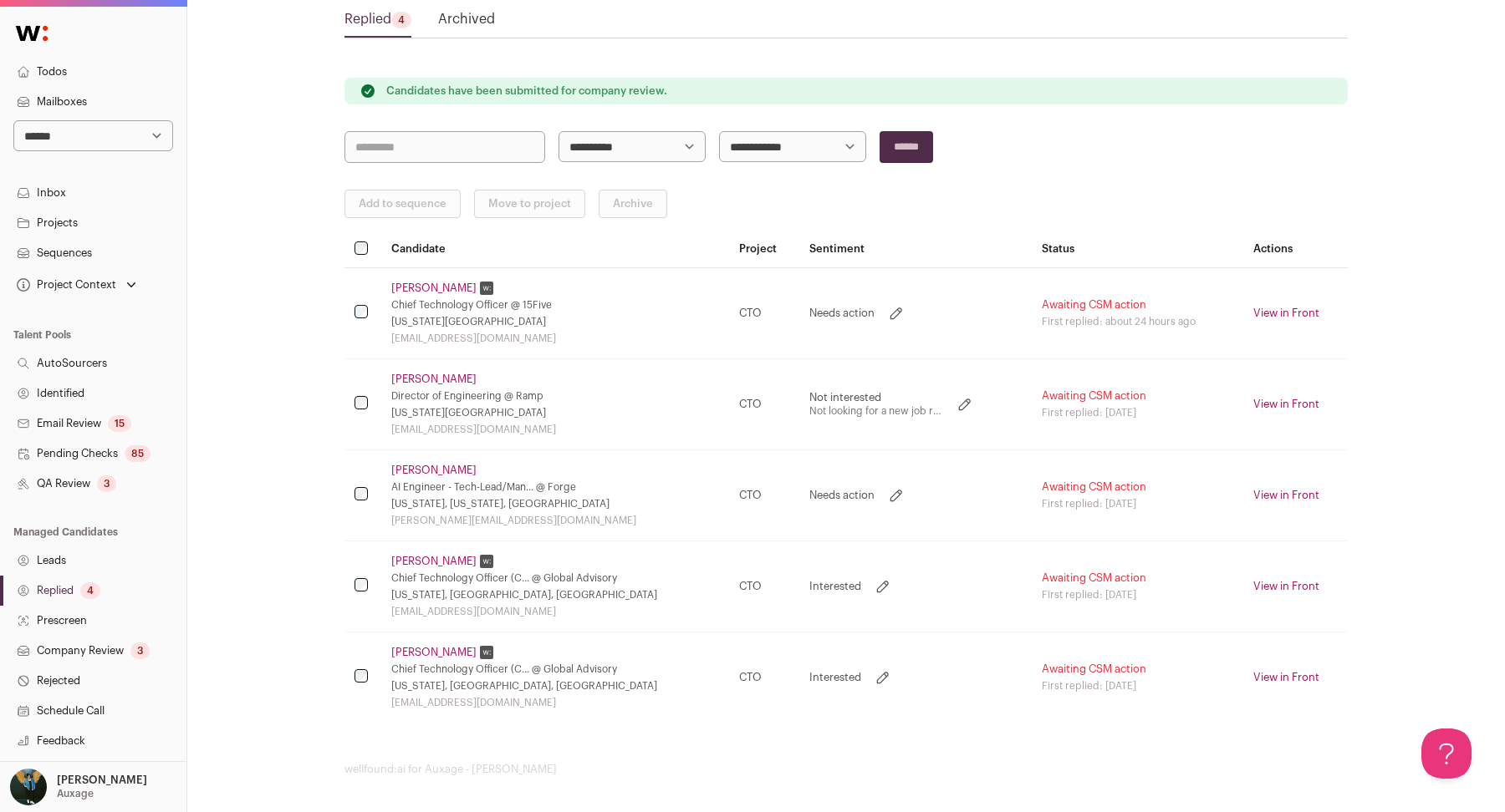
click at [121, 656] on link "Company Review 3" at bounding box center [93, 651] width 186 height 30
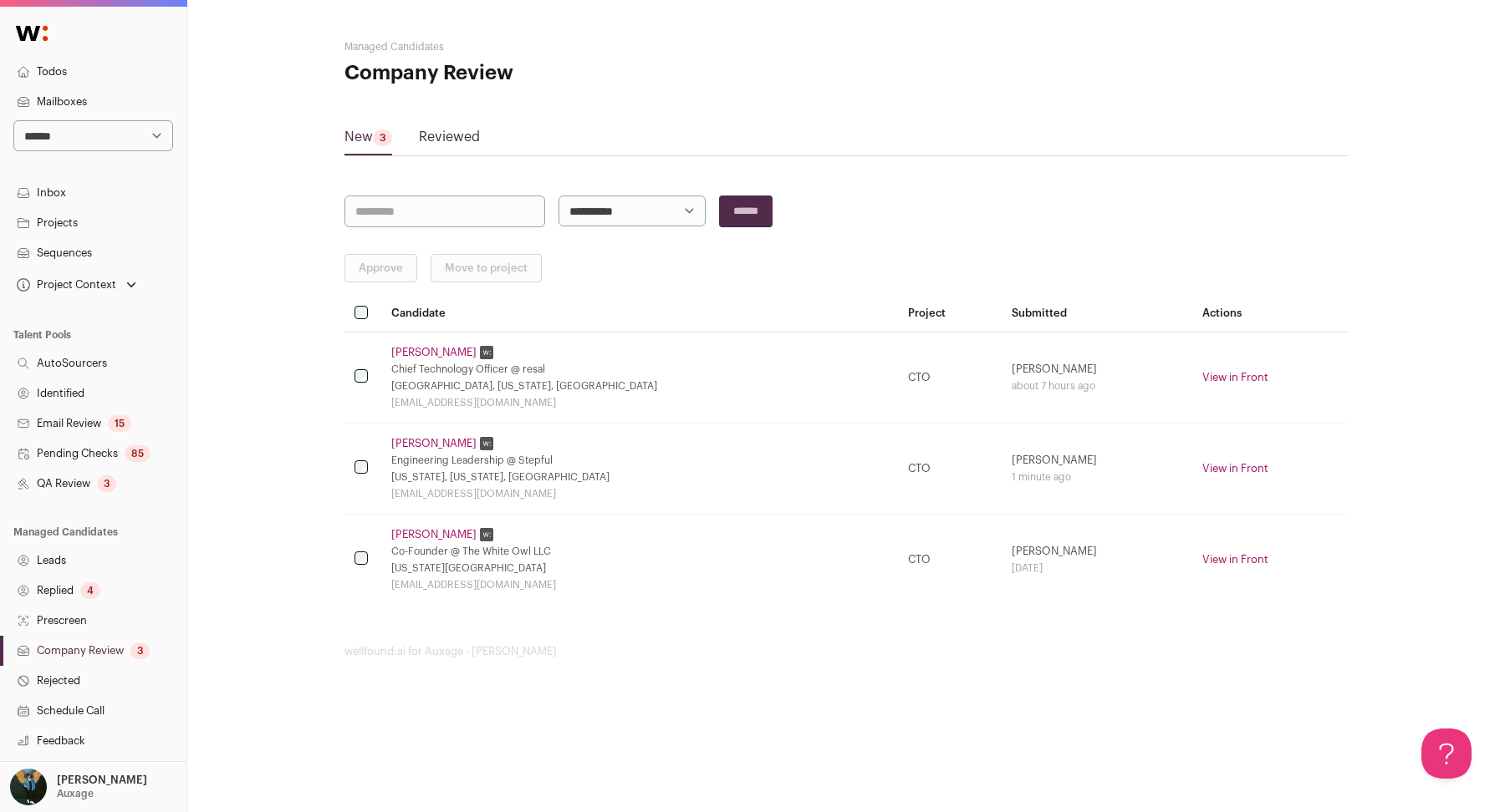
click at [423, 348] on link "[PERSON_NAME]" at bounding box center [433, 352] width 86 height 13
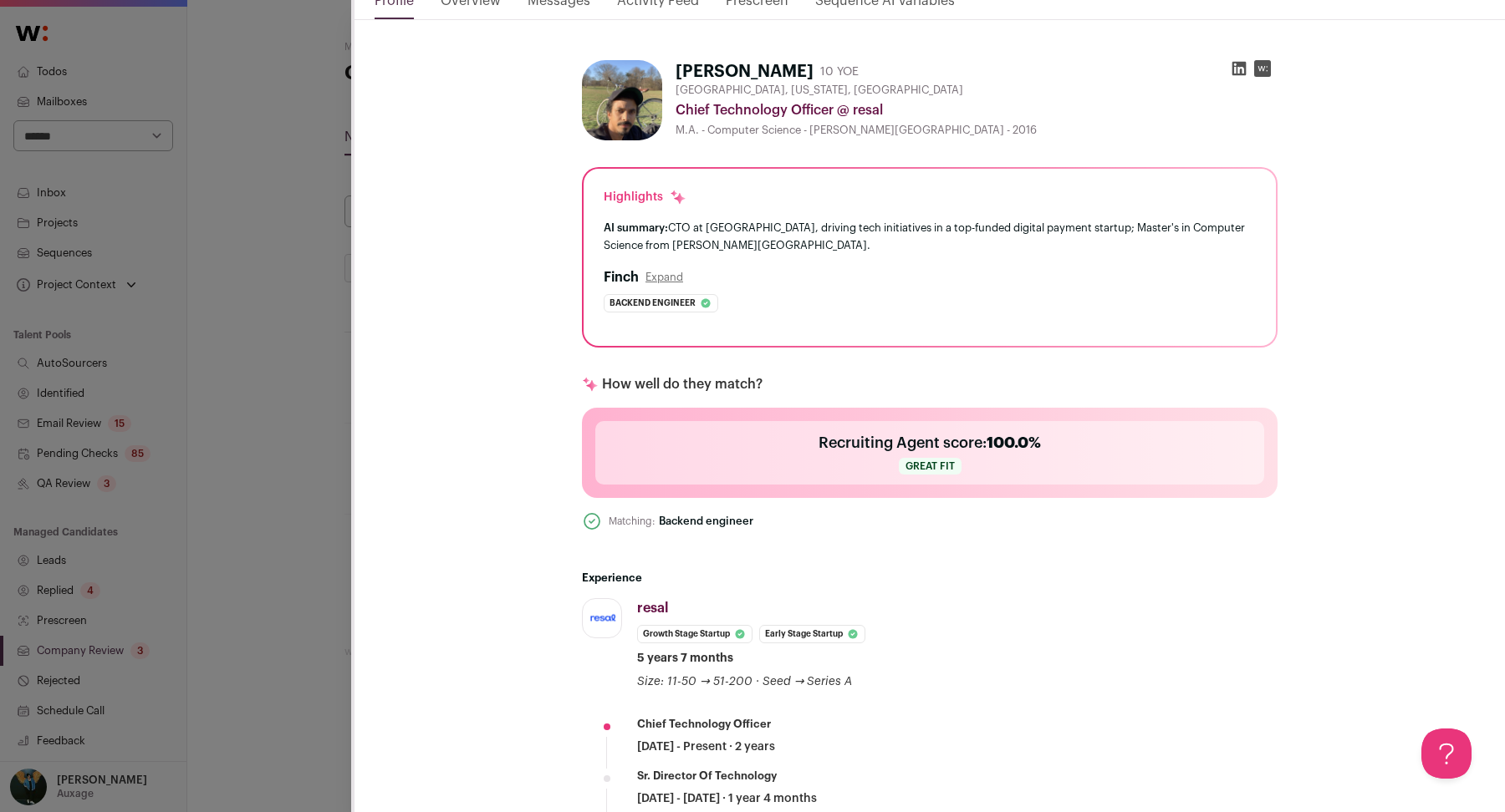
scroll to position [629, 0]
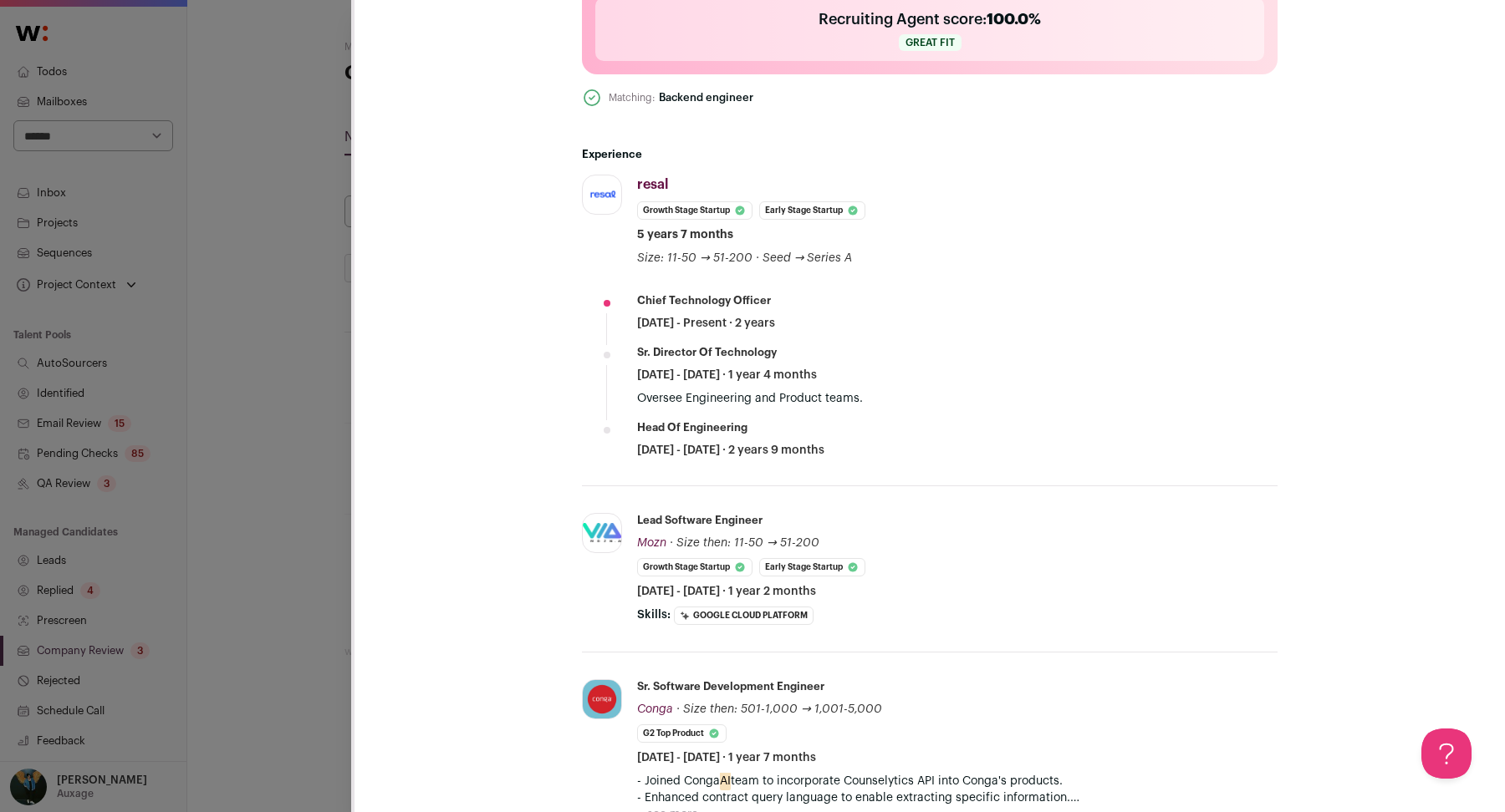
click at [284, 337] on div "**********" at bounding box center [752, 406] width 1505 height 812
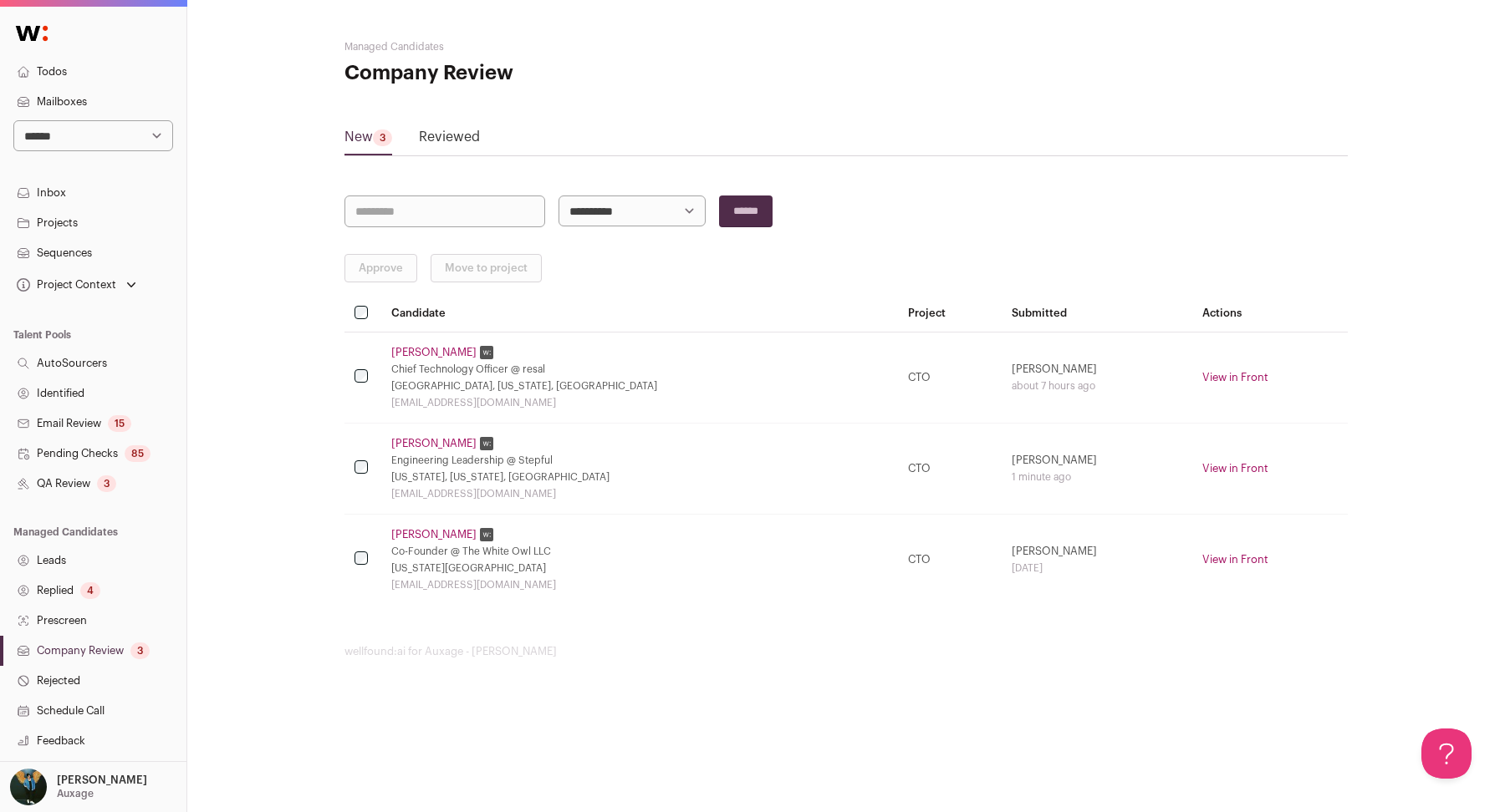
click at [124, 476] on link "QA Review 3" at bounding box center [93, 484] width 186 height 30
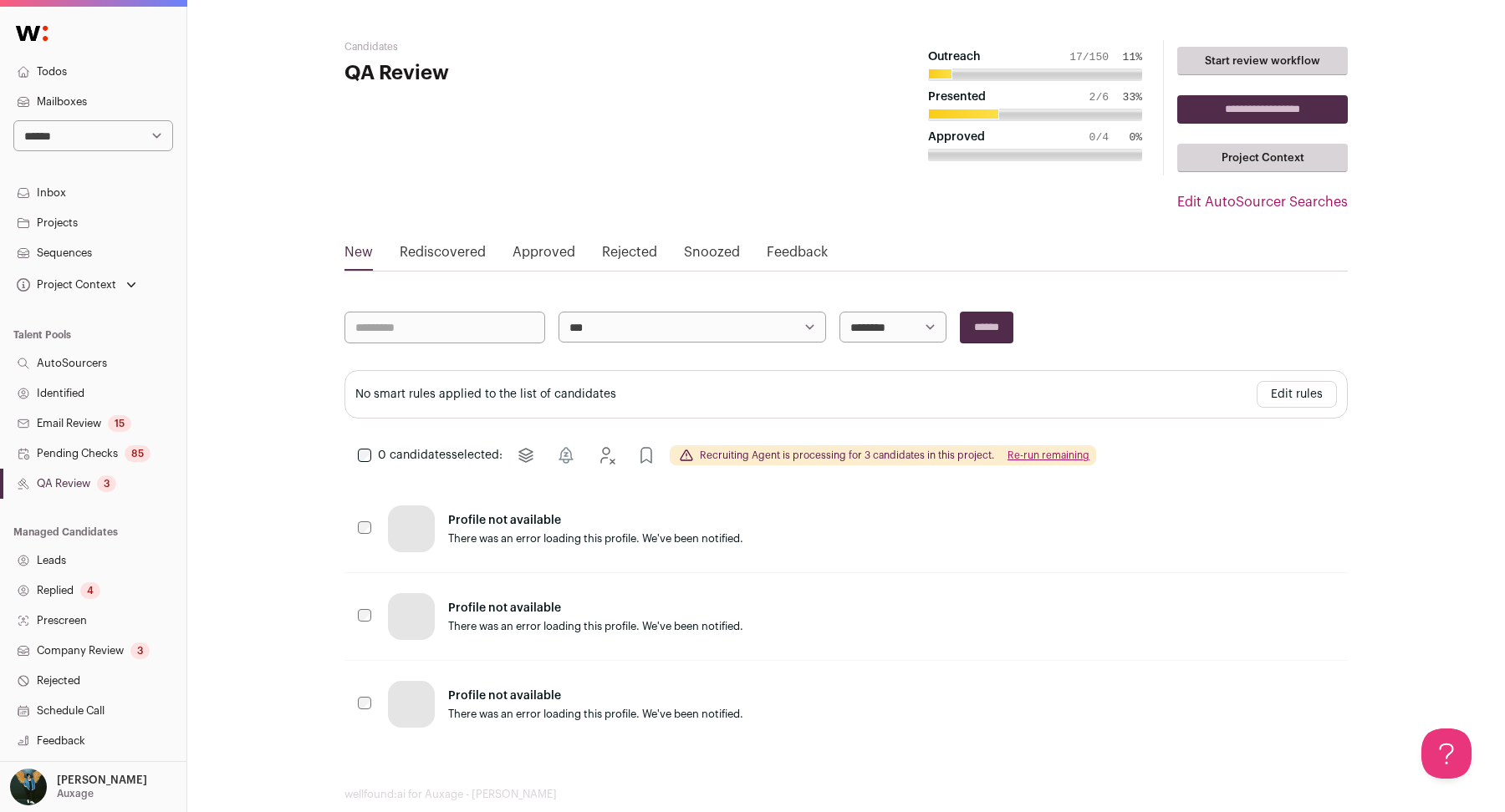
click at [462, 518] on p "Profile not available" at bounding box center [891, 520] width 886 height 17
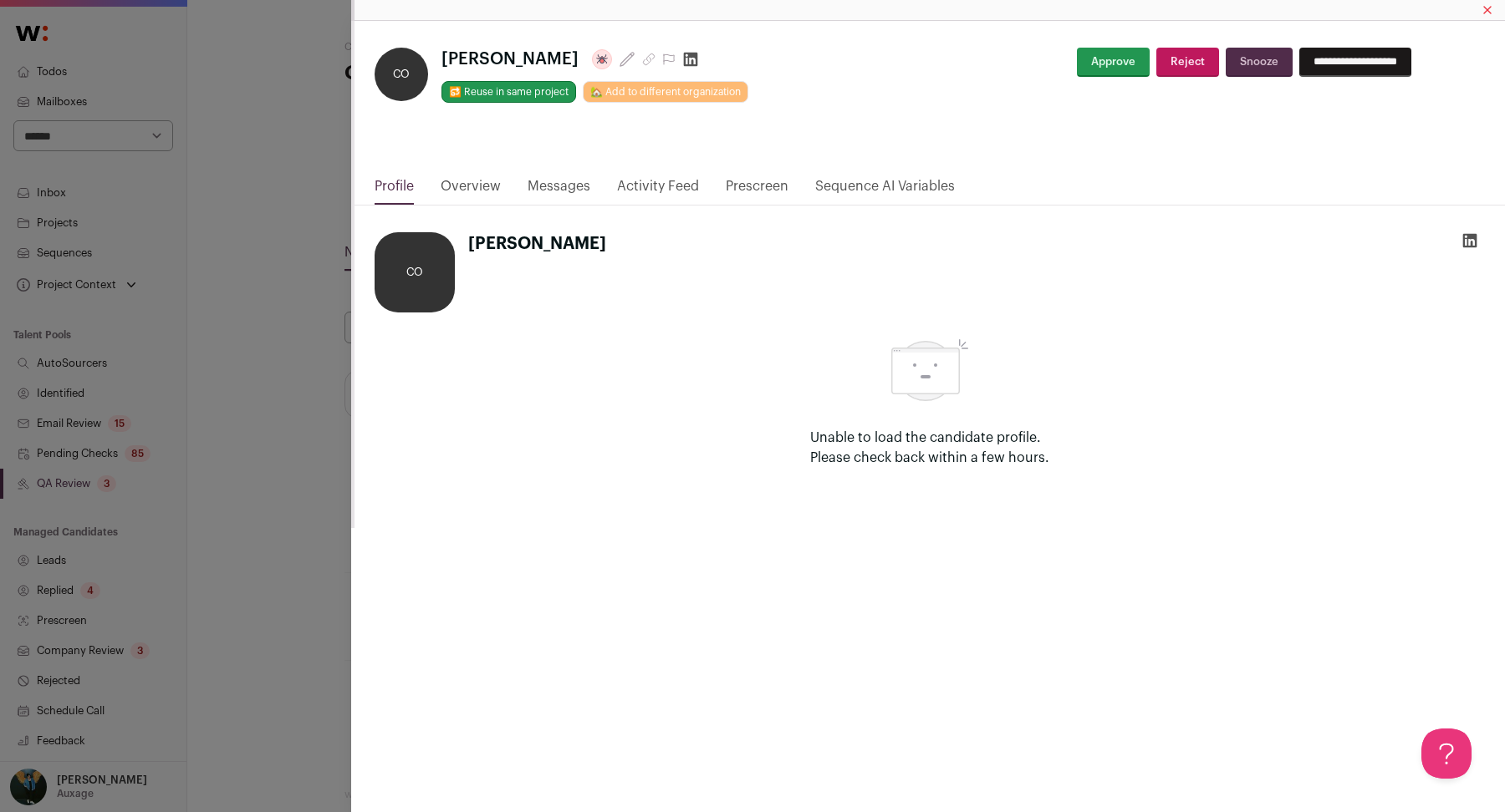
click at [1467, 241] on icon "Close modal via background" at bounding box center [1470, 241] width 14 height 14
click at [552, 202] on link "Messages" at bounding box center [558, 190] width 63 height 28
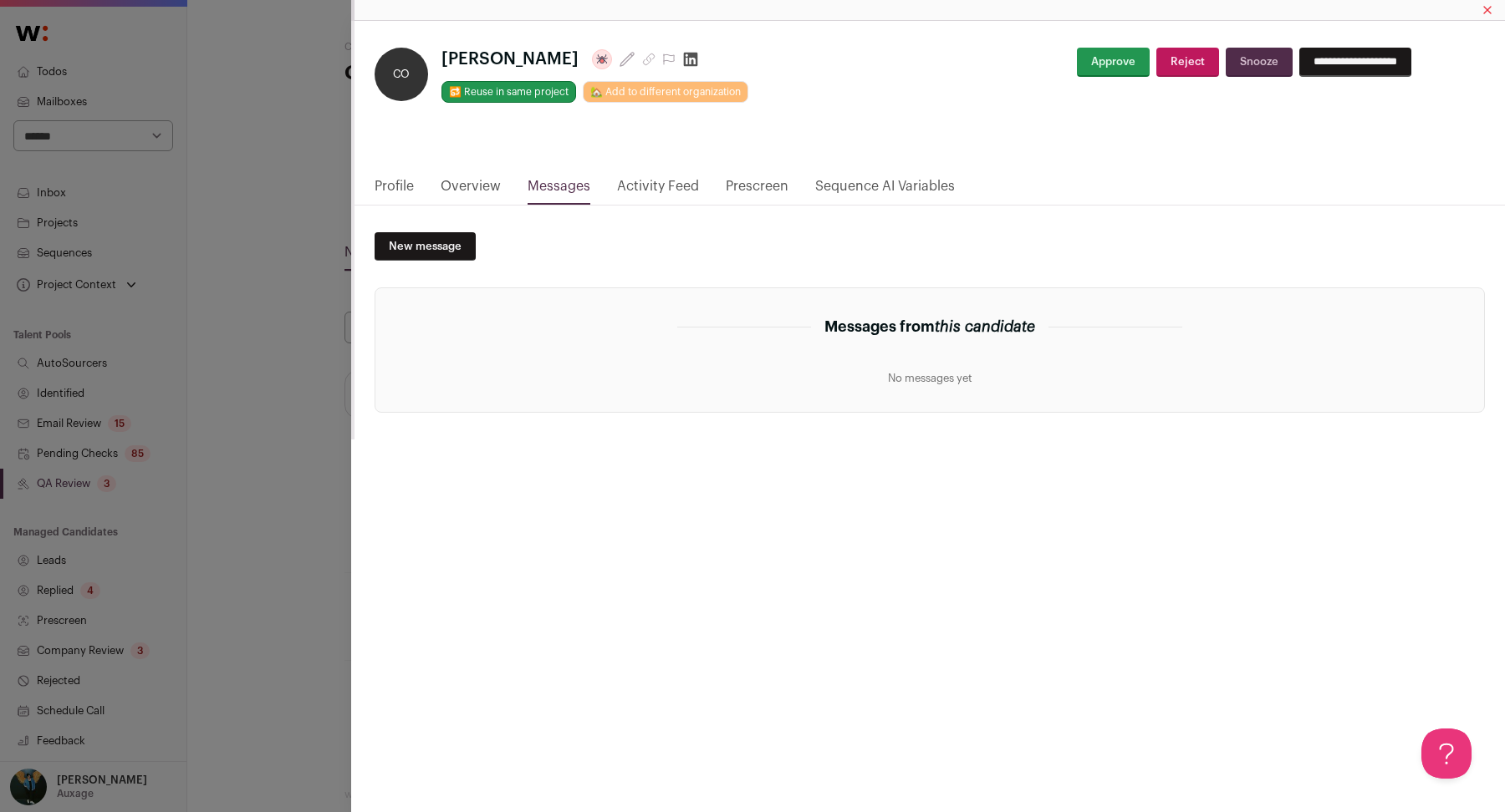
click at [667, 190] on html "**********" at bounding box center [752, 421] width 1505 height 841
click at [665, 187] on link "Activity Feed" at bounding box center [657, 190] width 82 height 28
